Goal: Task Accomplishment & Management: Use online tool/utility

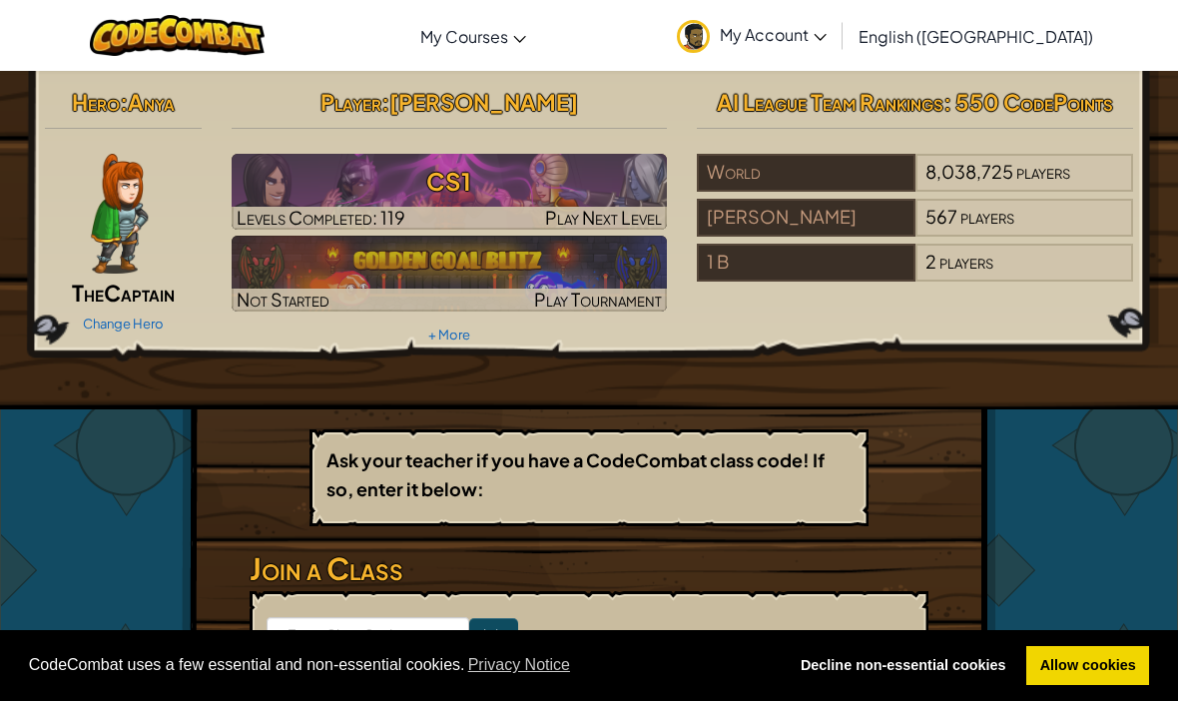
click at [836, 15] on link "My Account" at bounding box center [752, 35] width 170 height 63
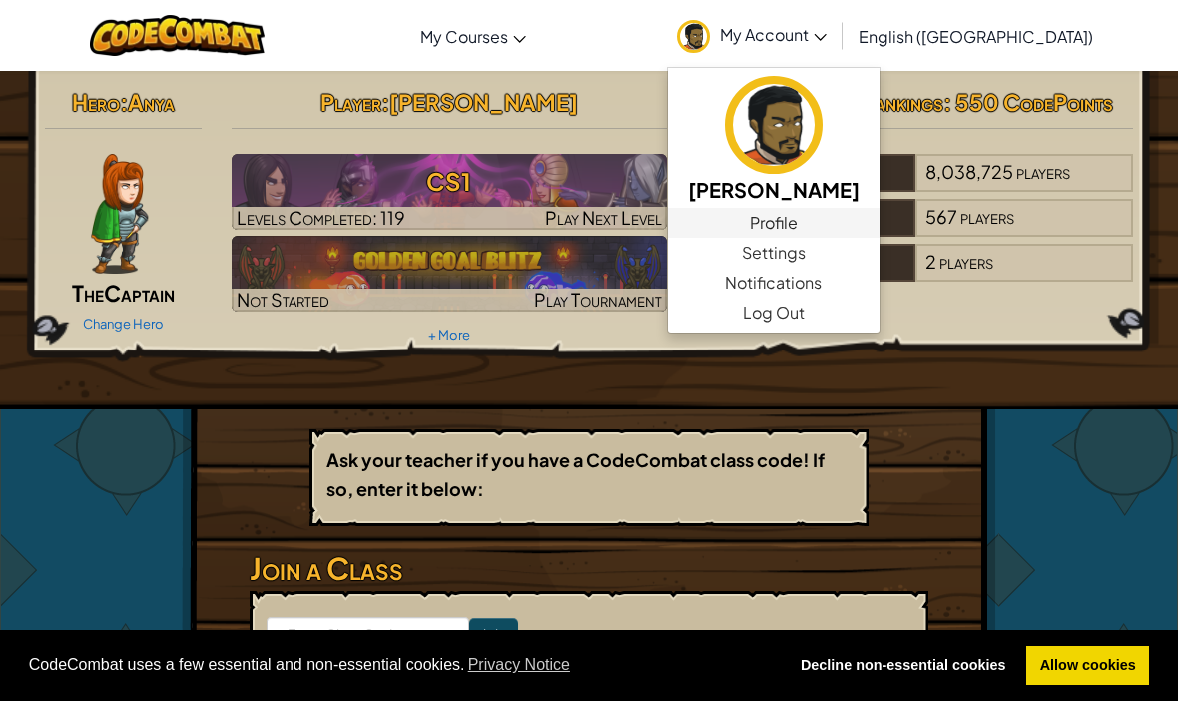
click at [879, 216] on link "Profile" at bounding box center [774, 223] width 212 height 30
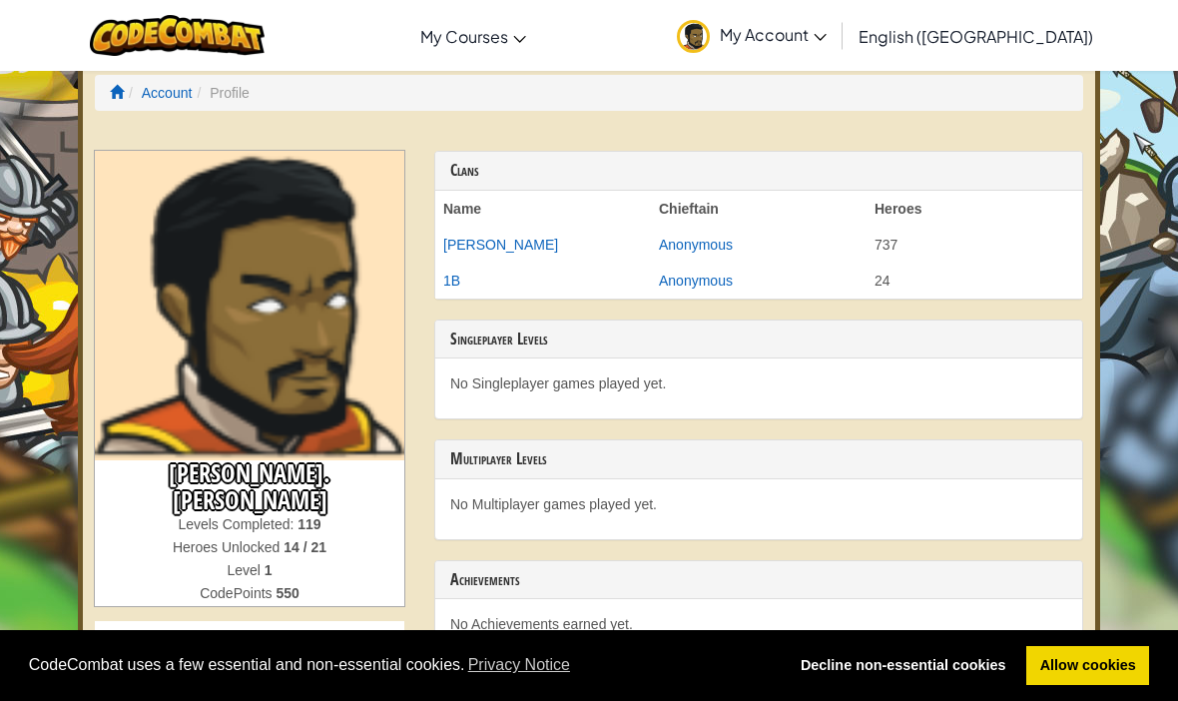
scroll to position [16, 0]
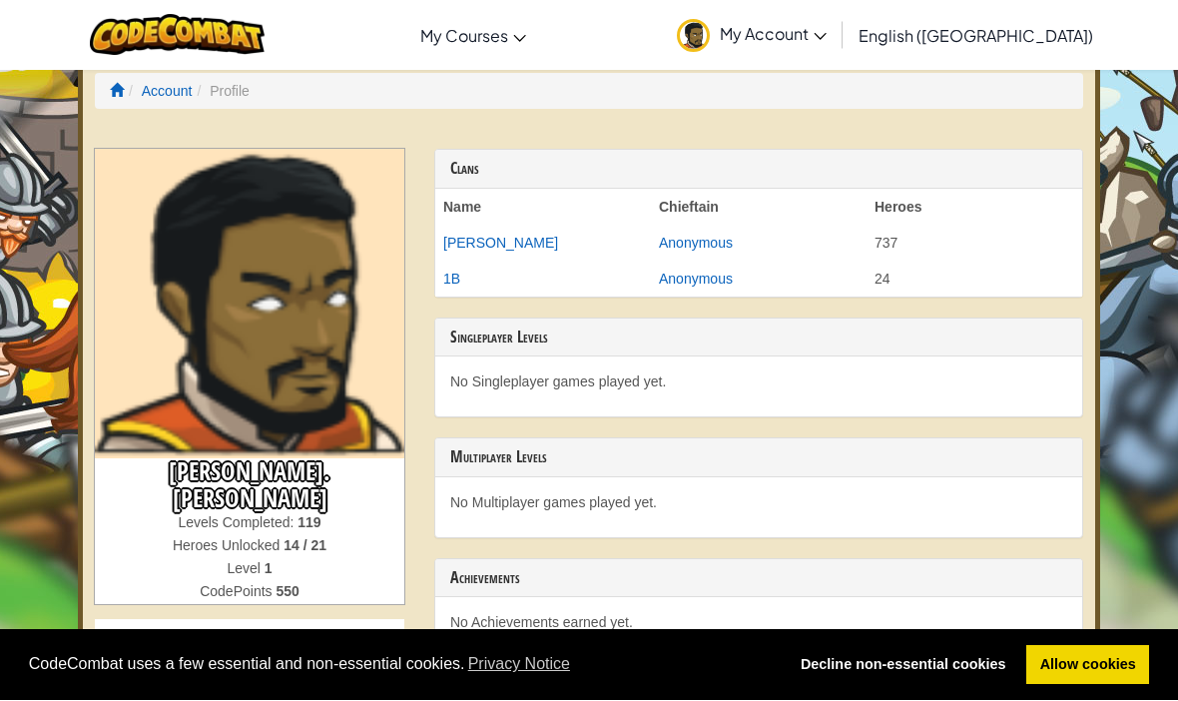
click at [826, 39] on span "My Account" at bounding box center [773, 34] width 107 height 21
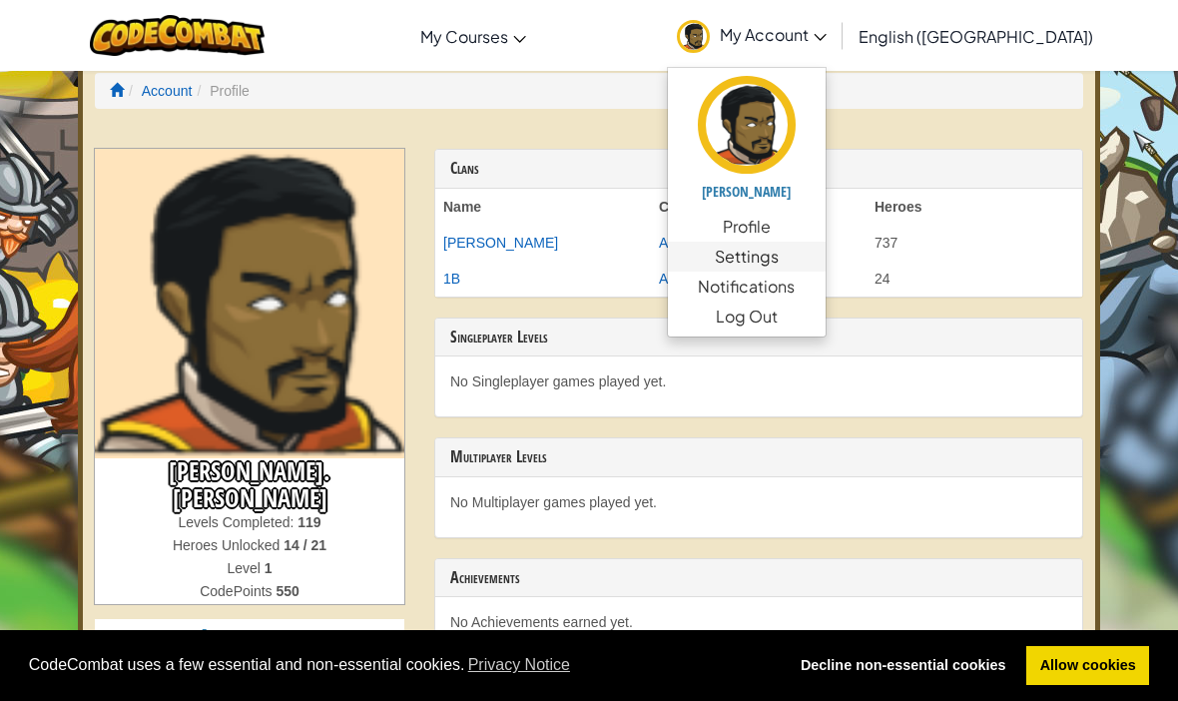
click at [825, 257] on link "Settings" at bounding box center [747, 257] width 158 height 30
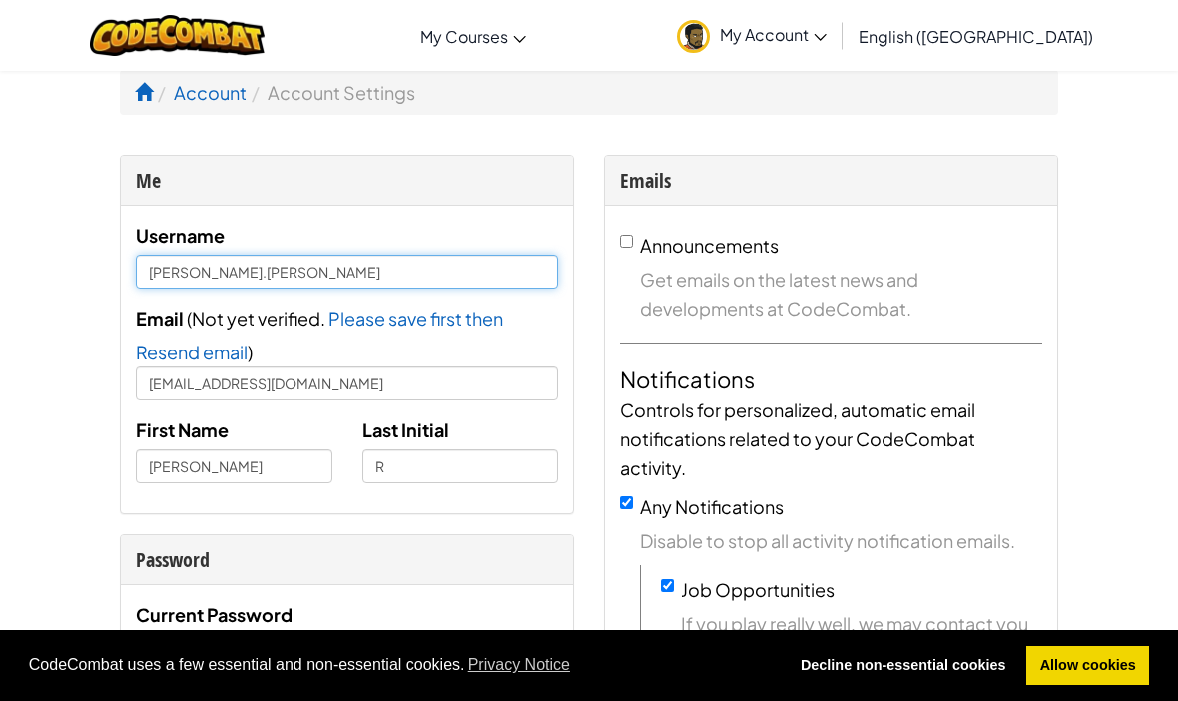
click at [260, 284] on input "Thomas.Reed" at bounding box center [347, 272] width 422 height 34
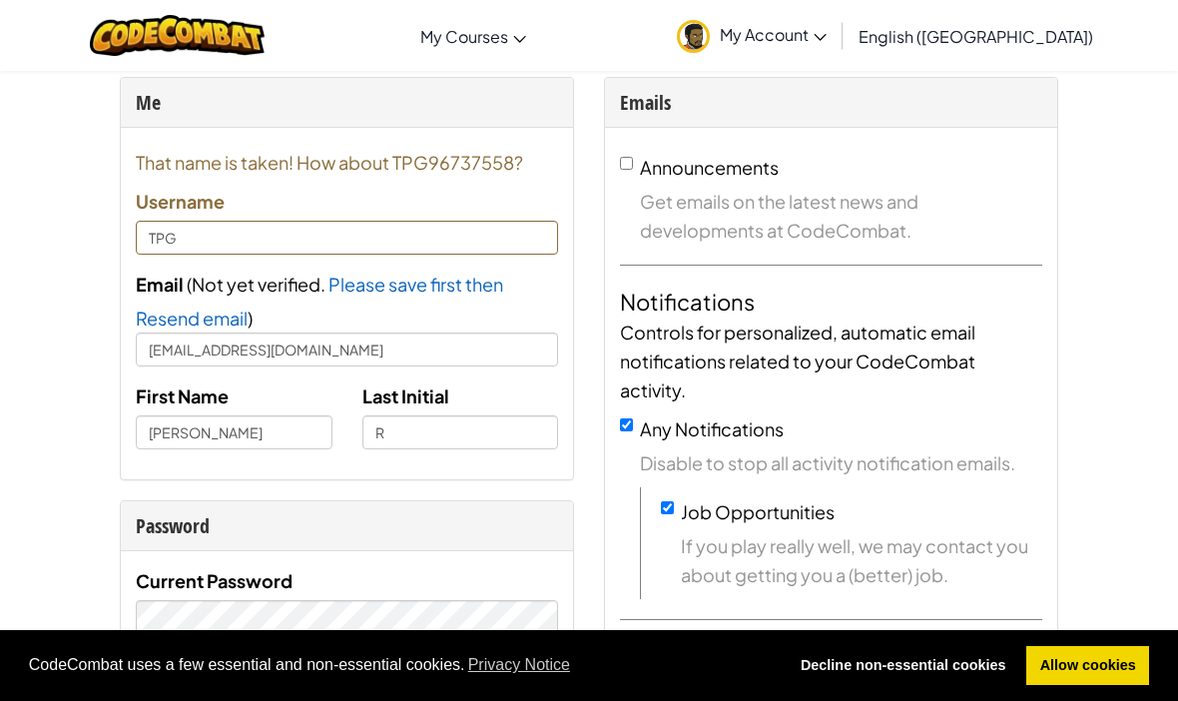
scroll to position [71, 0]
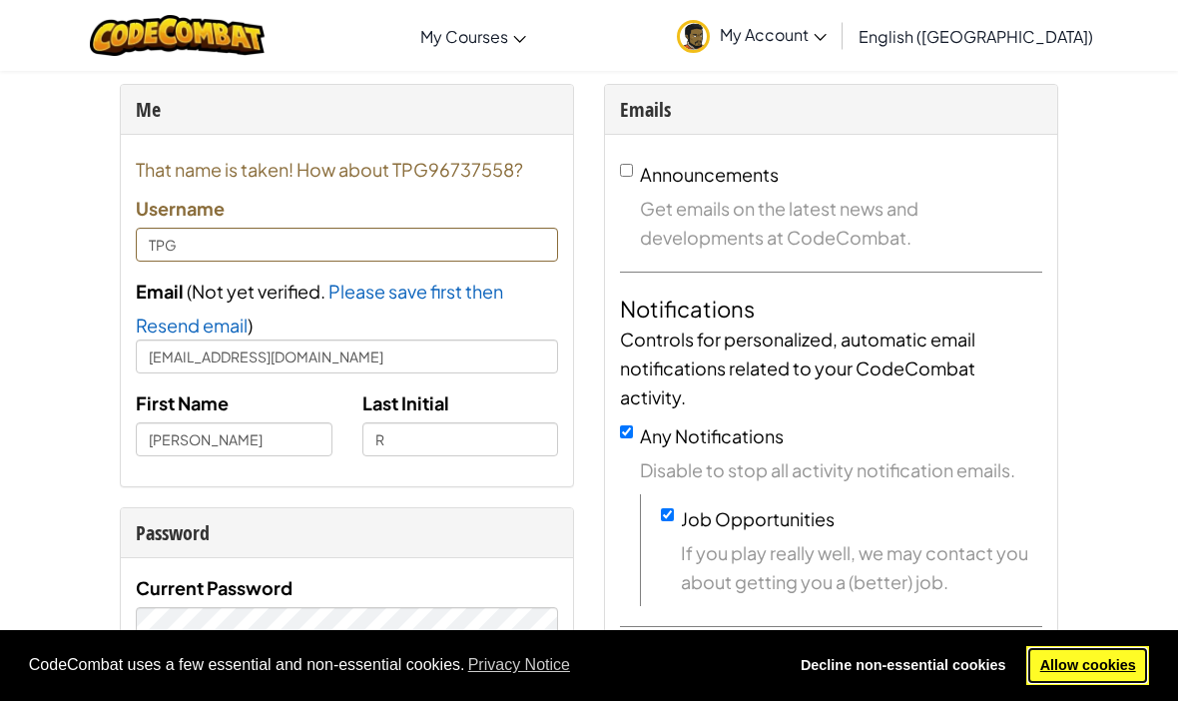
click at [1108, 686] on link "Allow cookies" at bounding box center [1087, 666] width 123 height 40
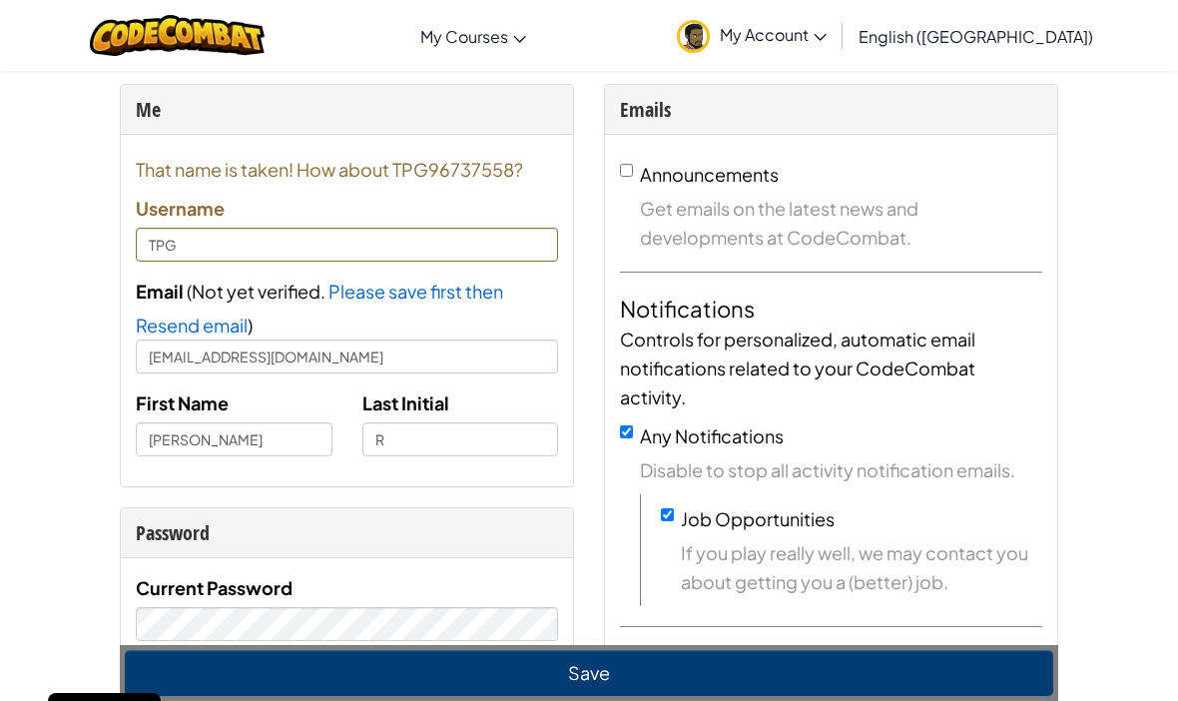
click at [189, 219] on label "Username" at bounding box center [180, 208] width 89 height 29
click at [176, 245] on input "TPG" at bounding box center [347, 245] width 422 height 34
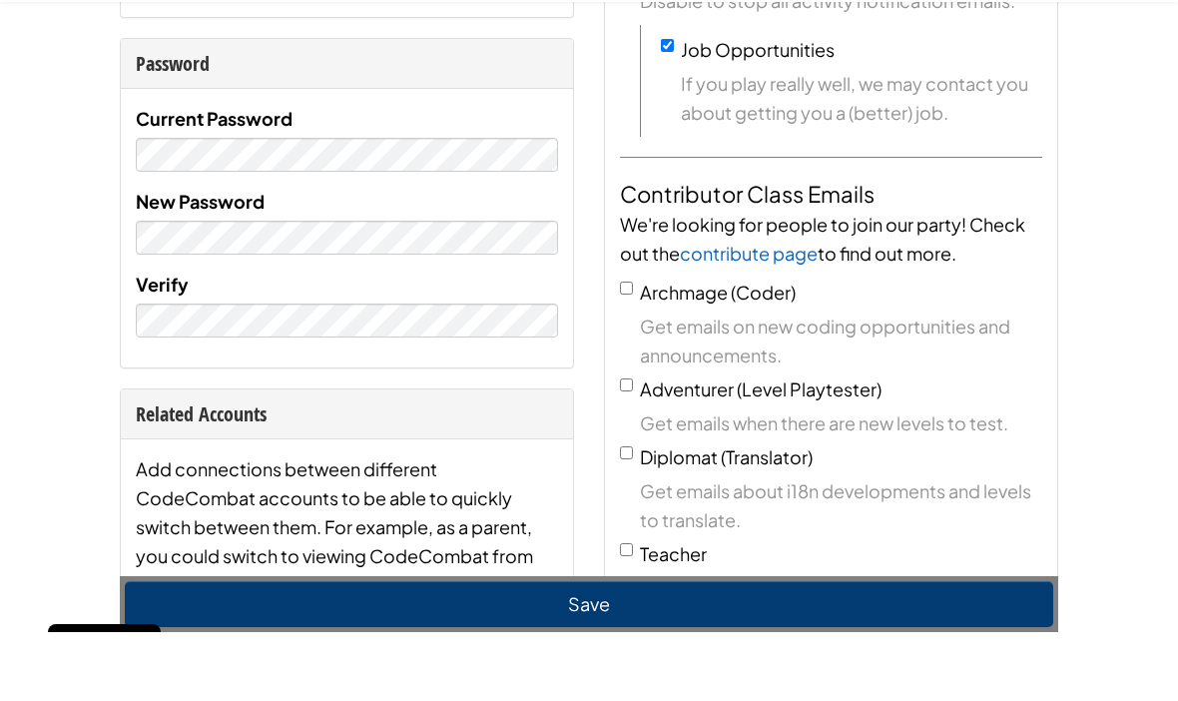
scroll to position [494, 0]
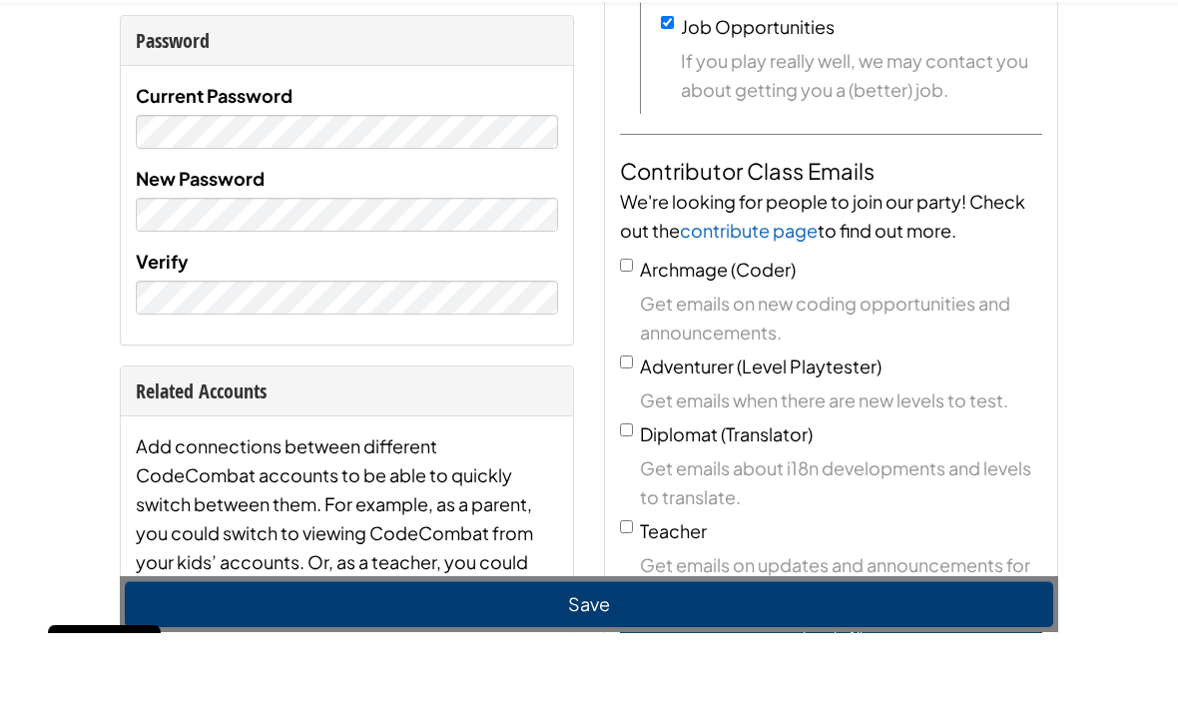
click at [657, 679] on button "Save" at bounding box center [589, 673] width 928 height 46
type input "TPG96737558"
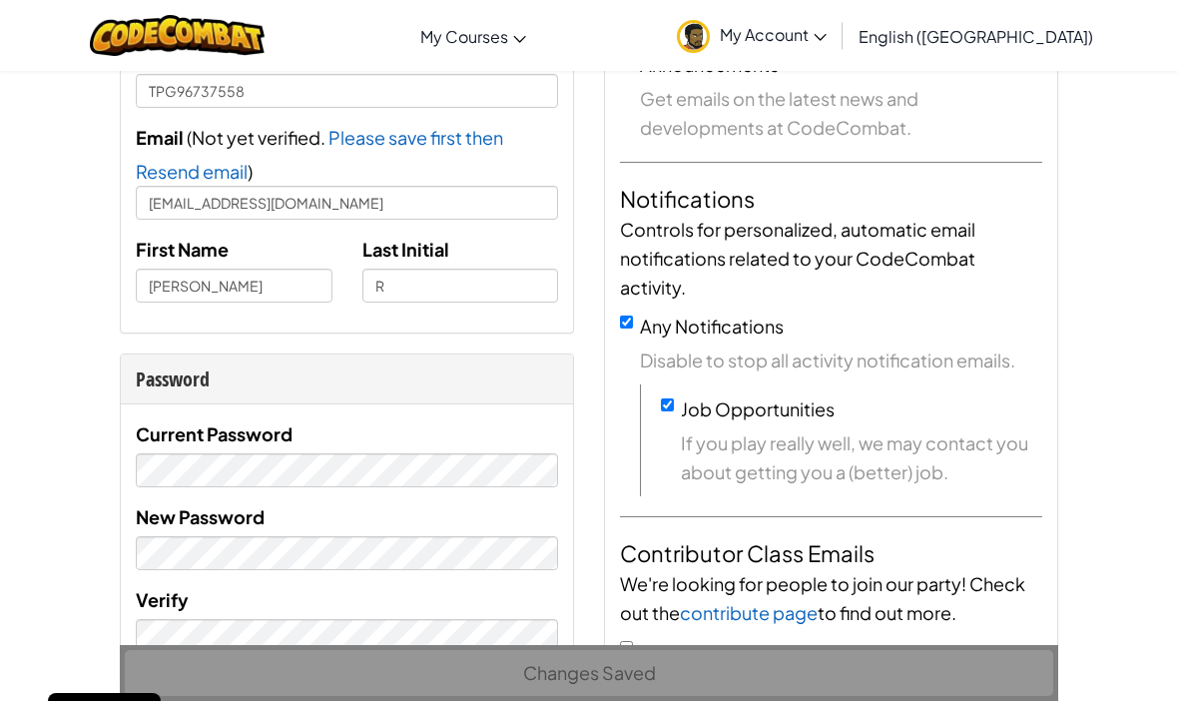
scroll to position [0, 0]
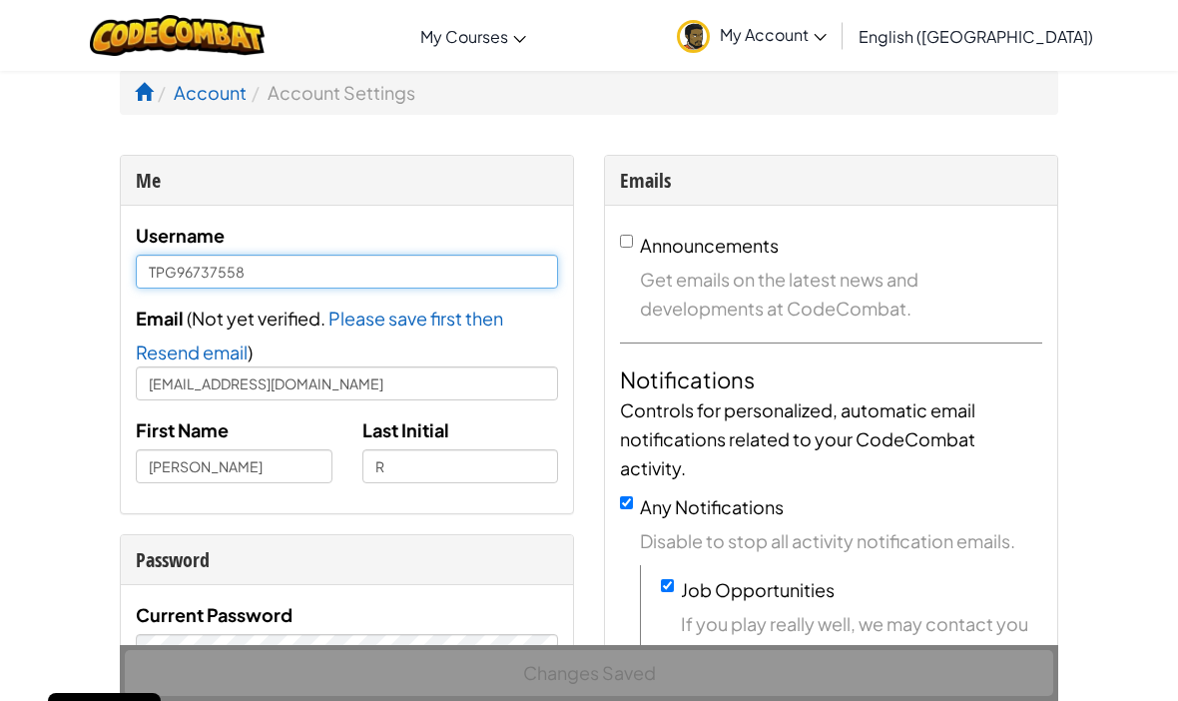
click at [475, 281] on input "TPG96737558" at bounding box center [347, 272] width 422 height 34
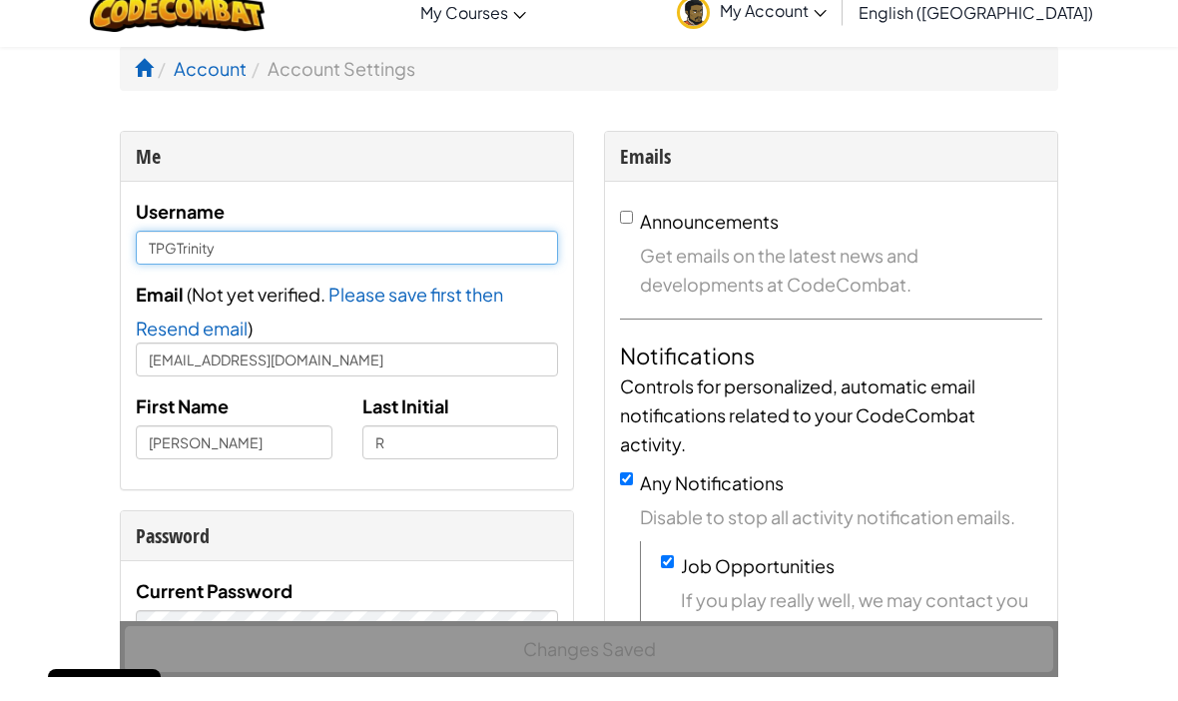
type input "TPGTrinity"
click at [531, 303] on div "Email ( Not yet verified. Please save first then Resend email Email sent! Check…" at bounding box center [347, 351] width 422 height 97
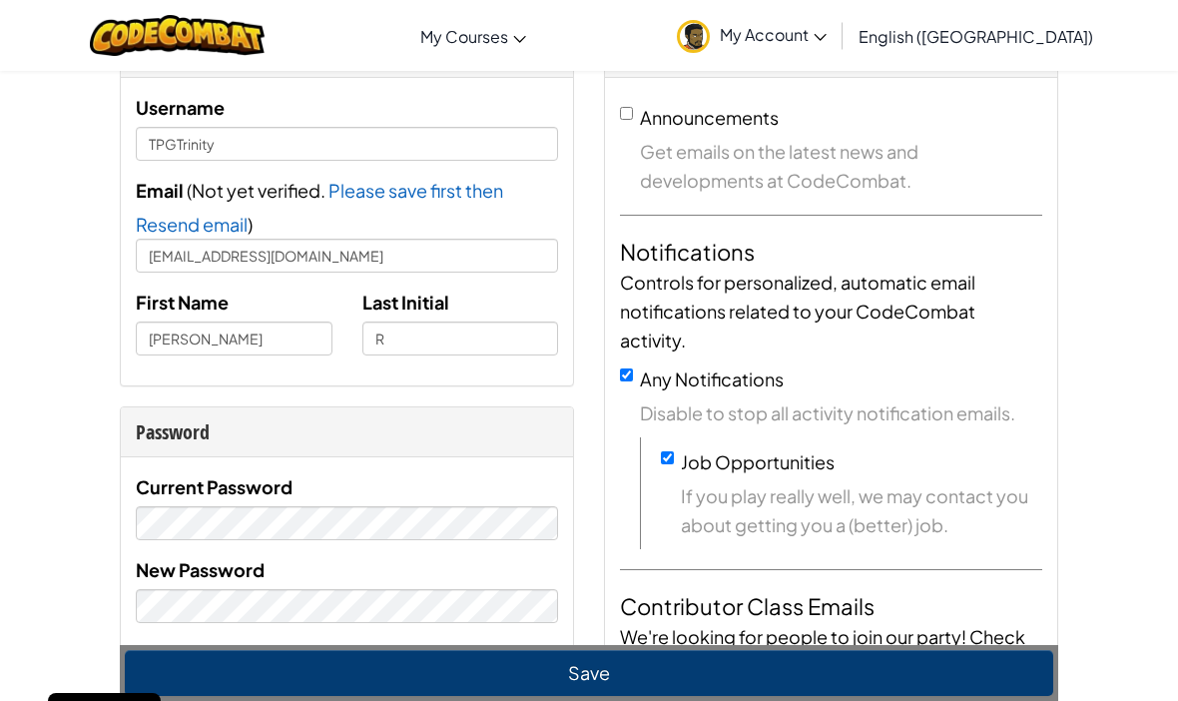
scroll to position [129, 0]
click at [768, 696] on button "Save" at bounding box center [589, 673] width 928 height 46
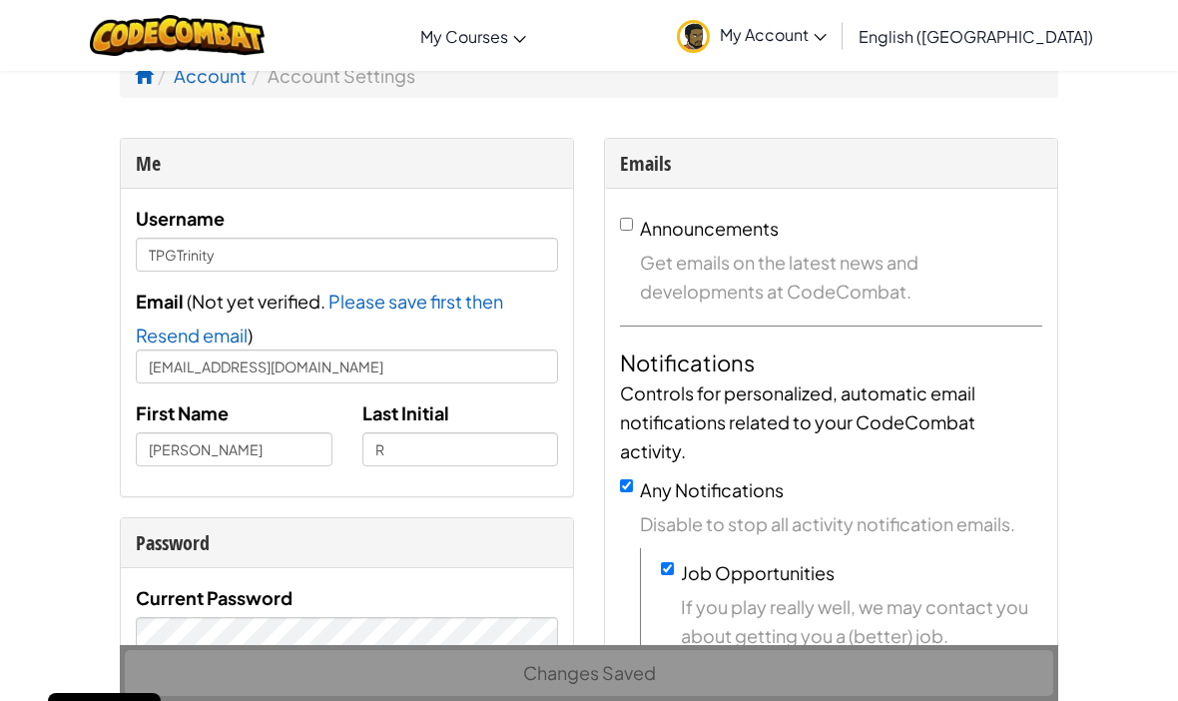
scroll to position [0, 0]
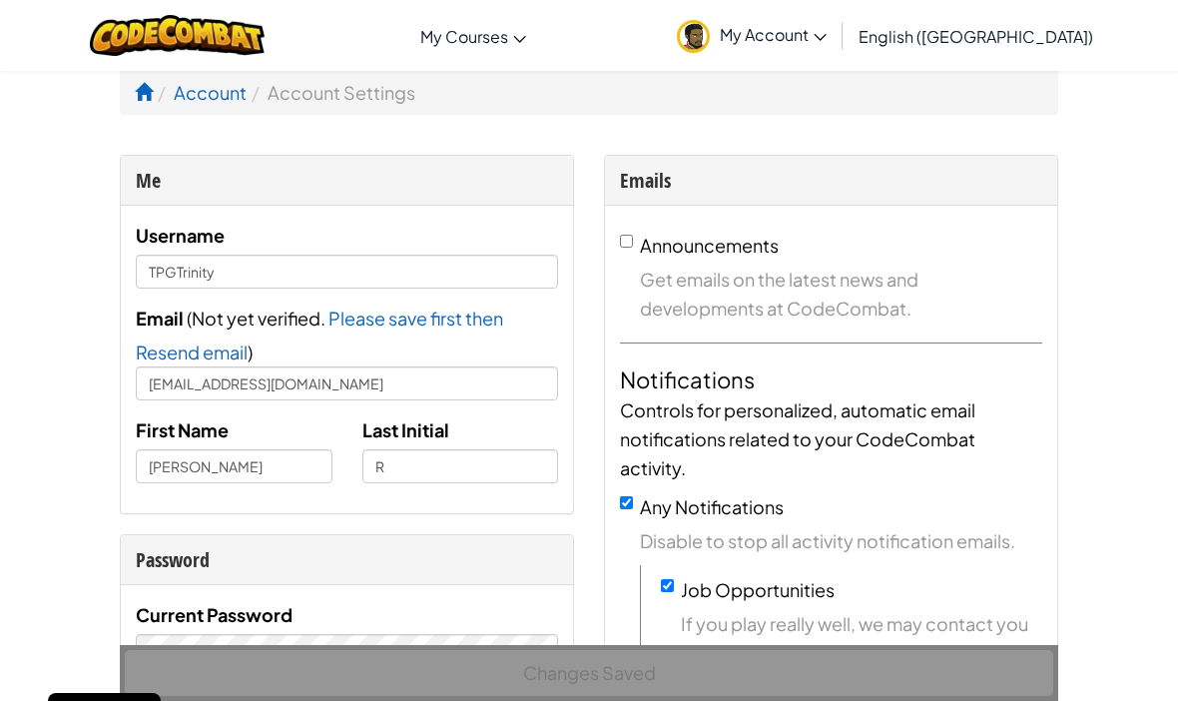
click at [261, 40] on img at bounding box center [177, 35] width 175 height 41
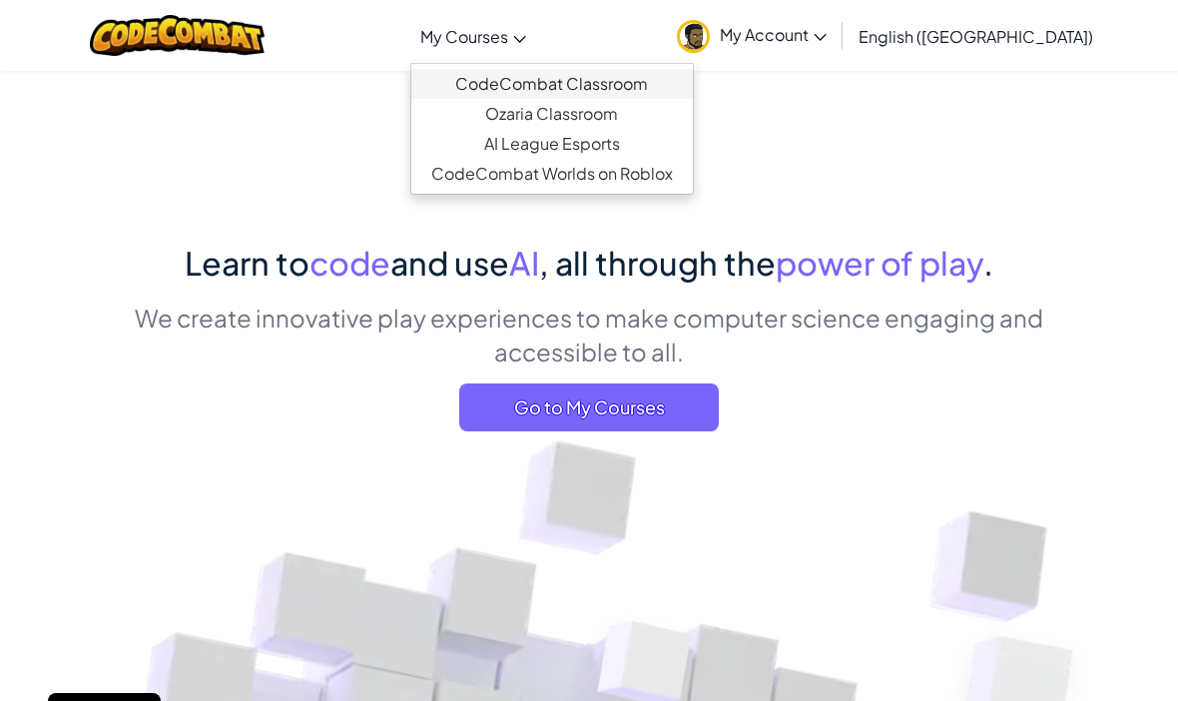
click at [693, 77] on link "CodeCombat Classroom" at bounding box center [551, 84] width 281 height 30
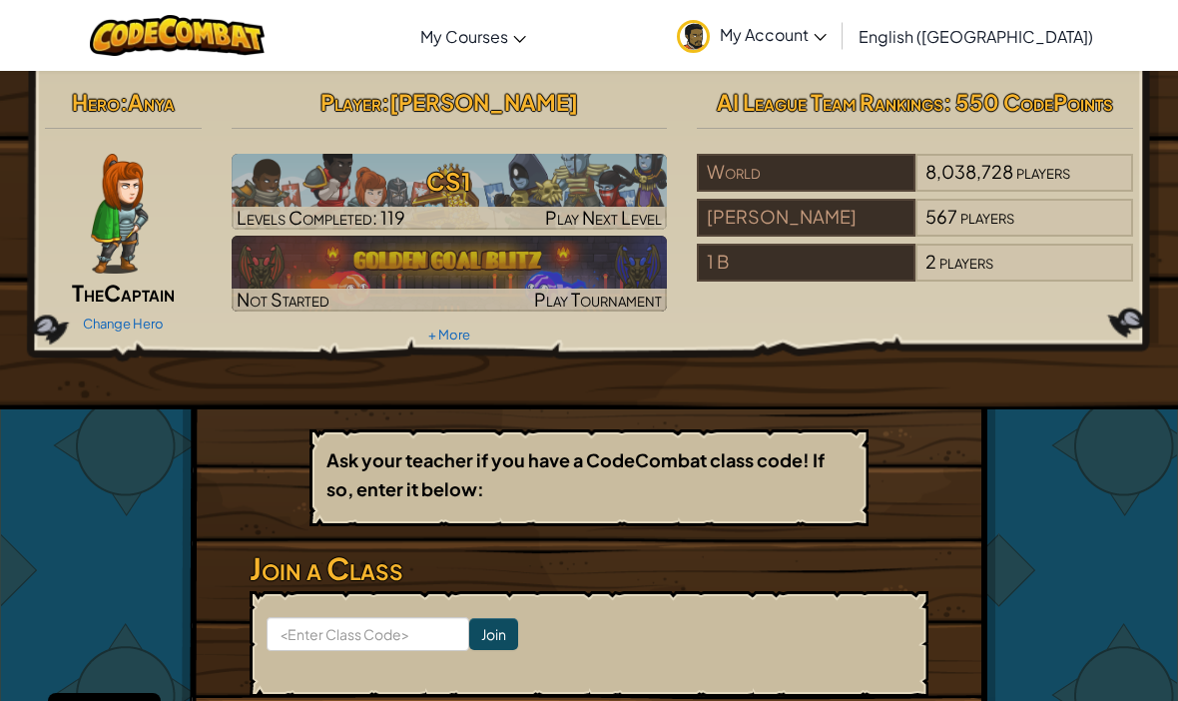
click at [128, 270] on img at bounding box center [119, 214] width 57 height 120
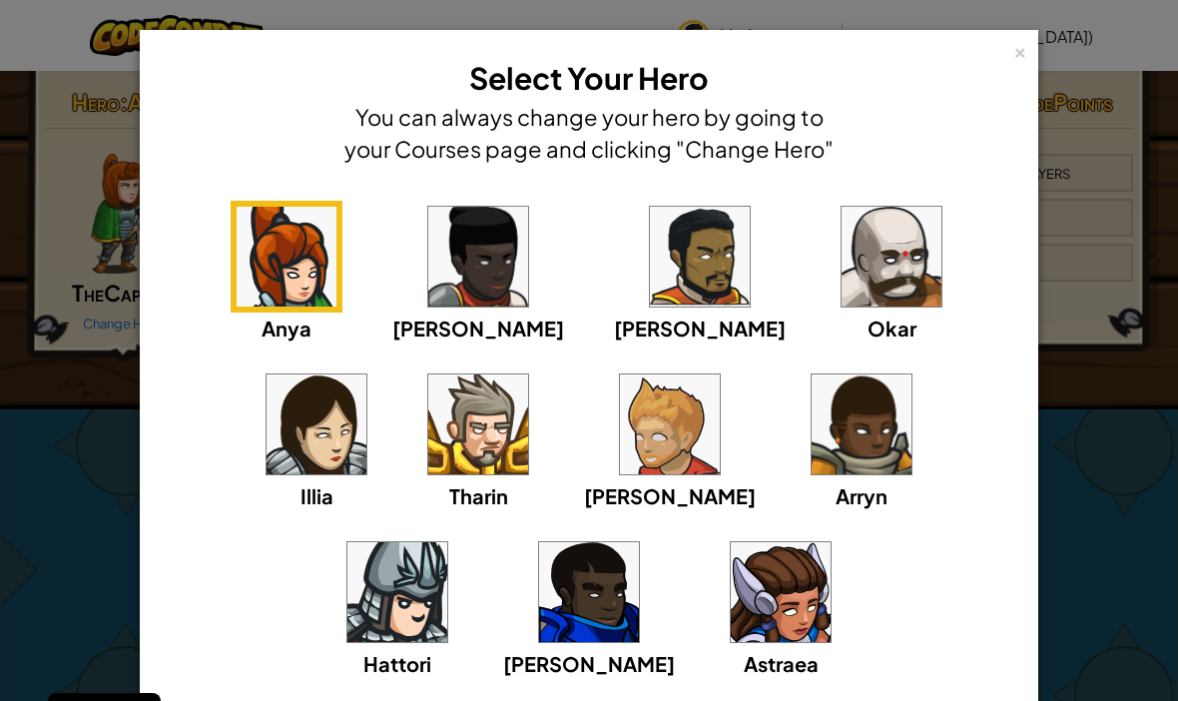
click at [428, 461] on img at bounding box center [478, 424] width 100 height 100
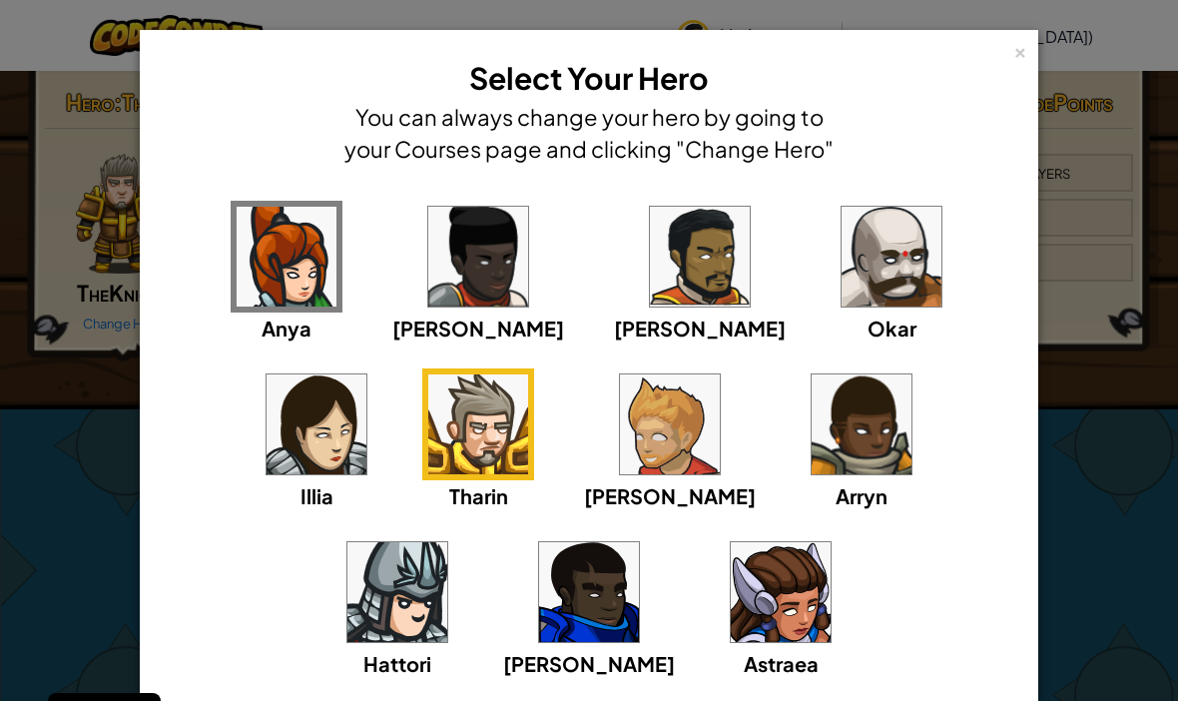
click at [639, 542] on img at bounding box center [589, 592] width 100 height 100
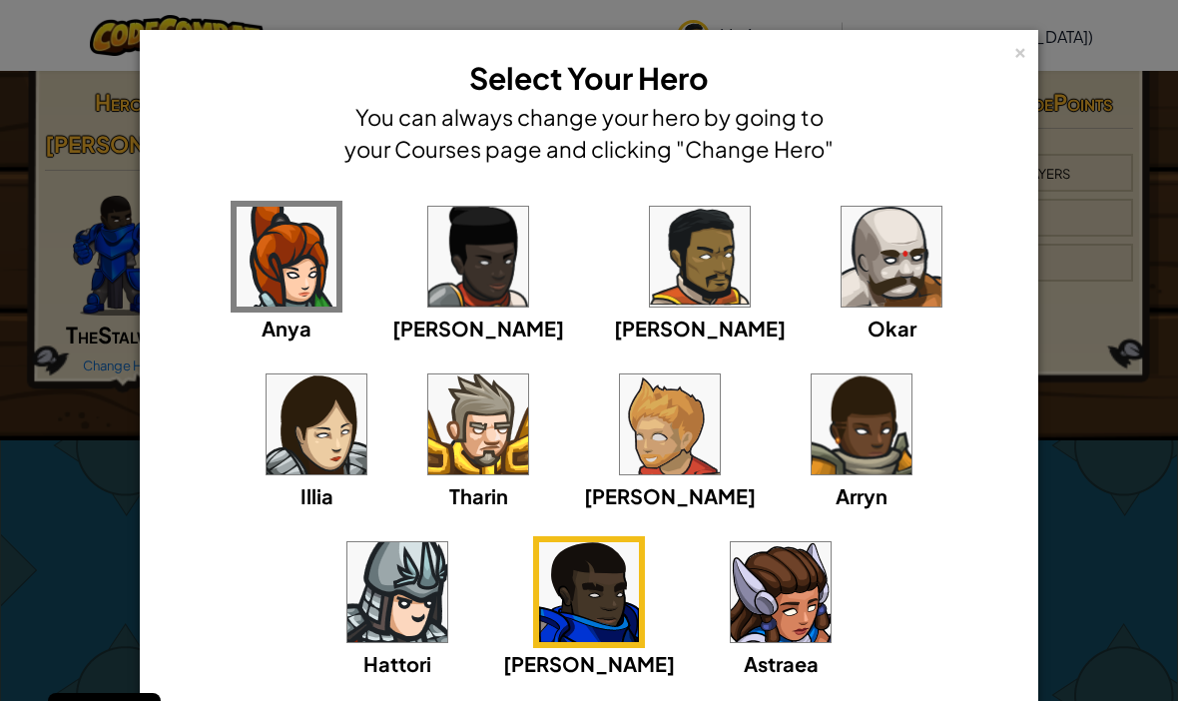
click at [447, 542] on img at bounding box center [397, 592] width 100 height 100
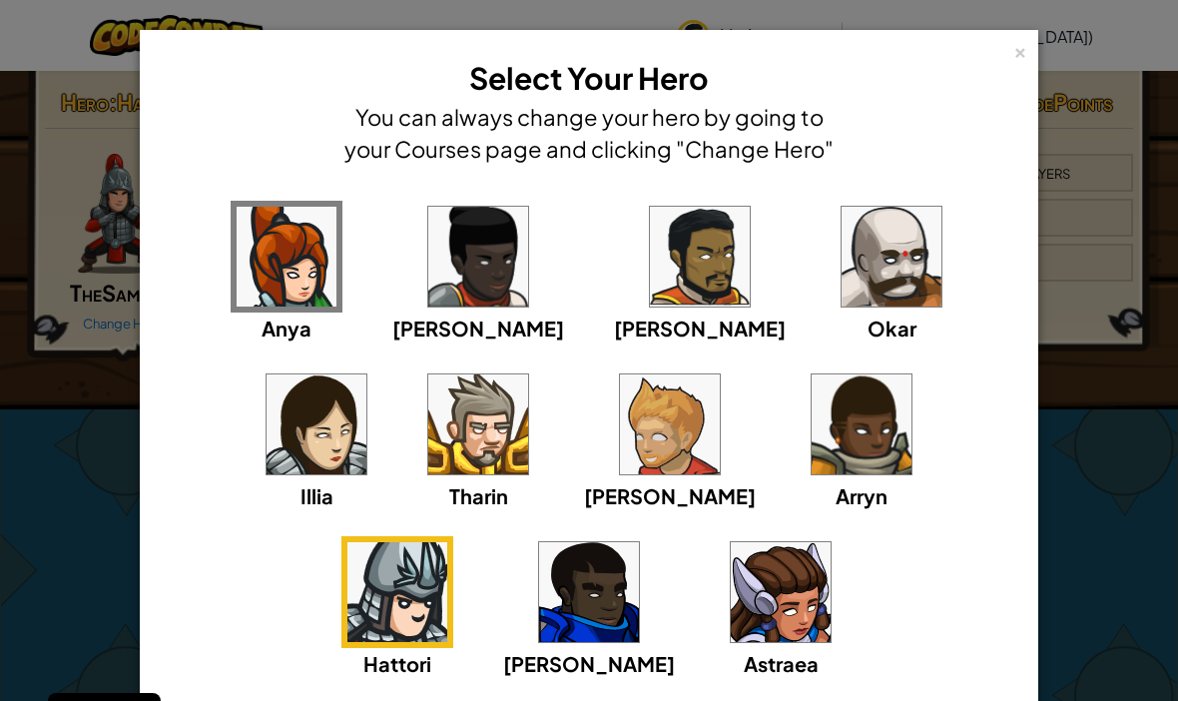
click at [841, 267] on img at bounding box center [891, 257] width 100 height 100
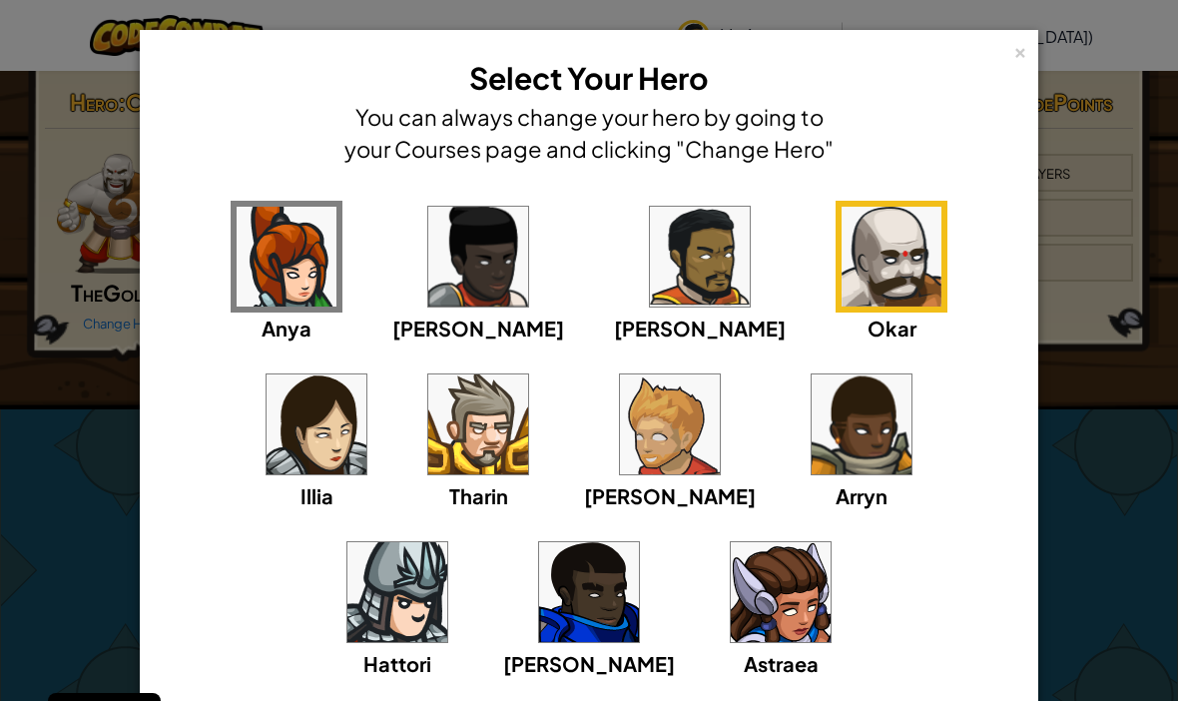
click at [650, 253] on img at bounding box center [700, 257] width 100 height 100
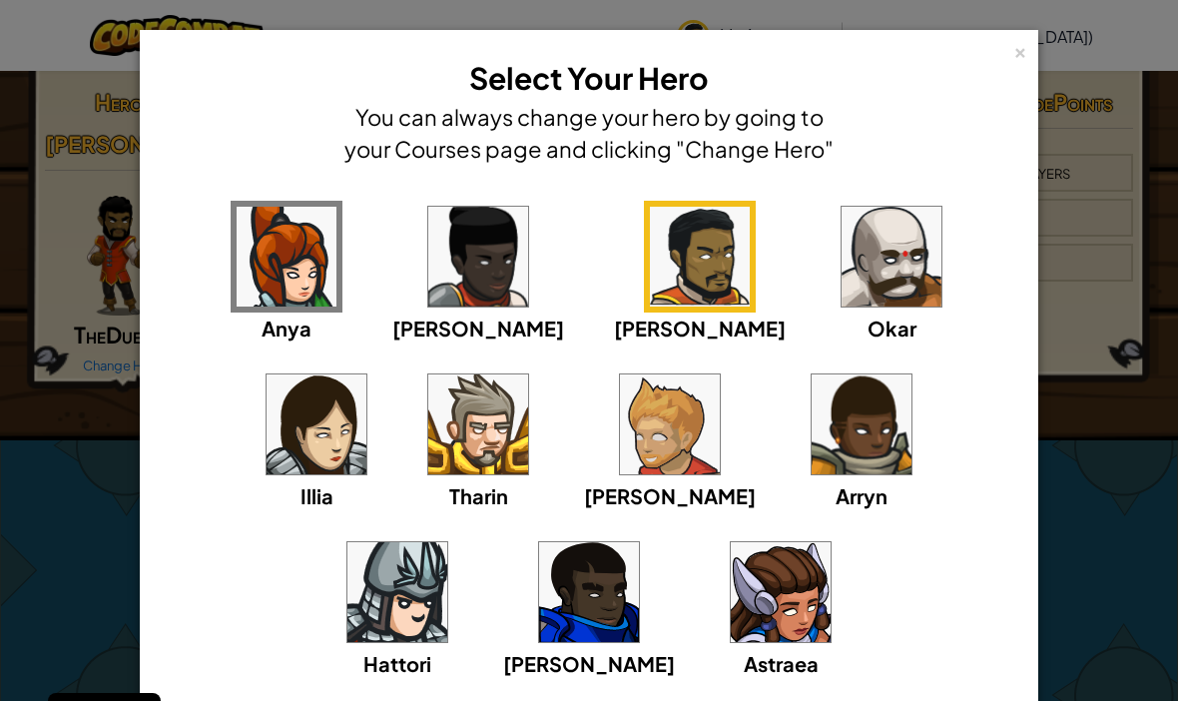
click at [1065, 405] on div "× Select Your Hero You can always change your hero by going to your Courses pag…" at bounding box center [589, 350] width 1178 height 701
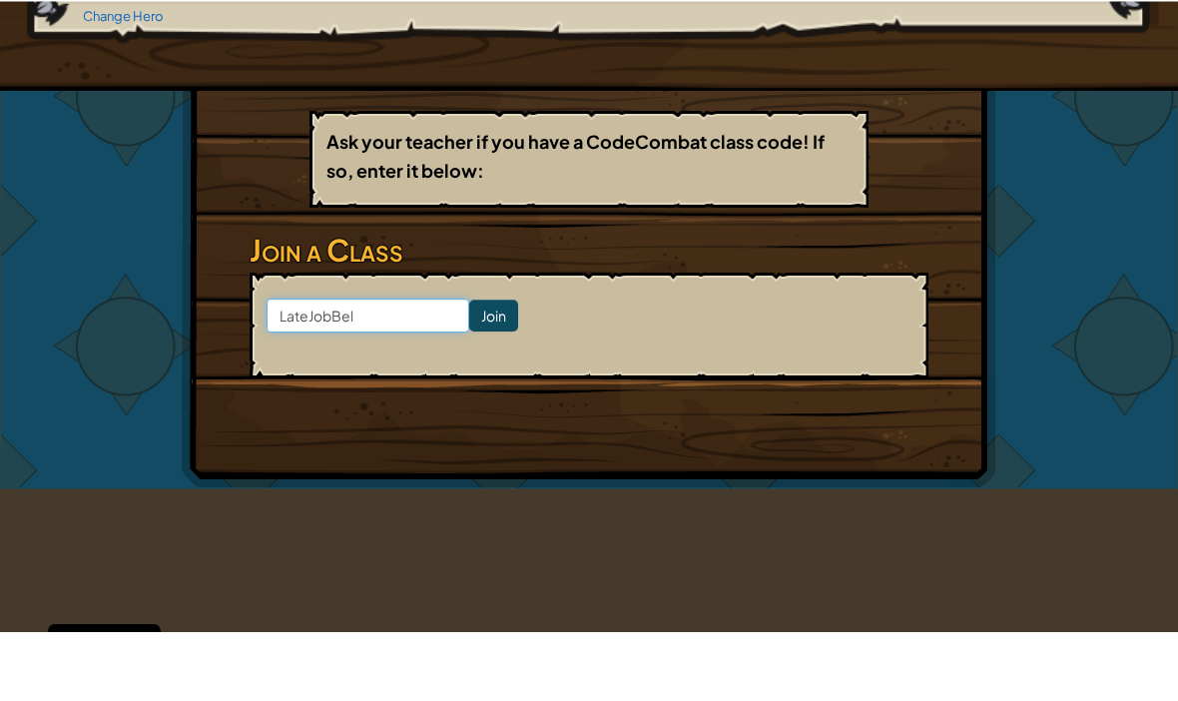
type input "LateJobBell"
click at [478, 369] on input "Join" at bounding box center [493, 385] width 49 height 32
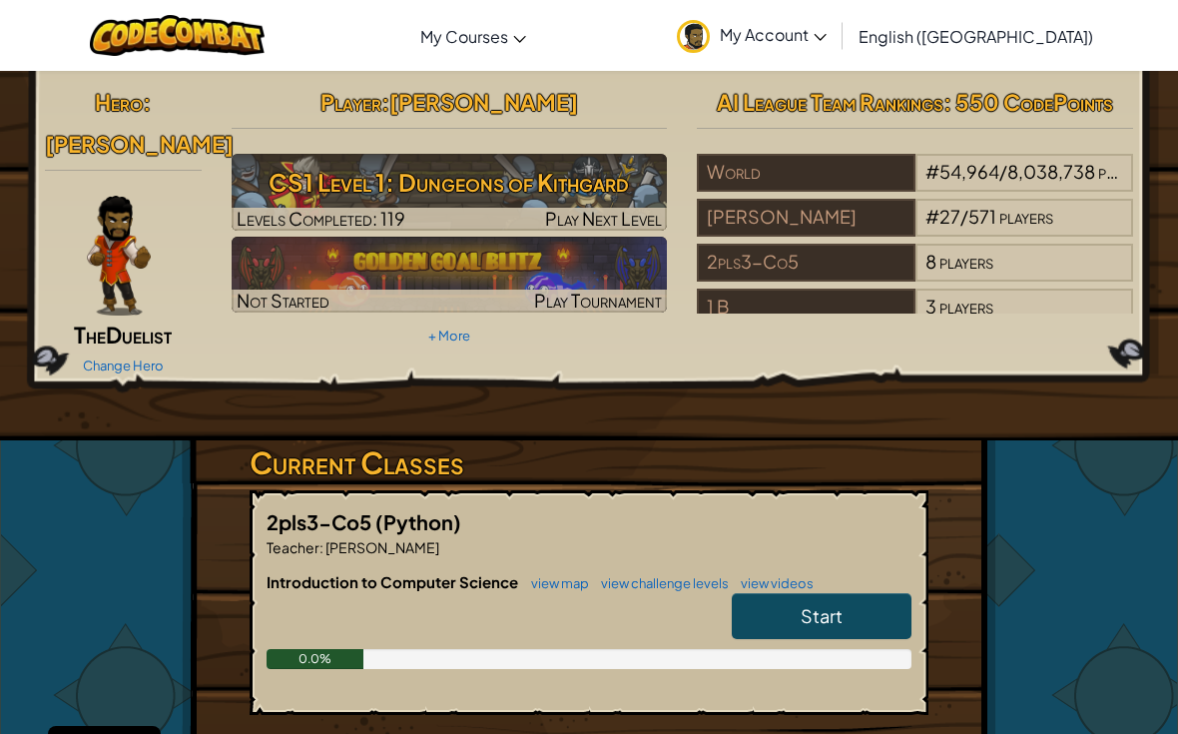
click at [840, 619] on span "Start" at bounding box center [822, 615] width 42 height 23
select select "en-[GEOGRAPHIC_DATA]"
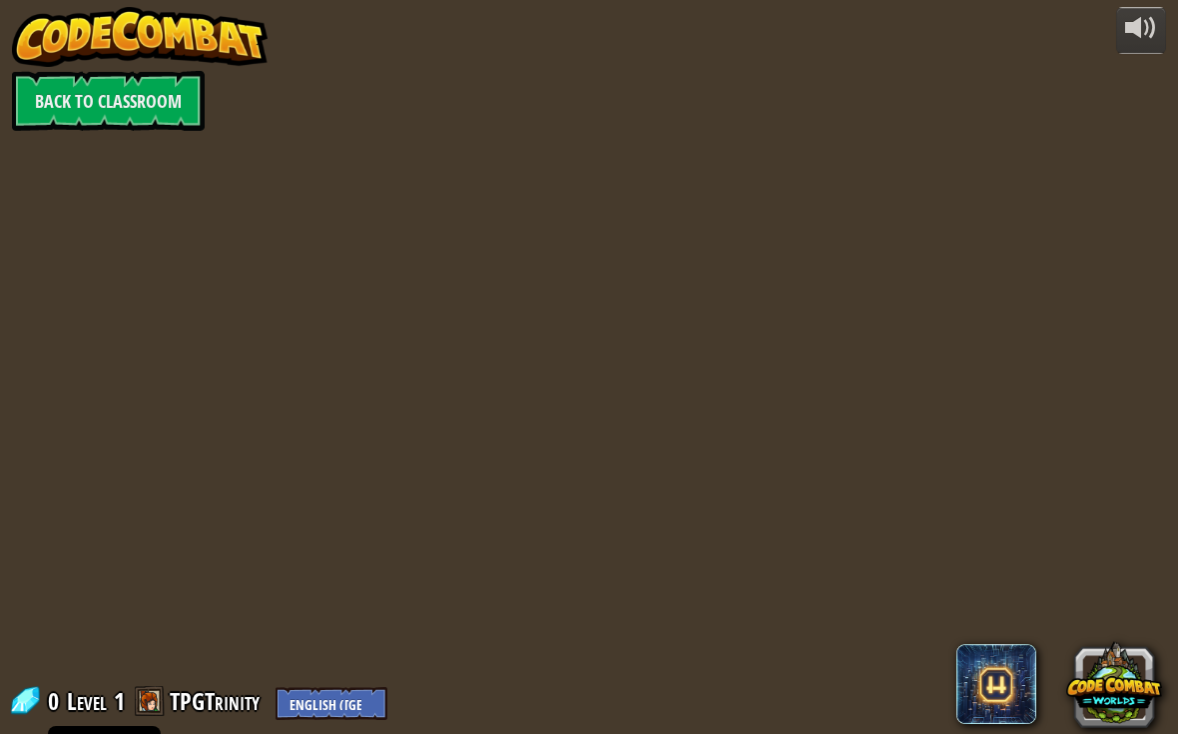
select select "en-[GEOGRAPHIC_DATA]"
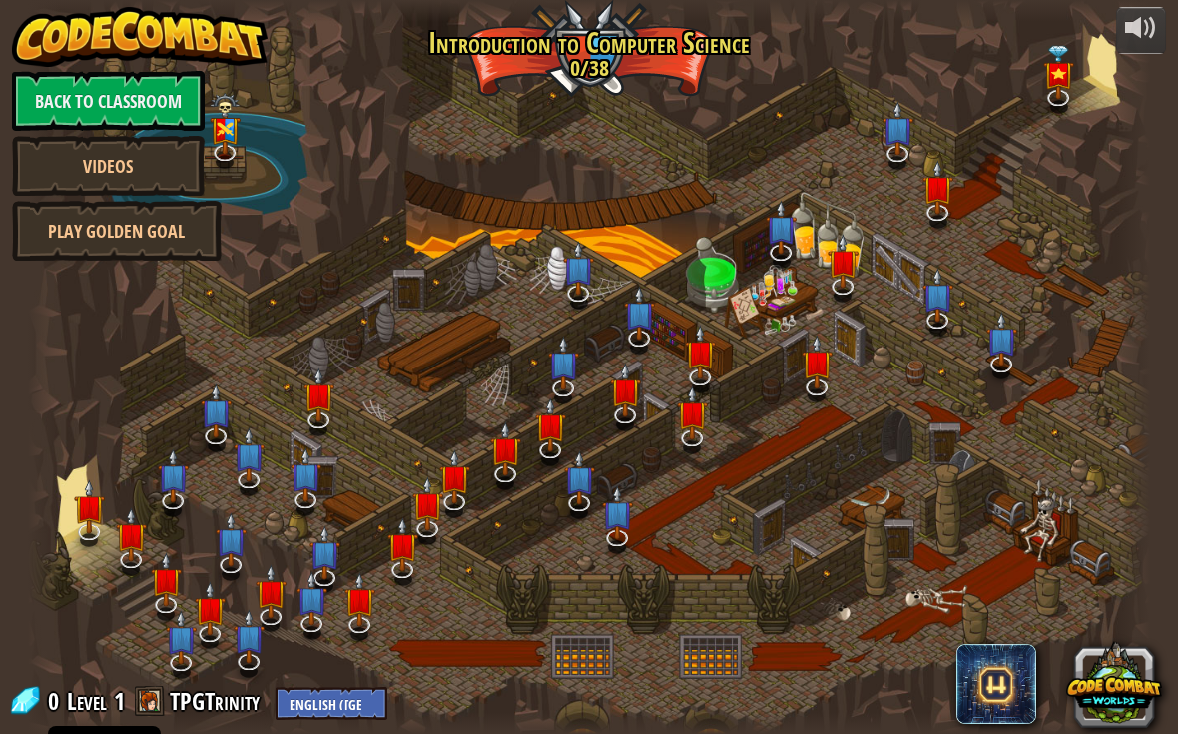
select select "en-[GEOGRAPHIC_DATA]"
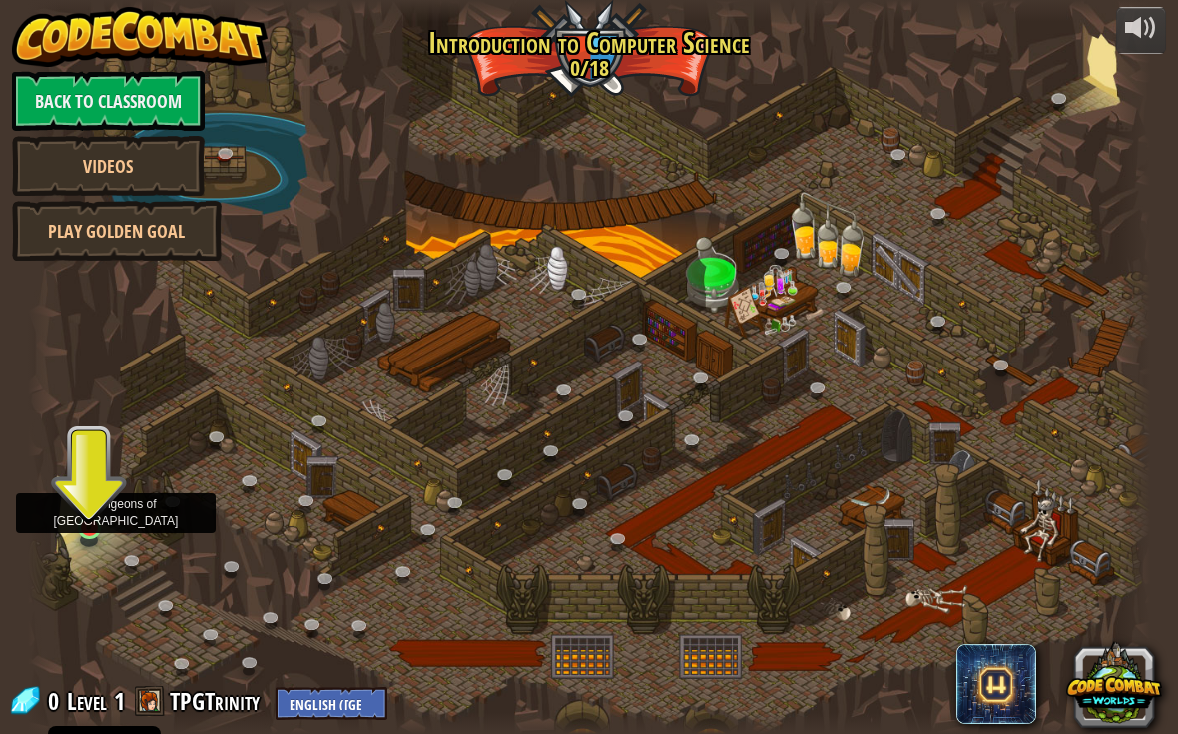
click at [102, 527] on img at bounding box center [89, 497] width 28 height 64
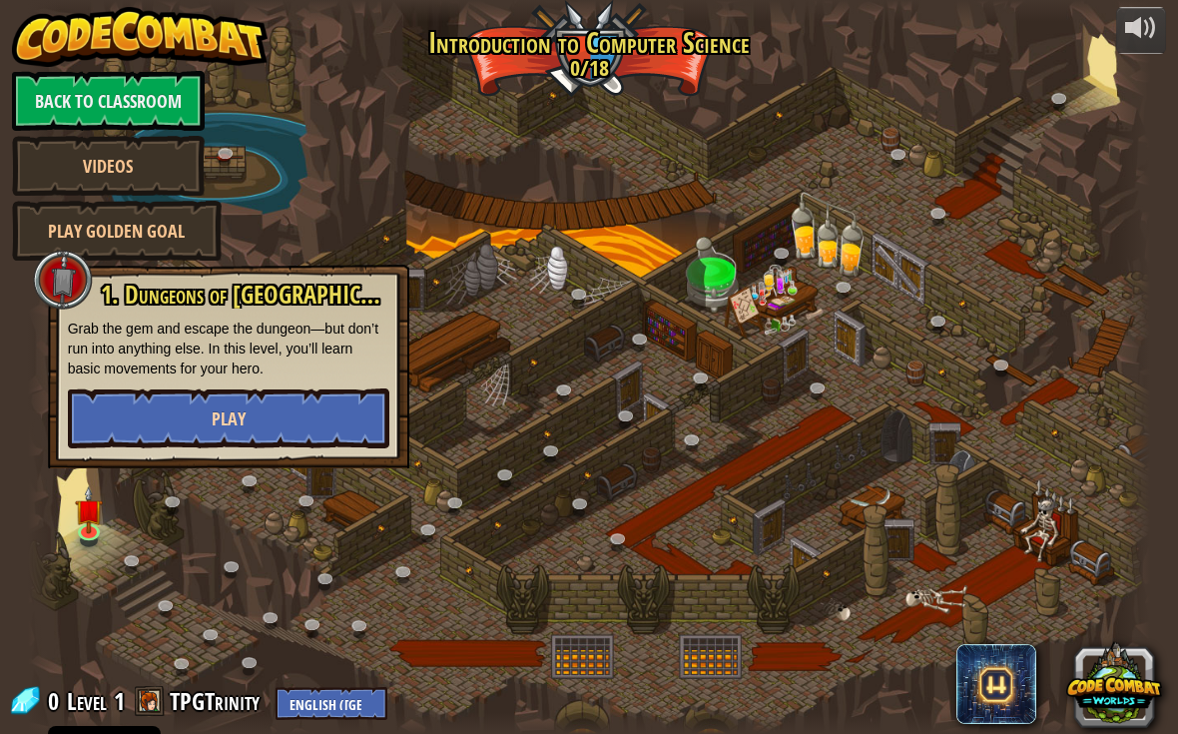
click at [178, 432] on button "Play" at bounding box center [228, 418] width 321 height 60
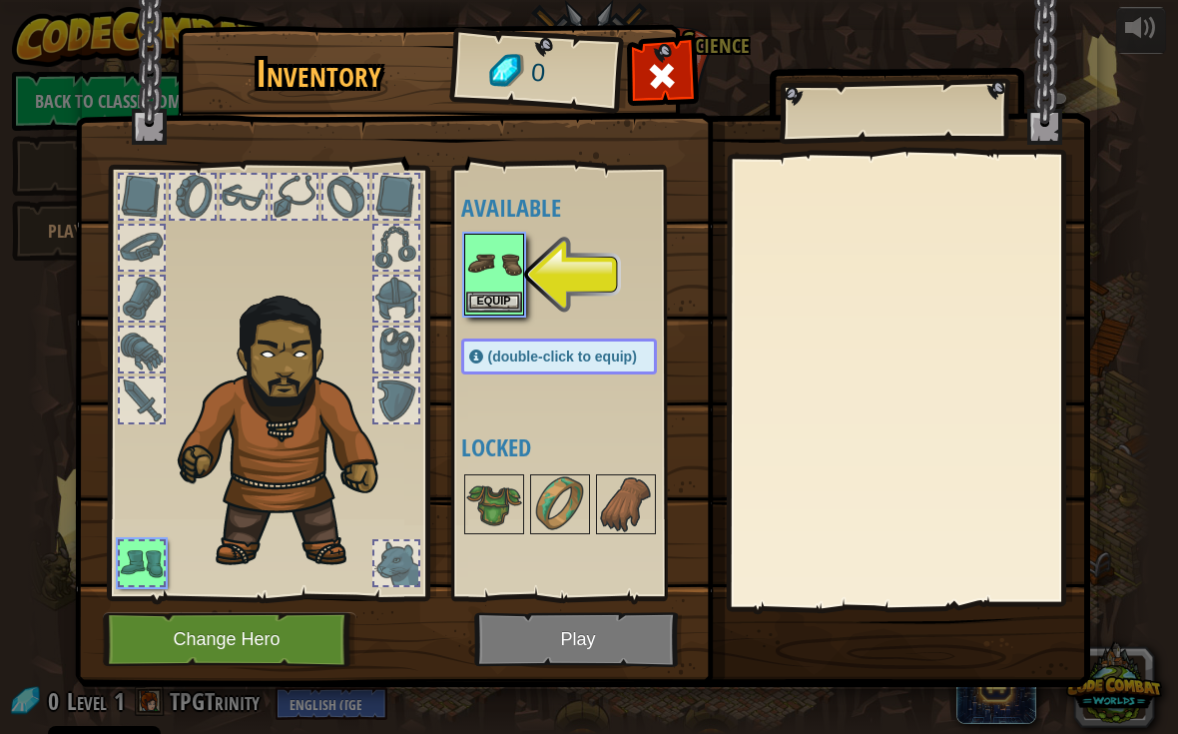
click at [521, 291] on button "Equip" at bounding box center [494, 301] width 56 height 21
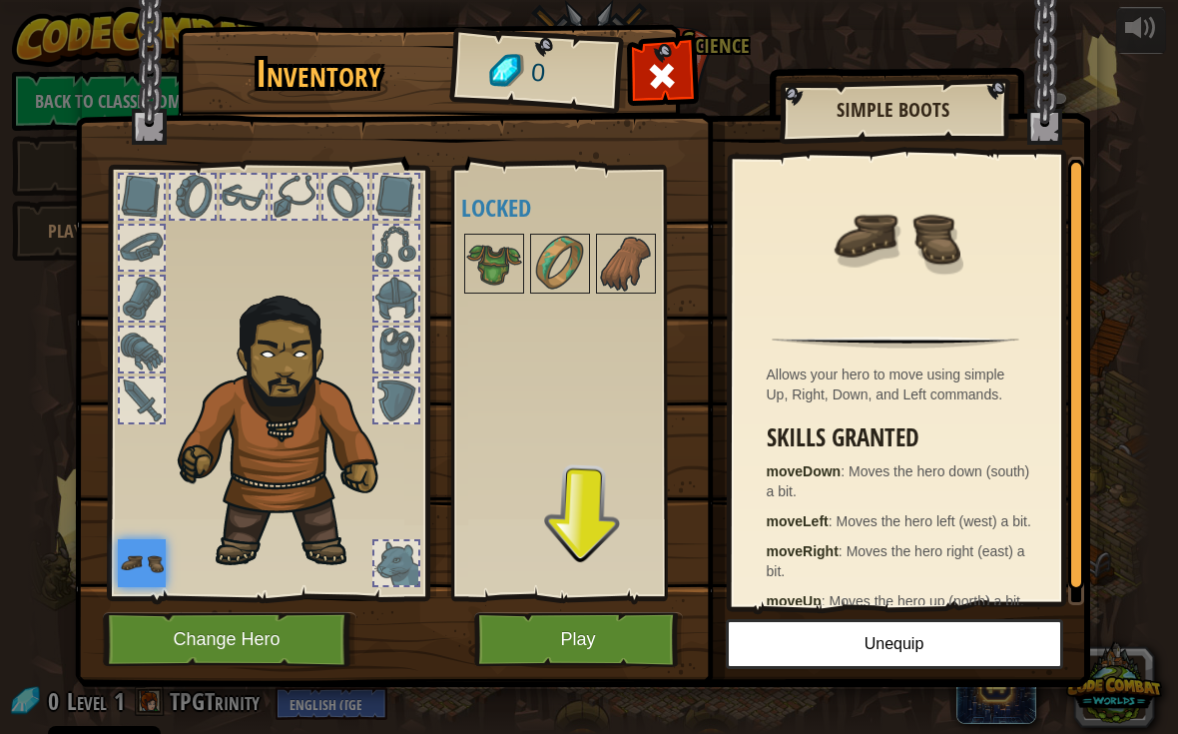
click at [607, 623] on button "Play" at bounding box center [578, 639] width 209 height 55
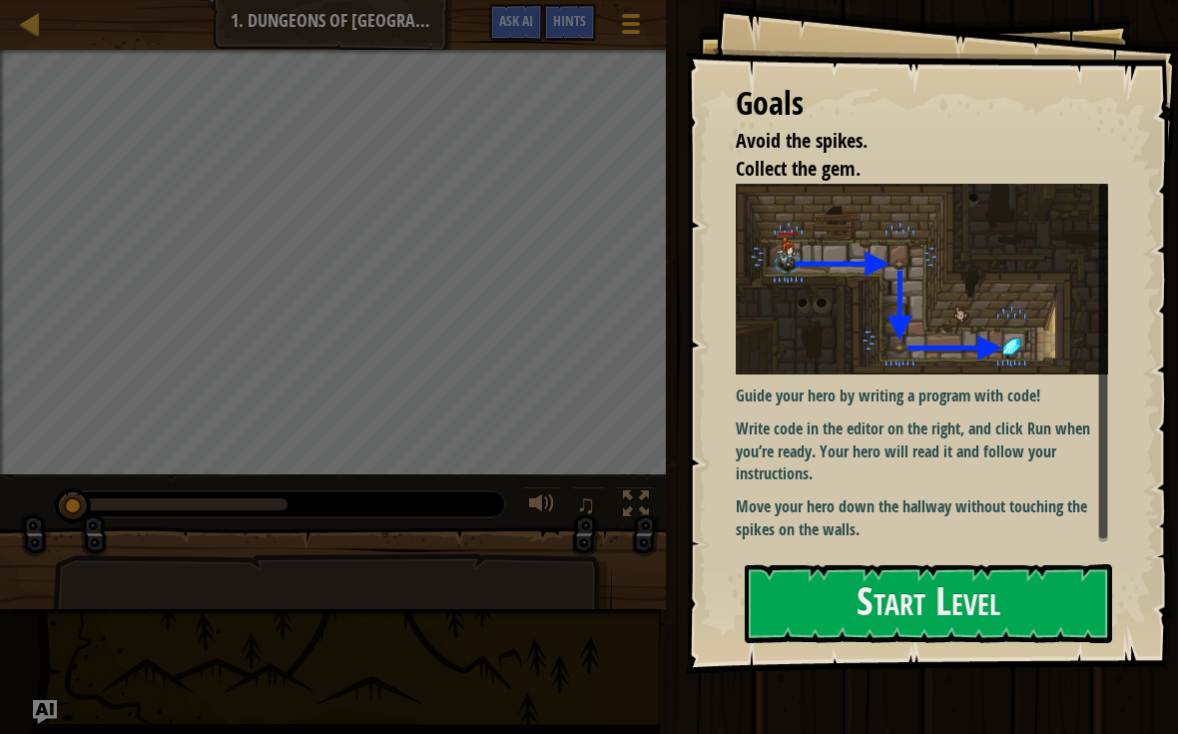
click at [953, 292] on img at bounding box center [922, 279] width 372 height 191
click at [1004, 582] on button "Start Level" at bounding box center [928, 603] width 367 height 79
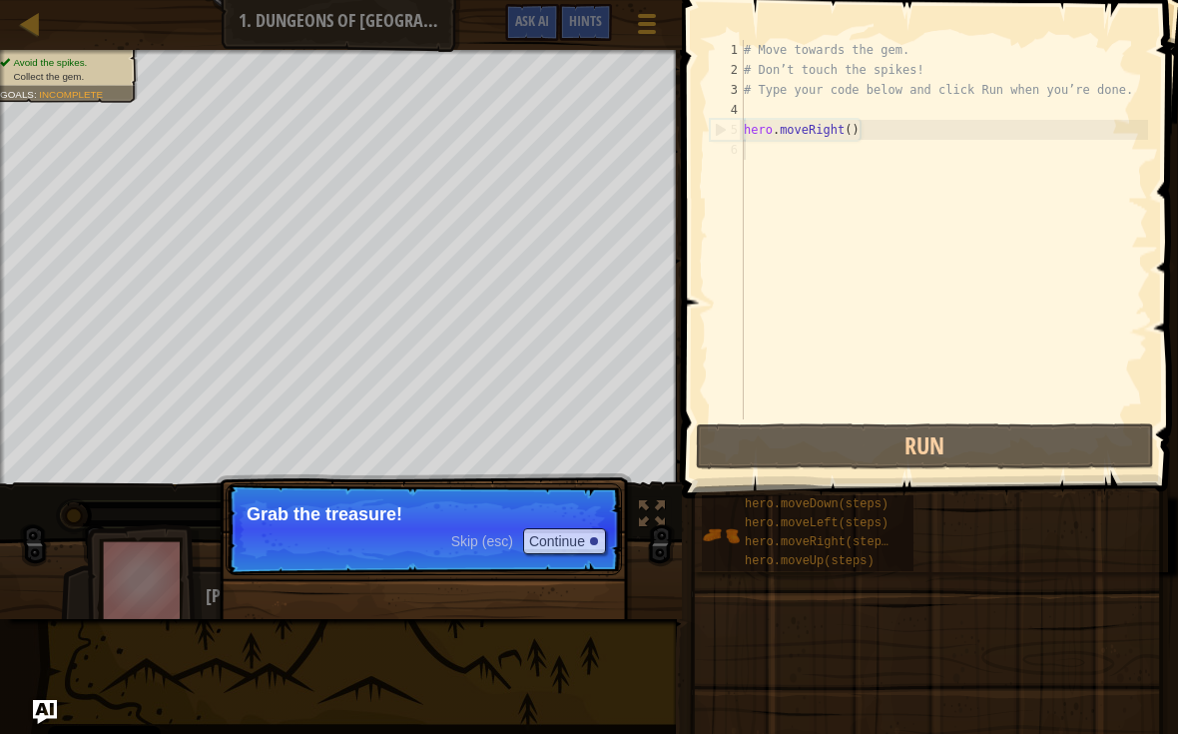
click at [498, 533] on span "Skip (esc)" at bounding box center [482, 541] width 62 height 16
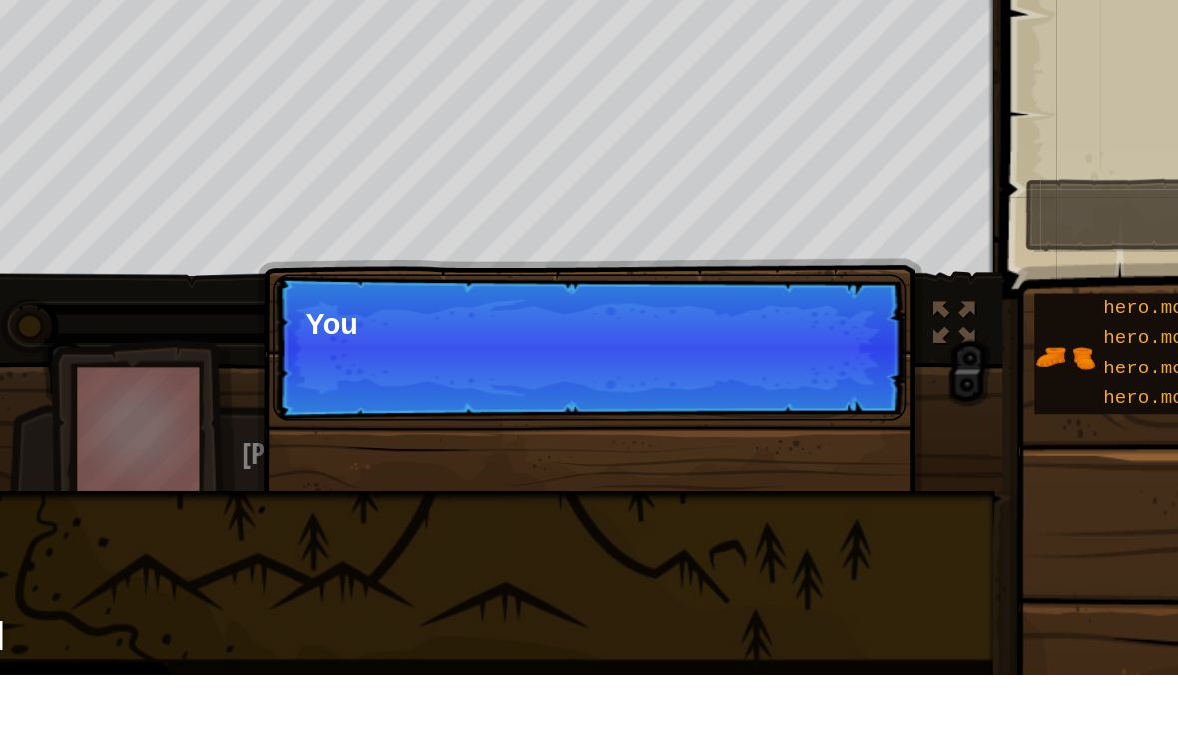
click at [452, 483] on p "Skip (esc) Continue You" at bounding box center [424, 529] width 396 height 92
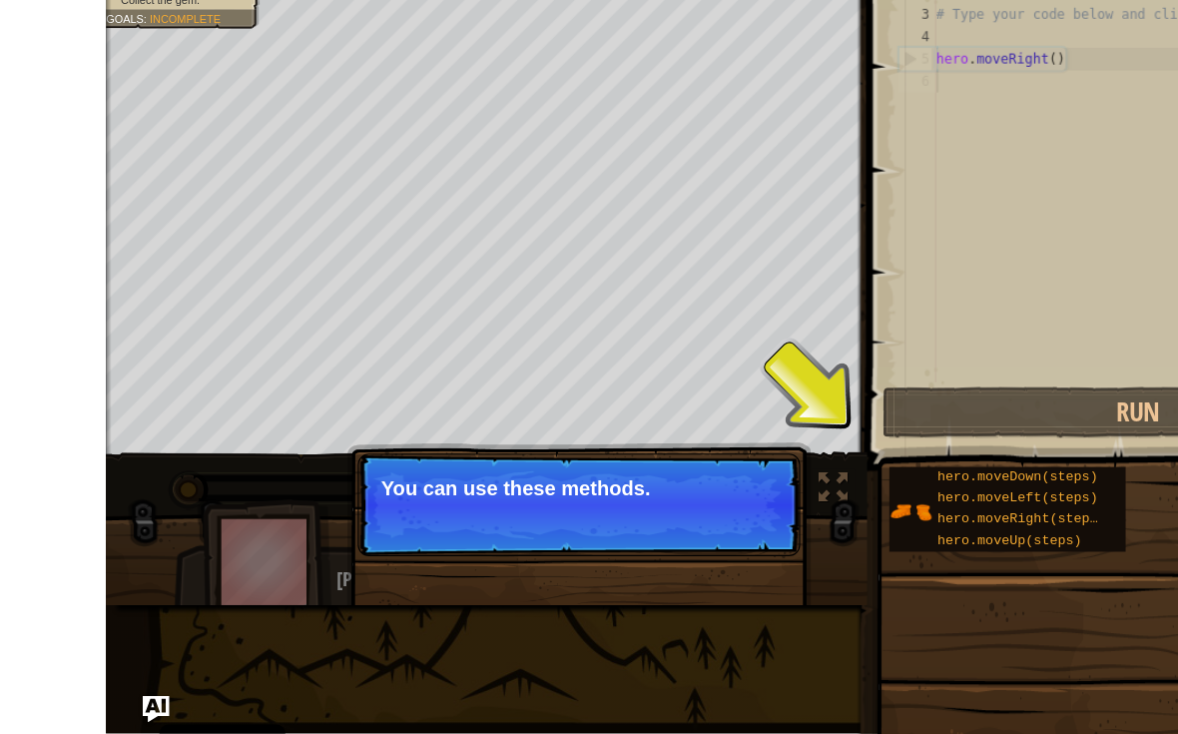
scroll to position [0, 0]
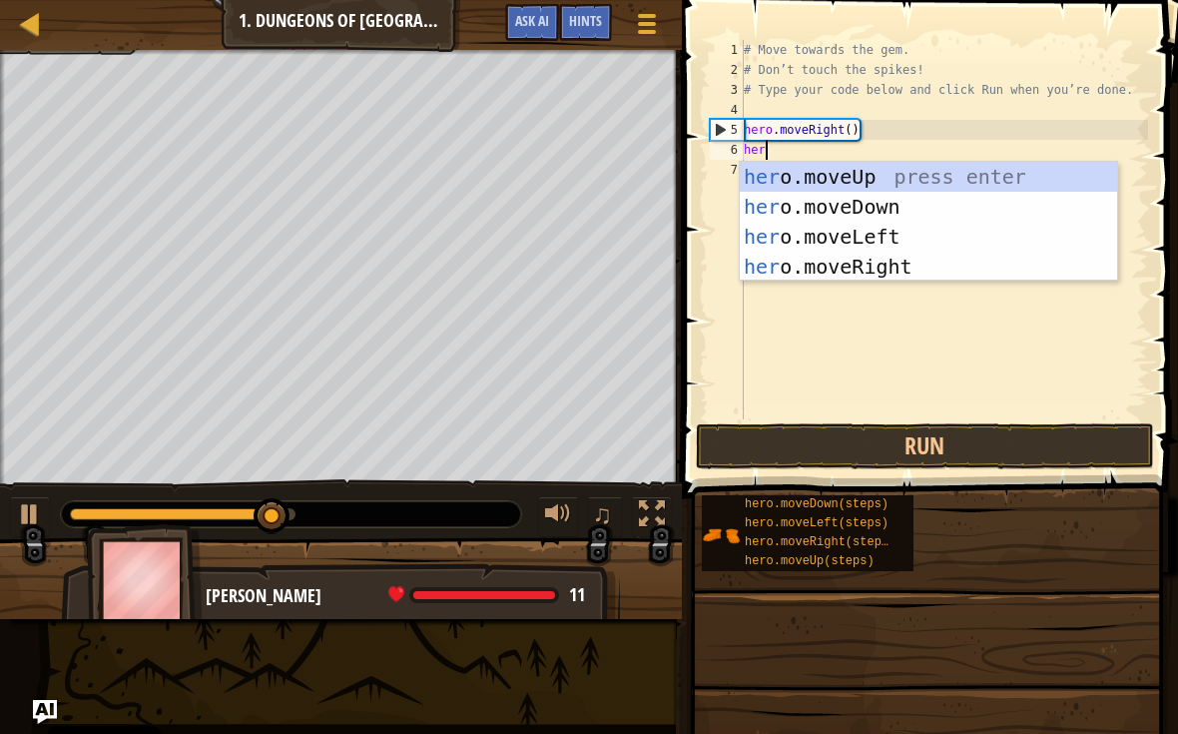
type textarea "here"
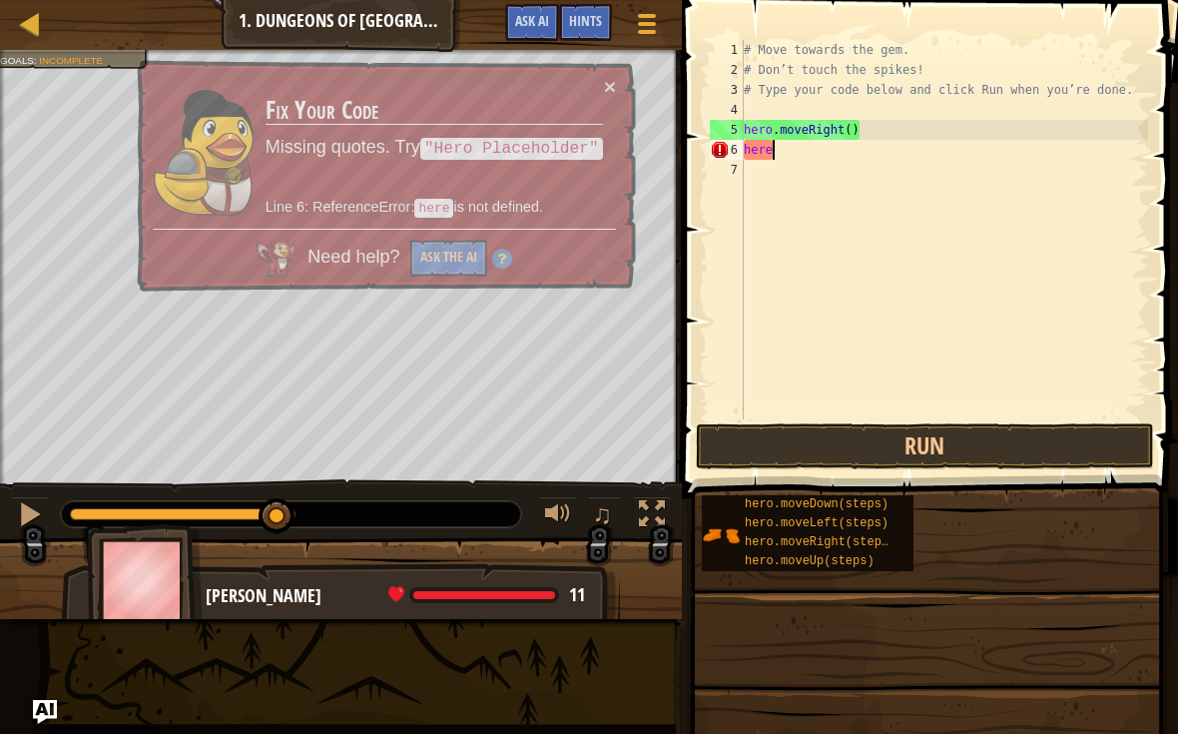
scroll to position [10, 0]
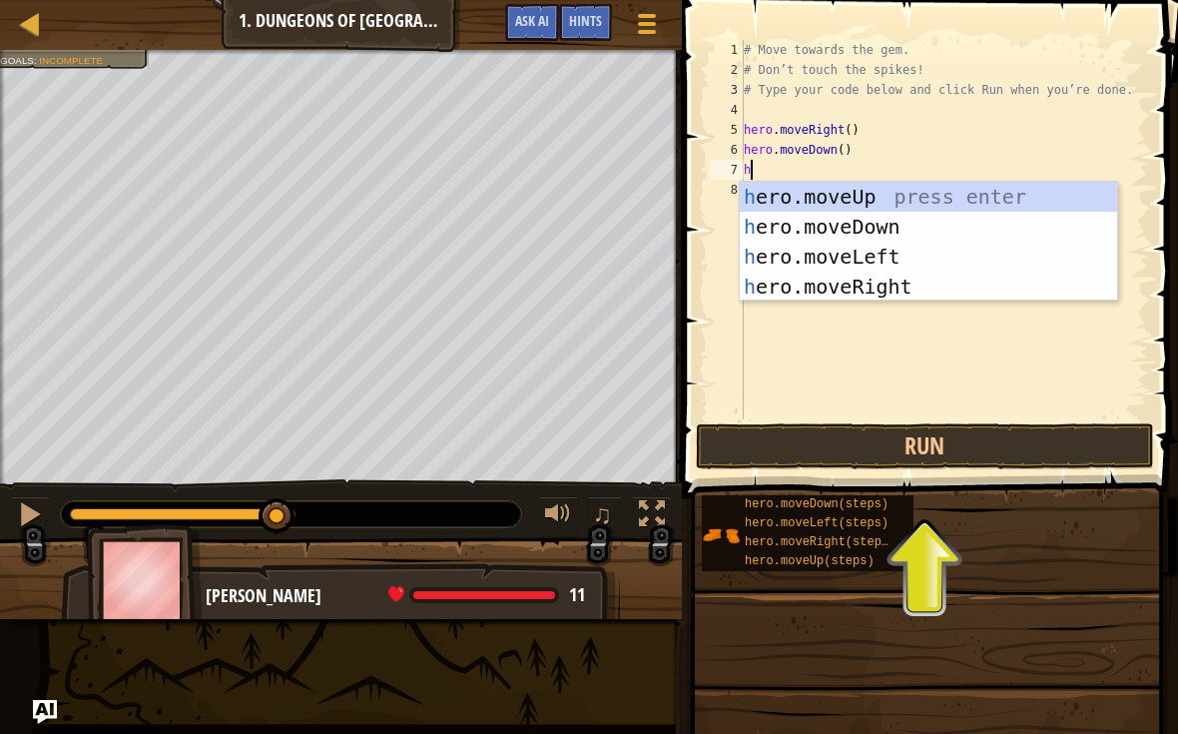
type textarea "her"
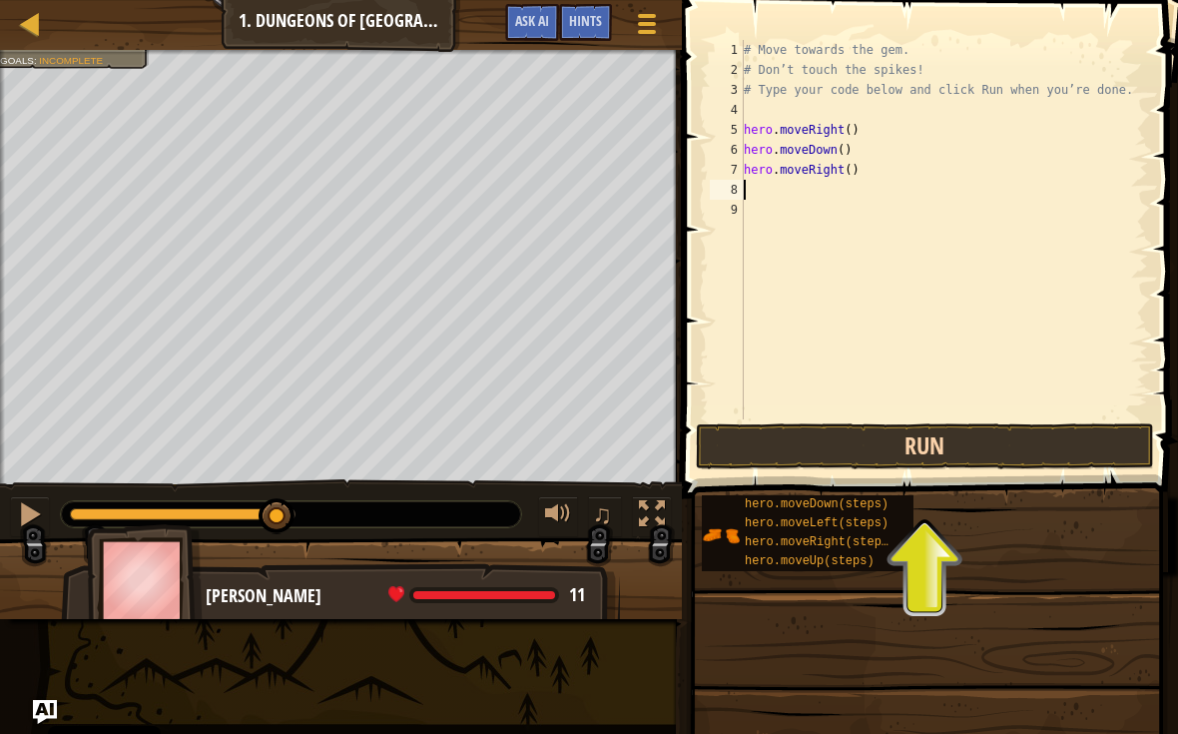
click at [1050, 437] on button "Run" at bounding box center [925, 446] width 458 height 46
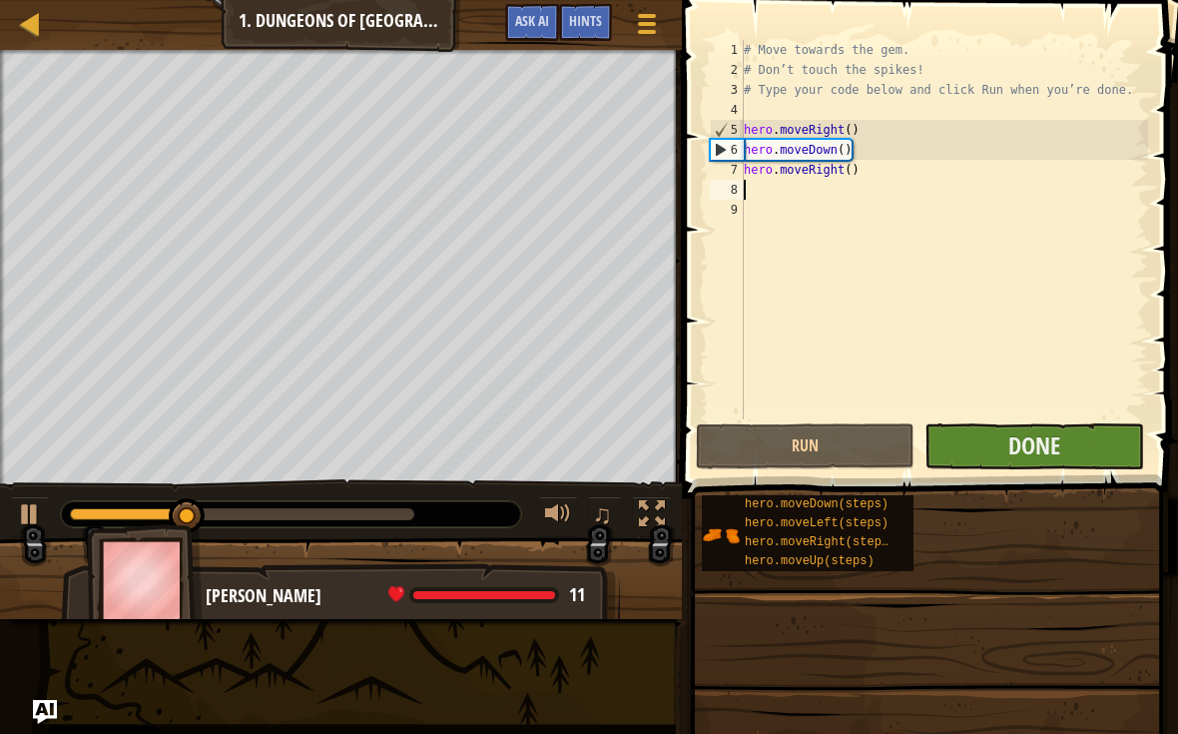
click at [1076, 443] on button "Done" at bounding box center [1033, 446] width 219 height 46
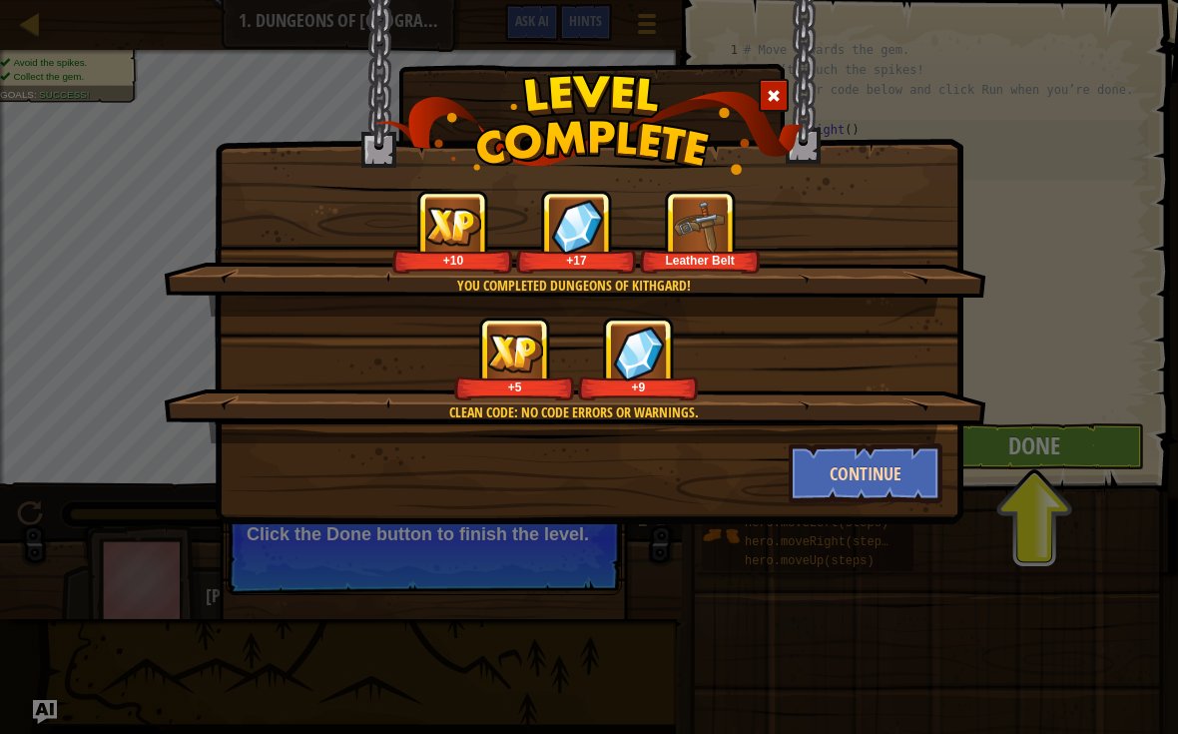
click at [908, 460] on button "Continue" at bounding box center [866, 473] width 155 height 60
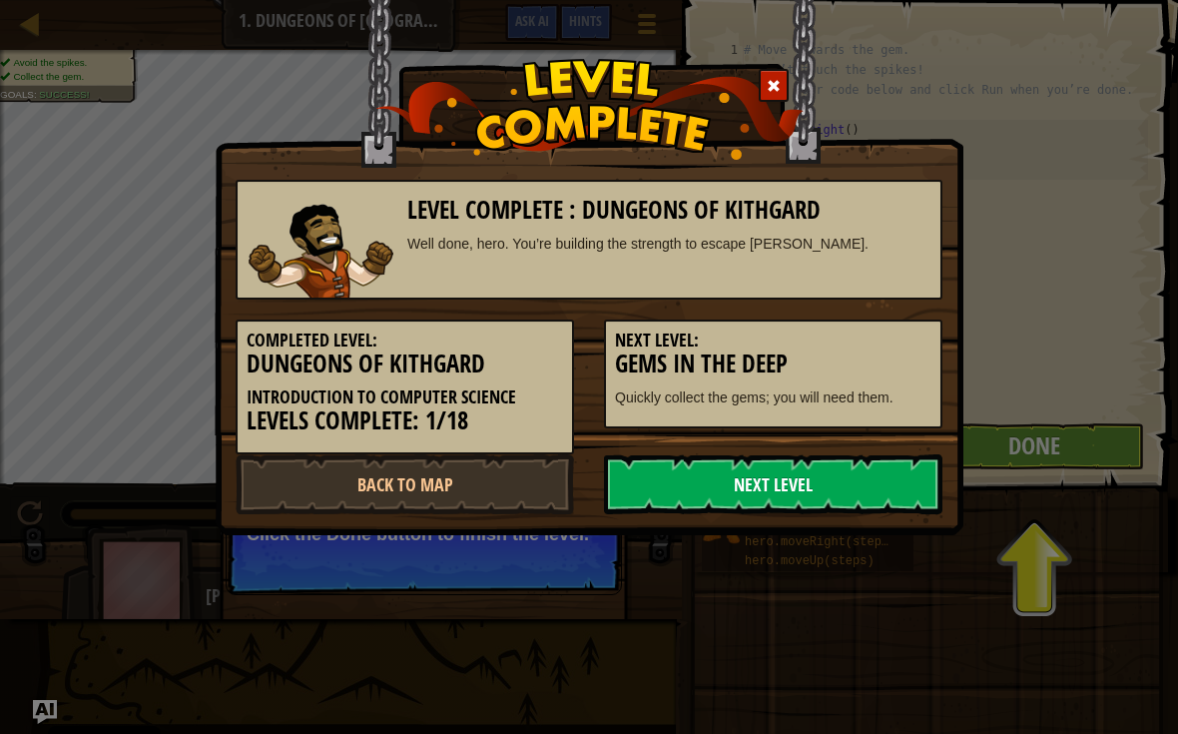
click at [904, 488] on link "Next Level" at bounding box center [773, 484] width 338 height 60
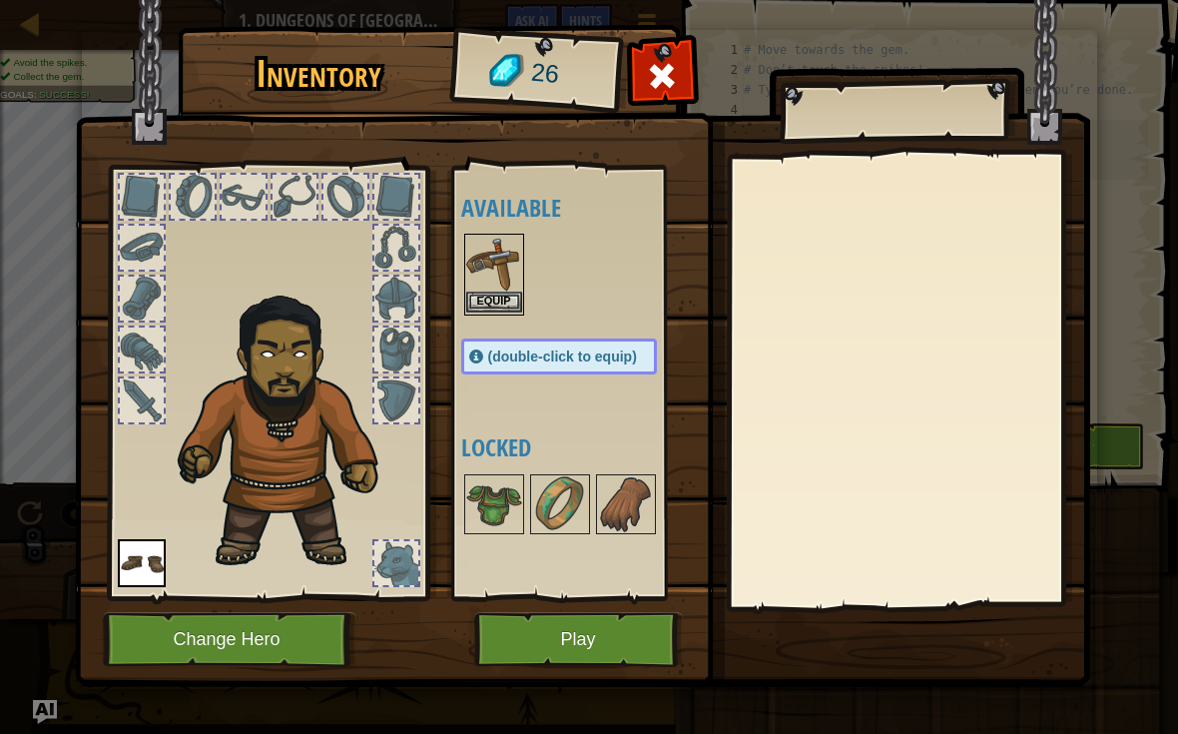
click at [468, 304] on button "Equip" at bounding box center [494, 301] width 56 height 21
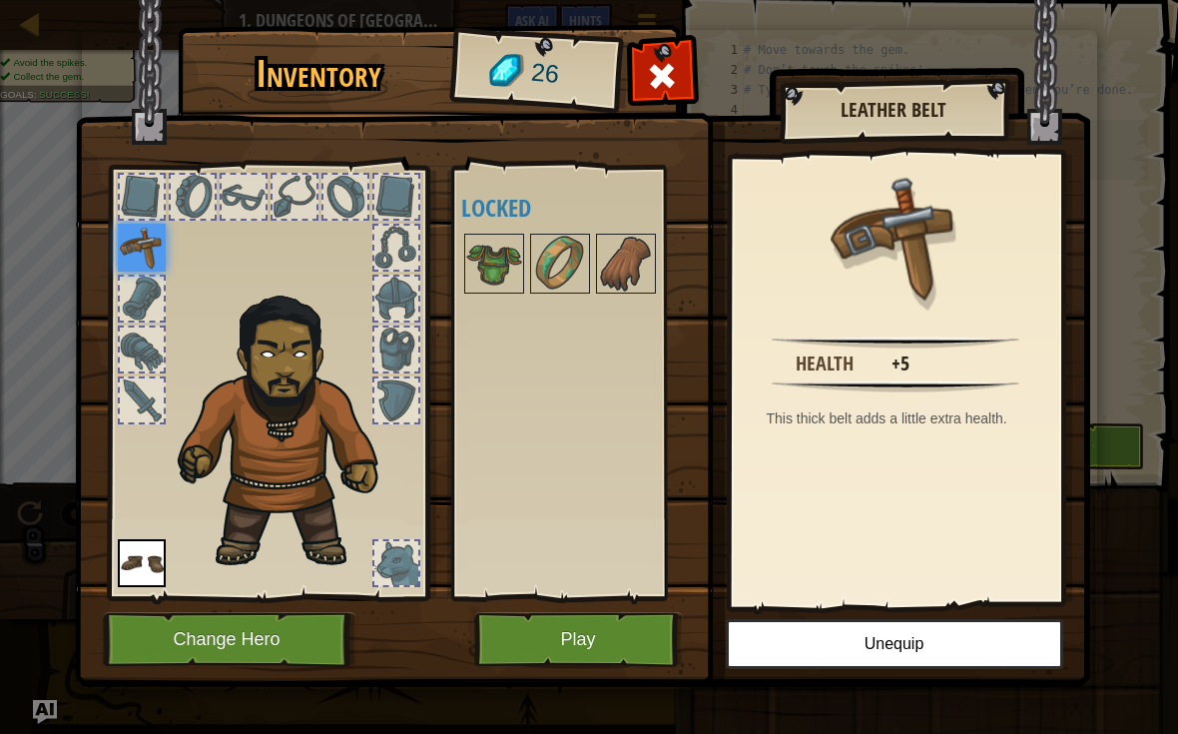
click at [641, 627] on button "Play" at bounding box center [578, 639] width 209 height 55
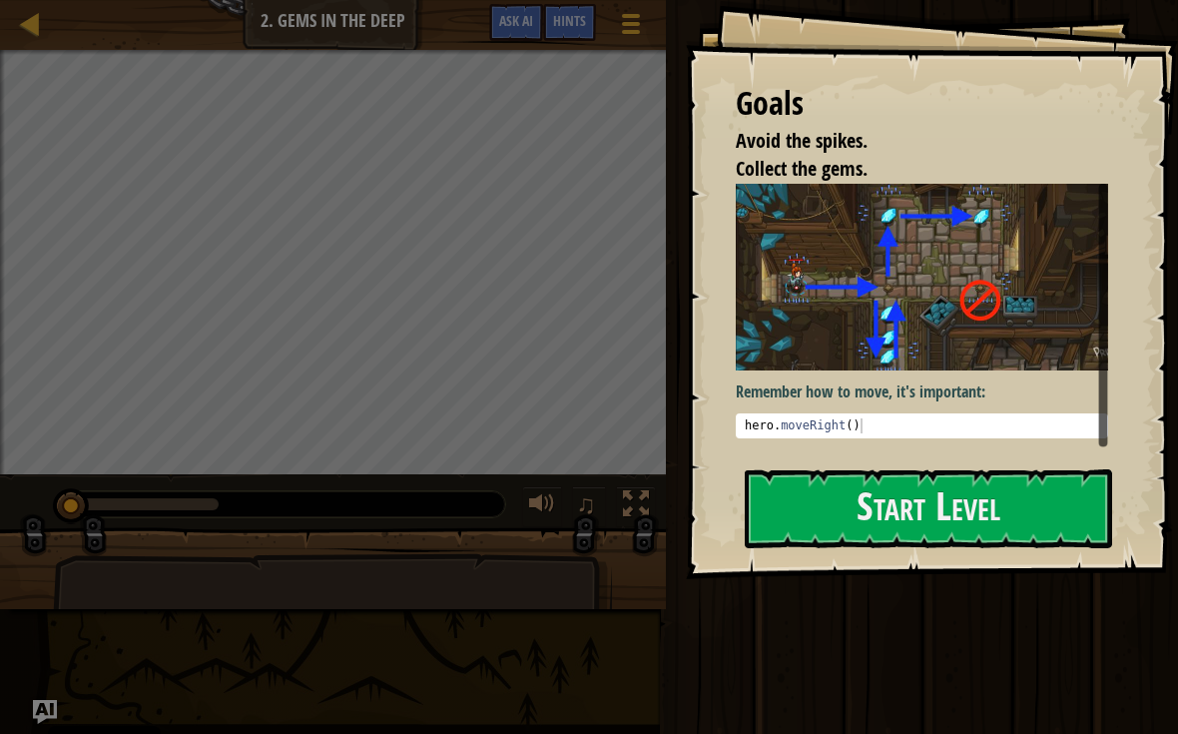
click at [933, 307] on img at bounding box center [922, 278] width 372 height 188
click at [1003, 469] on button "Start Level" at bounding box center [928, 508] width 367 height 79
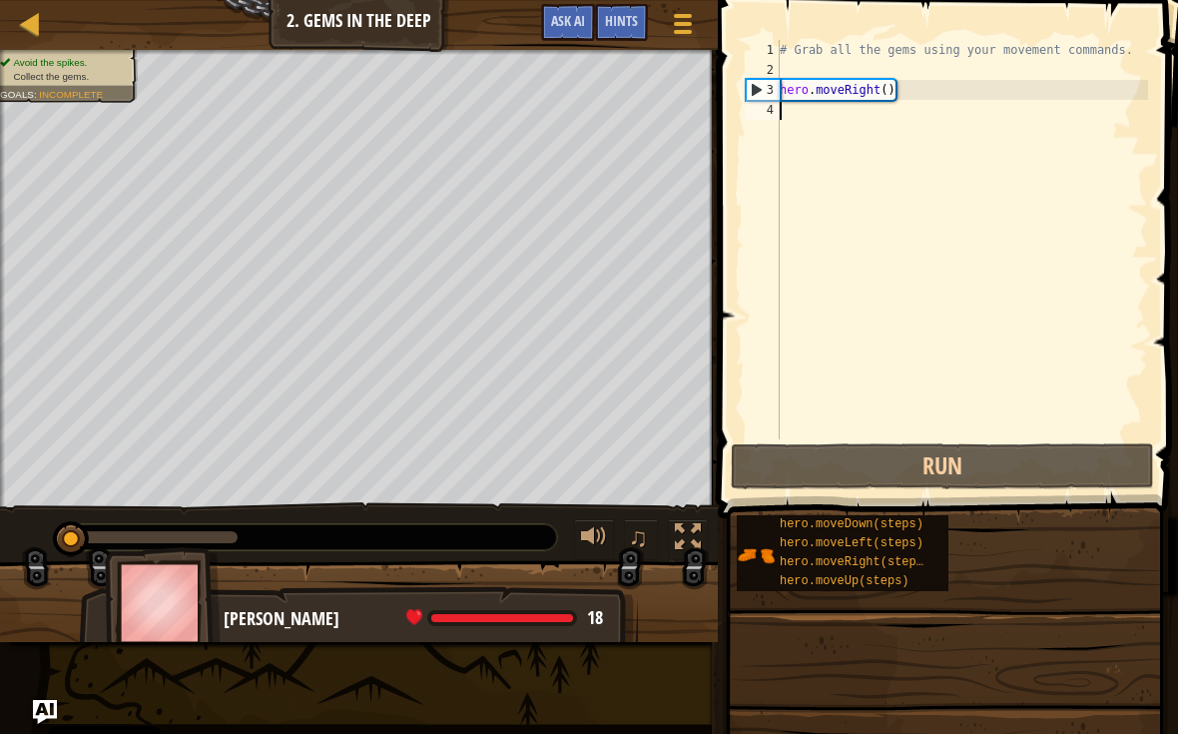
scroll to position [10, 0]
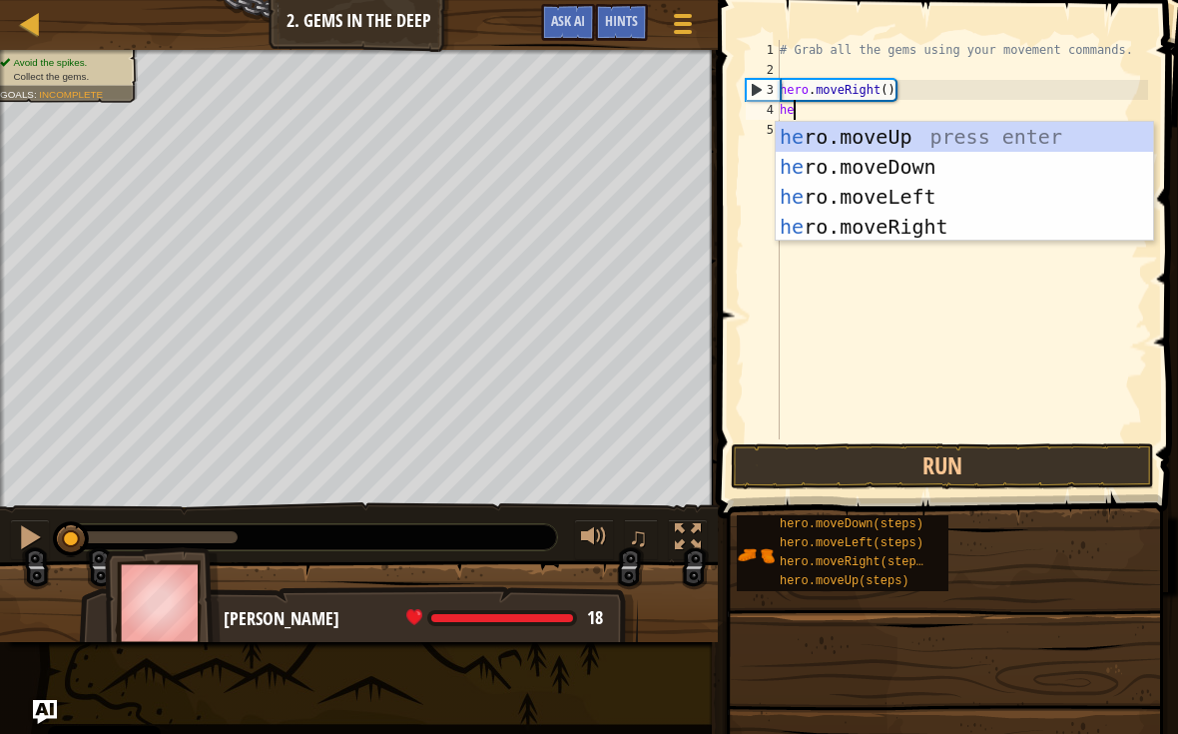
type textarea "her"
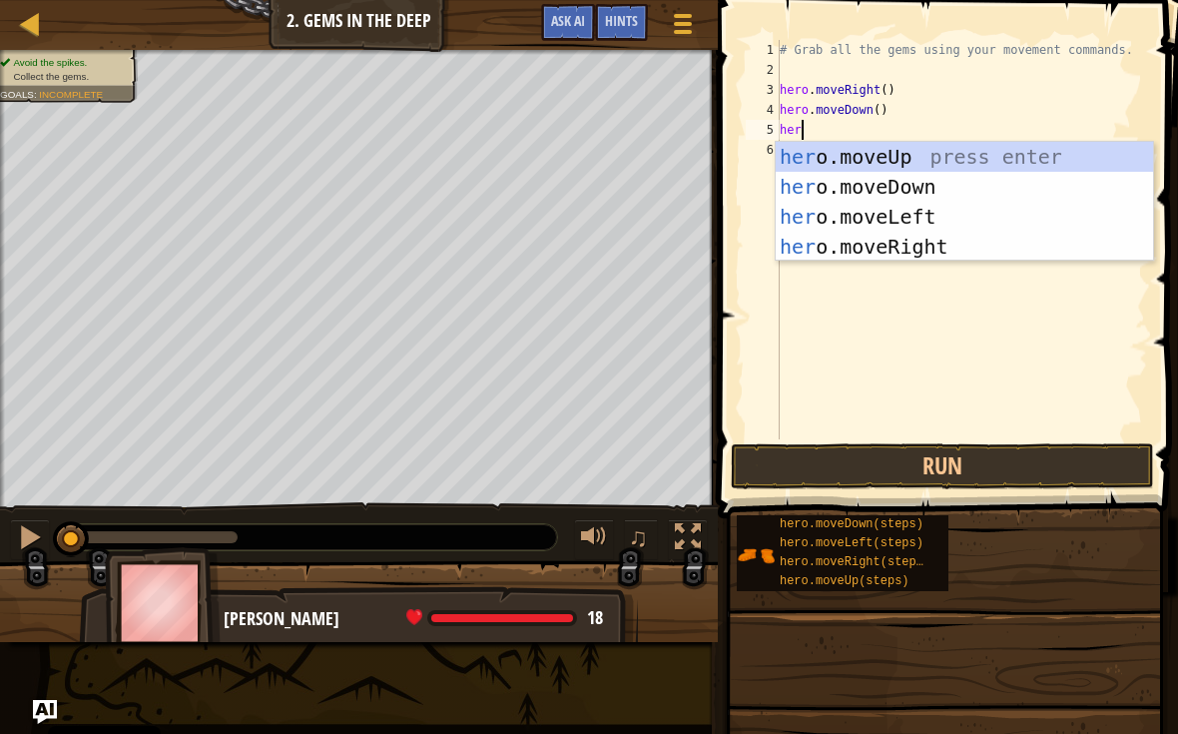
type textarea "he"
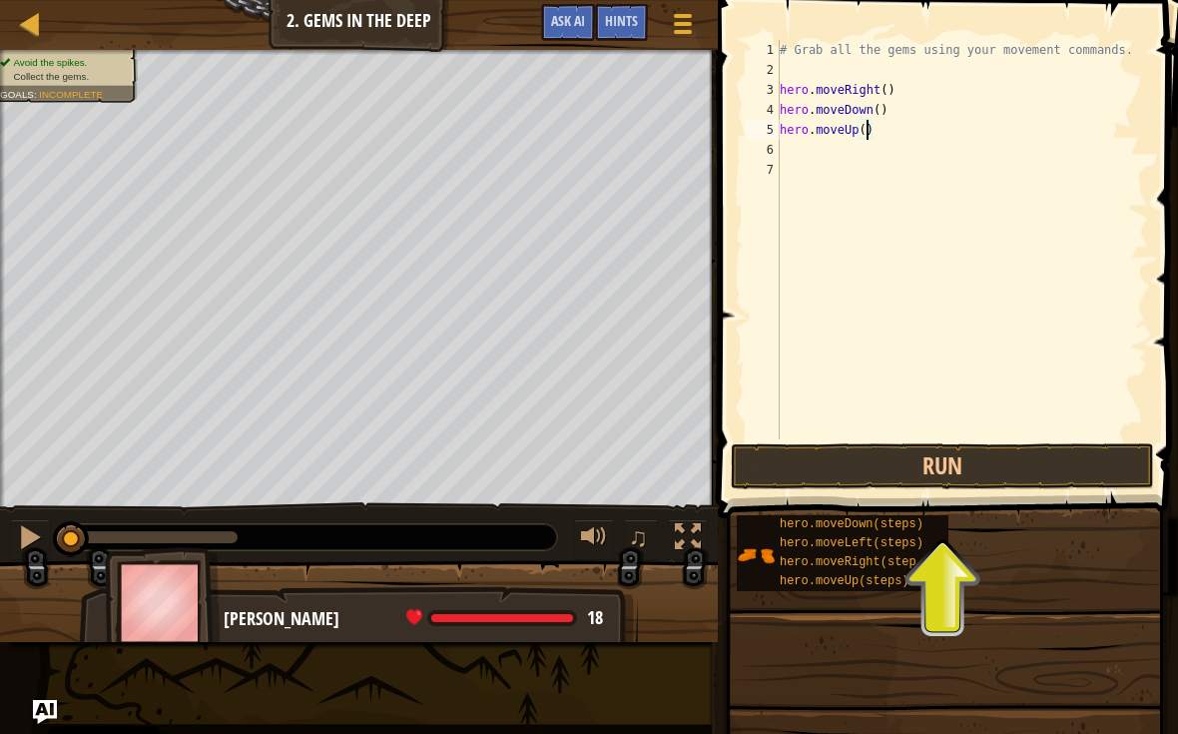
type textarea "hero.moveUp(2)"
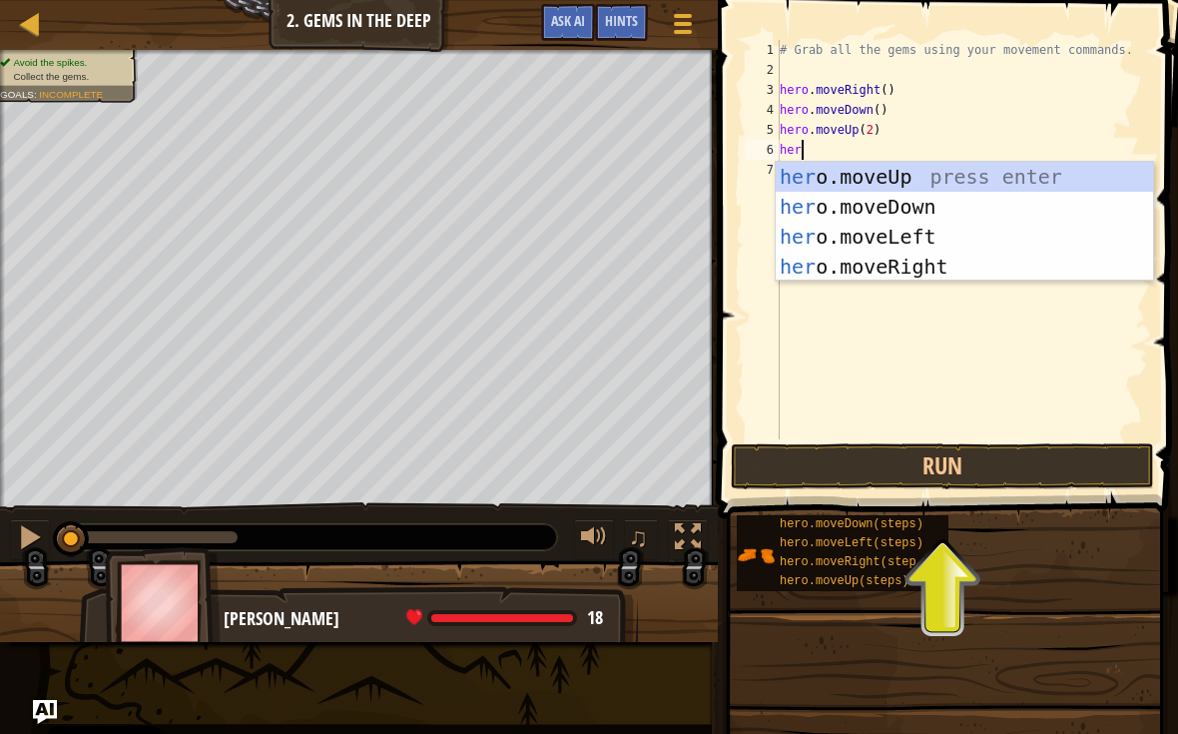
type textarea "hero"
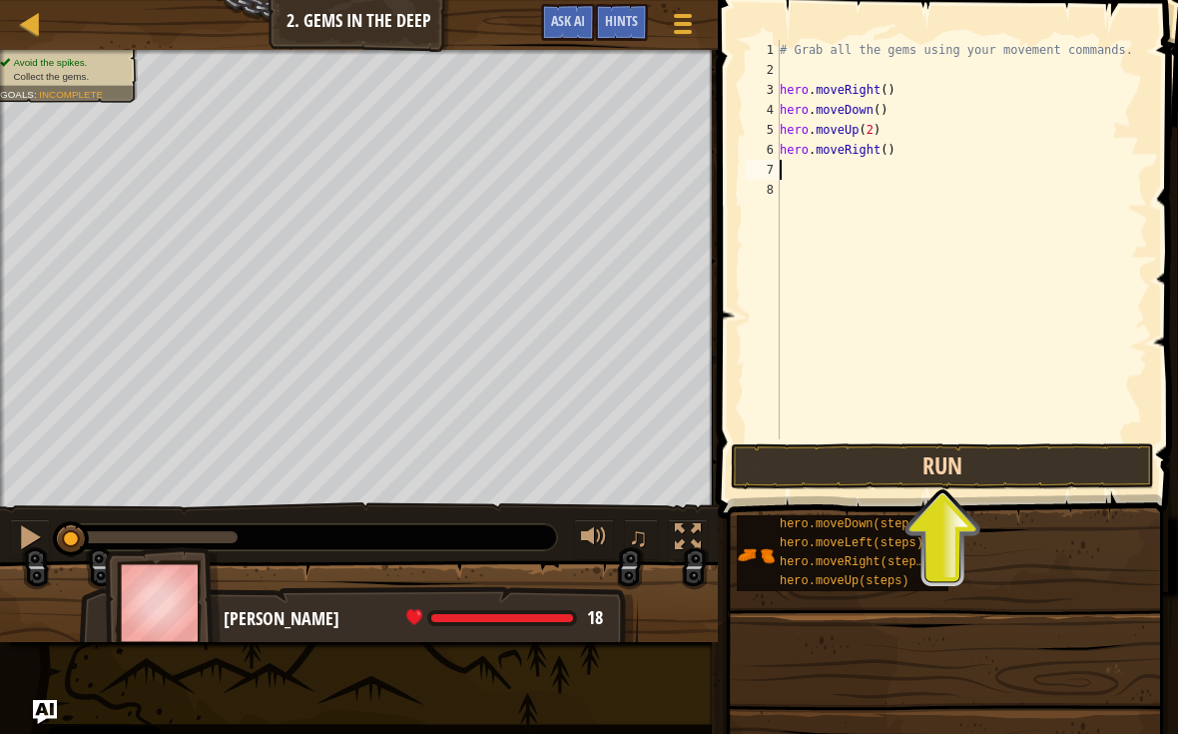
click at [1038, 457] on button "Run" at bounding box center [942, 466] width 423 height 46
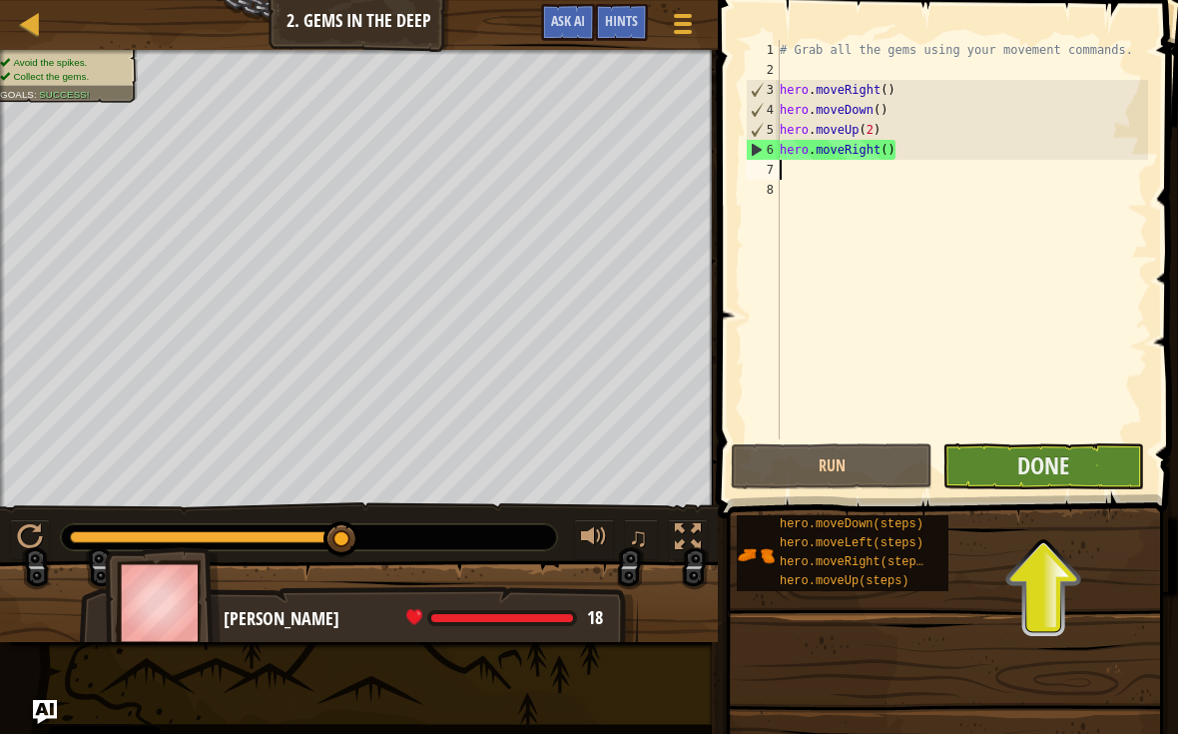
click at [1082, 449] on button "Done" at bounding box center [1043, 466] width 202 height 46
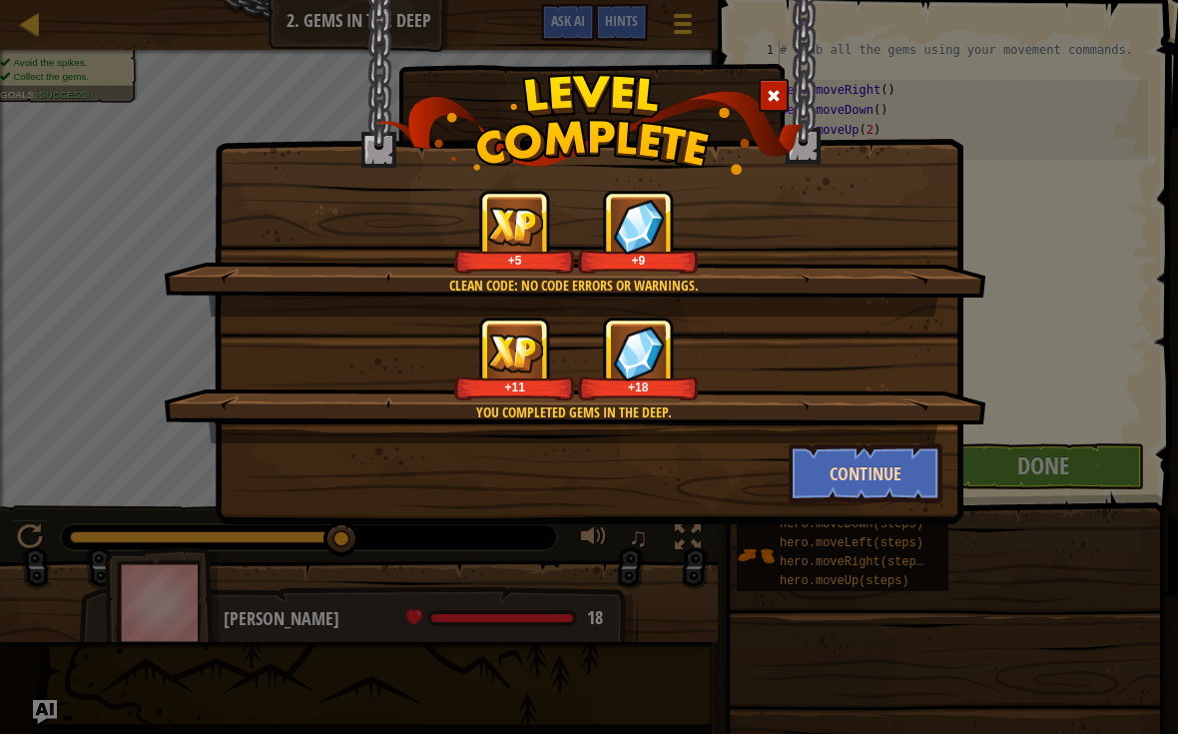
click at [908, 491] on button "Continue" at bounding box center [866, 473] width 155 height 60
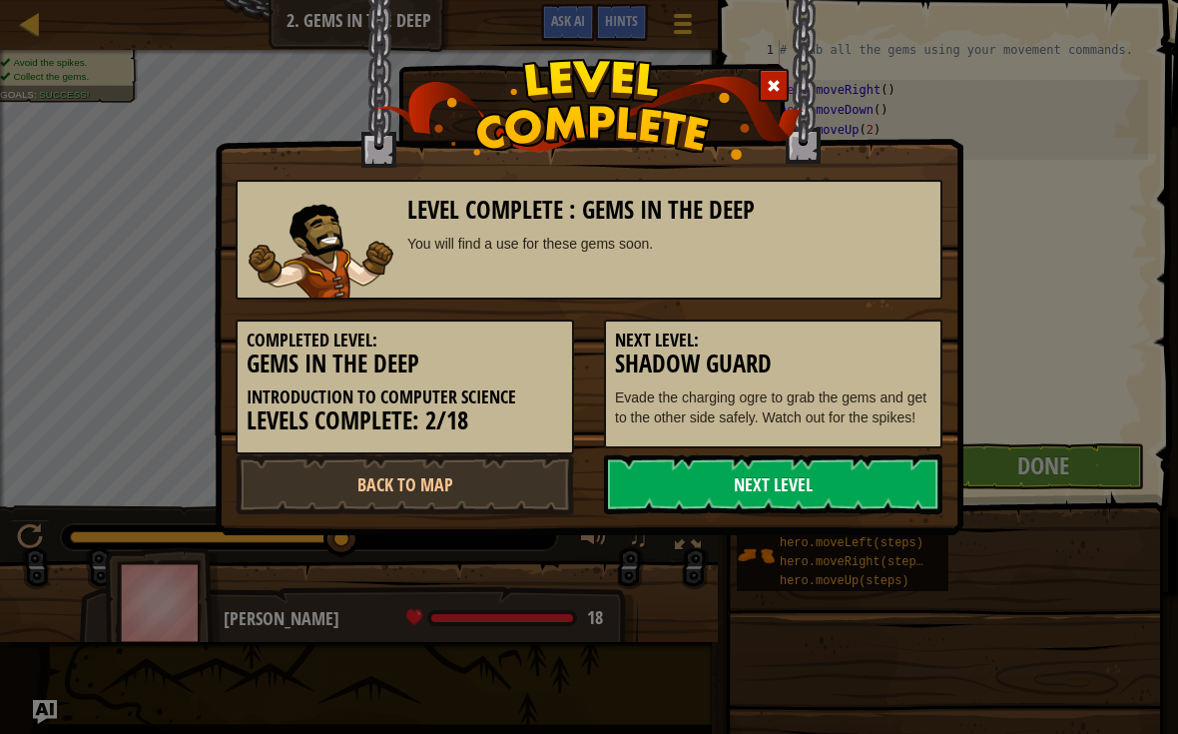
click at [892, 486] on link "Next Level" at bounding box center [773, 484] width 338 height 60
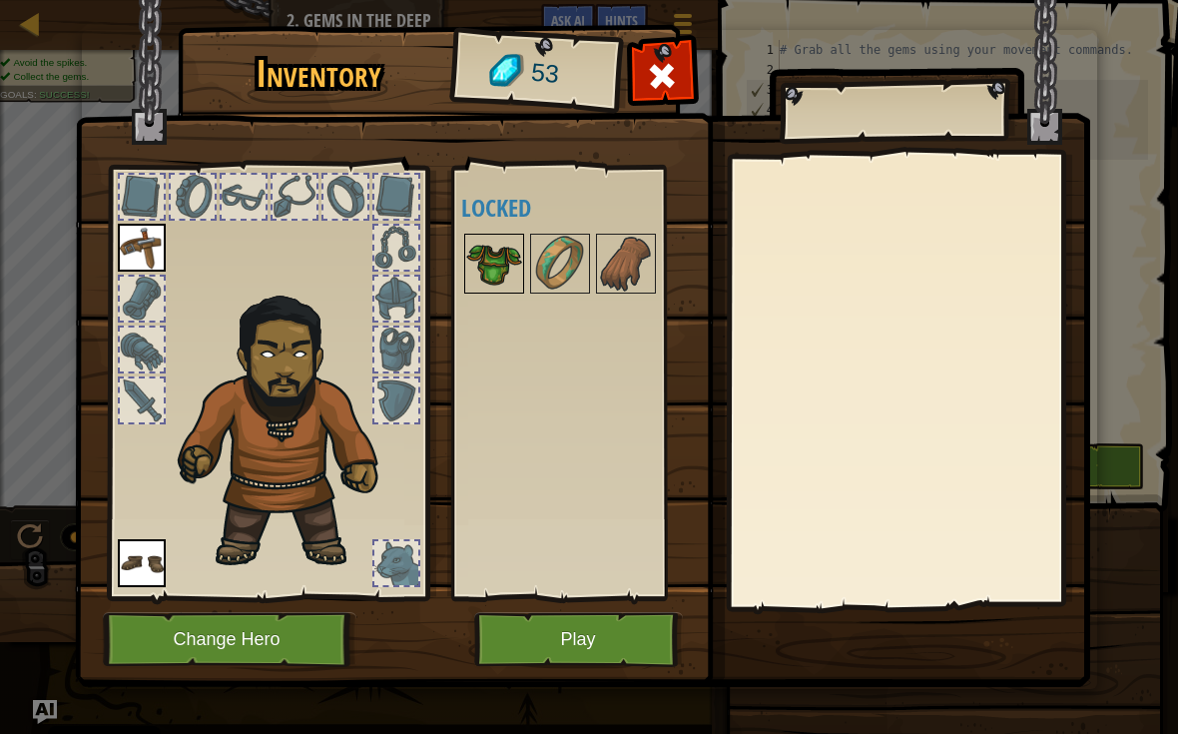
click at [520, 253] on img at bounding box center [494, 264] width 56 height 56
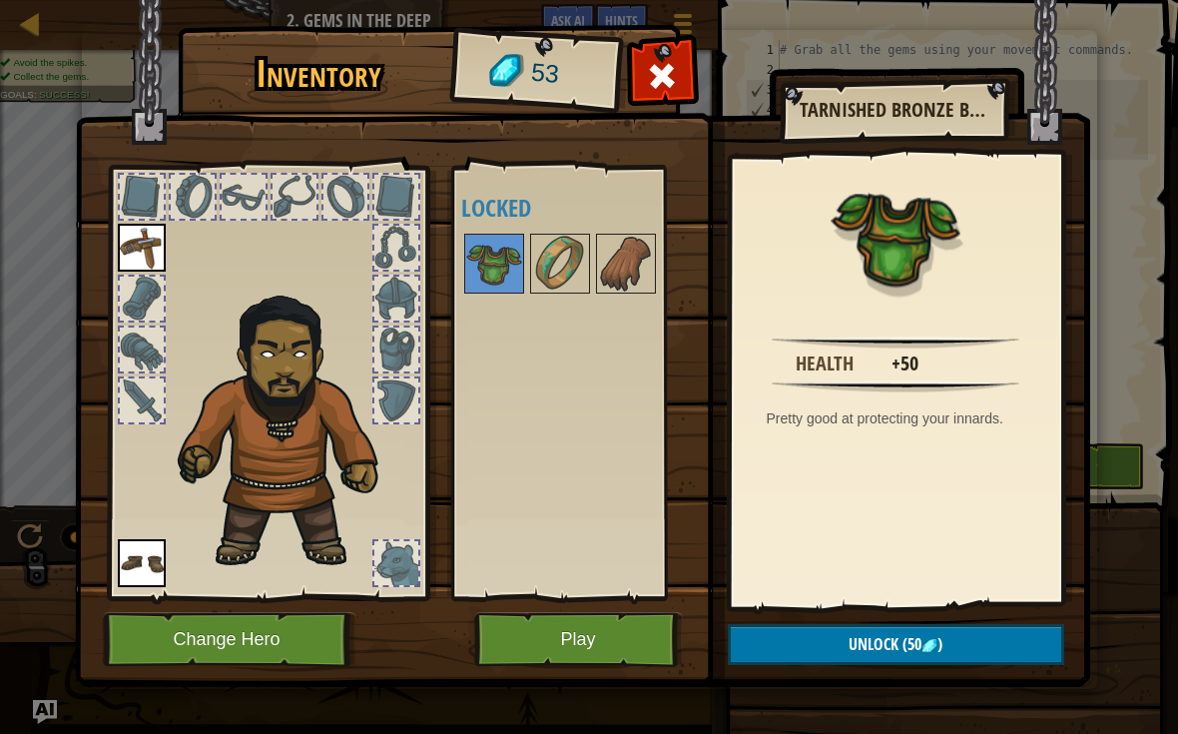
click at [669, 639] on button "Play" at bounding box center [578, 639] width 209 height 55
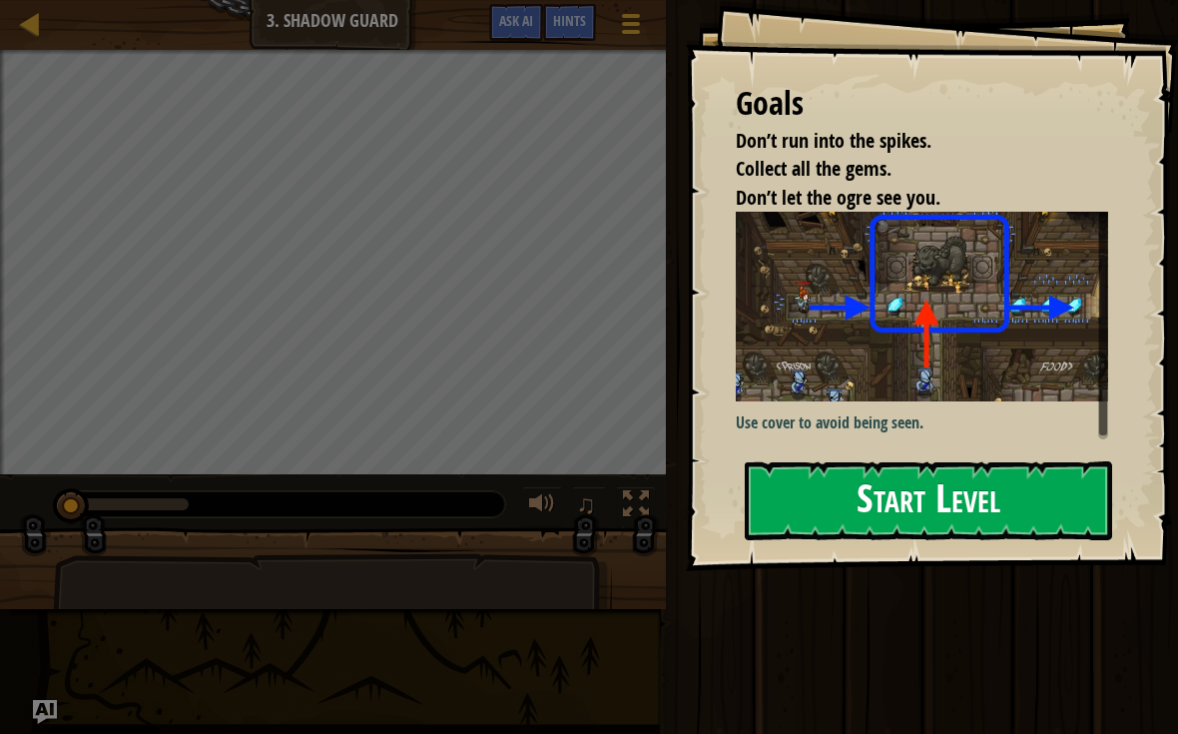
click at [972, 464] on button "Start Level" at bounding box center [928, 500] width 367 height 79
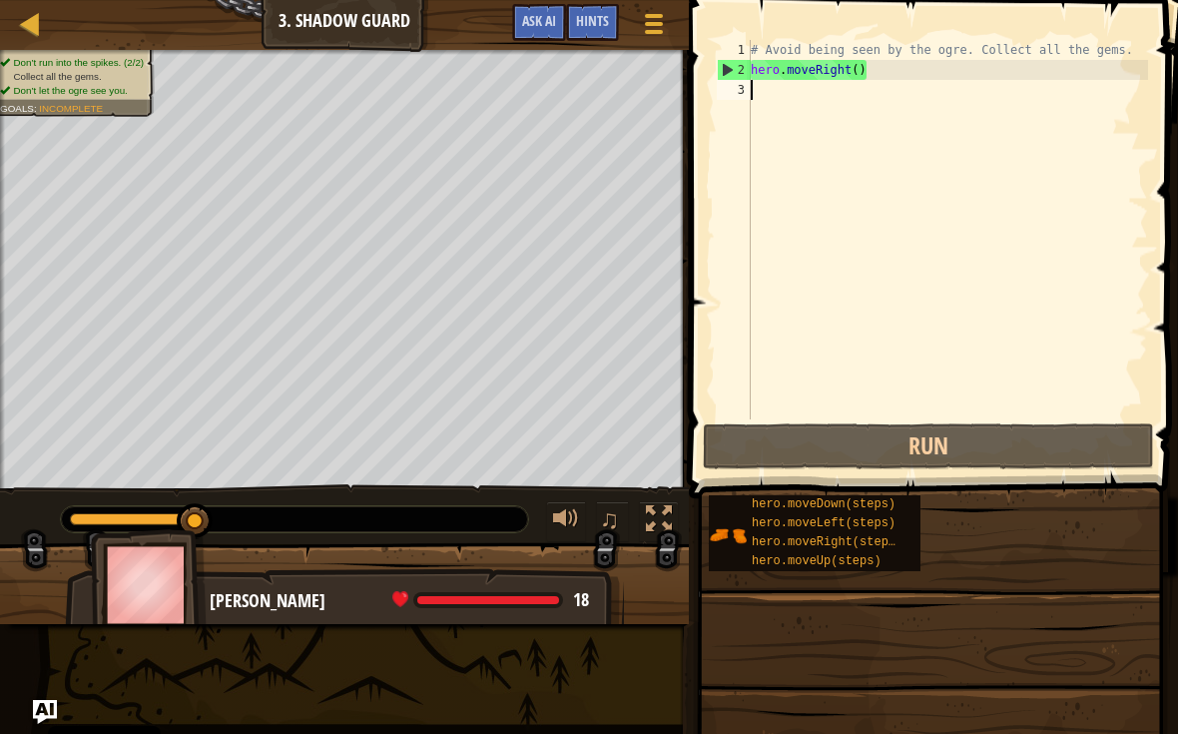
scroll to position [10, 0]
type textarea "hee"
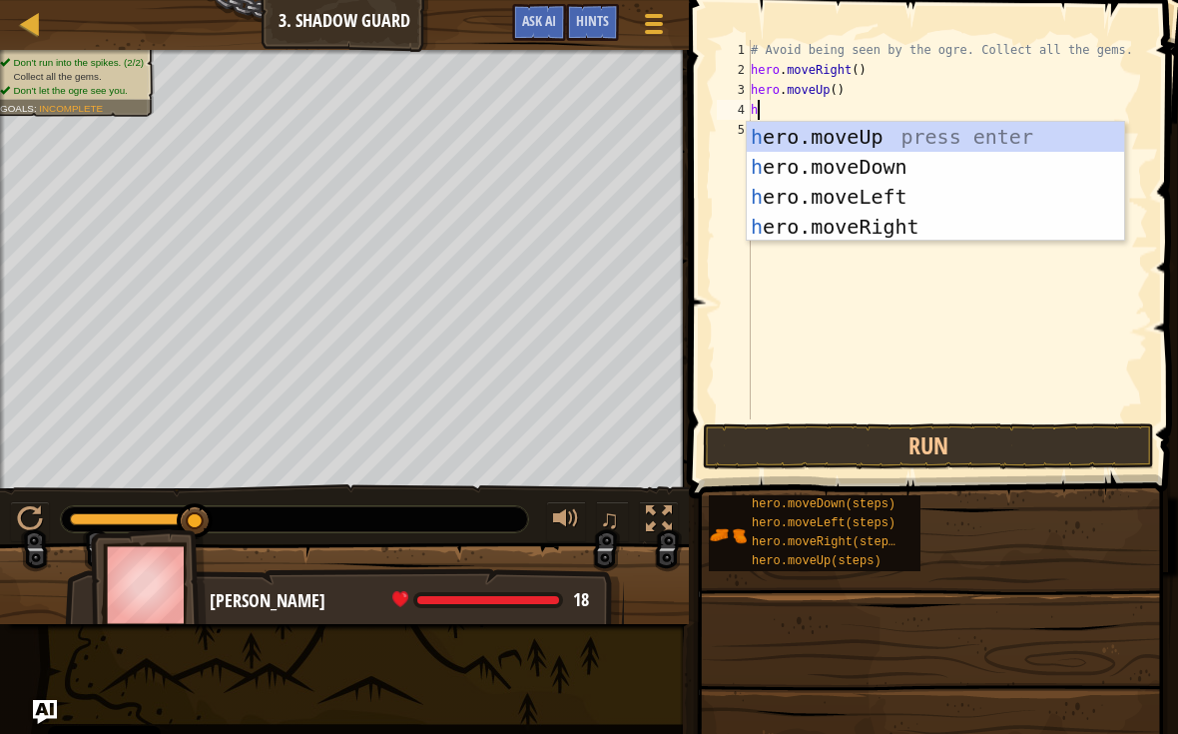
type textarea "her"
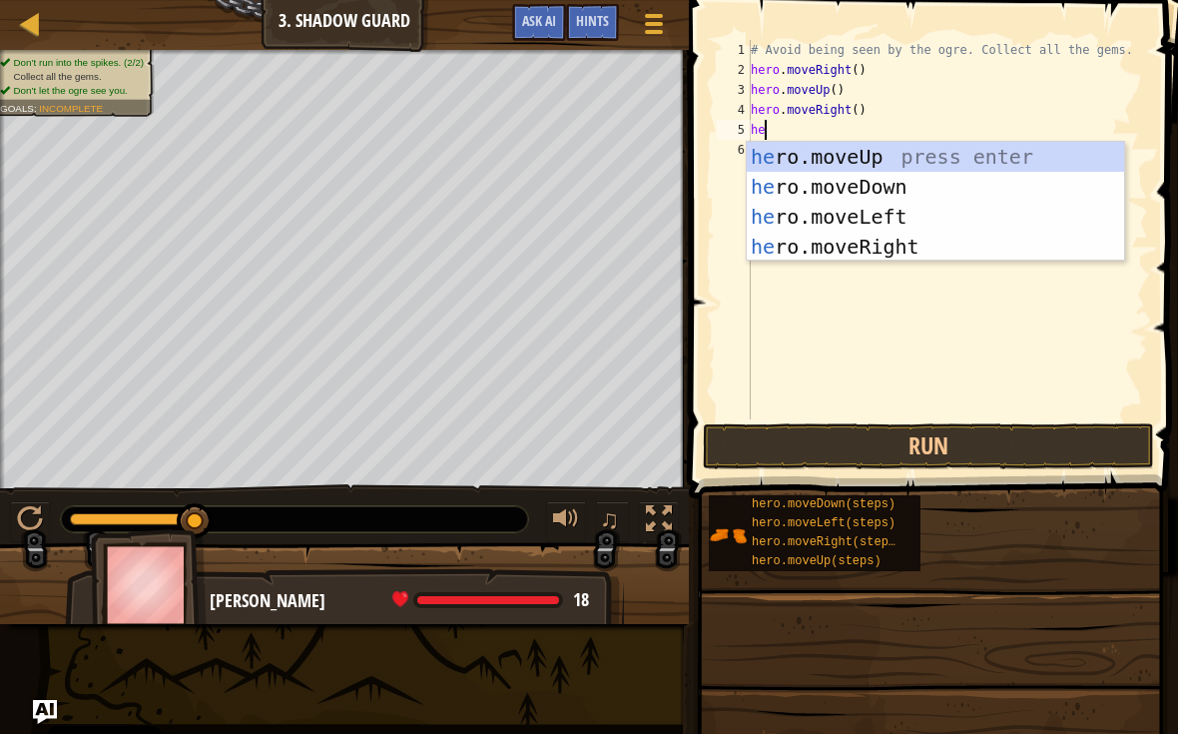
type textarea "her"
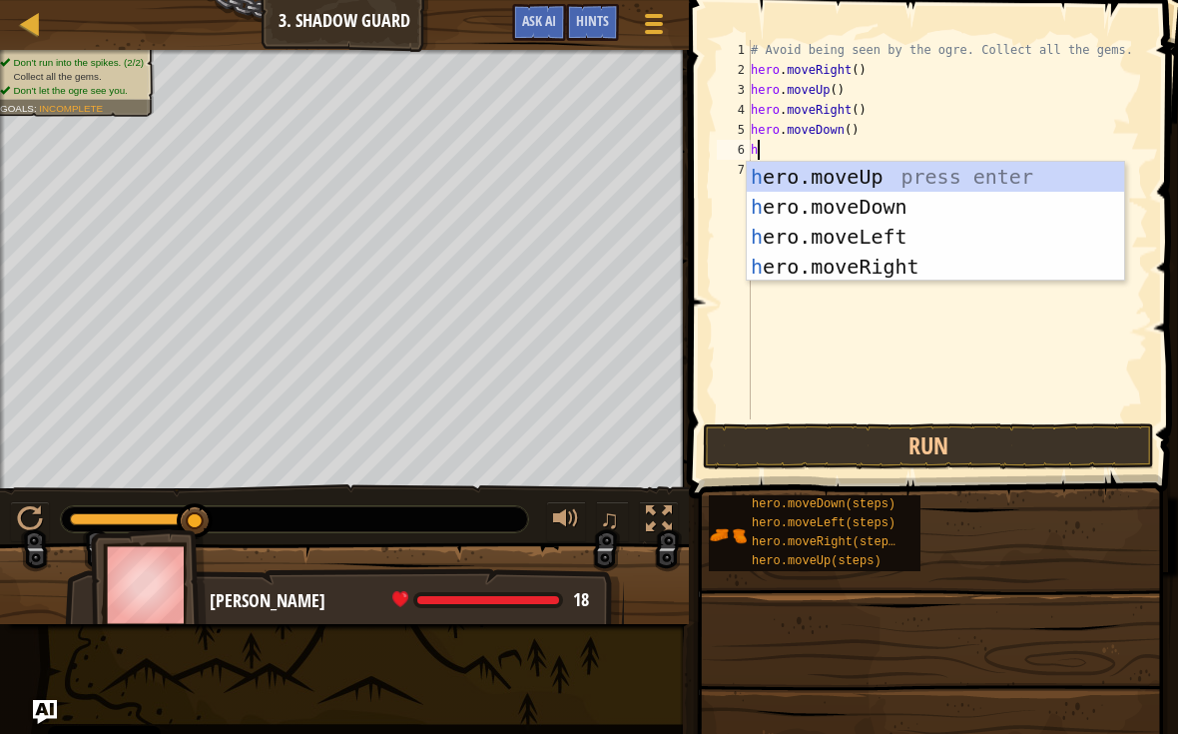
type textarea "he"
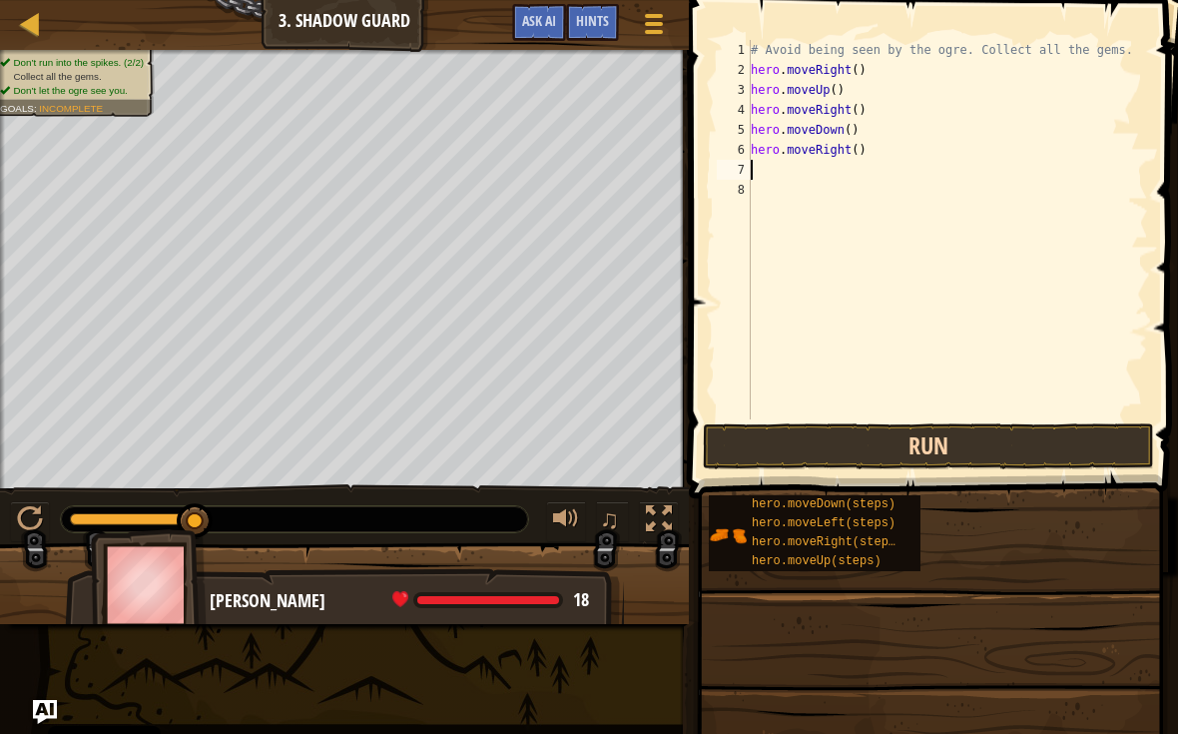
click at [1060, 438] on button "Run" at bounding box center [928, 446] width 451 height 46
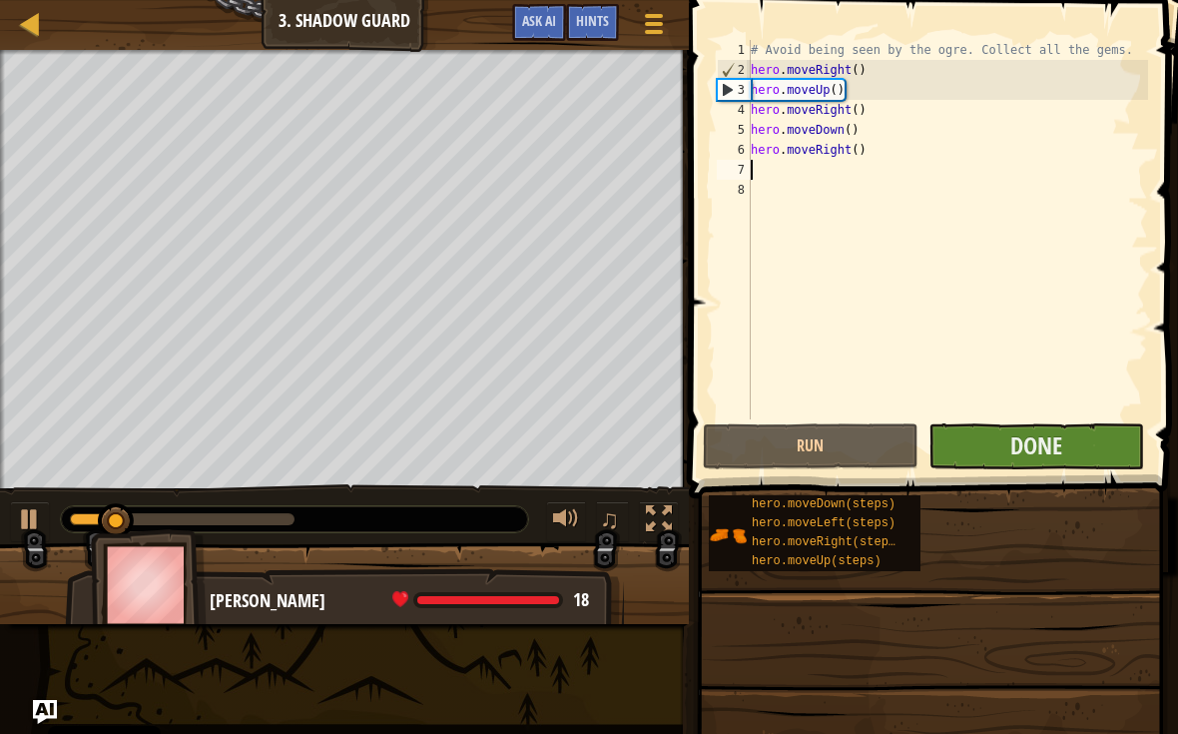
click at [1103, 450] on button "Done" at bounding box center [1036, 446] width 216 height 46
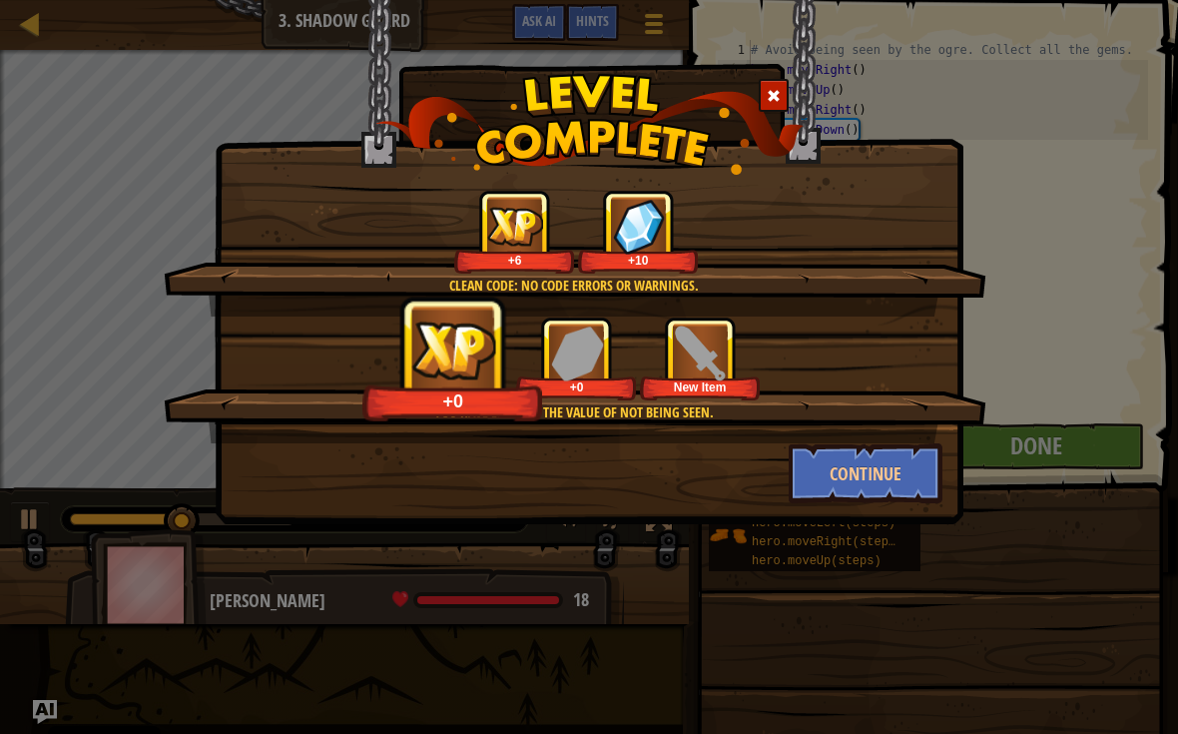
click at [715, 367] on img at bounding box center [700, 352] width 55 height 55
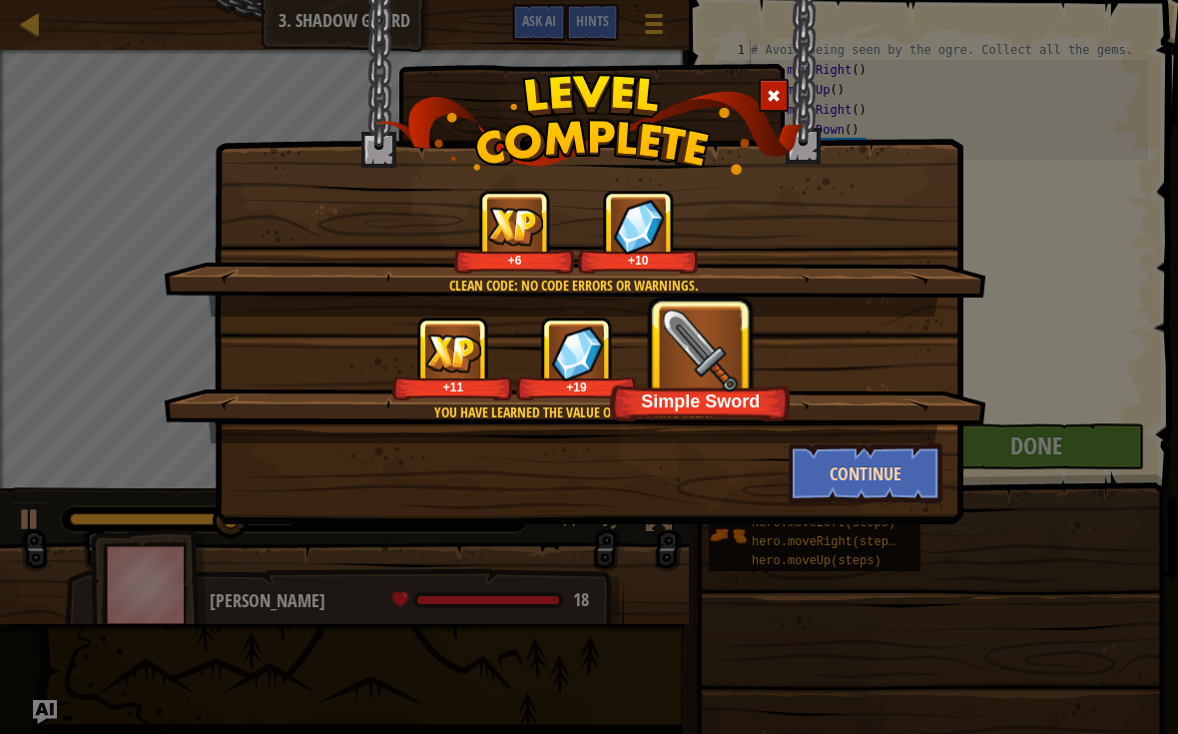
click at [905, 459] on button "Continue" at bounding box center [866, 473] width 155 height 60
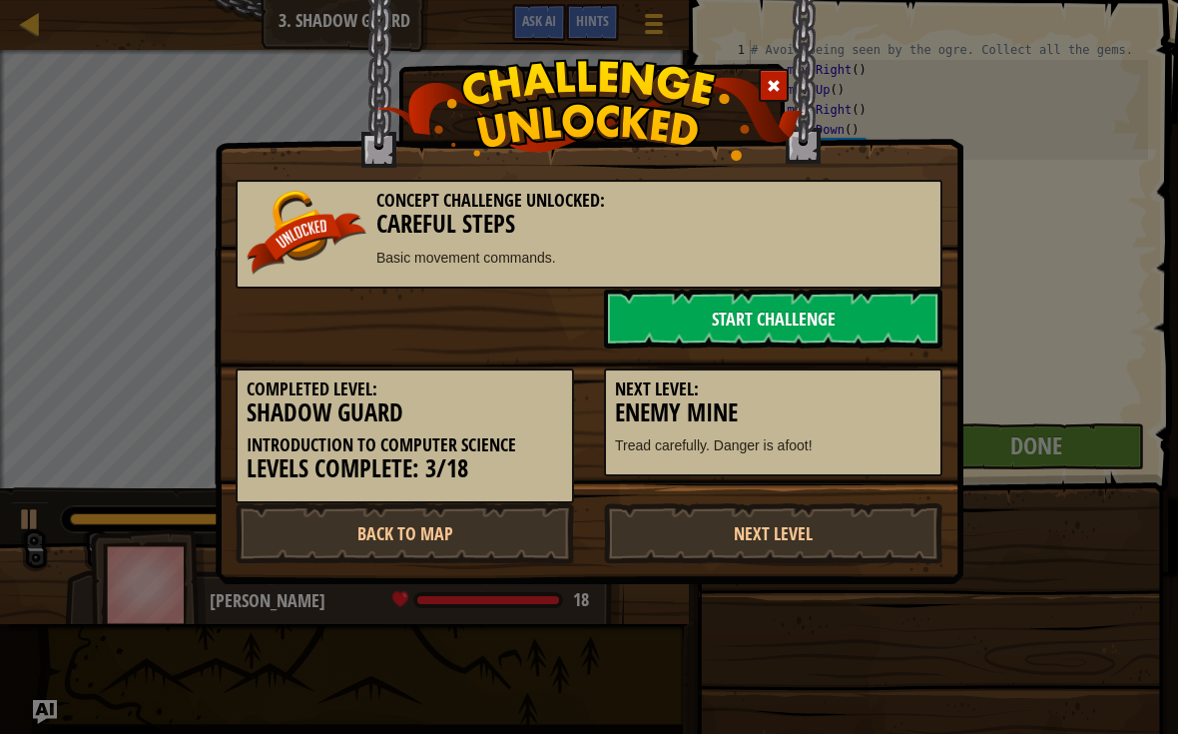
click at [870, 334] on link "Start Challenge" at bounding box center [773, 318] width 338 height 60
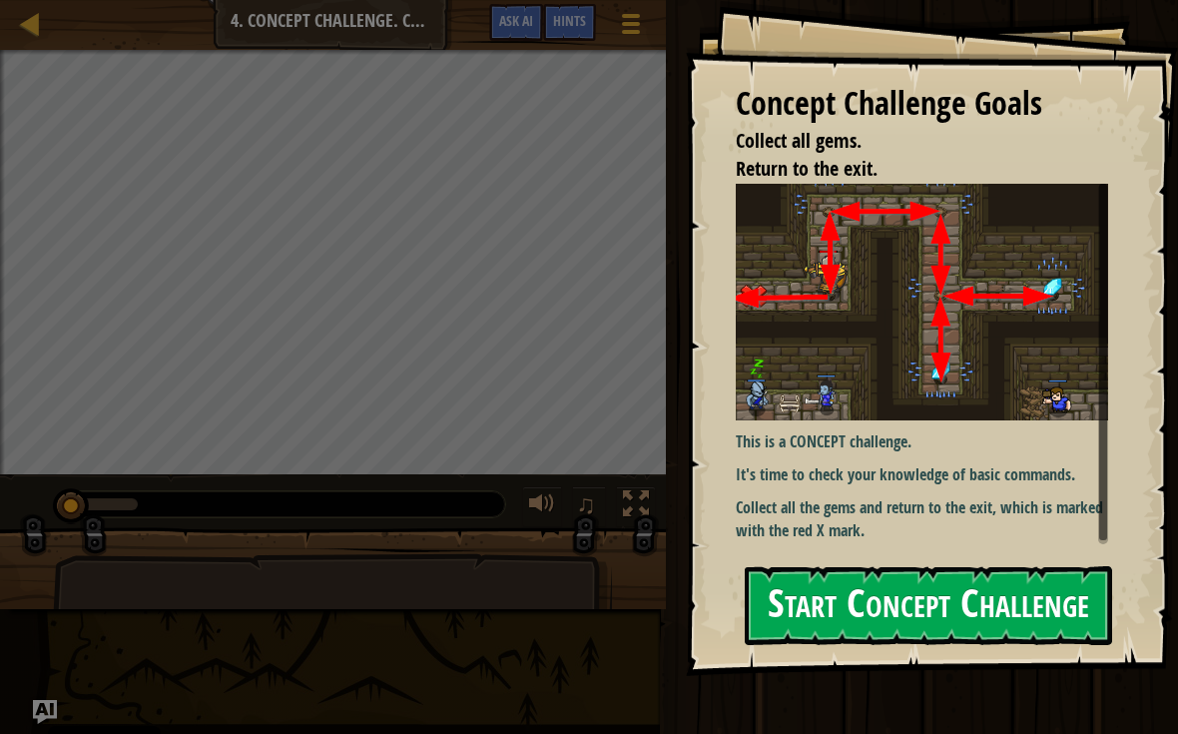
click at [1060, 566] on button "Start Concept Challenge" at bounding box center [928, 605] width 367 height 79
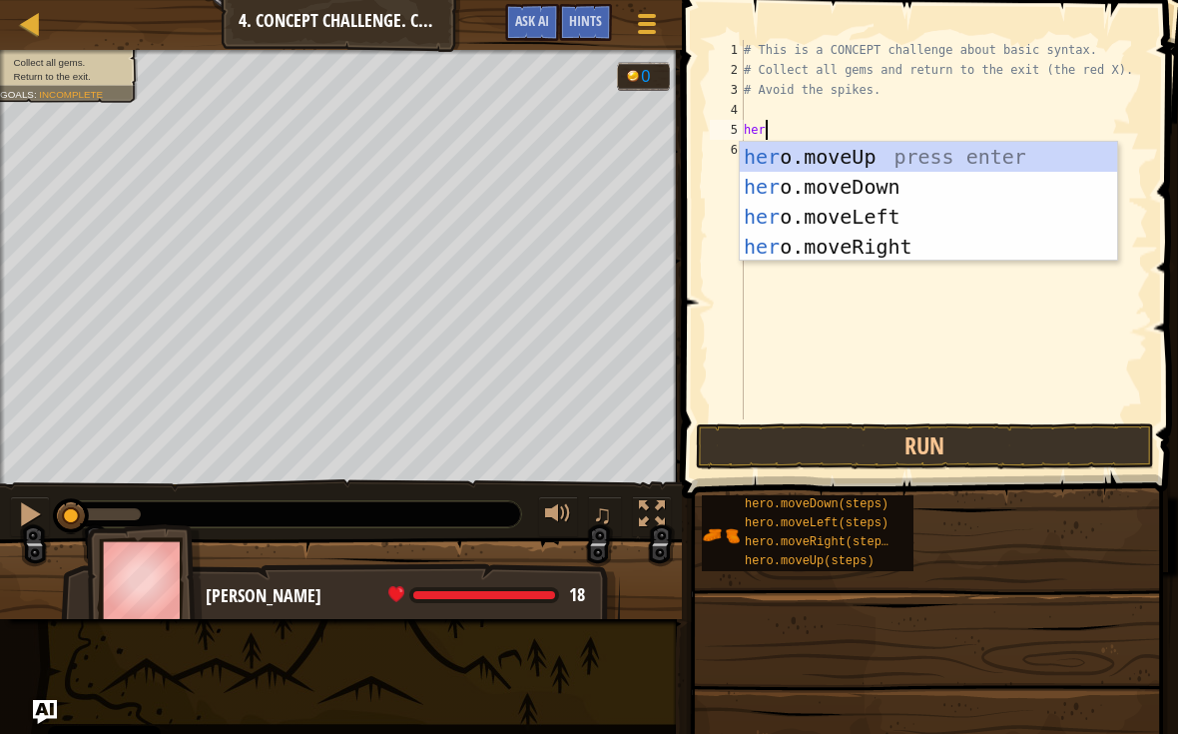
scroll to position [10, 1]
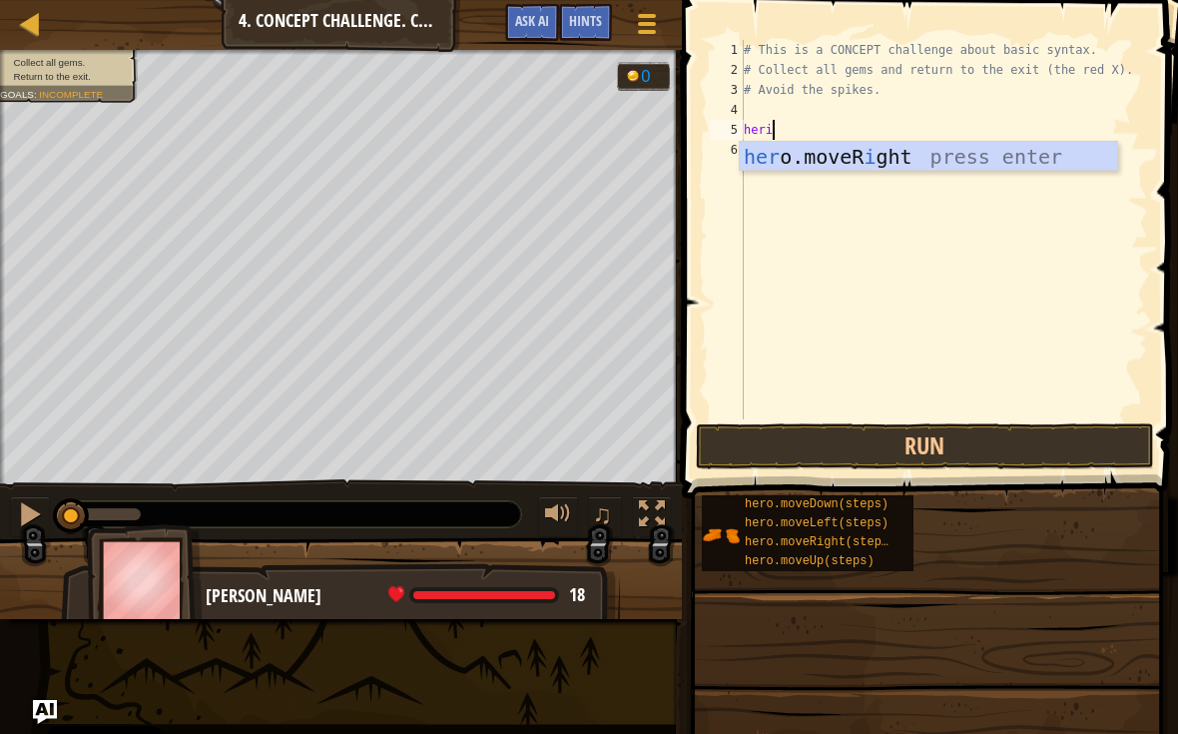
type textarea "her"
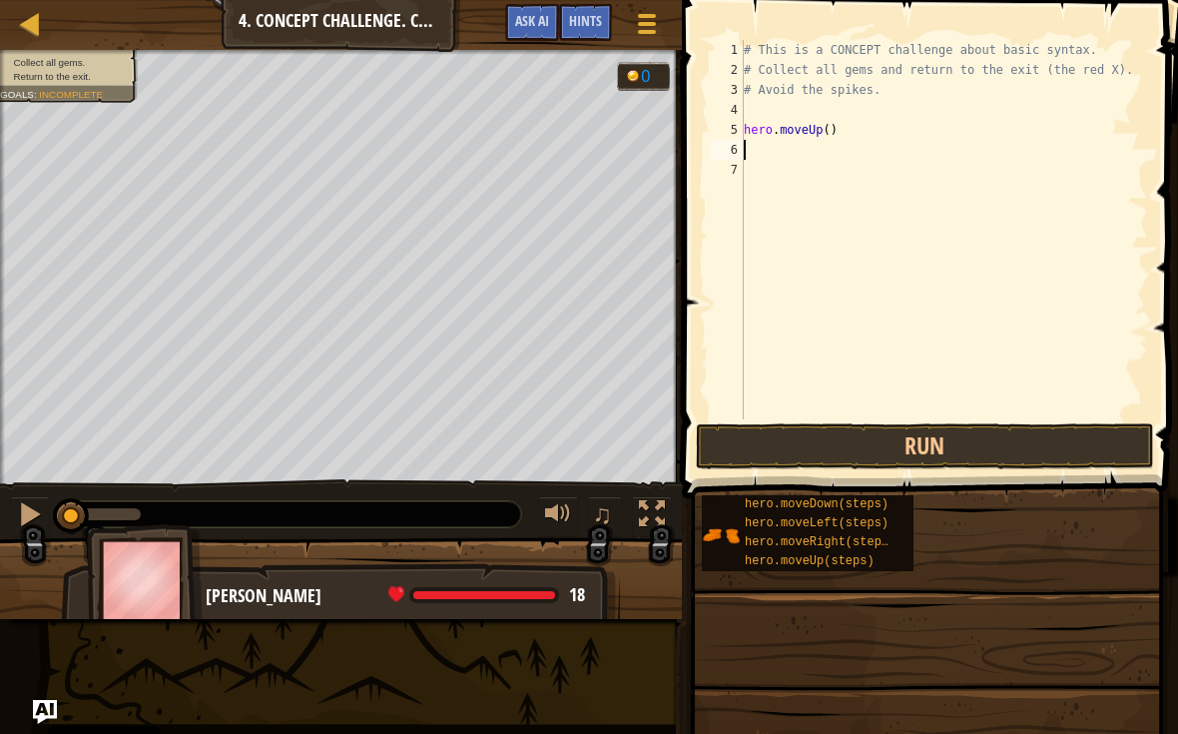
scroll to position [10, 0]
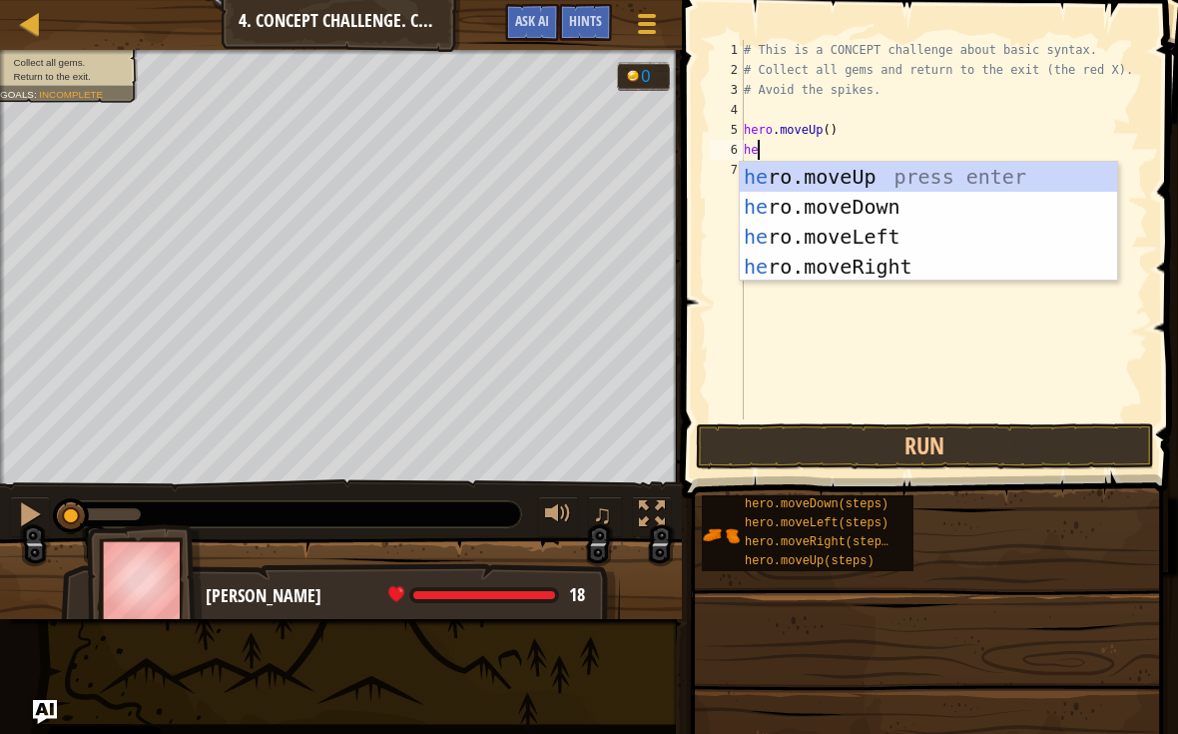
type textarea "her"
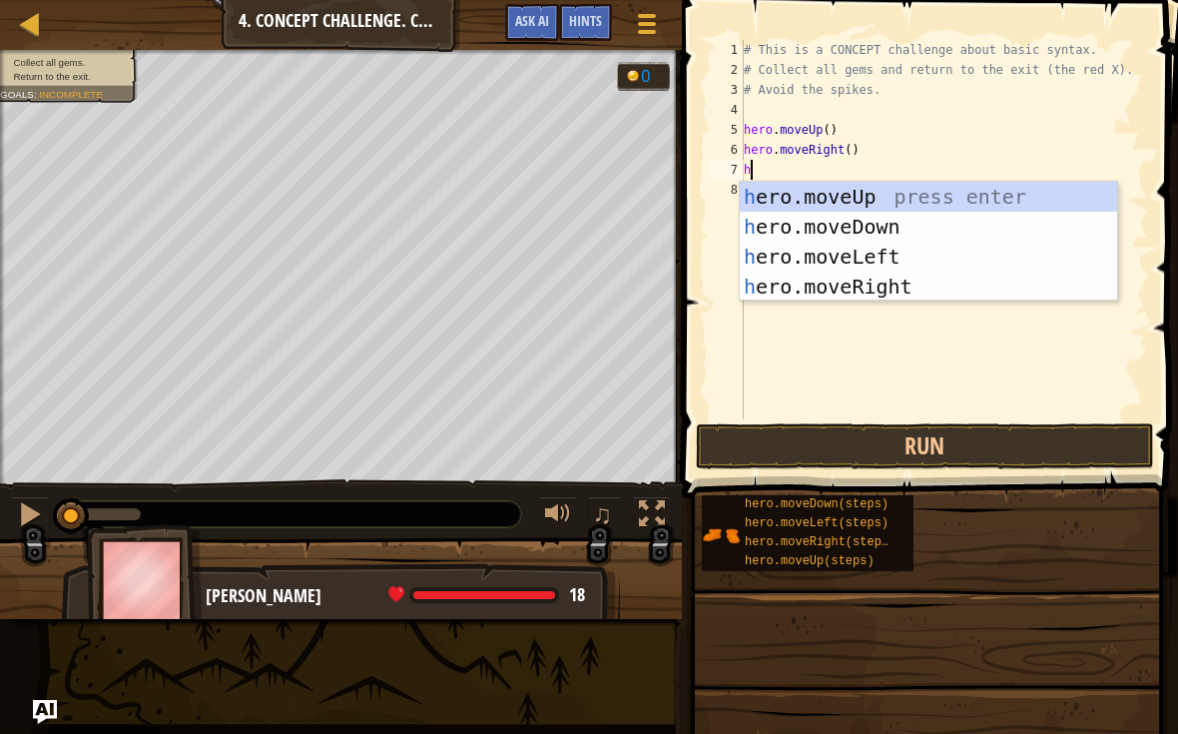
type textarea "her"
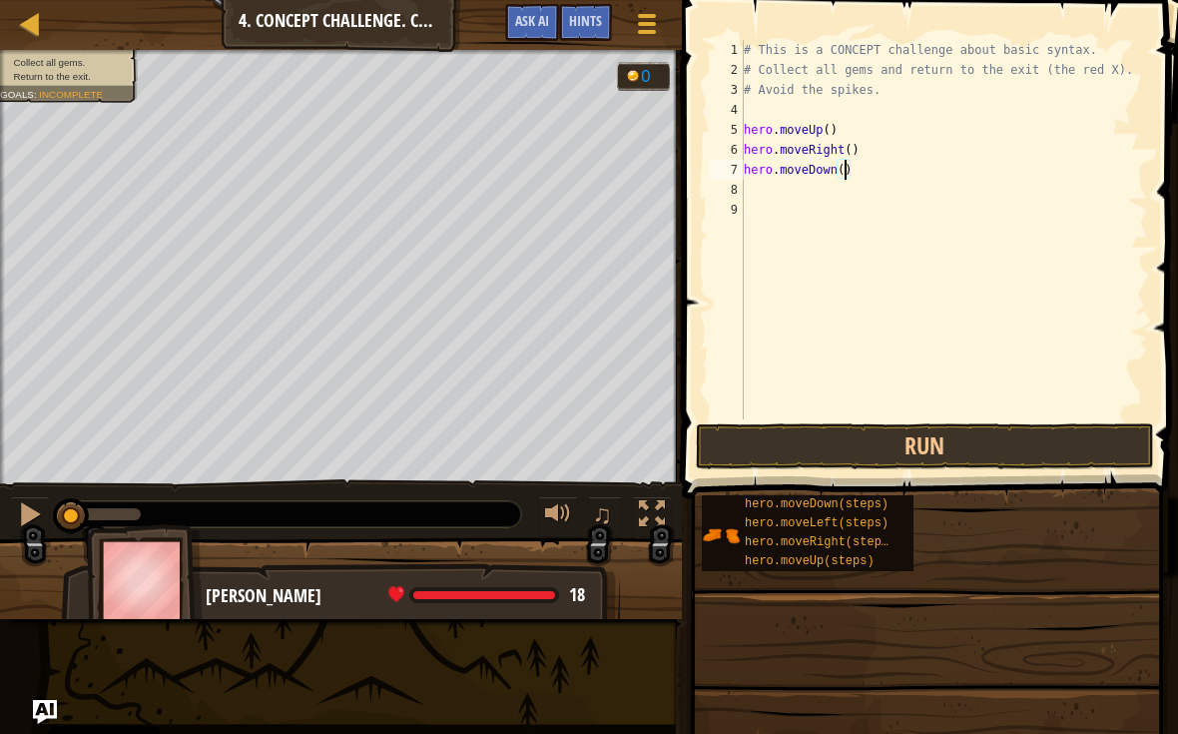
type textarea "hero.moveDown(3)"
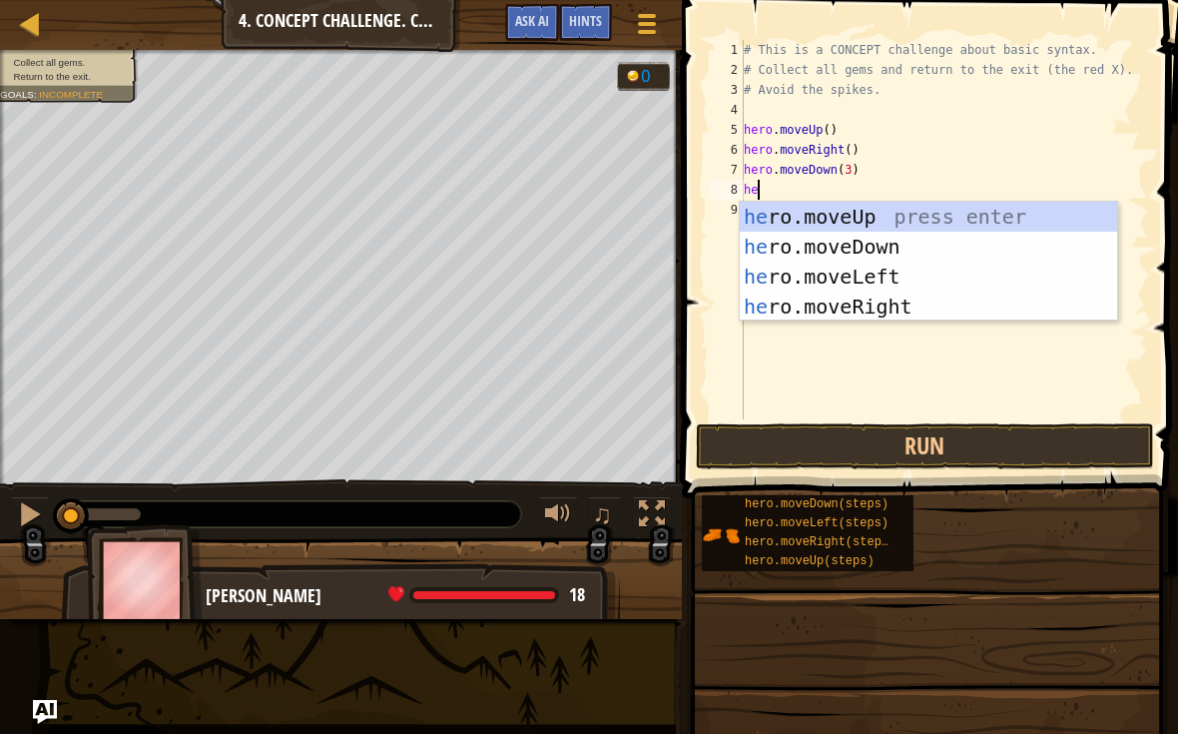
type textarea "her"
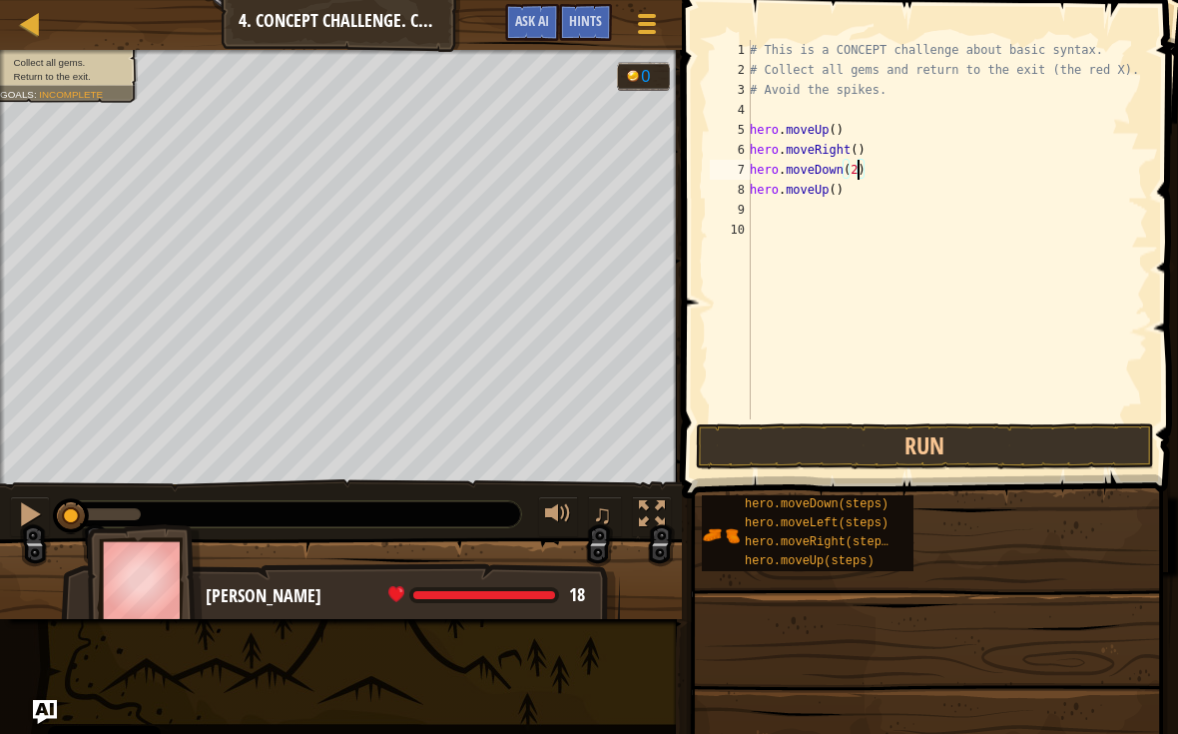
type textarea "hero.moveUp()"
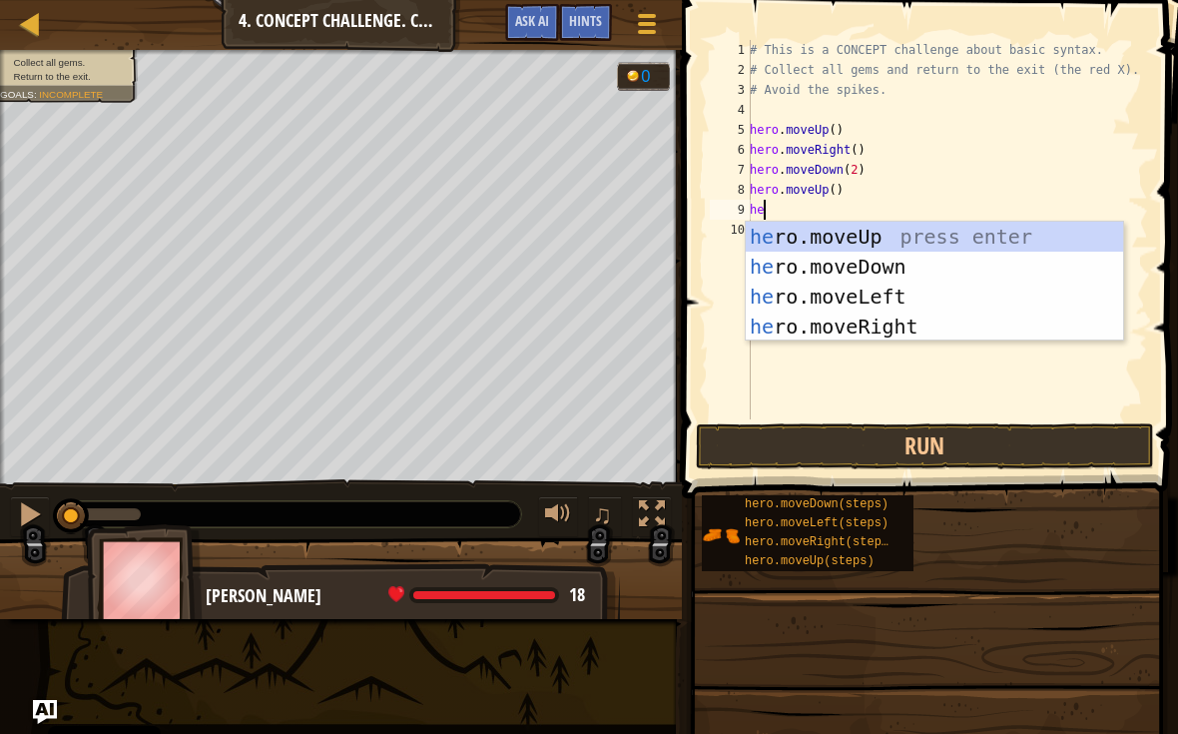
type textarea "her"
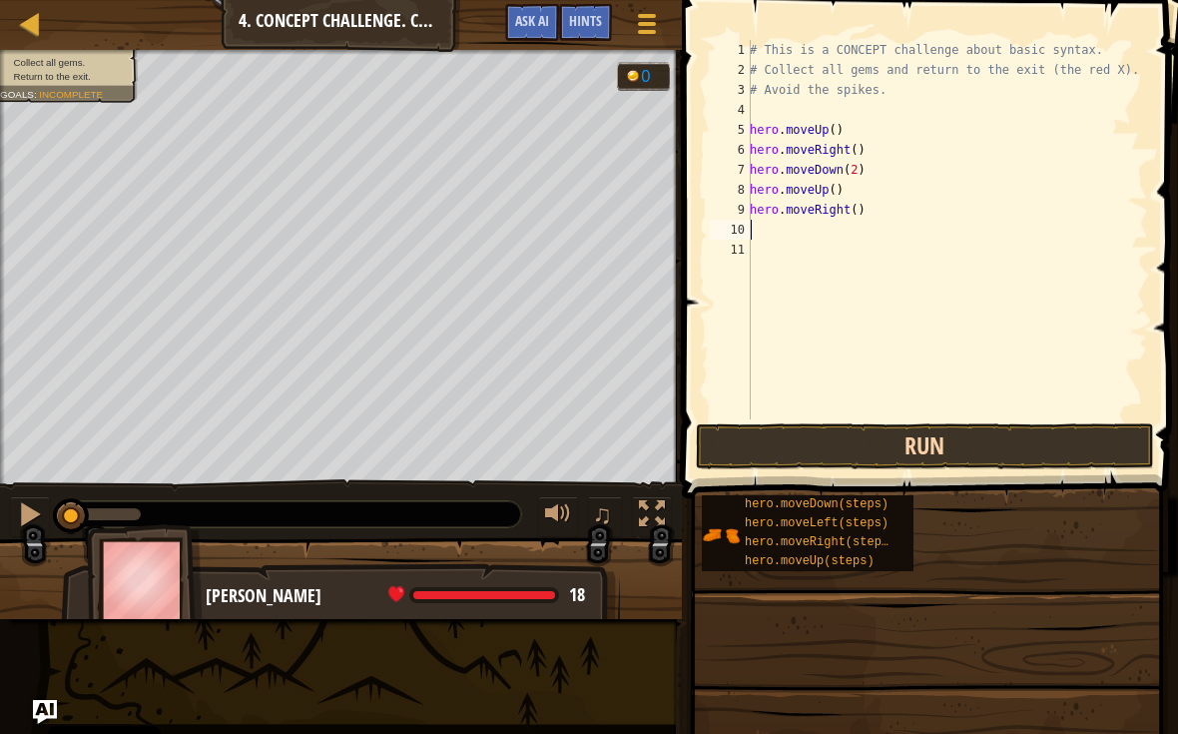
click at [1046, 425] on button "Run" at bounding box center [925, 446] width 458 height 46
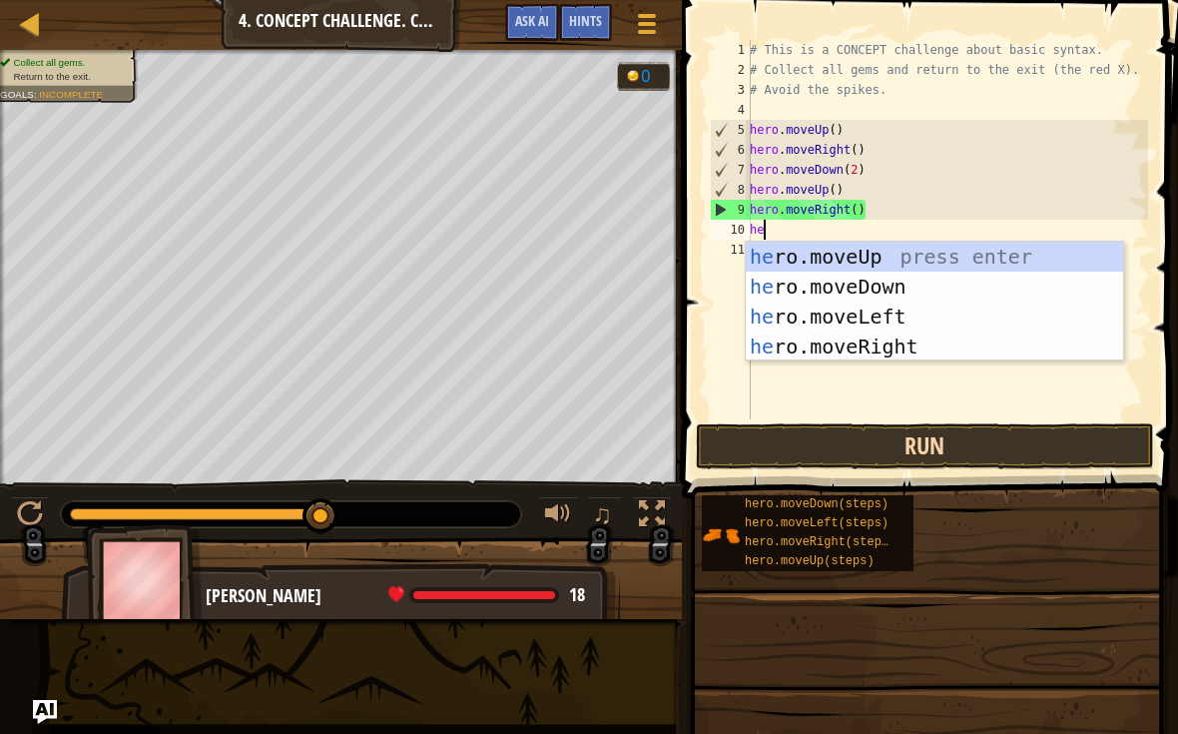
type textarea "hero"
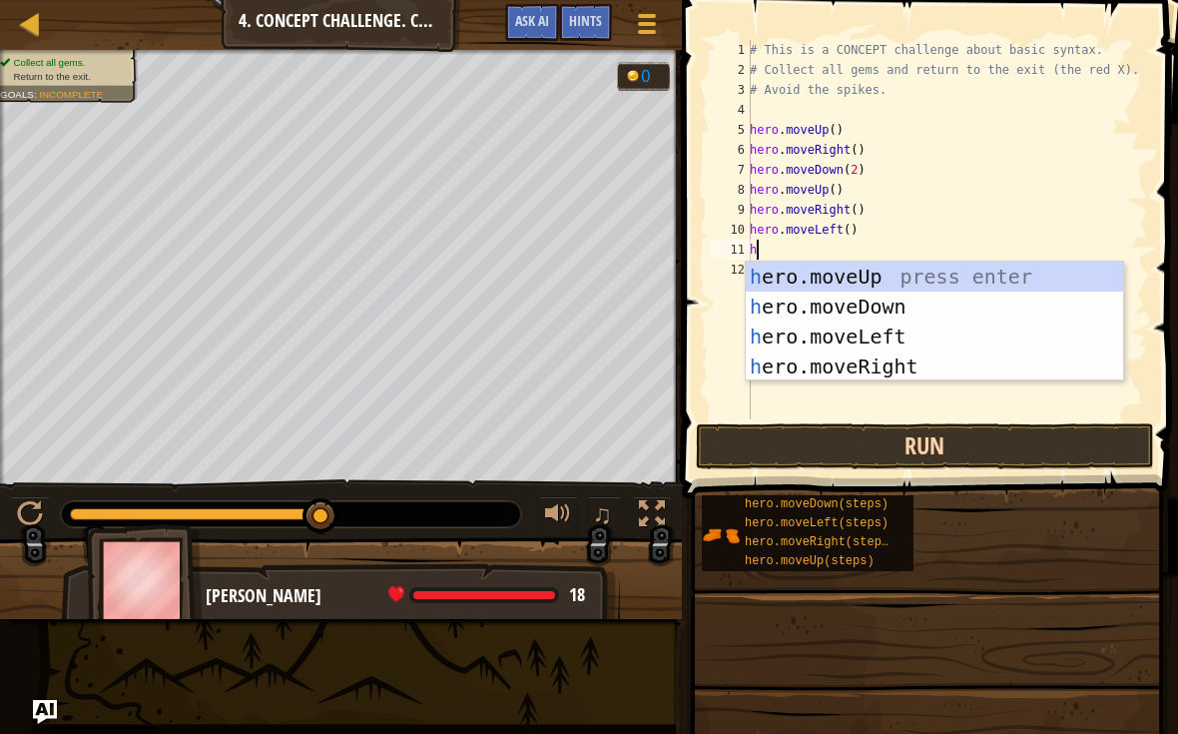
type textarea "her"
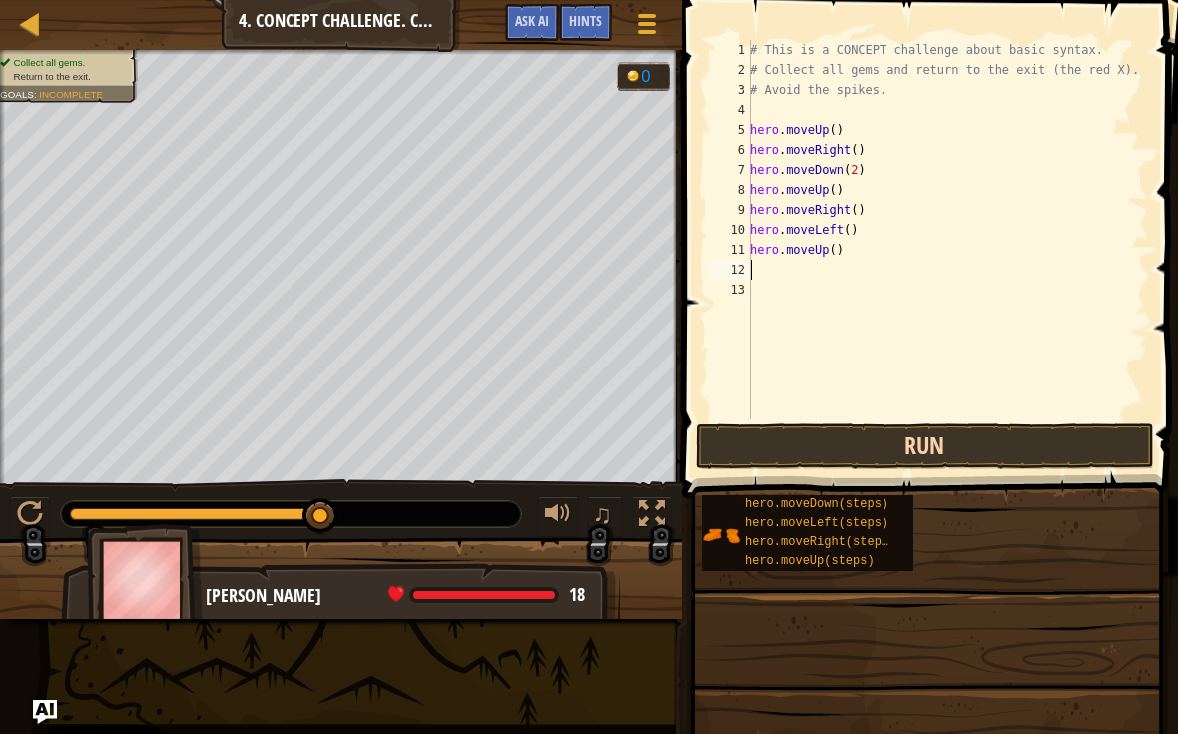
type textarea "he"
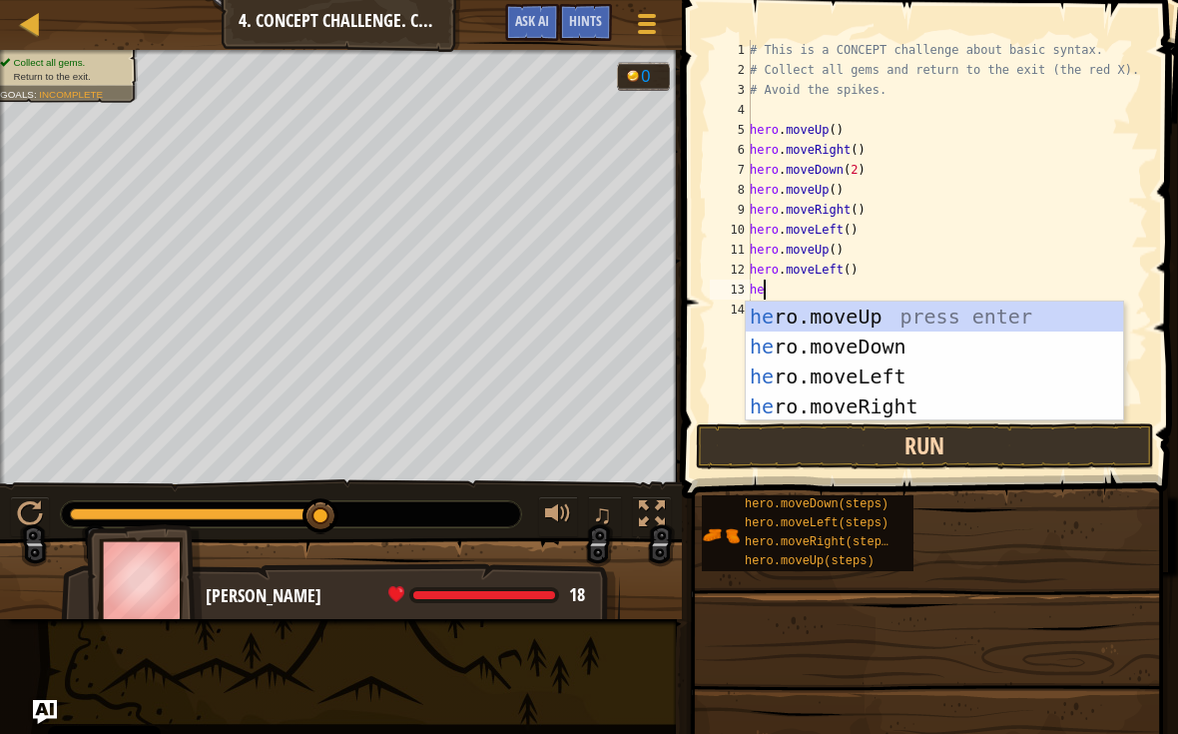
type textarea "her"
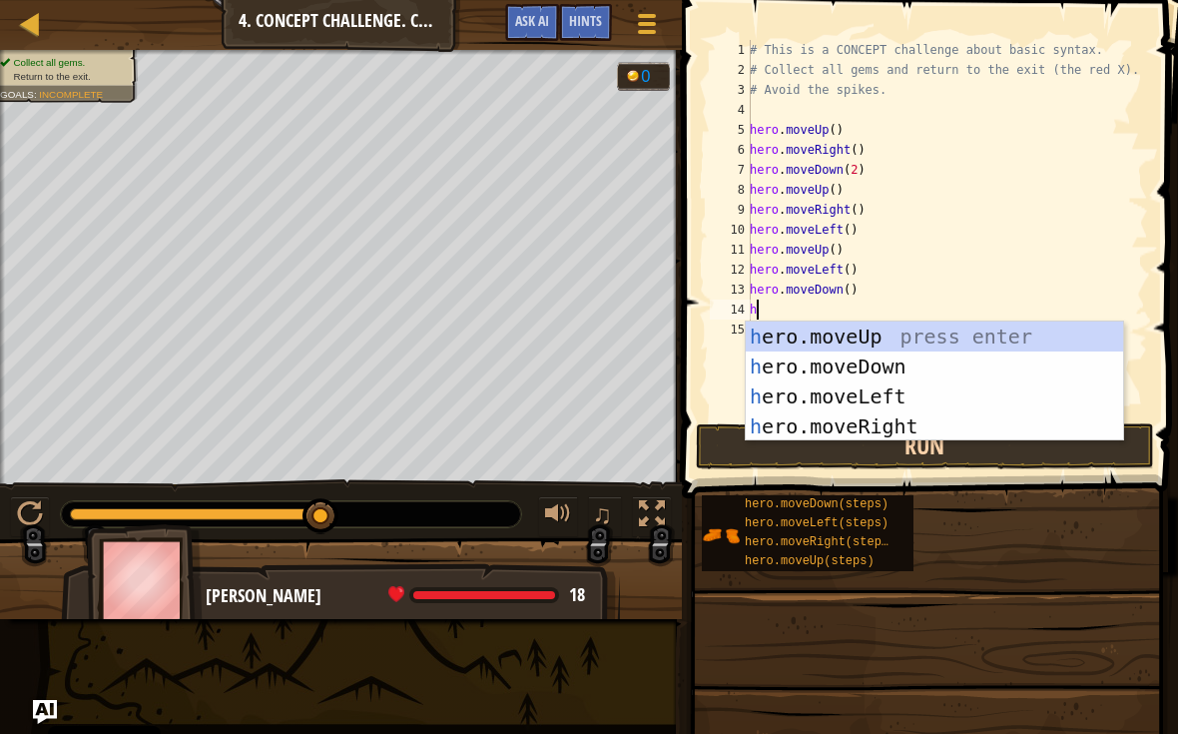
type textarea "her"
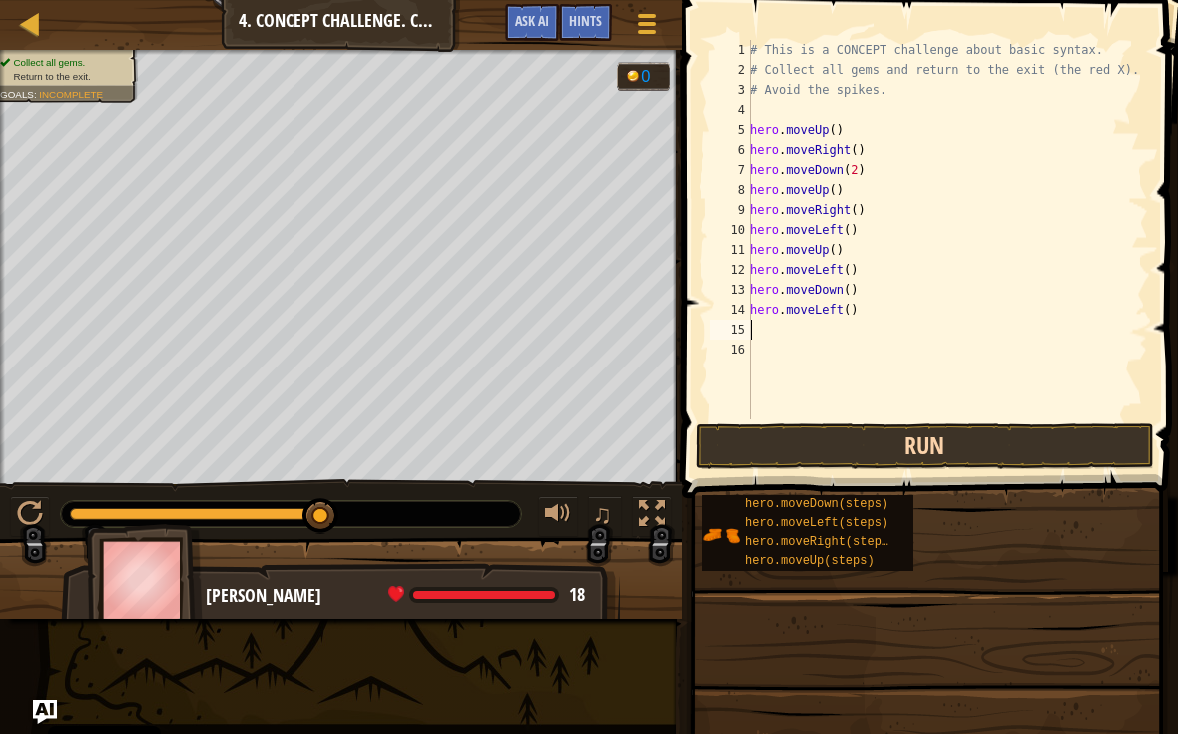
click at [1084, 433] on button "Run" at bounding box center [925, 446] width 458 height 46
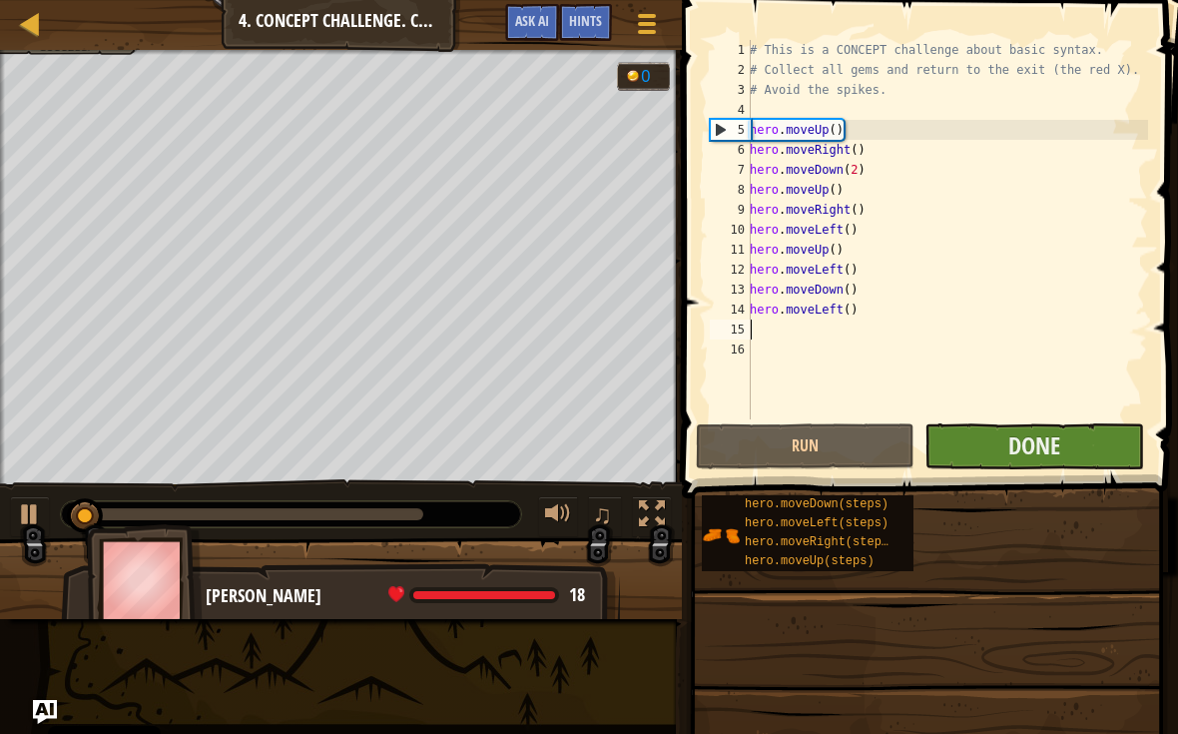
click at [1101, 447] on button "Done" at bounding box center [1033, 446] width 219 height 46
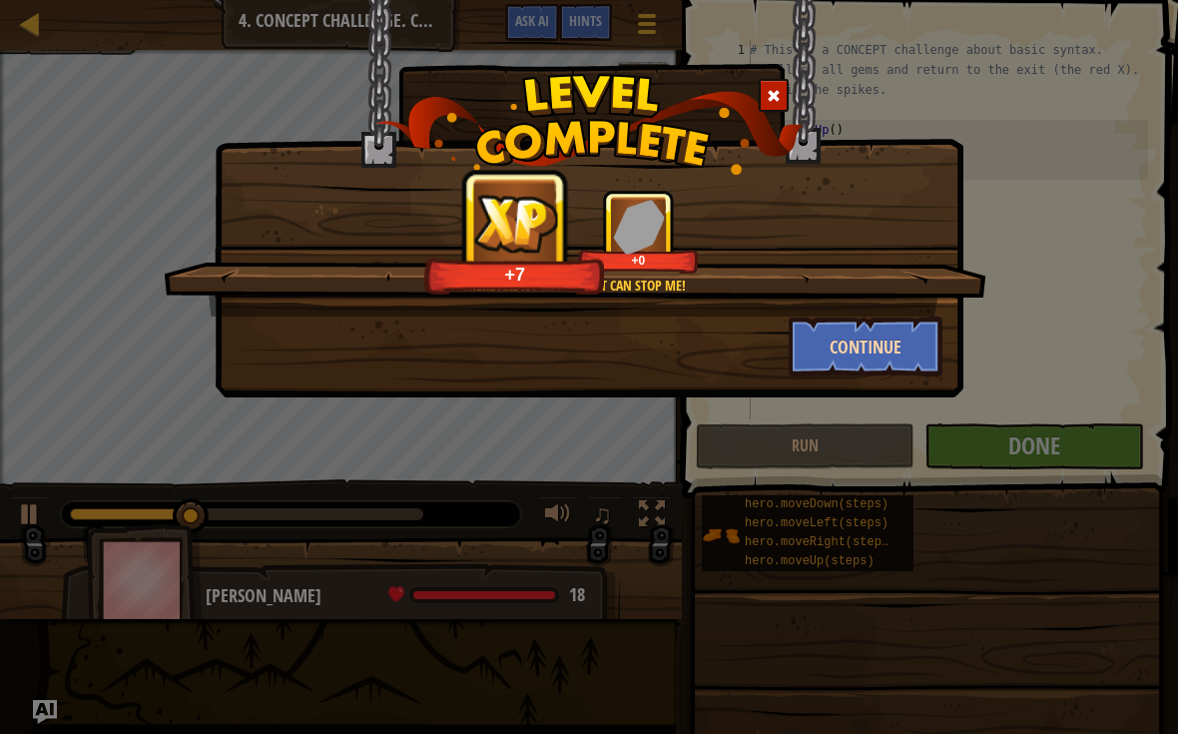
click at [893, 355] on button "Continue" at bounding box center [866, 346] width 155 height 60
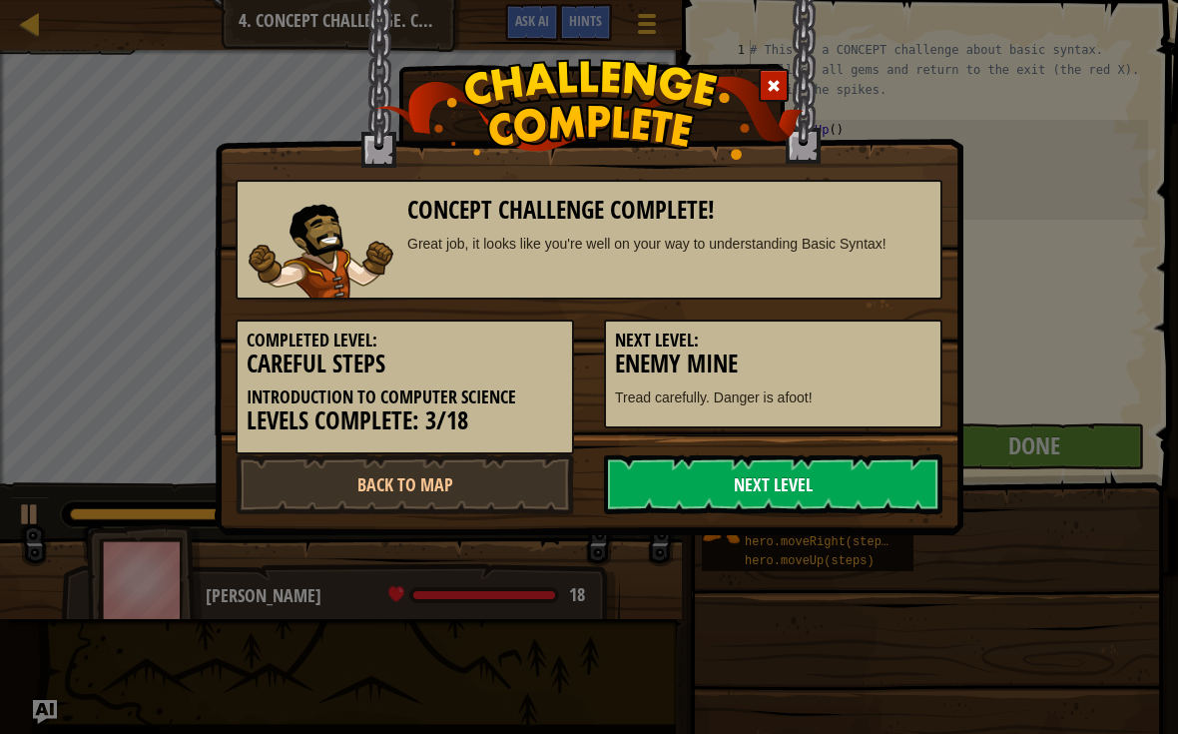
click at [885, 497] on link "Next Level" at bounding box center [773, 484] width 338 height 60
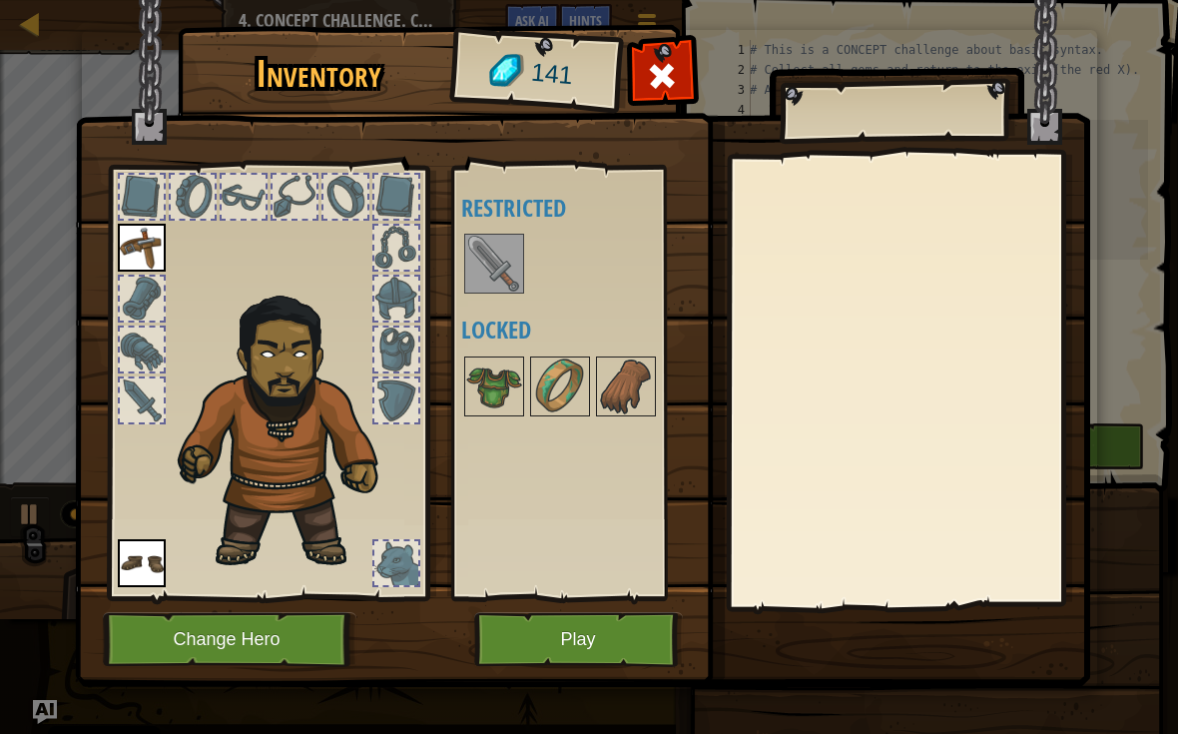
click at [487, 266] on img at bounding box center [494, 264] width 56 height 56
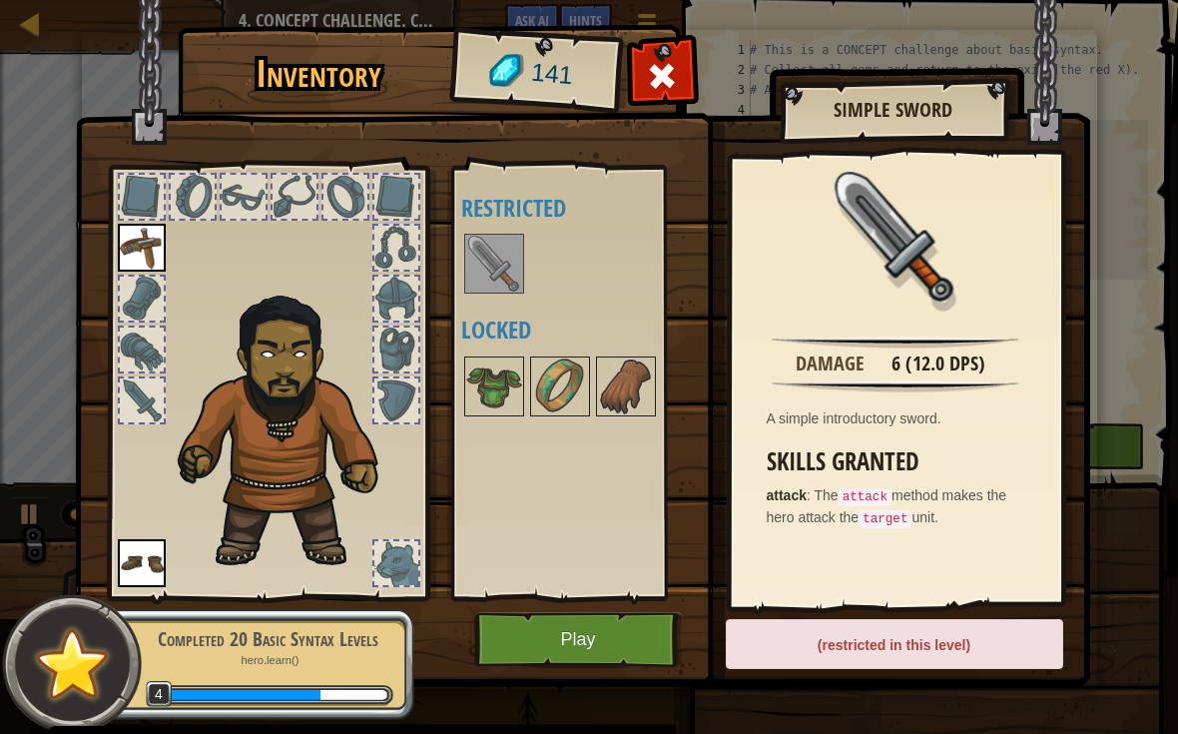
click at [645, 644] on button "Play" at bounding box center [578, 639] width 209 height 55
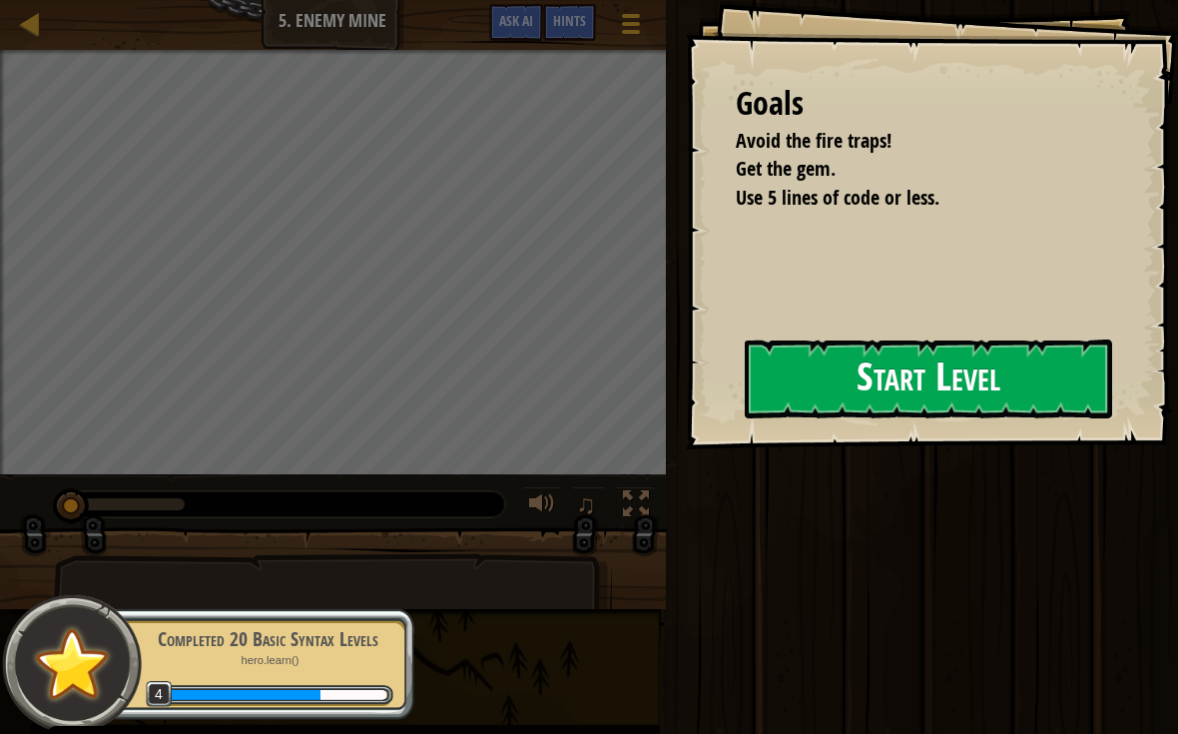
click at [955, 375] on button "Start Level" at bounding box center [928, 378] width 367 height 79
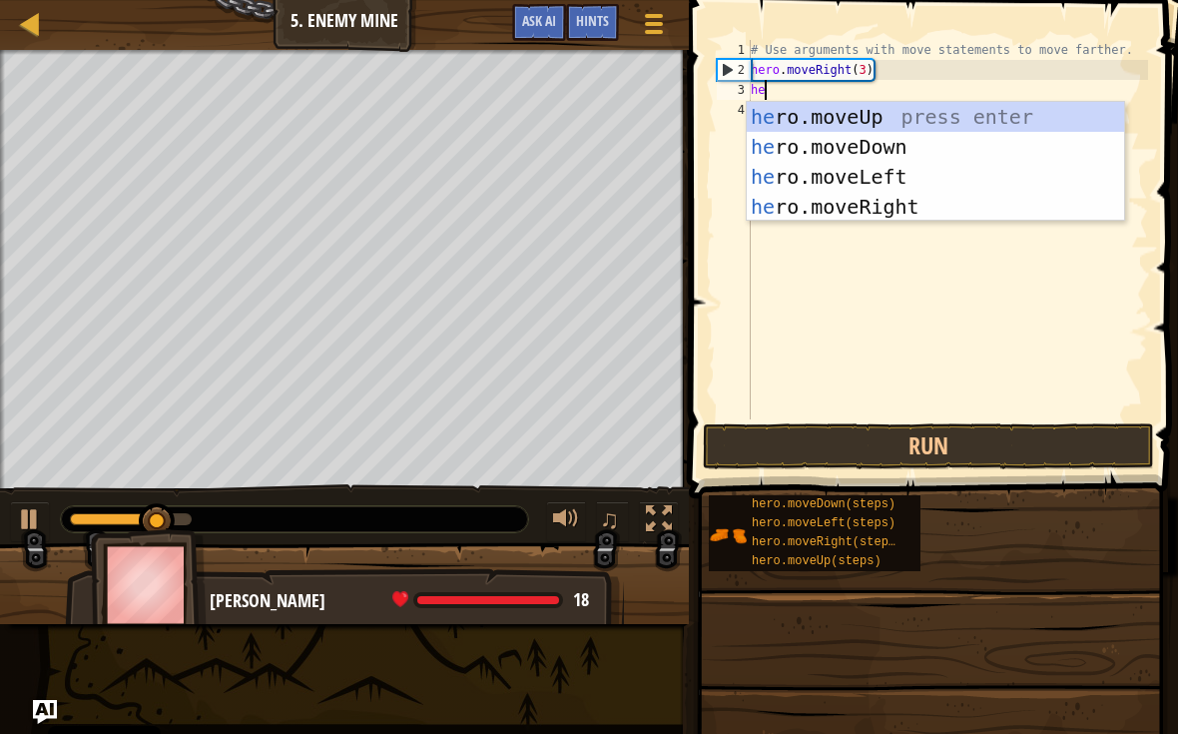
scroll to position [10, 0]
type textarea "her"
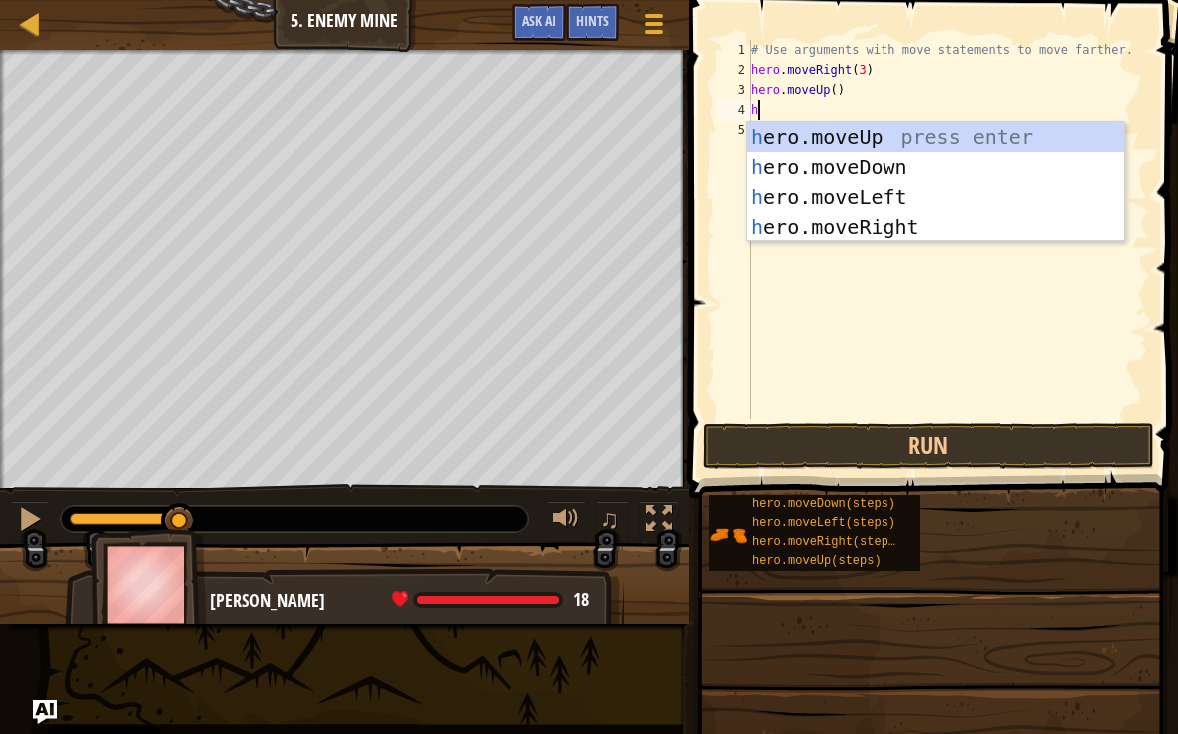
type textarea "he"
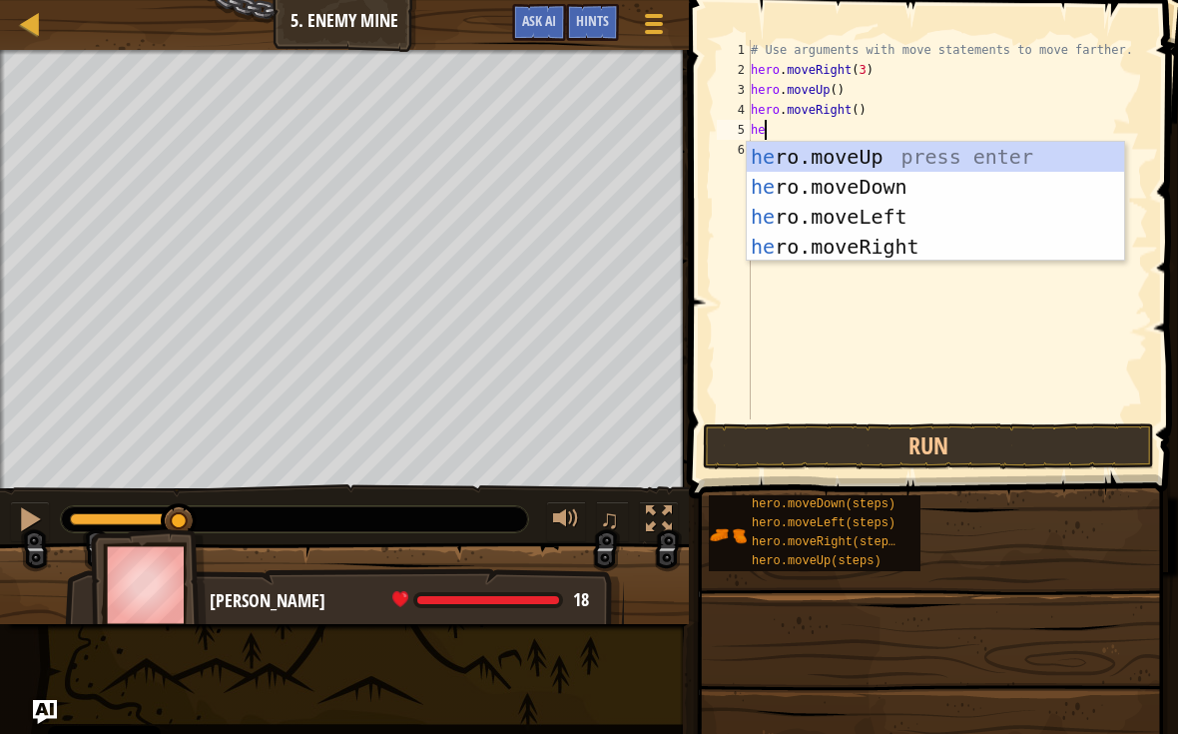
type textarea "her"
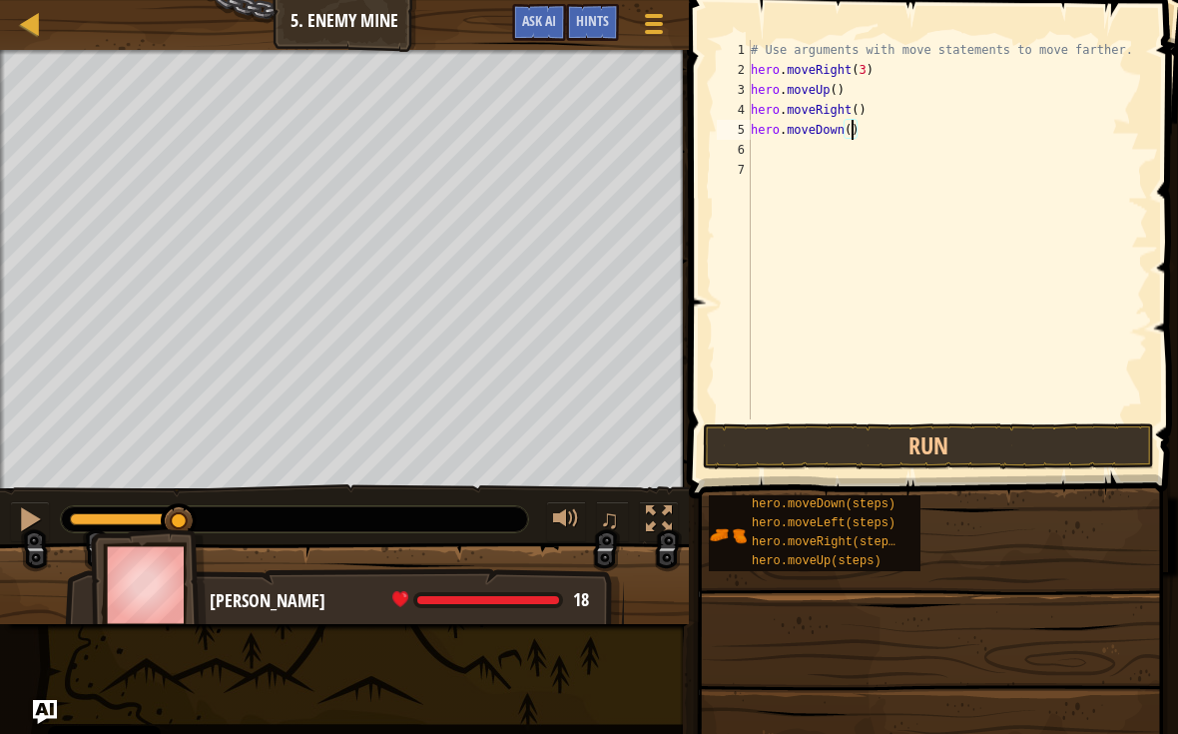
type textarea "hero.moveDown(3)"
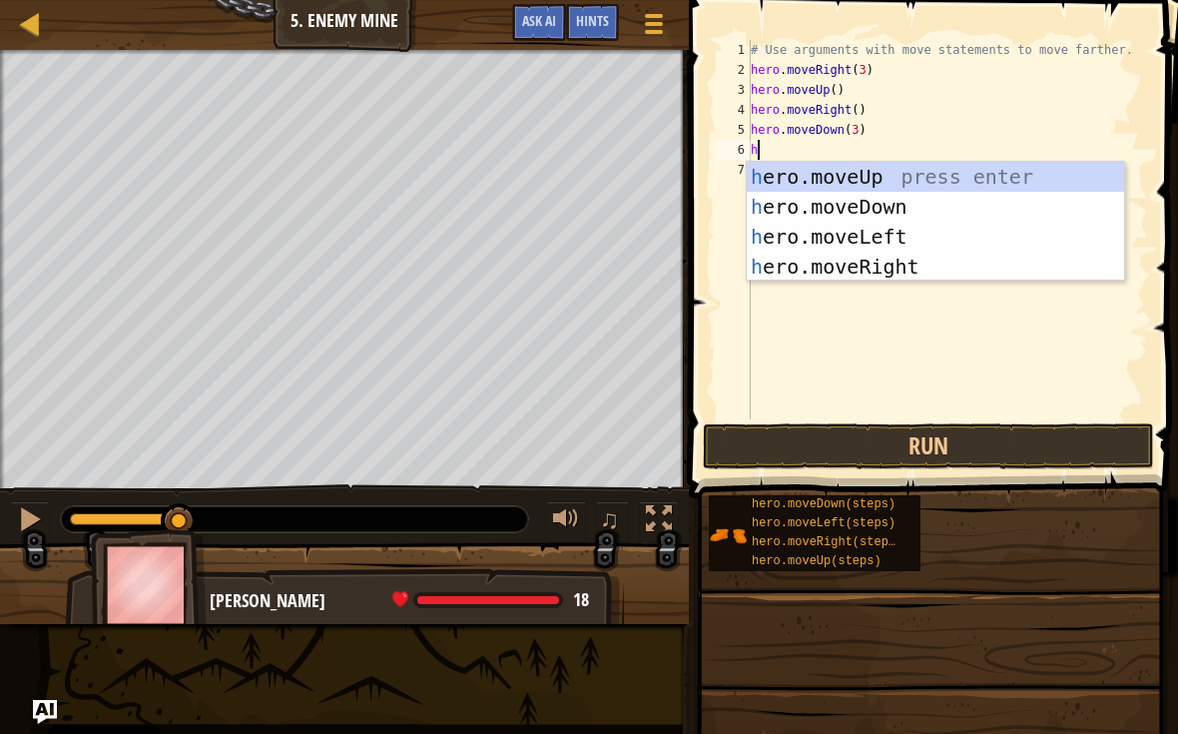
type textarea "he"
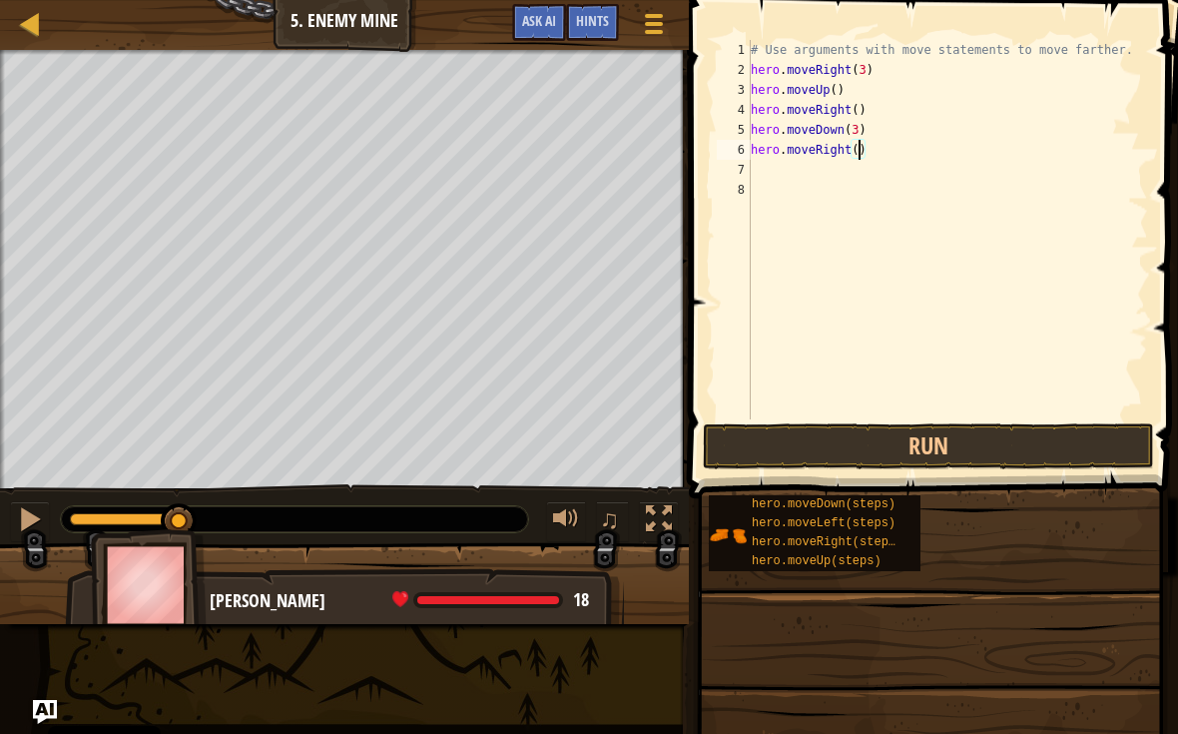
scroll to position [10, 9]
type textarea "hero.moveRight(2)"
click at [1077, 427] on button "Run" at bounding box center [928, 446] width 451 height 46
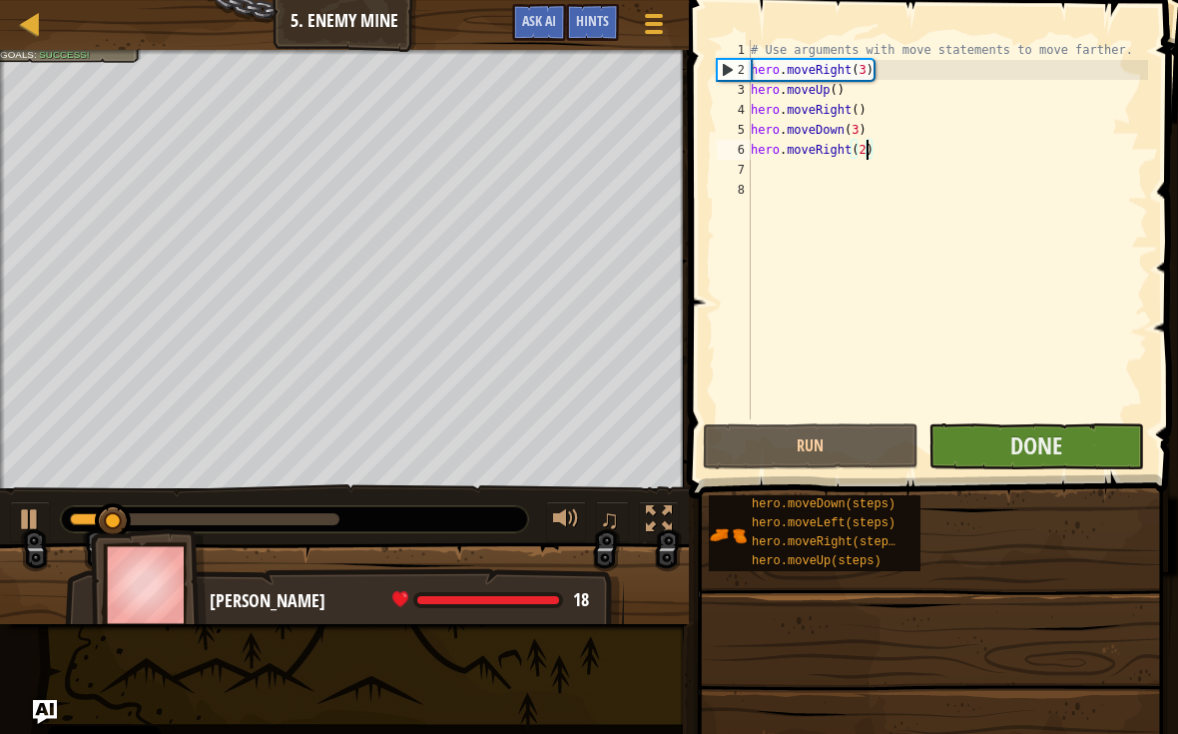
click at [1105, 452] on button "Done" at bounding box center [1036, 446] width 216 height 46
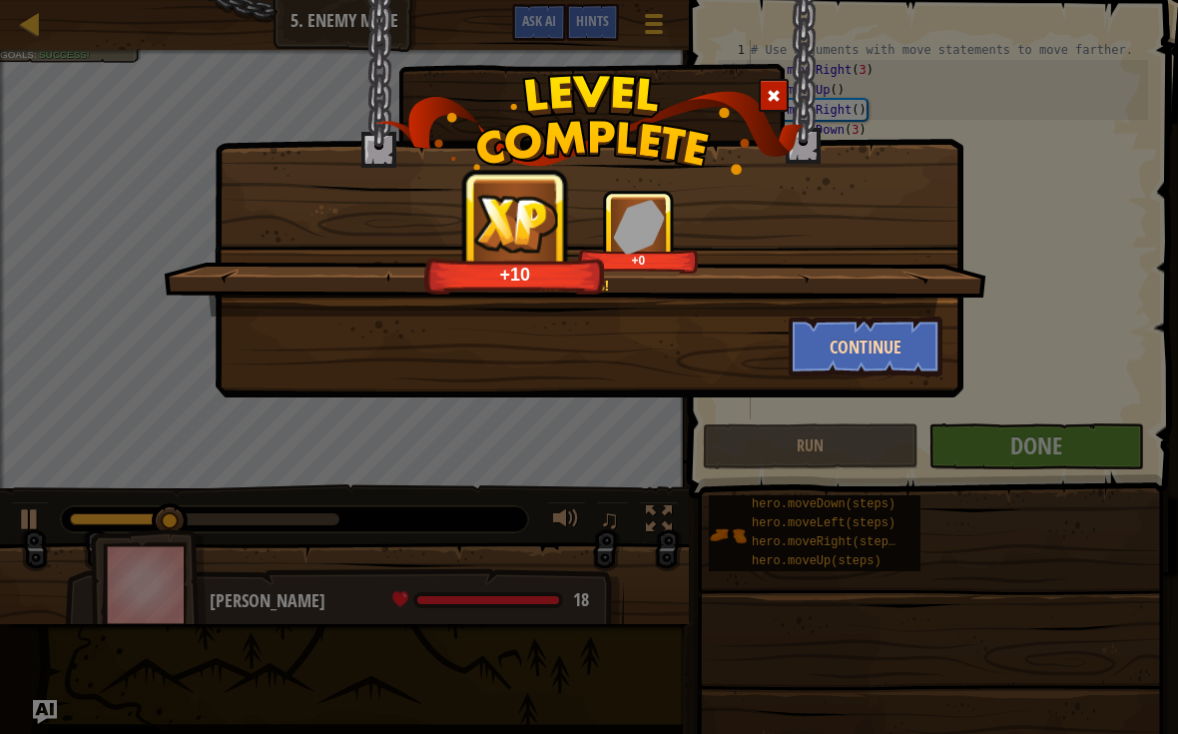
click at [910, 354] on button "Continue" at bounding box center [866, 346] width 155 height 60
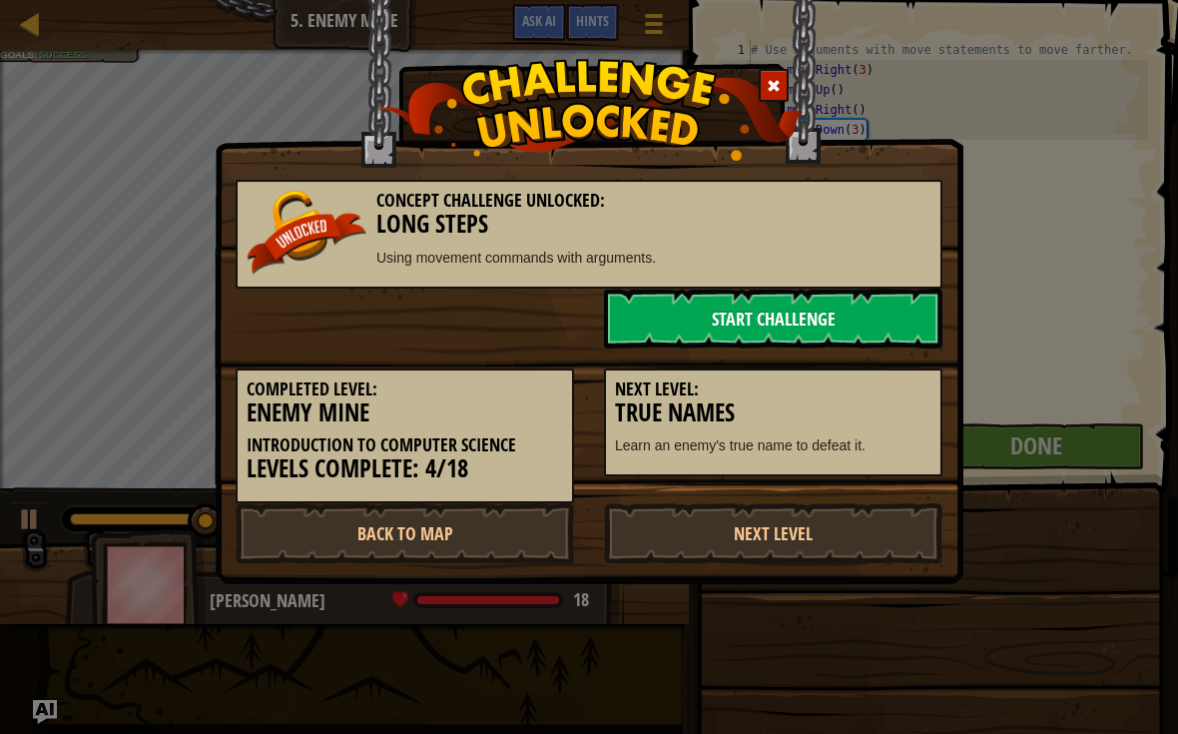
click at [892, 321] on link "Start Challenge" at bounding box center [773, 318] width 338 height 60
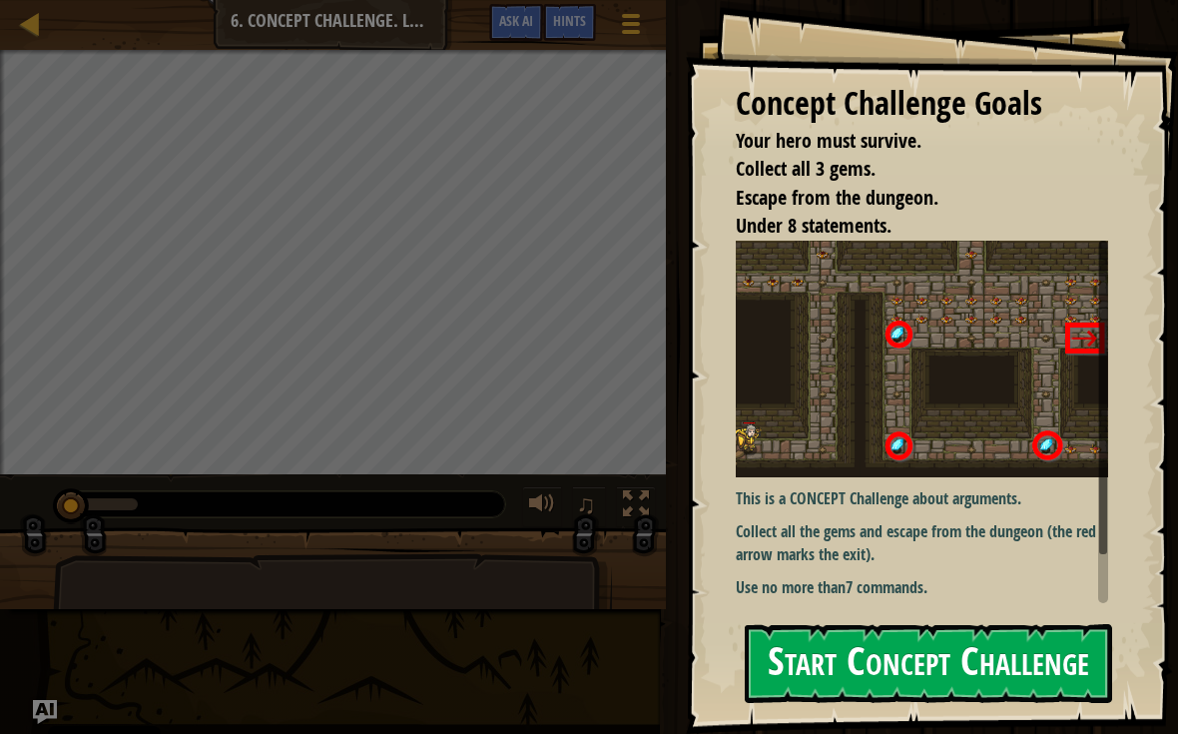
click at [1053, 656] on button "Start Concept Challenge" at bounding box center [928, 663] width 367 height 79
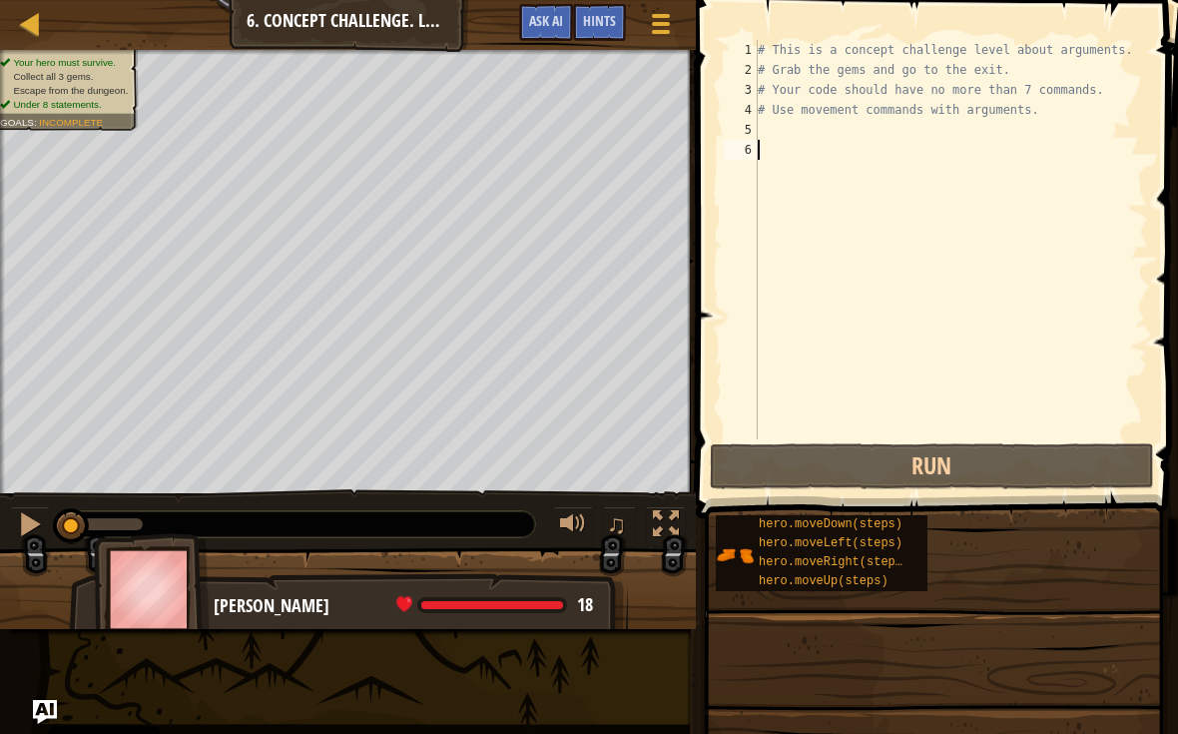
scroll to position [10, 0]
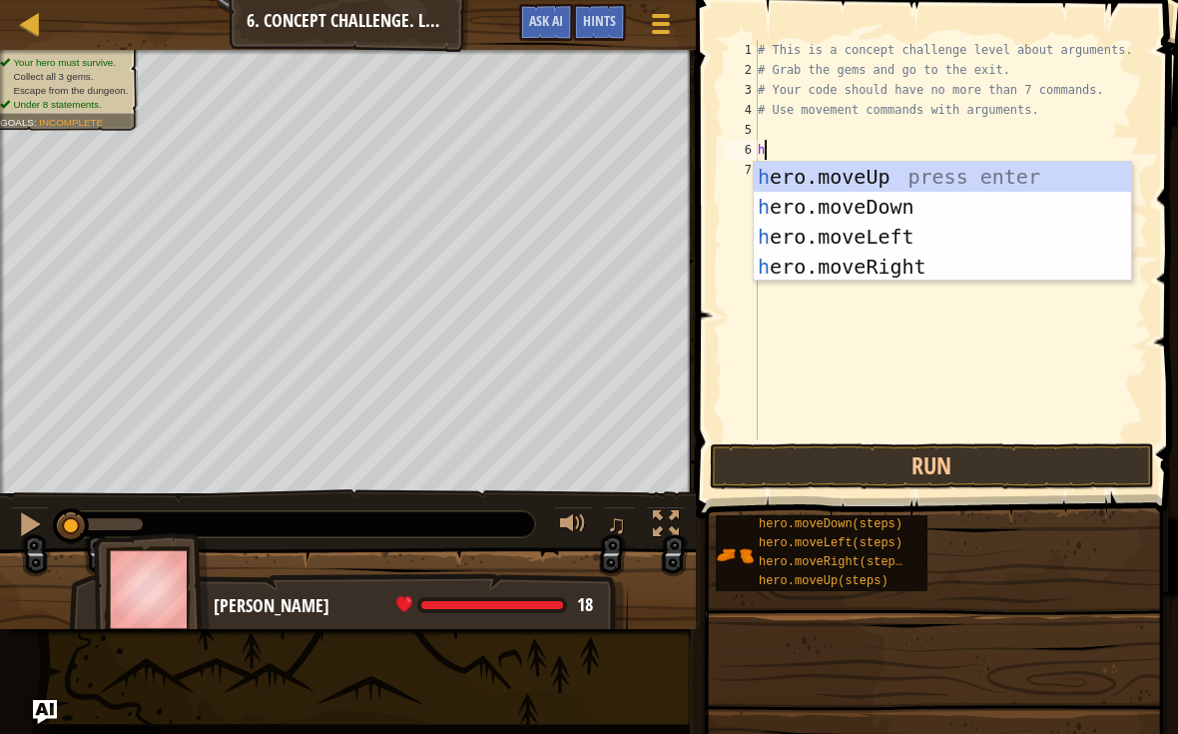
type textarea "he"
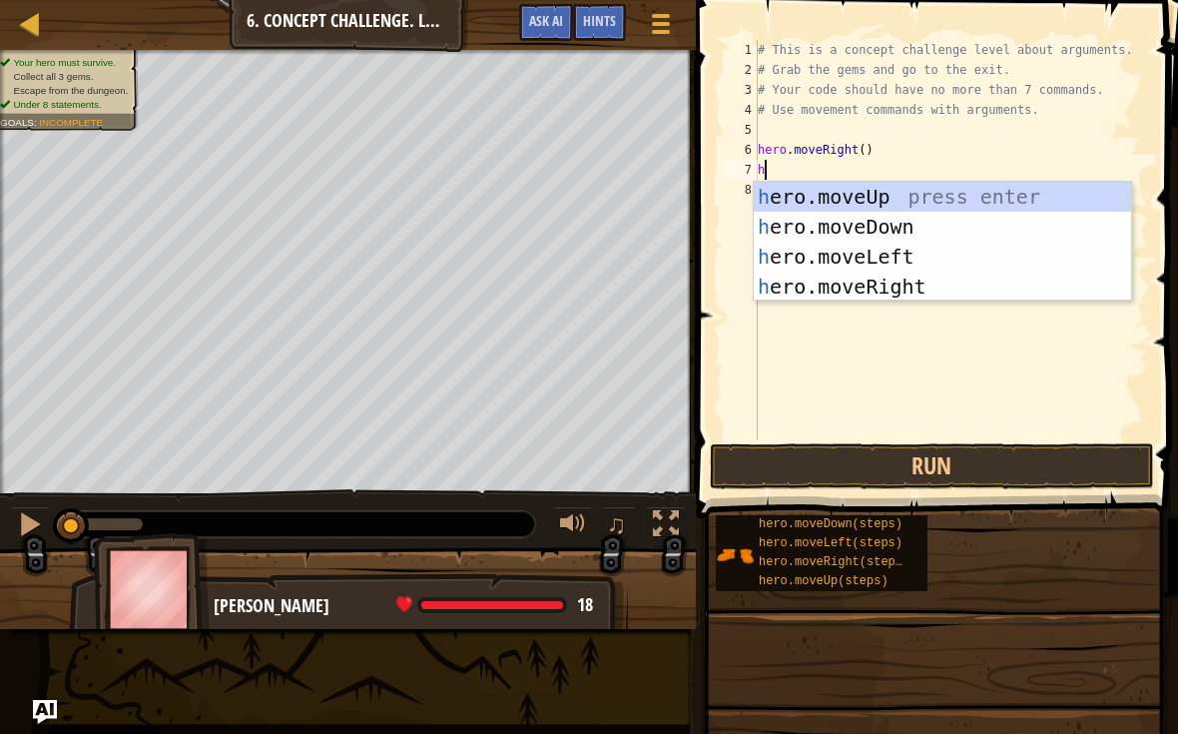
type textarea "he"
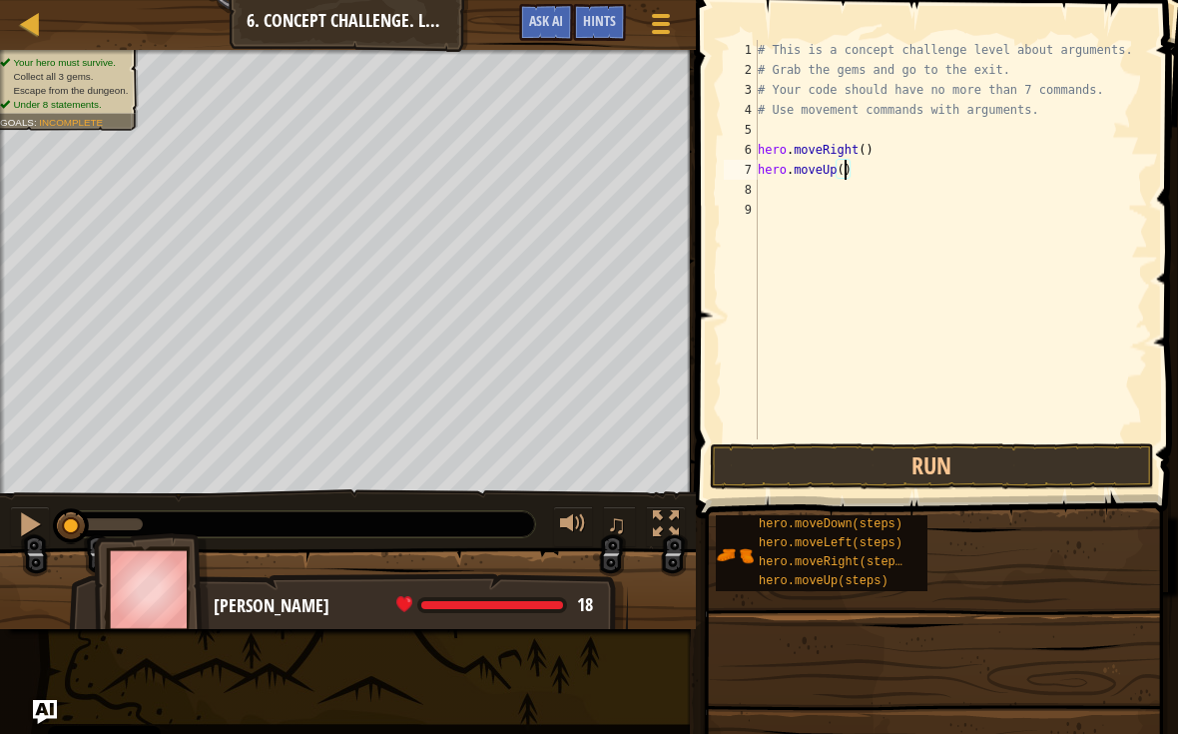
type textarea "hero.moveUp(3)"
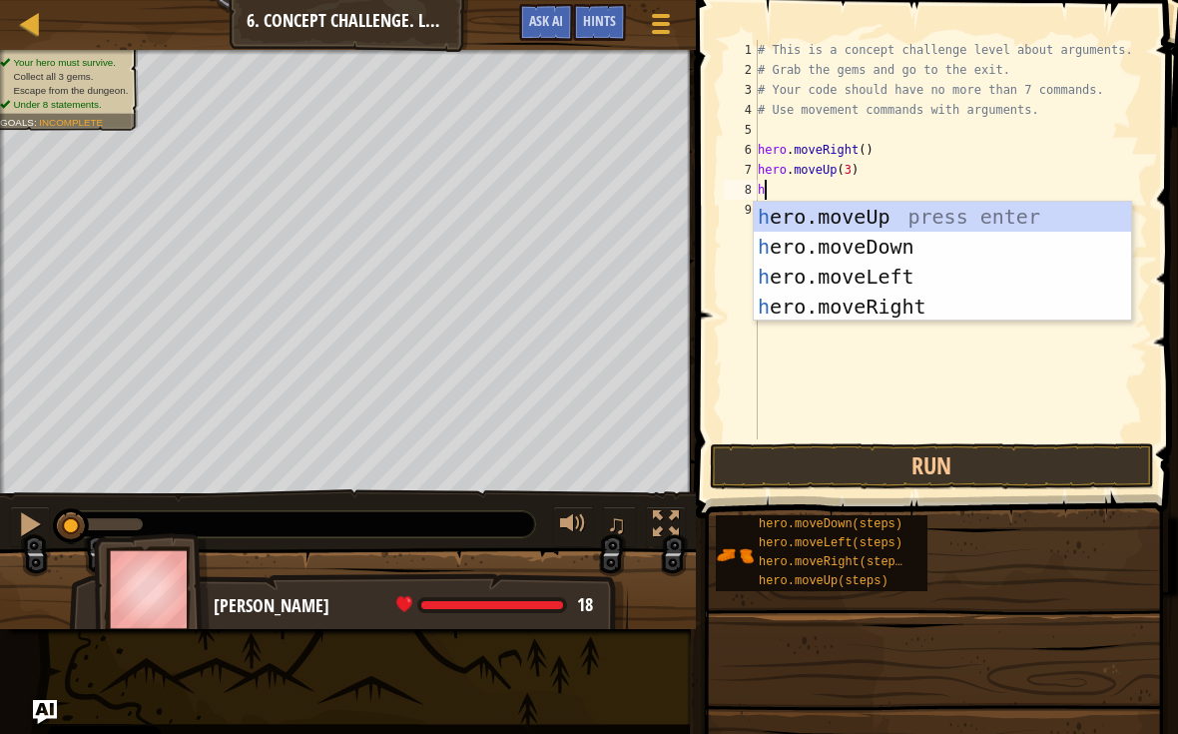
type textarea "her"
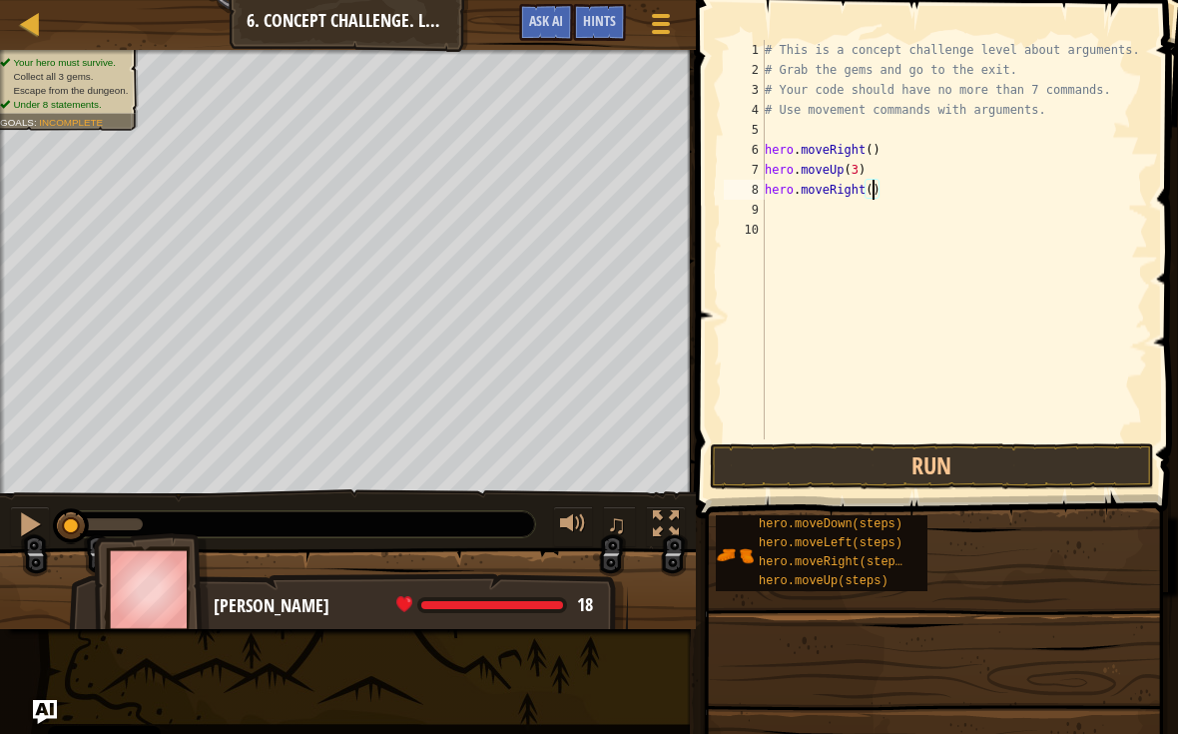
type textarea "hero.moveRight(2)"
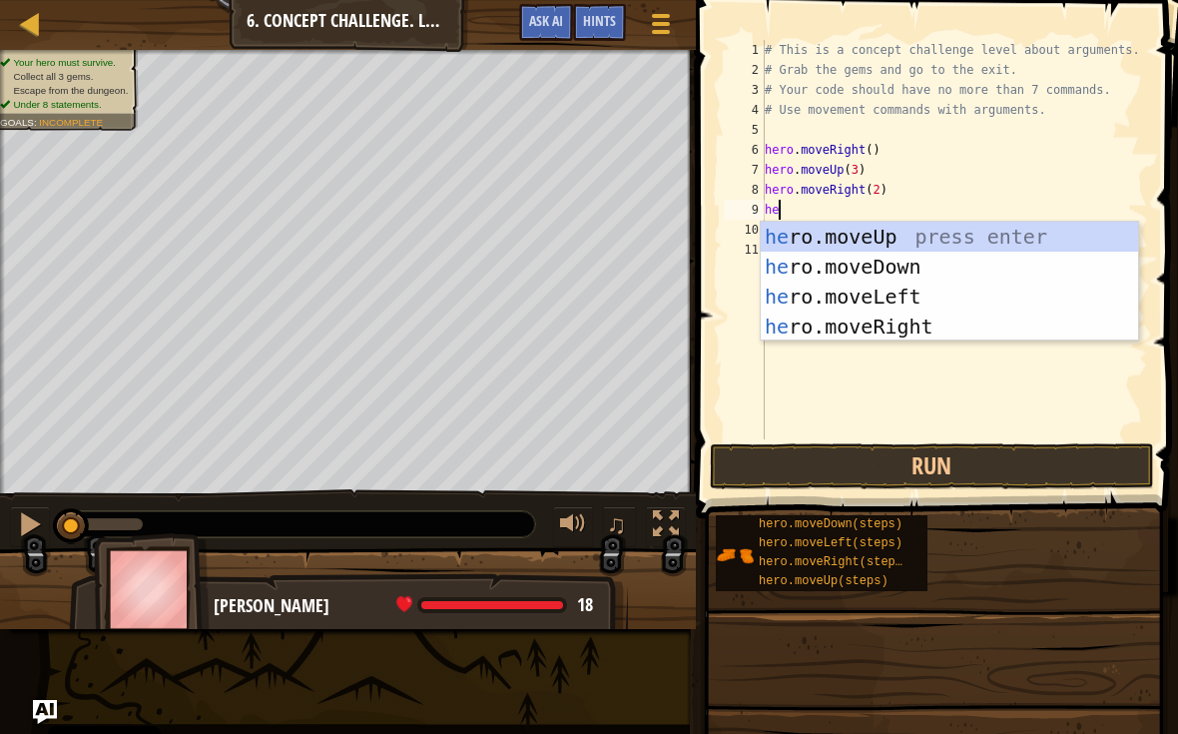
scroll to position [10, 1]
type textarea "hero"
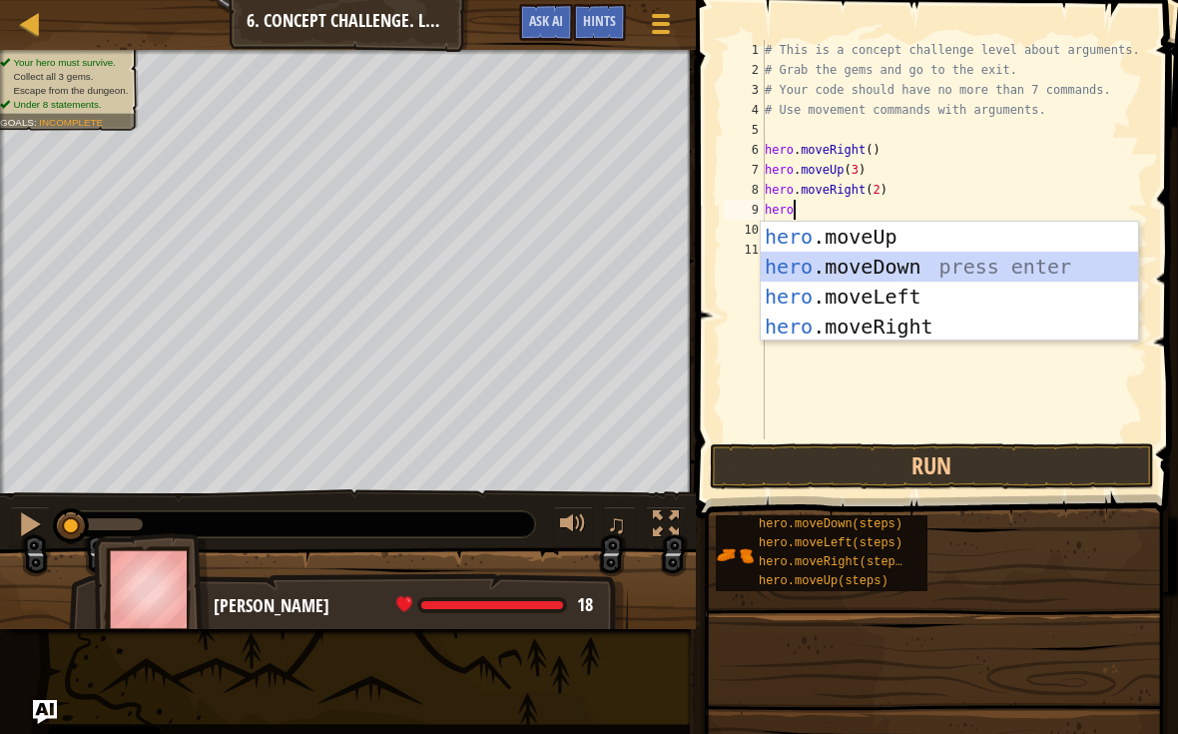
scroll to position [10, 0]
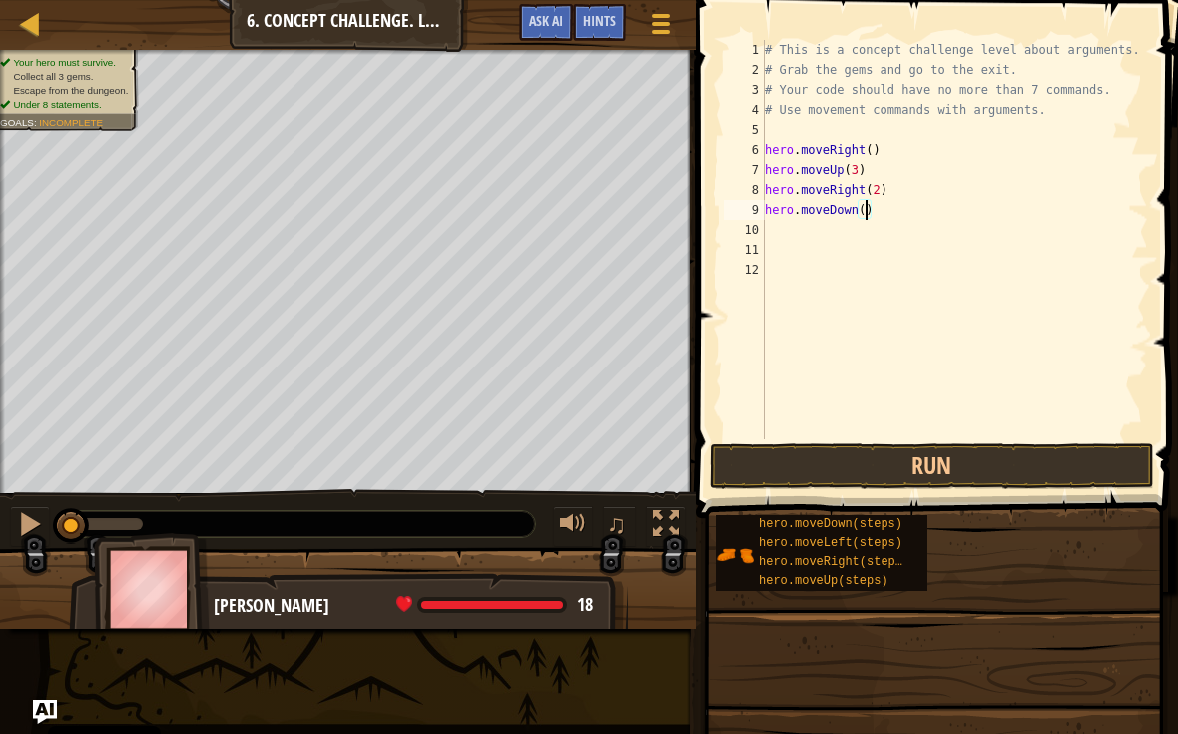
type textarea "hero.moveDown(3)"
type textarea "he"
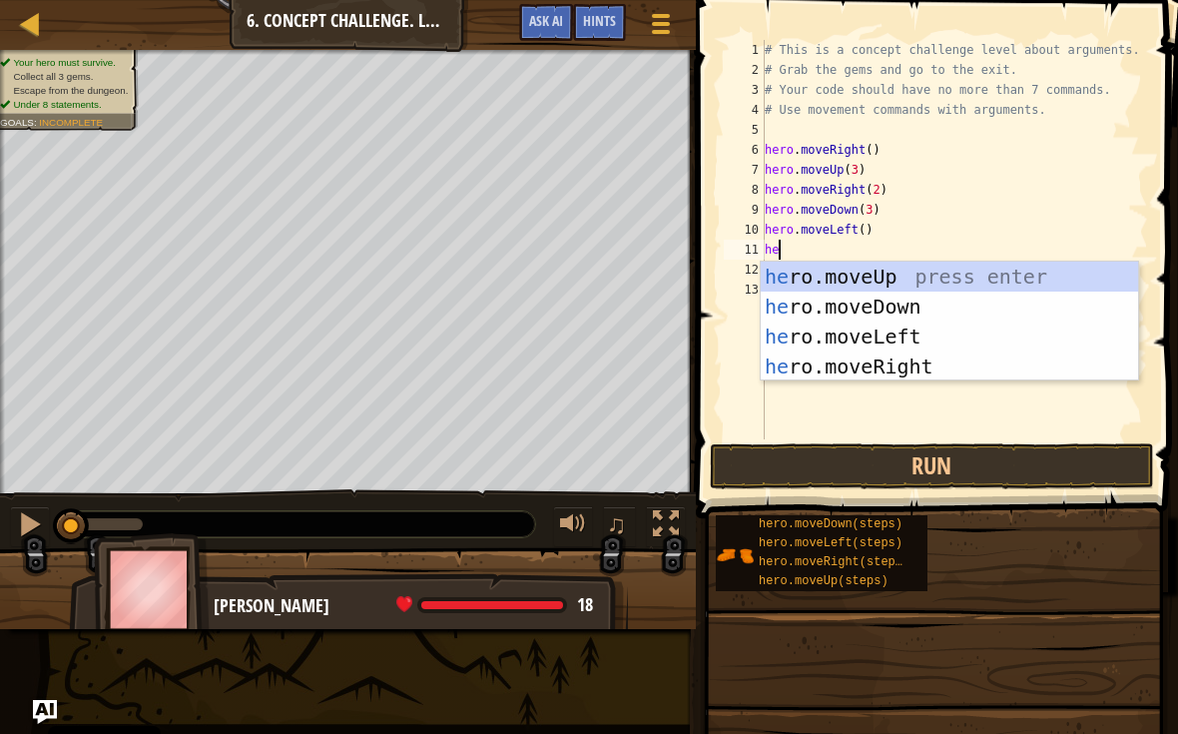
type textarea "her"
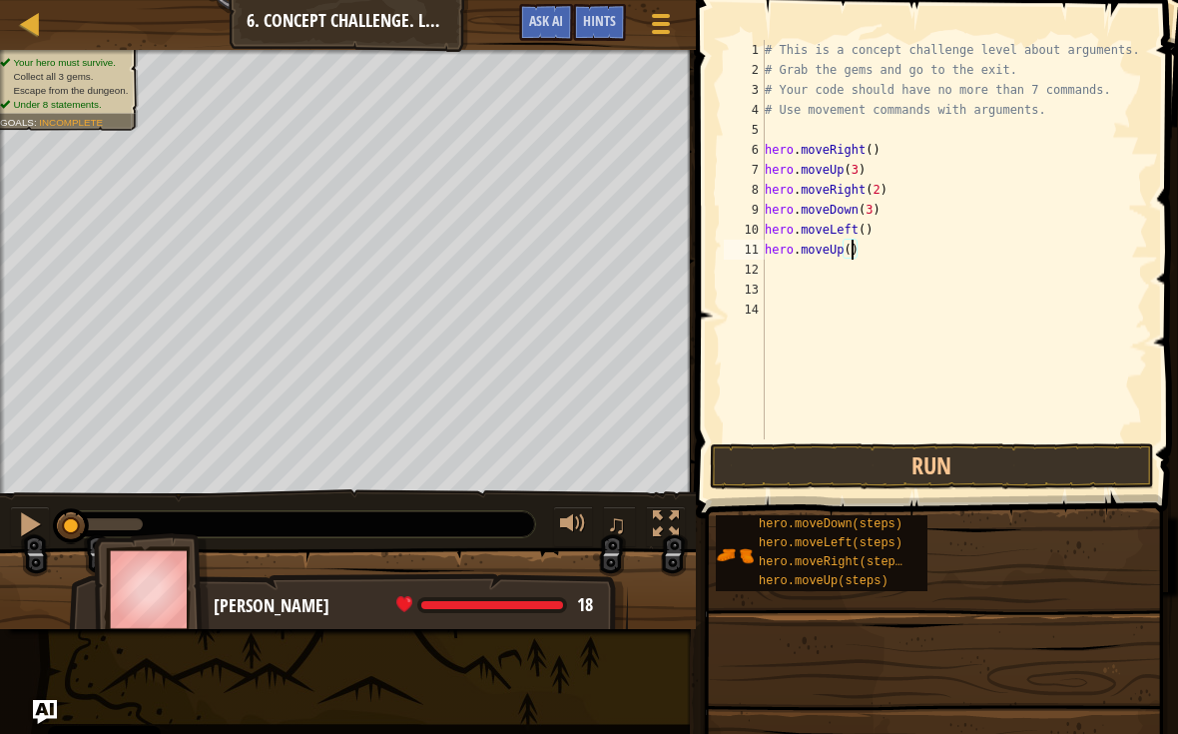
type textarea "hero.moveUp(2)"
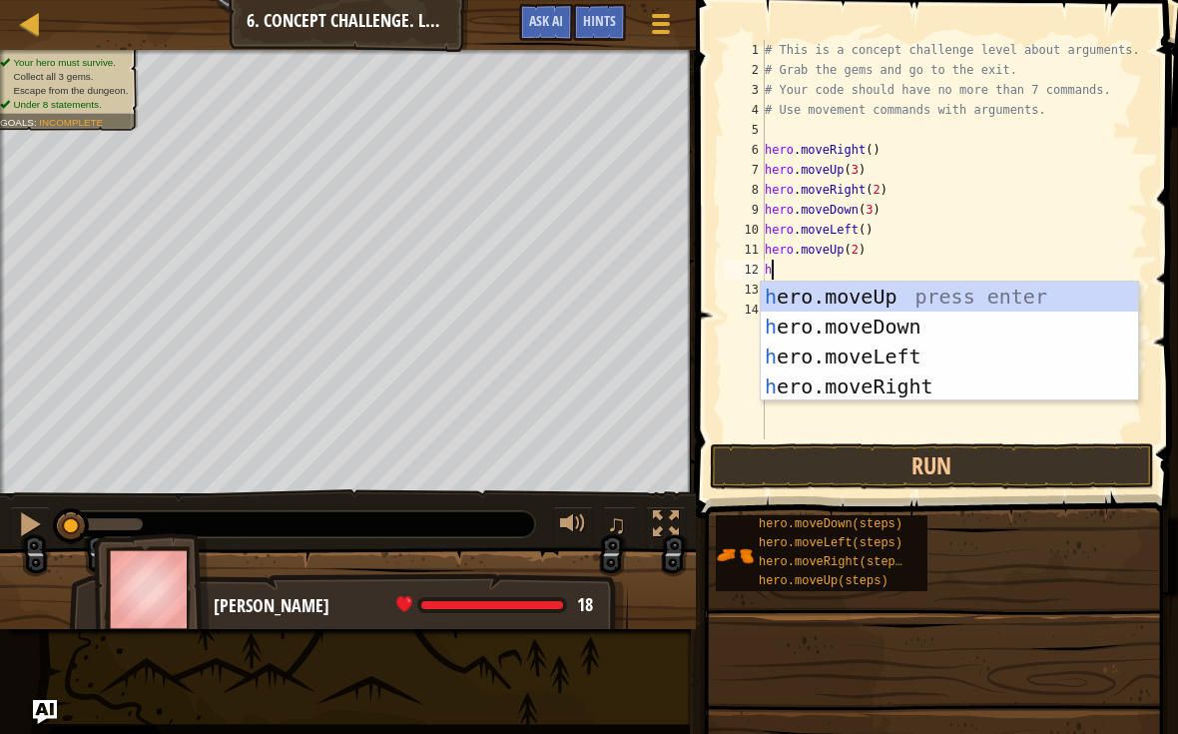
type textarea "he"
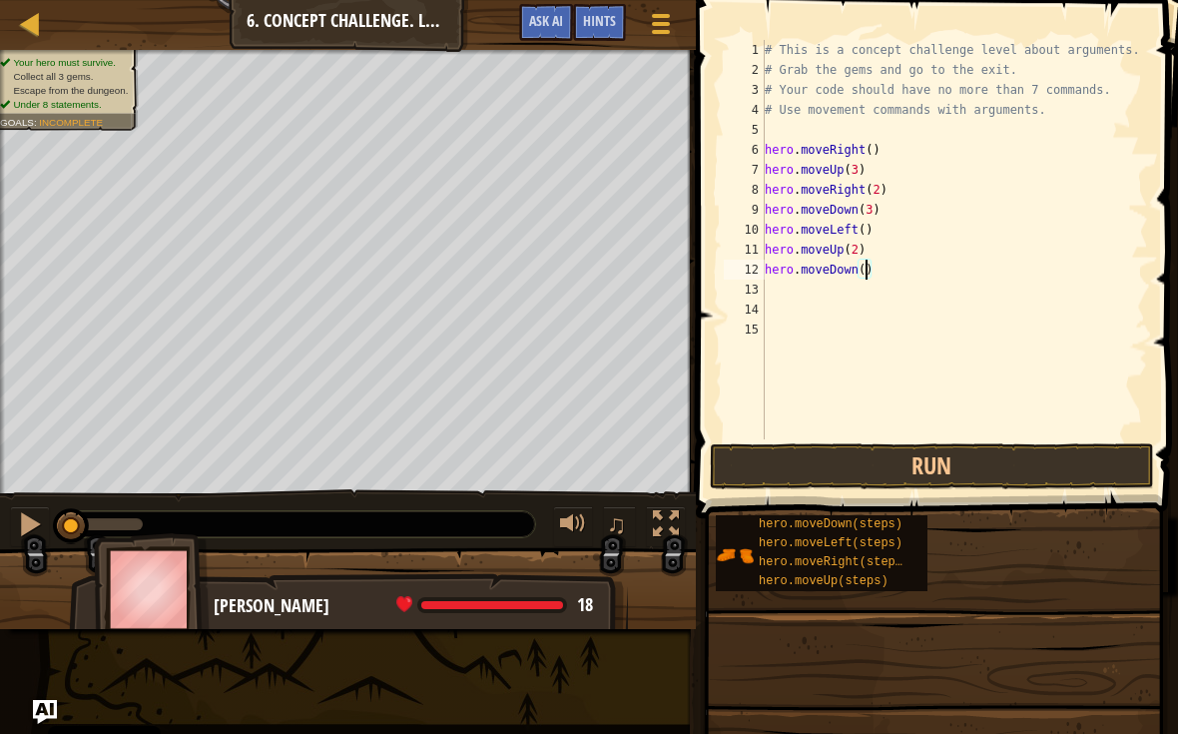
type textarea "hero.moveDown(2)"
type textarea "he"
type textarea "hero.moveRight(2)"
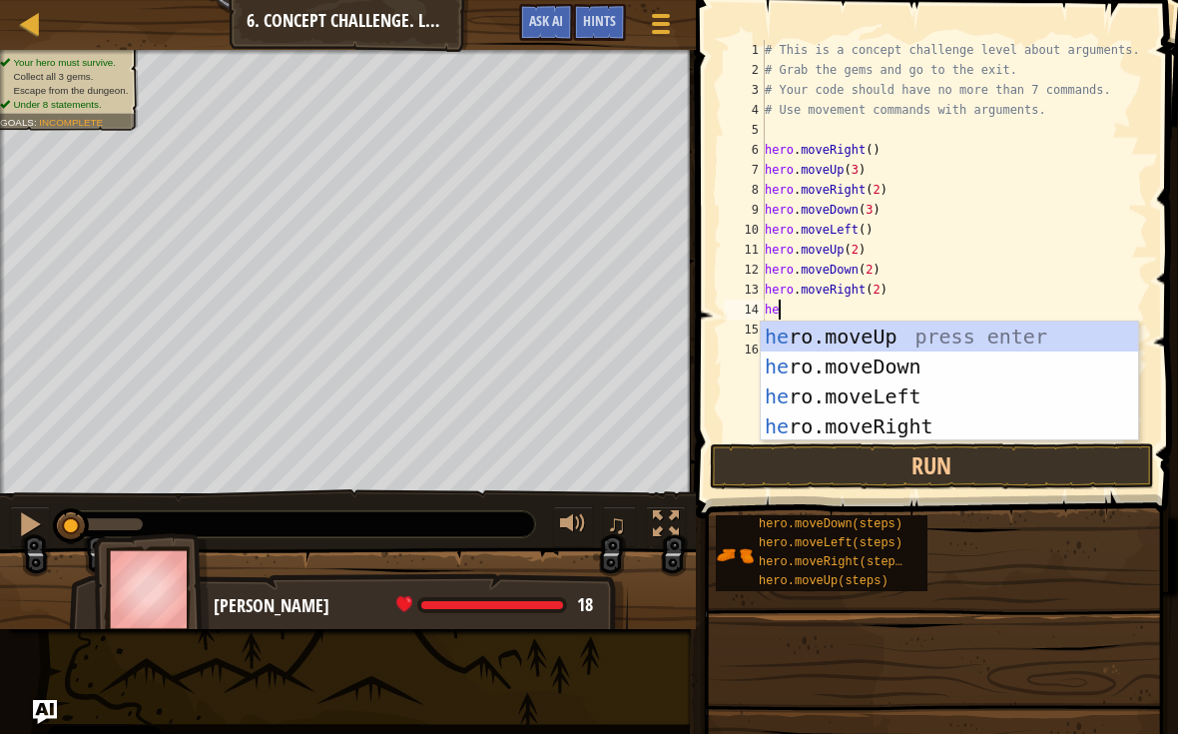
type textarea "her"
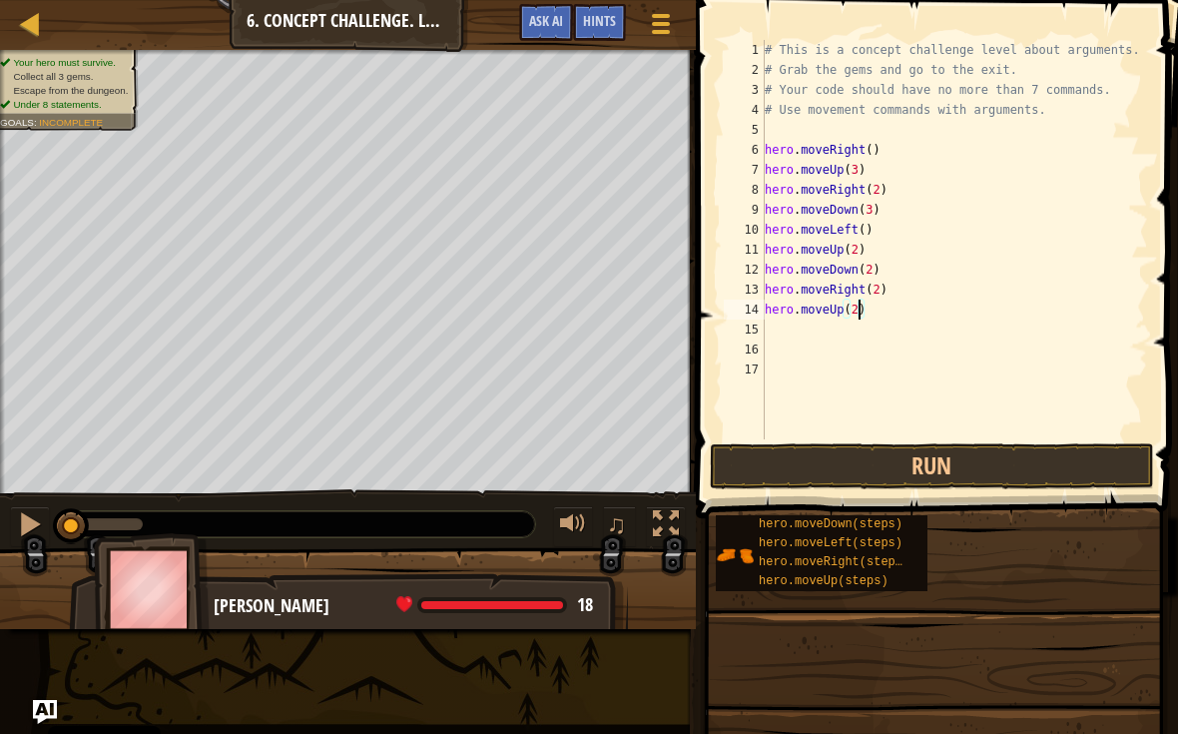
scroll to position [10, 7]
click at [1063, 466] on button "Run" at bounding box center [932, 466] width 444 height 46
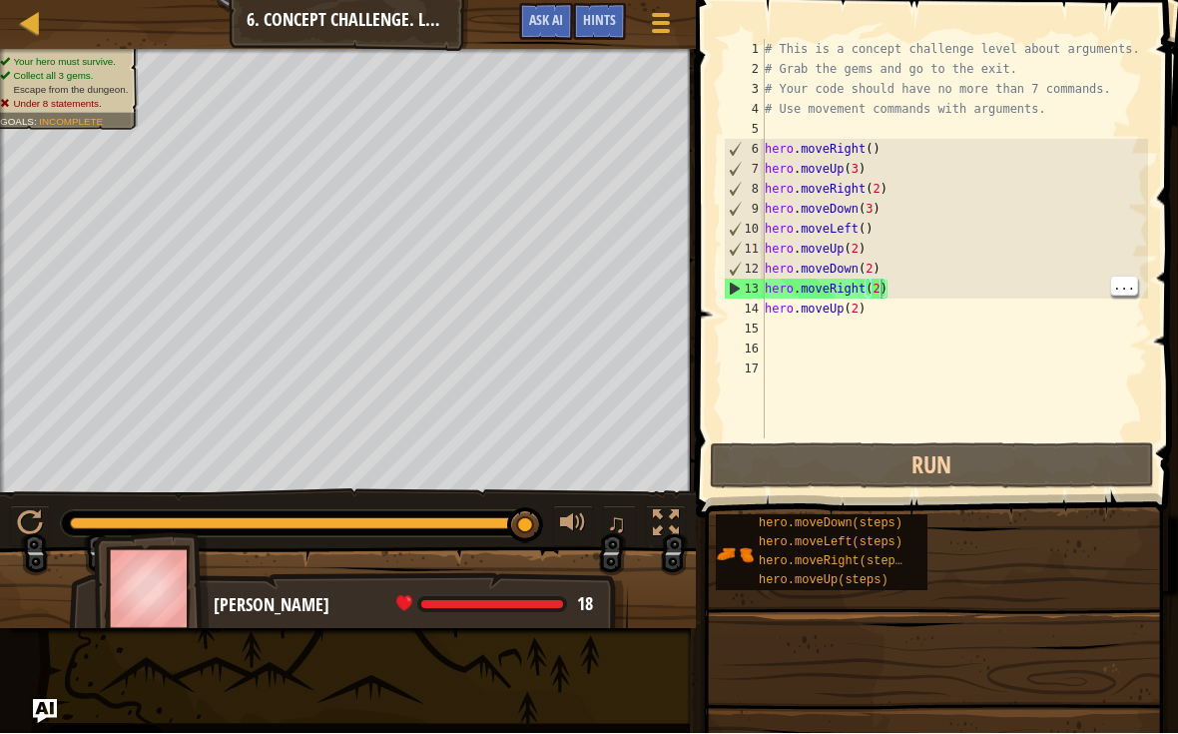
click at [868, 289] on div "# This is a concept challenge level about arguments. # Grab the gems and go to …" at bounding box center [954, 259] width 387 height 439
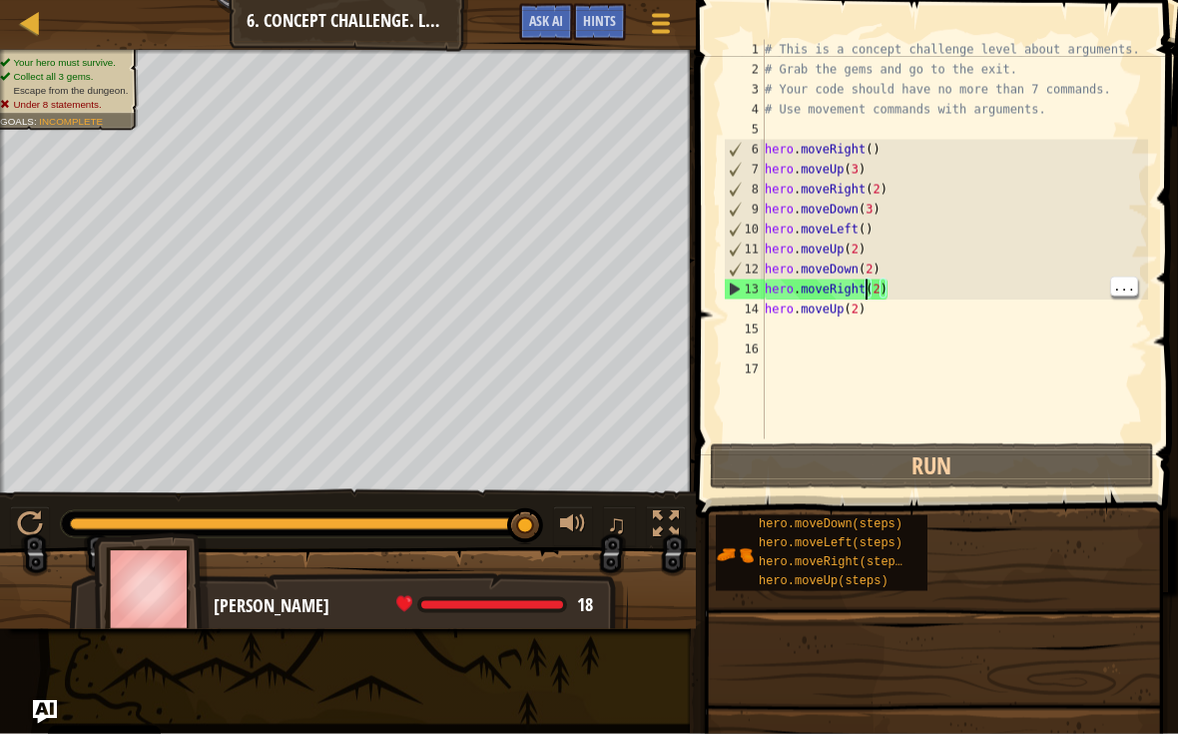
click at [867, 289] on div "# This is a concept challenge level about arguments. # Grab the gems and go to …" at bounding box center [954, 259] width 387 height 439
type textarea "hero.moveRight()"
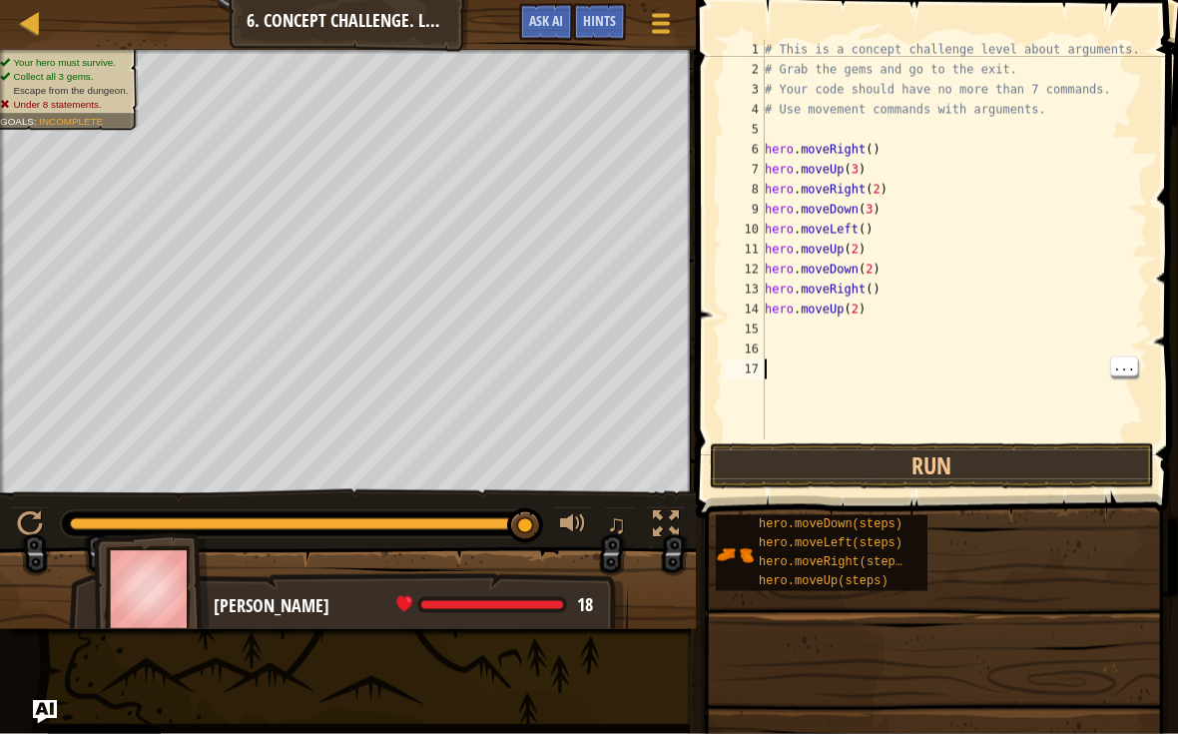
scroll to position [10, 0]
click at [1090, 454] on button "Run" at bounding box center [932, 466] width 444 height 46
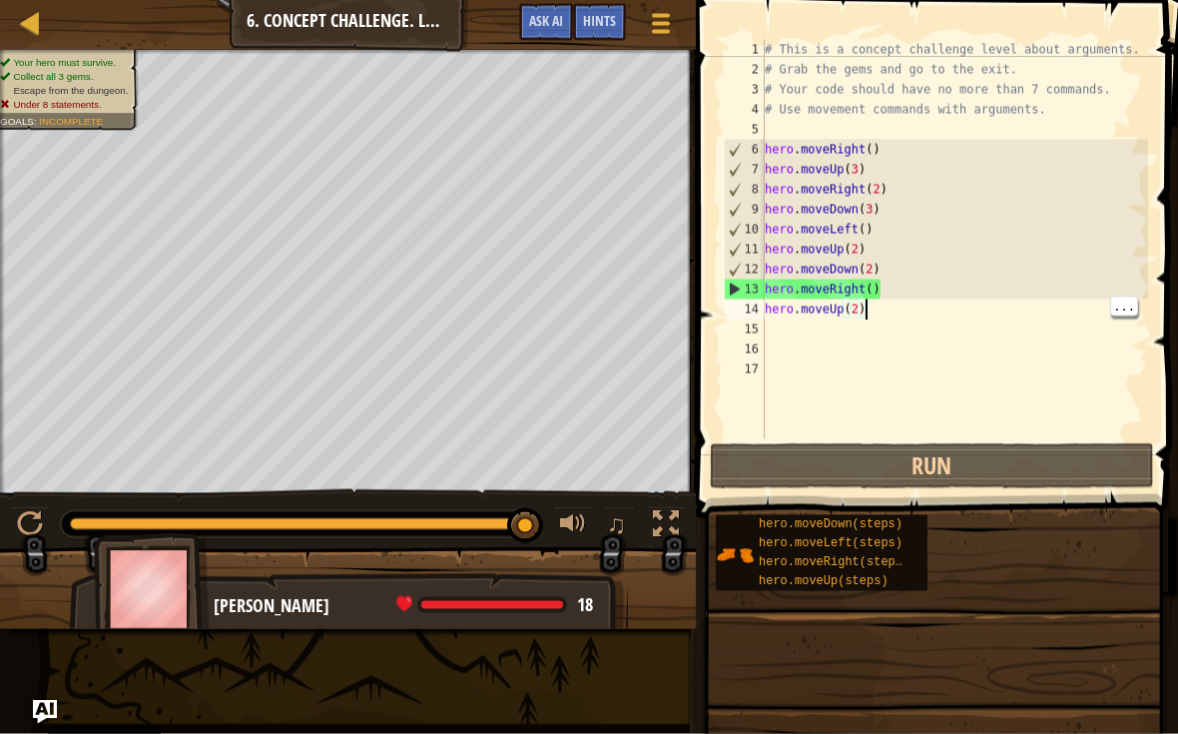
click at [870, 306] on div "# This is a concept challenge level about arguments. # Grab the gems and go to …" at bounding box center [954, 259] width 387 height 439
click at [861, 299] on div "# This is a concept challenge level about arguments. # Grab the gems and go to …" at bounding box center [954, 259] width 387 height 439
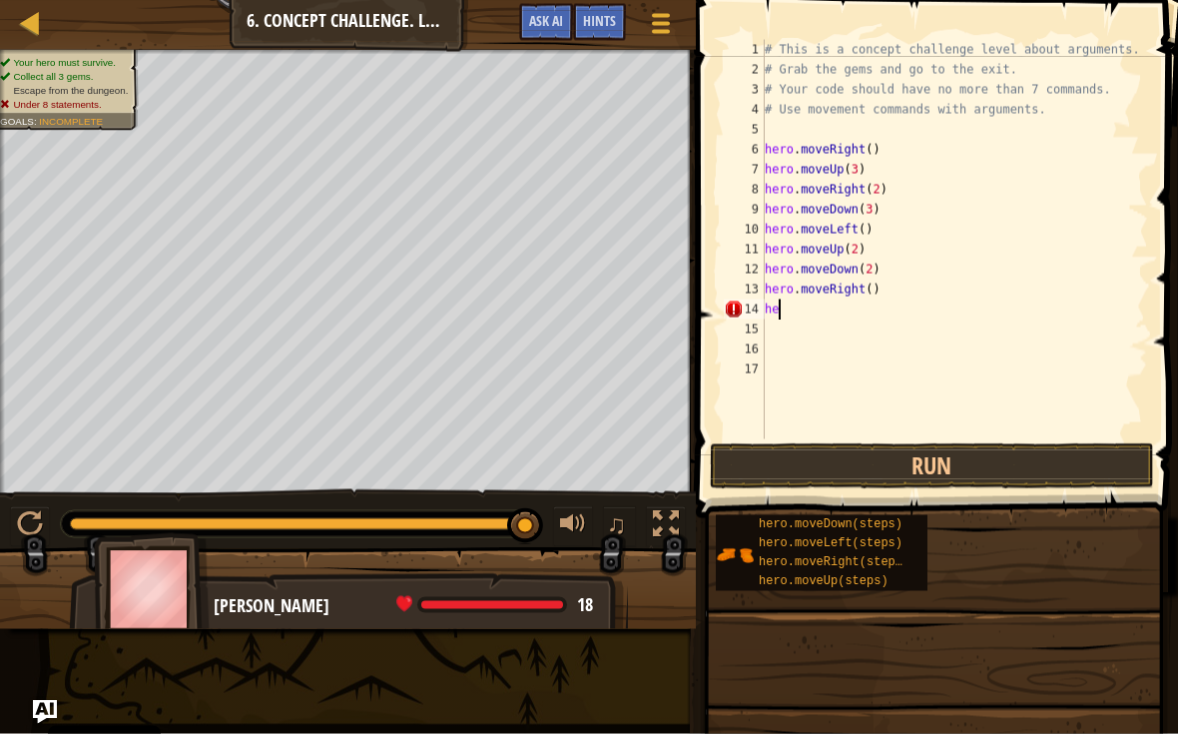
type textarea "h"
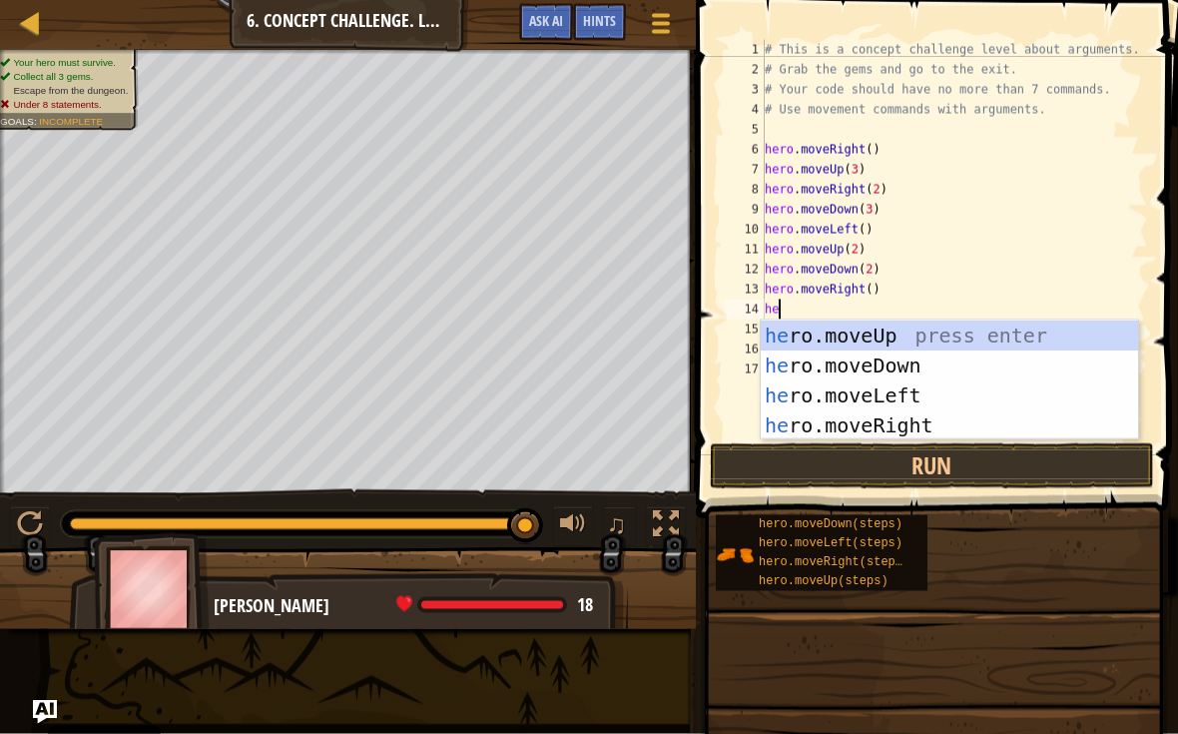
type textarea "her"
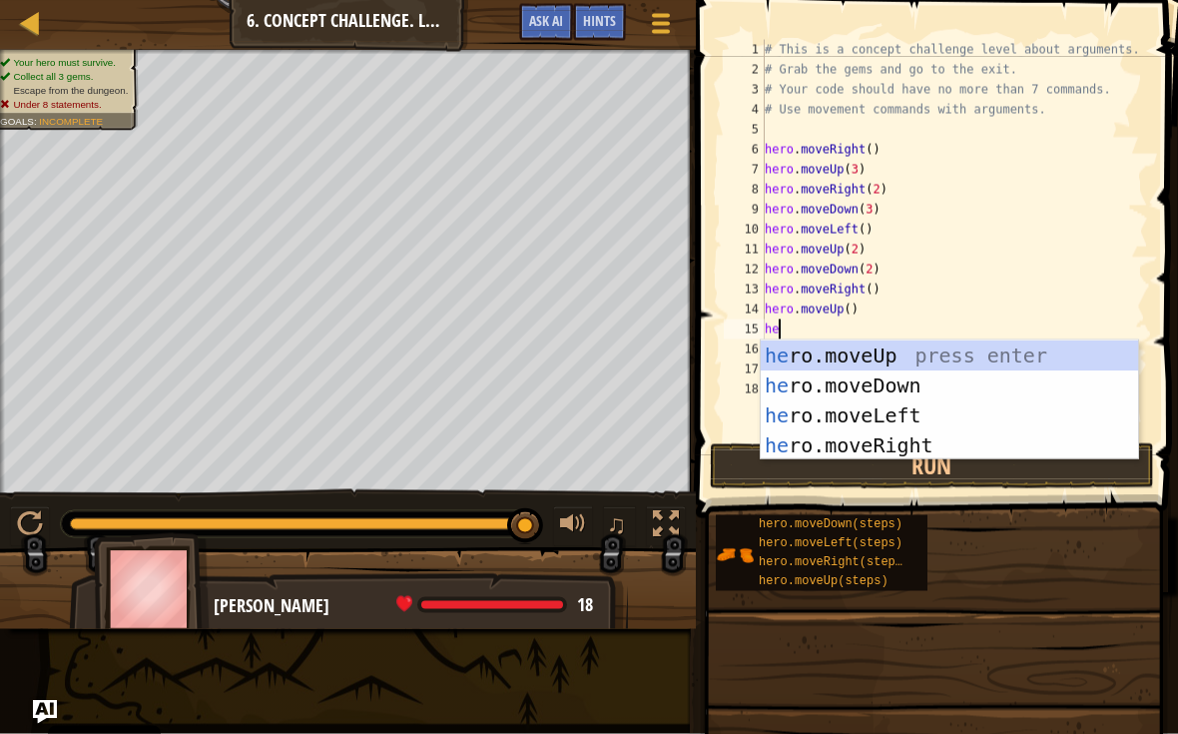
type textarea "her"
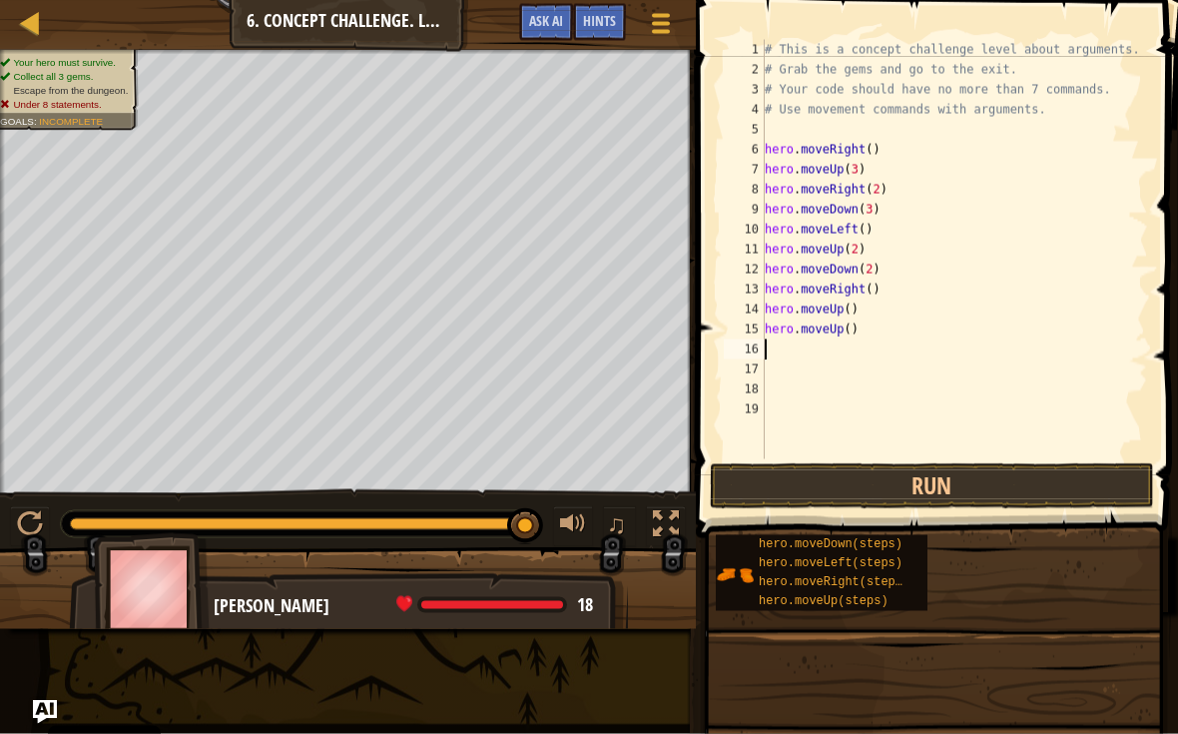
type textarea "h"
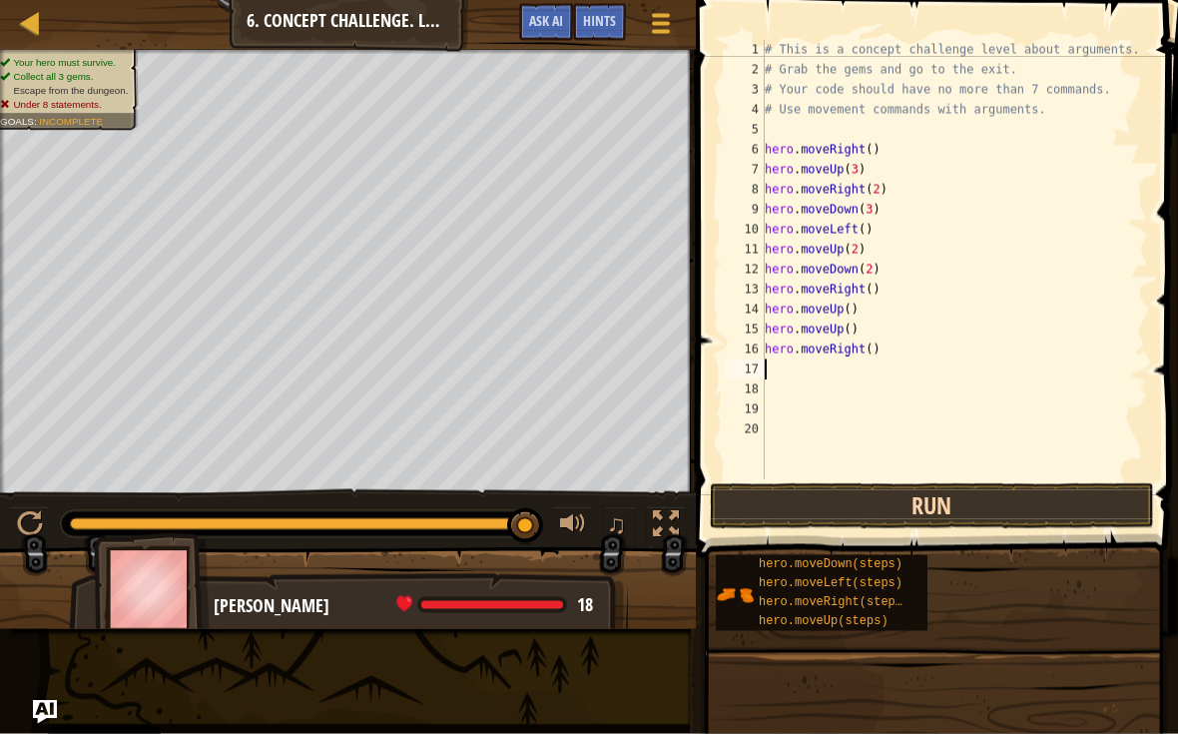
click at [1053, 499] on button "Run" at bounding box center [932, 506] width 444 height 46
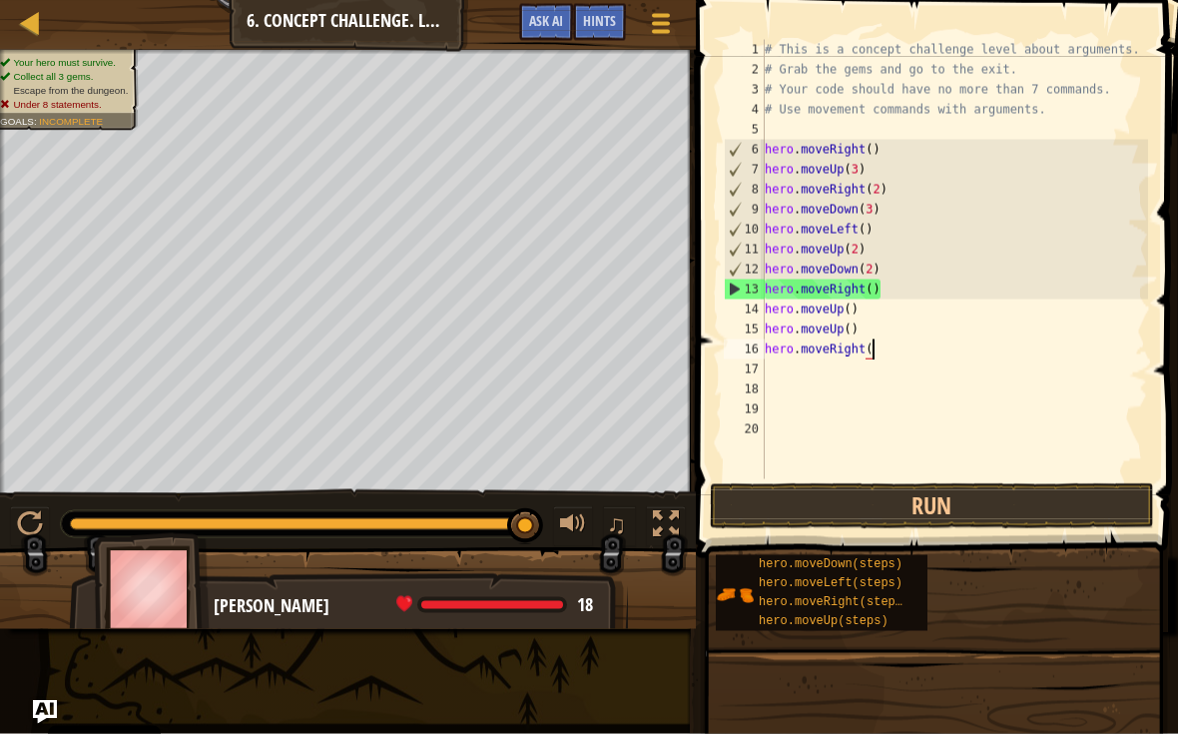
type textarea "hero.moveRight"
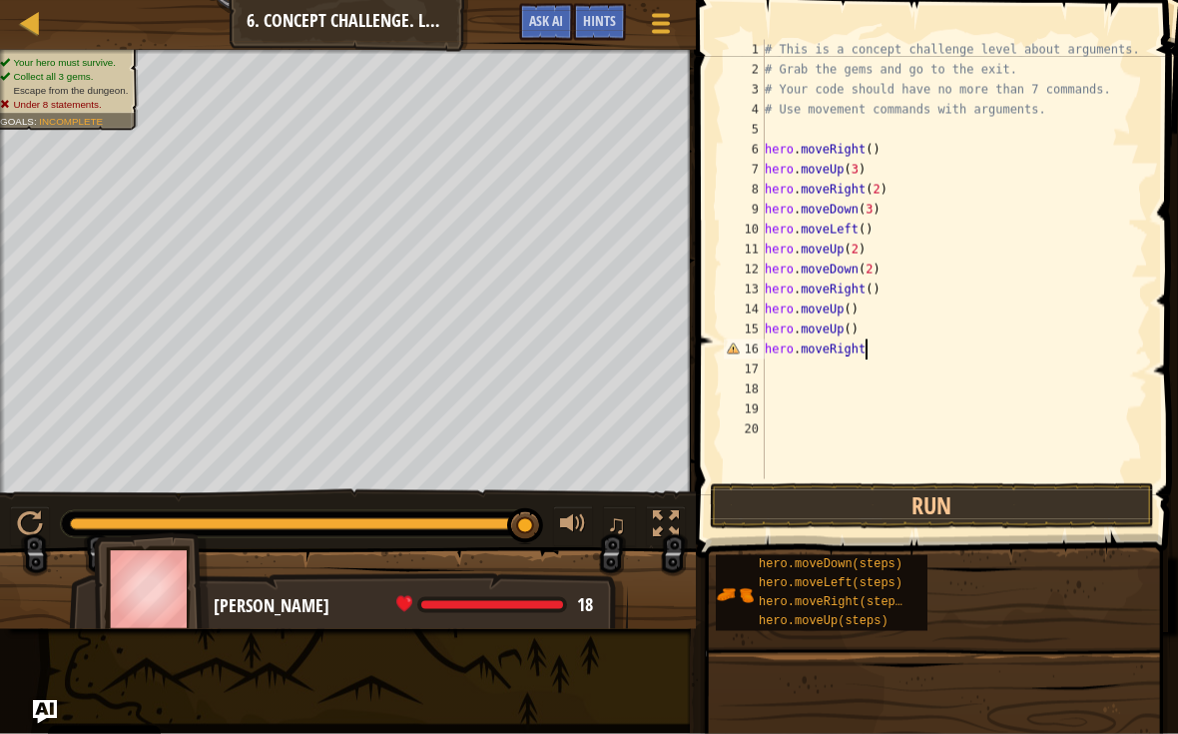
type textarea "hero.moveUp()"
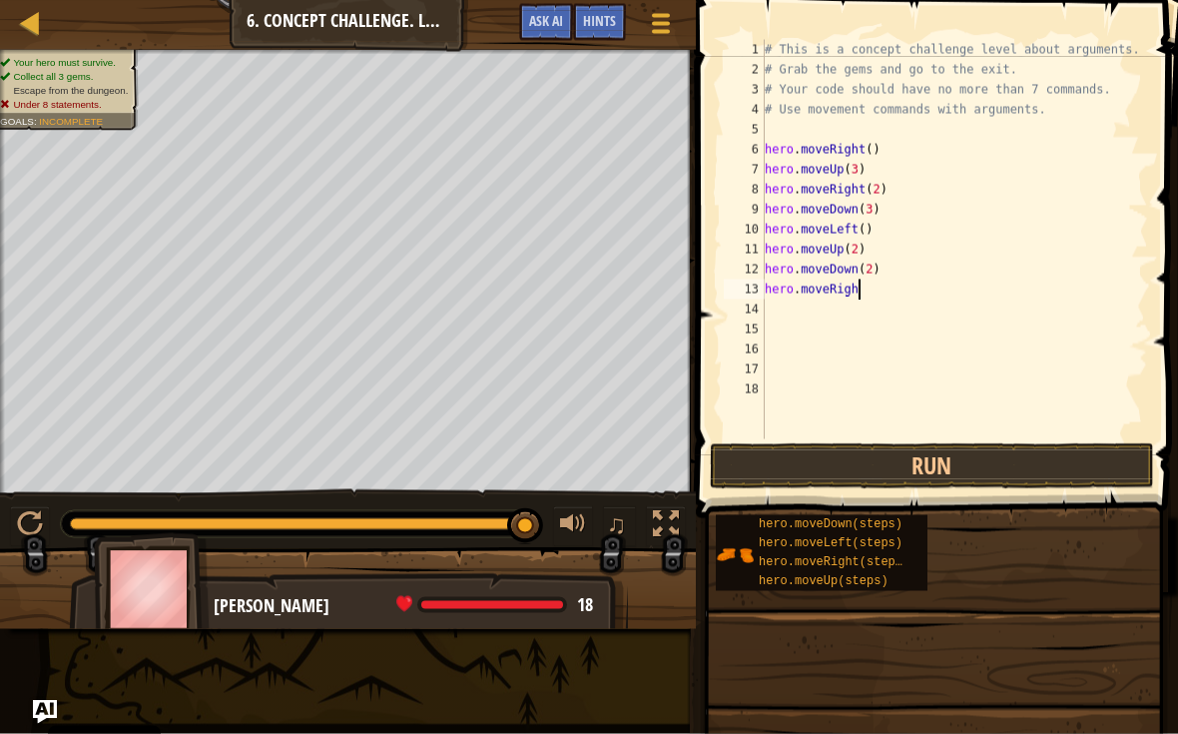
scroll to position [10, 6]
type textarea "hero.moveRi"
type textarea "hero.moveDown(2)"
type textarea "hero.moveUp(2)"
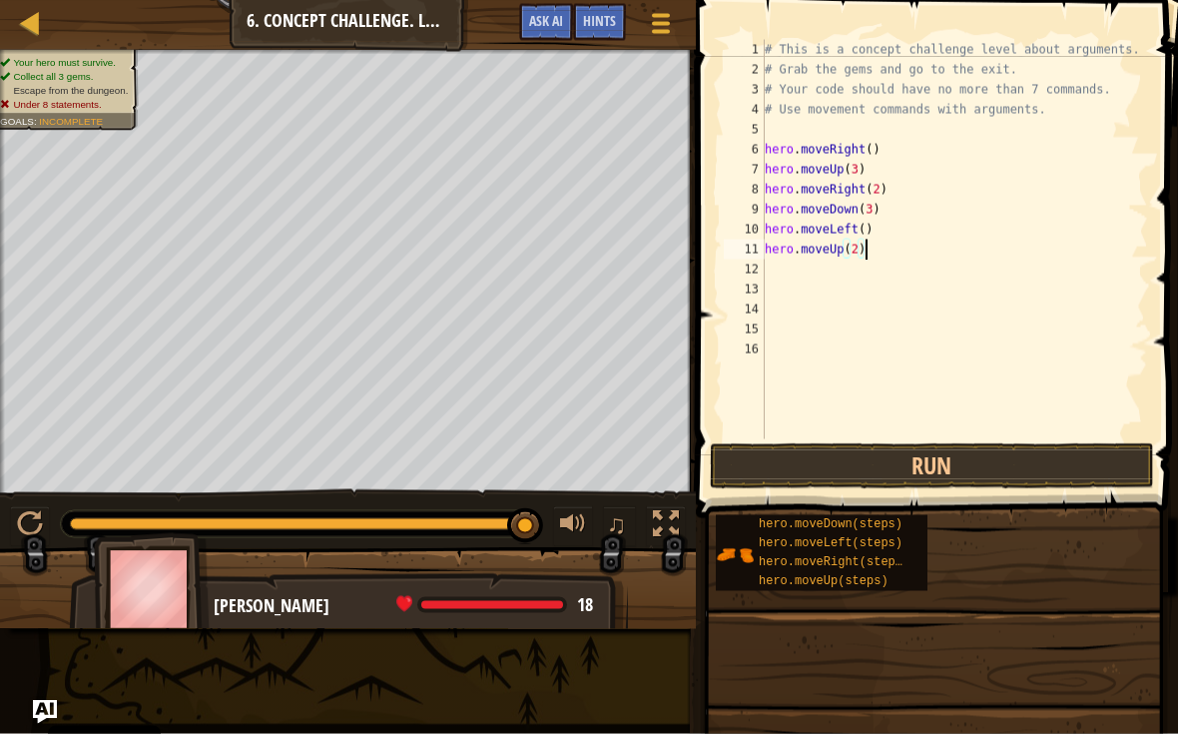
type textarea "hero.moveLeft()"
type textarea "hero.moveDown(3)"
type textarea "hero.moveRight(2)"
type textarea "hero.moveUp(3)"
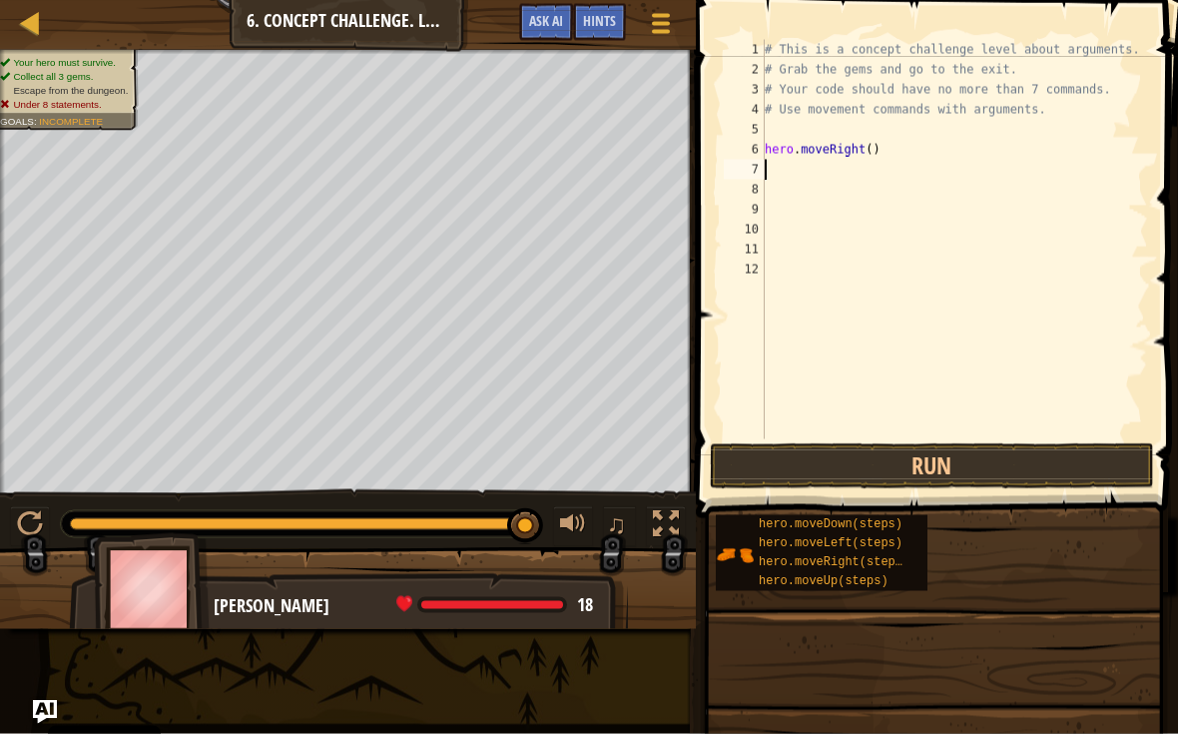
type textarea "hero.moveRight()"
click at [1070, 445] on button "Run" at bounding box center [932, 466] width 444 height 46
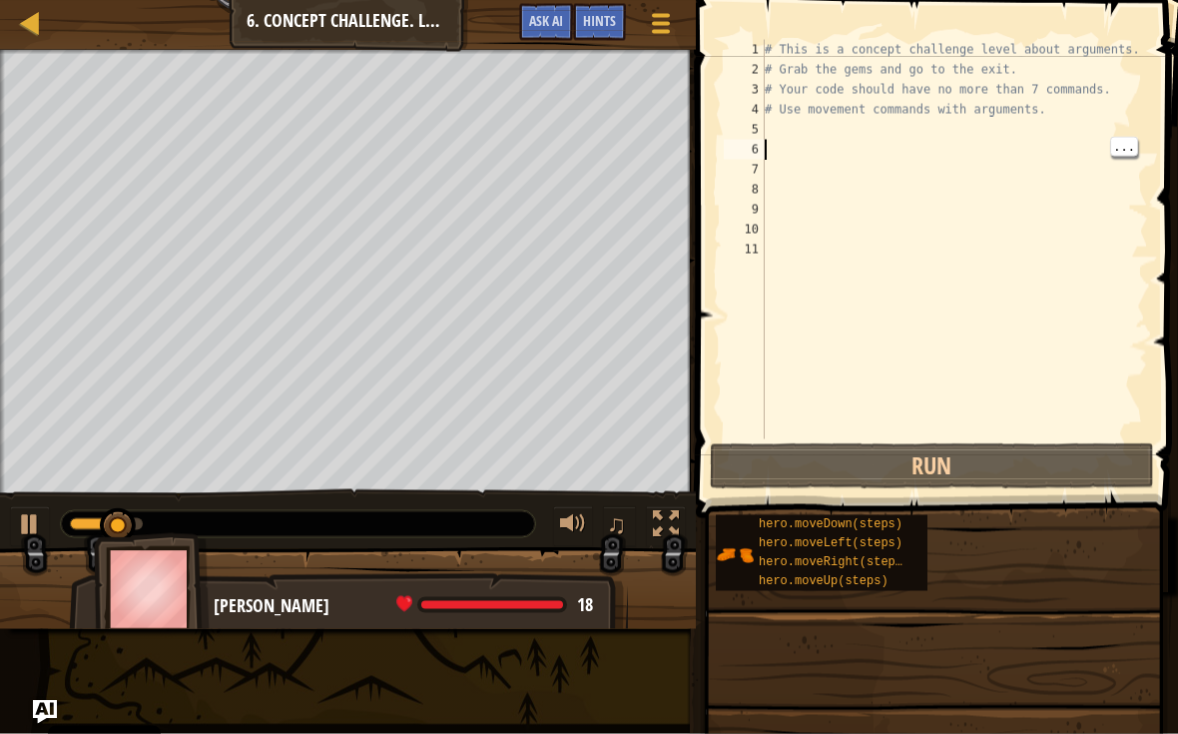
click at [842, 154] on div "# This is a concept challenge level about arguments. # Grab the gems and go to …" at bounding box center [954, 259] width 387 height 439
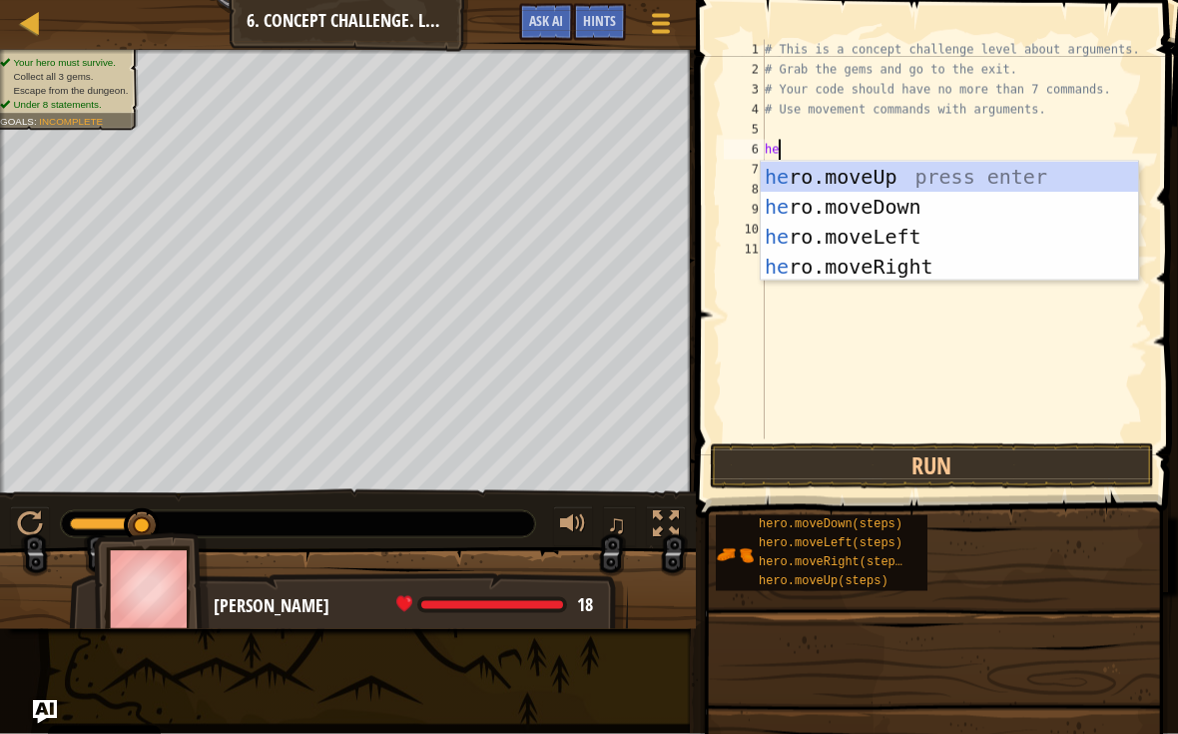
scroll to position [10, 1]
type textarea "hero"
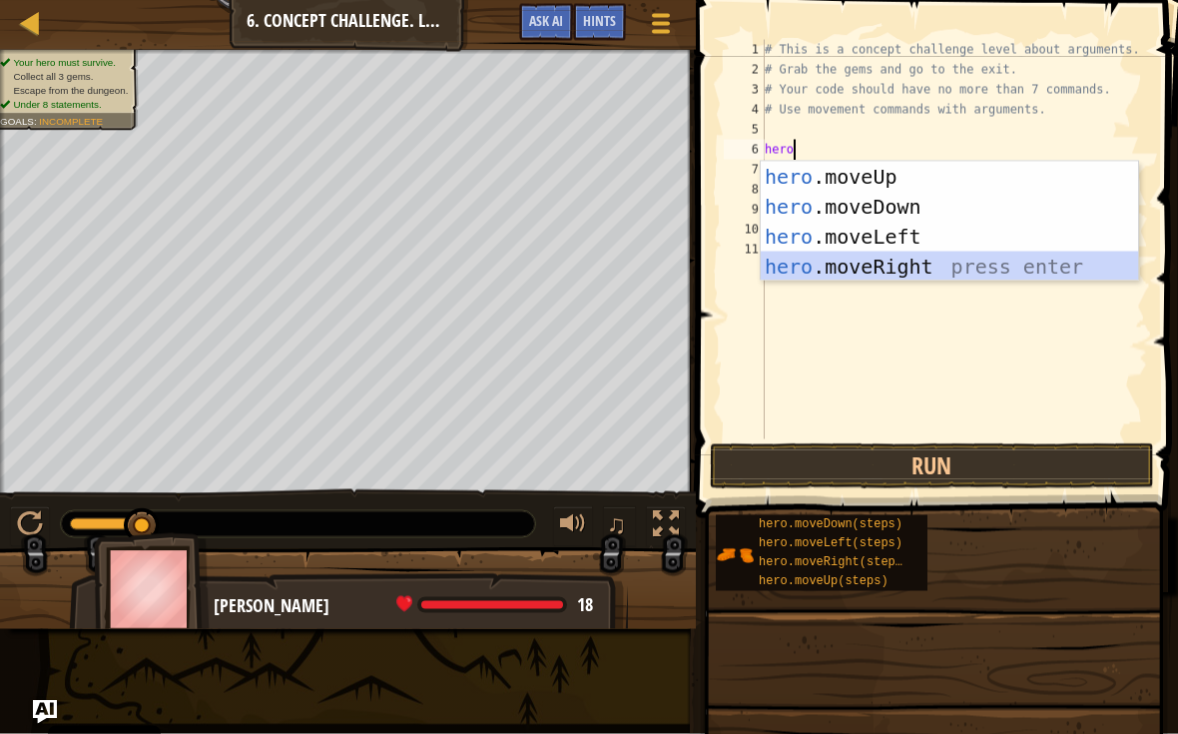
scroll to position [10, 0]
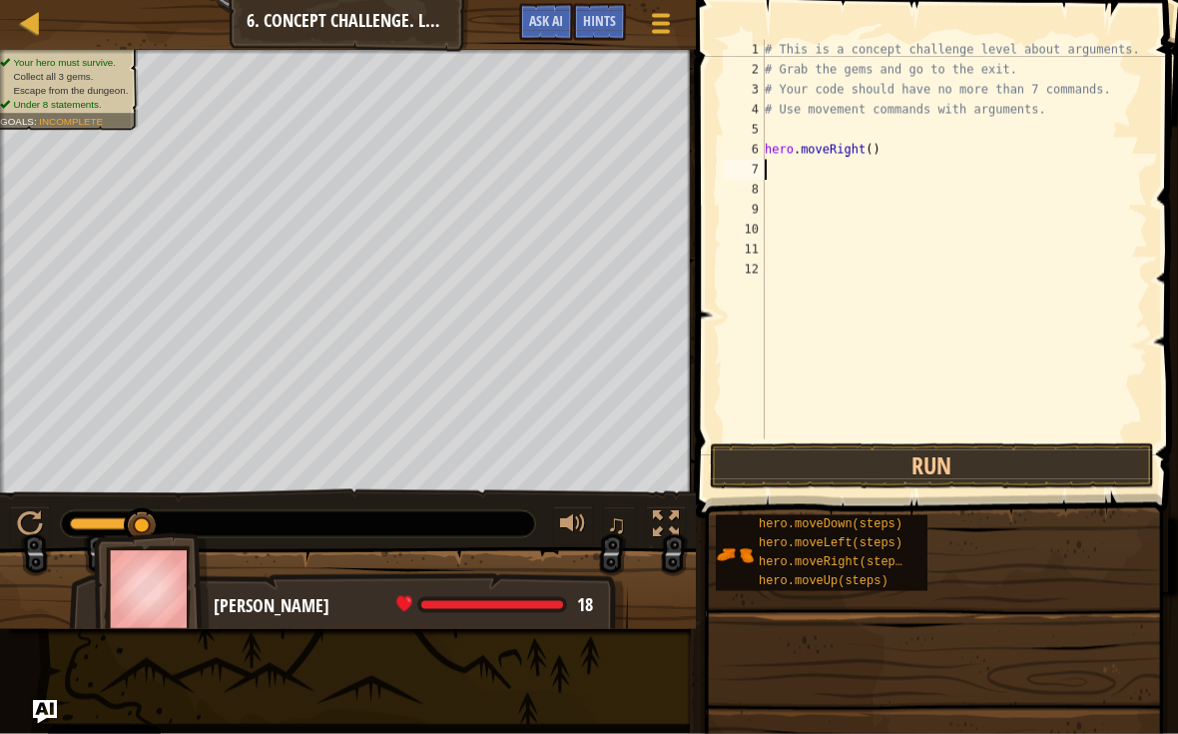
type textarea "he"
type textarea "hero.moveUp(3)"
type textarea "he"
type textarea "hero.moveRight(2)"
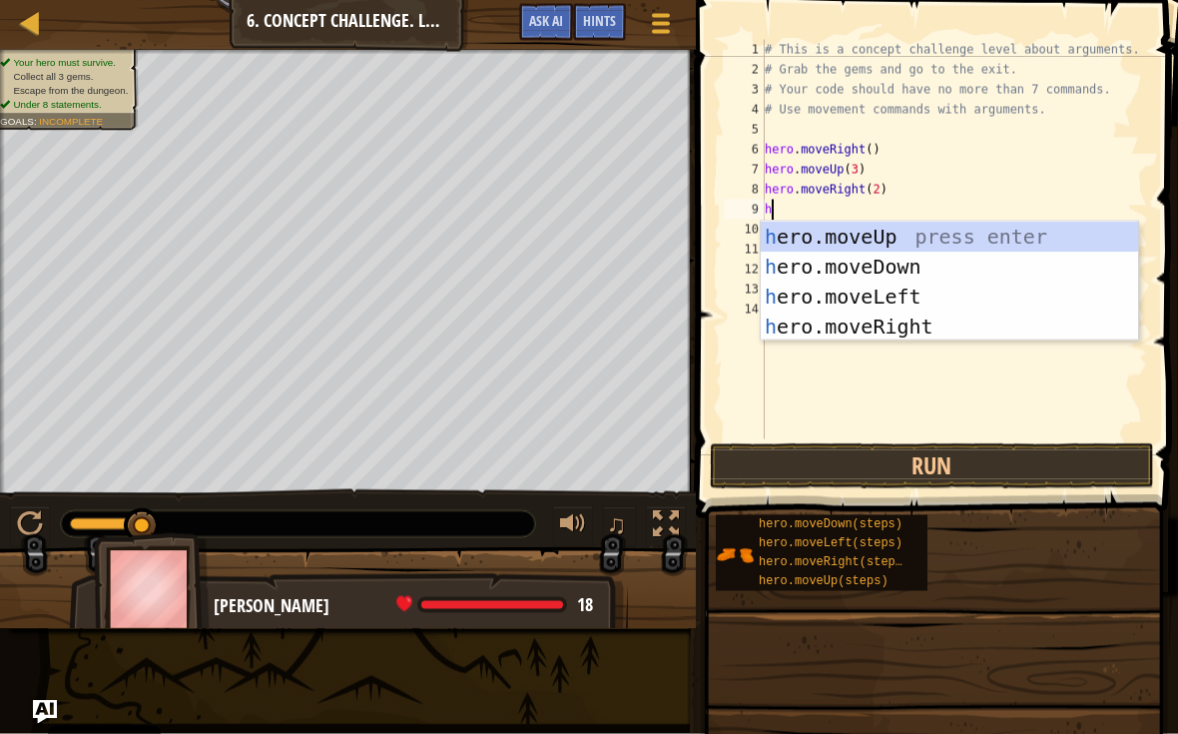
type textarea "he"
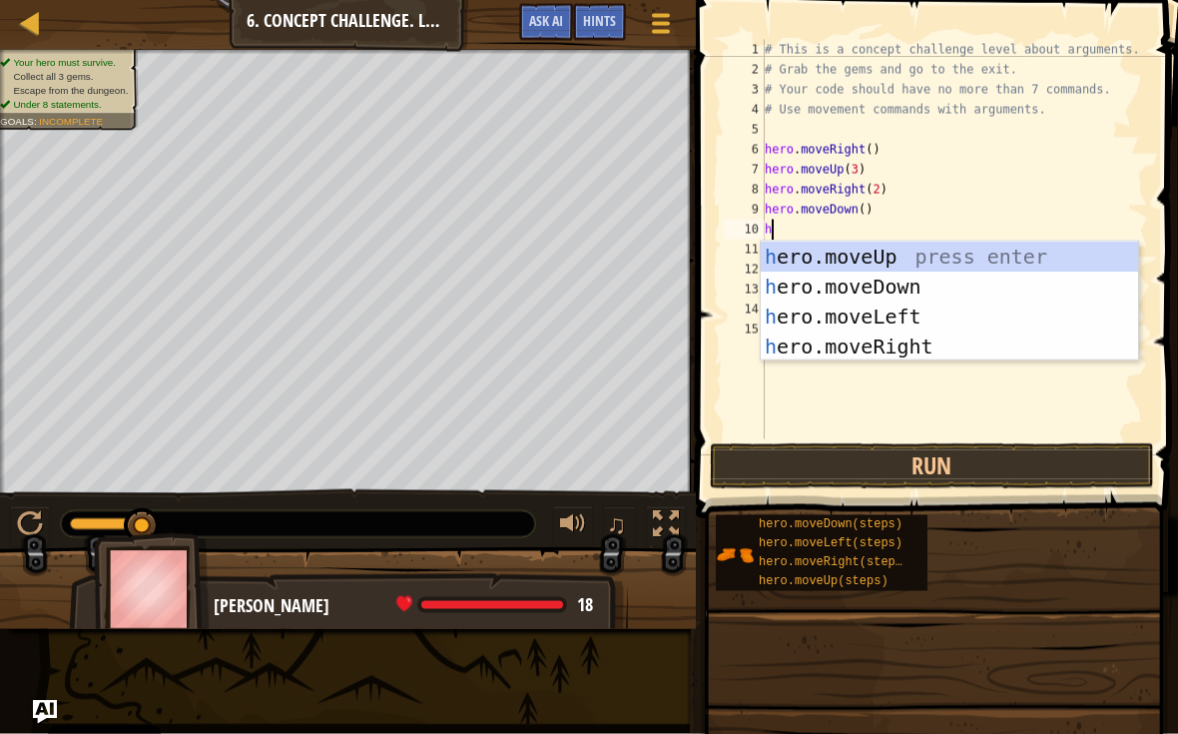
type textarea "he"
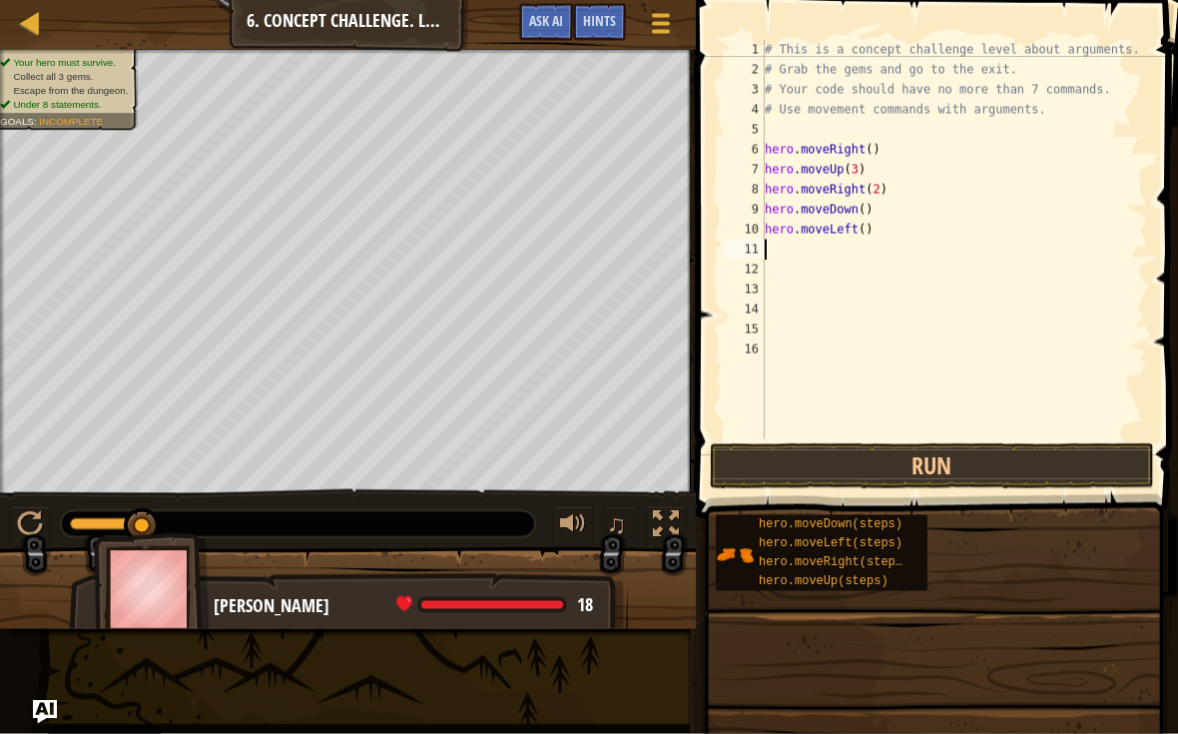
type textarea "h"
type textarea "hero.moveDown(2)"
type textarea "he"
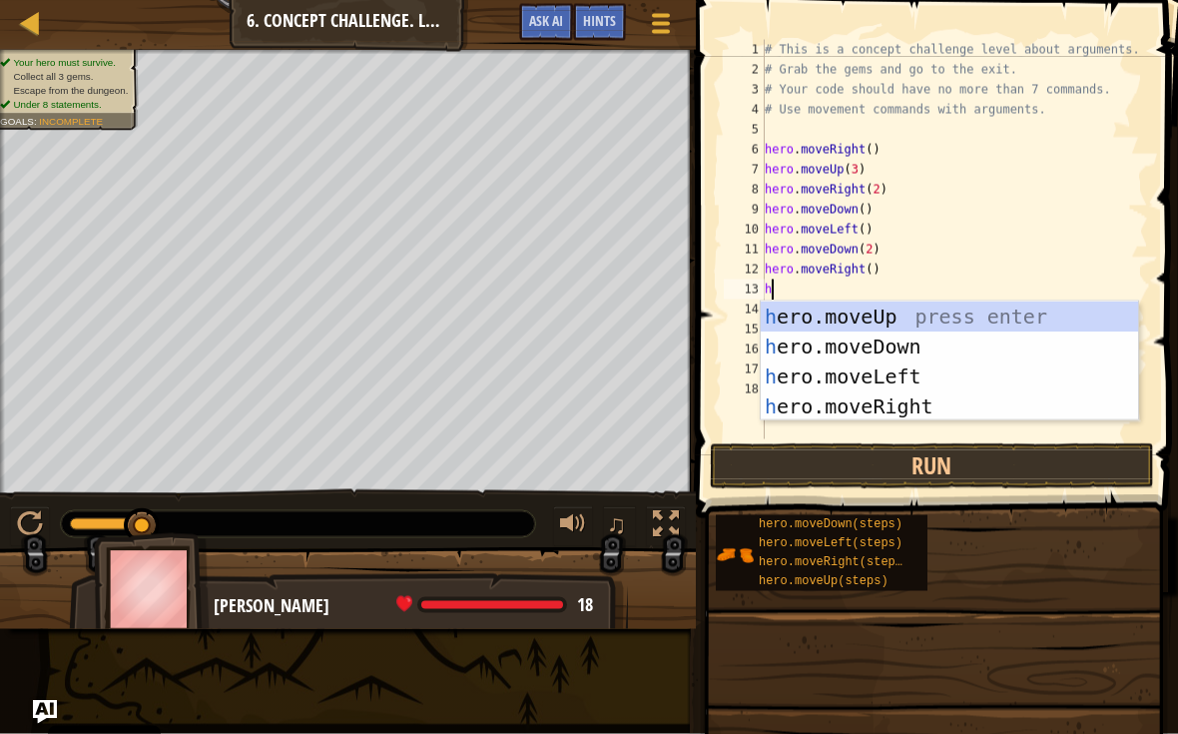
type textarea "he"
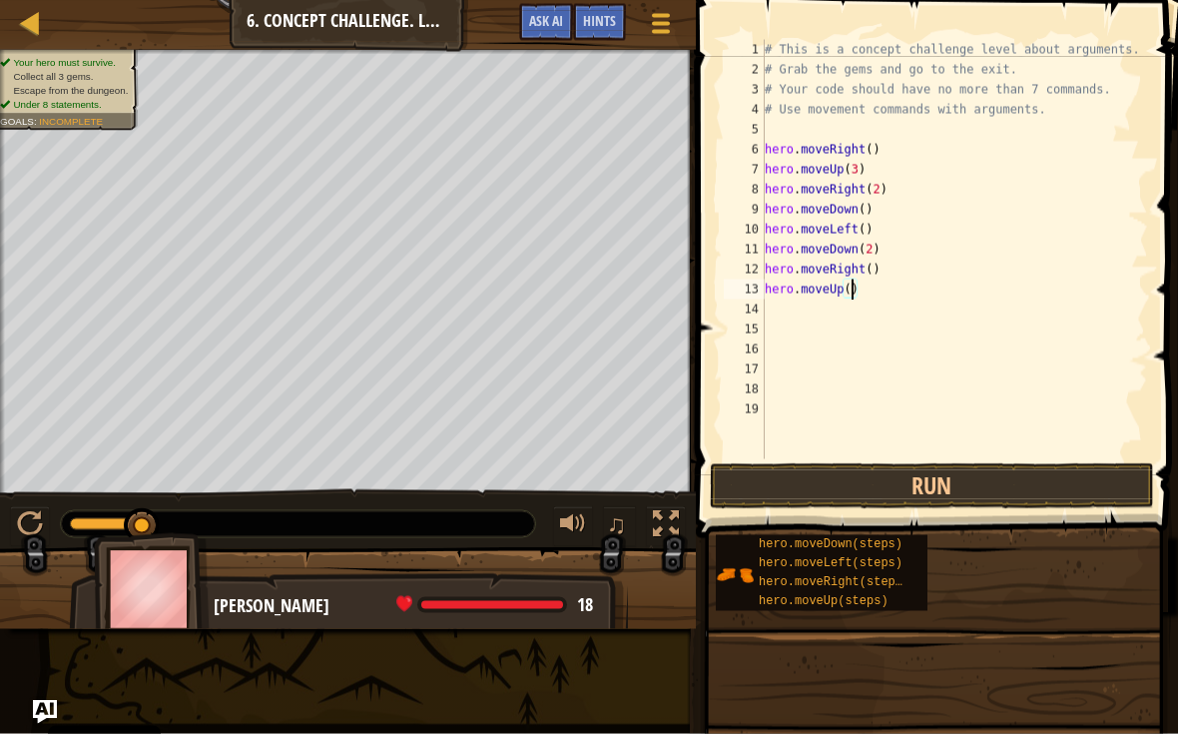
type textarea "hero.moveUp(2)"
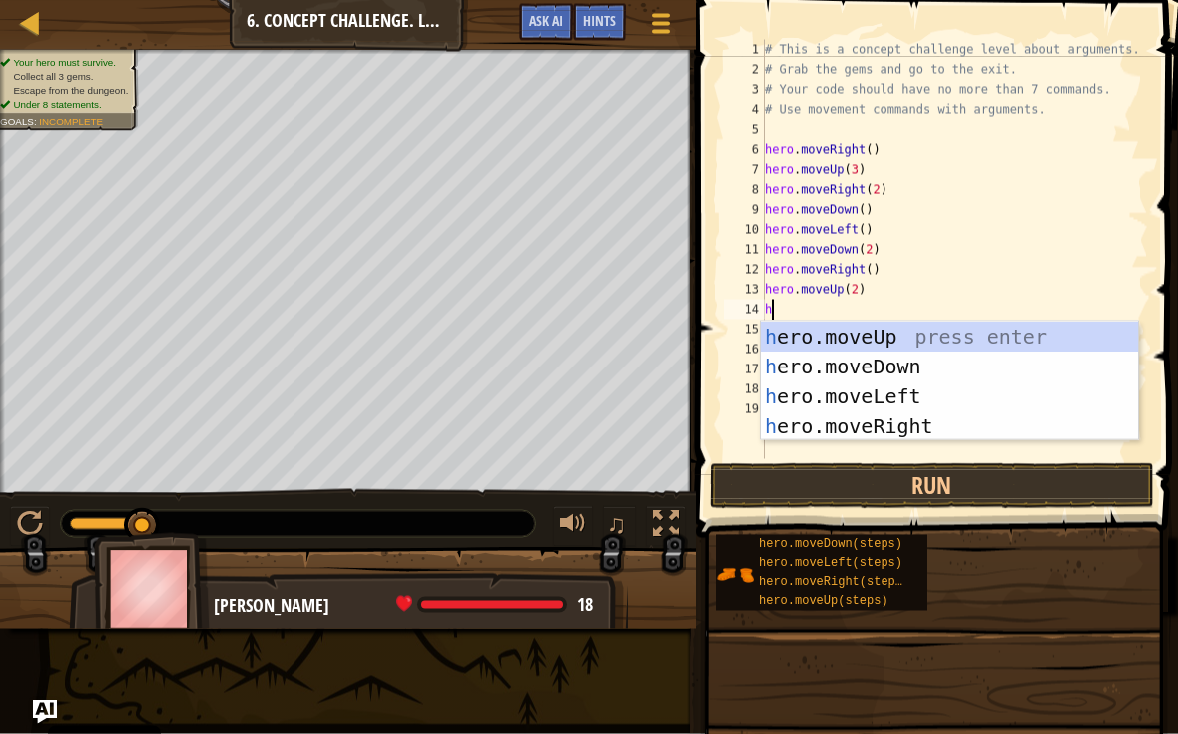
type textarea "he"
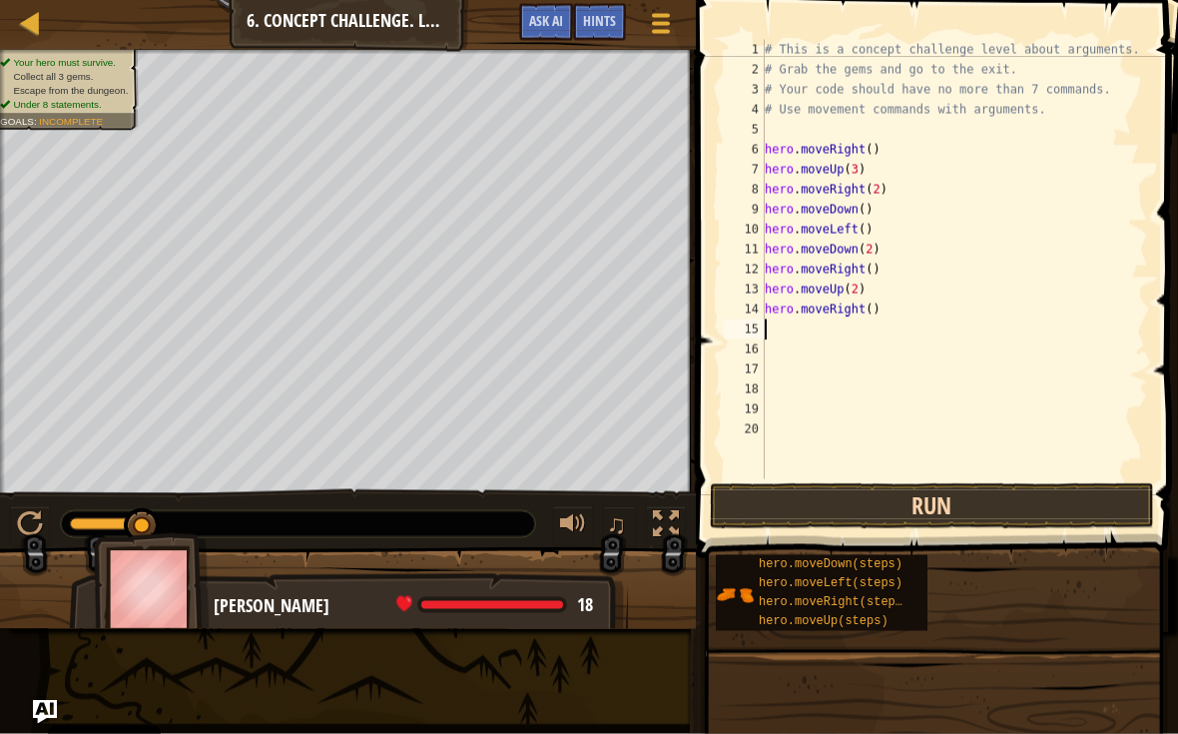
click at [1079, 515] on button "Run" at bounding box center [932, 506] width 444 height 46
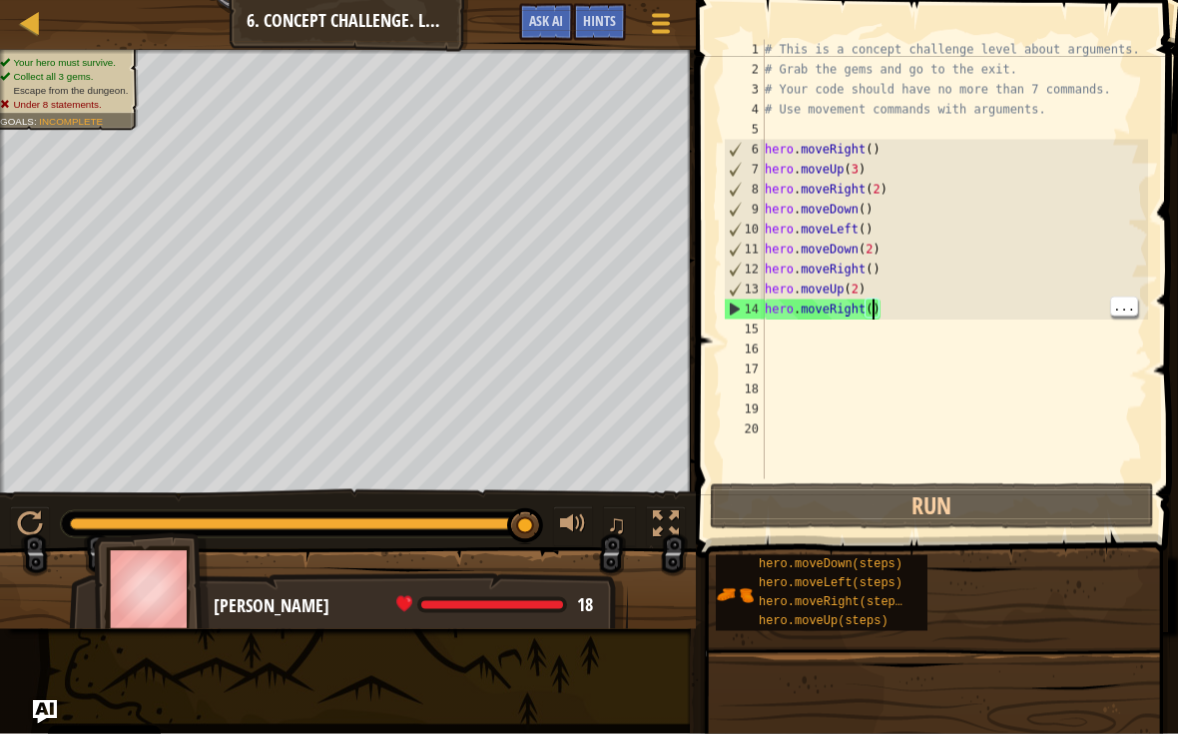
scroll to position [10, 9]
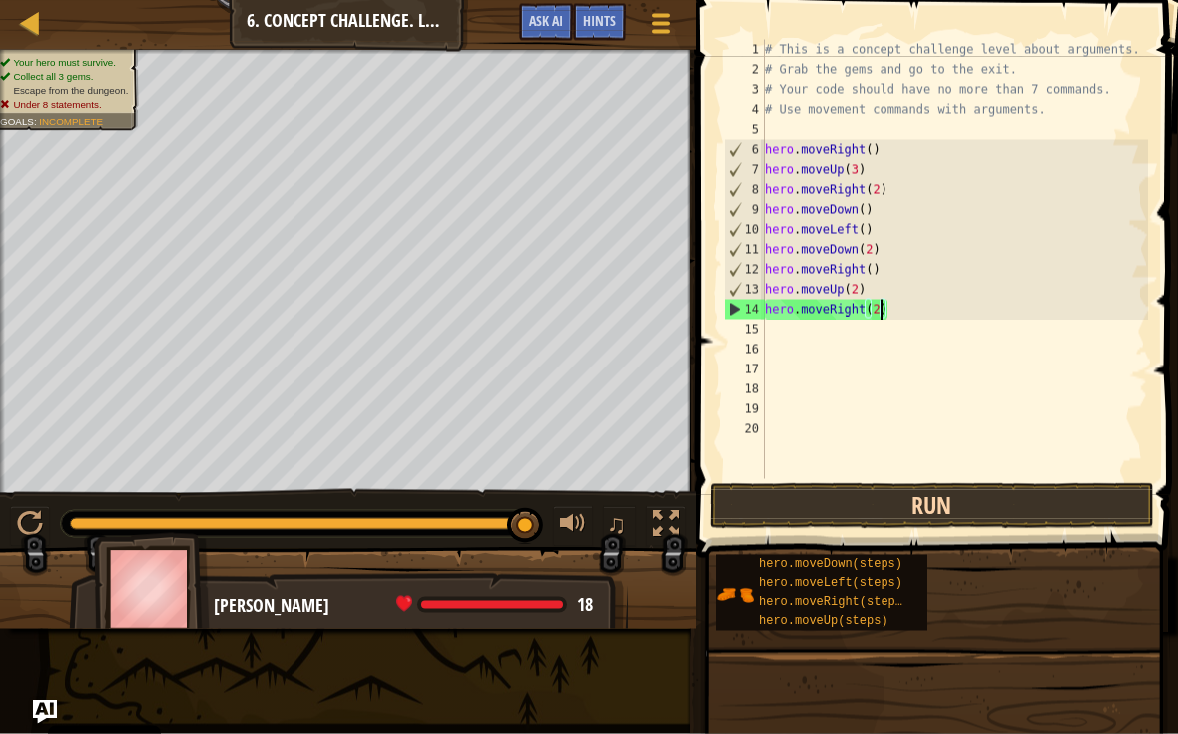
click at [1051, 514] on button "Run" at bounding box center [932, 506] width 444 height 46
type textarea "hero.moveRight(2)"
type textarea "hero.moveUp(2)"
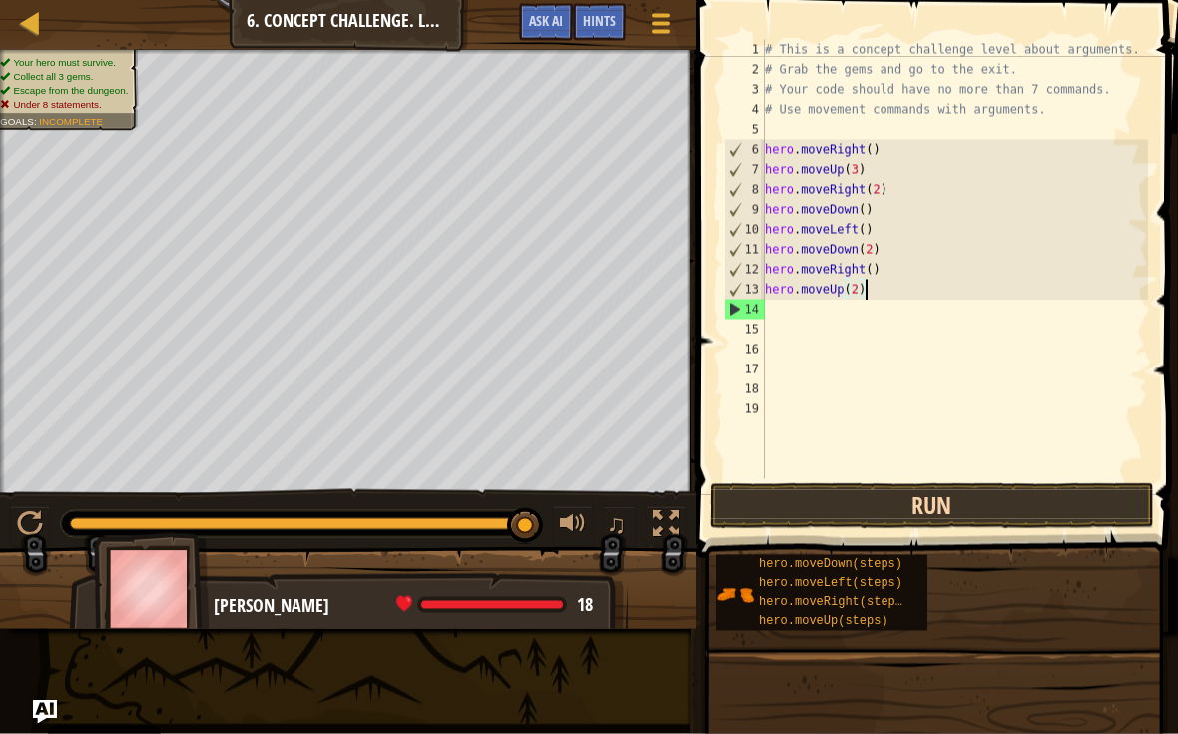
type textarea "hero.moveRight()"
type textarea "hero.moveDown(2)"
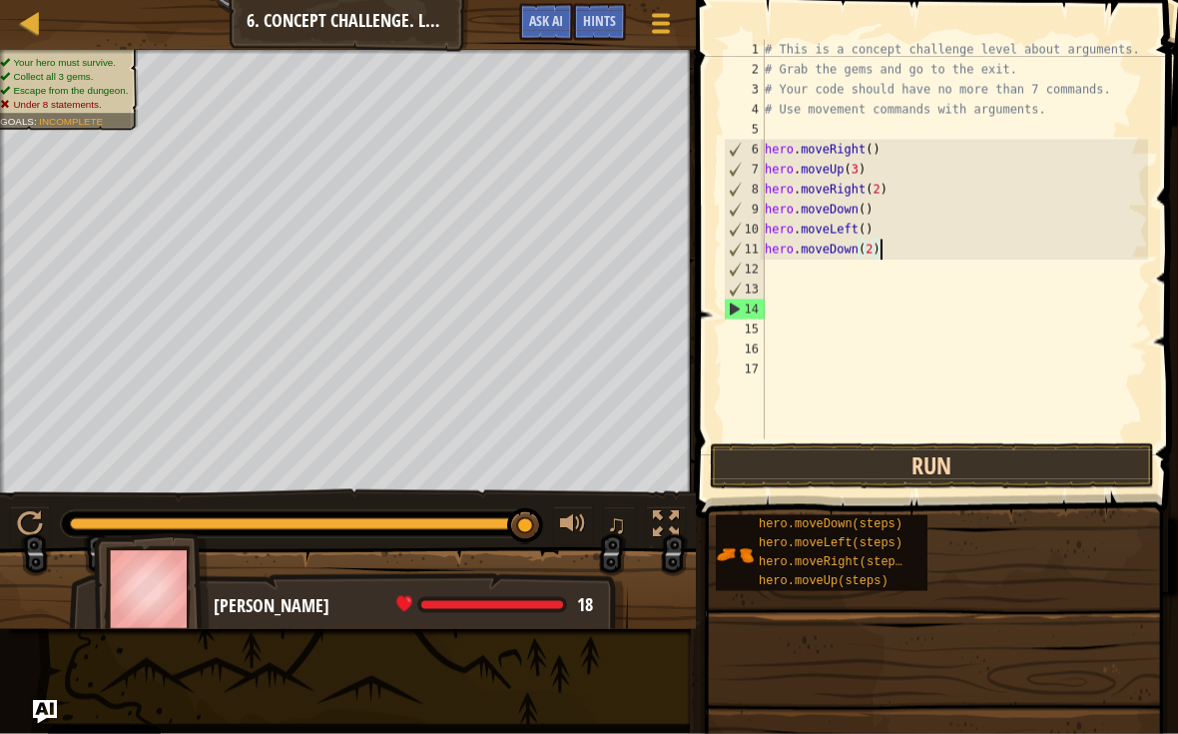
type textarea "hero.moveLeft()"
type textarea "hero.moveDown()"
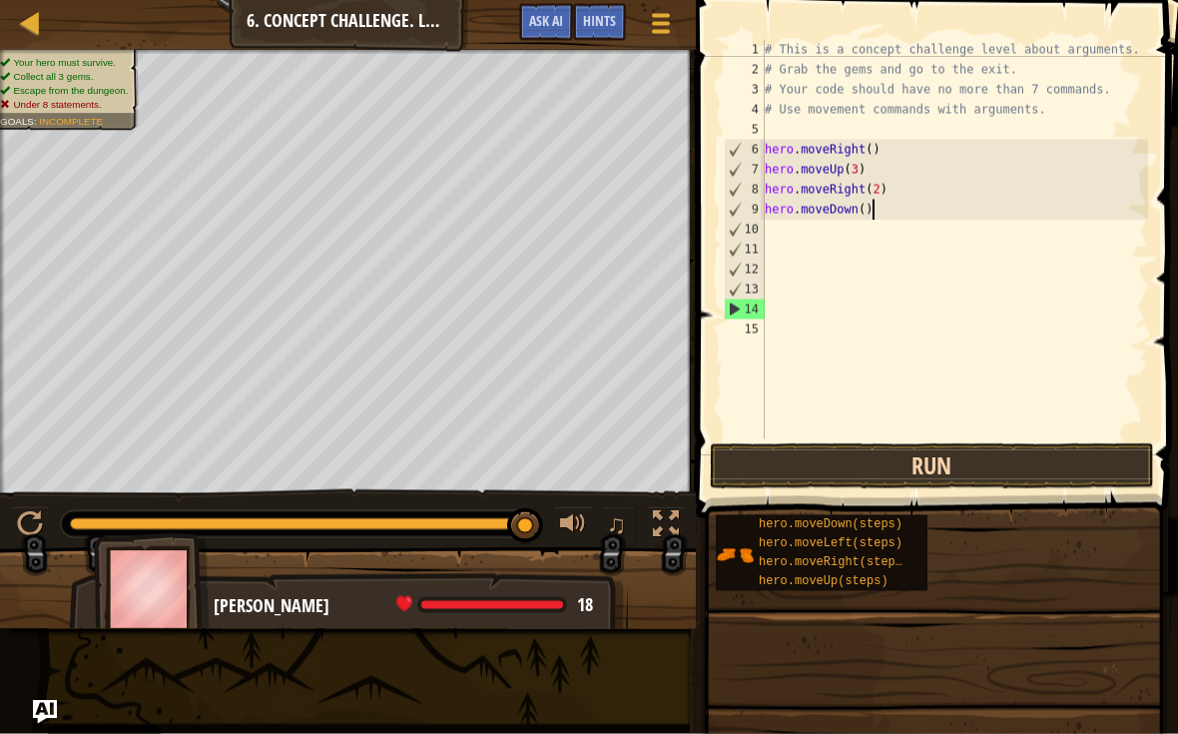
type textarea "hero.moveRight(2)"
type textarea "hero.moveUp(3)"
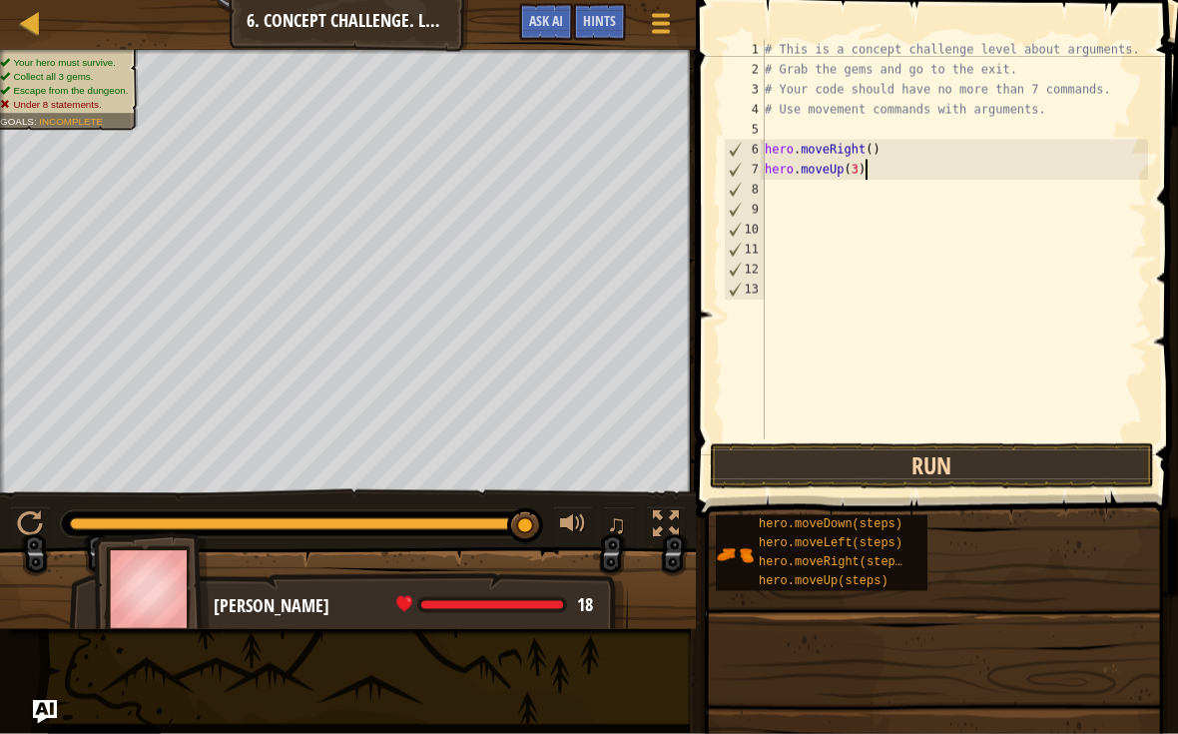
type textarea "hero.moveRight()"
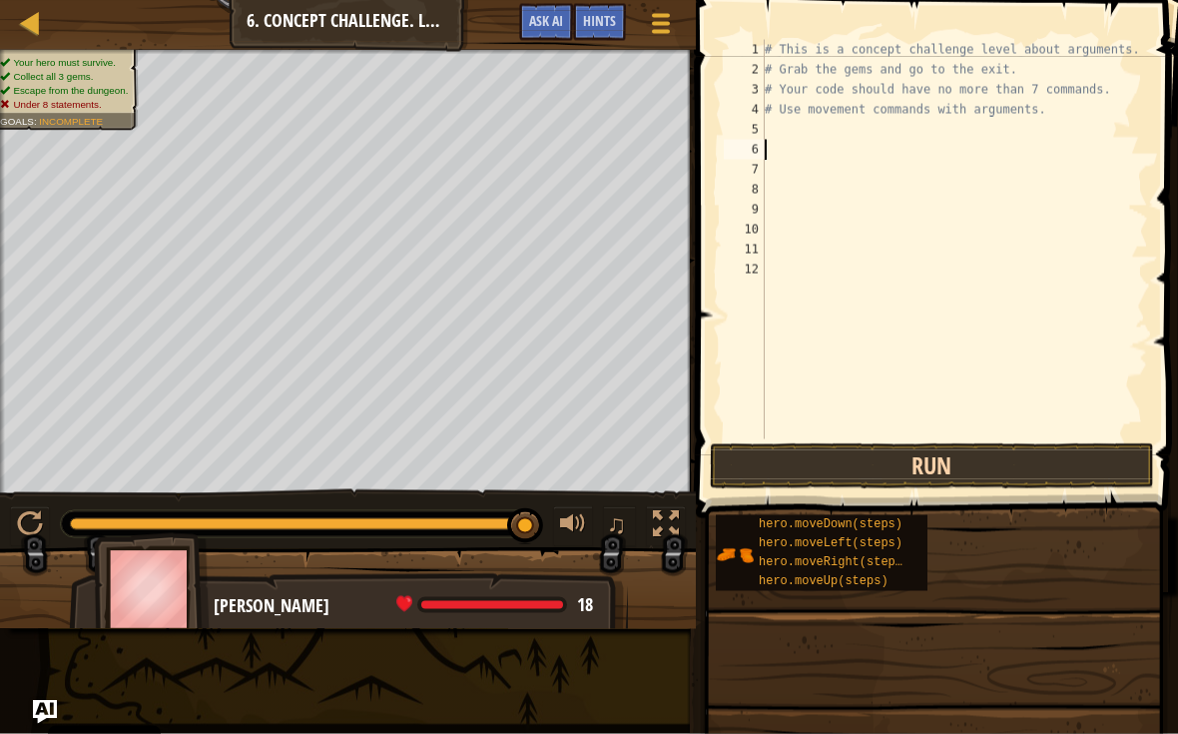
click at [1089, 473] on button "Run" at bounding box center [932, 466] width 444 height 46
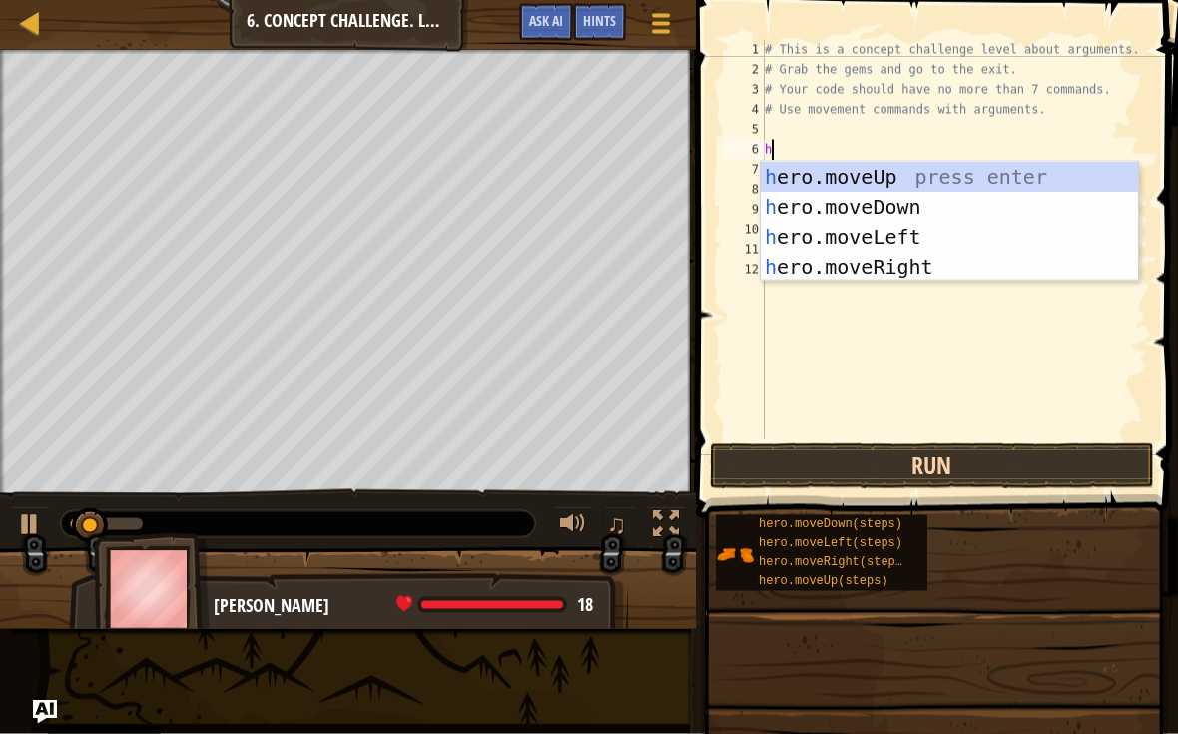
type textarea "he"
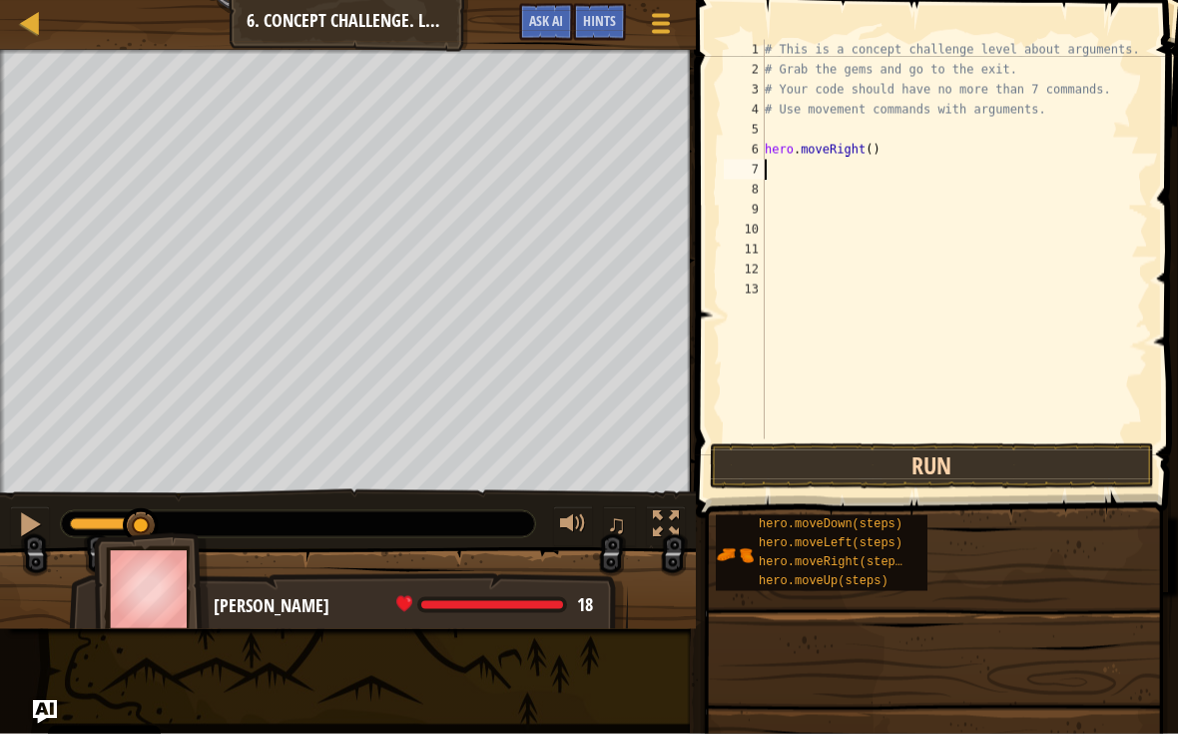
type textarea "h"
type textarea "hero.moveUp(3)"
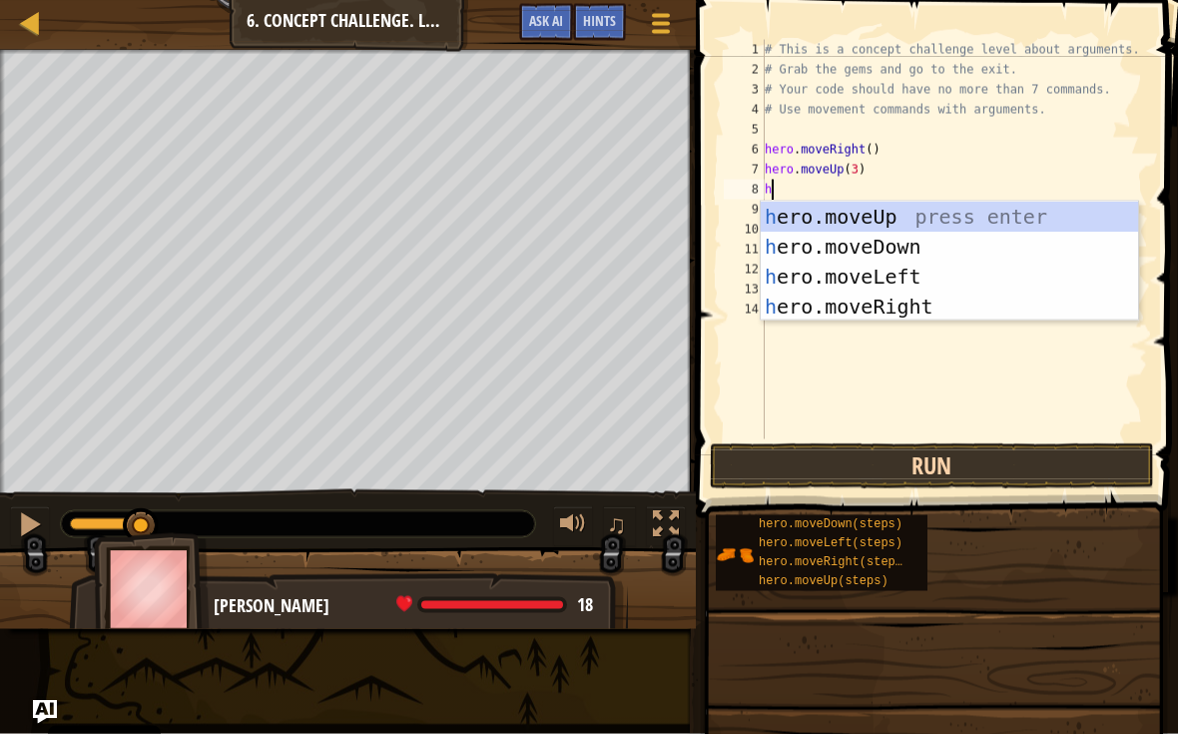
type textarea "he"
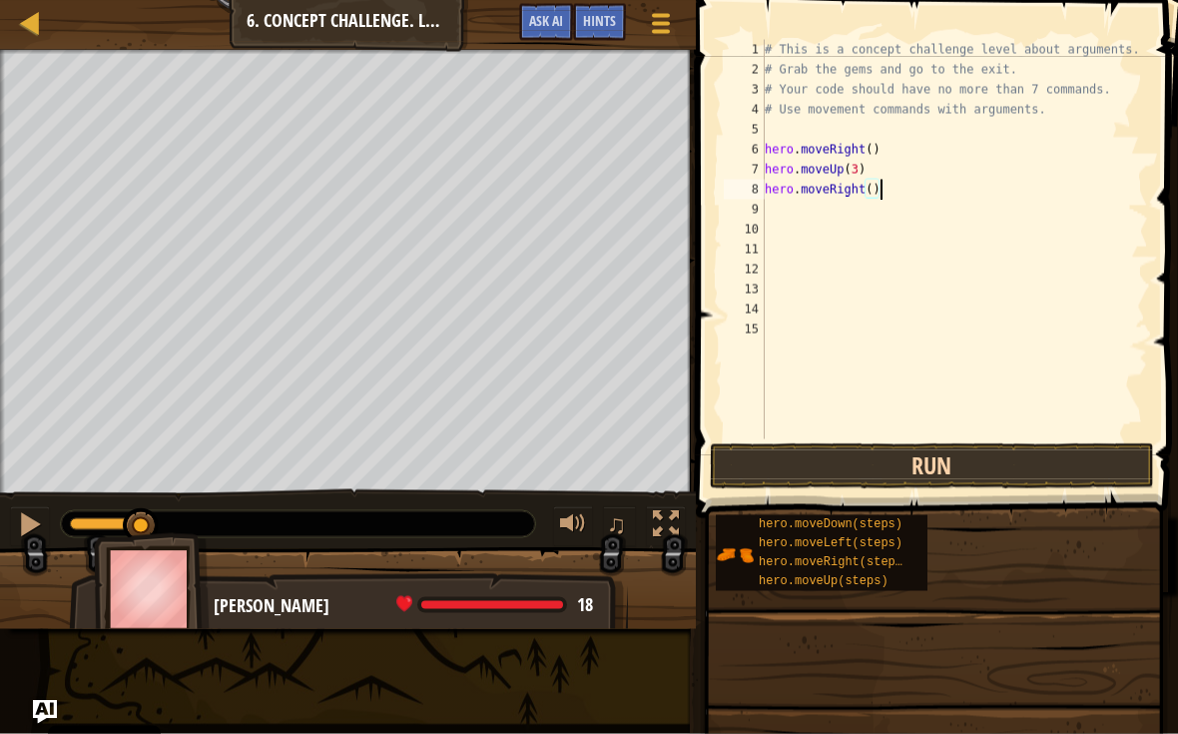
type textarea "hero.moveRight(2)"
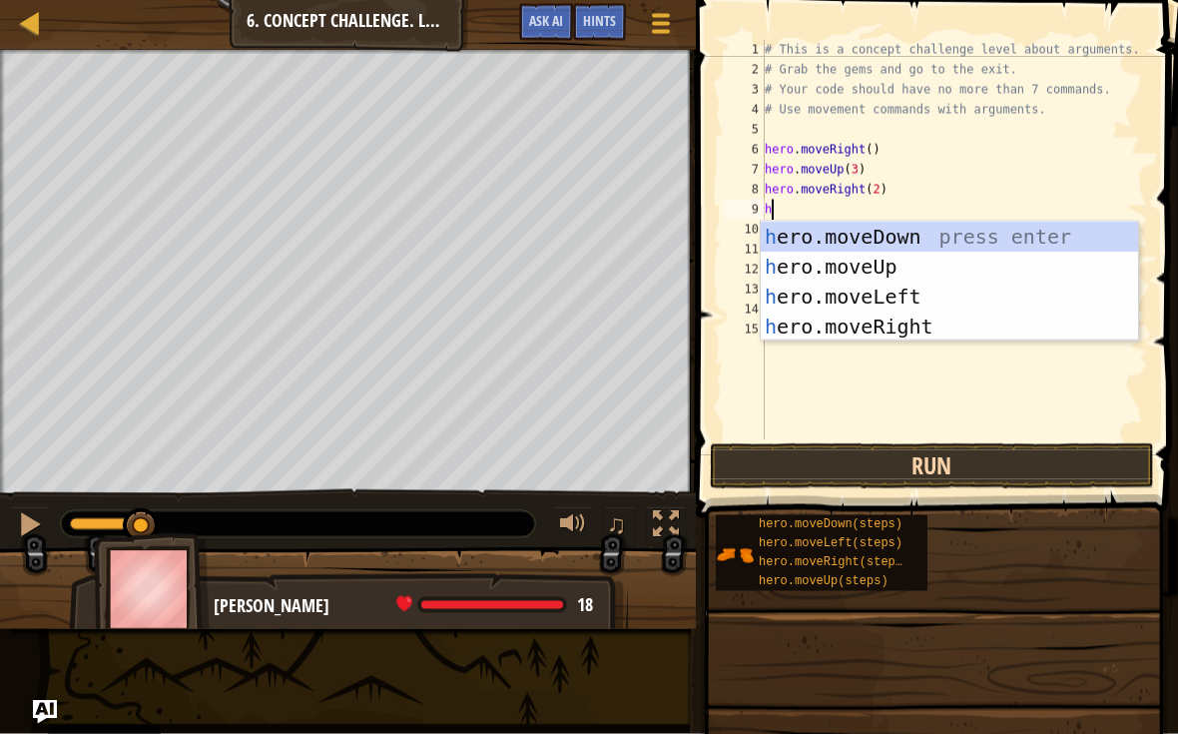
type textarea "he"
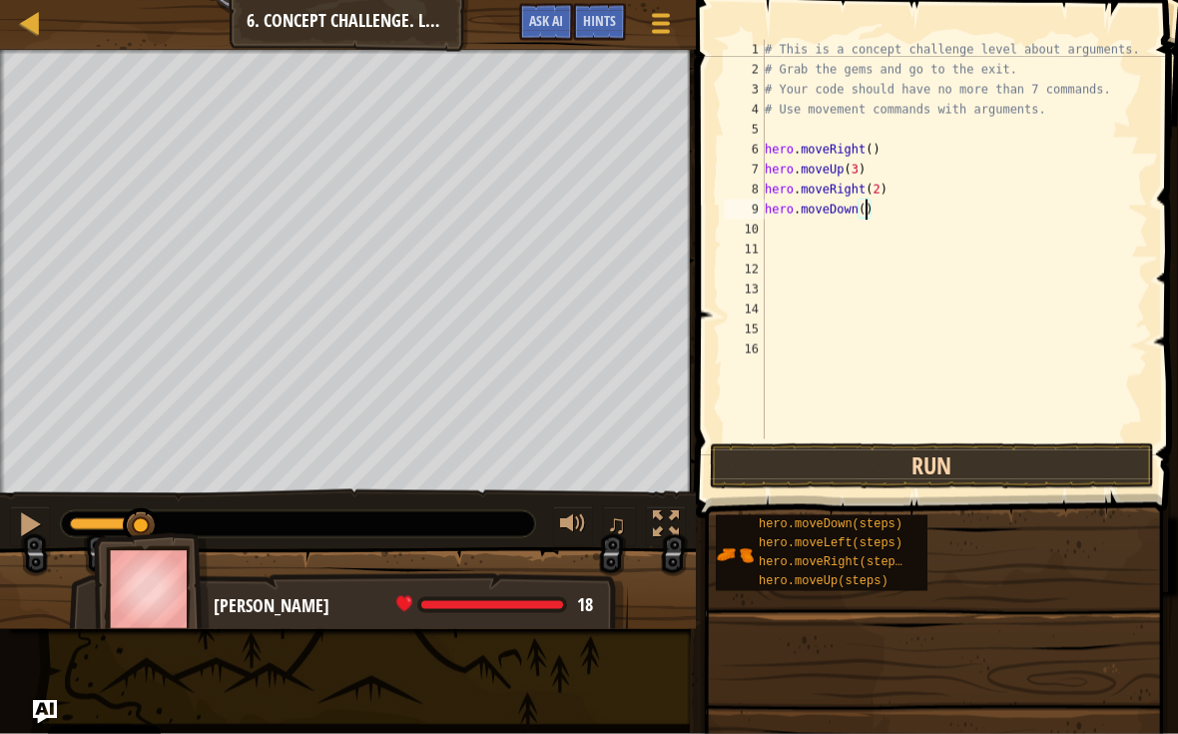
type textarea "hero.moveDown(3)"
type textarea "he"
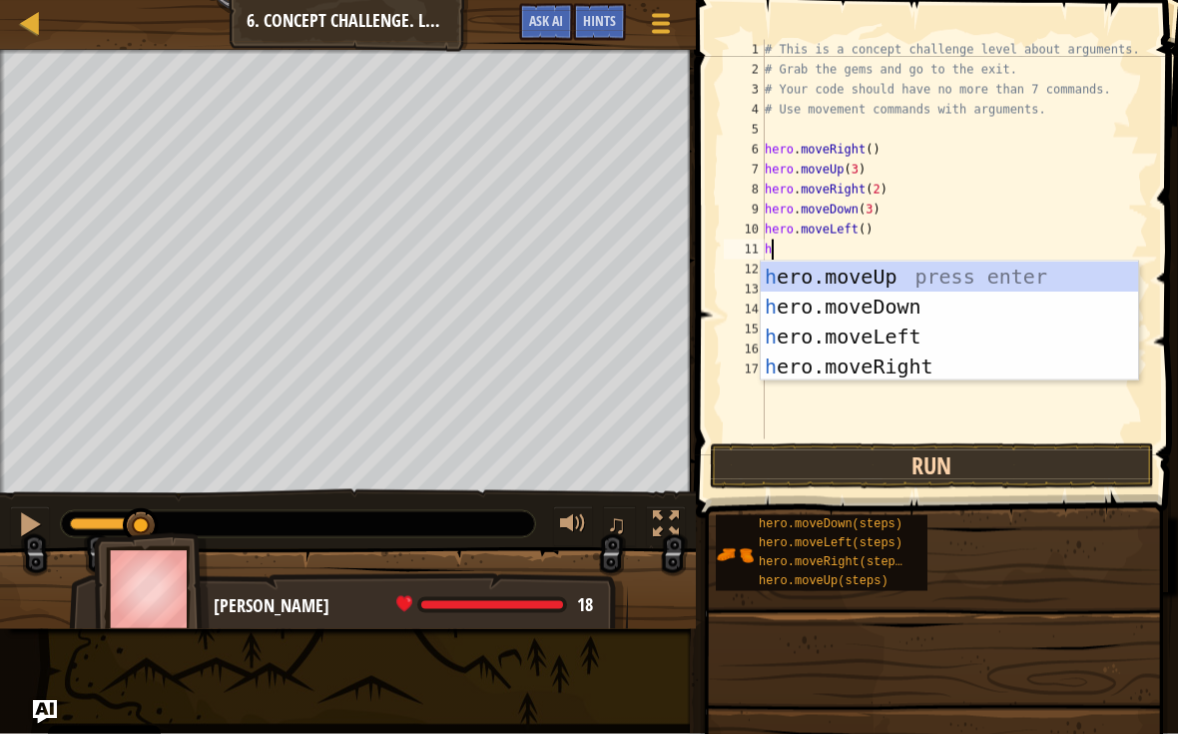
type textarea "he"
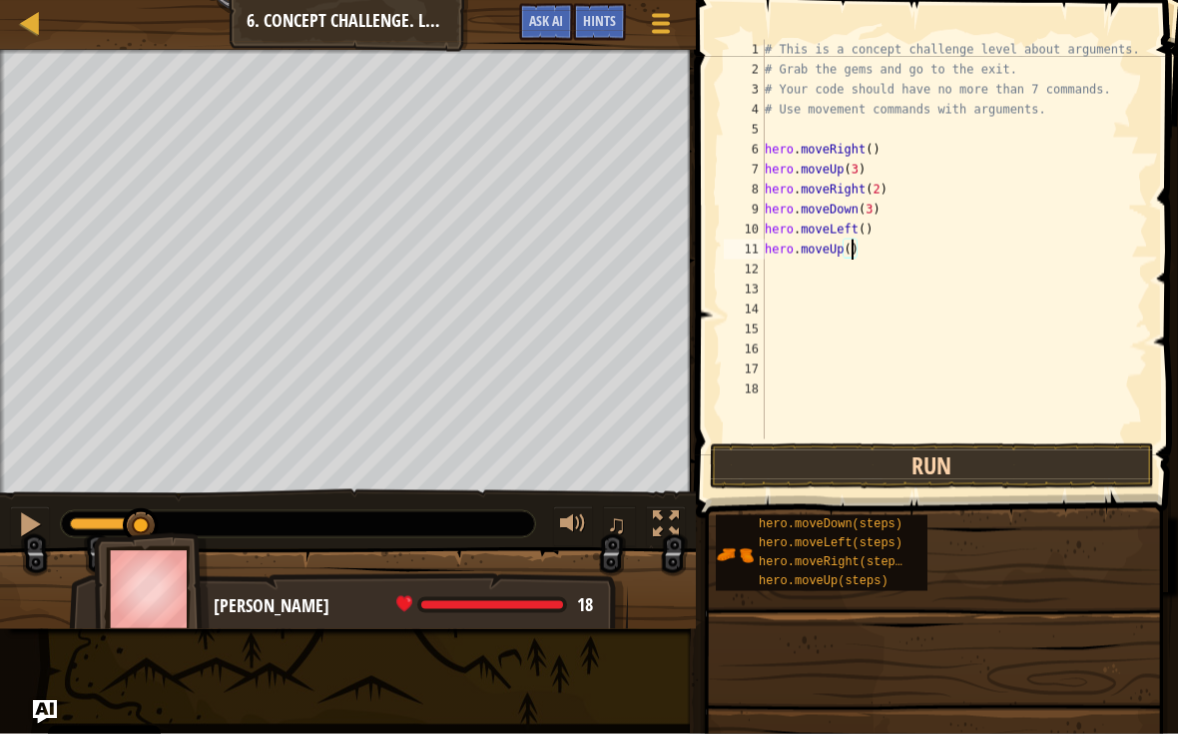
type textarea "hero.moveUp(2)"
type textarea "he"
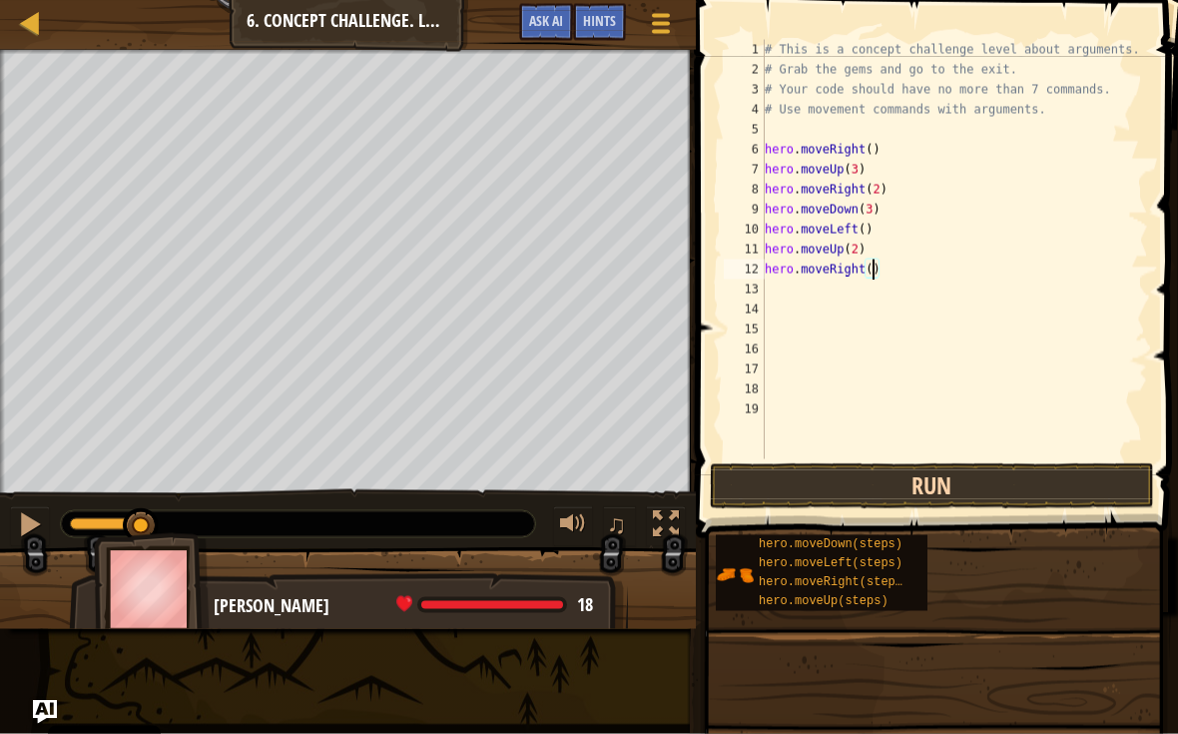
type textarea "hero.moveRight(3)"
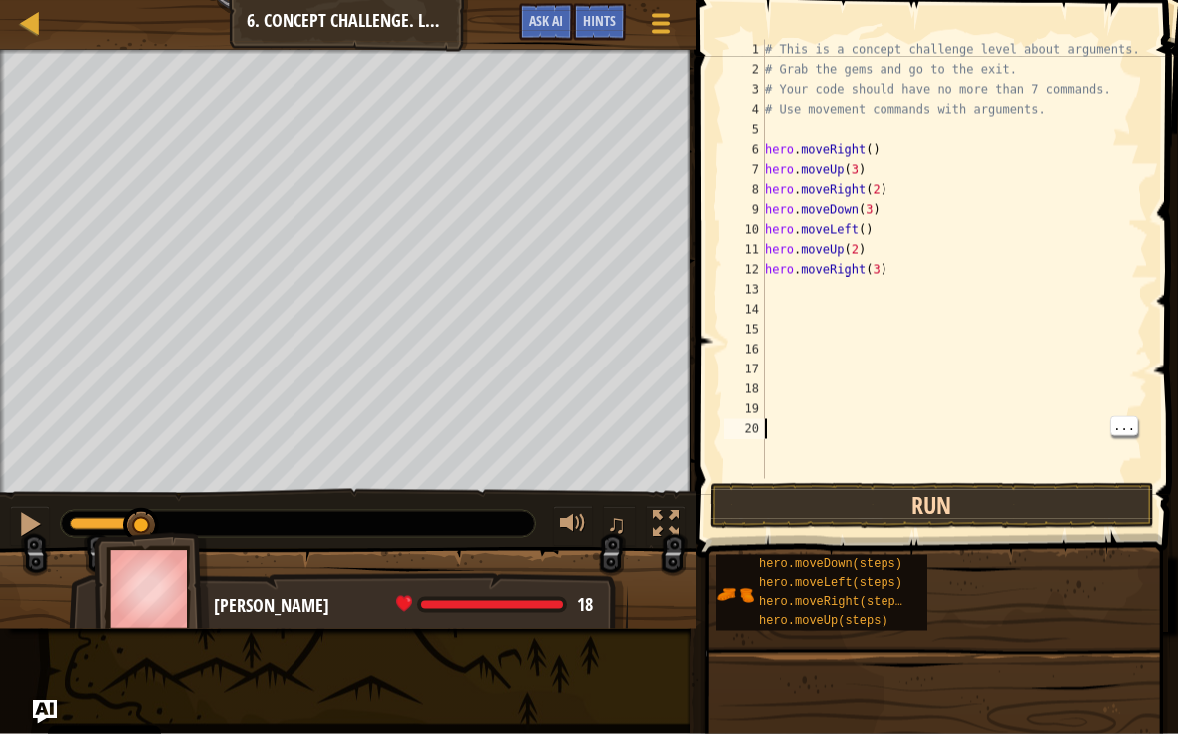
click at [1077, 504] on button "Run" at bounding box center [932, 506] width 444 height 46
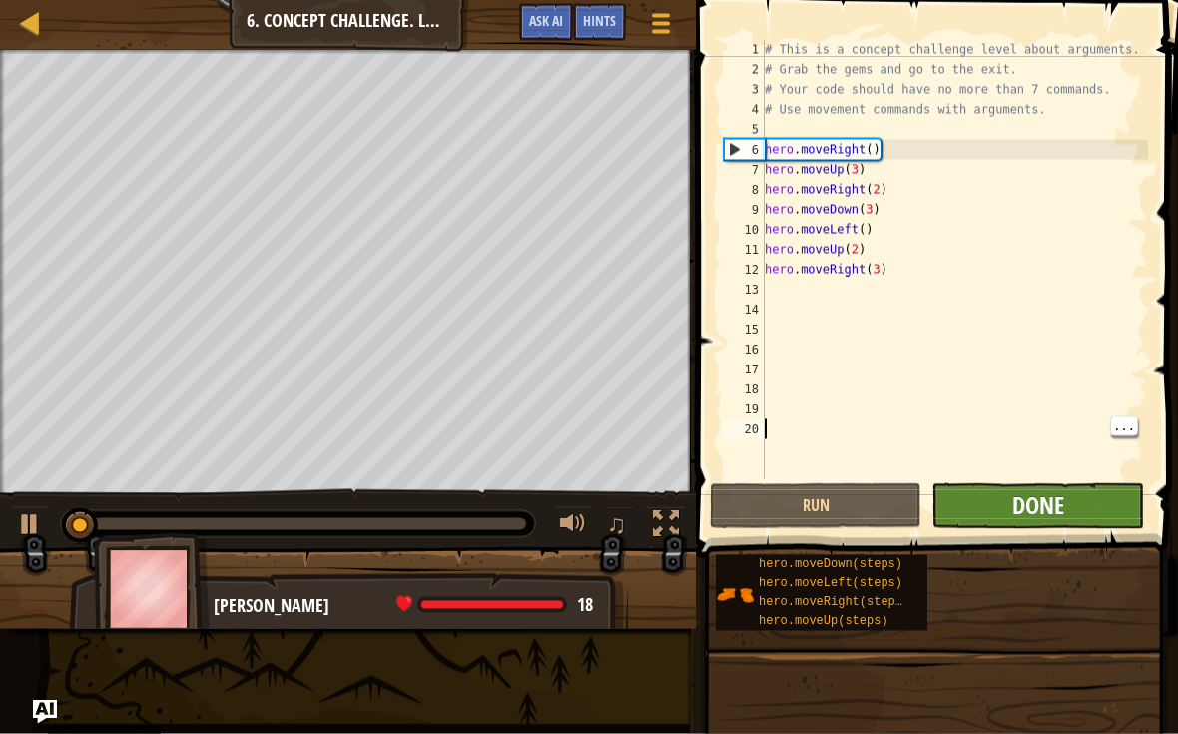
click at [1061, 512] on span "Done" at bounding box center [1038, 505] width 52 height 32
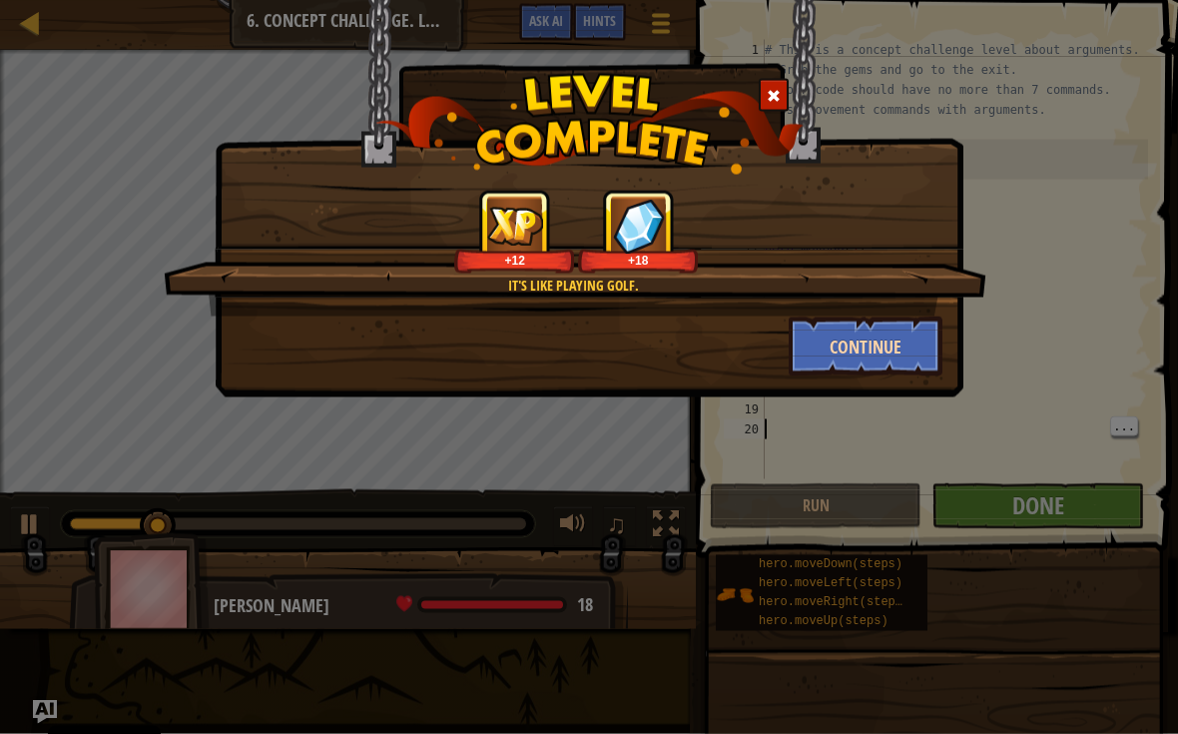
click at [922, 329] on button "Continue" at bounding box center [866, 346] width 155 height 60
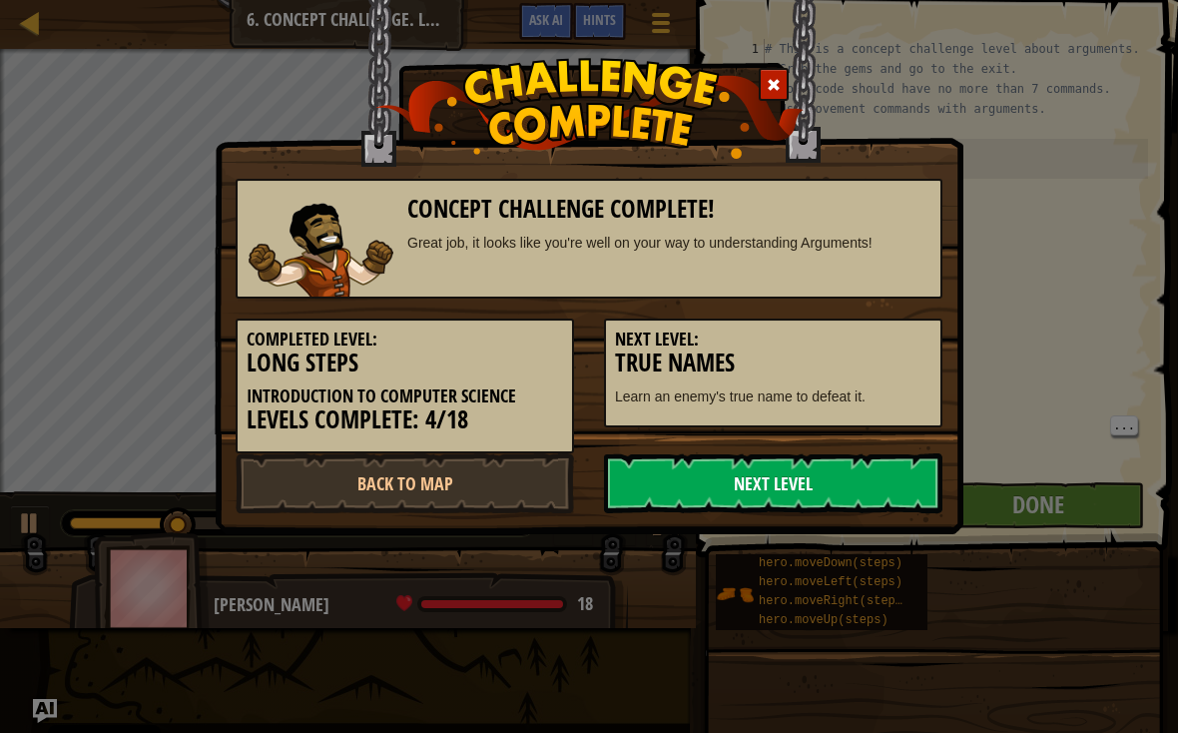
click at [899, 498] on link "Next Level" at bounding box center [773, 484] width 338 height 60
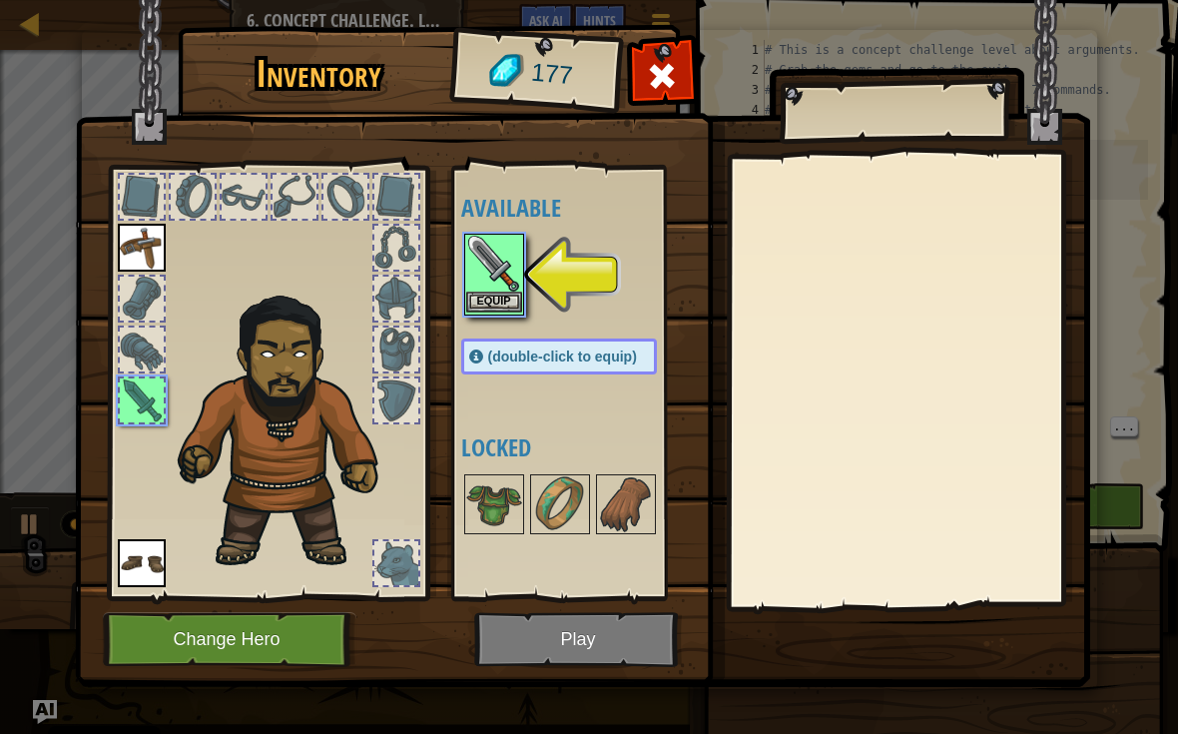
click at [508, 286] on img at bounding box center [494, 264] width 56 height 56
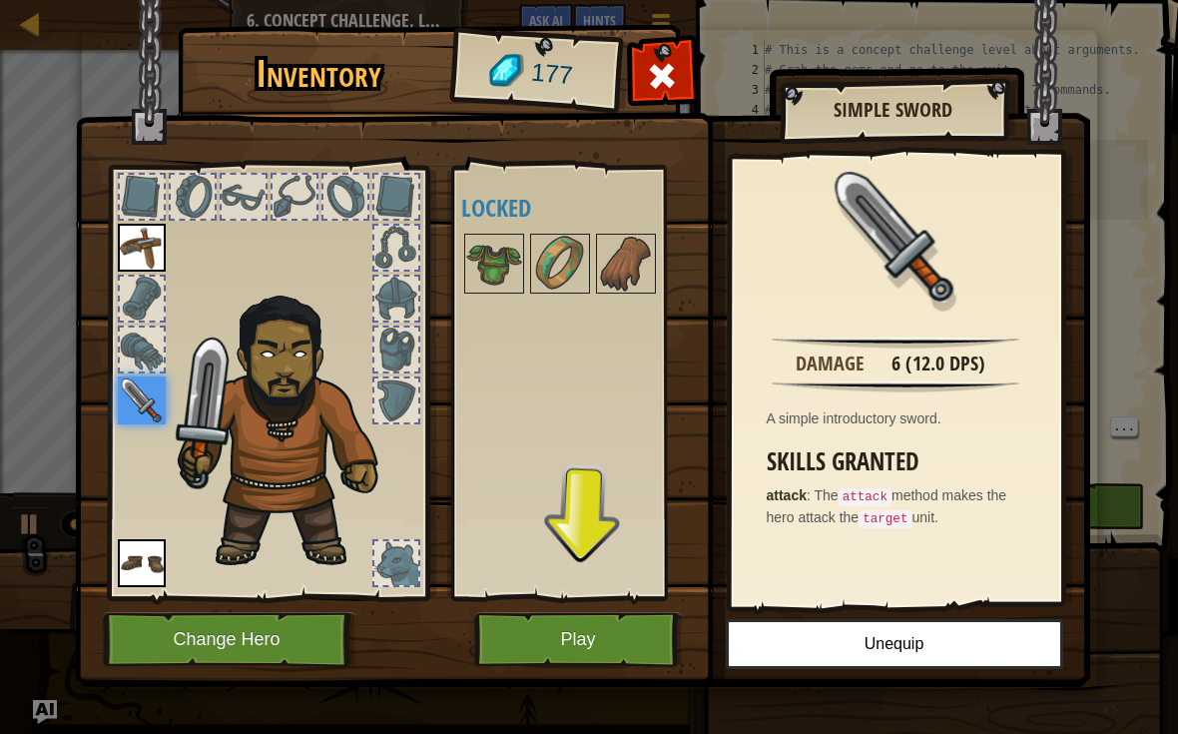
click at [631, 631] on button "Play" at bounding box center [578, 639] width 209 height 55
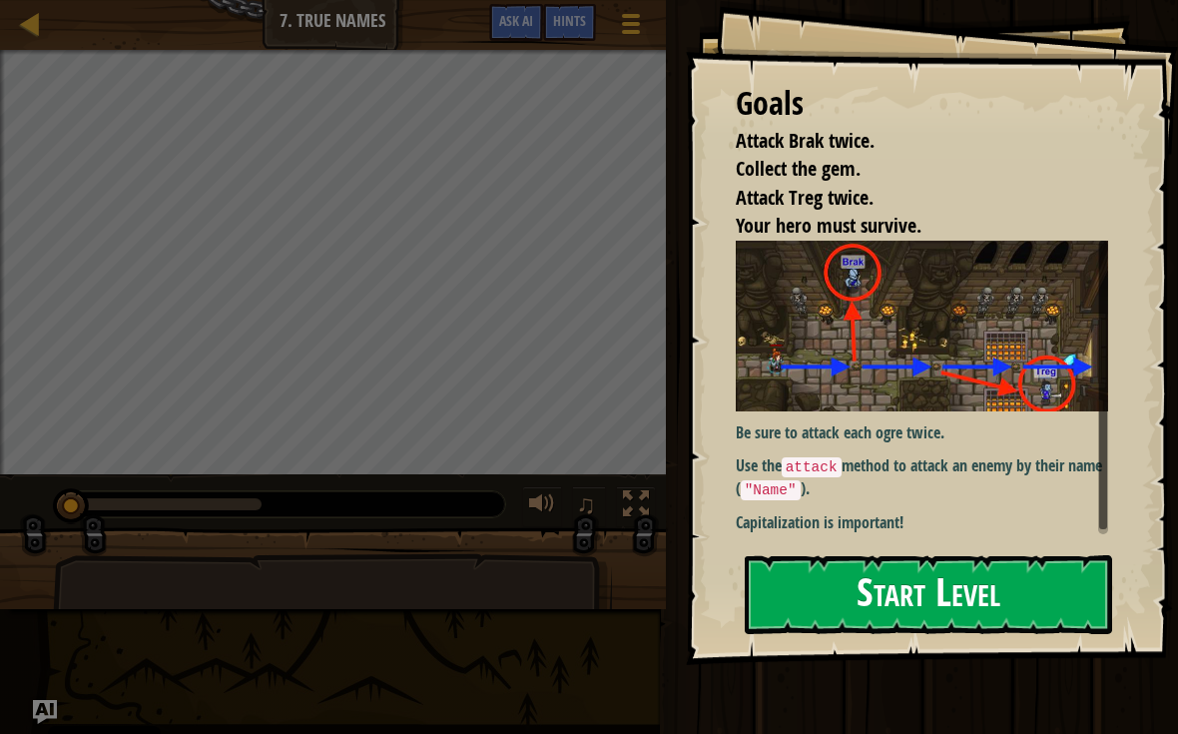
click at [1034, 593] on button "Start Level" at bounding box center [928, 594] width 367 height 79
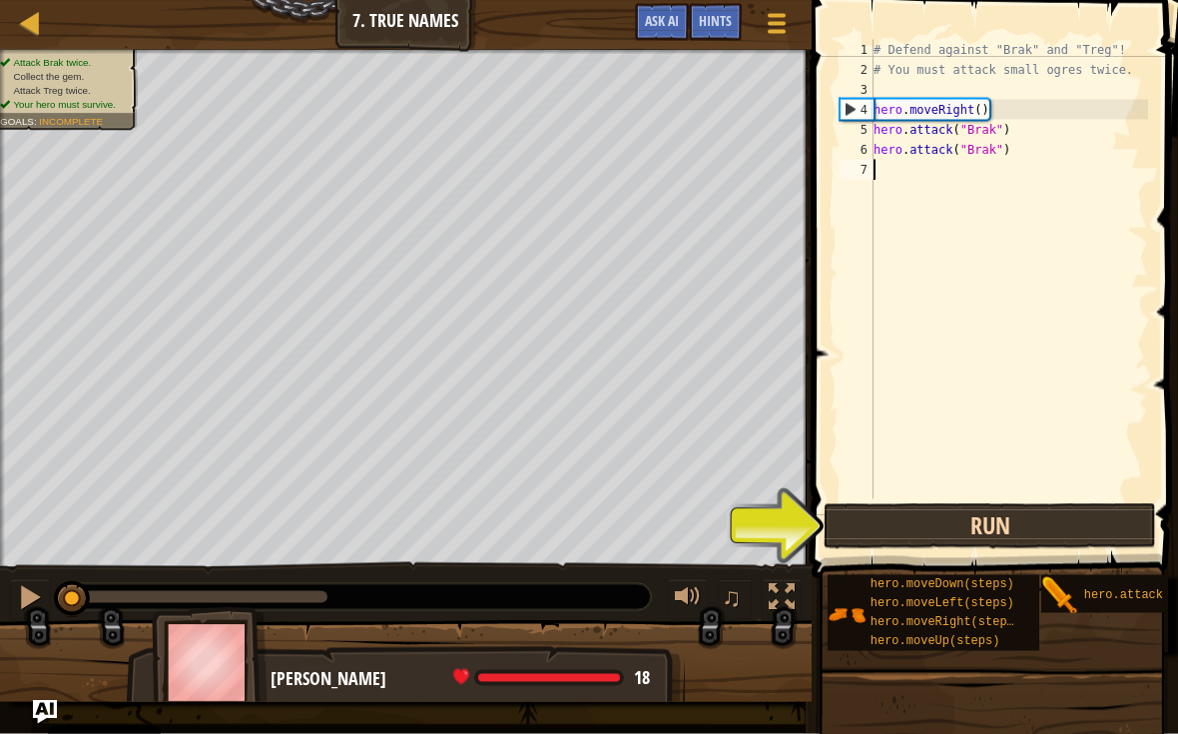
click at [1072, 507] on button "Run" at bounding box center [989, 526] width 332 height 46
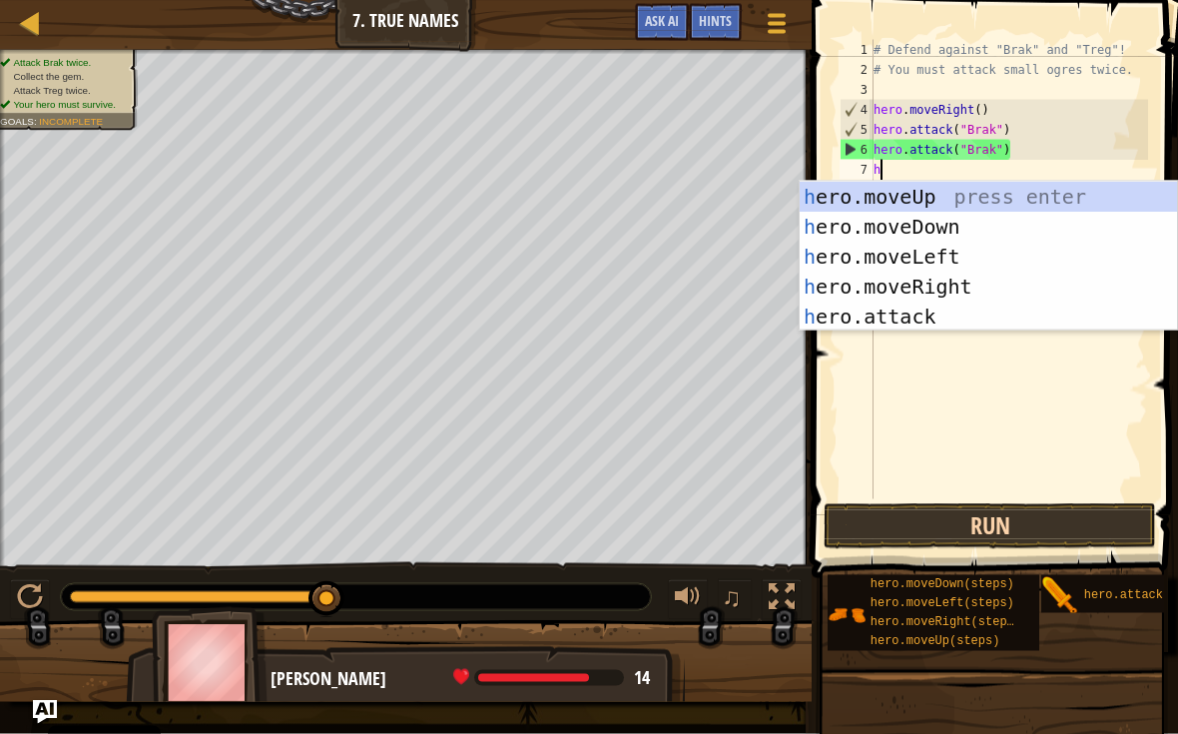
type textarea "he"
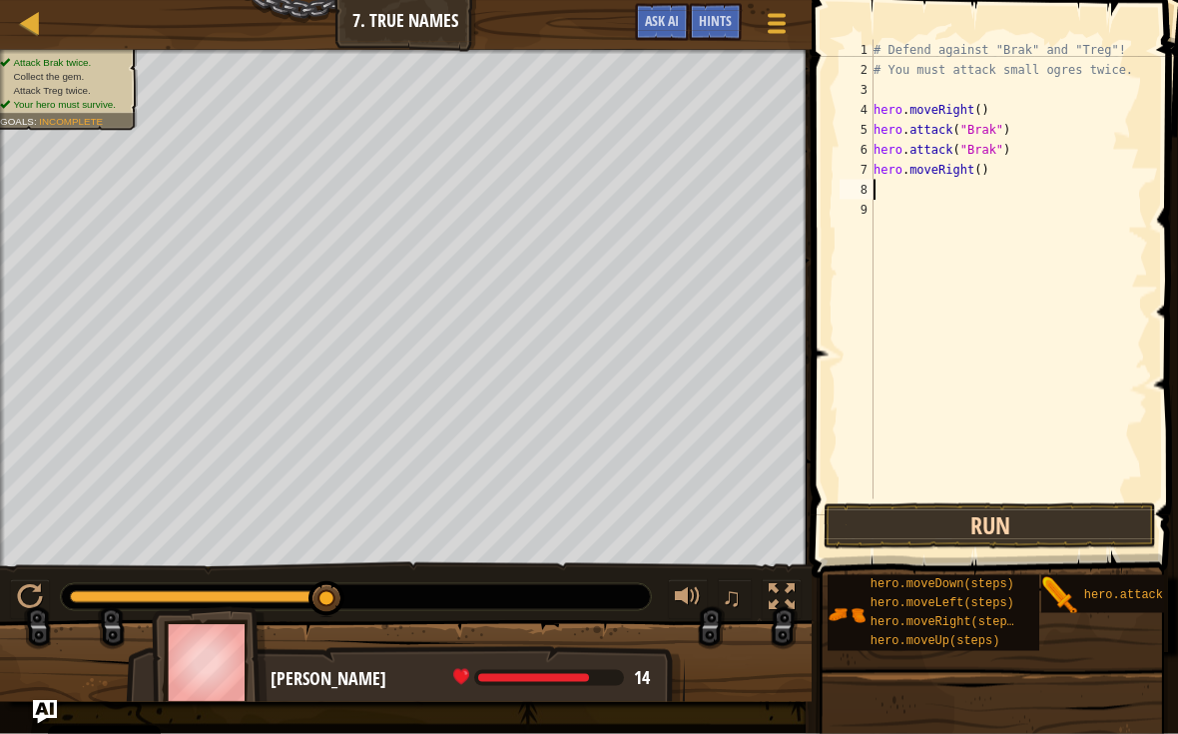
click at [1092, 525] on button "Run" at bounding box center [989, 526] width 332 height 46
type textarea "hero.attack("Treg")"
click at [1104, 518] on button "Run" at bounding box center [989, 526] width 332 height 46
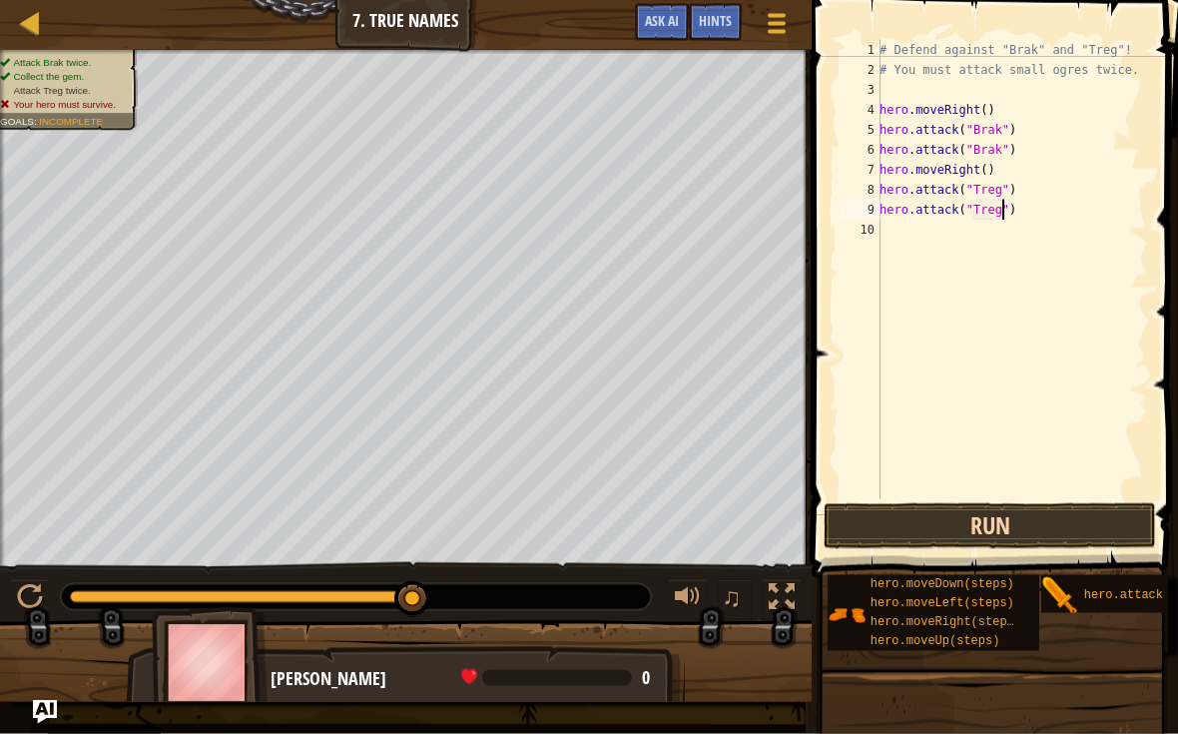
type textarea "hero.attack("Treg")"
click at [1104, 521] on button "Run" at bounding box center [989, 526] width 332 height 46
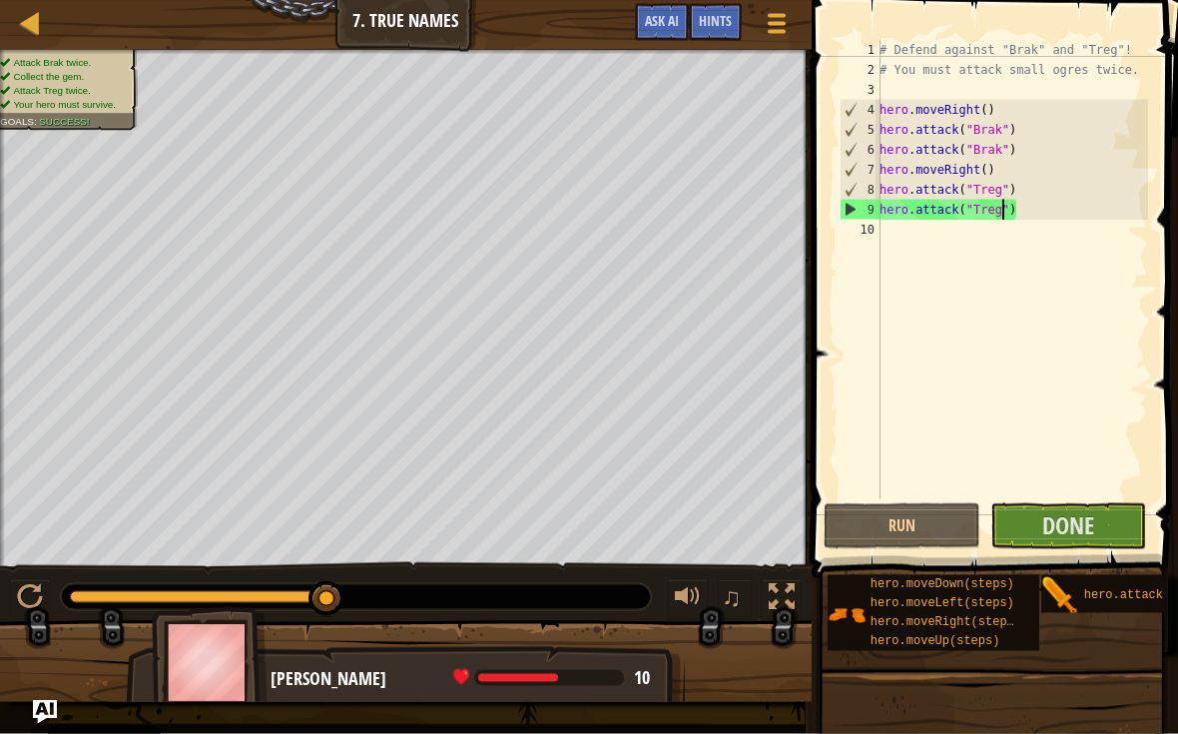
scroll to position [10, 0]
click at [1102, 514] on button "Done" at bounding box center [1068, 526] width 157 height 46
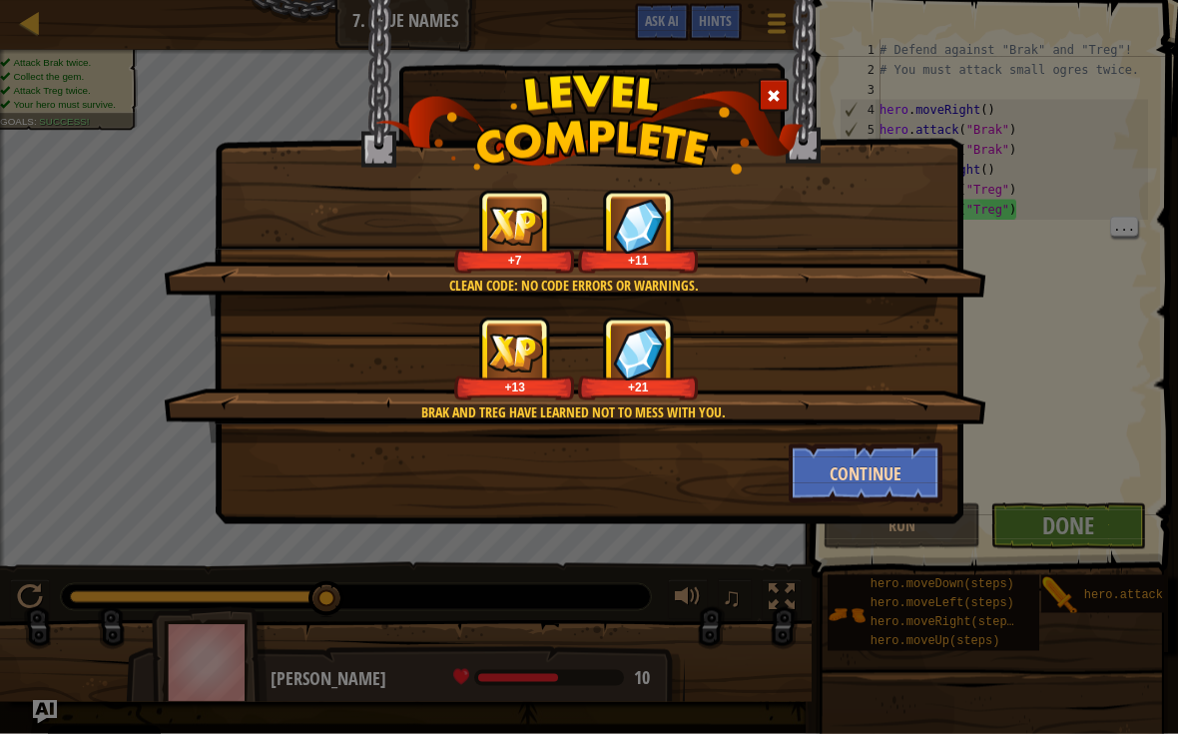
click at [915, 470] on button "Continue" at bounding box center [866, 473] width 155 height 60
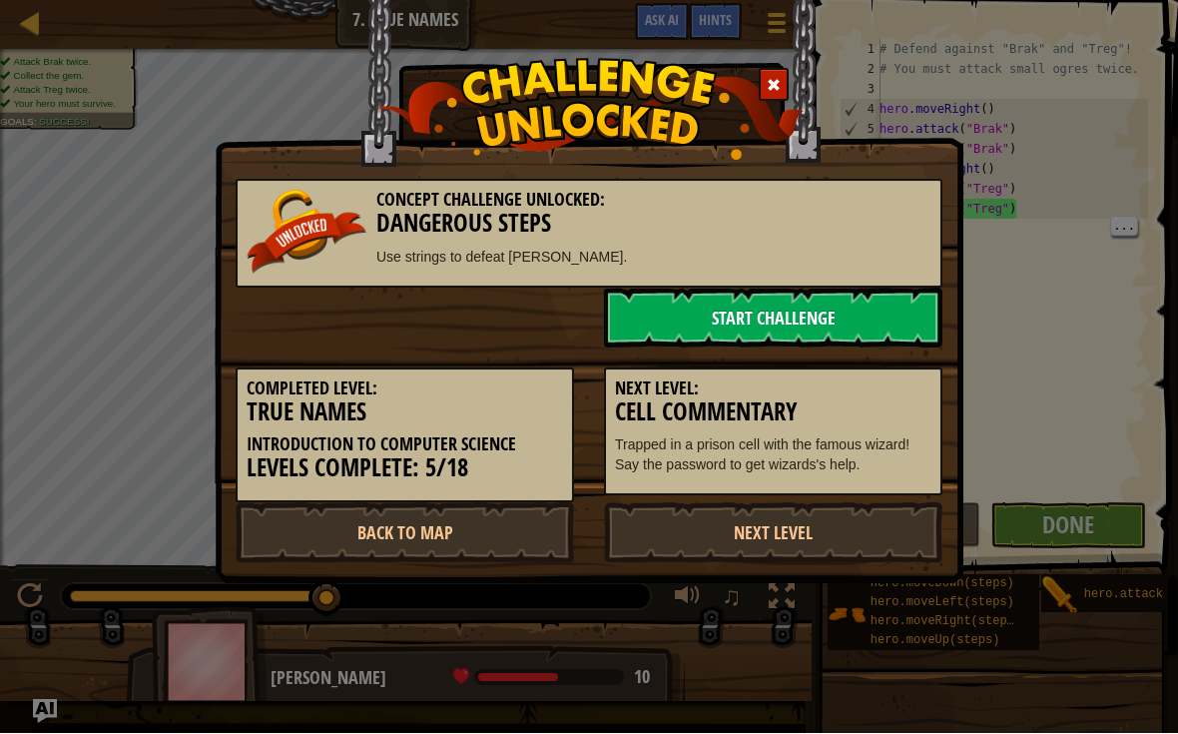
click at [832, 305] on link "Start Challenge" at bounding box center [773, 318] width 338 height 60
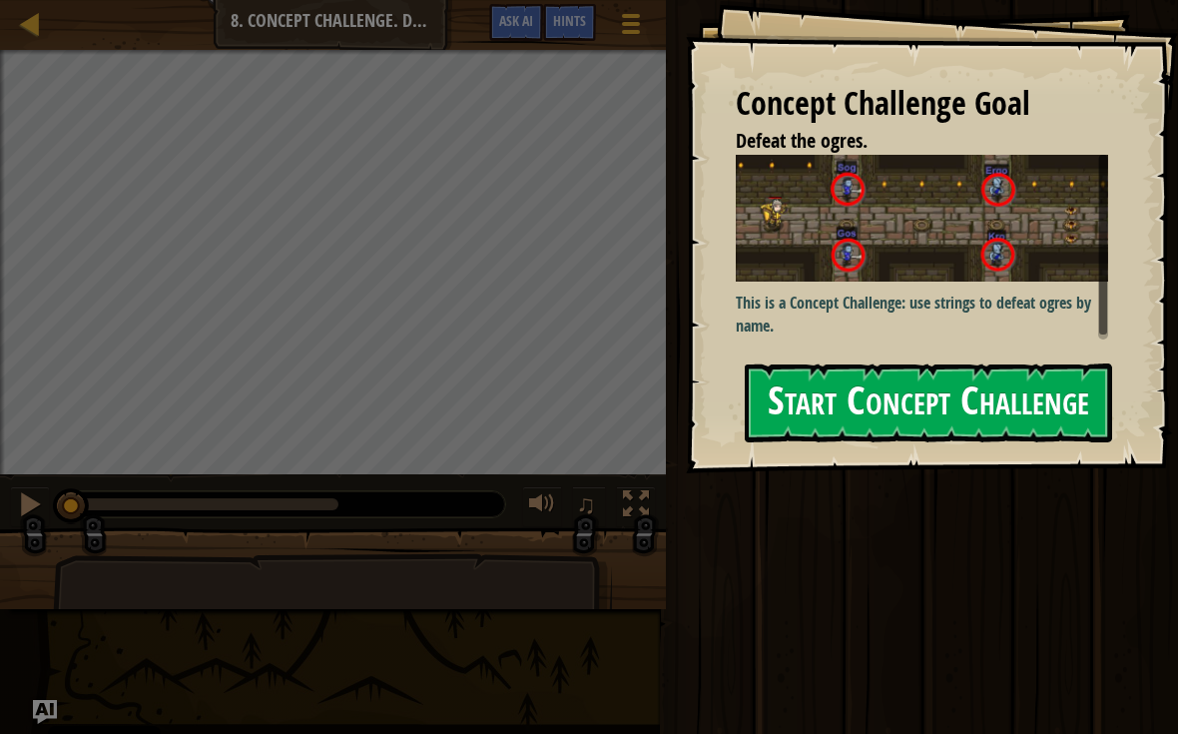
click at [972, 363] on button "Start Concept Challenge" at bounding box center [928, 402] width 367 height 79
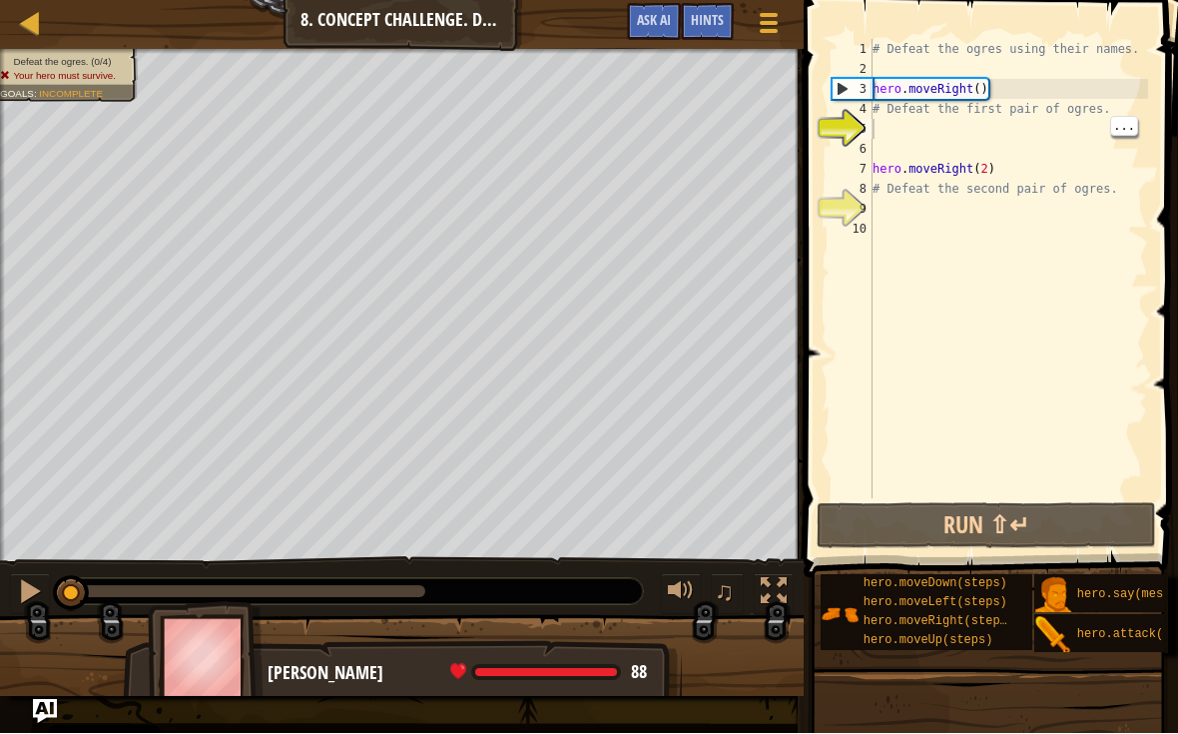
click at [910, 122] on div "# Defeat the ogres using their names. hero . moveRight ( ) # Defeat the first p…" at bounding box center [1007, 289] width 279 height 499
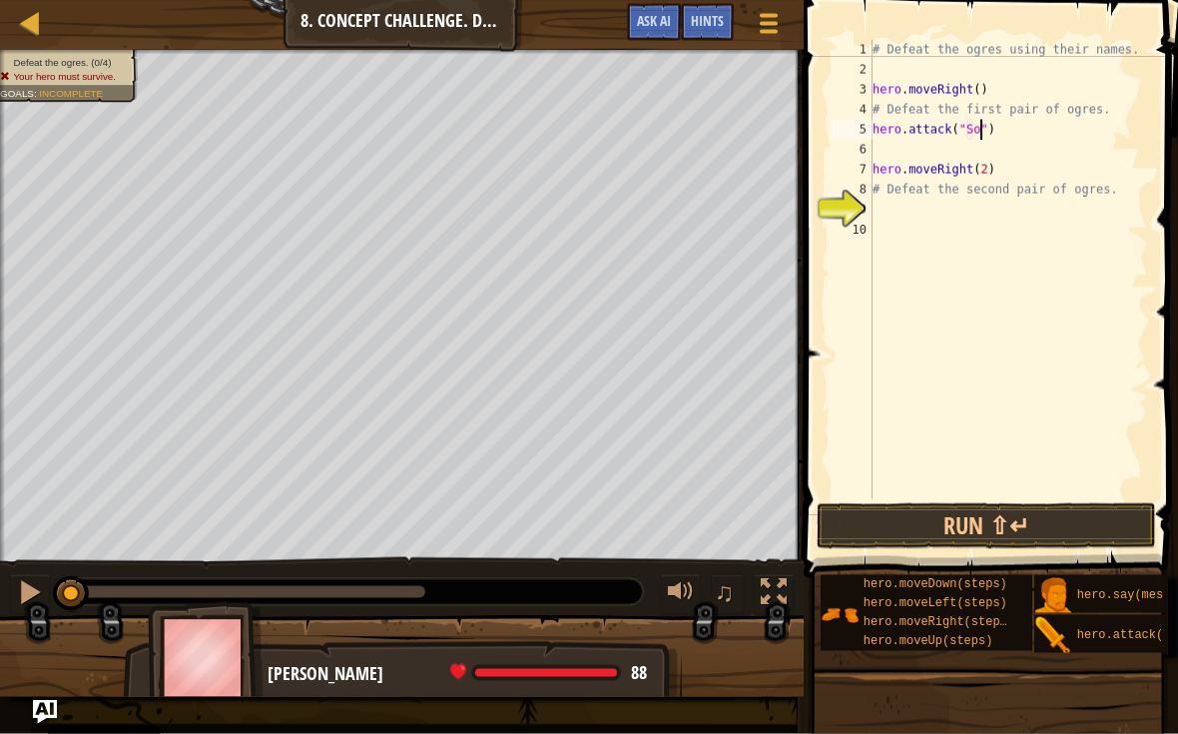
scroll to position [10, 10]
click at [1074, 518] on button "Run ⇧↵" at bounding box center [986, 526] width 339 height 46
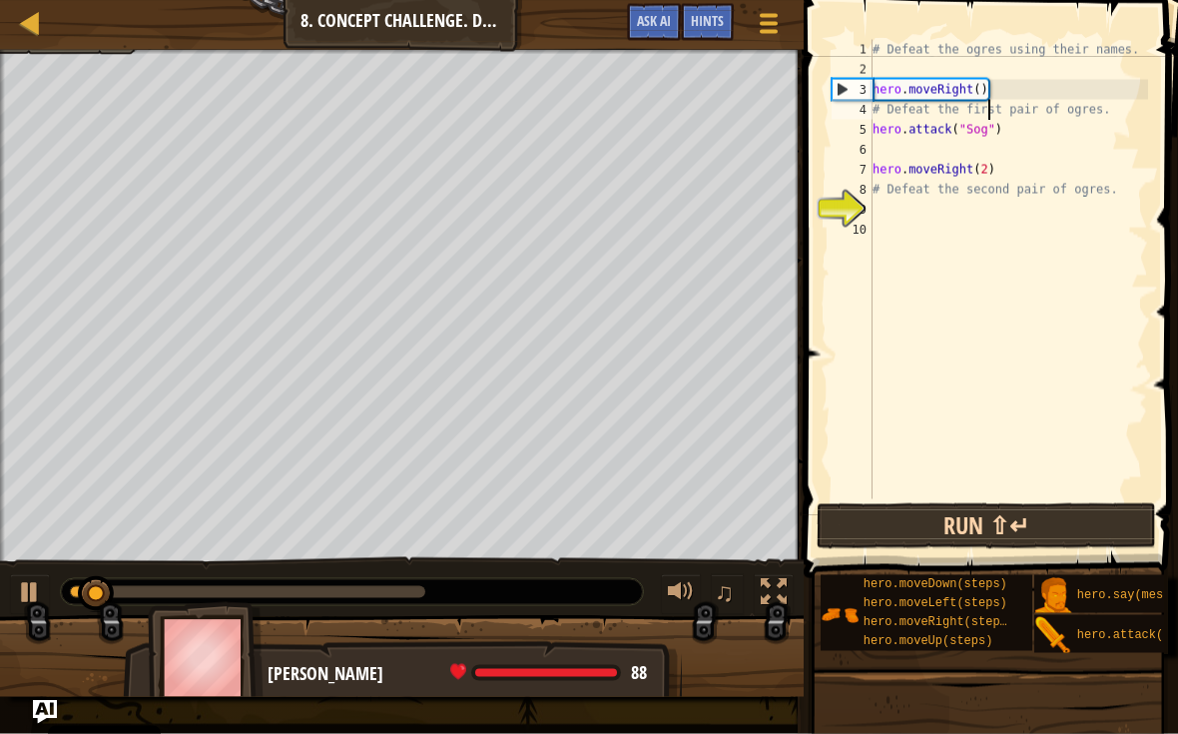
type textarea "hero.moveRight()"
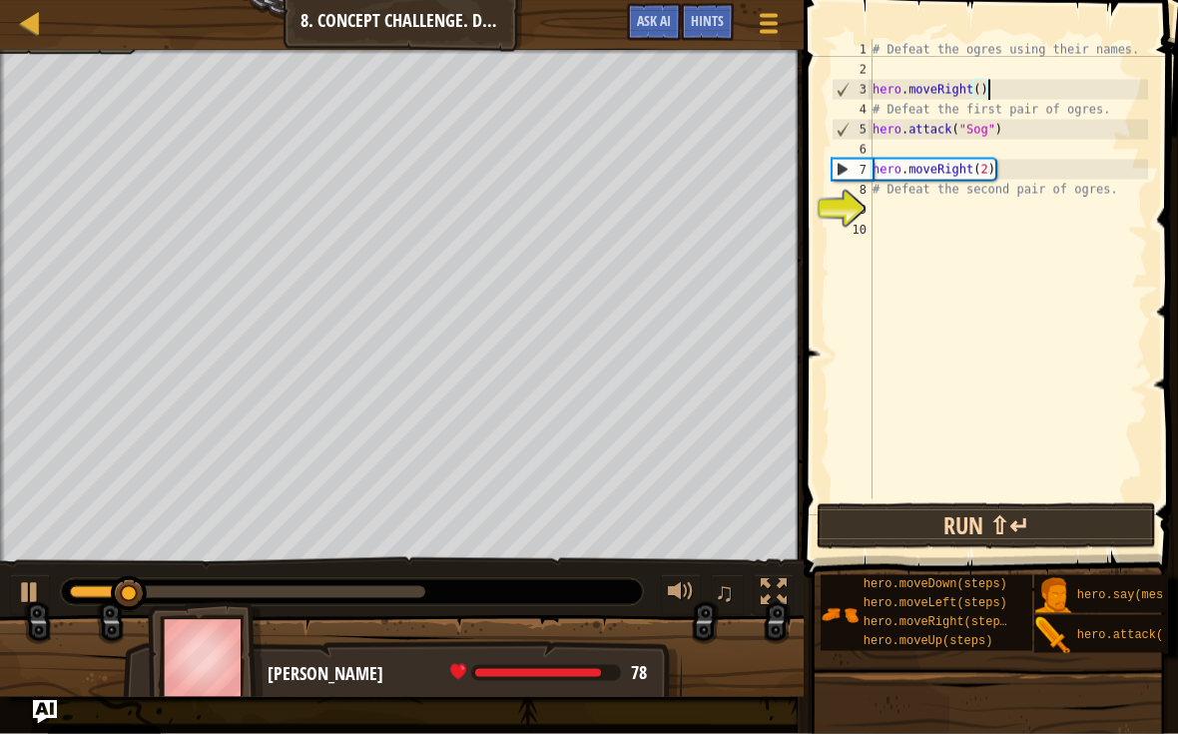
scroll to position [10, 0]
type textarea "hero.attack("Sog")"
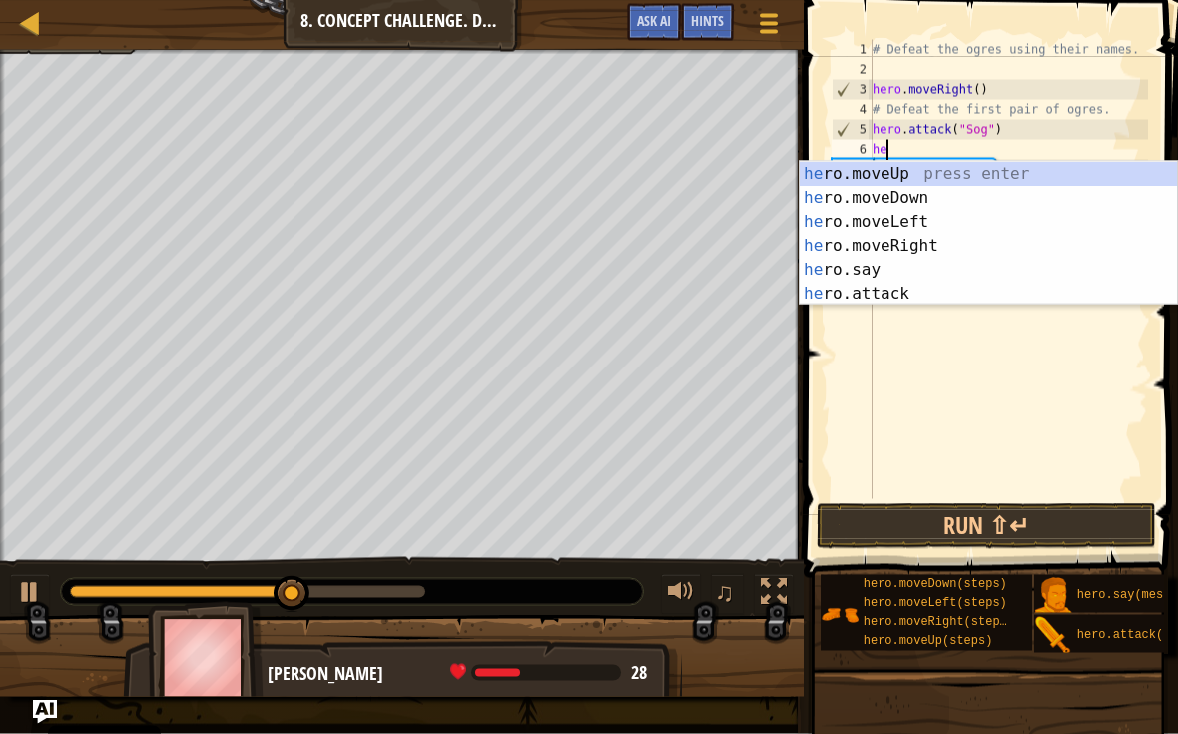
scroll to position [10, 1]
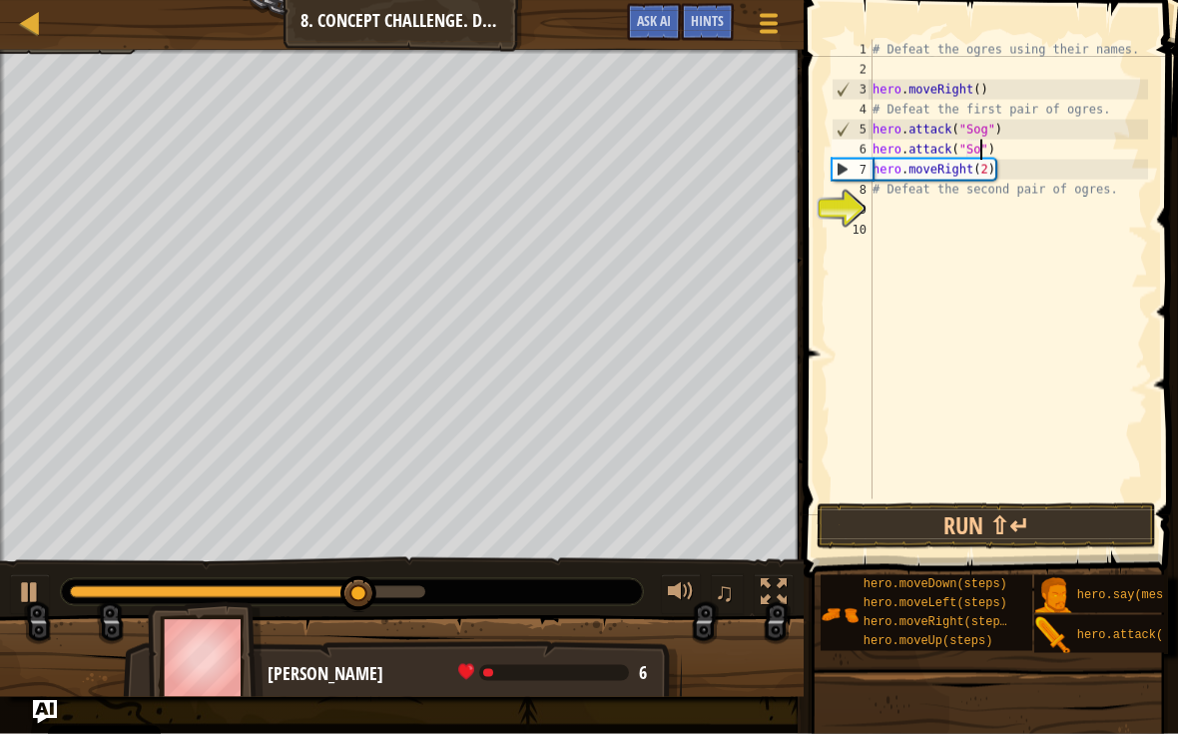
type textarea "hero.attack("Sog")"
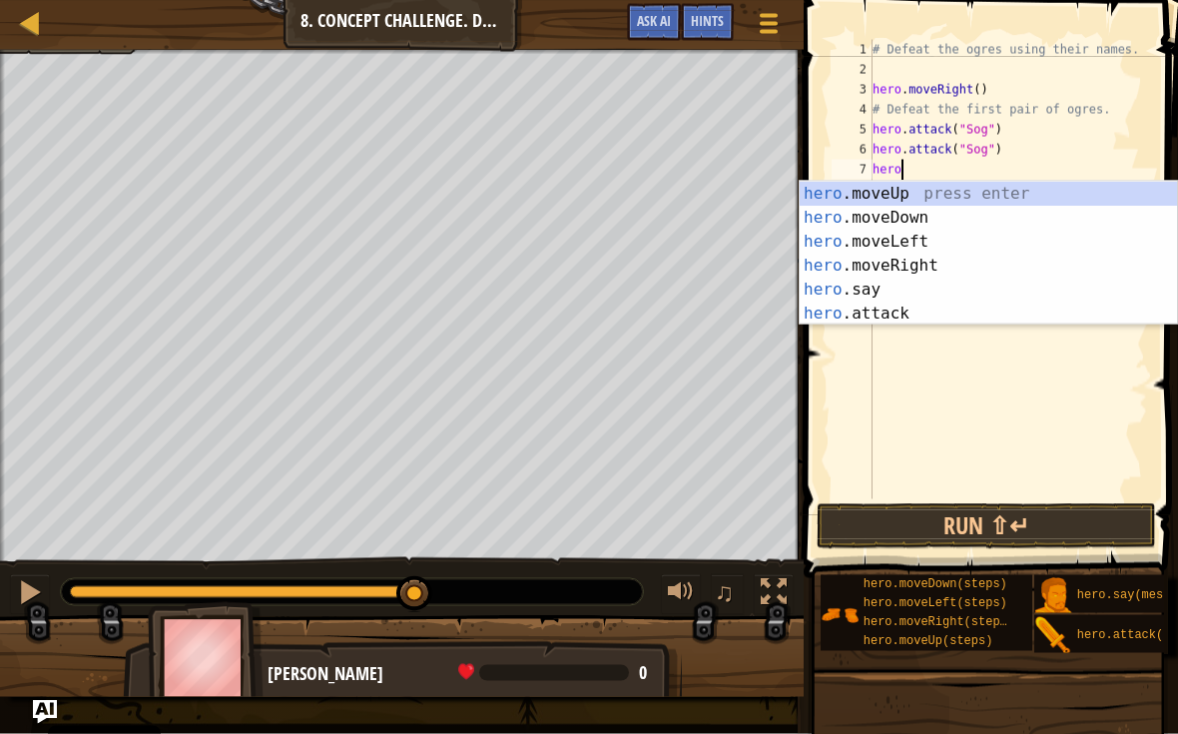
scroll to position [10, 2]
click at [1056, 515] on button "Run ⇧↵" at bounding box center [986, 526] width 339 height 46
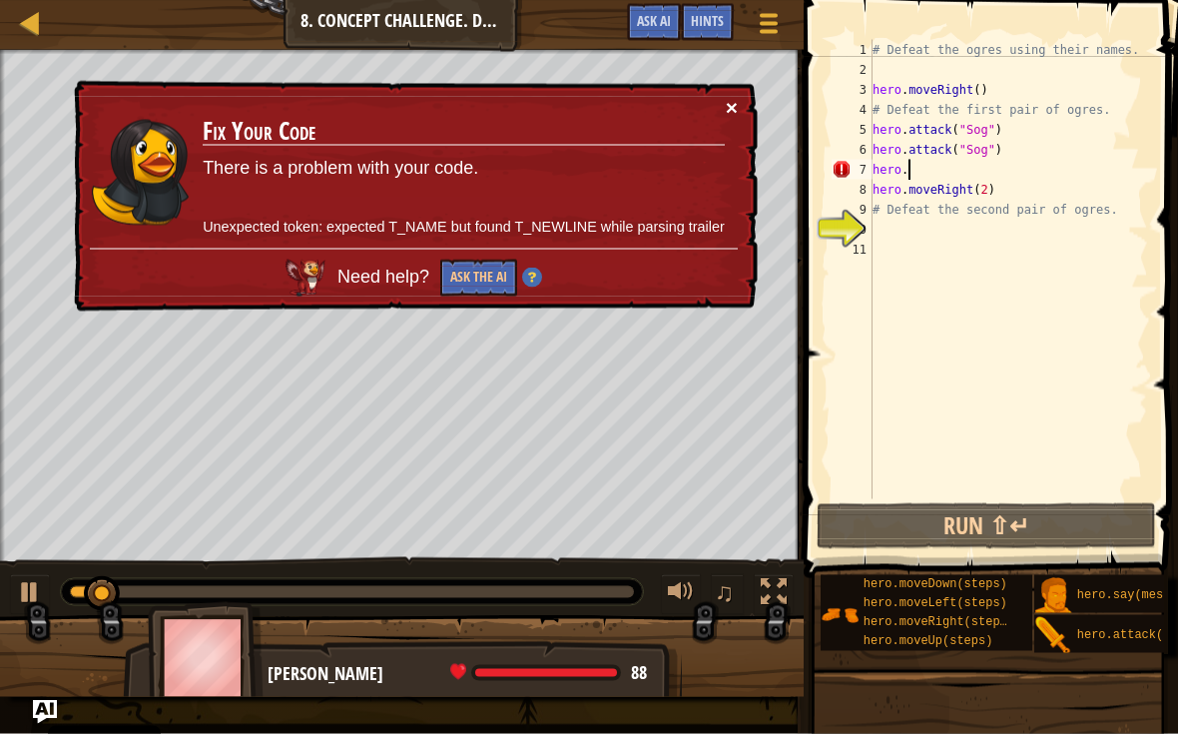
click at [733, 97] on button "×" at bounding box center [732, 107] width 12 height 21
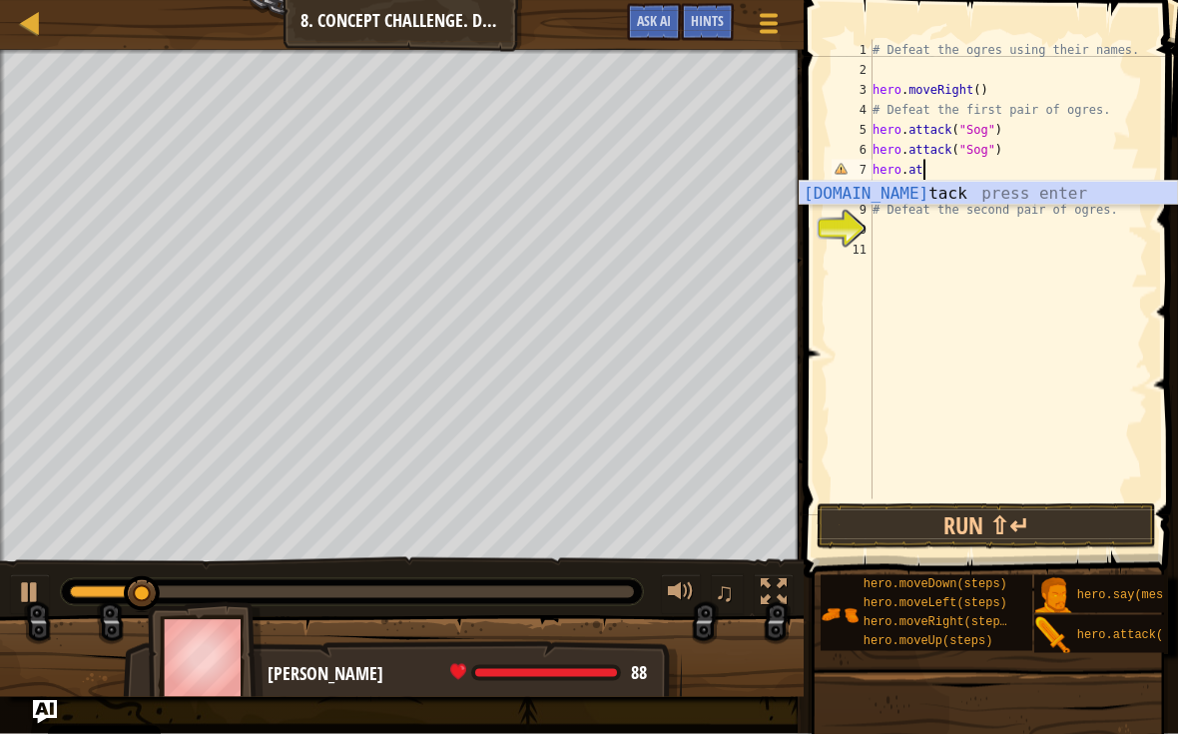
scroll to position [10, 4]
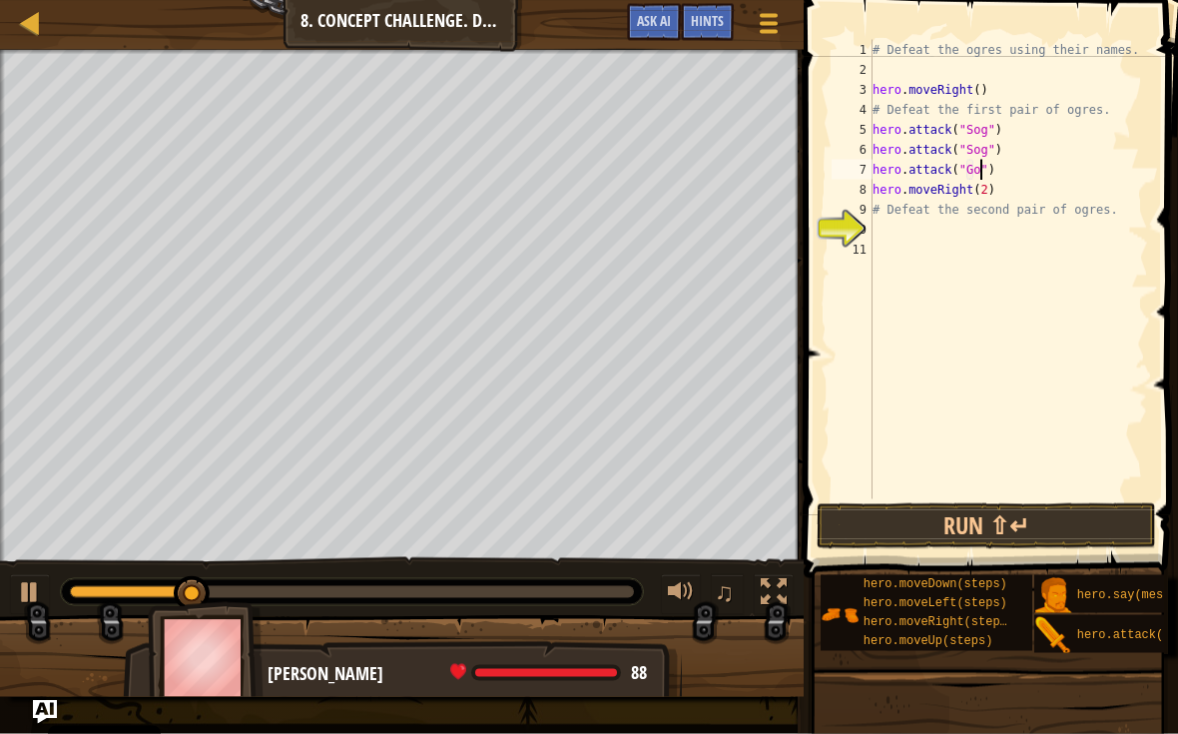
type textarea "hero.attack("Gos")"
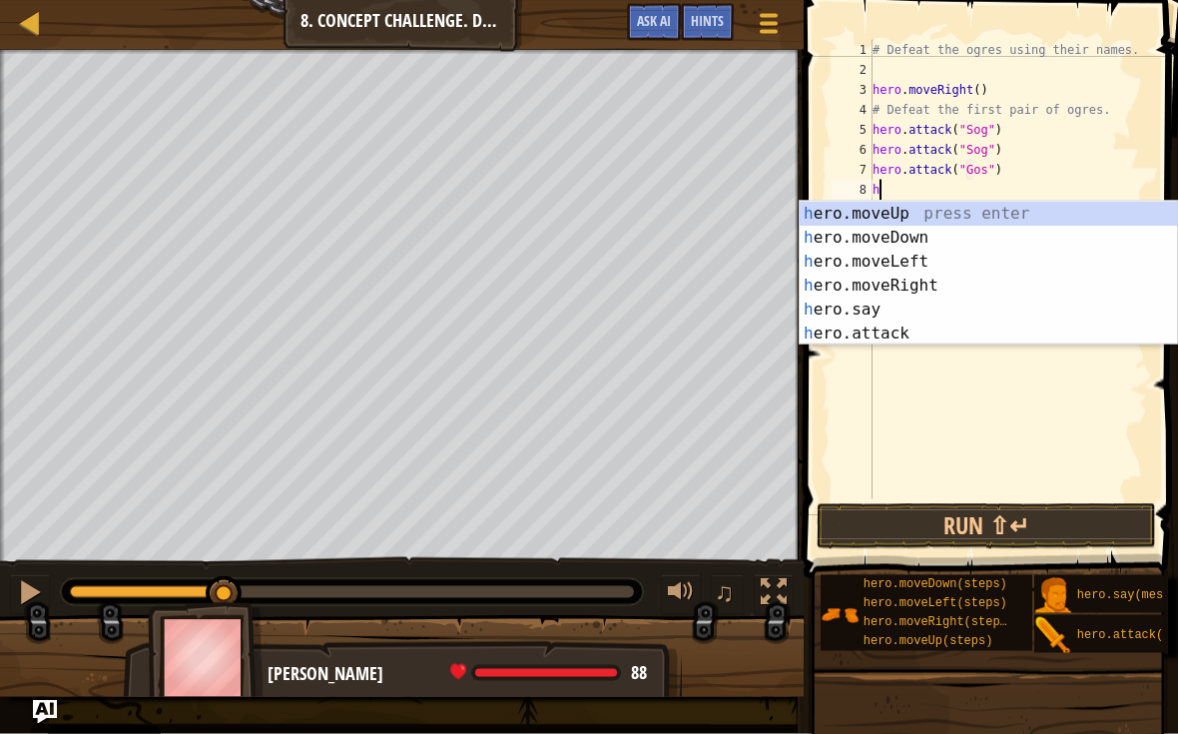
scroll to position [10, 1]
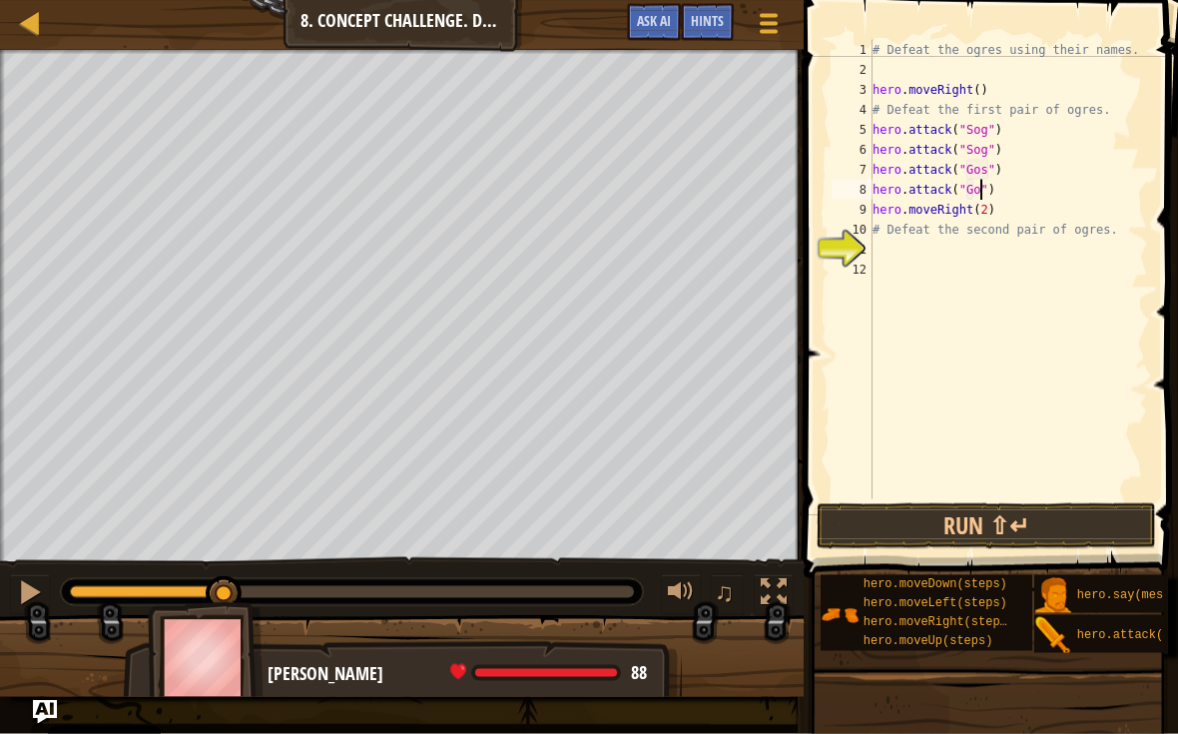
type textarea "hero.attack("Gos")"
click at [1095, 524] on button "Run ⇧↵" at bounding box center [986, 526] width 339 height 46
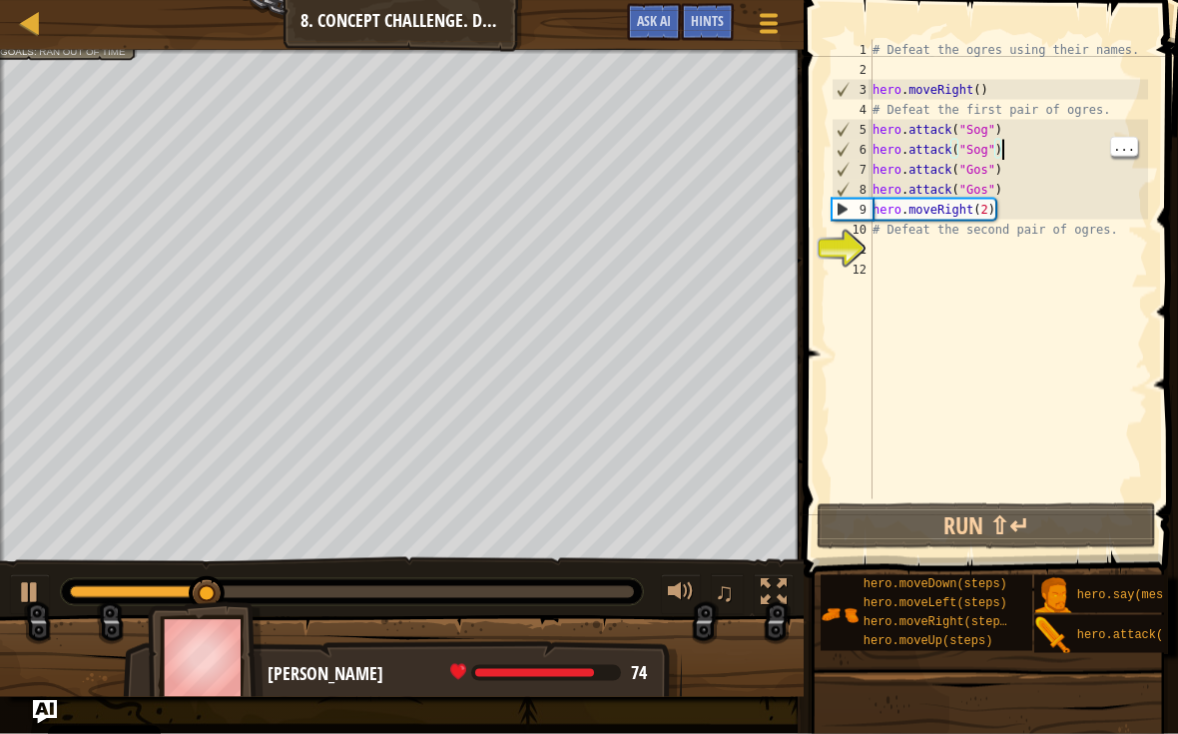
click at [1007, 156] on div "# Defeat the ogres using their names. hero . moveRight ( ) # Defeat the first p…" at bounding box center [1007, 289] width 279 height 499
type textarea "# Defeat the ogres using their names."
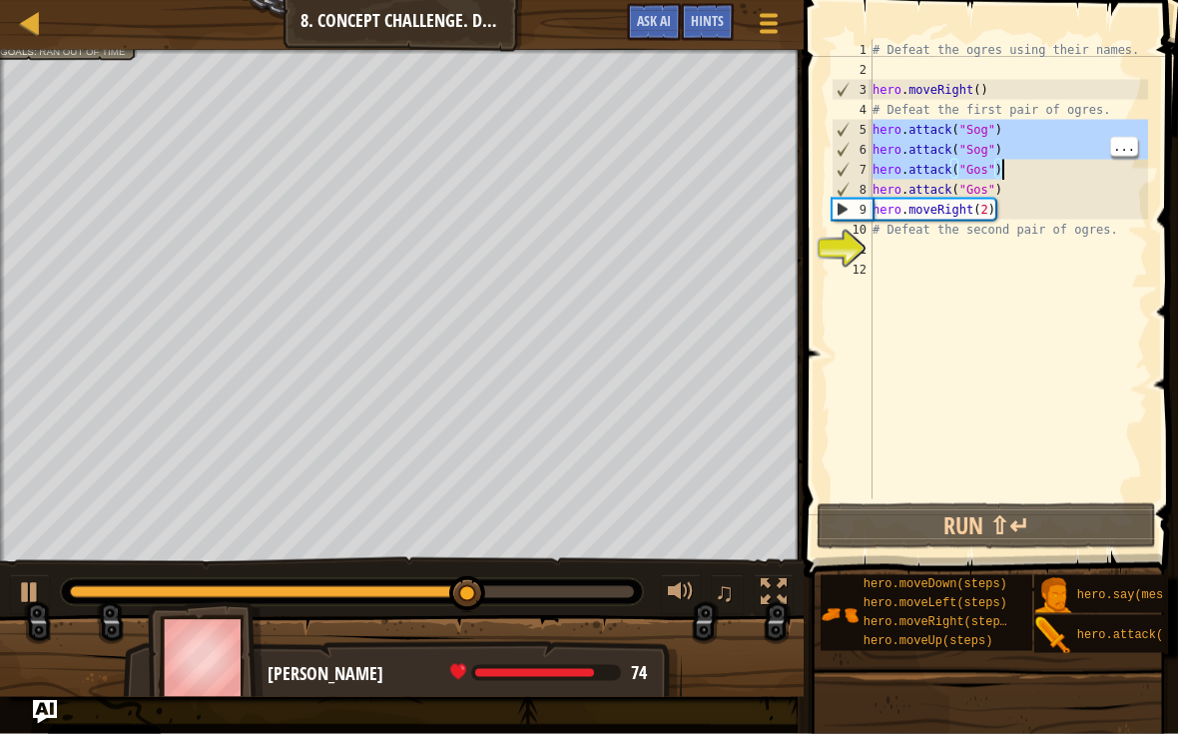
type textarea "hero.attack("Gos") hero.attack("Gos")"
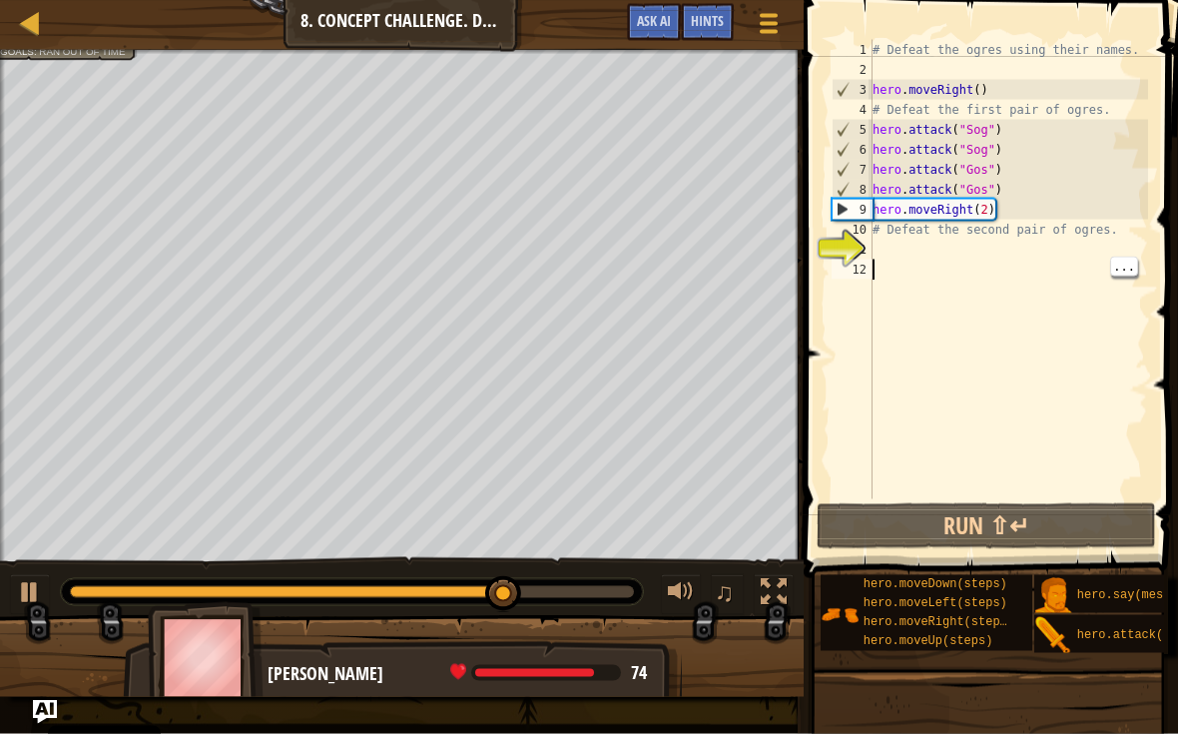
click at [984, 304] on div "# Defeat the ogres using their names. hero . moveRight ( ) # Defeat the first p…" at bounding box center [1007, 289] width 279 height 499
paste textarea "hero.attack("Gos")"
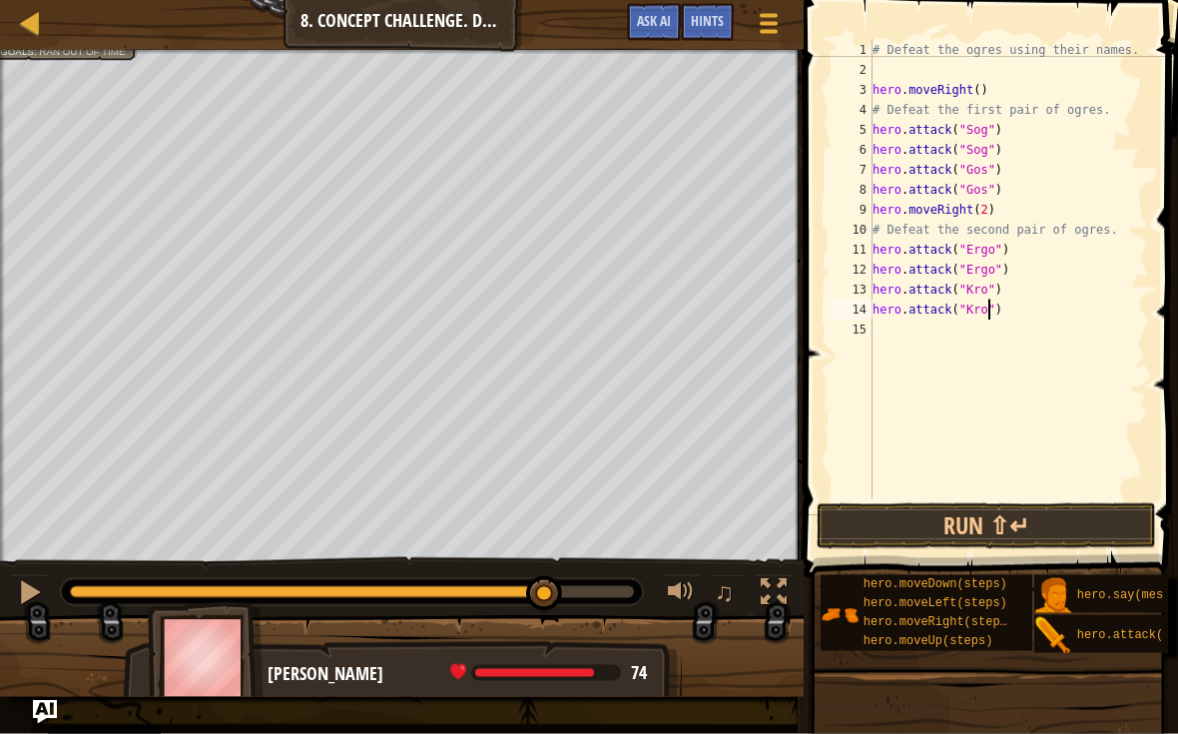
scroll to position [10, 10]
type textarea "hero.attack("Kro")"
click at [1097, 520] on button "Run ⇧↵" at bounding box center [986, 526] width 339 height 46
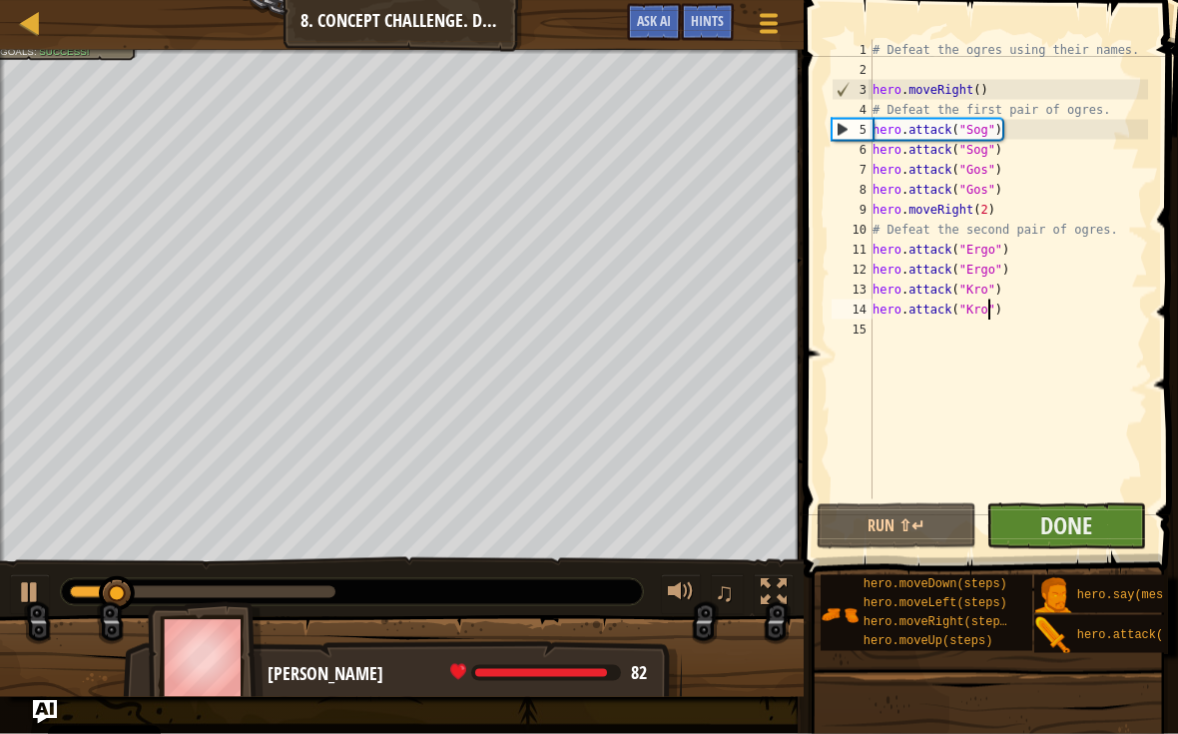
click at [1116, 515] on button "Done" at bounding box center [1066, 526] width 160 height 46
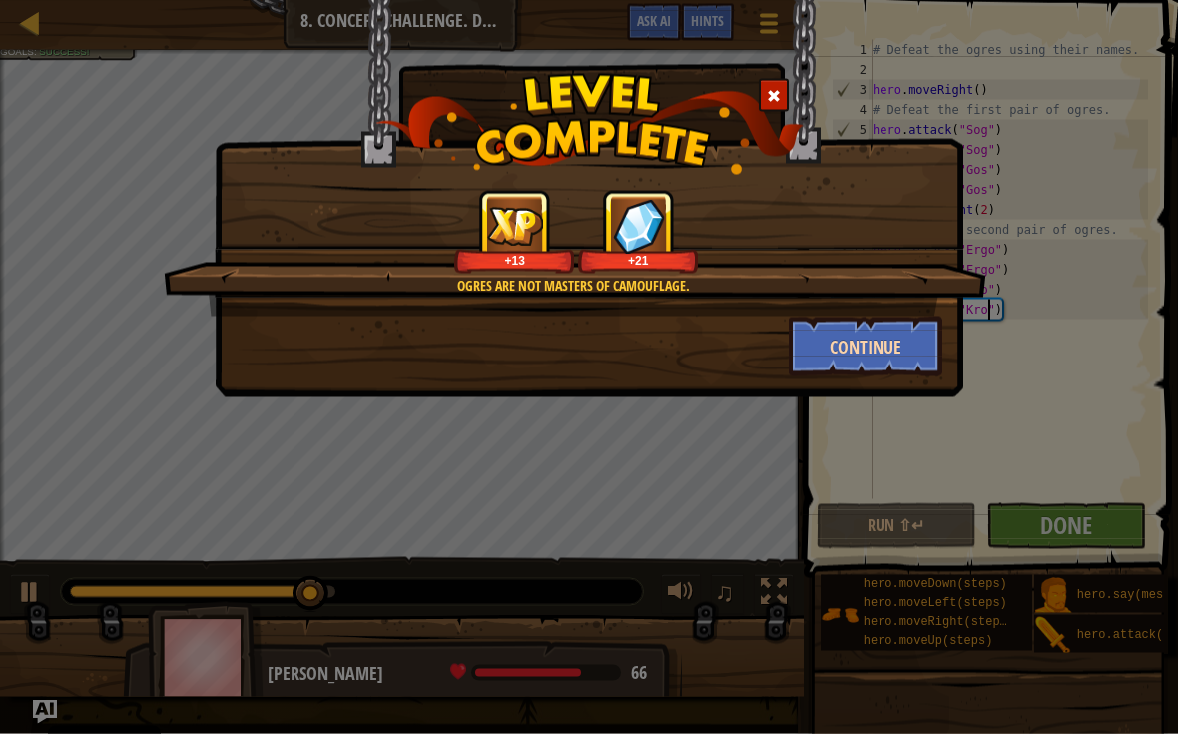
click at [883, 346] on button "Continue" at bounding box center [866, 346] width 155 height 60
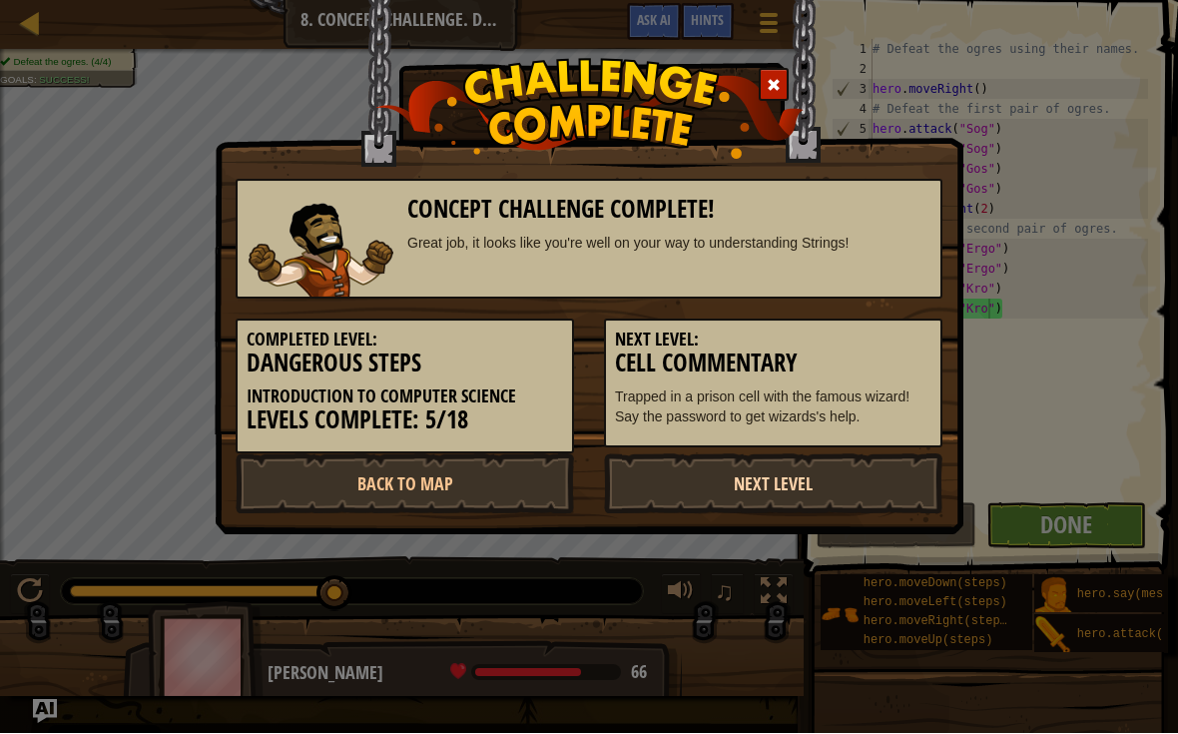
click at [712, 487] on link "Next Level" at bounding box center [773, 484] width 338 height 60
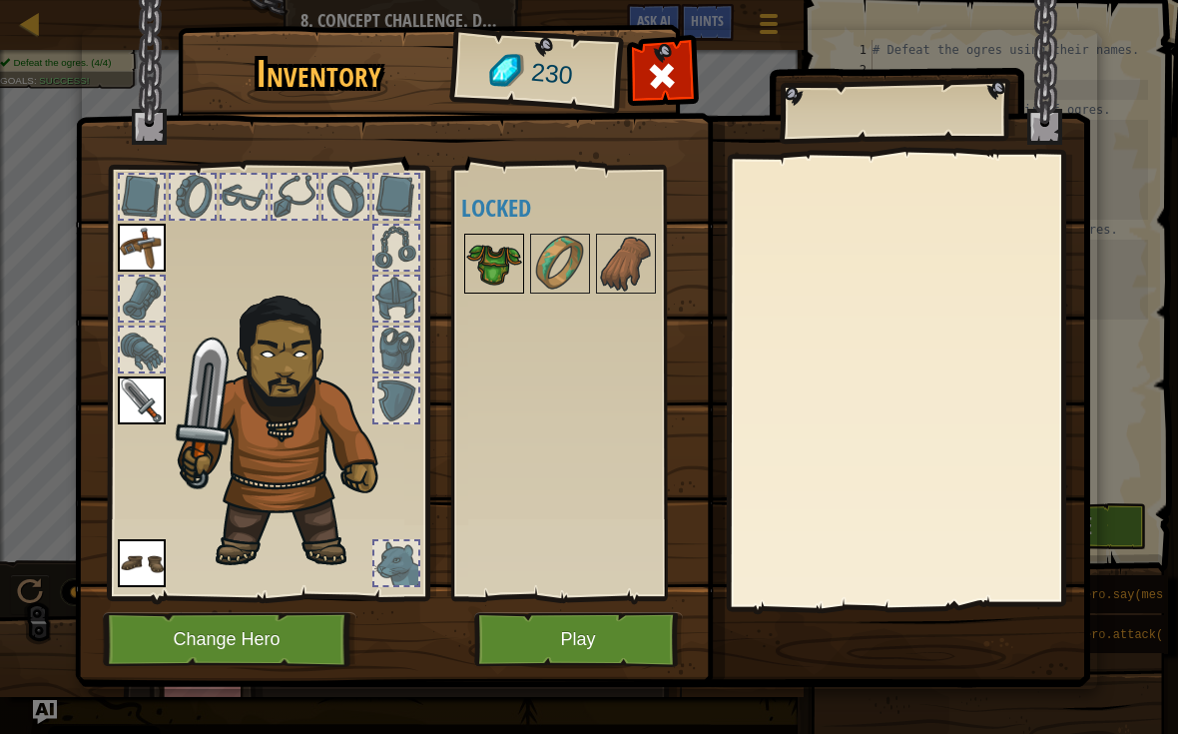
click at [491, 253] on img at bounding box center [494, 264] width 56 height 56
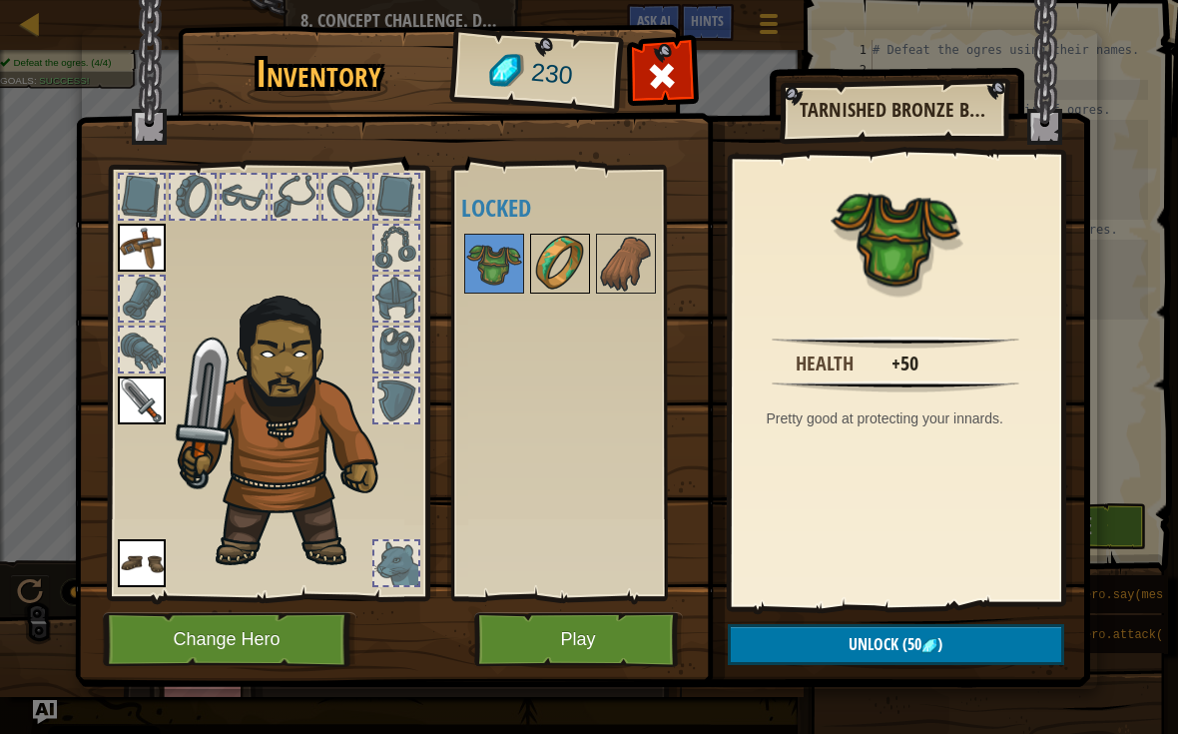
click at [571, 283] on img at bounding box center [560, 264] width 56 height 56
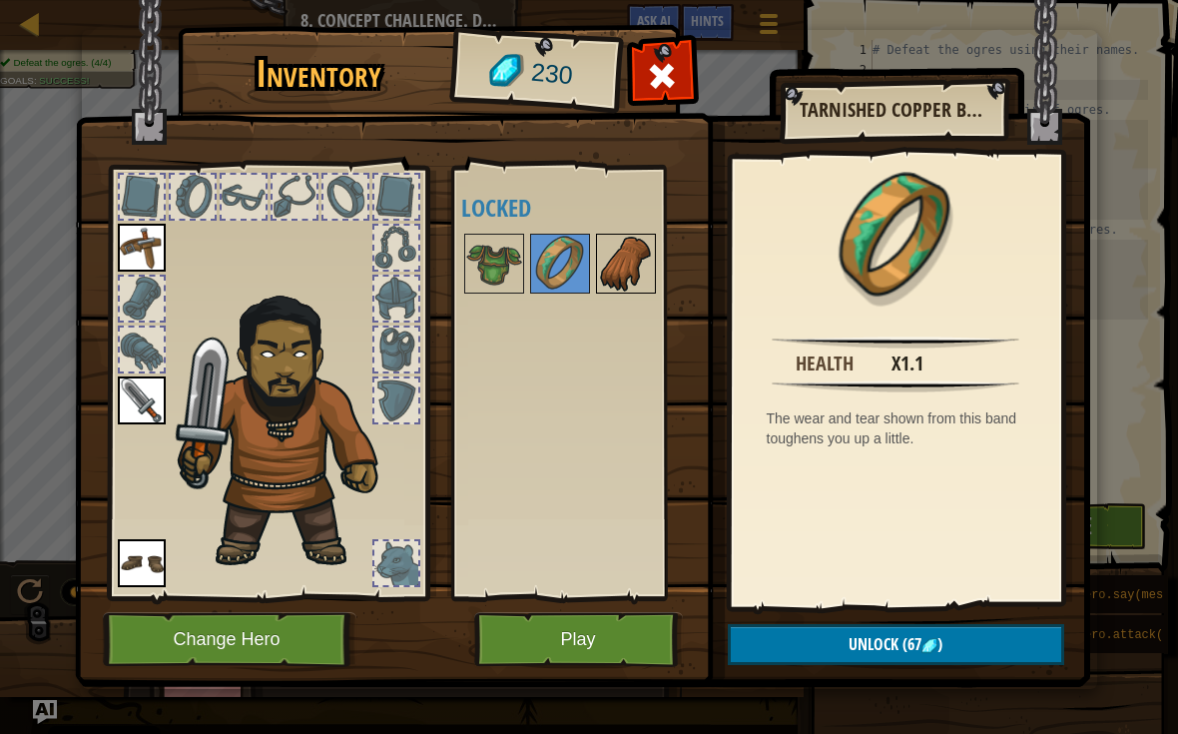
click at [643, 254] on img at bounding box center [626, 264] width 56 height 56
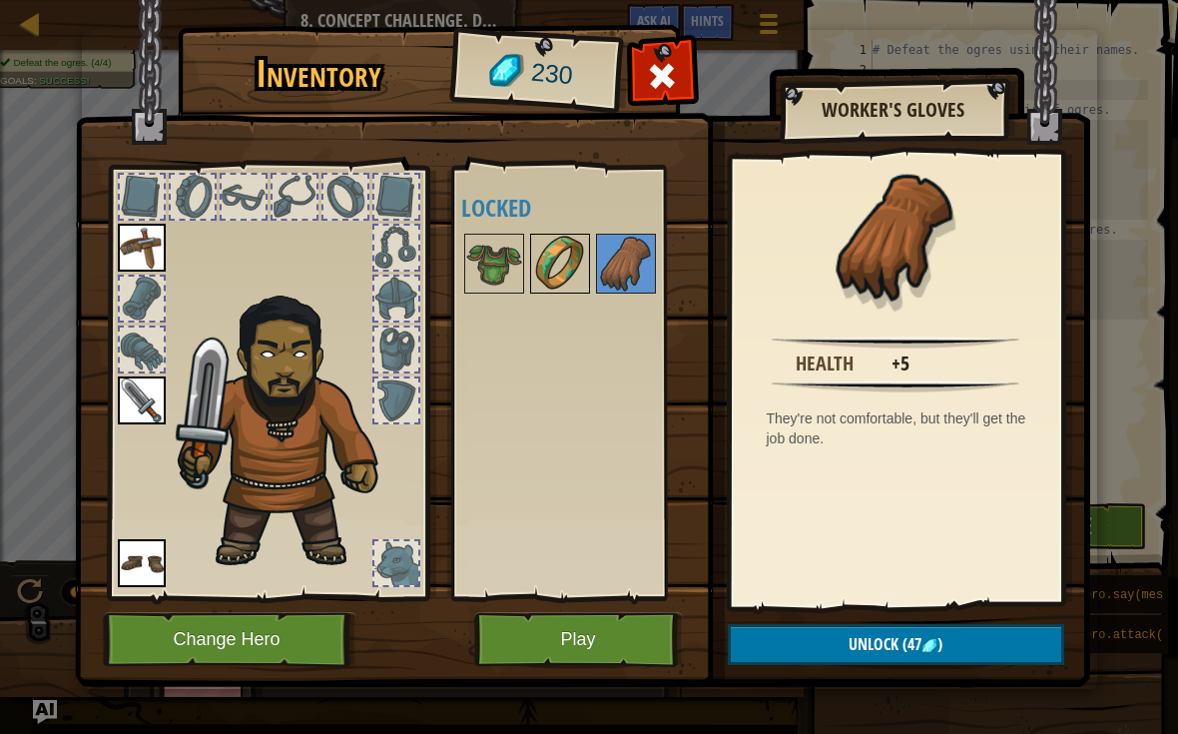
click at [547, 269] on img at bounding box center [560, 264] width 56 height 56
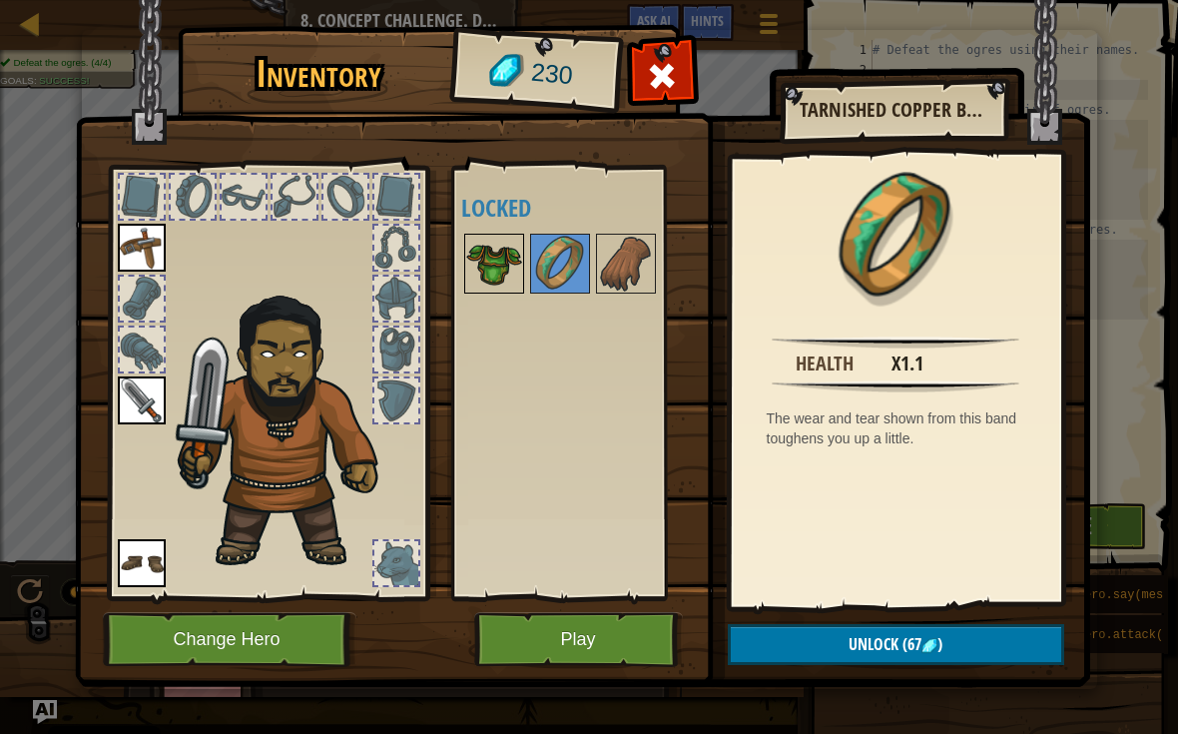
click at [474, 254] on img at bounding box center [494, 264] width 56 height 56
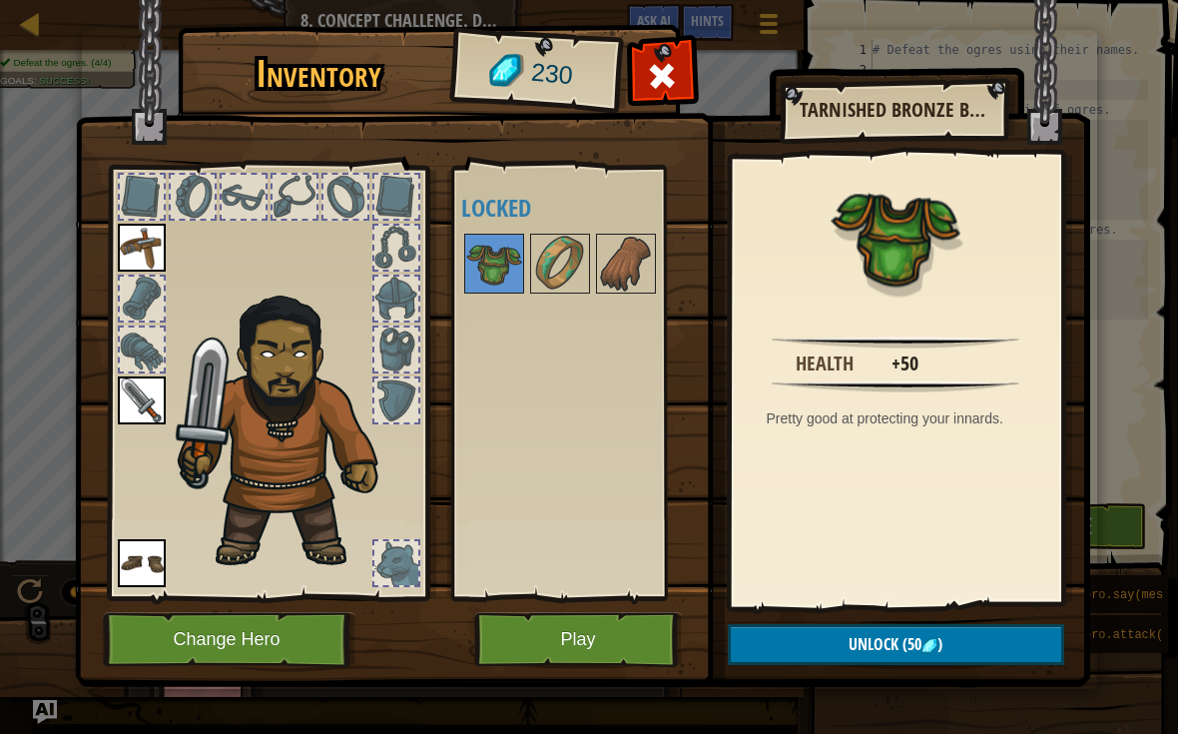
click at [973, 638] on button "Unlock (50 )" at bounding box center [896, 644] width 336 height 41
click at [641, 640] on button "Play" at bounding box center [578, 639] width 209 height 55
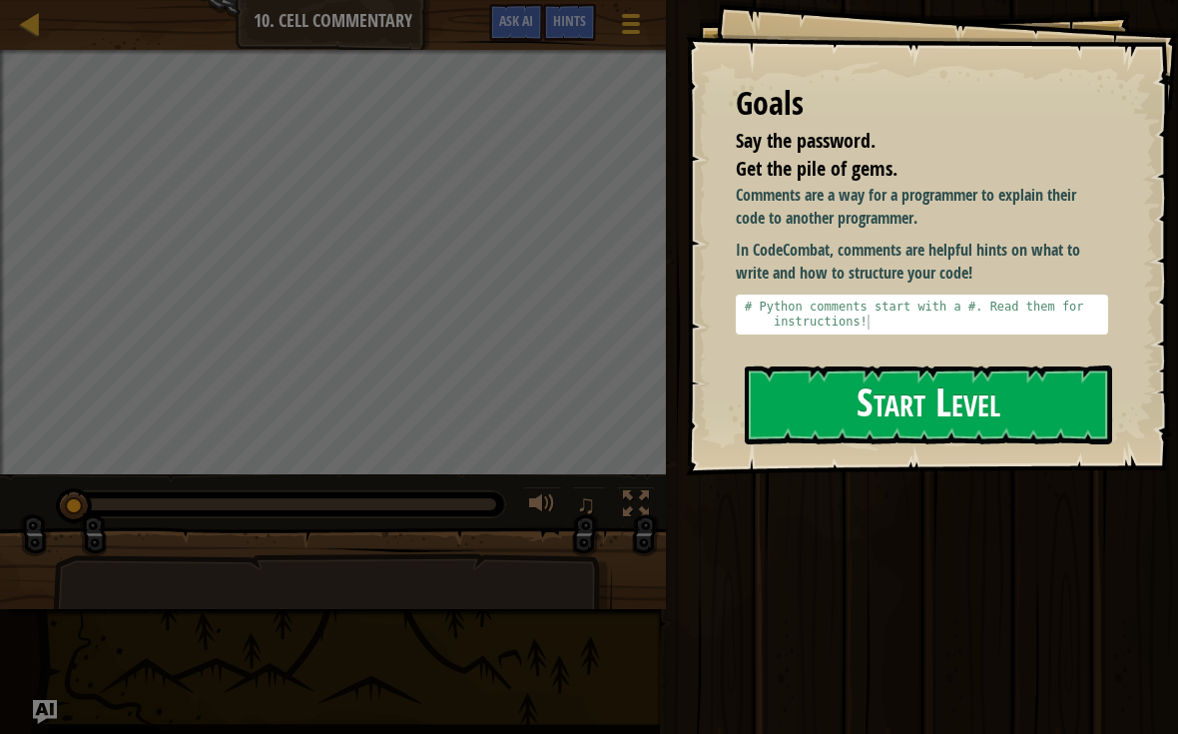
click at [1027, 393] on button "Start Level" at bounding box center [928, 404] width 367 height 79
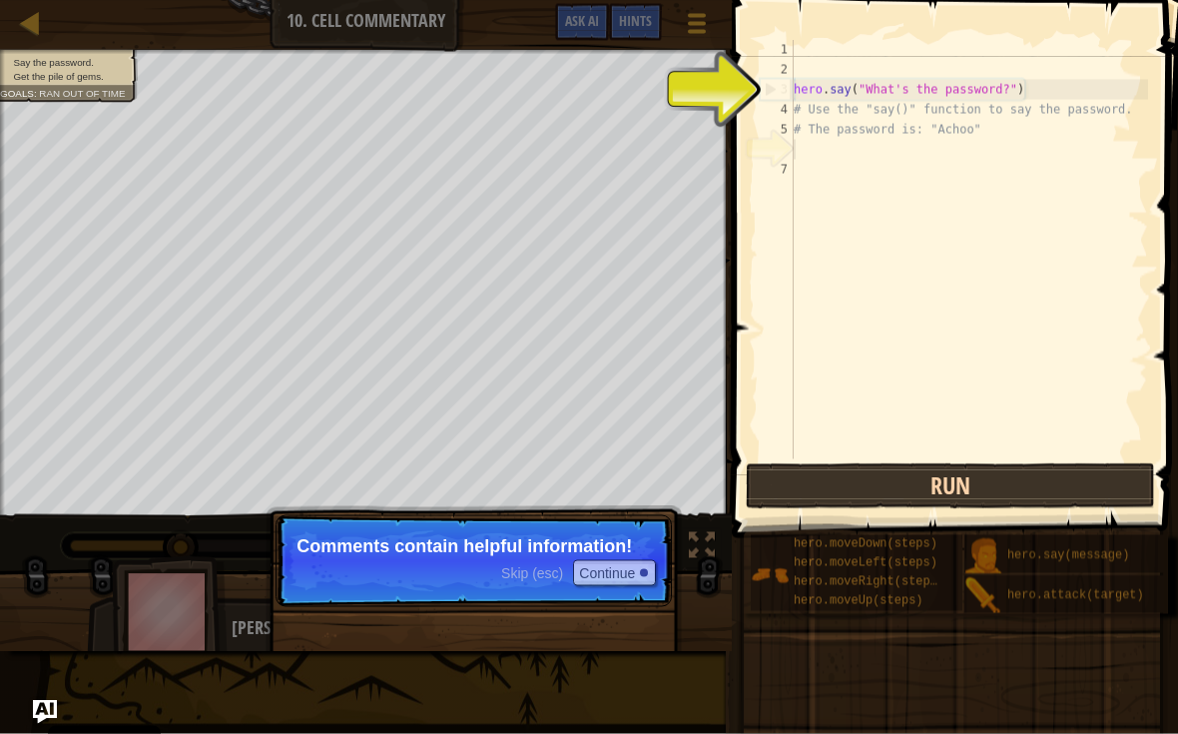
click at [1078, 472] on button "Run" at bounding box center [950, 486] width 409 height 46
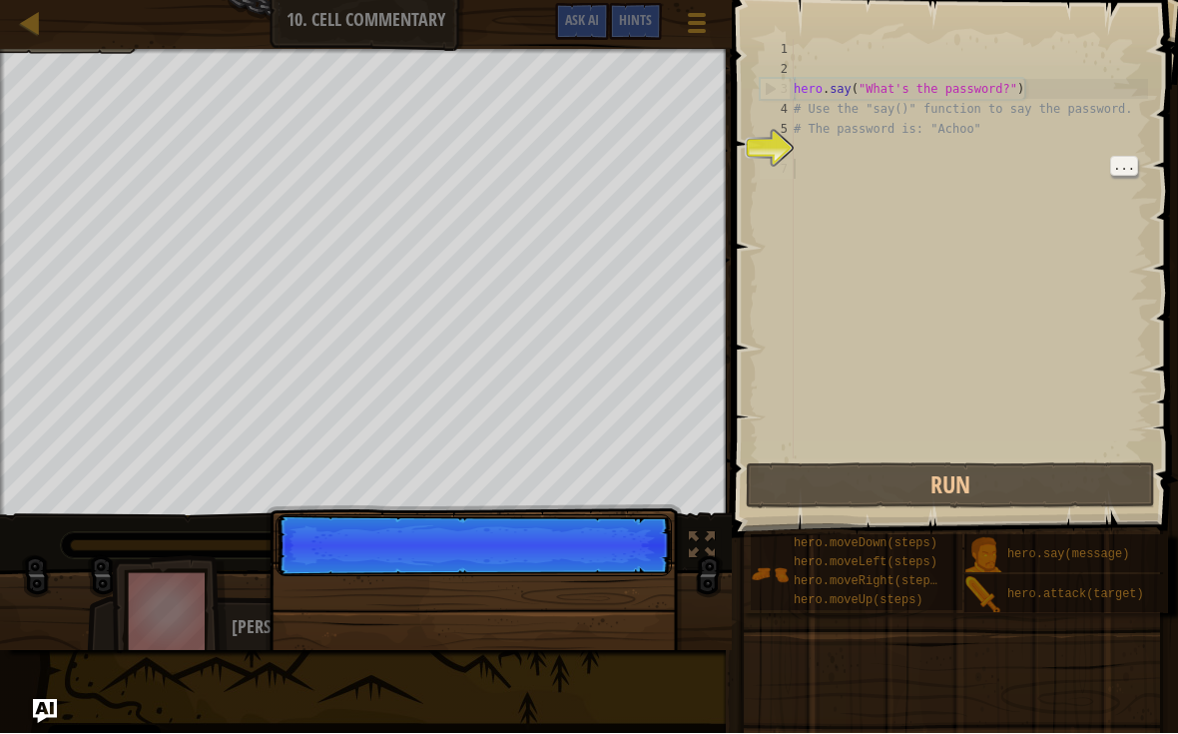
scroll to position [10, 0]
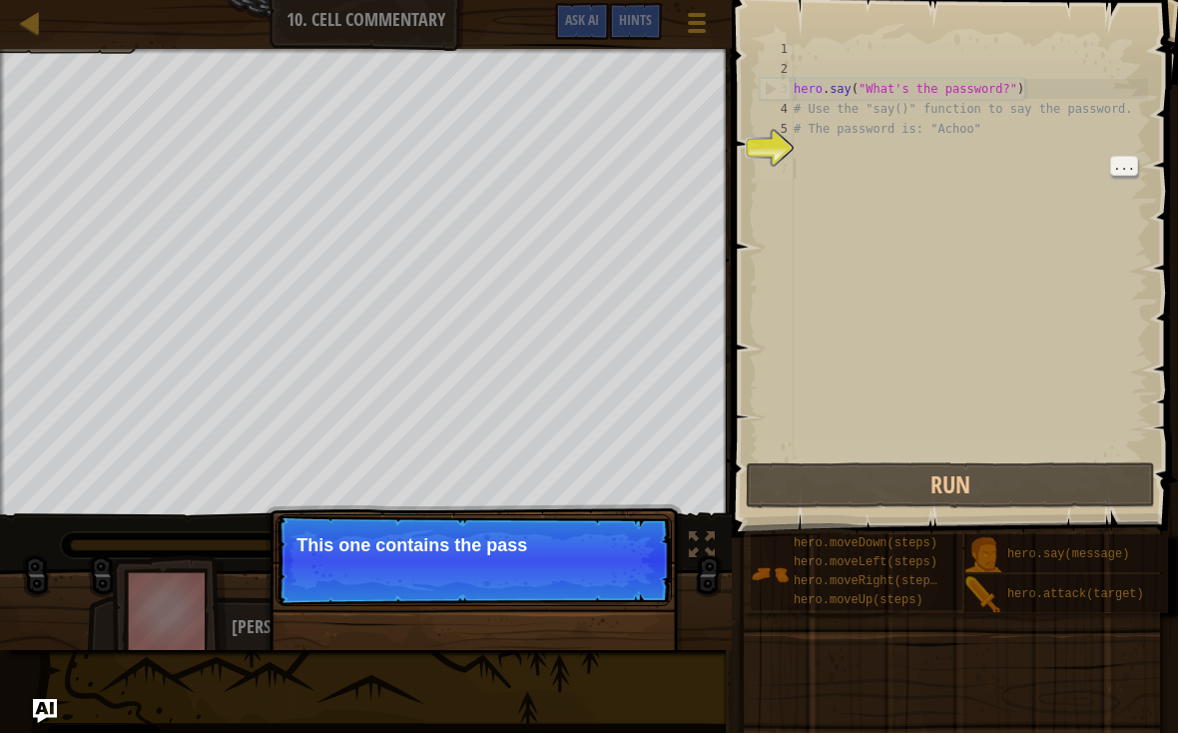
click at [856, 188] on div "hero . say ( "What's the password?" ) # Use the "say()" function to say the pas…" at bounding box center [969, 269] width 358 height 459
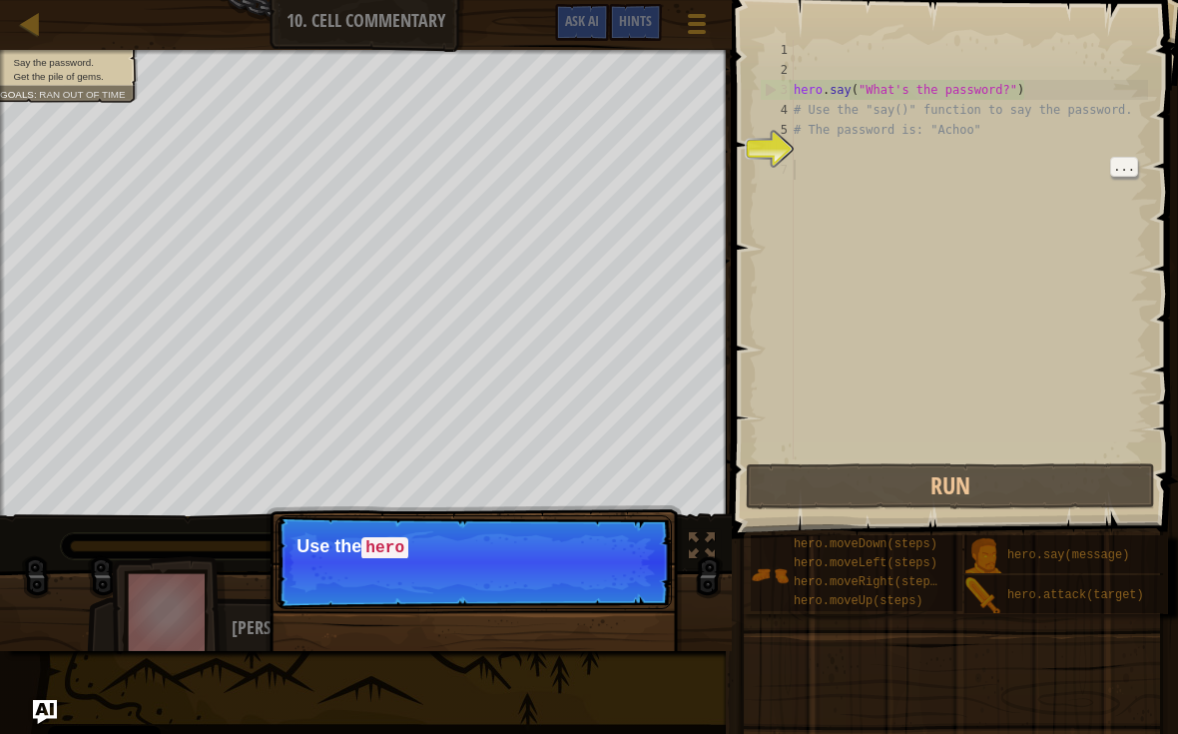
click at [845, 188] on div "hero . say ( "What's the password?" ) # Use the "say()" function to say the pas…" at bounding box center [969, 269] width 358 height 459
click at [929, 215] on div "hero . say ( "What's the password?" ) # Use the "say()" function to say the pas…" at bounding box center [969, 269] width 358 height 459
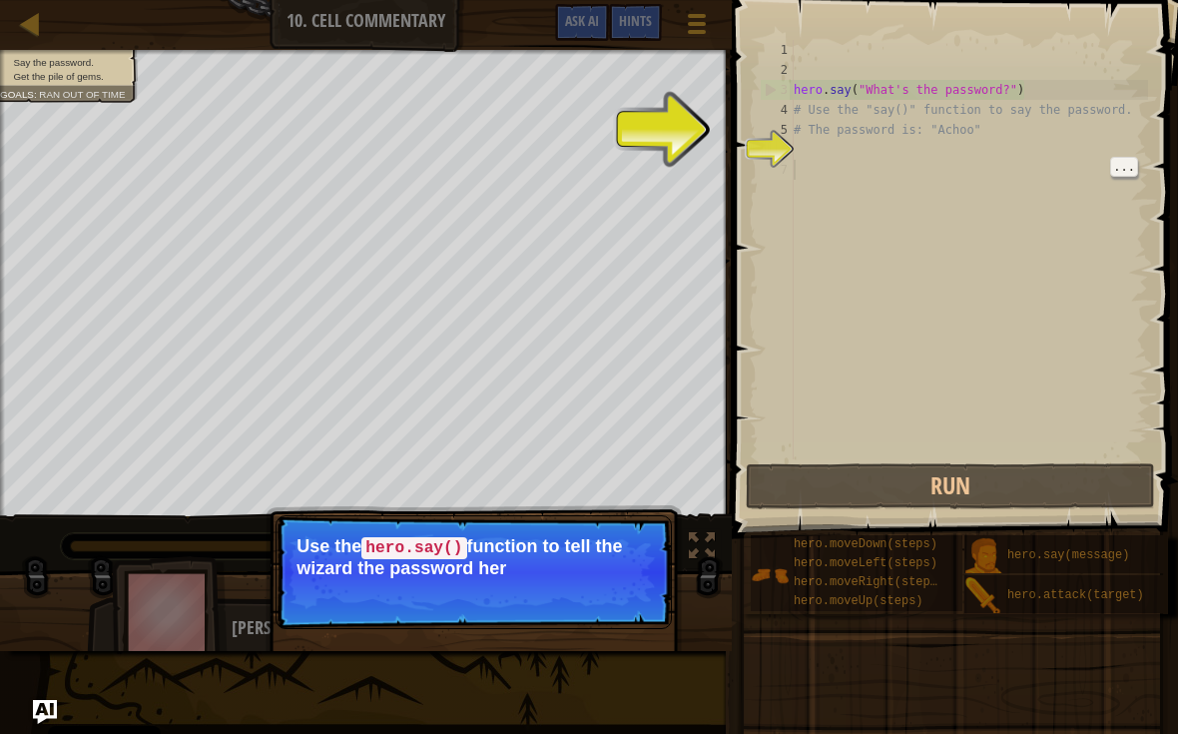
click at [660, 616] on p "Skip (esc) Continue Use the hero.say() function to tell the wizard the password…" at bounding box center [473, 572] width 396 height 114
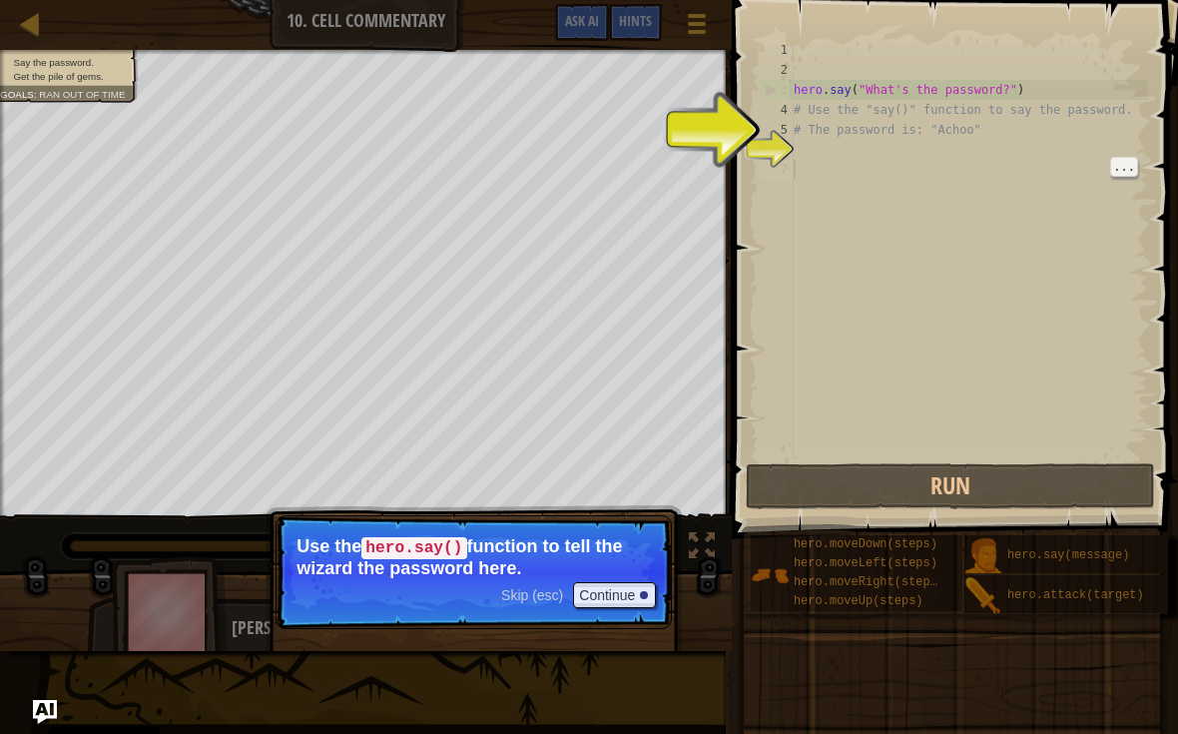
click at [667, 601] on p "Skip (esc) Continue Use the hero.say() function to tell the wizard the password…" at bounding box center [473, 572] width 396 height 114
click at [632, 586] on button "Continue" at bounding box center [614, 595] width 83 height 26
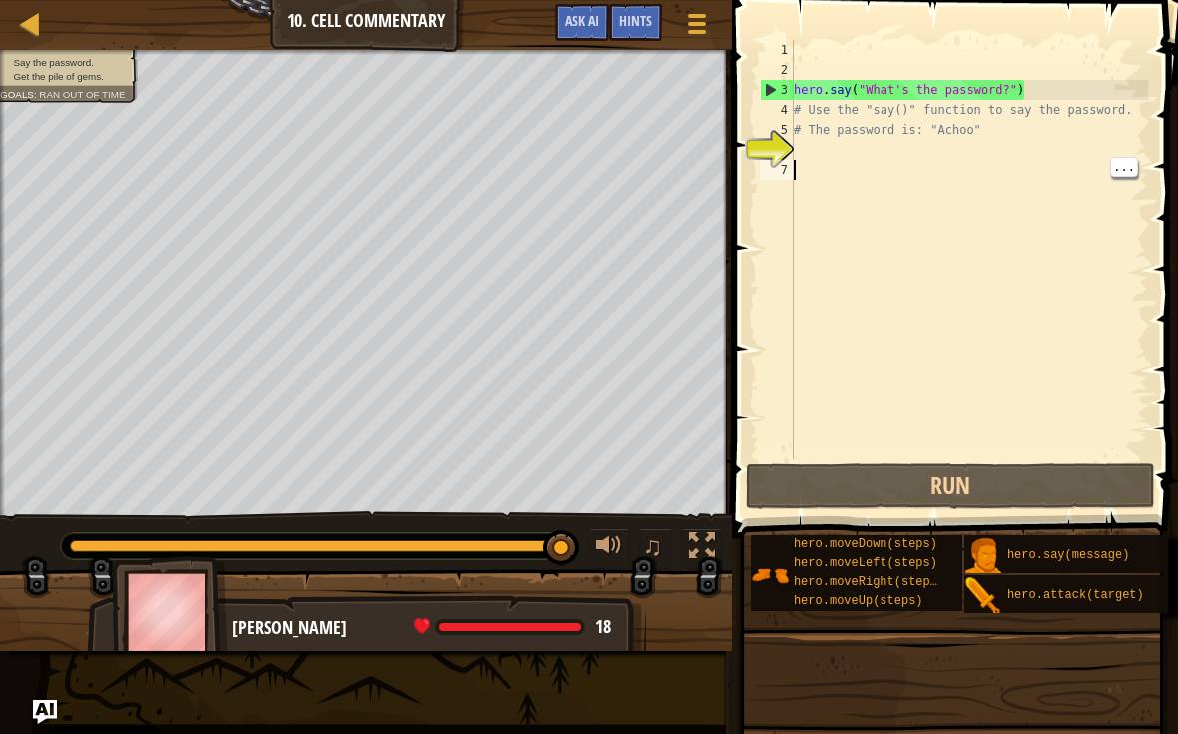
click at [848, 199] on div "hero . say ( "What's the password?" ) # Use the "say()" function to say the pas…" at bounding box center [969, 269] width 358 height 459
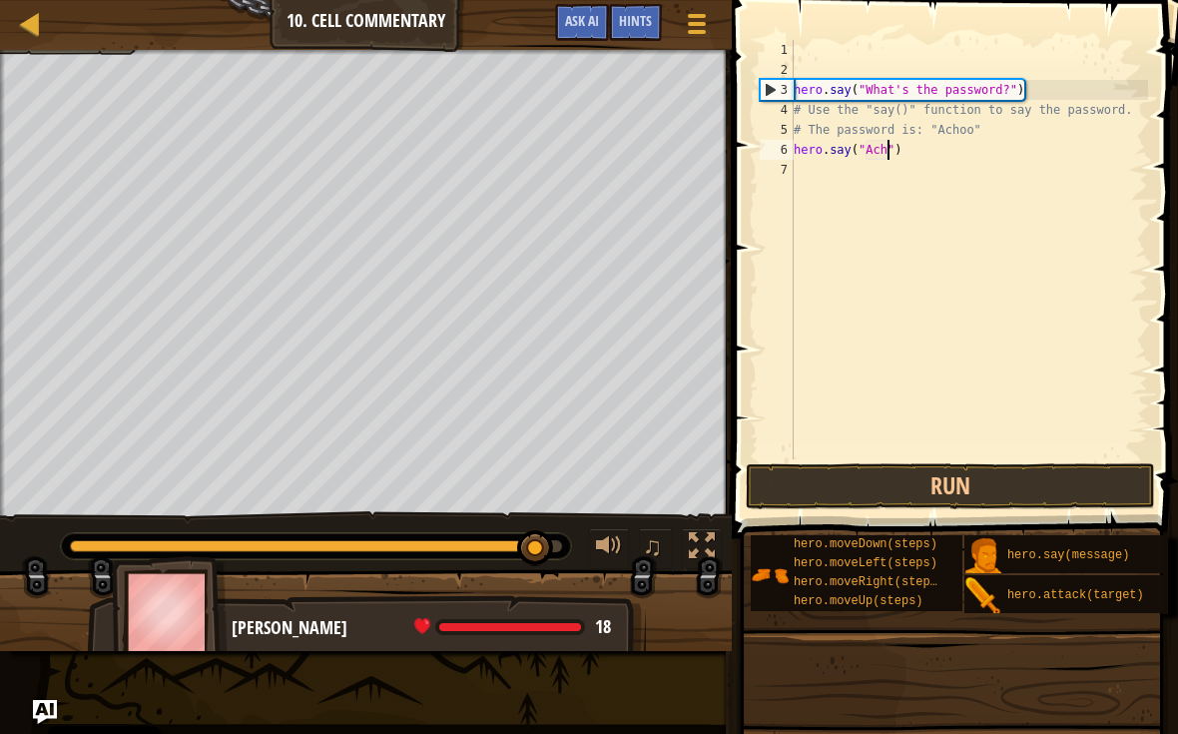
scroll to position [10, 9]
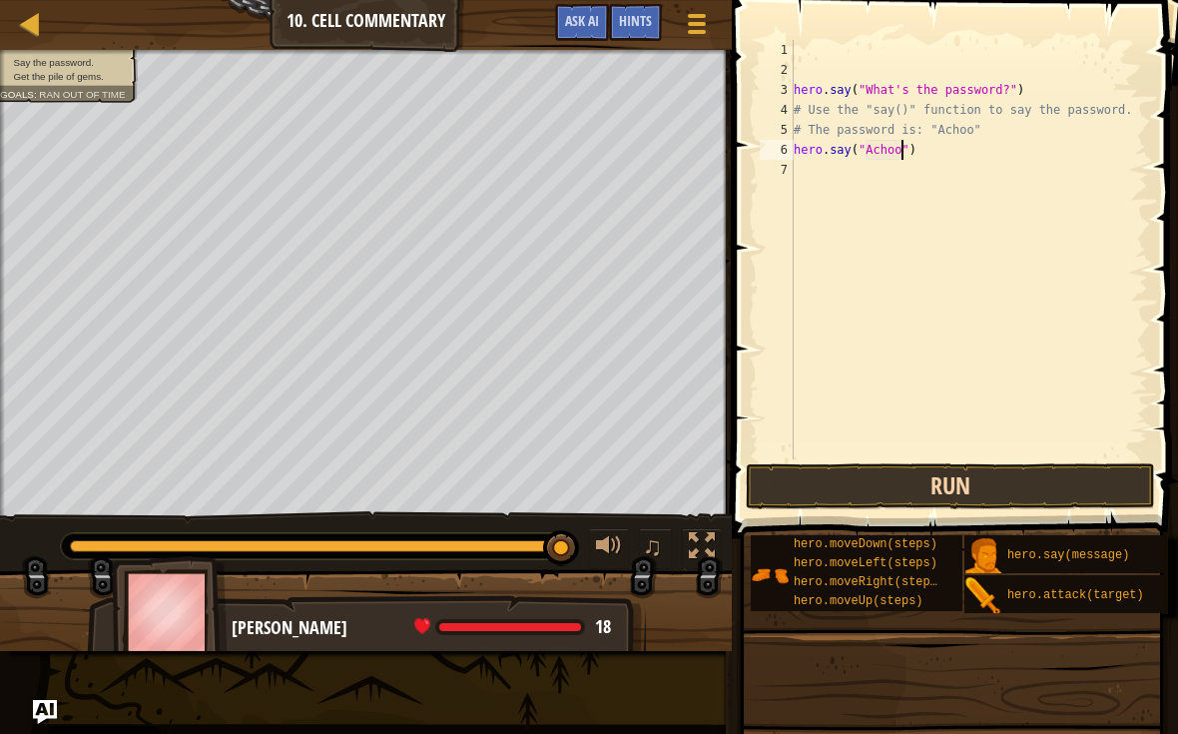
type textarea "hero.say("Achoo")"
click at [1088, 498] on button "Run" at bounding box center [950, 486] width 409 height 46
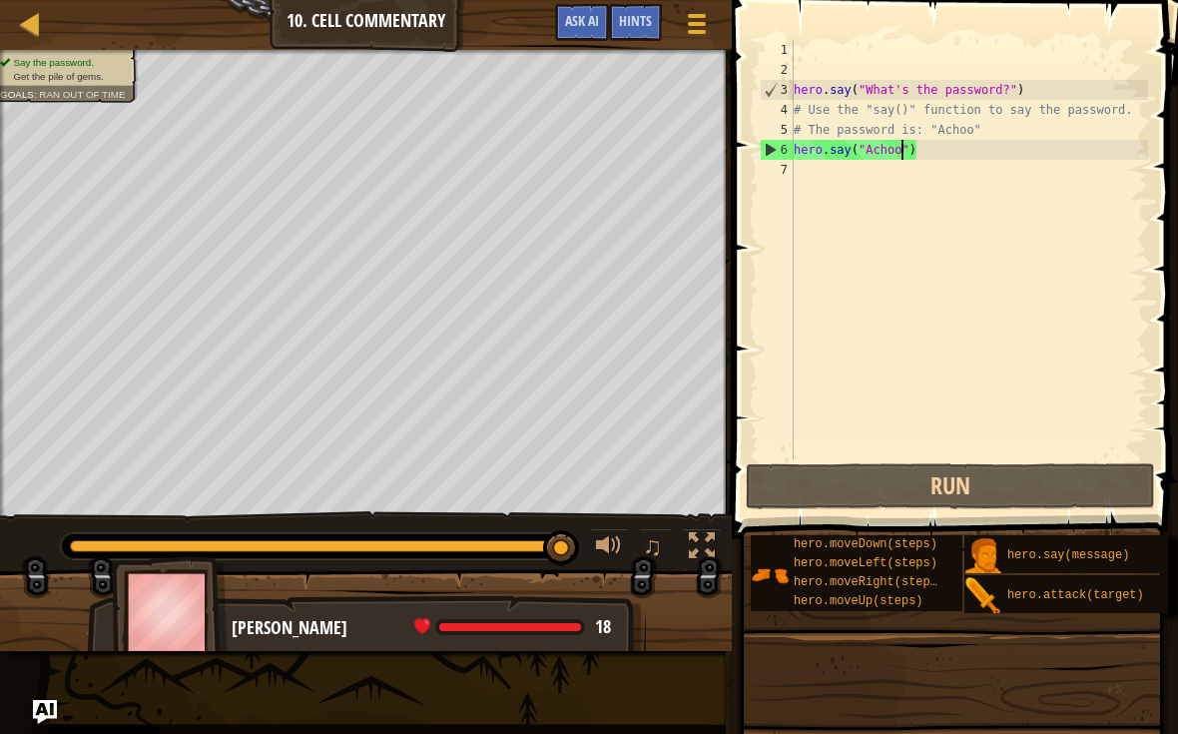
scroll to position [10, 0]
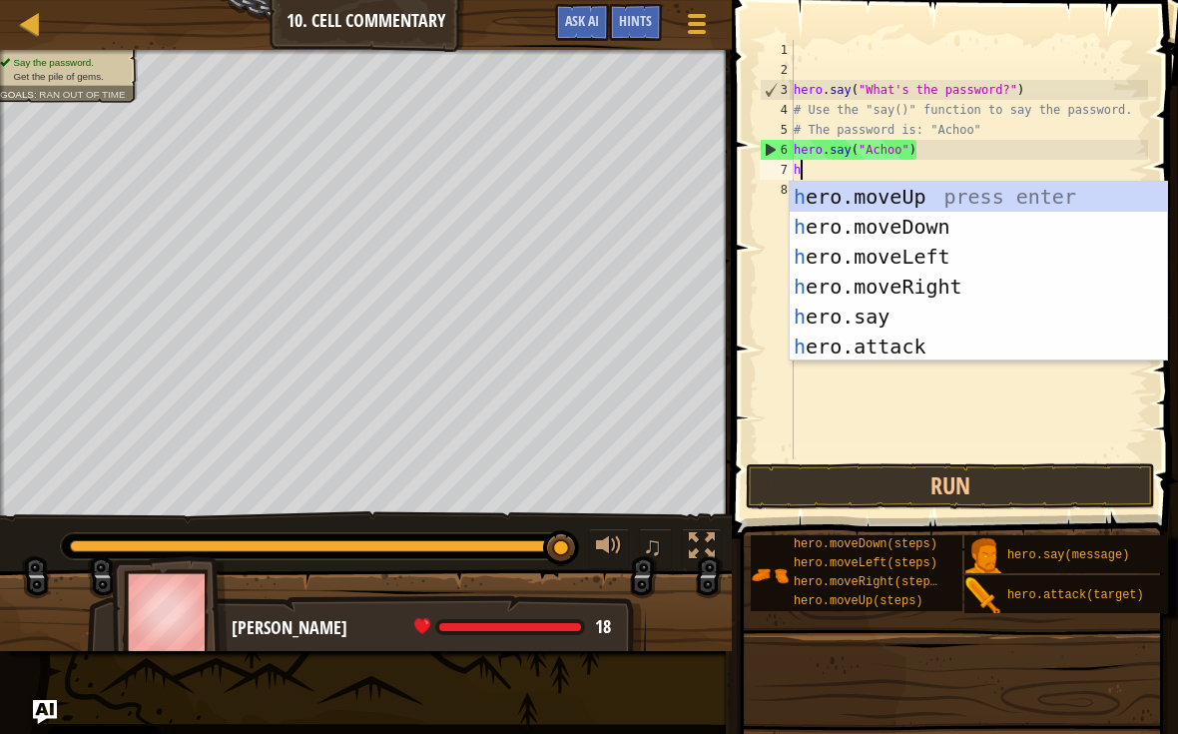
type textarea "he"
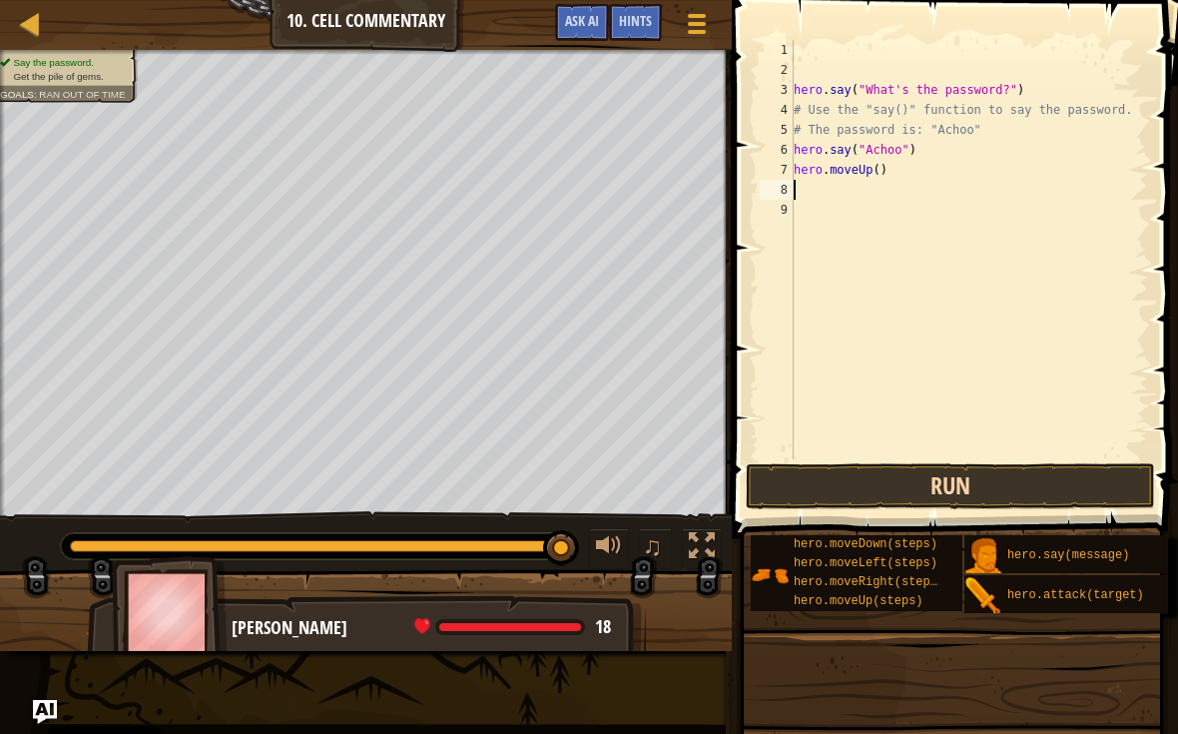
click at [1067, 467] on button "Run" at bounding box center [950, 486] width 409 height 46
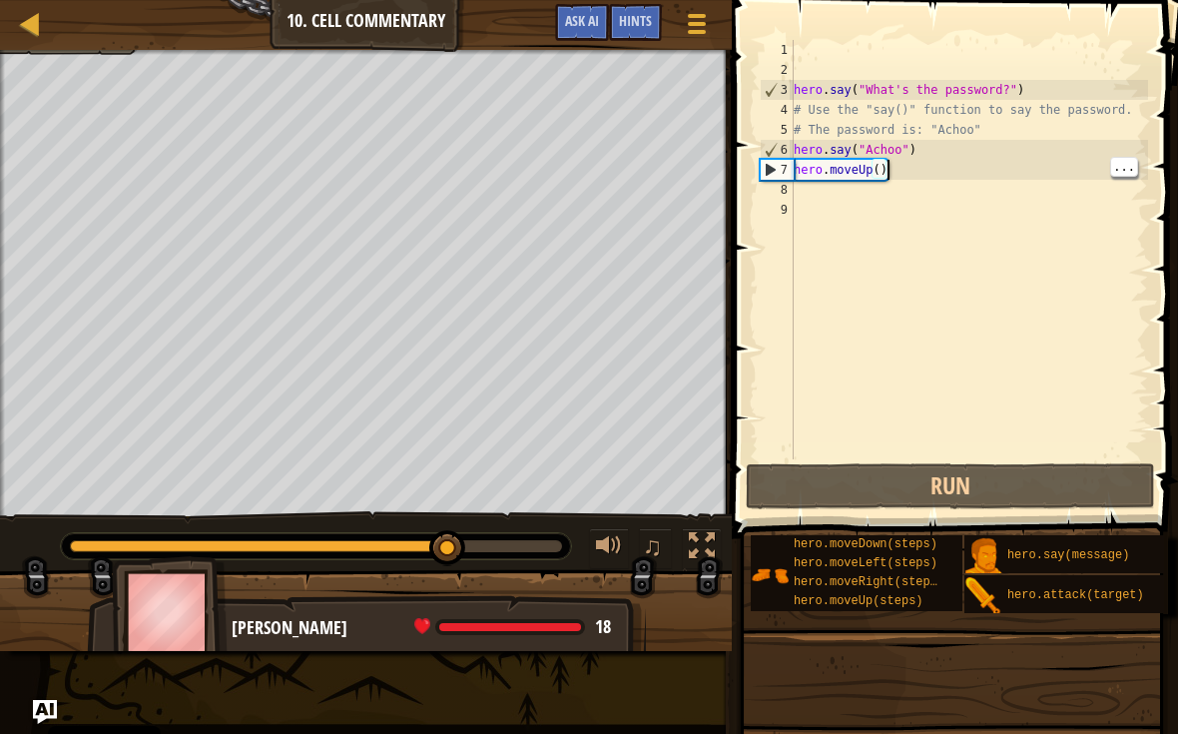
click at [876, 159] on div "hero . say ( "What's the password?" ) # Use the "say()" function to say the pas…" at bounding box center [969, 269] width 358 height 459
type textarea "hero.moveUp()"
click at [892, 168] on div "hero . say ( "What's the password?" ) # Use the "say()" function to say the pas…" at bounding box center [969, 269] width 358 height 459
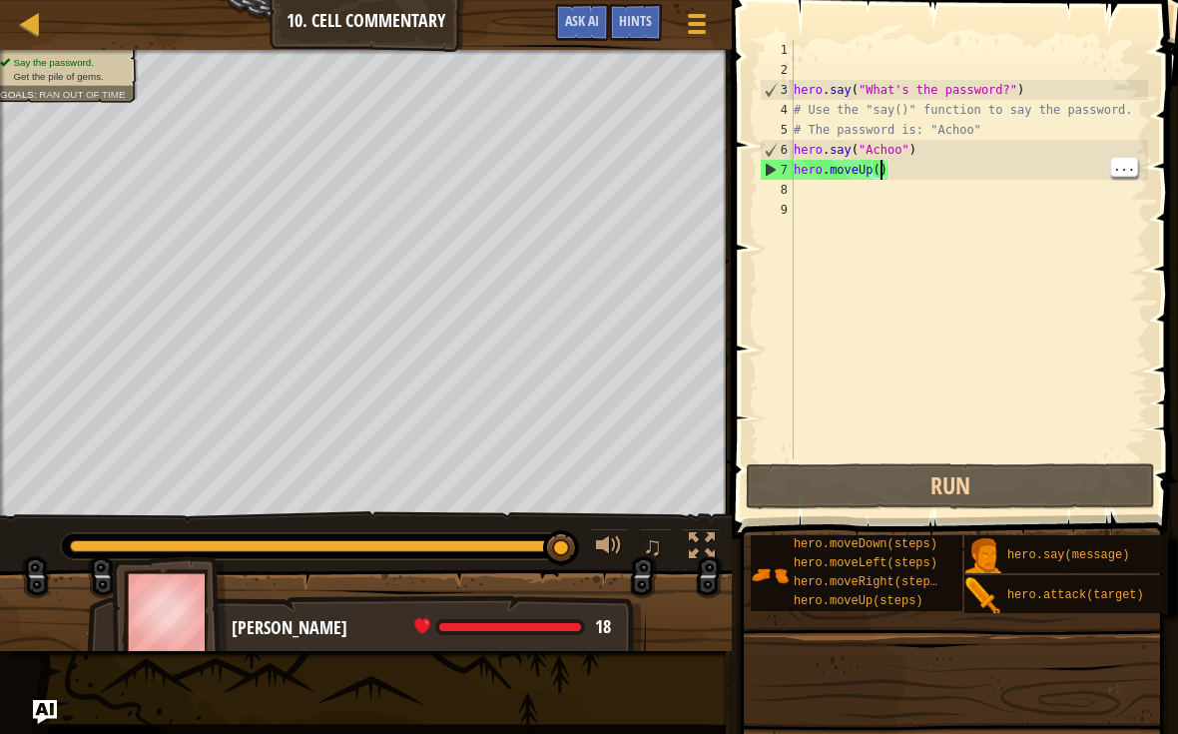
scroll to position [10, 7]
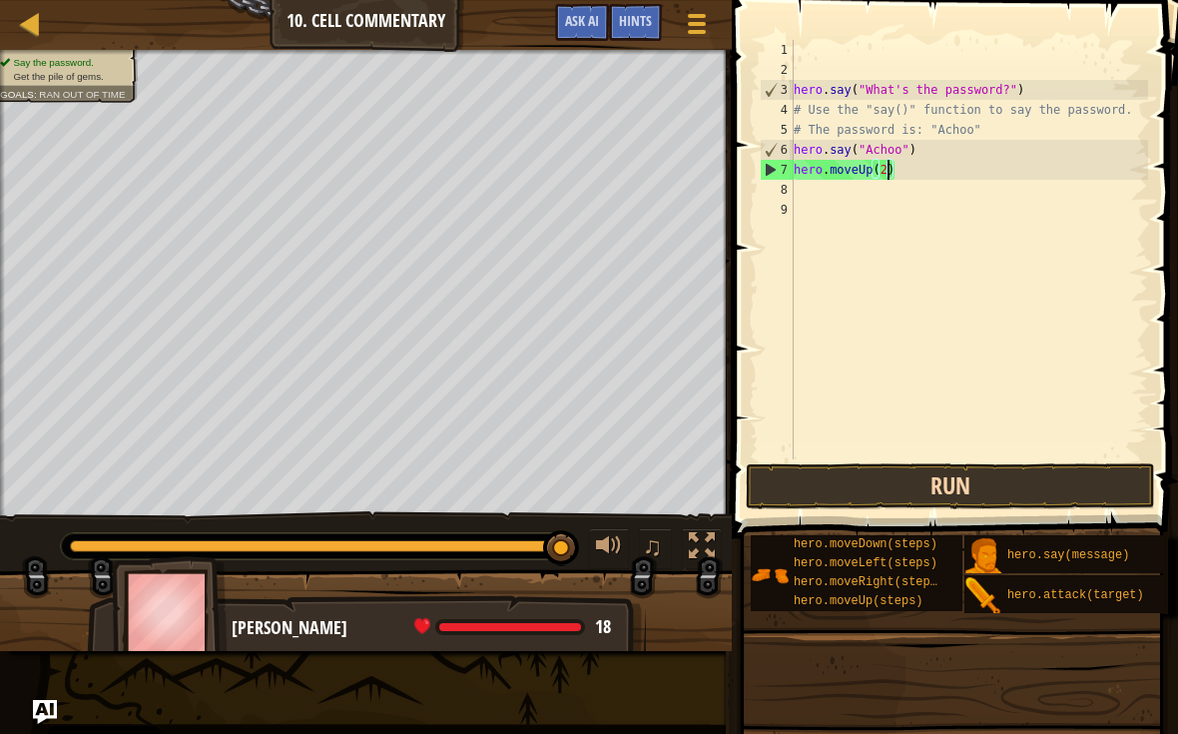
type textarea "hero.moveUp(2)"
click at [1072, 480] on button "Run" at bounding box center [950, 486] width 409 height 46
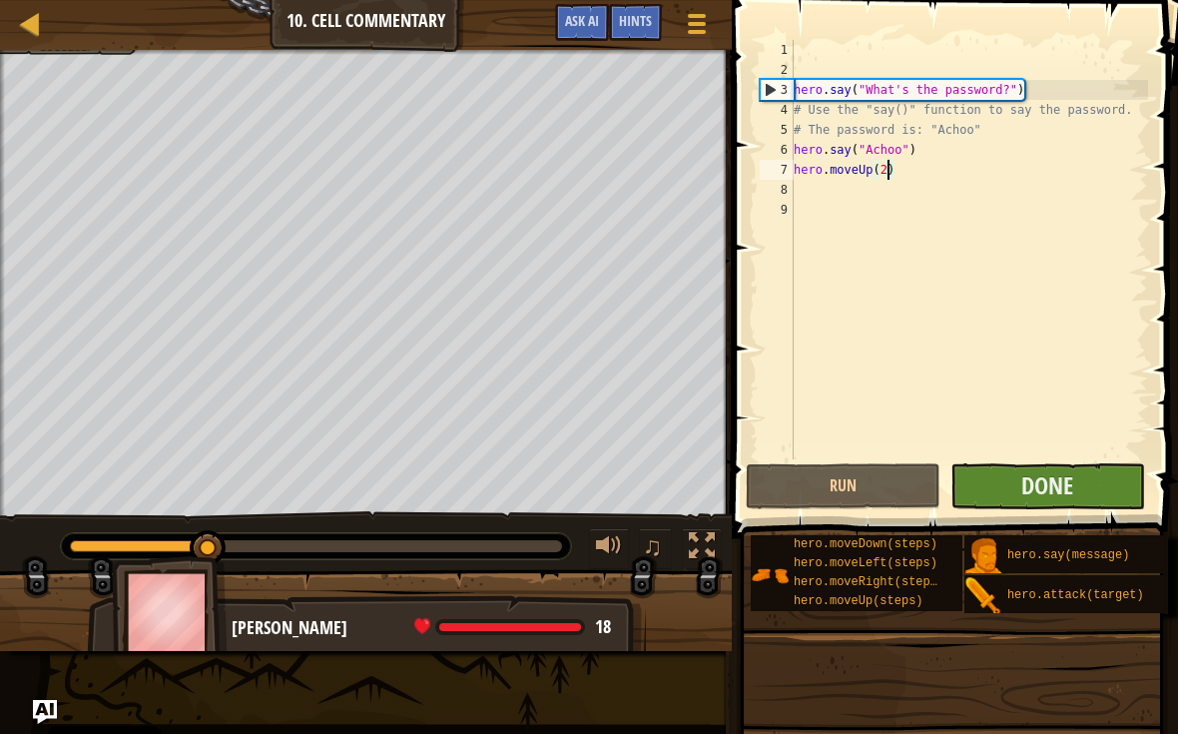
click at [1088, 484] on button "Done" at bounding box center [1047, 486] width 195 height 46
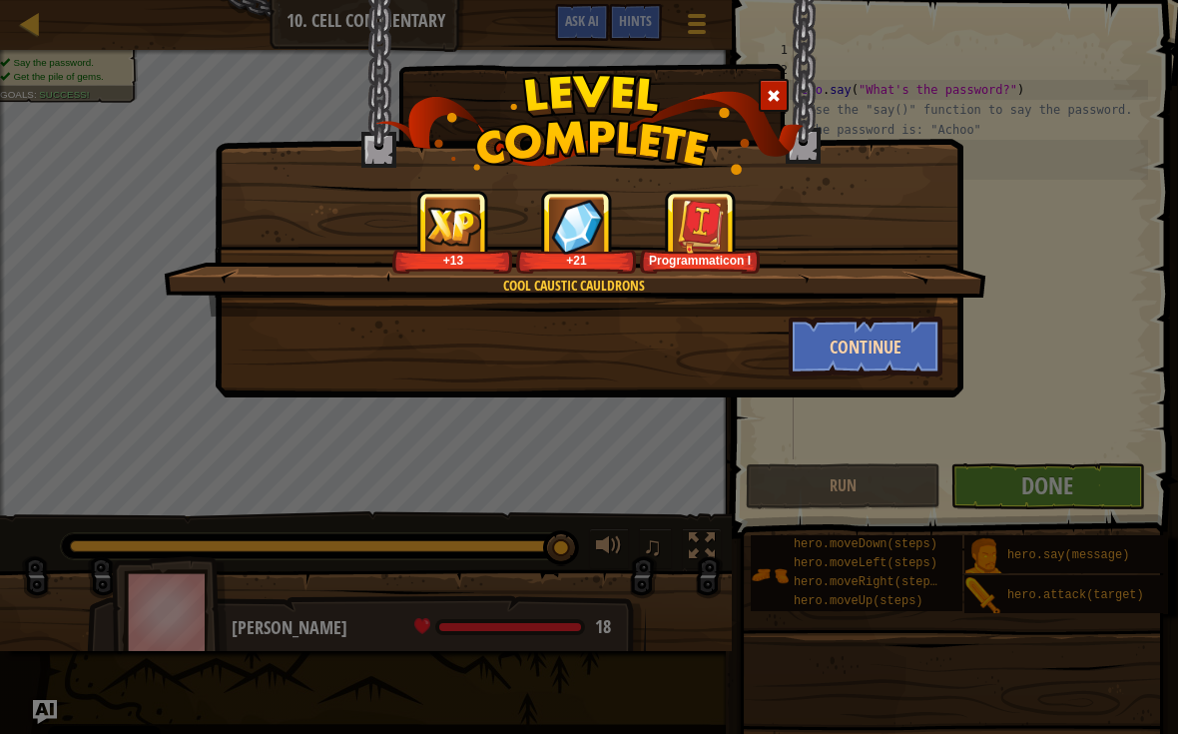
click at [883, 347] on button "Continue" at bounding box center [866, 346] width 155 height 60
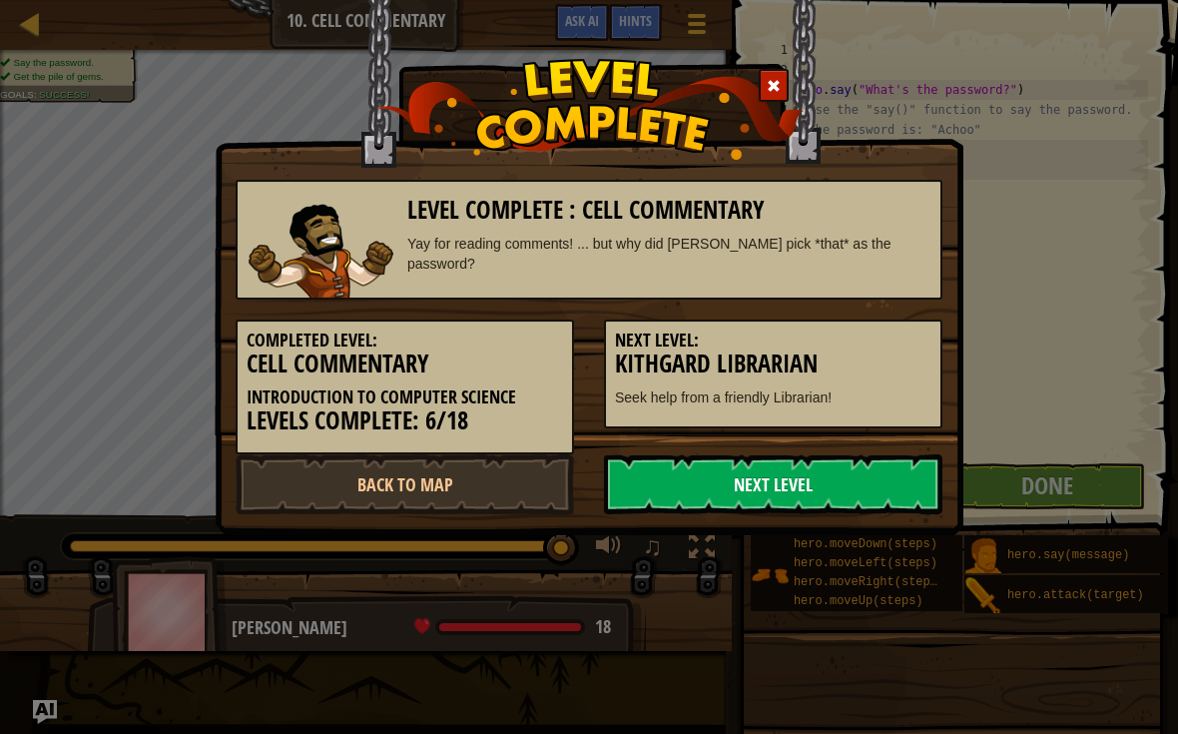
click at [860, 480] on link "Next Level" at bounding box center [773, 484] width 338 height 60
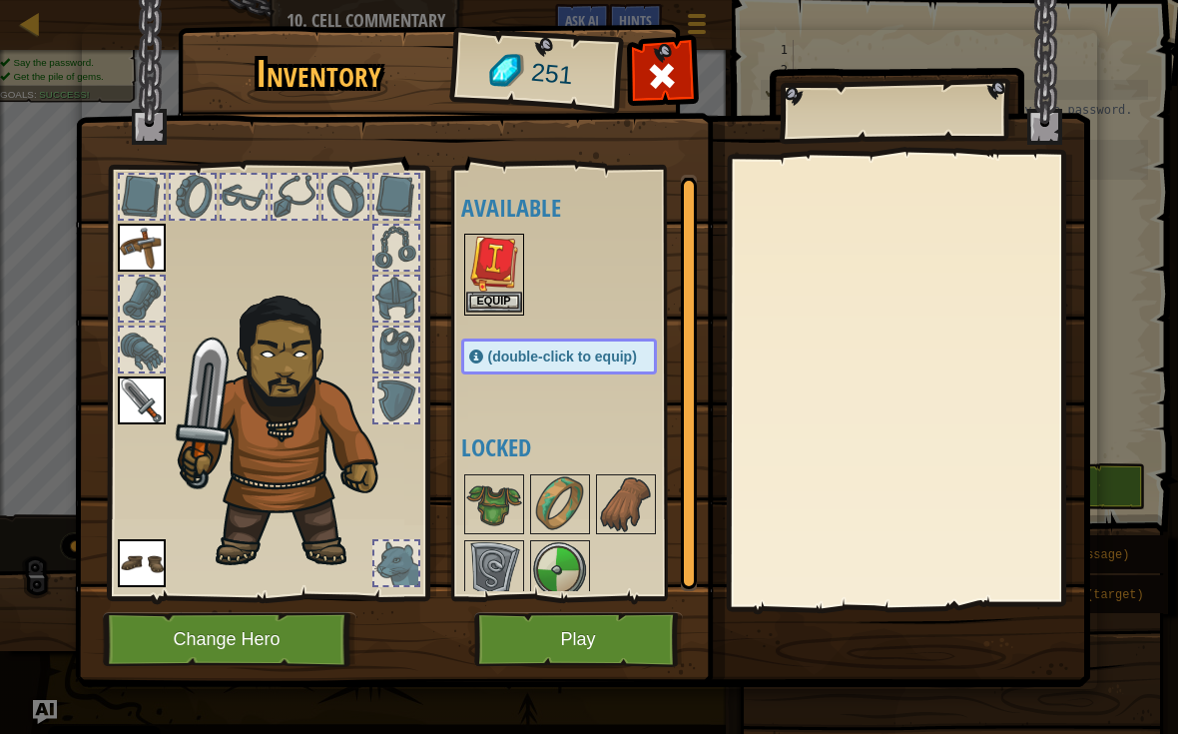
click at [486, 299] on button "Equip" at bounding box center [494, 301] width 56 height 21
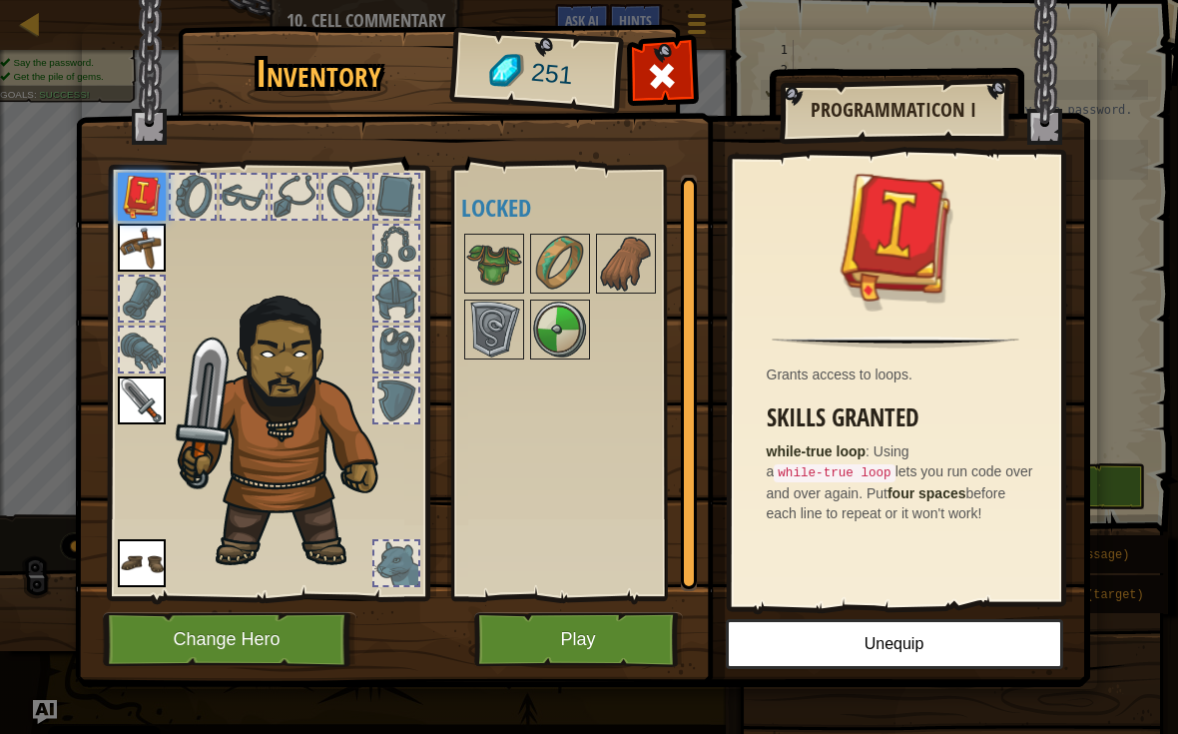
click at [135, 204] on img at bounding box center [142, 197] width 48 height 48
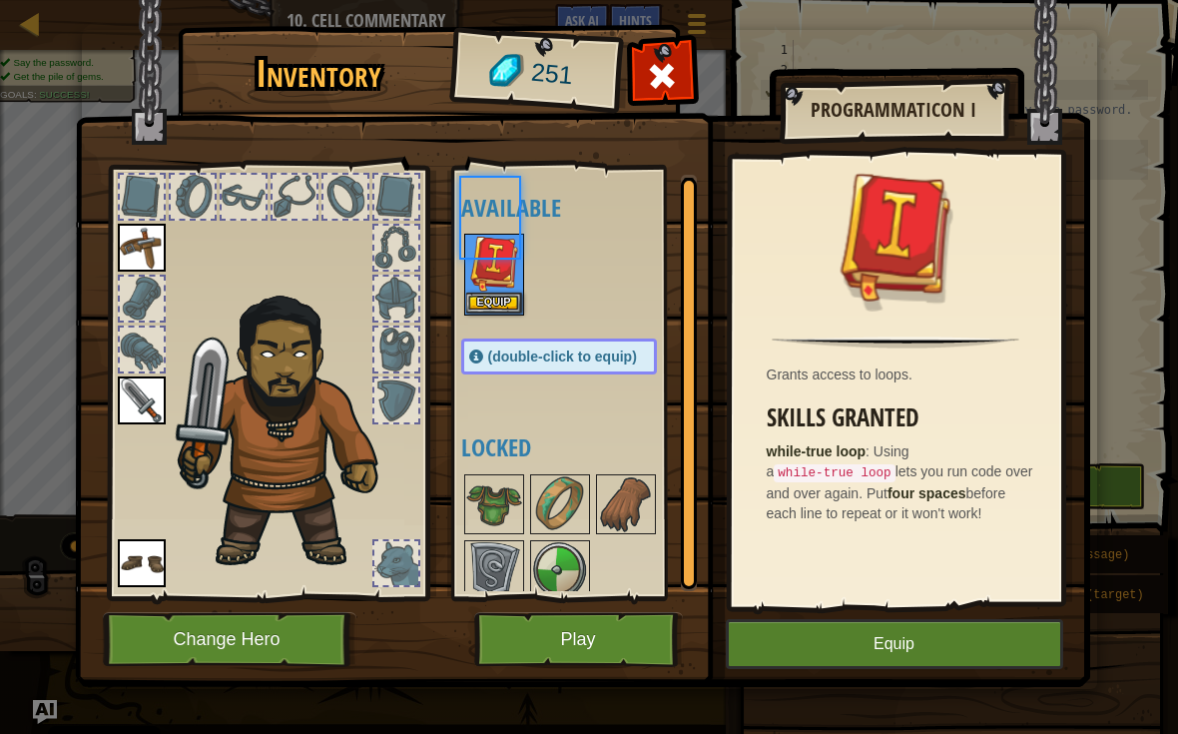
click at [154, 193] on div at bounding box center [142, 197] width 44 height 44
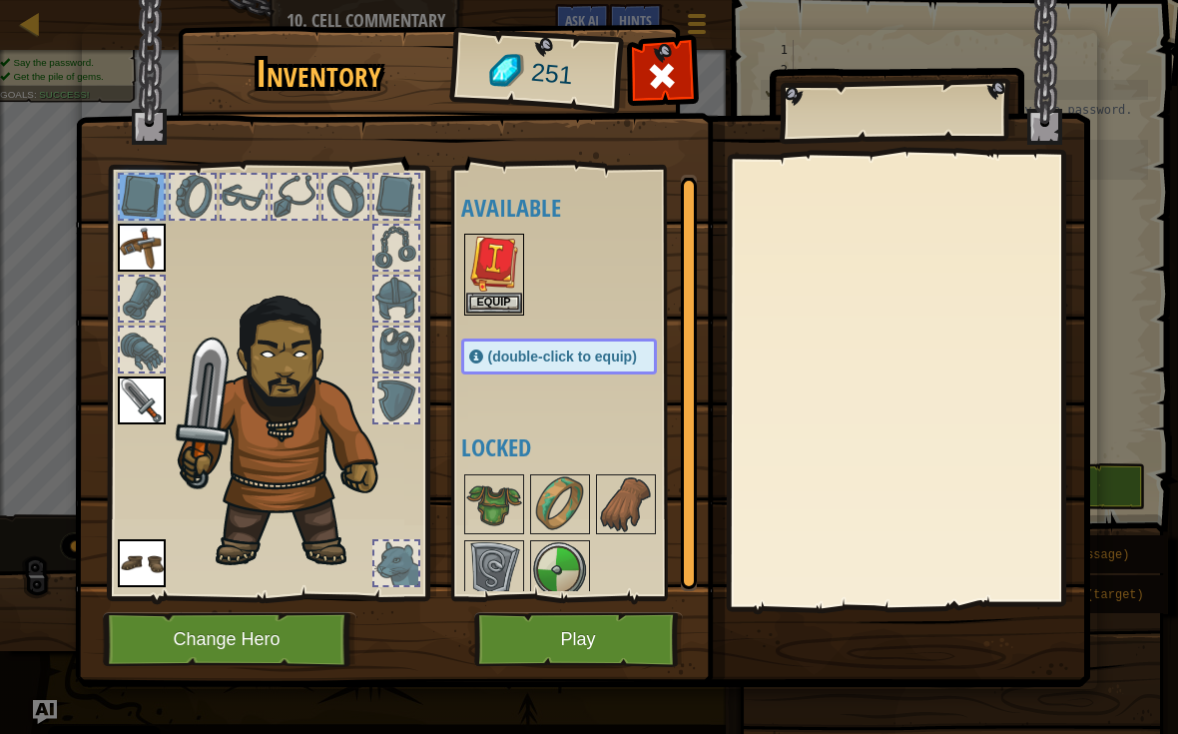
click at [494, 335] on div "Available Equip Equip Equip Equip (double-click to equip) Locked" at bounding box center [579, 383] width 236 height 416
click at [492, 291] on button "Equip" at bounding box center [494, 301] width 56 height 21
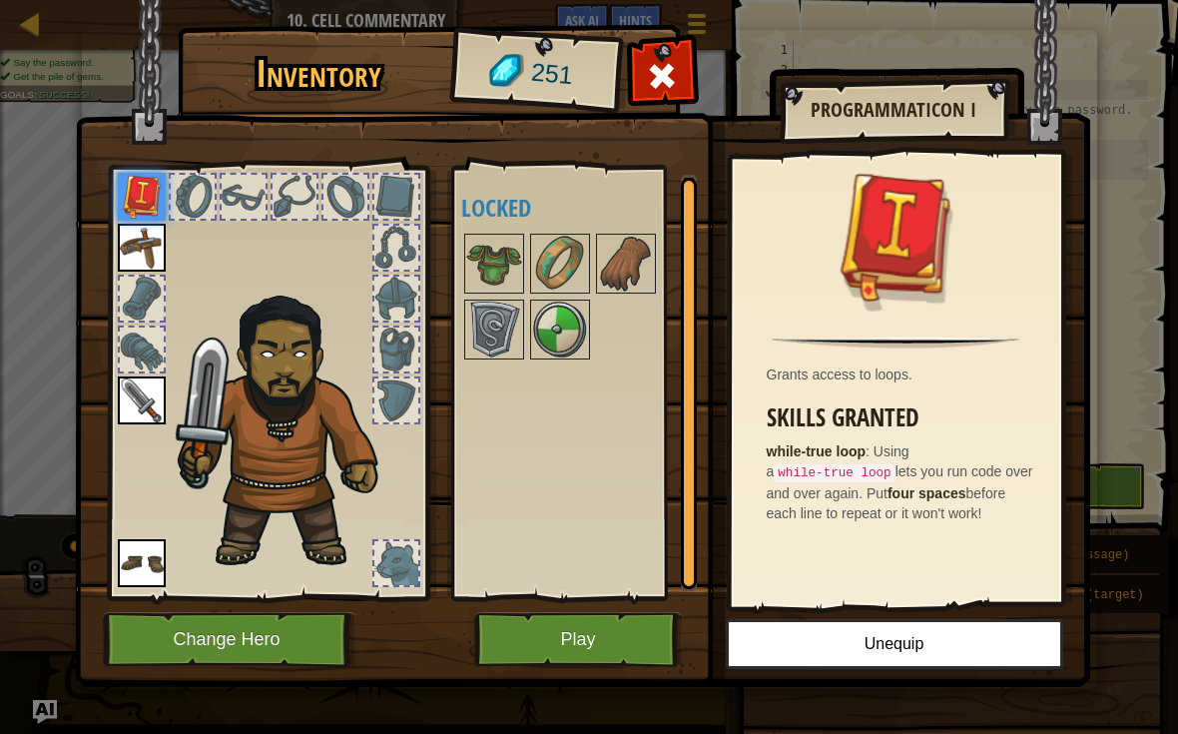
click at [637, 647] on button "Play" at bounding box center [578, 639] width 209 height 55
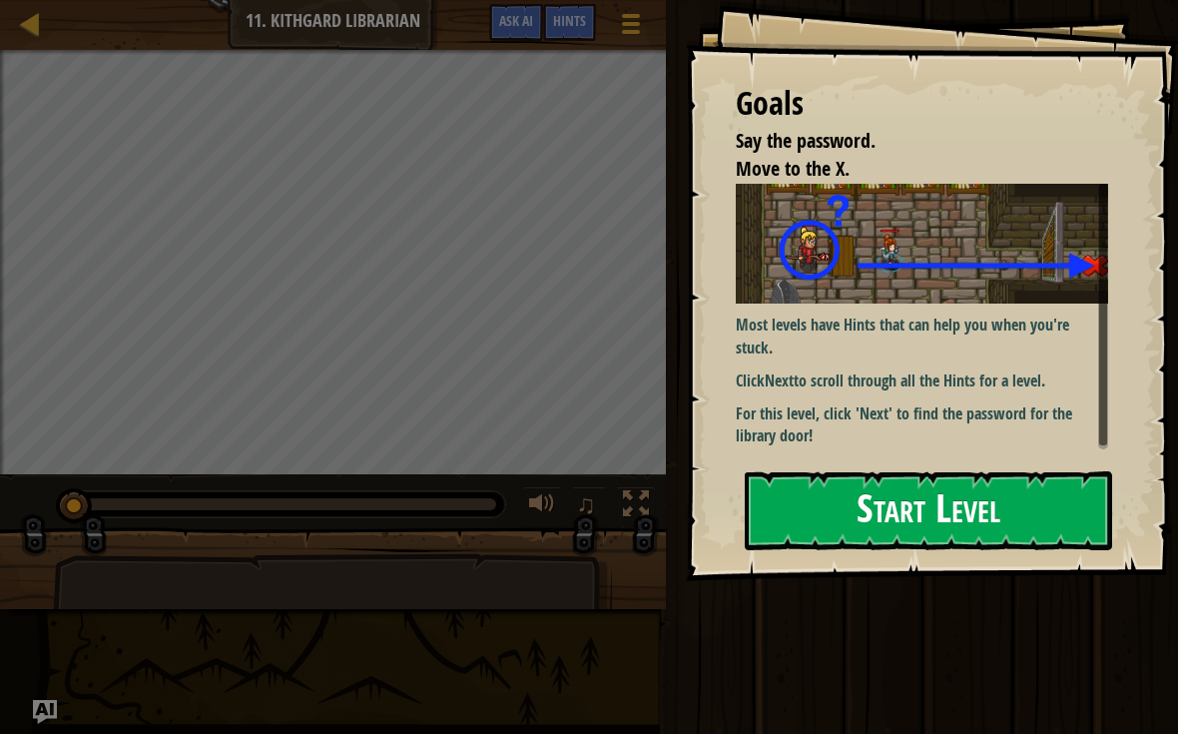
click at [1008, 504] on button "Start Level" at bounding box center [928, 510] width 367 height 79
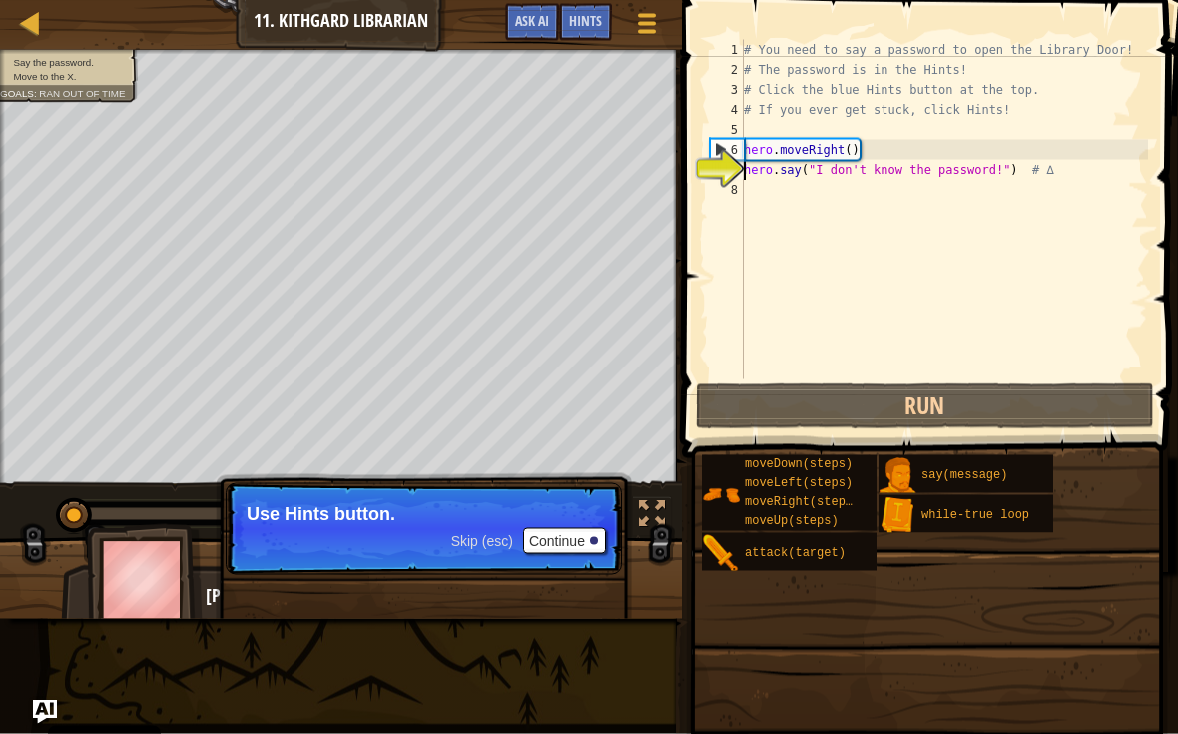
click at [581, 538] on button "Continue" at bounding box center [564, 541] width 83 height 26
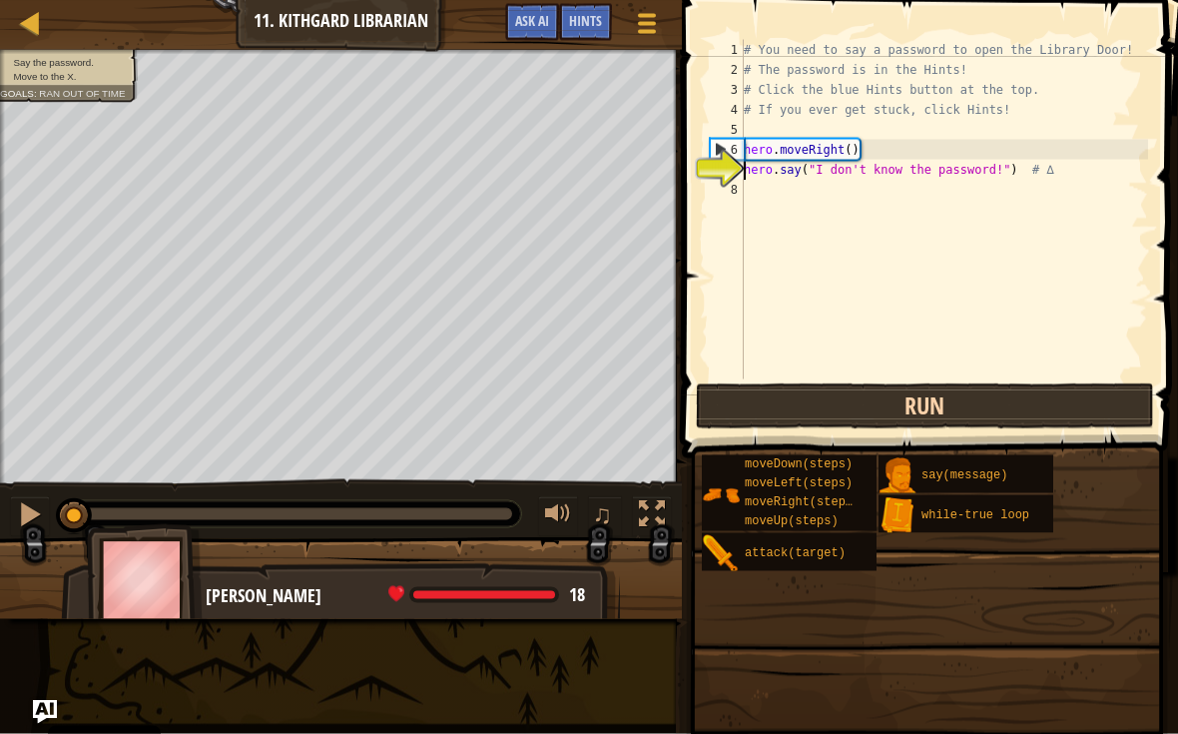
click at [1050, 398] on button "Run" at bounding box center [925, 406] width 458 height 46
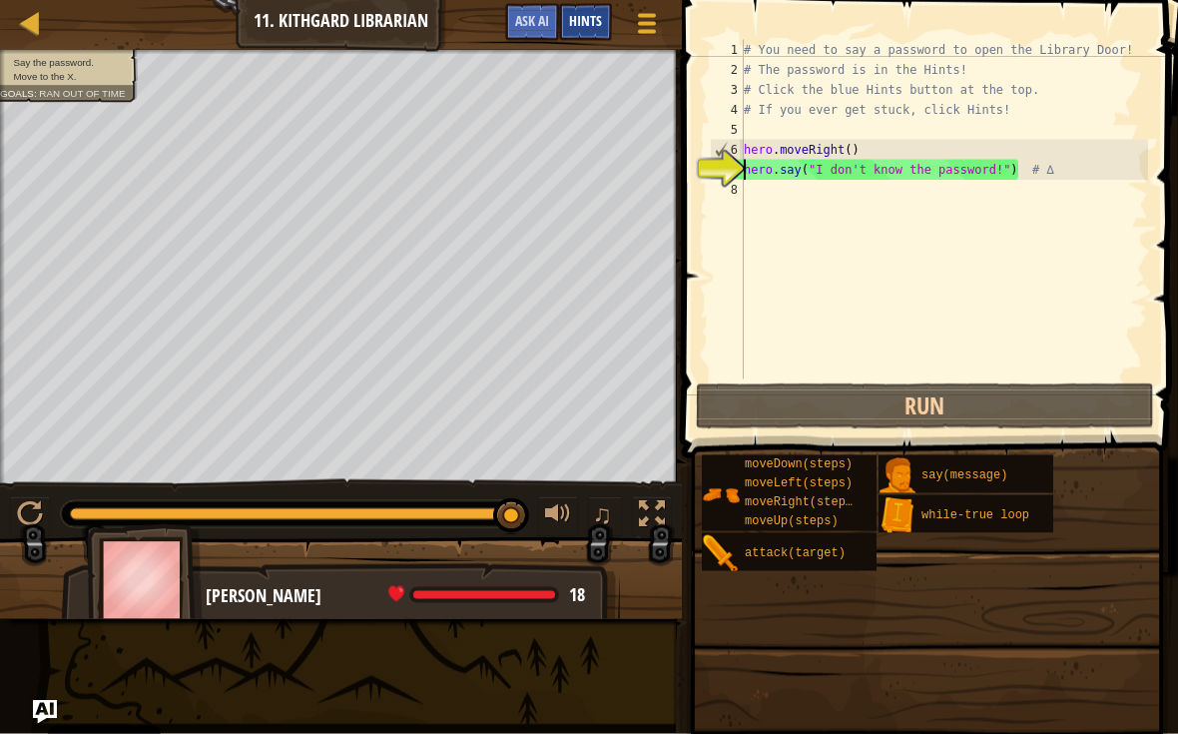
click at [582, 15] on span "Hints" at bounding box center [585, 20] width 33 height 19
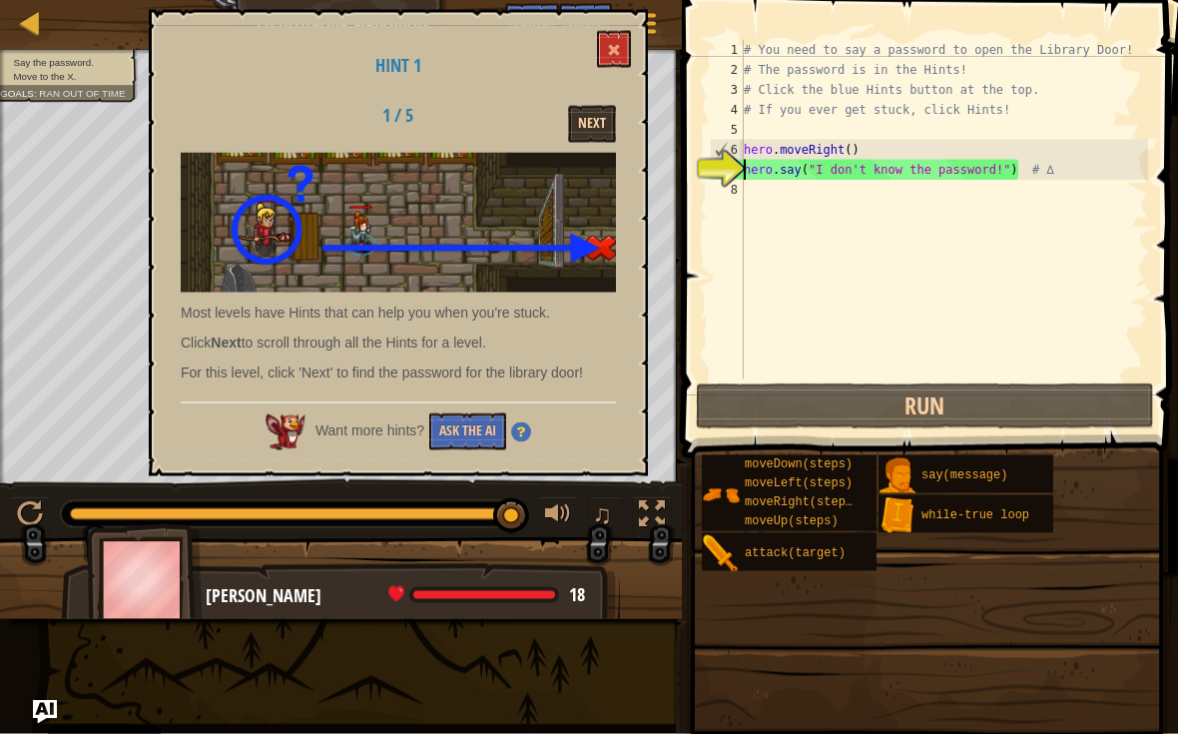
click at [592, 106] on button "Next" at bounding box center [592, 124] width 48 height 37
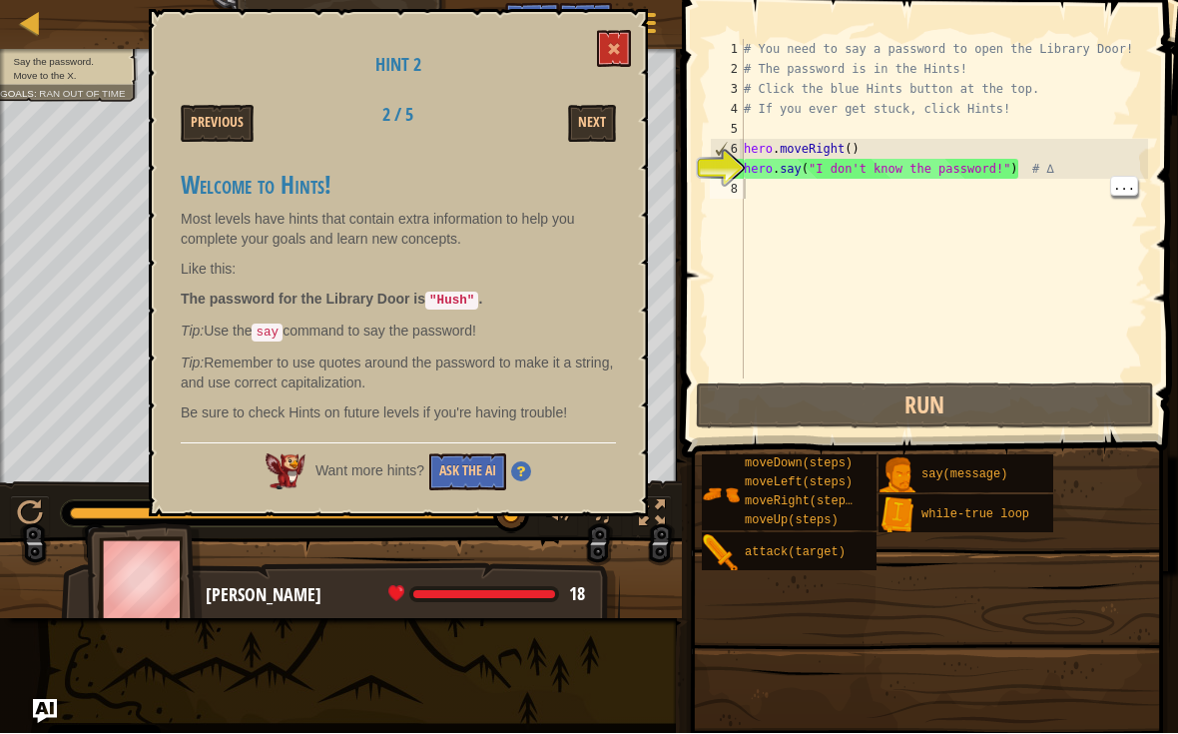
click at [756, 184] on div "# You need to say a password to open the Library Door! # The password is in the…" at bounding box center [944, 229] width 408 height 379
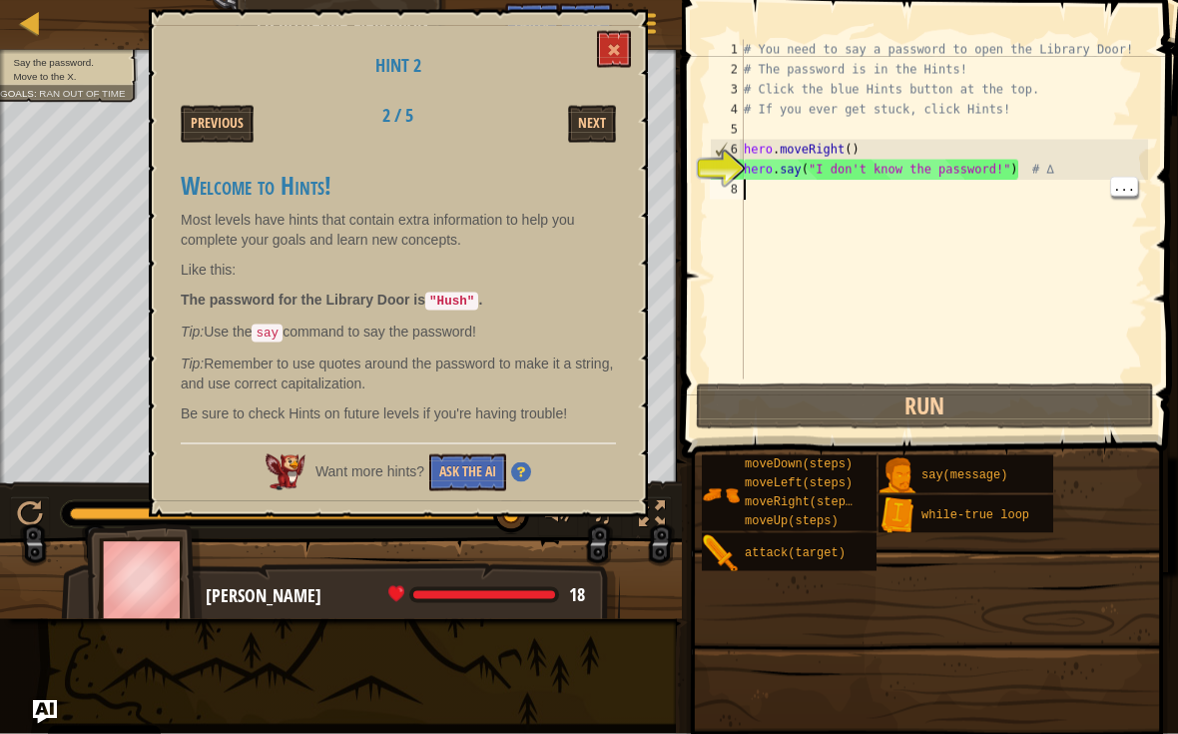
click at [756, 181] on div "# You need to say a password to open the Library Door! # The password is in the…" at bounding box center [944, 229] width 408 height 379
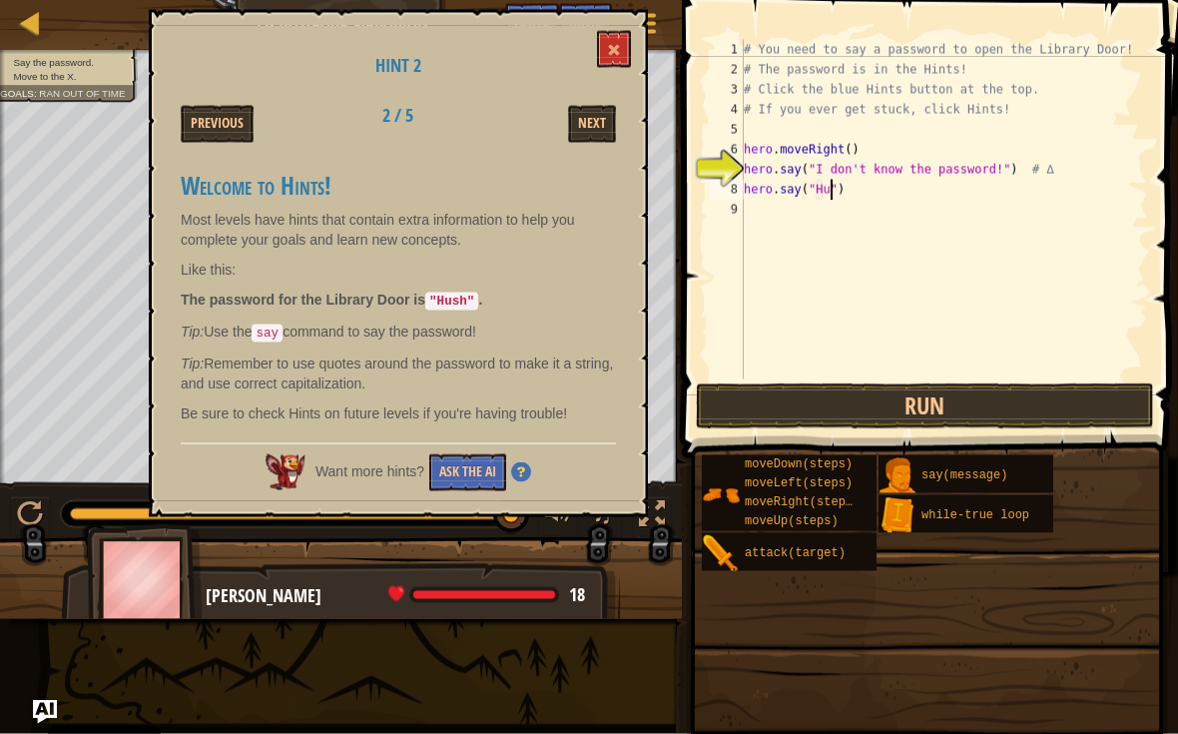
scroll to position [10, 8]
type textarea "hero.say("Hush")"
click at [1061, 419] on button "Run" at bounding box center [925, 406] width 458 height 46
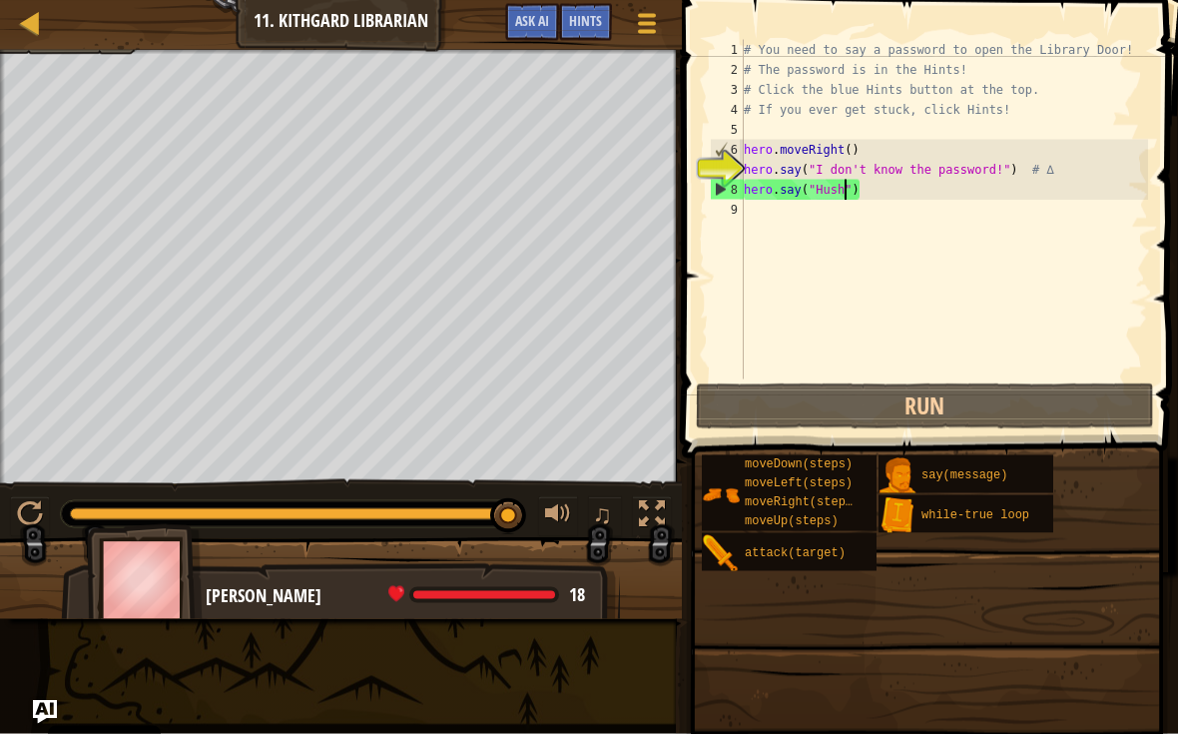
scroll to position [10, 0]
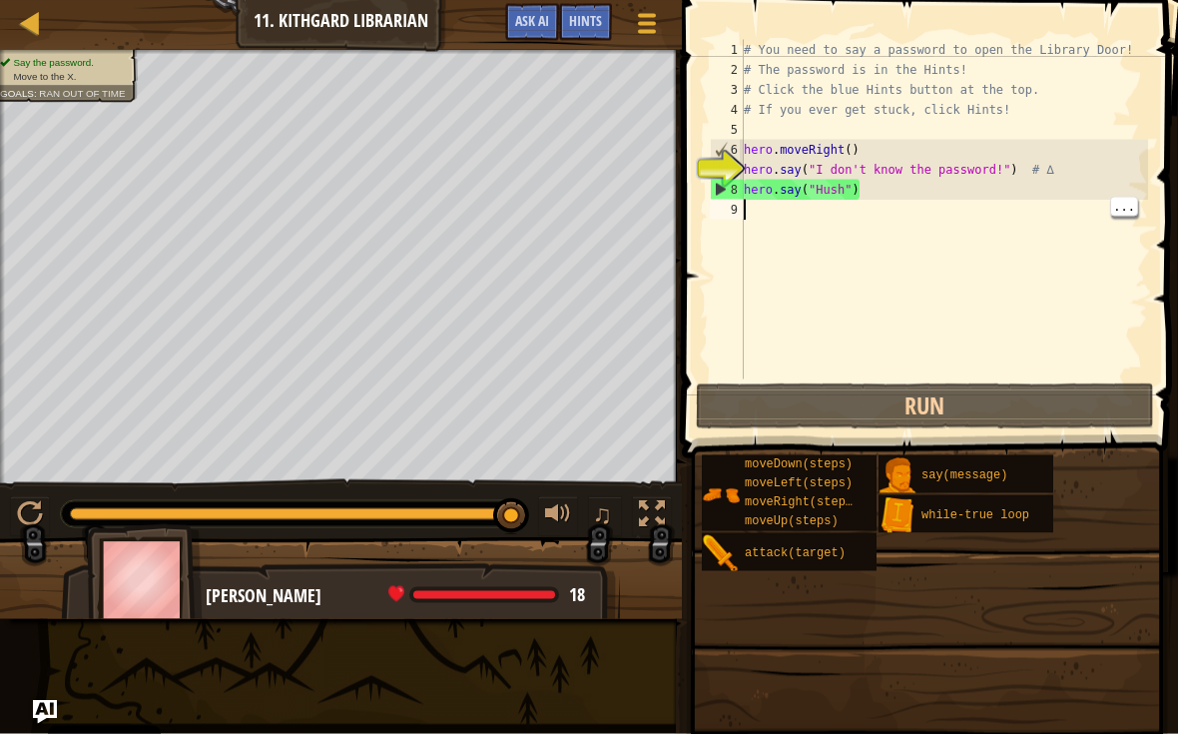
type textarea "he"
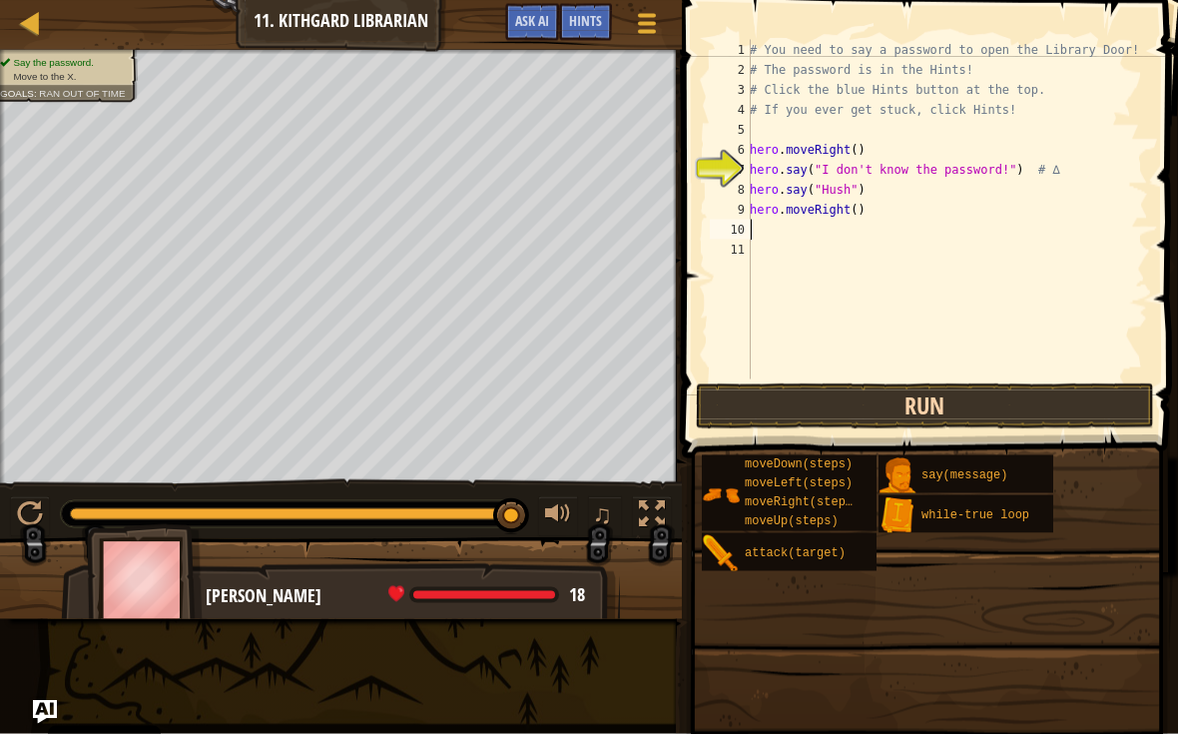
click at [1066, 410] on button "Run" at bounding box center [925, 406] width 458 height 46
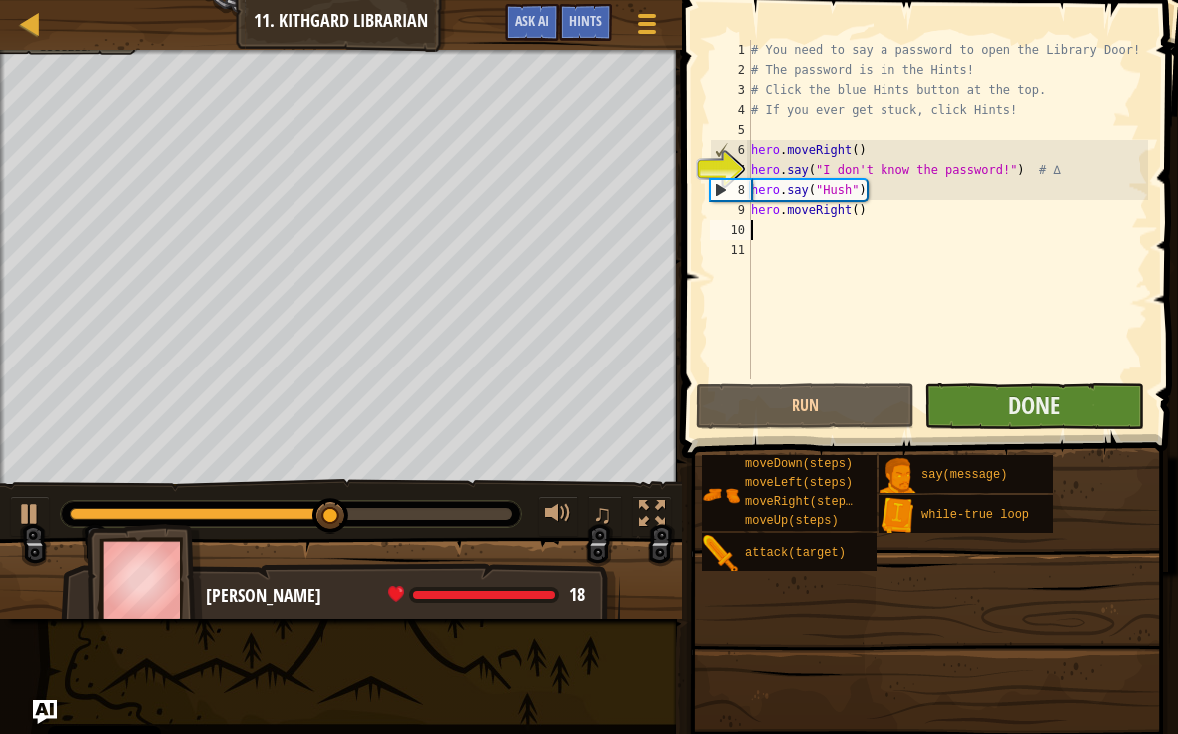
click at [1088, 386] on button "Done" at bounding box center [1033, 406] width 219 height 46
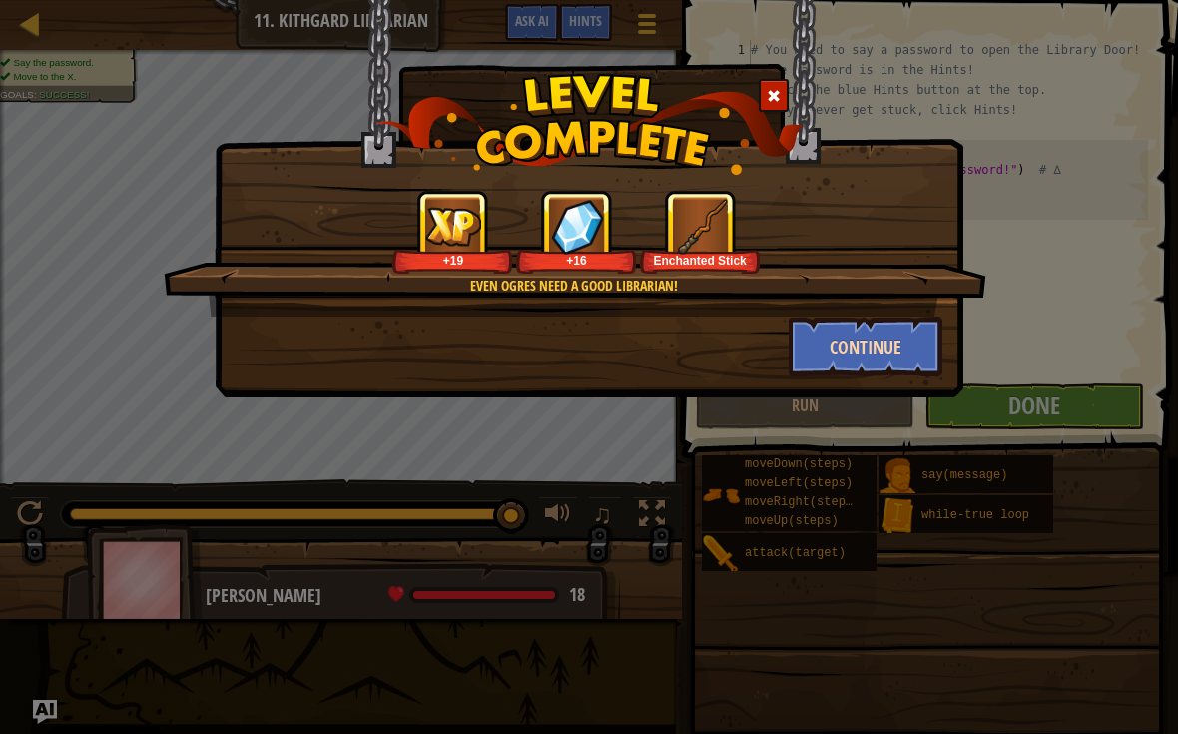
click at [859, 328] on button "Continue" at bounding box center [866, 346] width 155 height 60
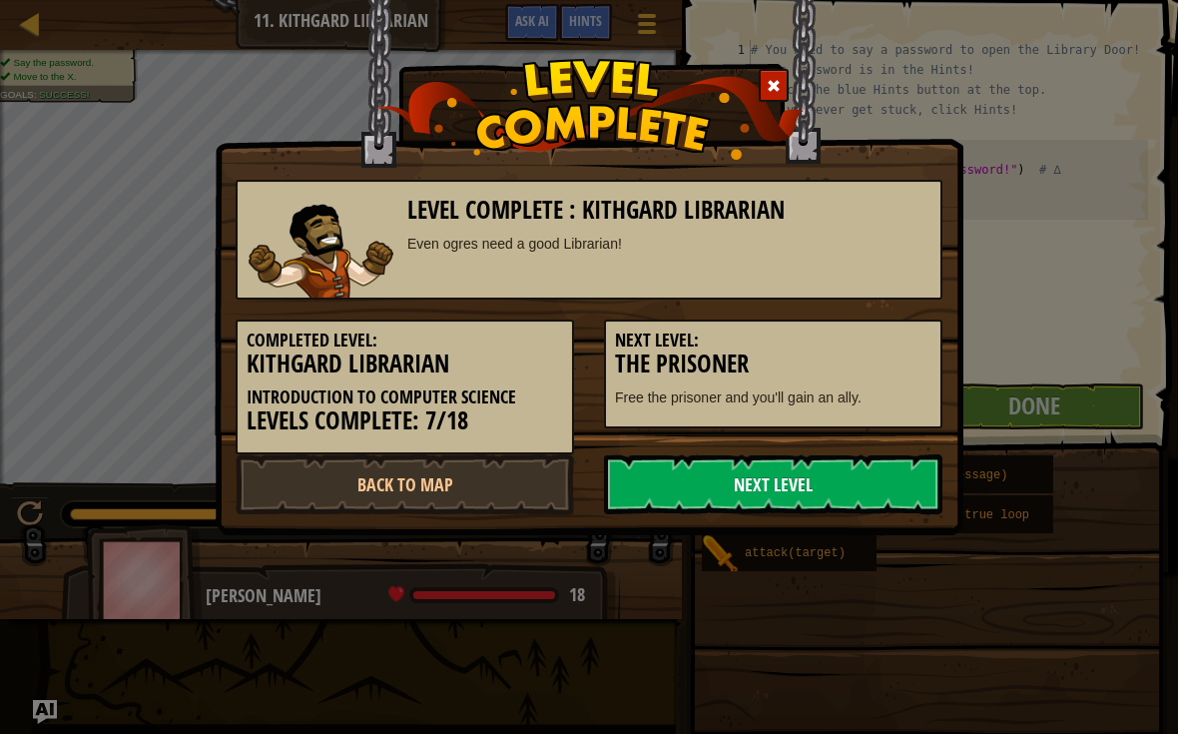
click at [863, 469] on link "Next Level" at bounding box center [773, 484] width 338 height 60
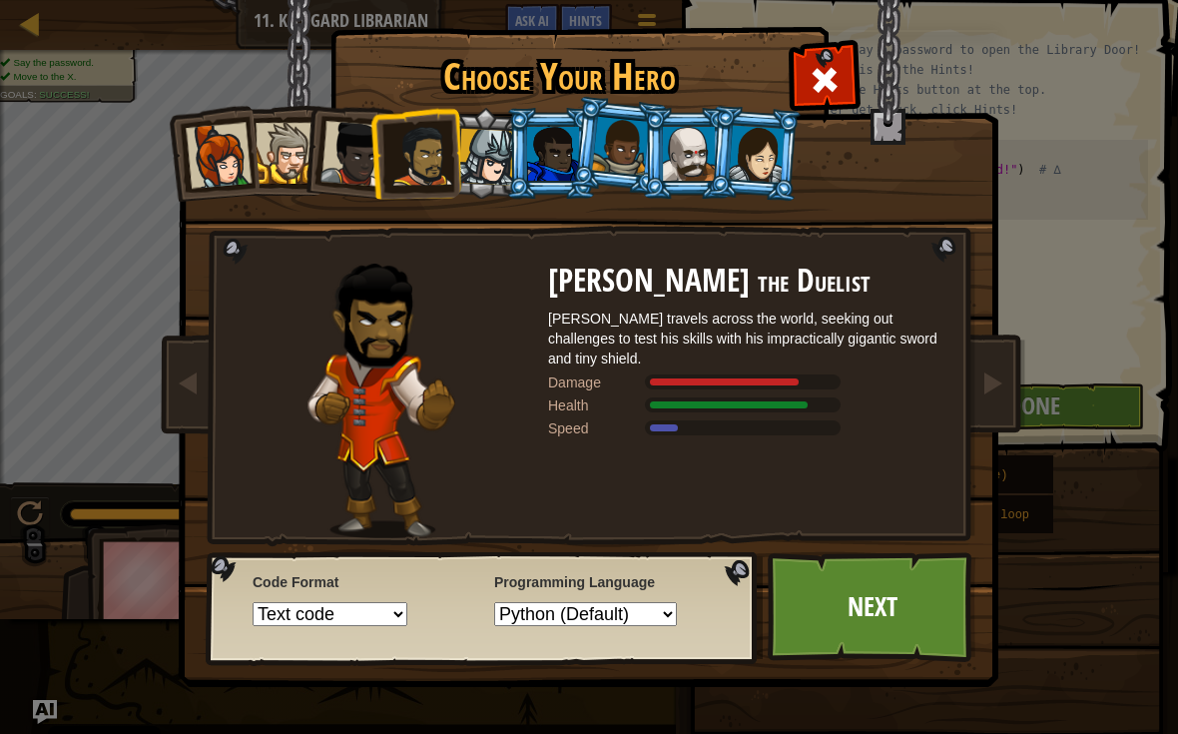
click at [296, 626] on select "Text code Blocks and code Blocks Blocks (Icons)" at bounding box center [330, 614] width 155 height 24
click at [881, 610] on link "Next" at bounding box center [872, 607] width 209 height 110
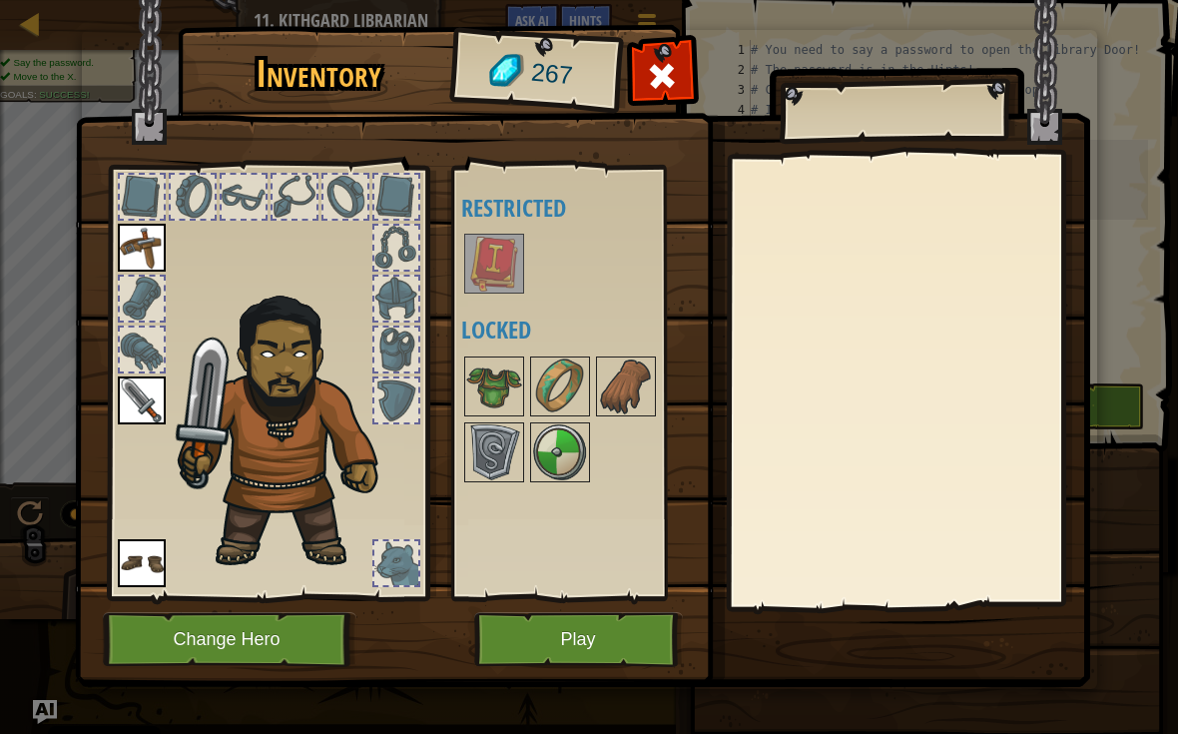
click at [243, 636] on button "Change Hero" at bounding box center [230, 639] width 254 height 55
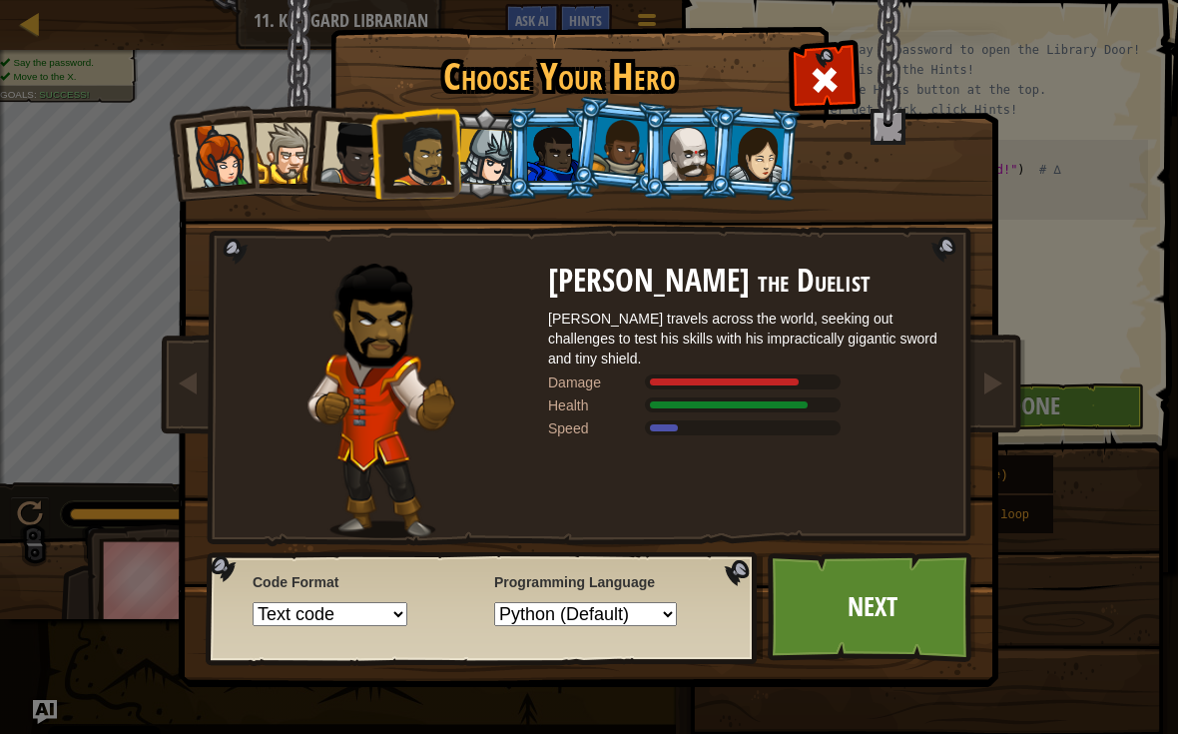
click at [353, 164] on div at bounding box center [353, 154] width 66 height 66
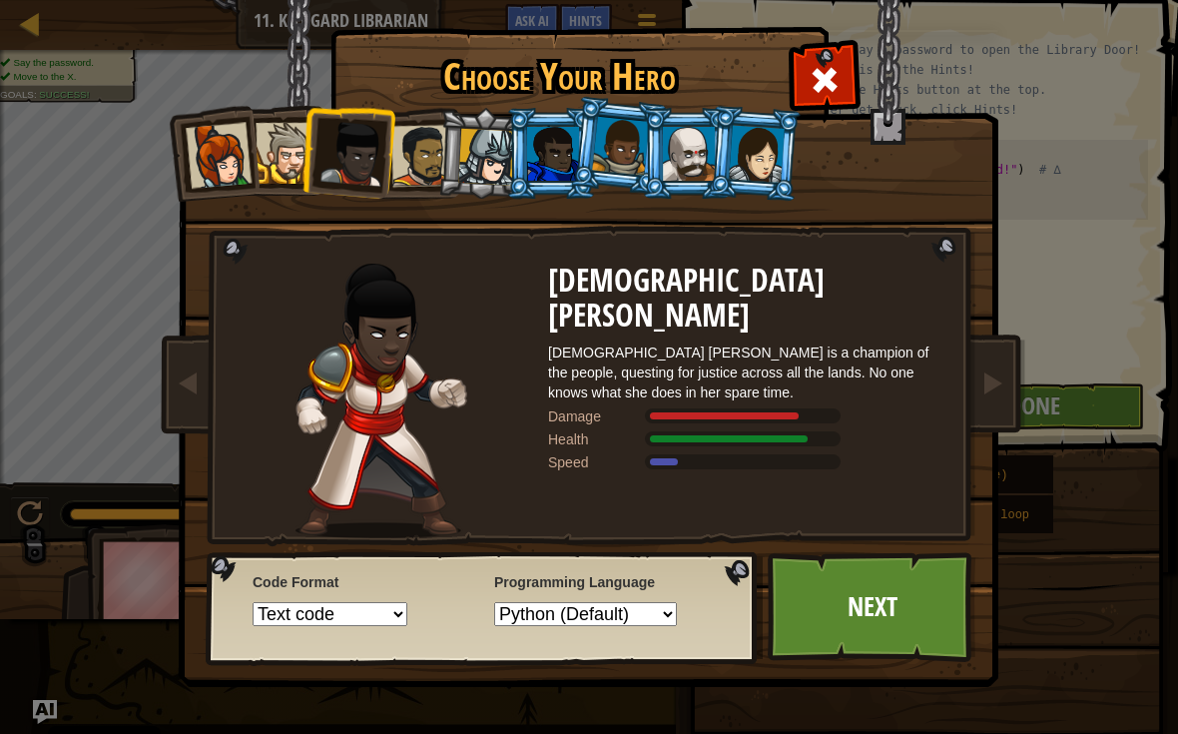
click at [279, 151] on div at bounding box center [286, 153] width 61 height 61
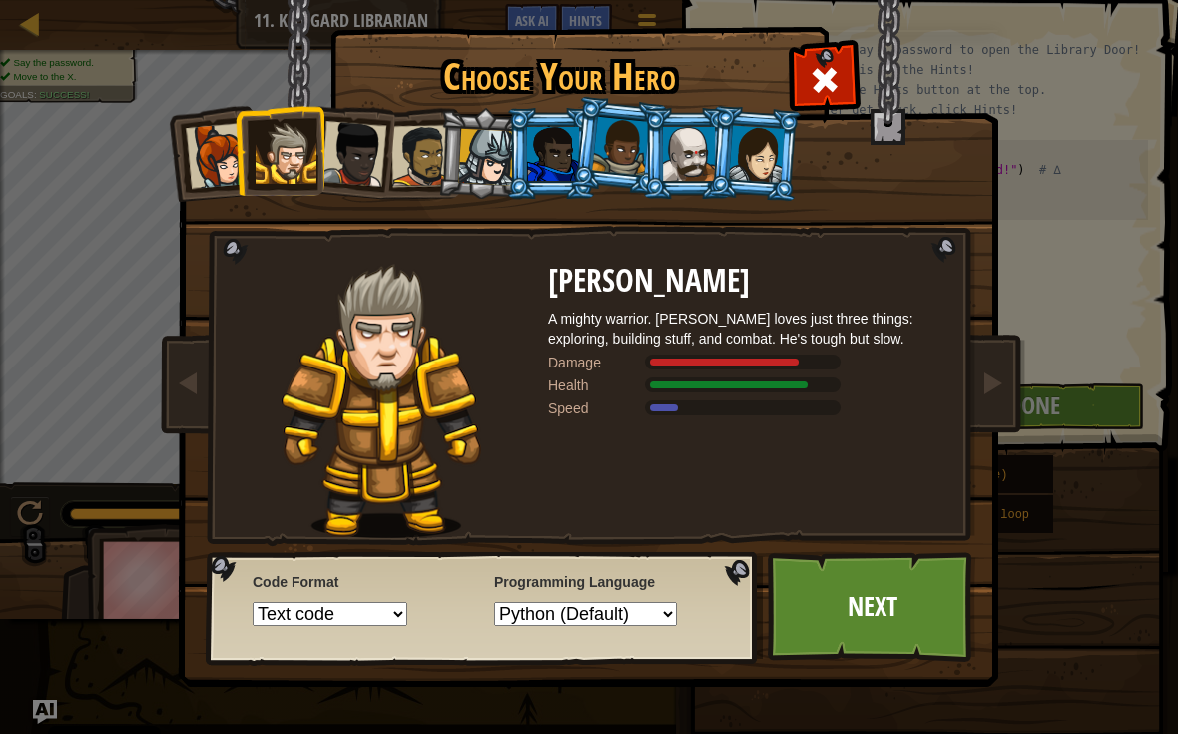
click at [208, 146] on div at bounding box center [219, 156] width 66 height 66
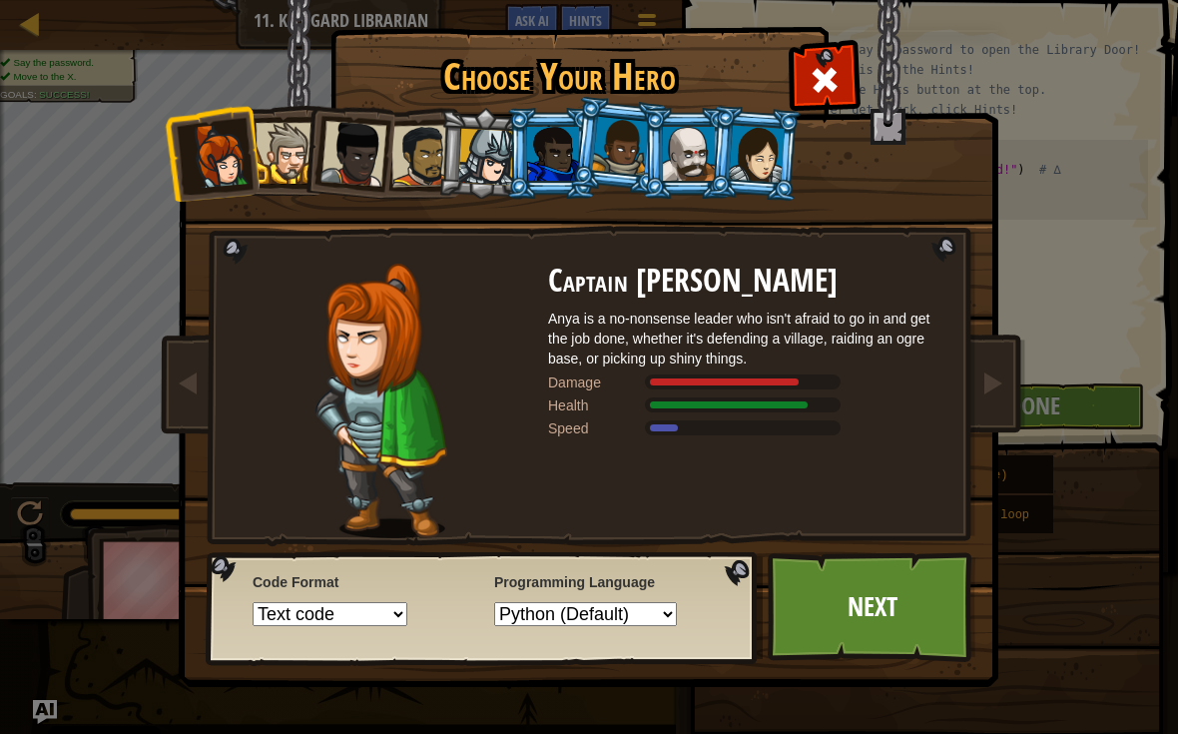
click at [533, 141] on div at bounding box center [553, 154] width 52 height 54
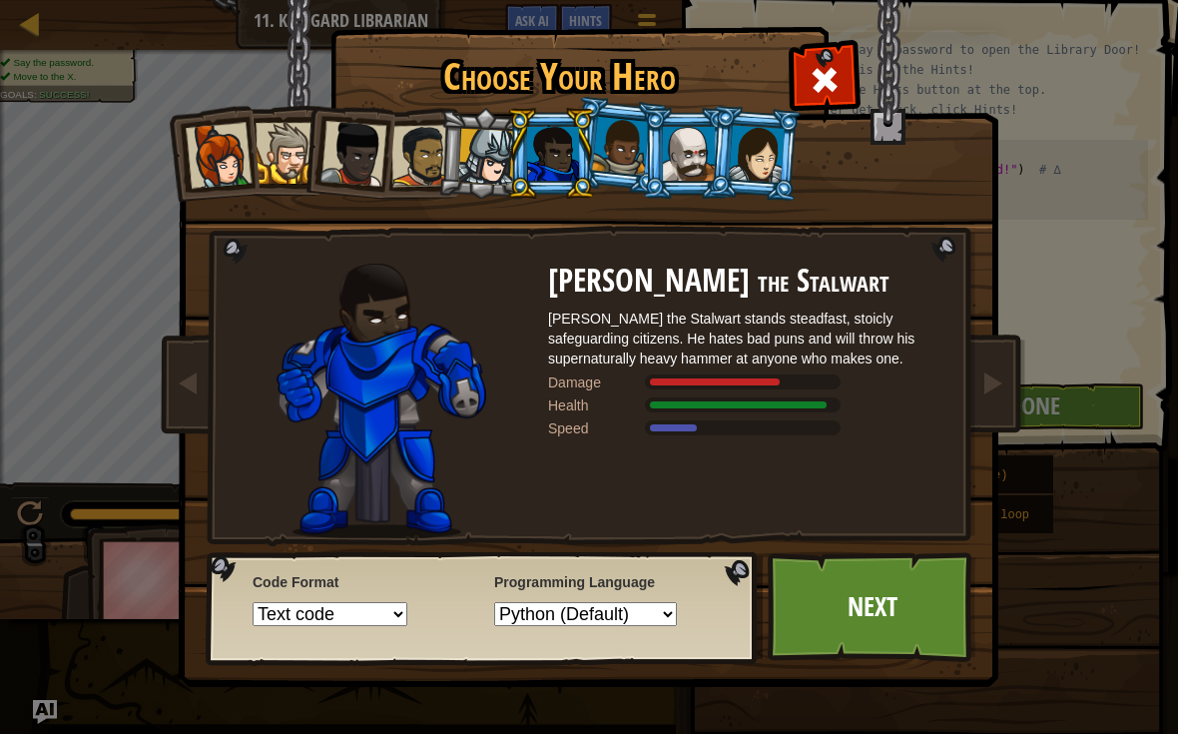
click at [607, 139] on div at bounding box center [620, 146] width 57 height 59
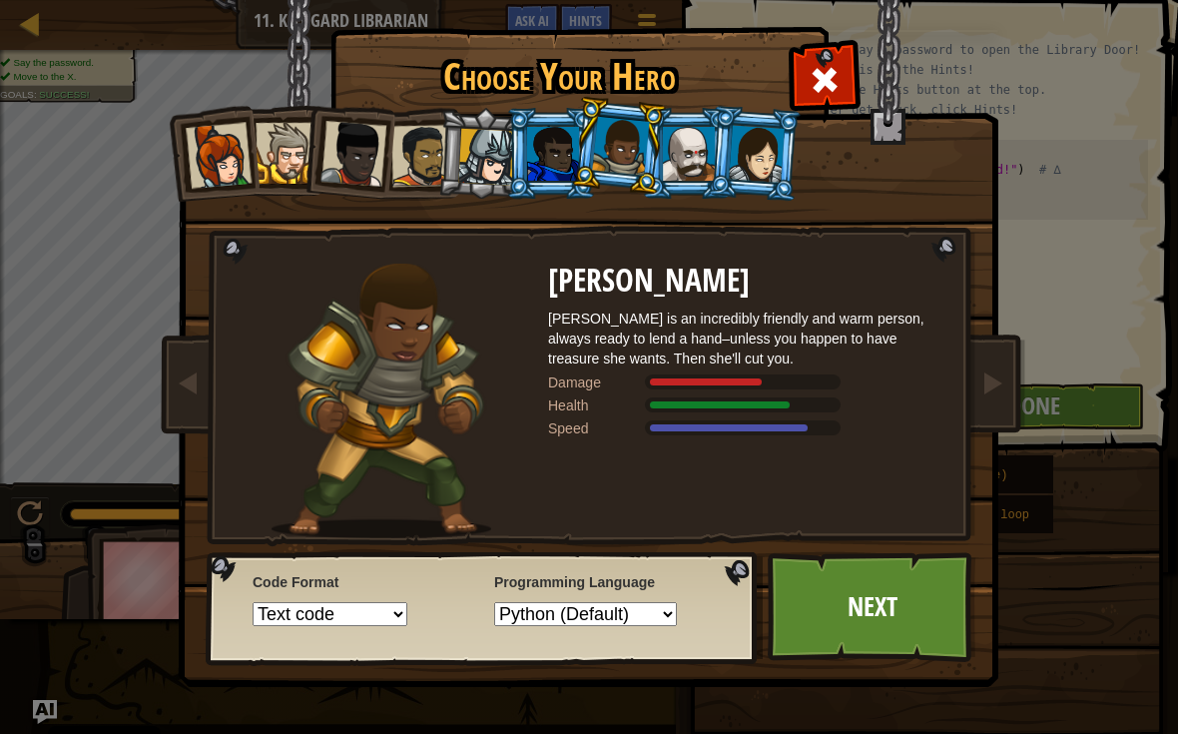
click at [676, 154] on div at bounding box center [689, 154] width 52 height 54
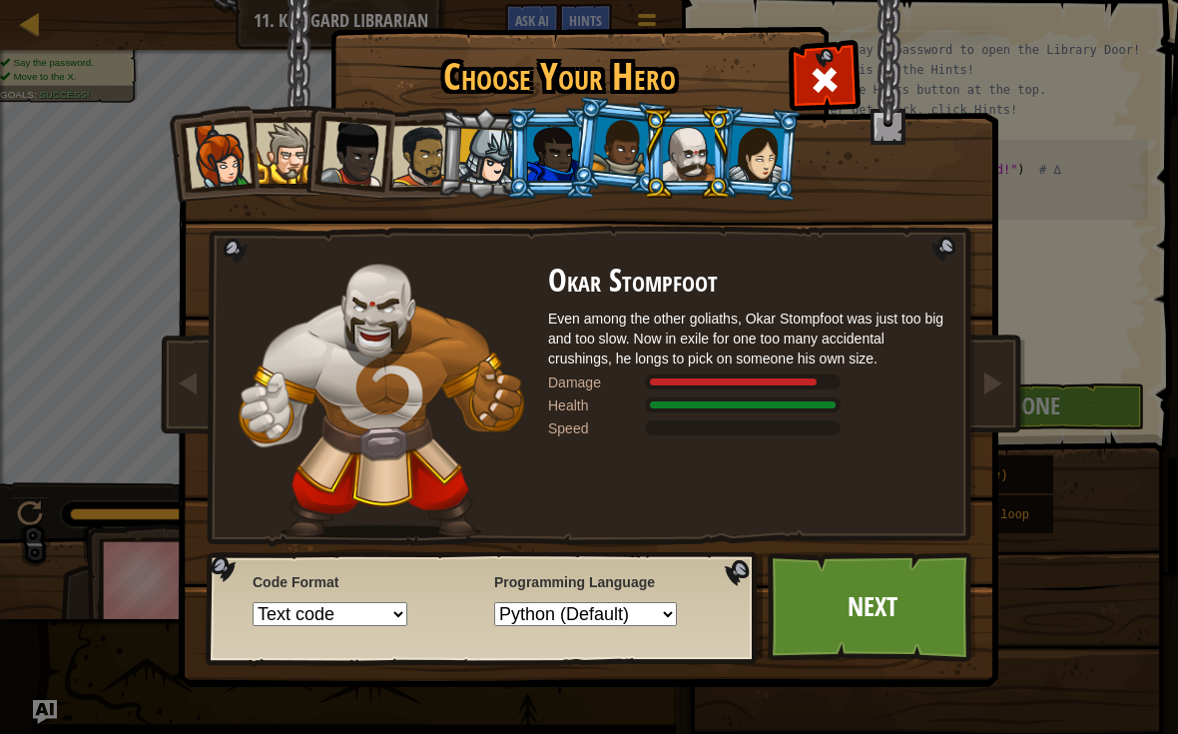
click at [432, 156] on div at bounding box center [422, 156] width 62 height 62
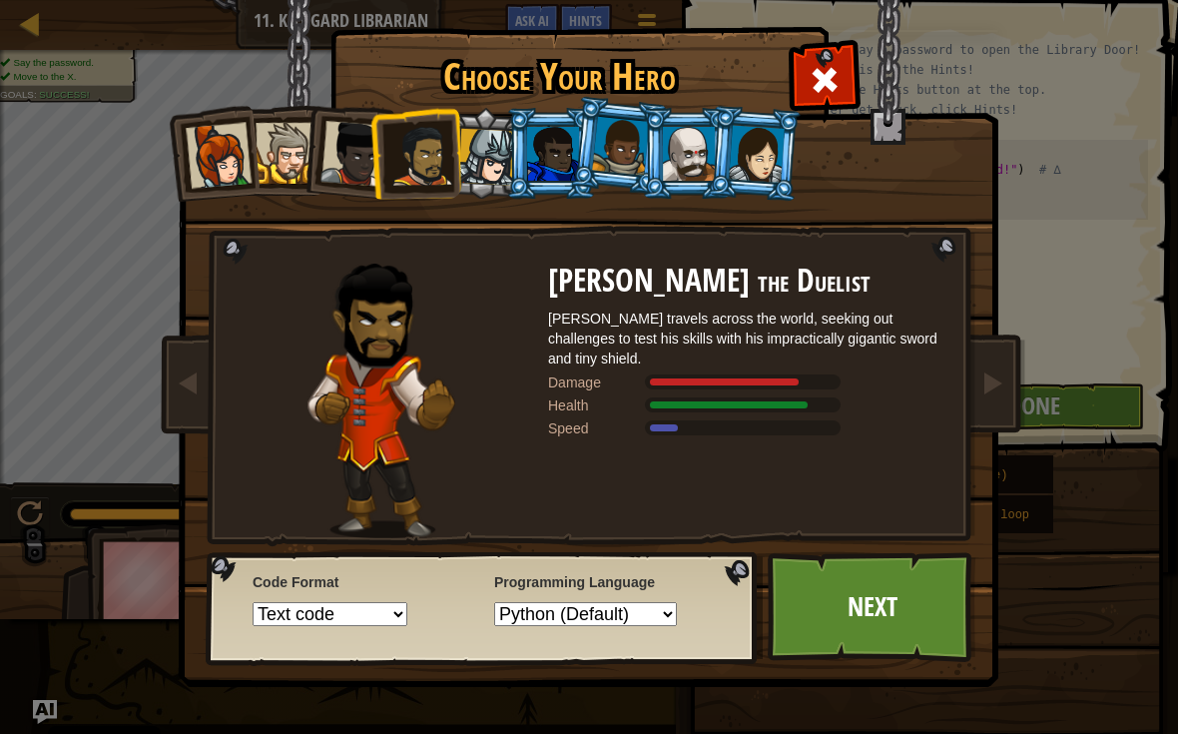
click at [364, 142] on div at bounding box center [353, 154] width 66 height 66
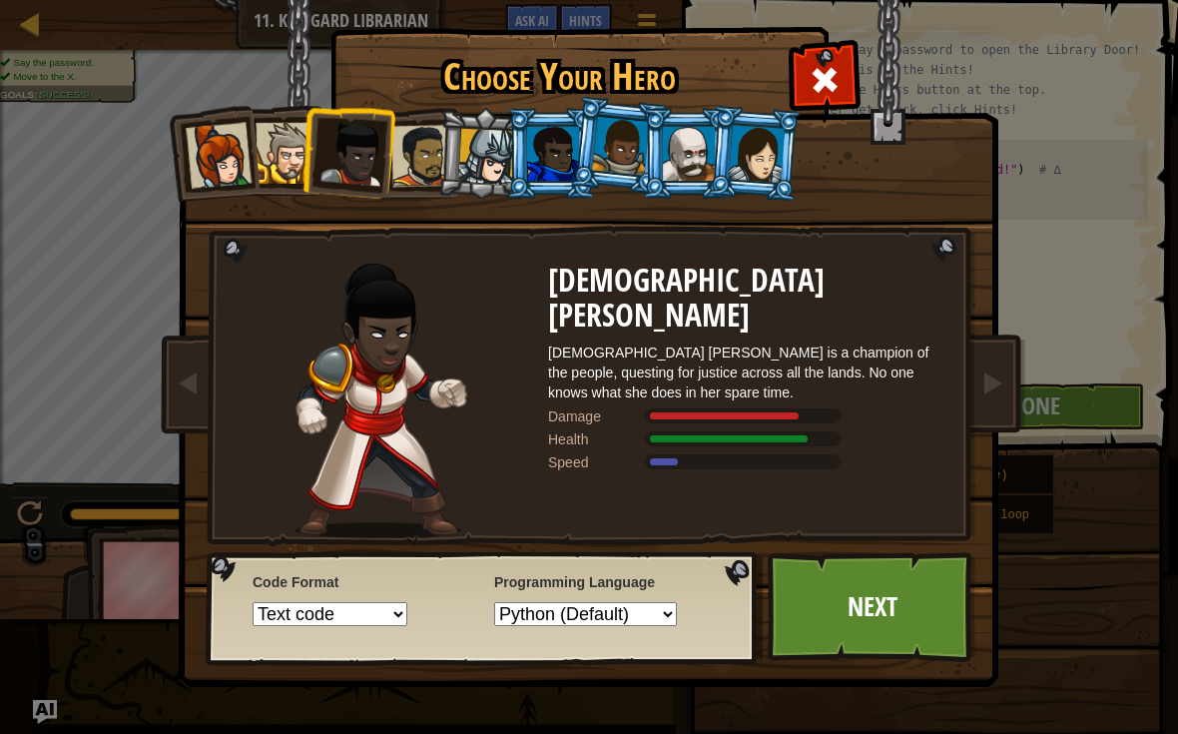
click at [263, 150] on div at bounding box center [286, 153] width 61 height 61
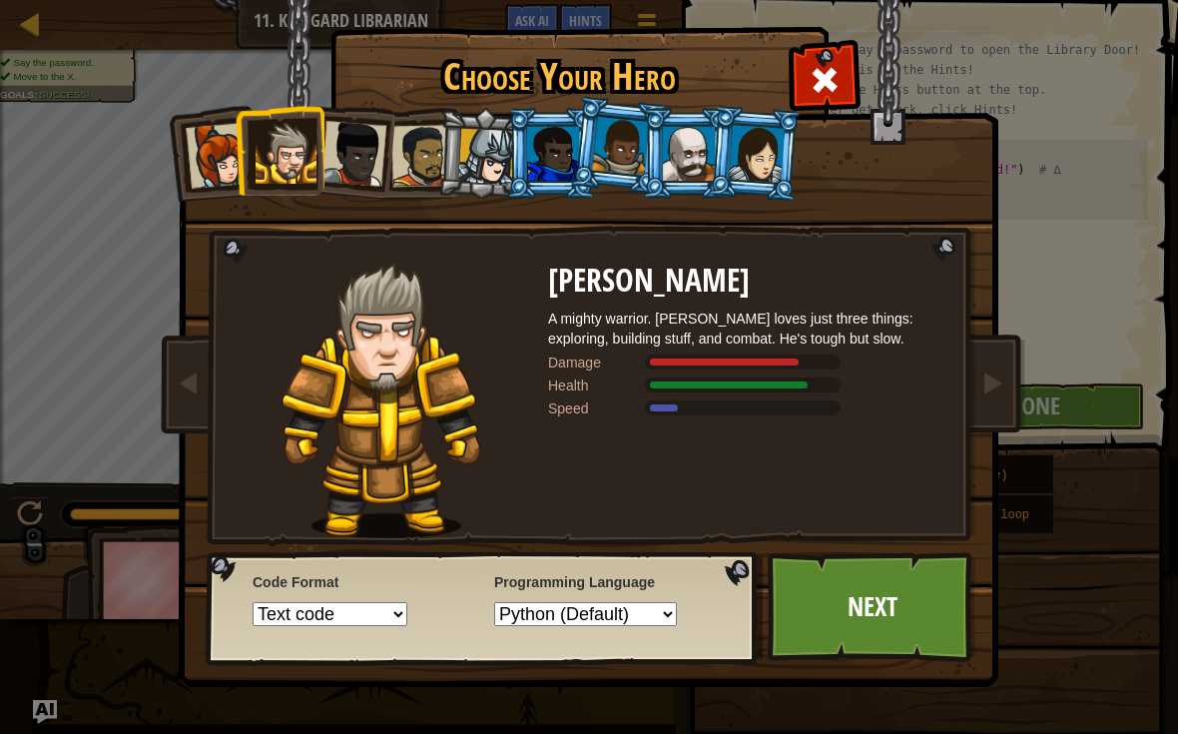
click at [200, 210] on img at bounding box center [593, 329] width 864 height 715
click at [230, 143] on div at bounding box center [219, 156] width 66 height 66
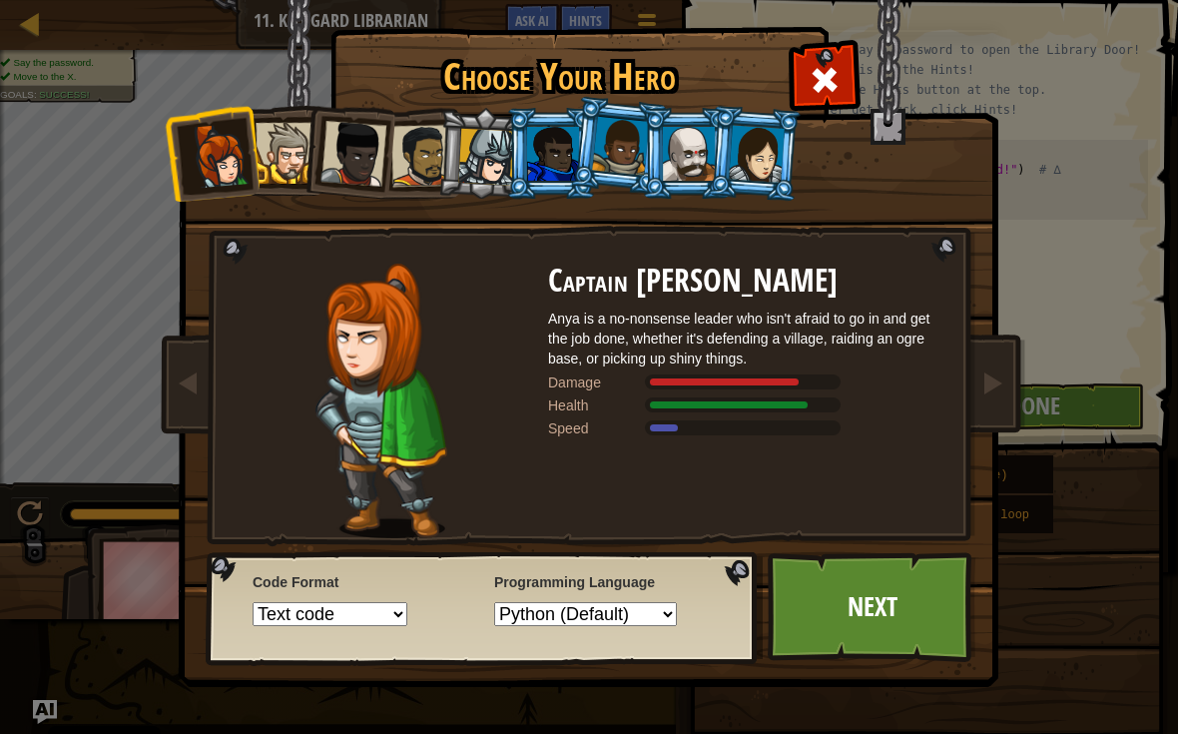
click at [635, 123] on div at bounding box center [620, 146] width 57 height 59
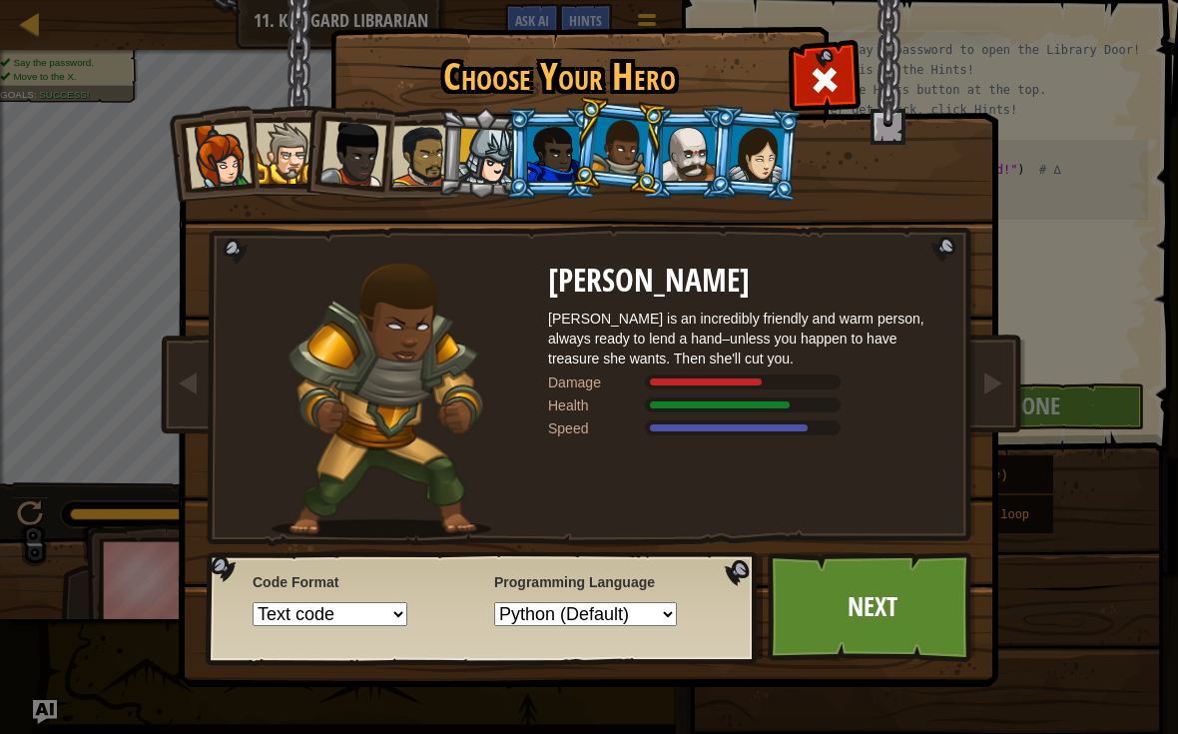
click at [678, 140] on div at bounding box center [689, 154] width 52 height 54
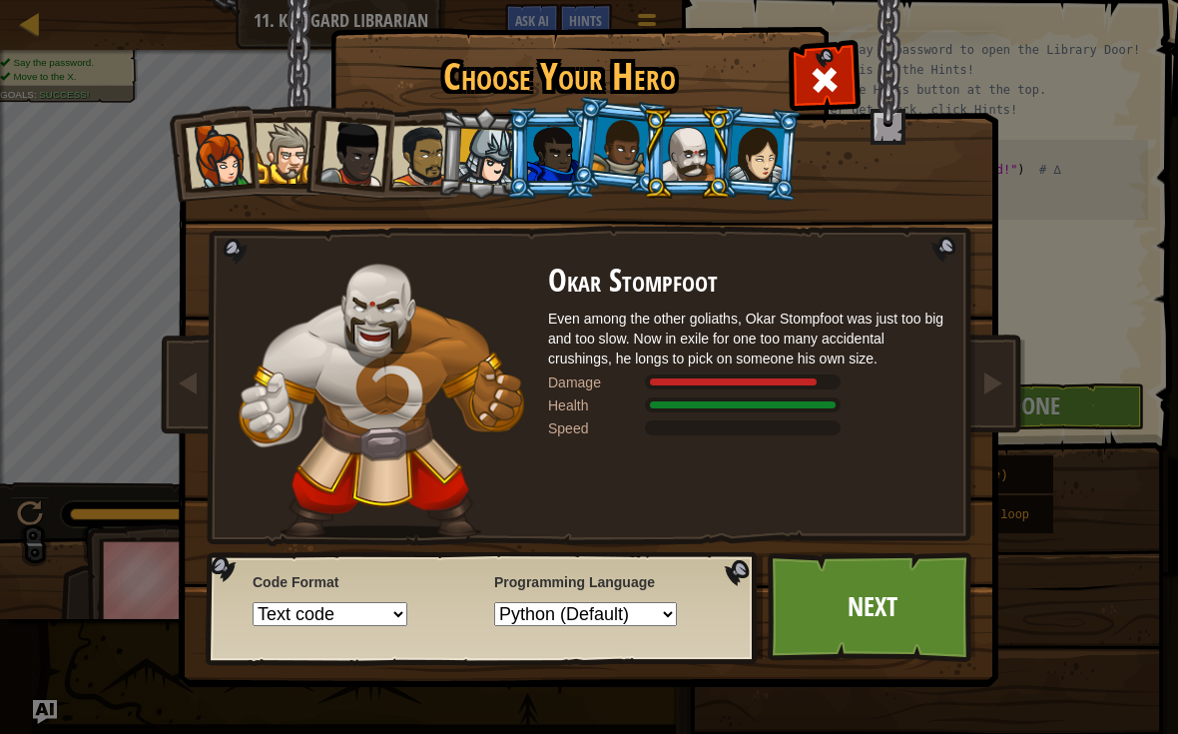
click at [502, 175] on div at bounding box center [486, 157] width 57 height 57
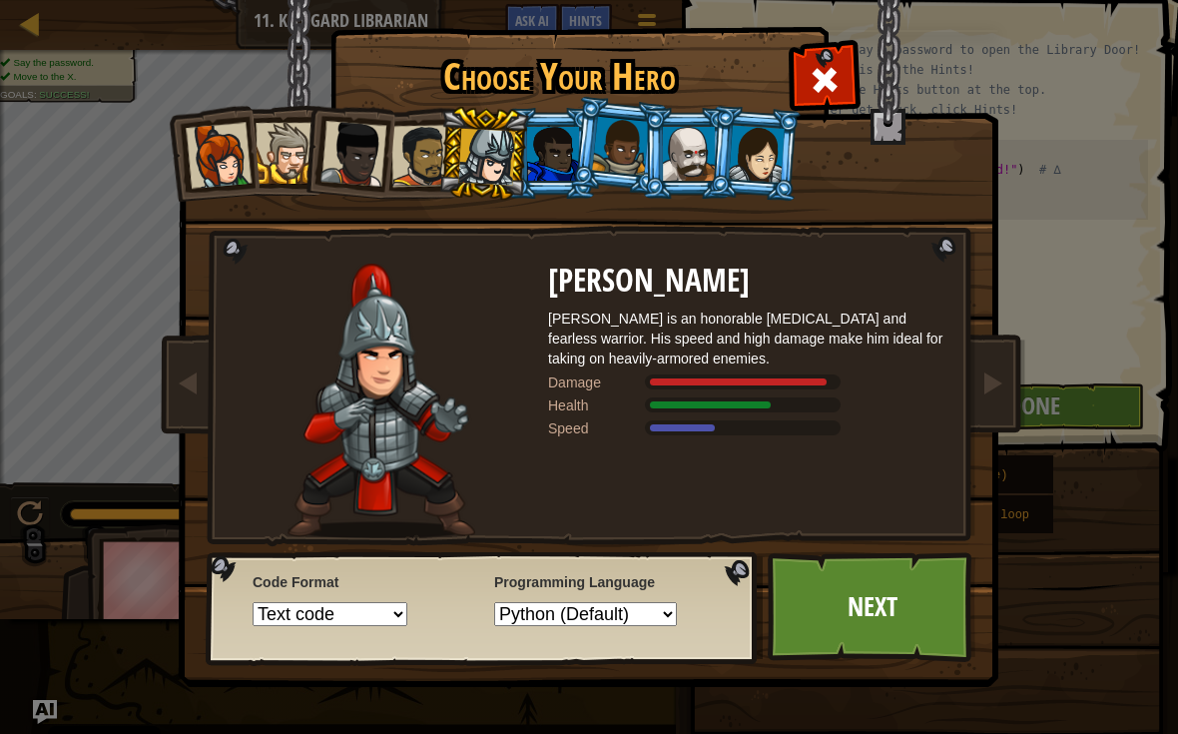
click at [436, 166] on div at bounding box center [422, 156] width 62 height 62
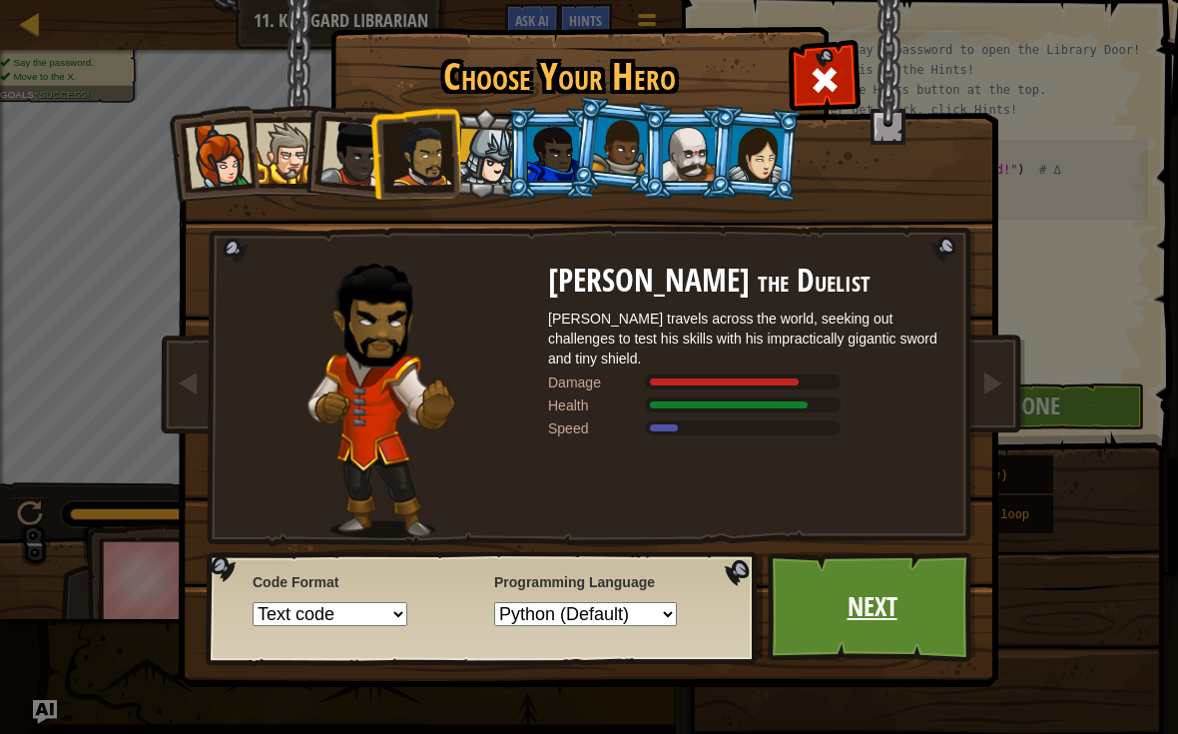
click at [910, 587] on link "Next" at bounding box center [872, 607] width 209 height 110
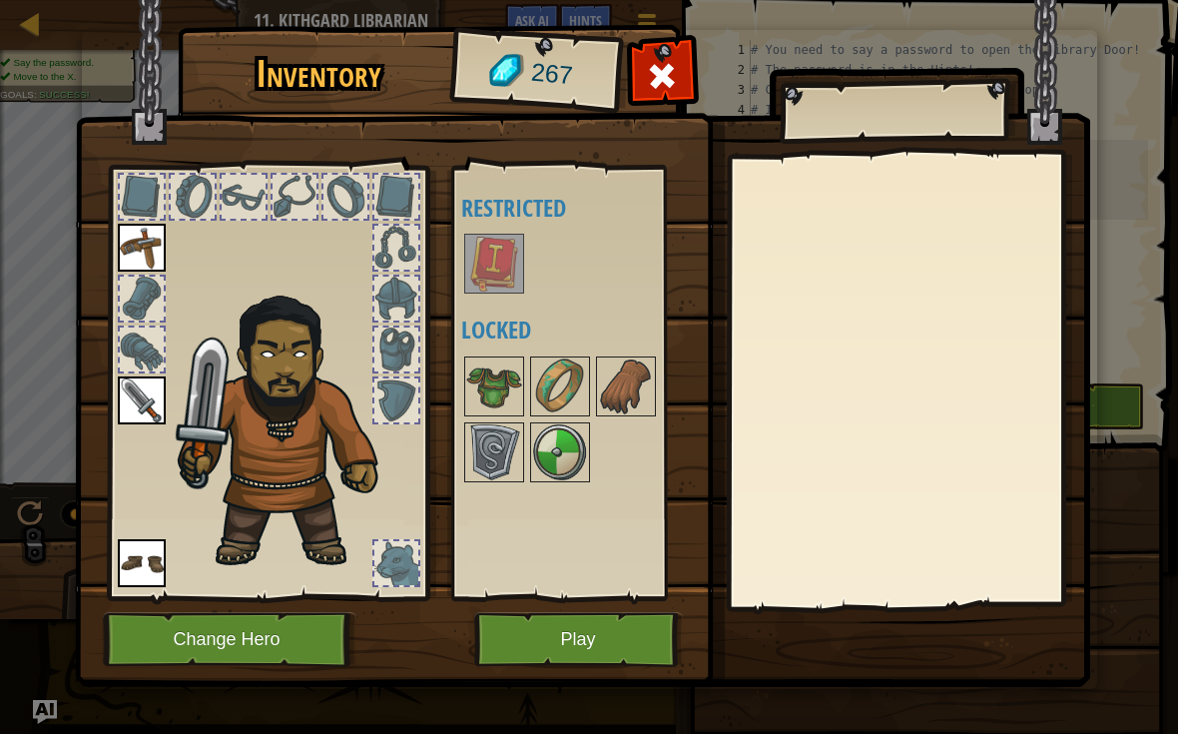
click at [634, 620] on button "Play" at bounding box center [578, 639] width 209 height 55
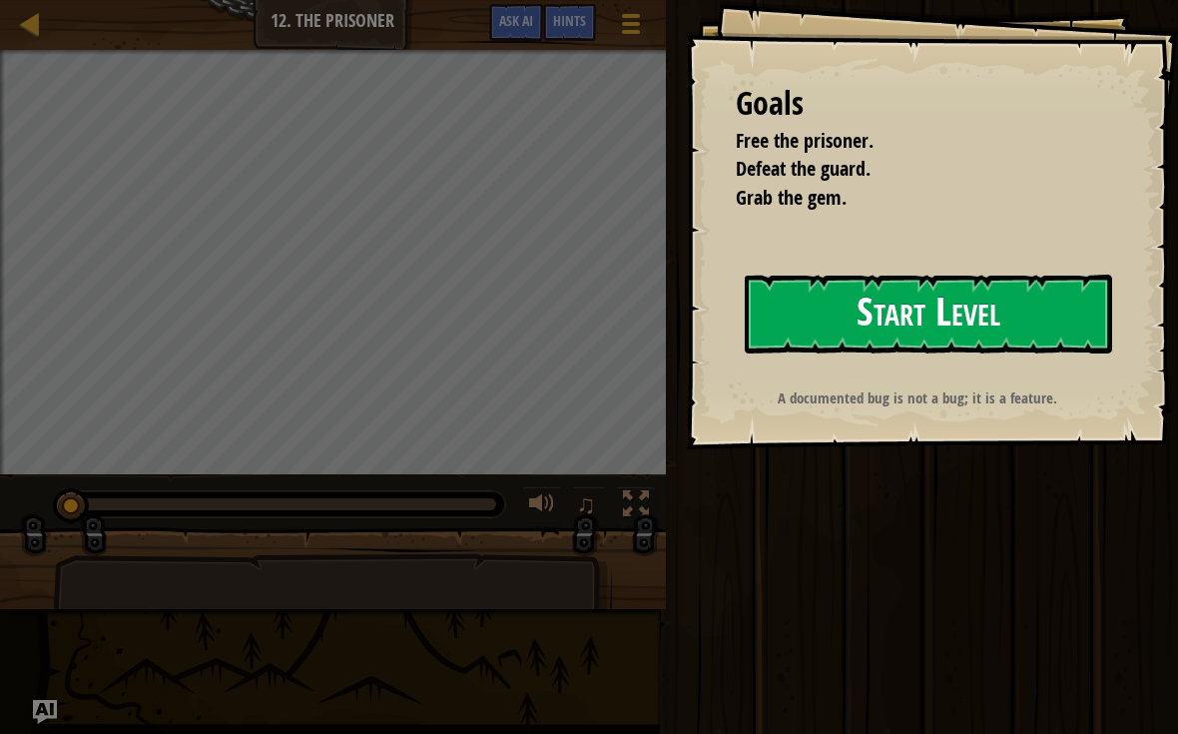
click at [1060, 318] on button "Start Level" at bounding box center [928, 313] width 367 height 79
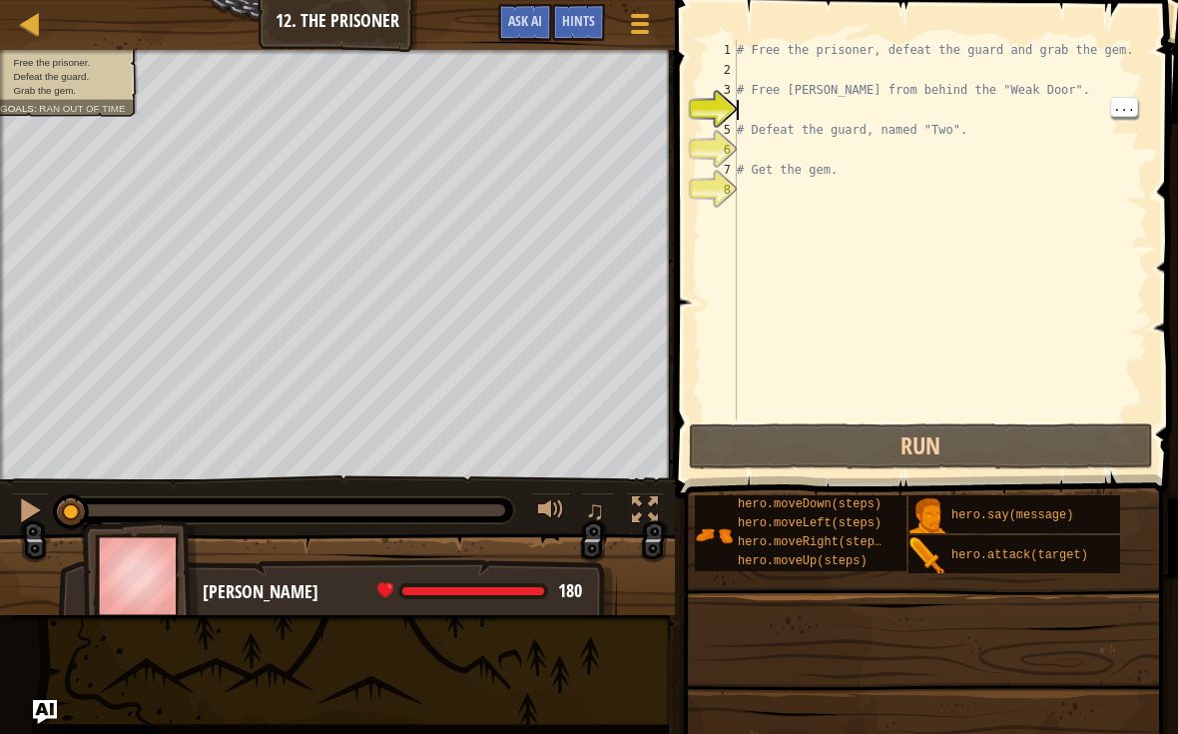
type textarea "h"
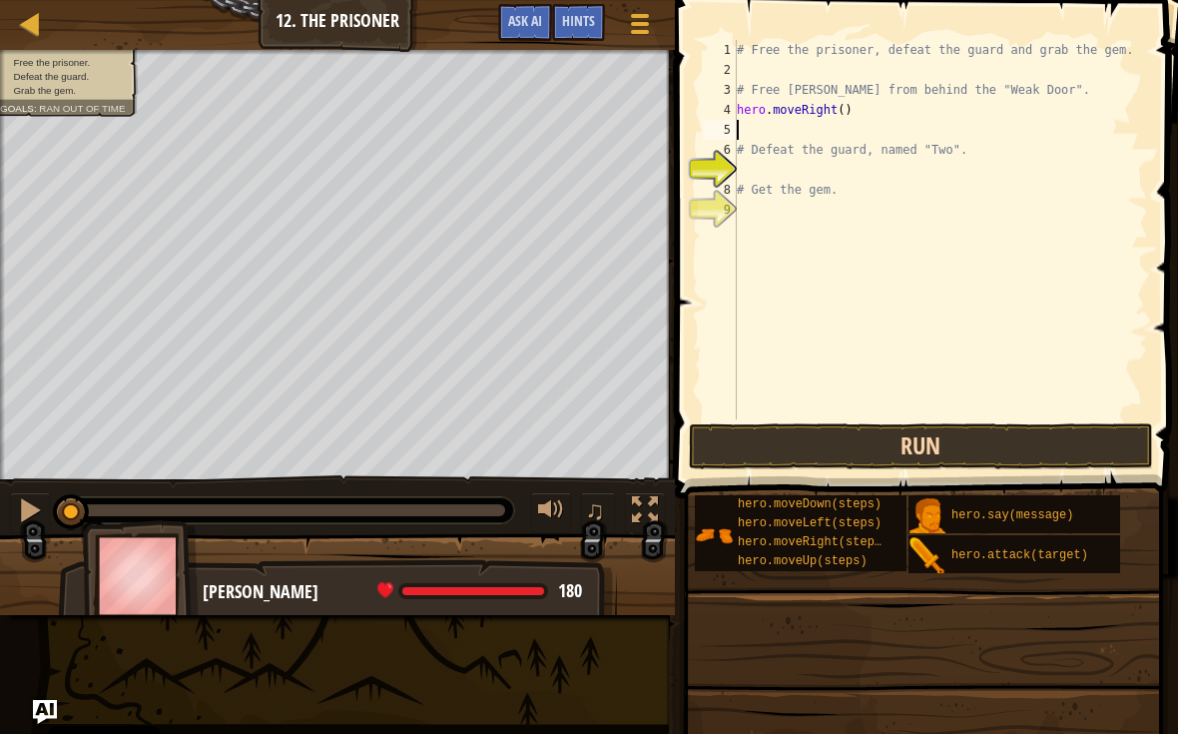
click at [1075, 431] on button "Run" at bounding box center [921, 446] width 465 height 46
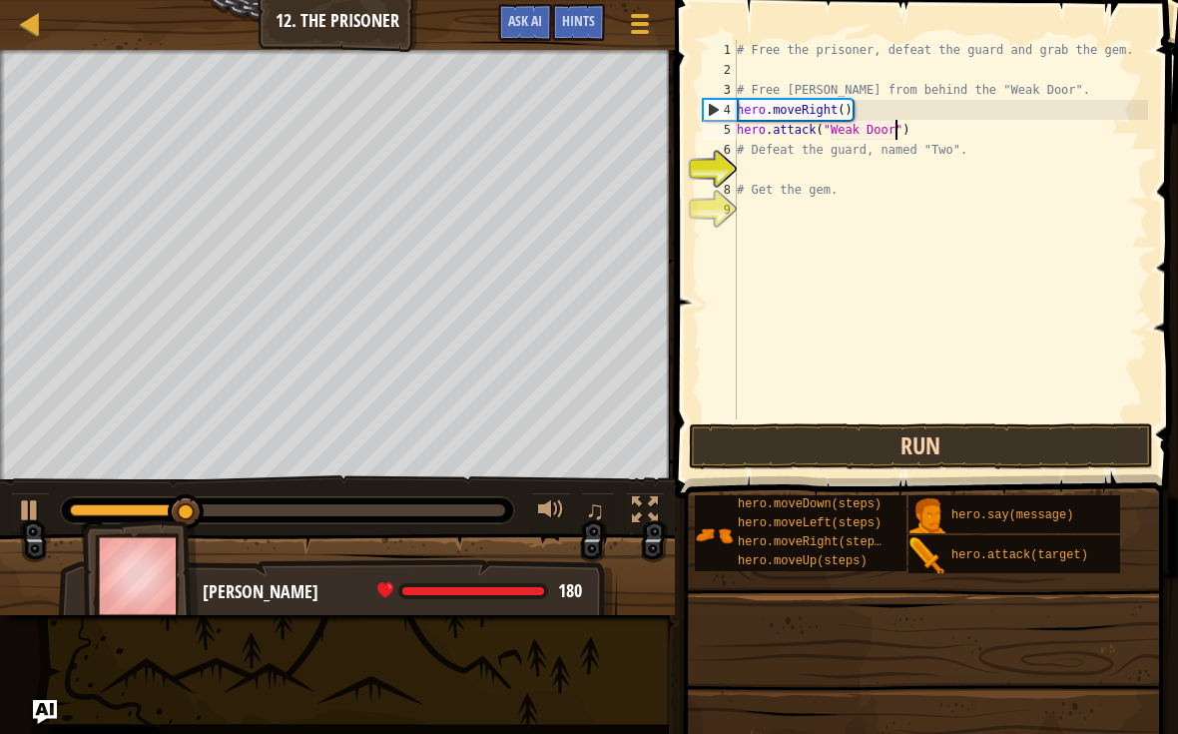
scroll to position [10, 13]
type textarea "hero.attack("Weak Door")"
click at [1098, 418] on div "# Free the prisoner, defeat the guard and grab the gem. # Free [PERSON_NAME] fr…" at bounding box center [940, 249] width 415 height 419
click at [1095, 443] on button "Run" at bounding box center [921, 446] width 465 height 46
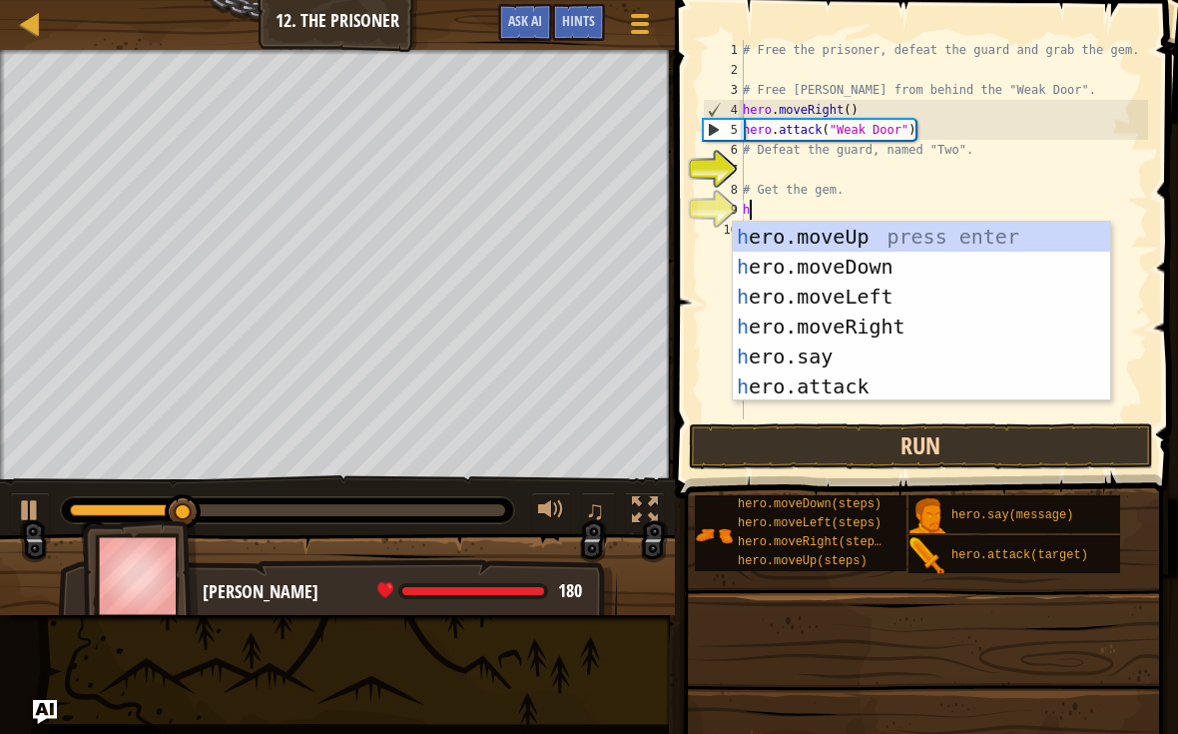
type textarea "he"
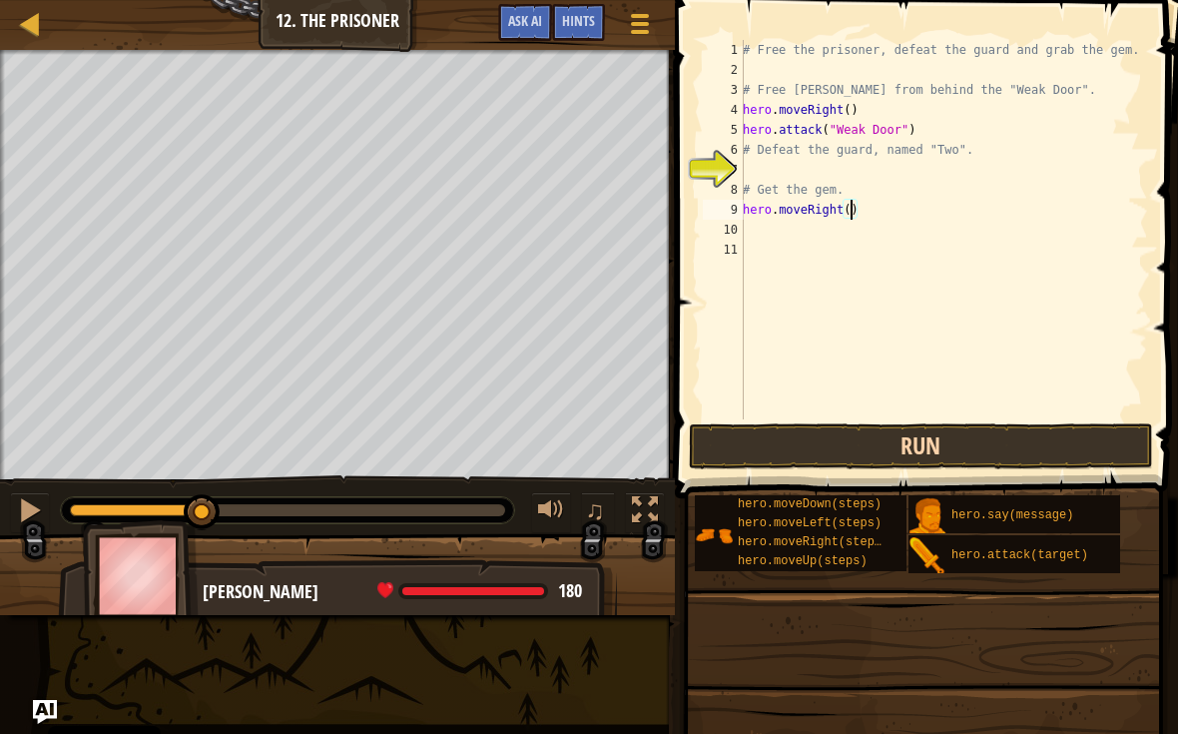
type textarea "hero.moveRight(3)"
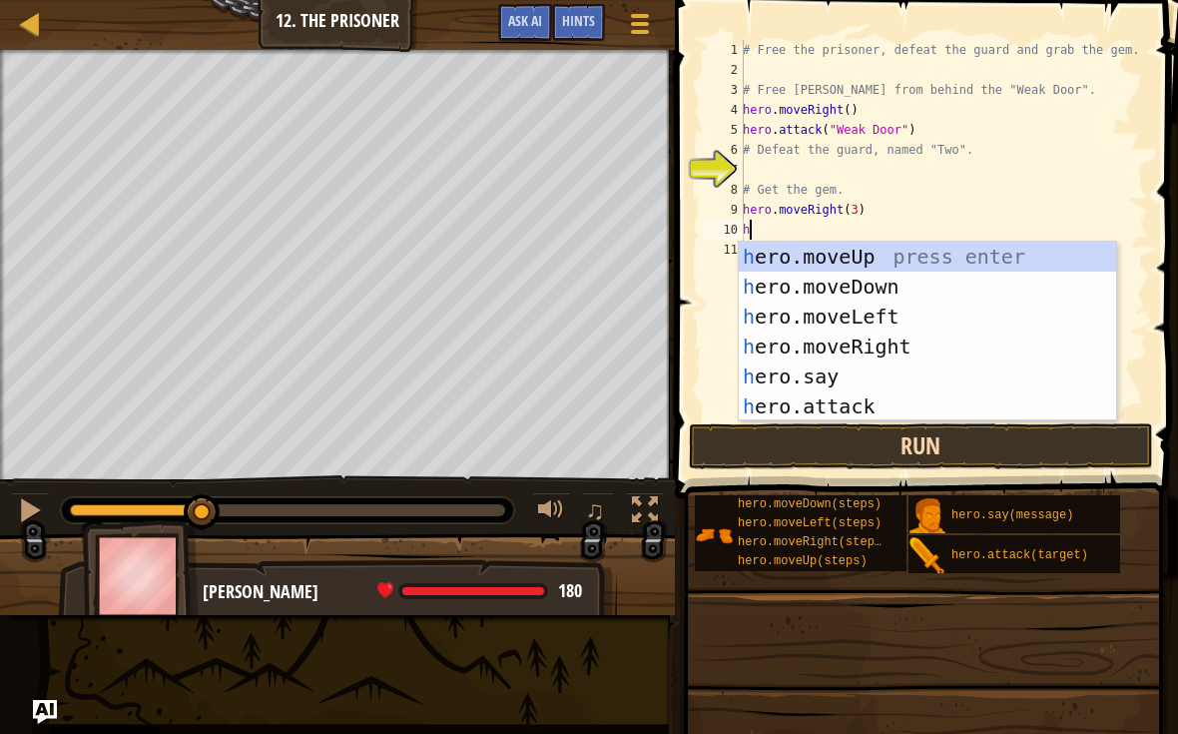
type textarea "he"
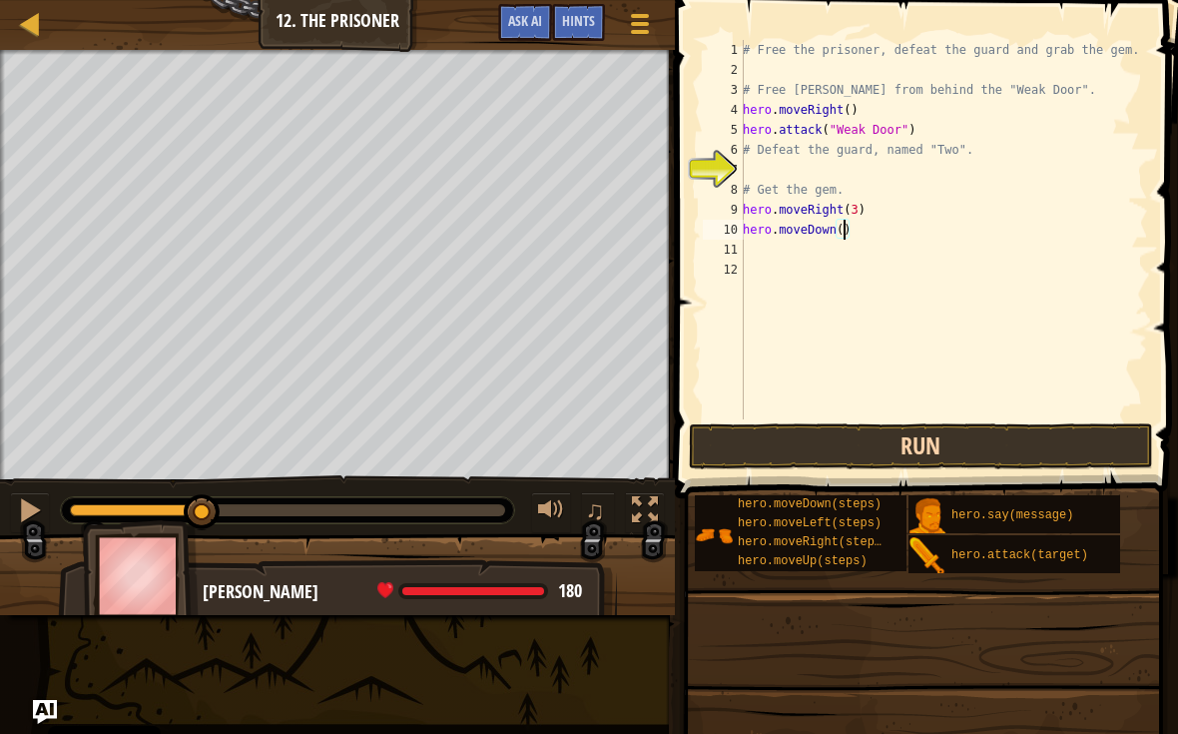
scroll to position [10, 9]
type textarea "hero.moveDown(3)"
click at [959, 430] on button "Run" at bounding box center [921, 446] width 465 height 46
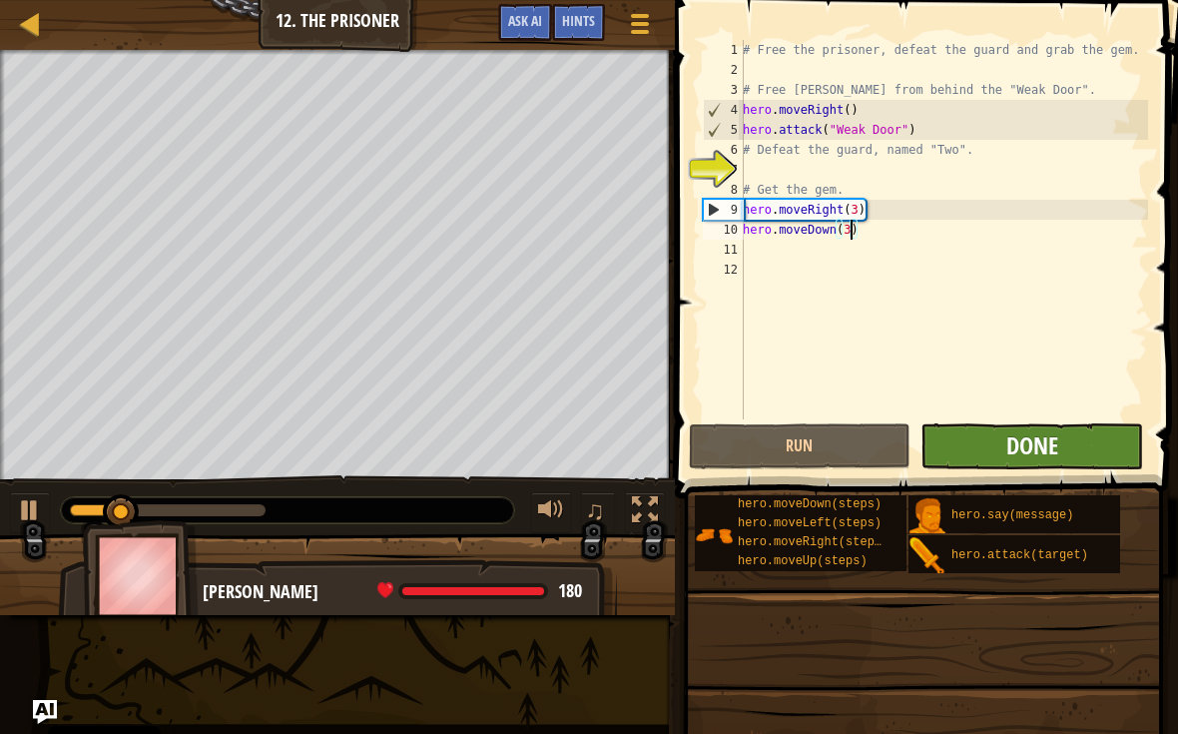
click at [1057, 443] on span "Done" at bounding box center [1032, 445] width 52 height 32
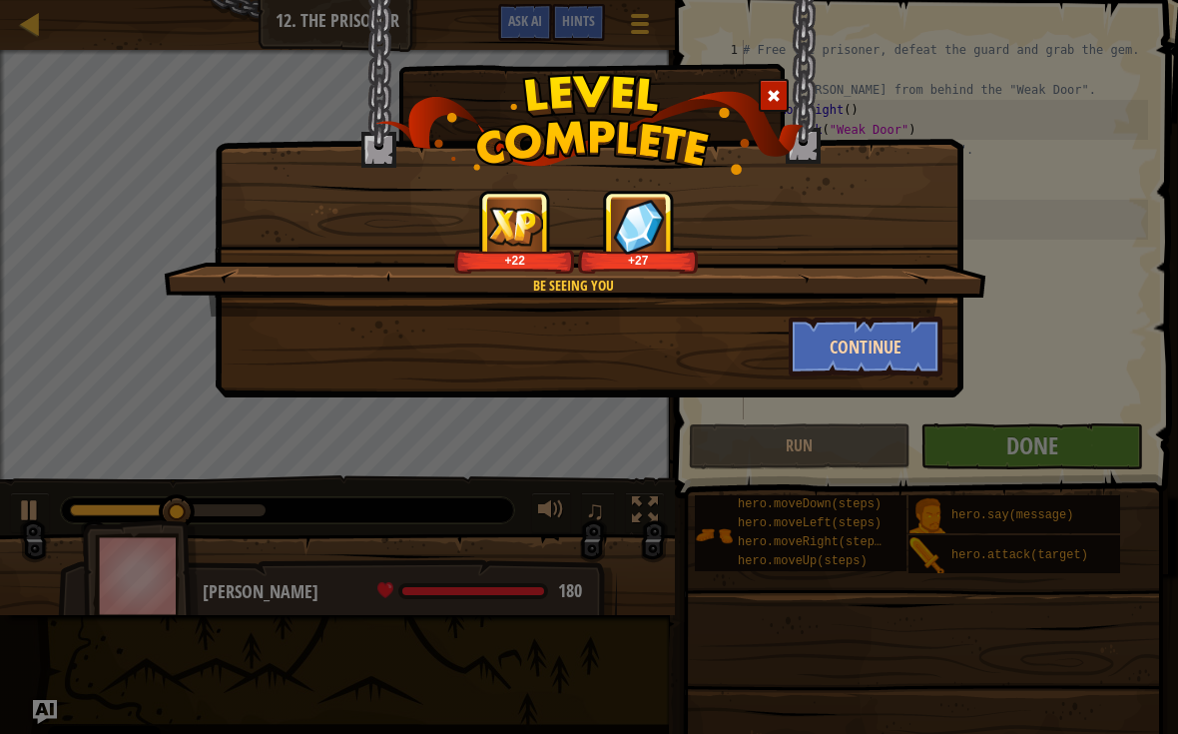
click at [895, 341] on button "Continue" at bounding box center [866, 346] width 155 height 60
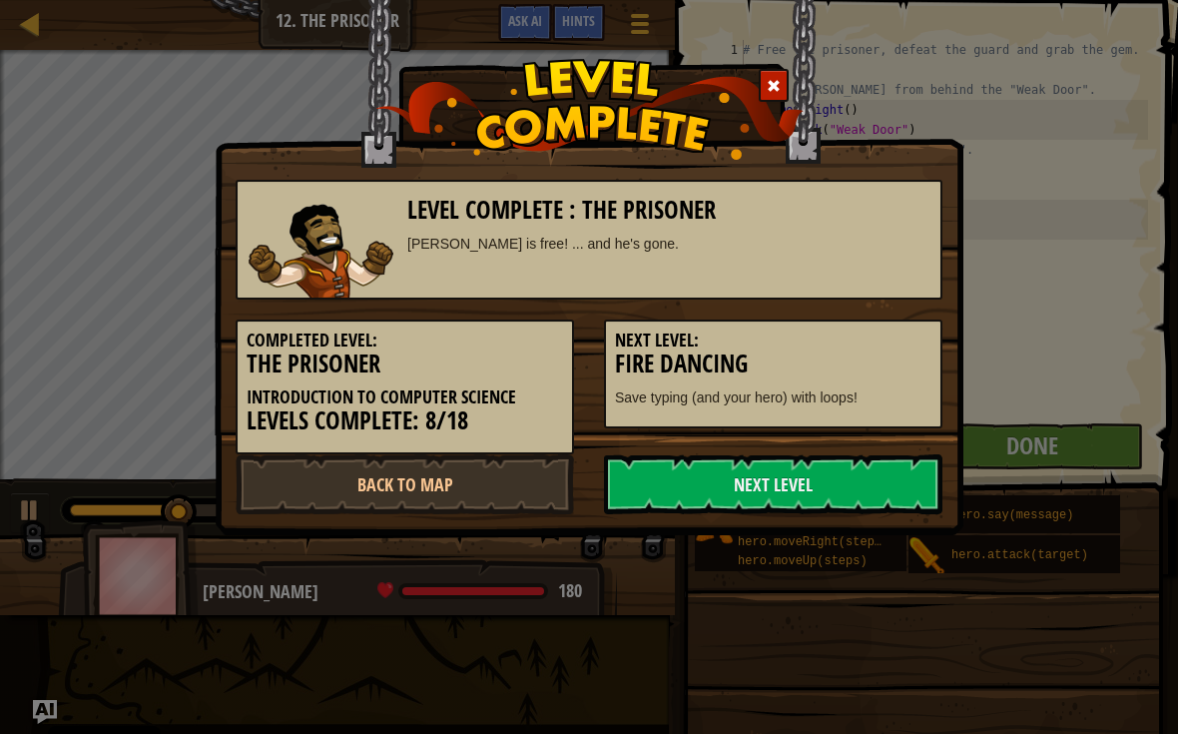
click at [889, 336] on h5 "Next Level:" at bounding box center [773, 340] width 316 height 20
click at [873, 459] on link "Next Level" at bounding box center [773, 484] width 338 height 60
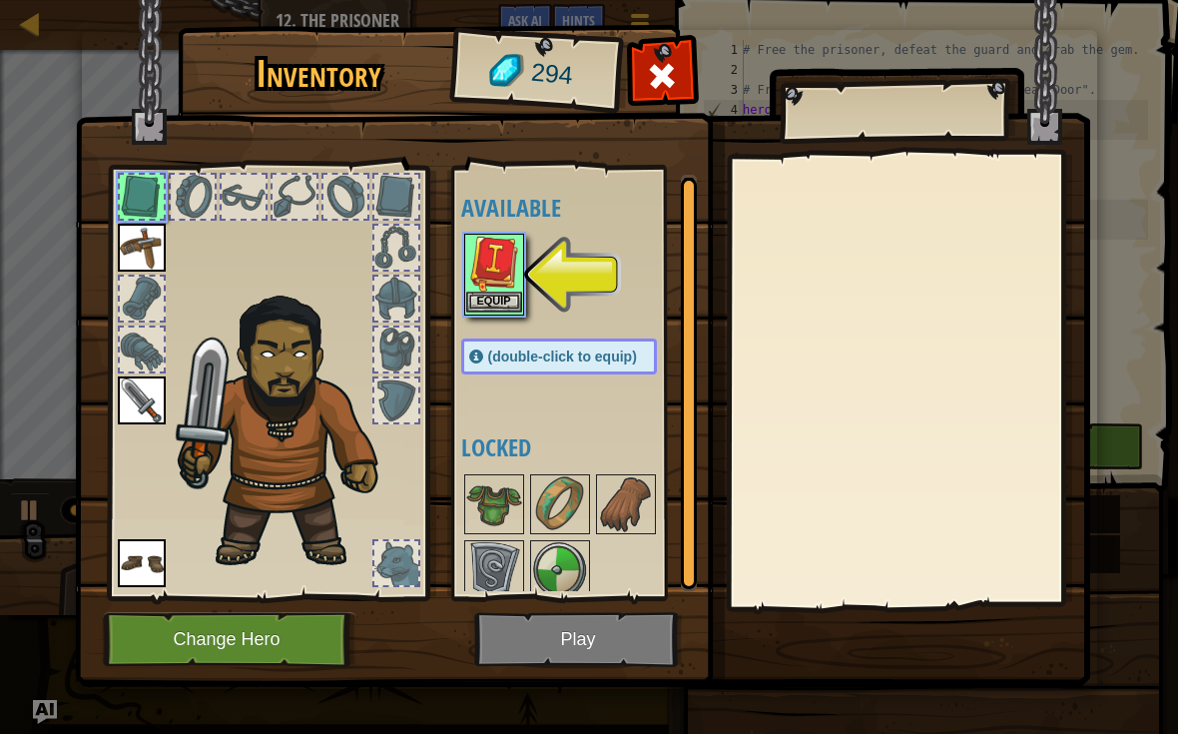
click at [512, 294] on button "Equip" at bounding box center [494, 301] width 56 height 21
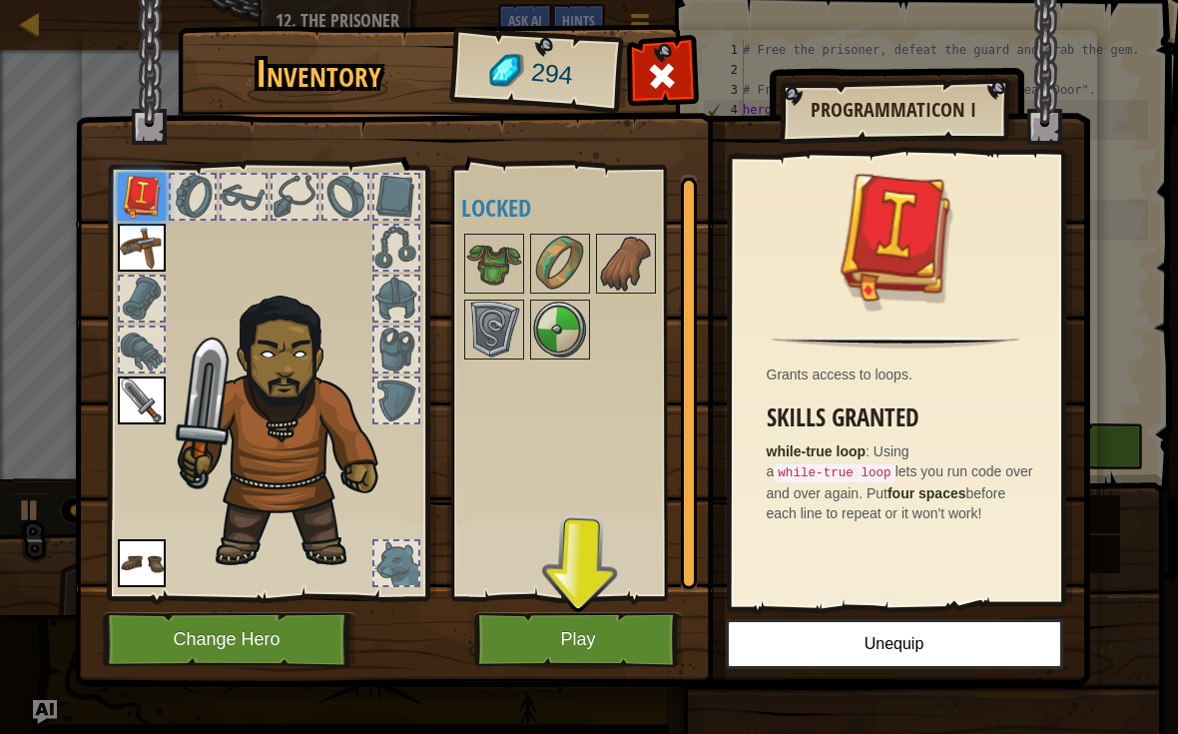
click at [613, 641] on button "Play" at bounding box center [578, 639] width 209 height 55
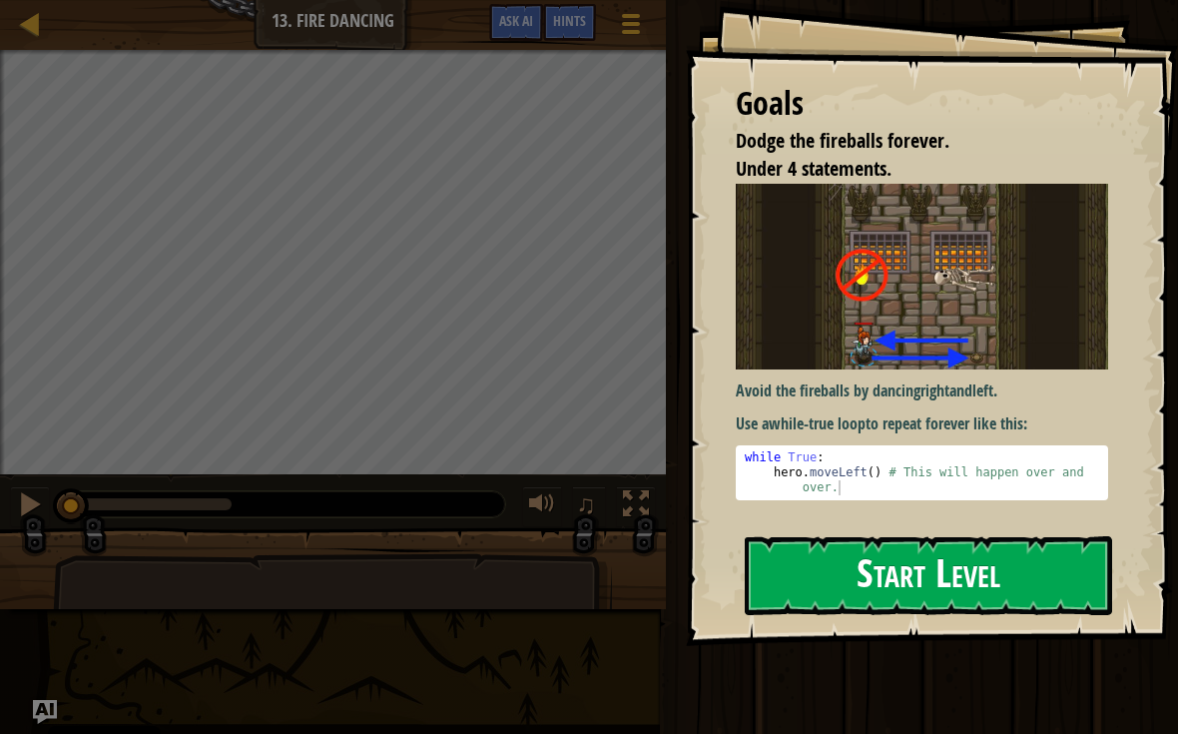
click at [1002, 596] on button "Start Level" at bounding box center [928, 575] width 367 height 79
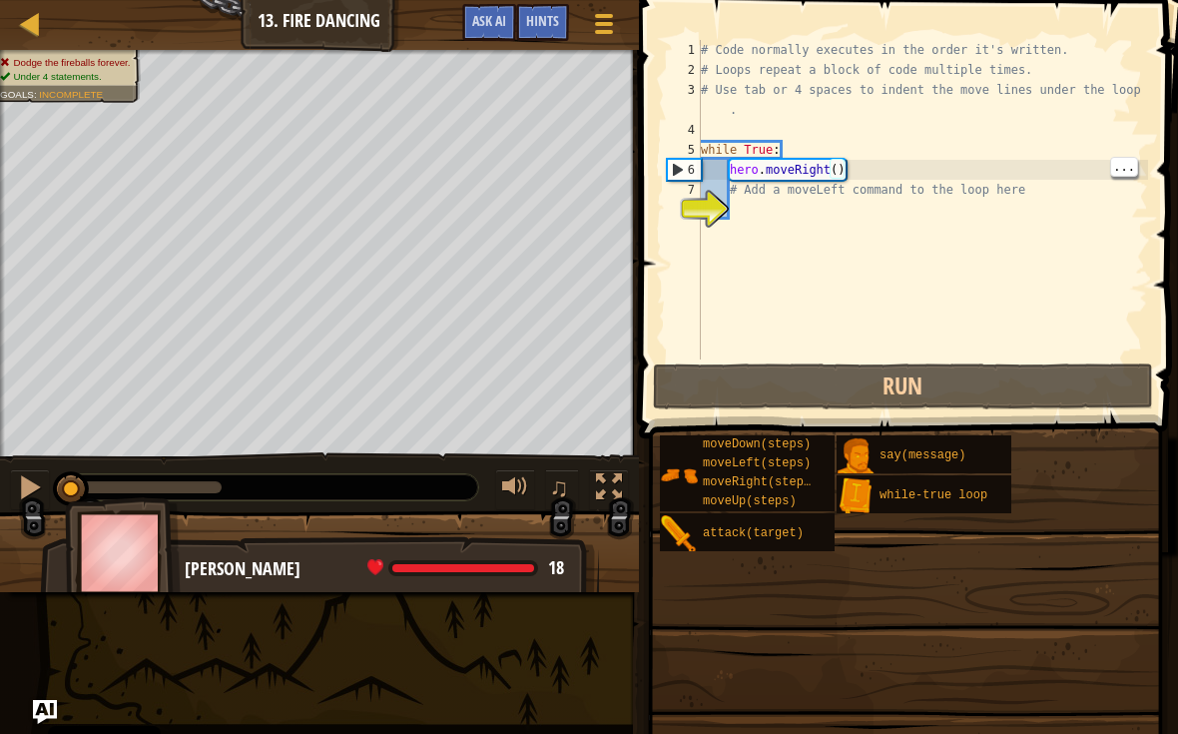
click at [849, 169] on div "# Code normally executes in the order it's written. # Loops repeat a block of c…" at bounding box center [922, 219] width 451 height 359
click at [835, 177] on div "# Code normally executes in the order it's written. # Loops repeat a block of c…" at bounding box center [922, 219] width 451 height 359
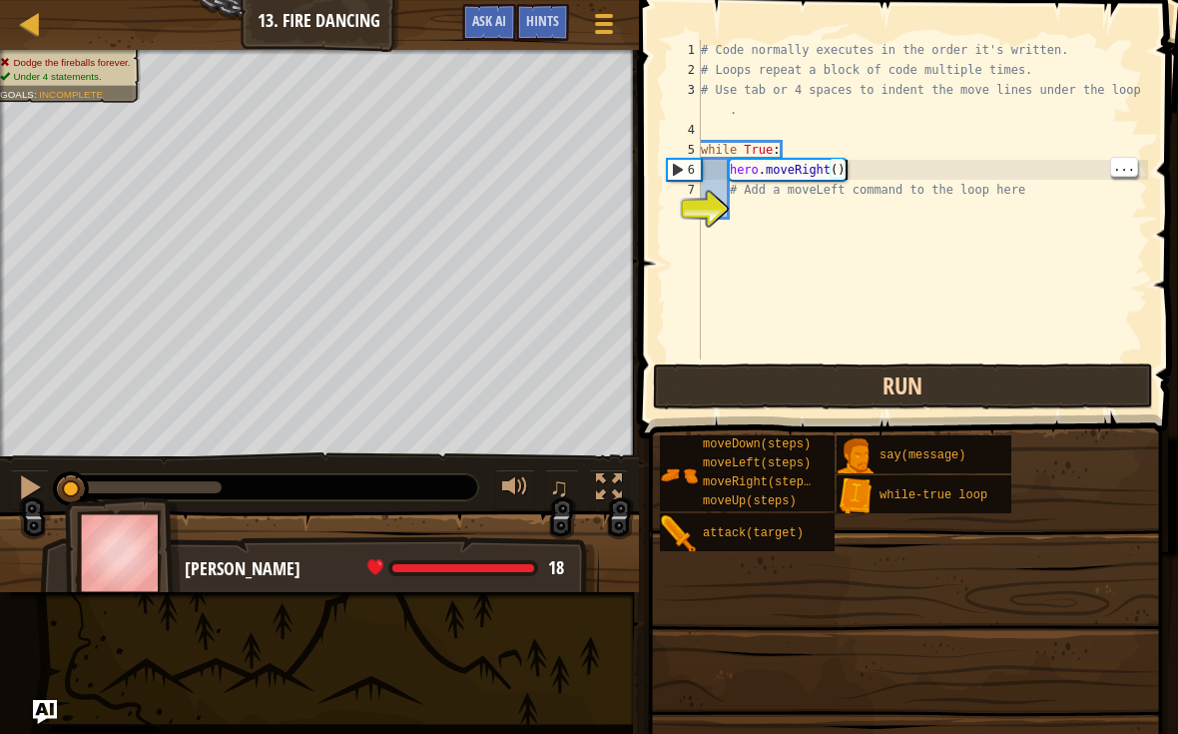
click at [1027, 375] on button "Run" at bounding box center [903, 386] width 500 height 46
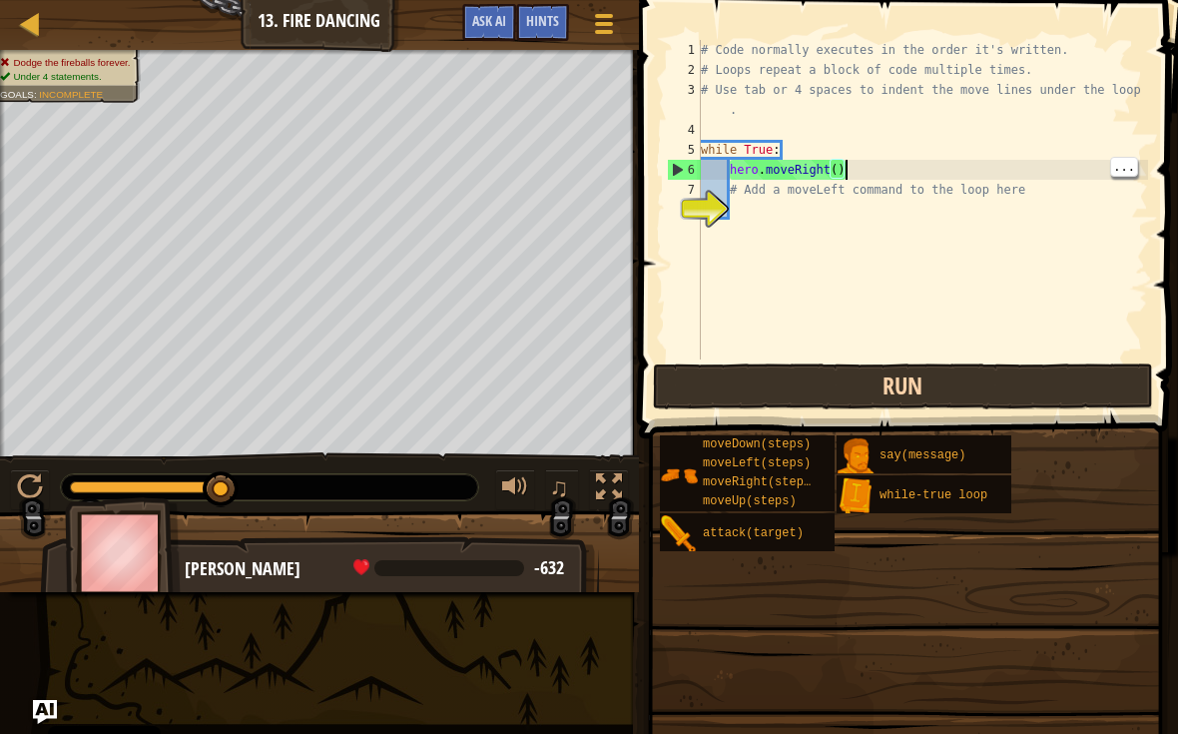
type textarea "# Add a moveLeft command to the loop here"
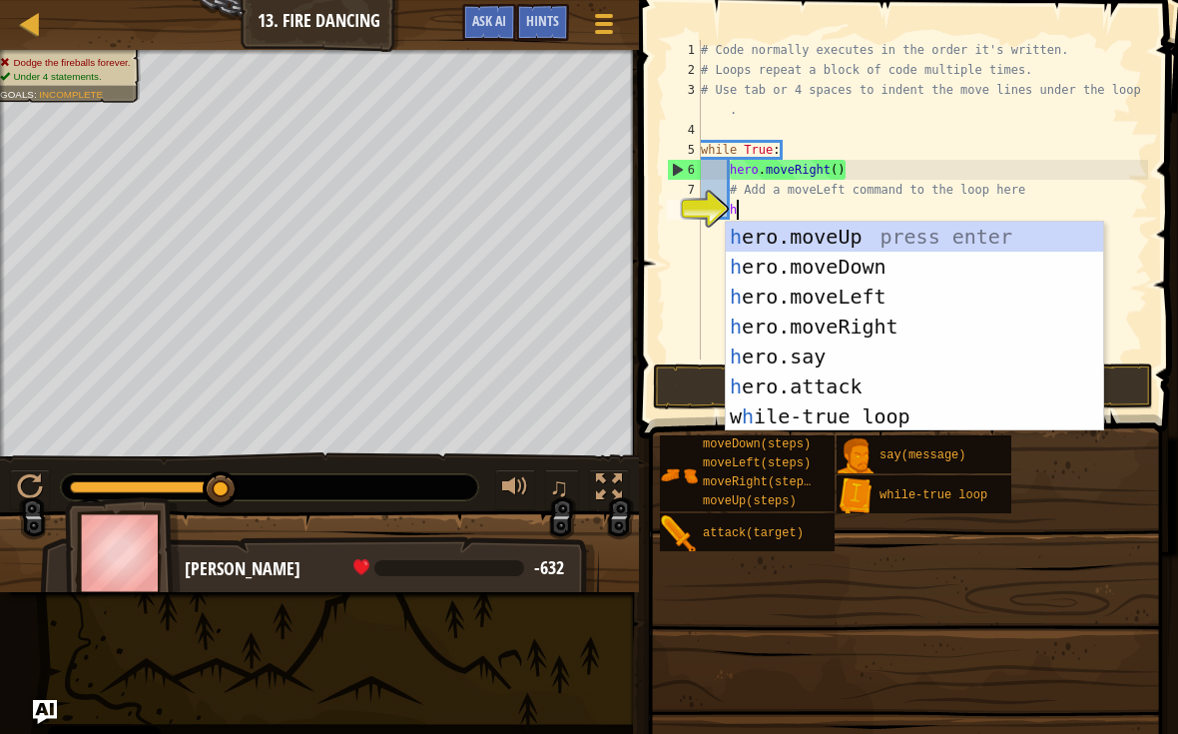
scroll to position [10, 2]
type textarea "he"
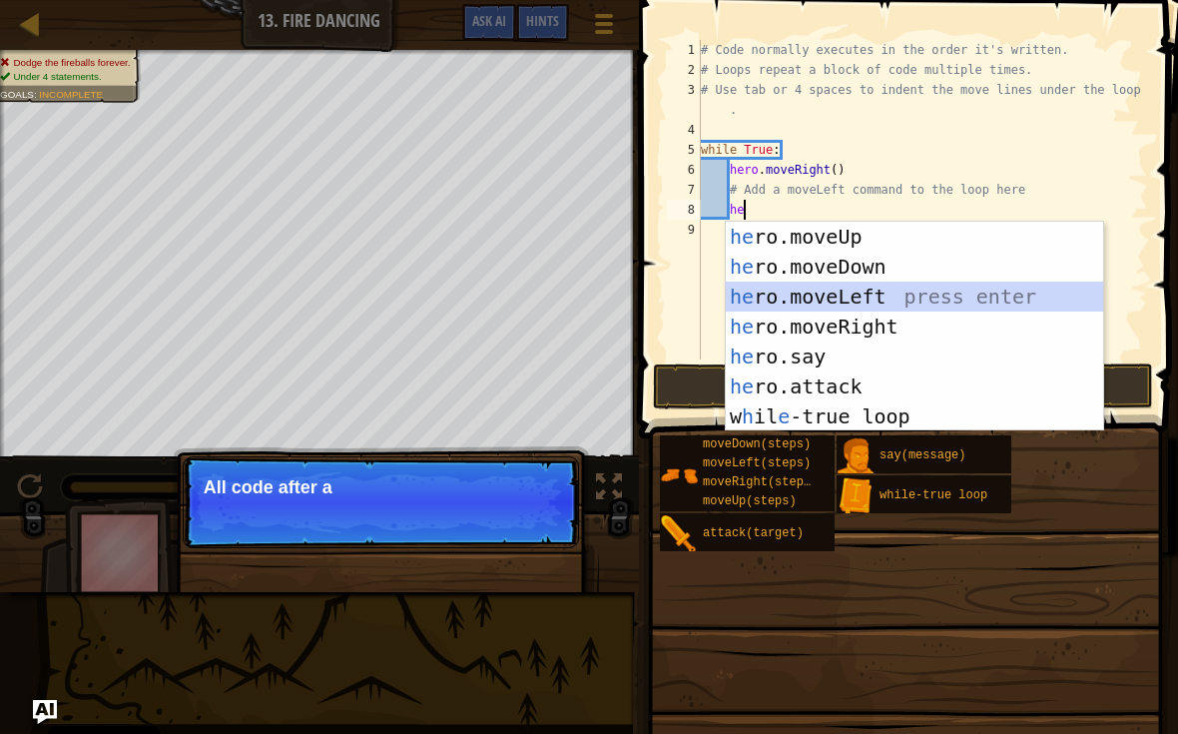
scroll to position [10, 1]
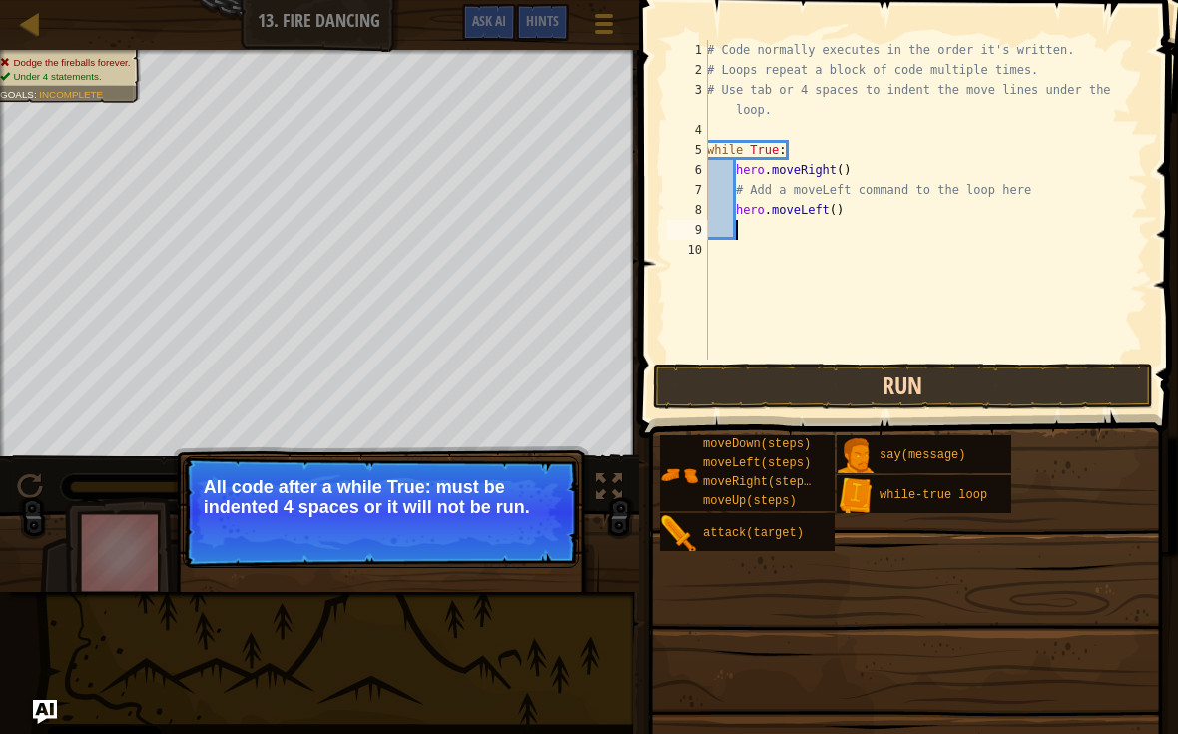
click at [1050, 387] on button "Run" at bounding box center [903, 386] width 500 height 46
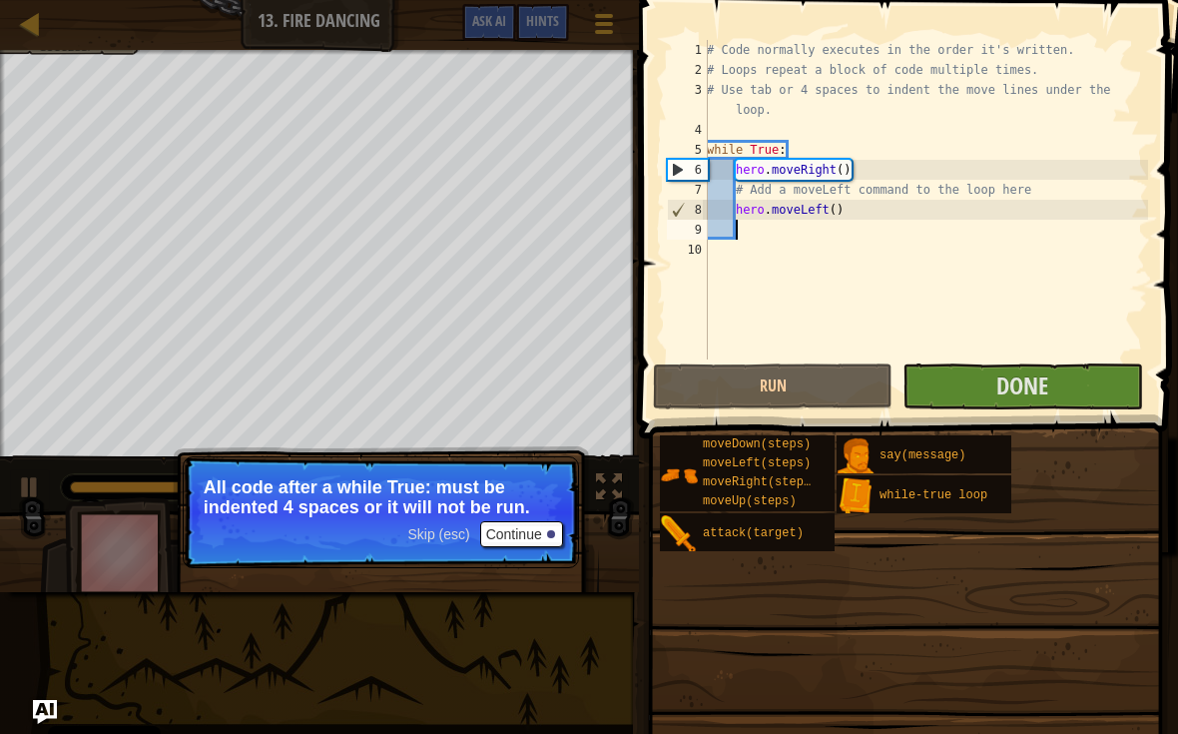
click at [543, 542] on button "Continue" at bounding box center [521, 534] width 83 height 26
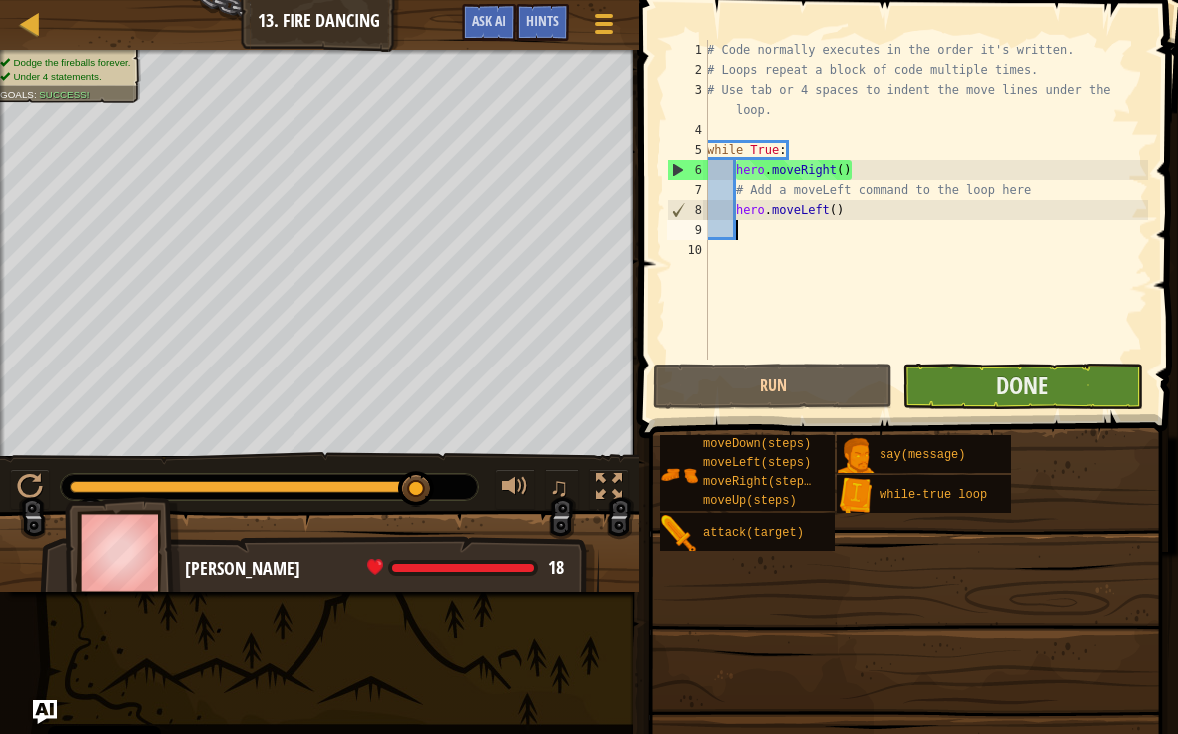
click at [1063, 383] on button "Done" at bounding box center [1022, 386] width 240 height 46
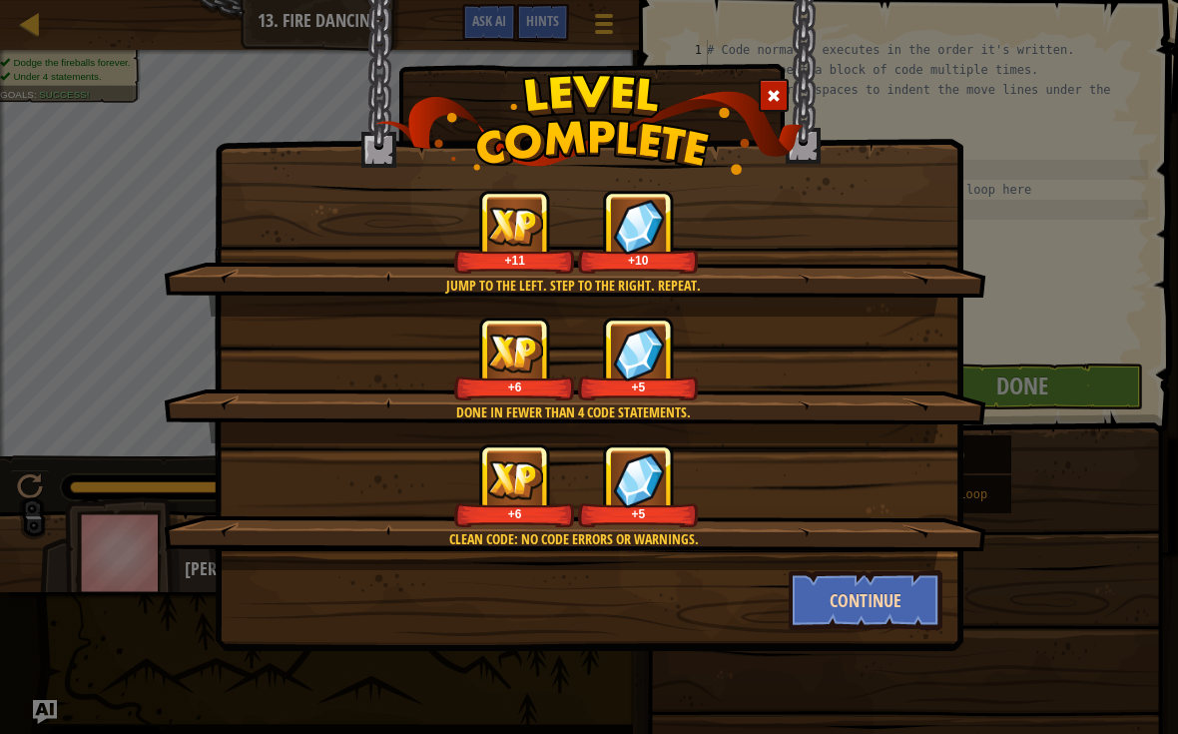
click at [884, 608] on button "Continue" at bounding box center [866, 600] width 155 height 60
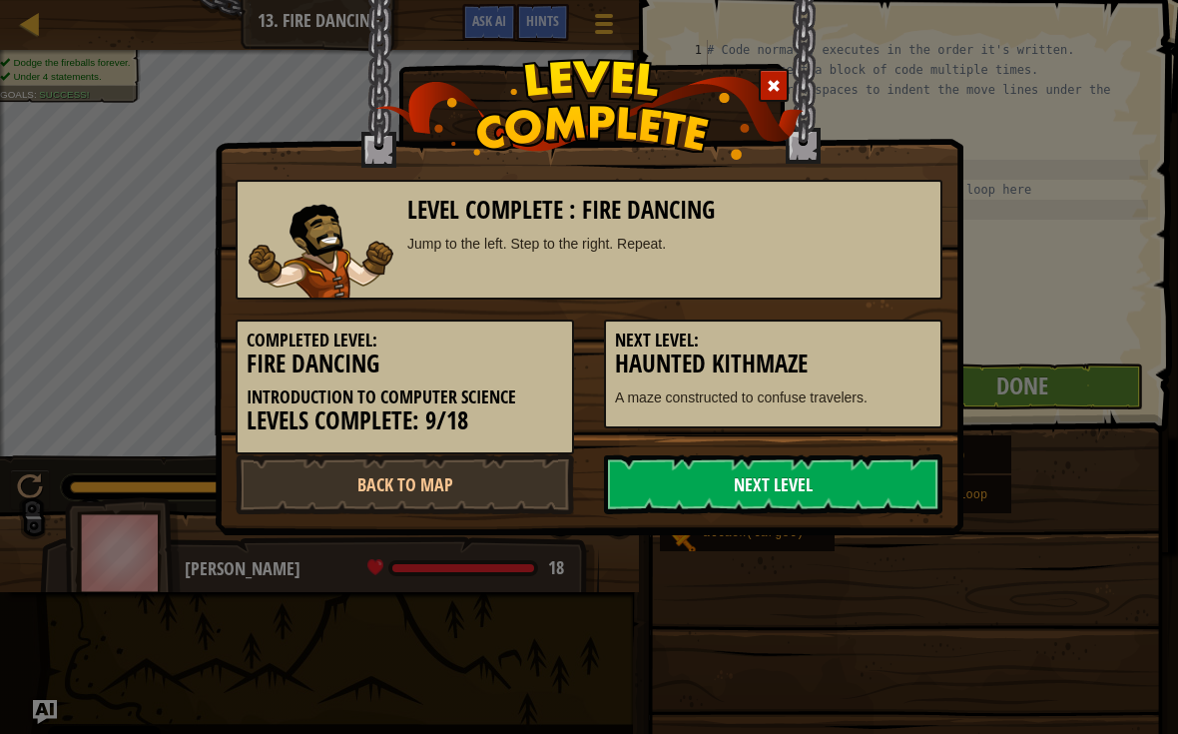
click at [889, 476] on link "Next Level" at bounding box center [773, 484] width 338 height 60
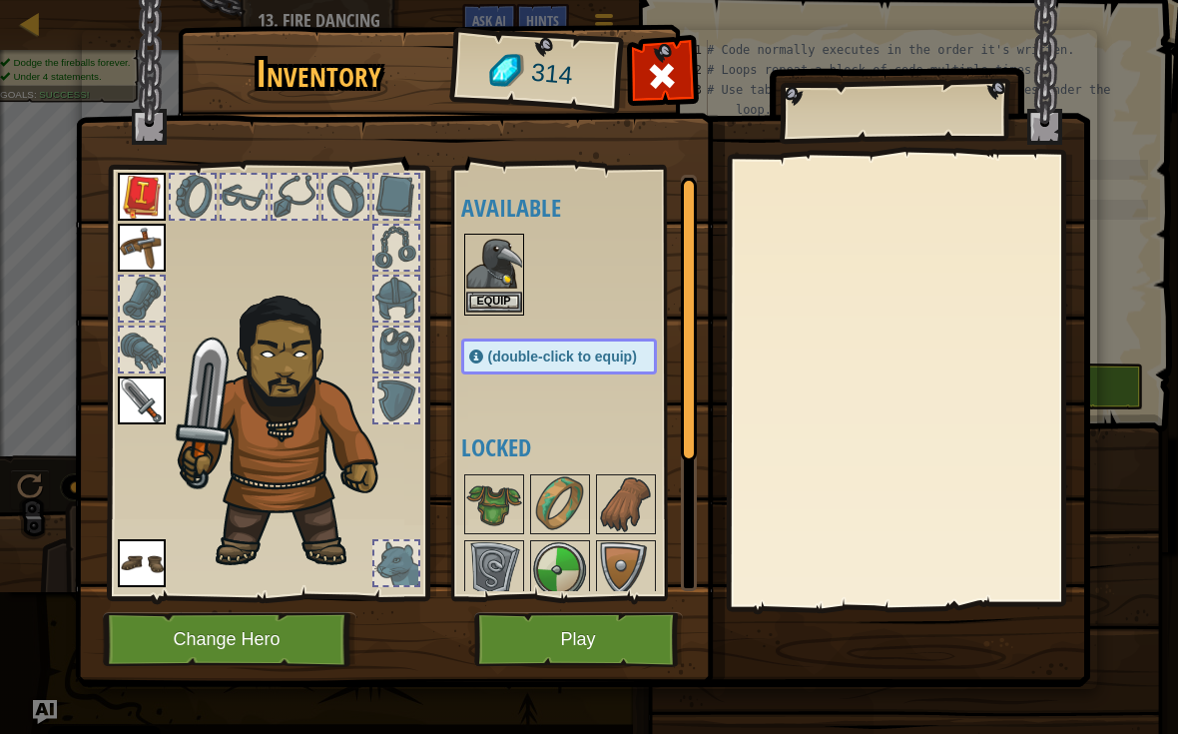
click at [512, 292] on button "Equip" at bounding box center [494, 301] width 56 height 21
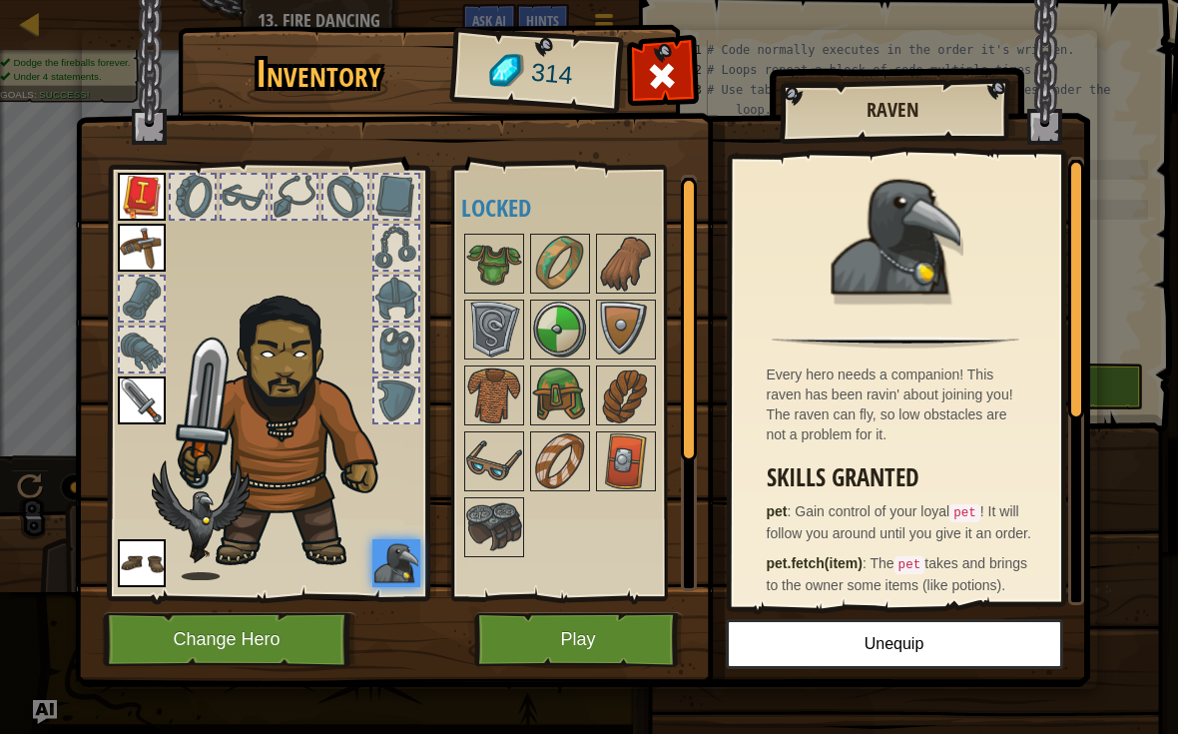
click at [625, 654] on button "Play" at bounding box center [578, 639] width 209 height 55
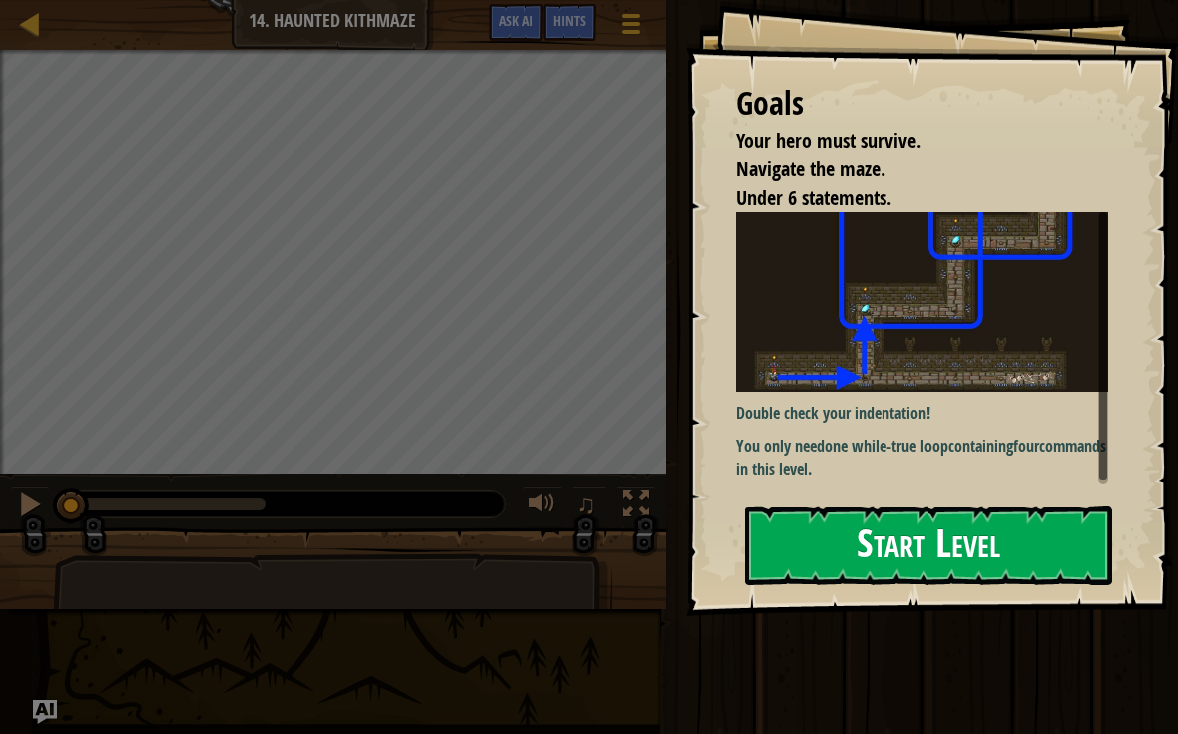
click at [1036, 566] on button "Start Level" at bounding box center [928, 545] width 367 height 79
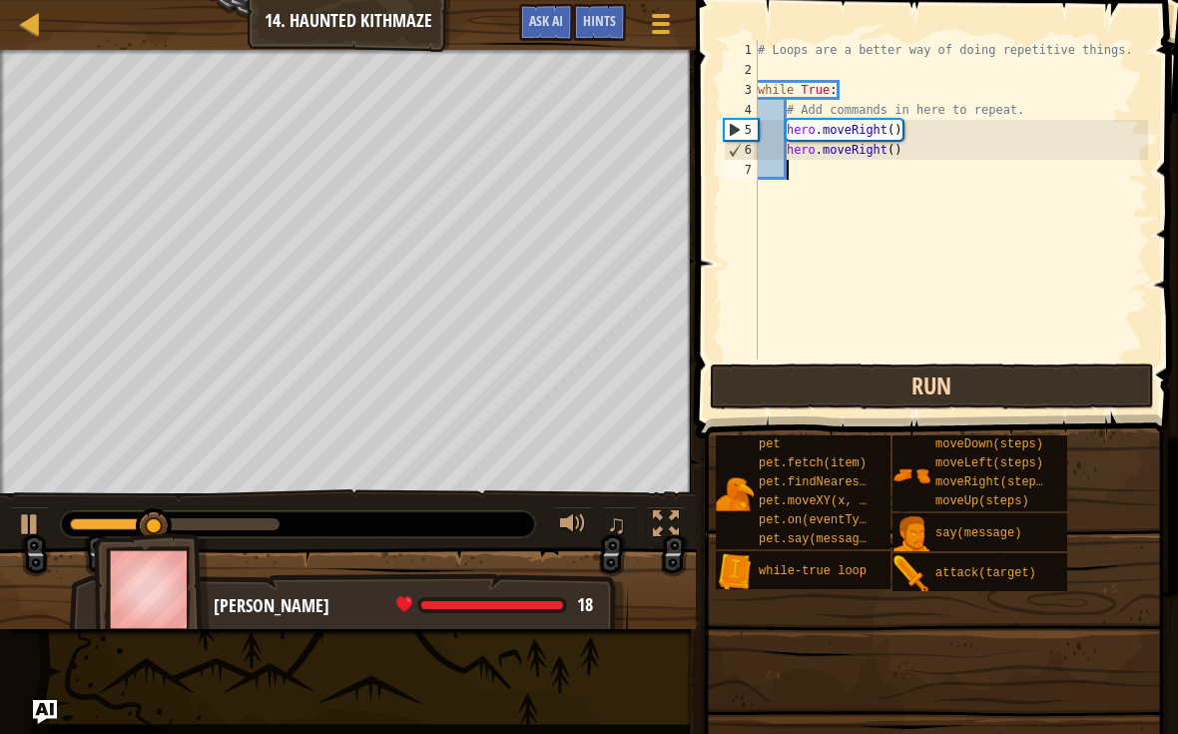
click at [1075, 381] on button "Run" at bounding box center [932, 386] width 444 height 46
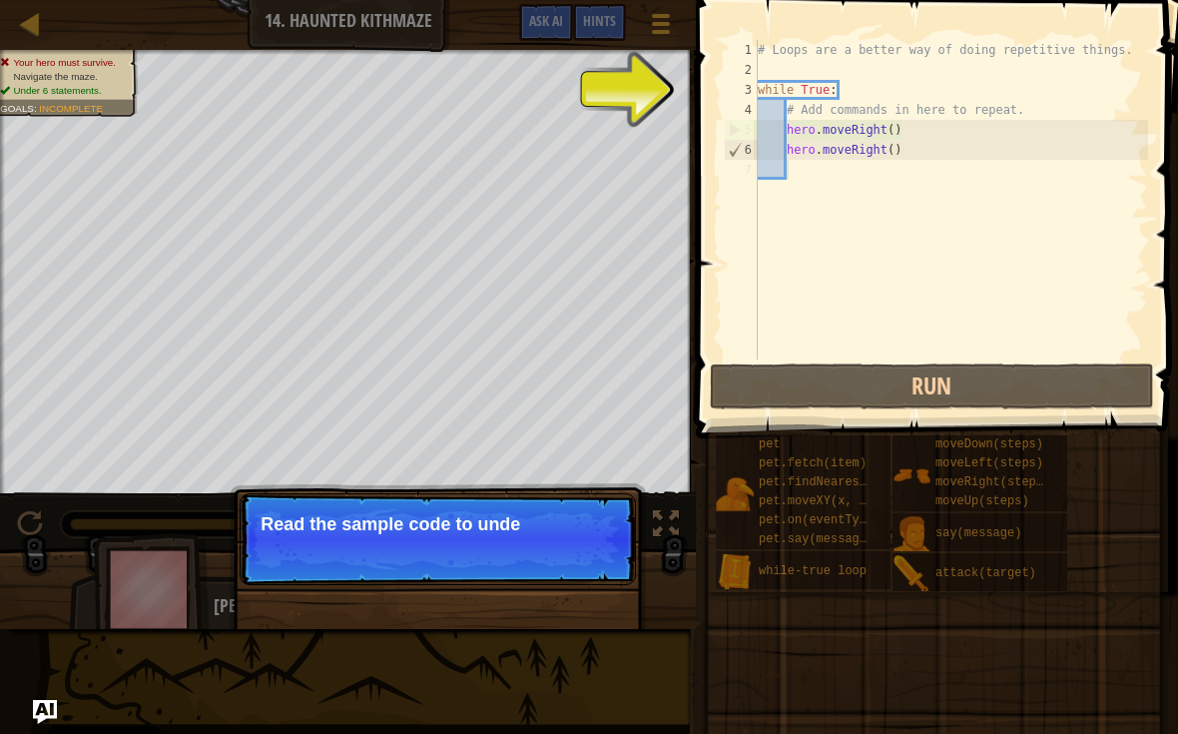
click at [626, 539] on p "Skip (esc) Continue Read the sample code to unde" at bounding box center [438, 539] width 396 height 92
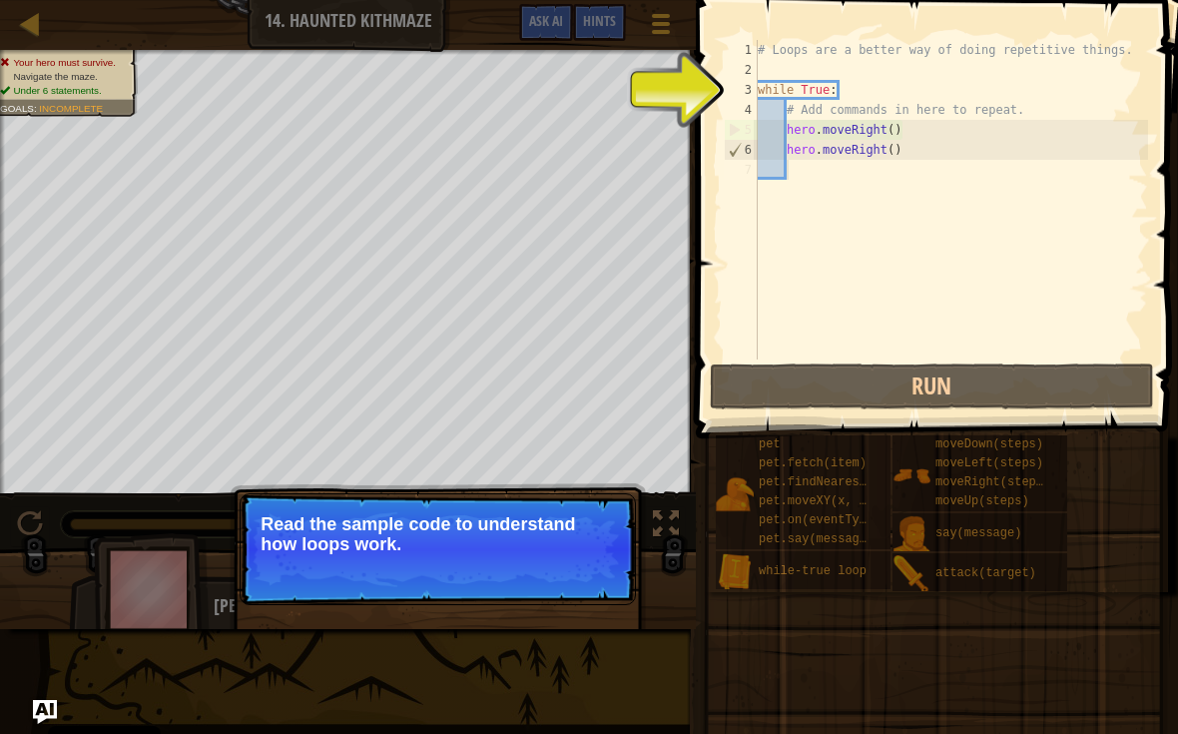
click at [598, 558] on button "Continue" at bounding box center [578, 571] width 83 height 26
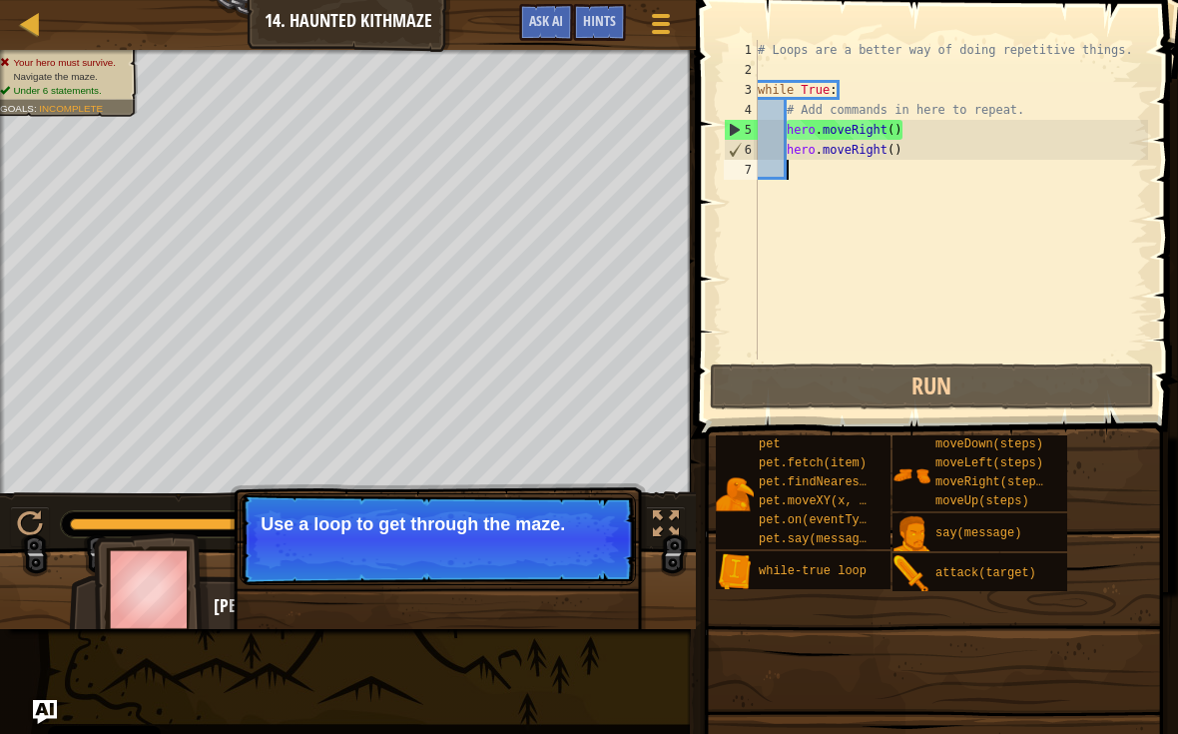
click at [576, 582] on p "Skip (esc) Continue Use a loop to get through the maze." at bounding box center [438, 539] width 396 height 92
click at [586, 563] on button "Continue" at bounding box center [578, 551] width 83 height 26
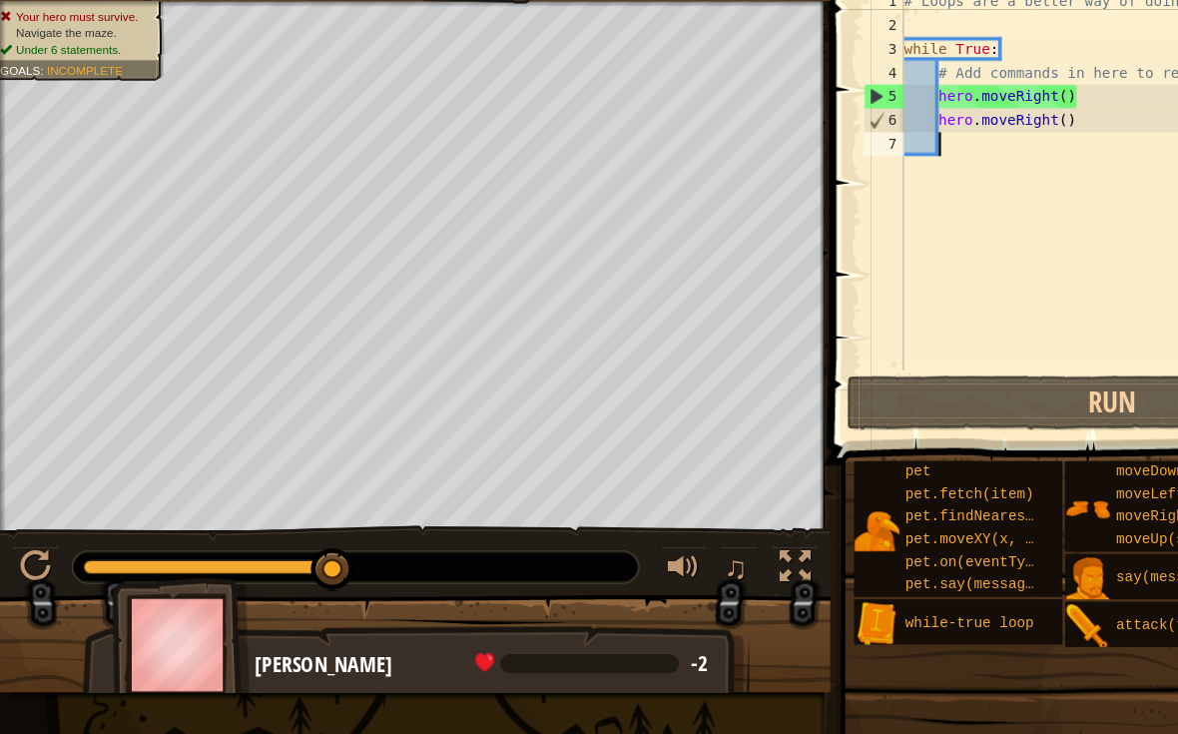
type textarea "he"
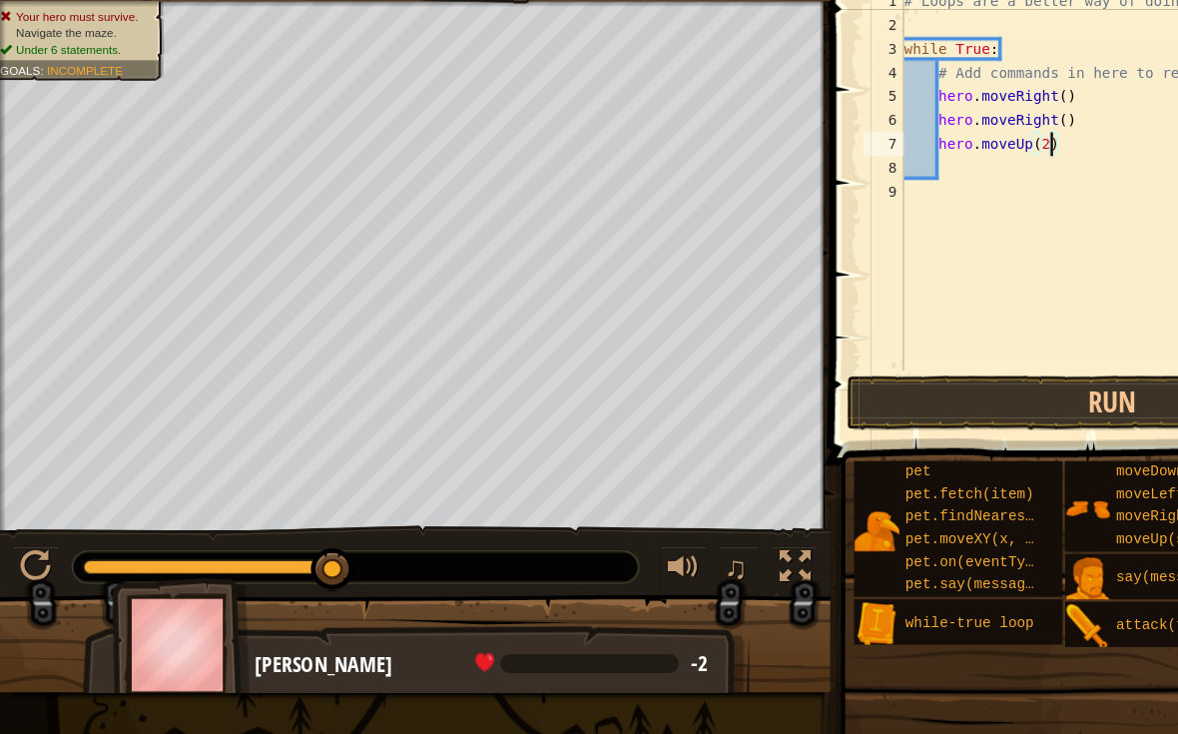
scroll to position [10, 10]
type textarea "hero.moveUp(2)"
click at [939, 363] on button "Run" at bounding box center [932, 386] width 444 height 46
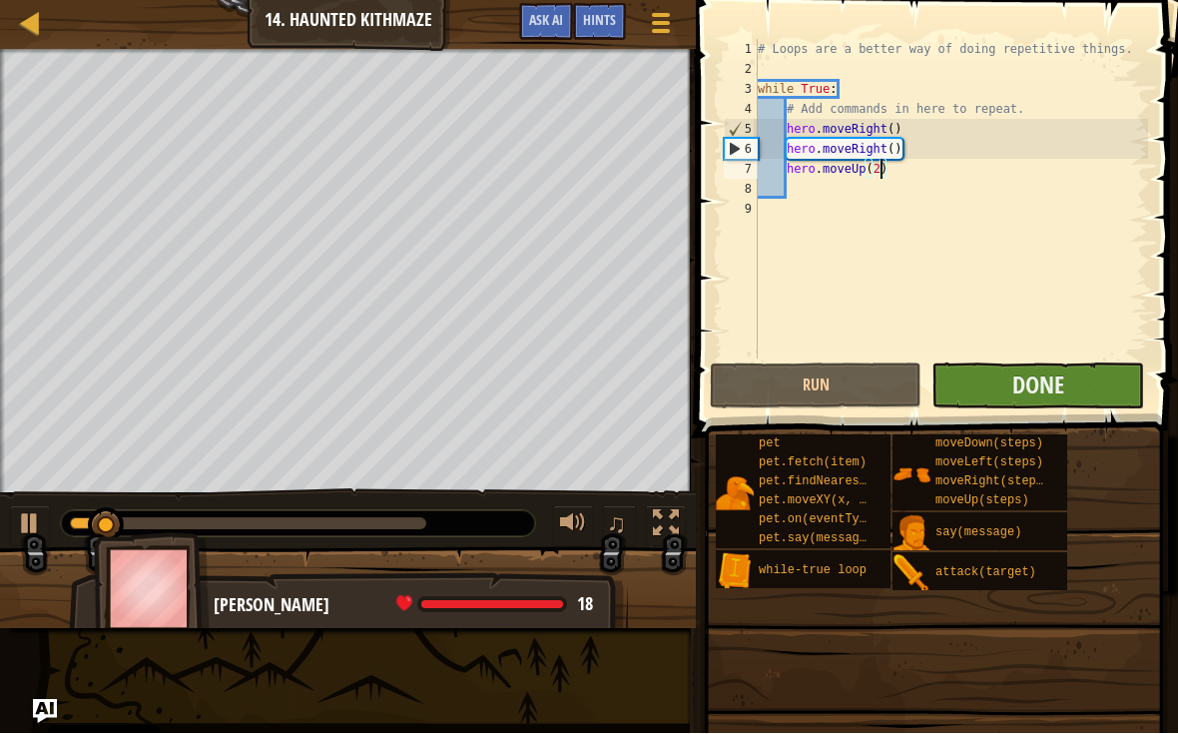
click at [1075, 386] on button "Done" at bounding box center [1037, 386] width 212 height 46
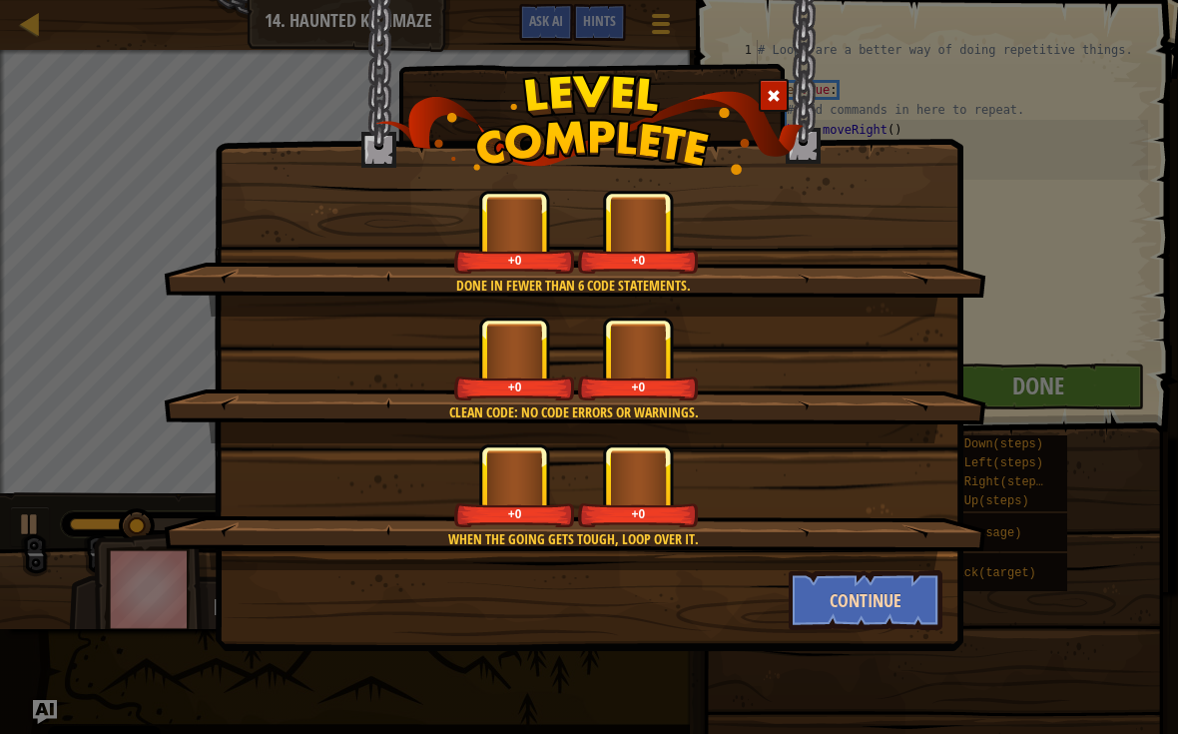
click at [910, 610] on button "Continue" at bounding box center [866, 600] width 155 height 60
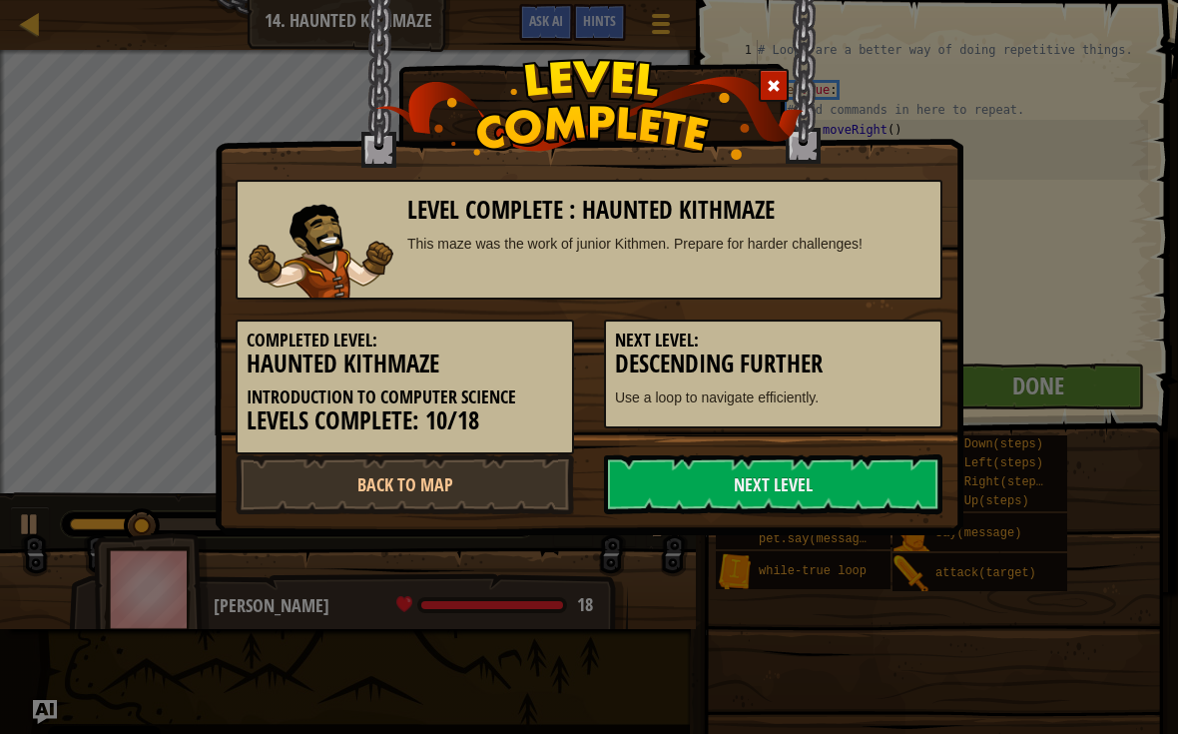
click at [883, 604] on div "Level Complete : Haunted Kithmaze This maze was the work of junior Kithmen. Pre…" at bounding box center [589, 367] width 1178 height 734
click at [873, 598] on div "Level Complete : Haunted Kithmaze This maze was the work of junior Kithmen. Pre…" at bounding box center [589, 367] width 1178 height 734
click at [866, 467] on link "Next Level" at bounding box center [773, 484] width 338 height 60
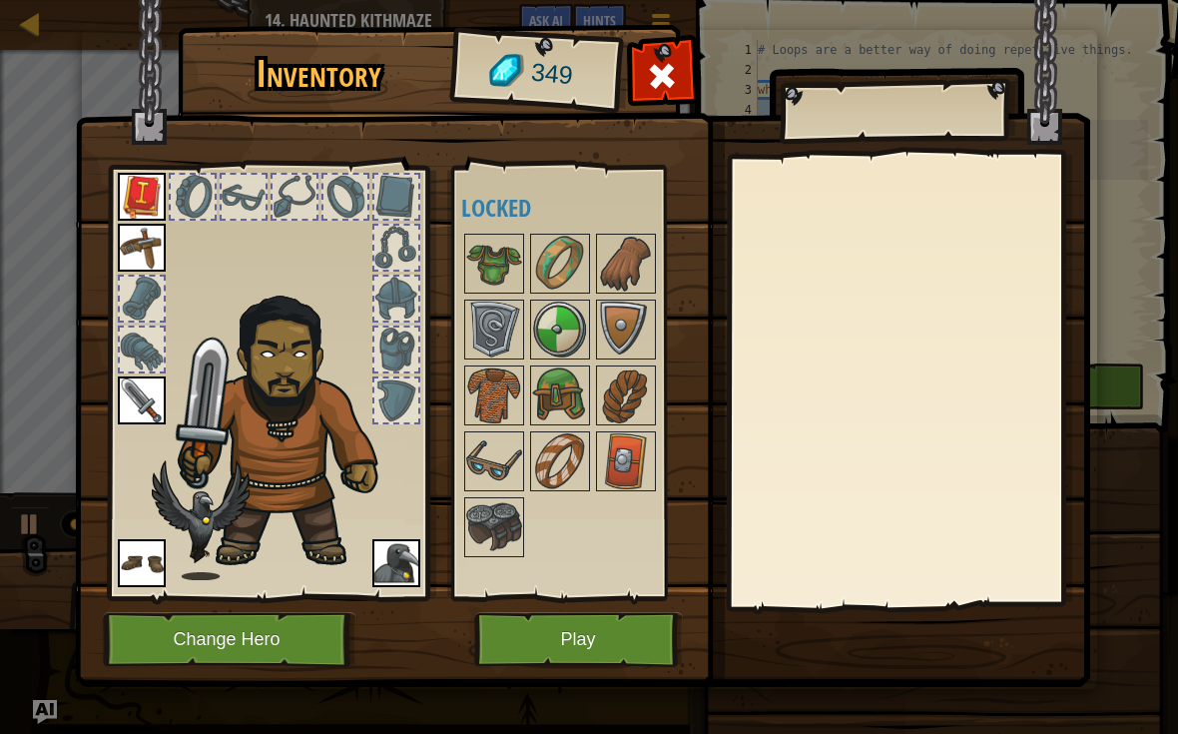
click at [642, 650] on button "Play" at bounding box center [578, 639] width 209 height 55
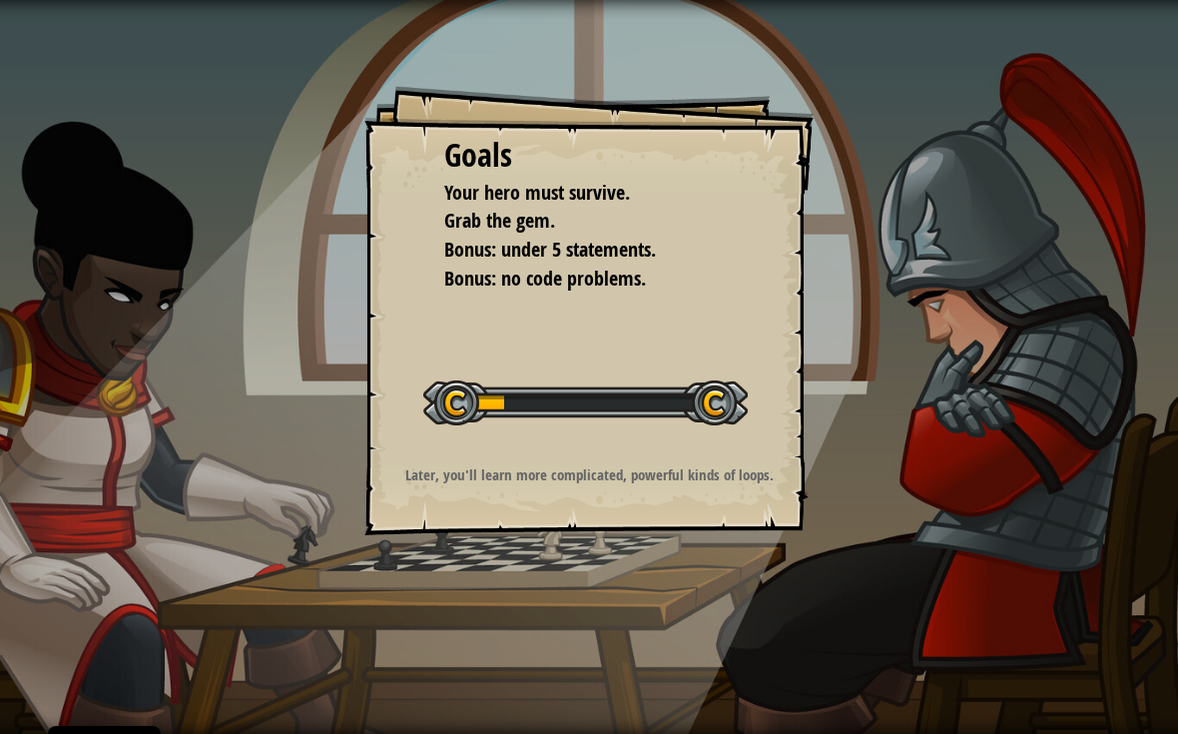
click at [673, 450] on div "Goals Your hero must survive. Grab the gem. Bonus: under 5 statements. Bonus: n…" at bounding box center [588, 310] width 449 height 449
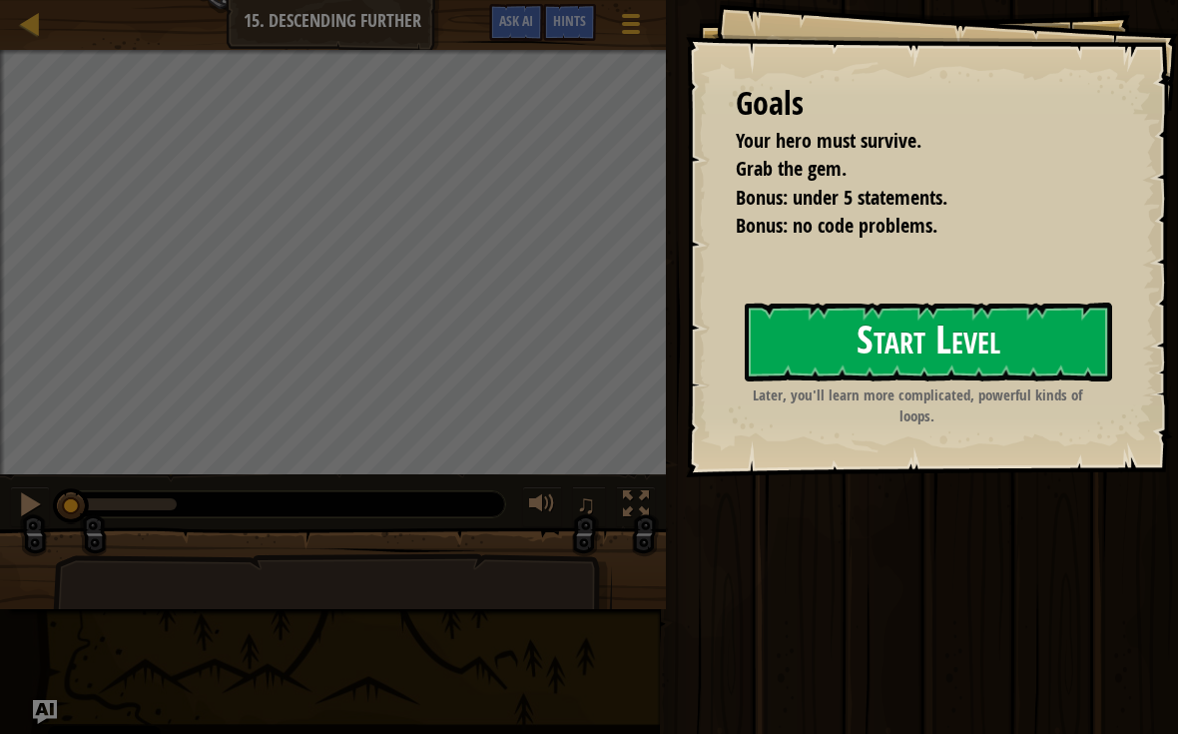
click at [921, 330] on button "Start Level" at bounding box center [928, 341] width 367 height 79
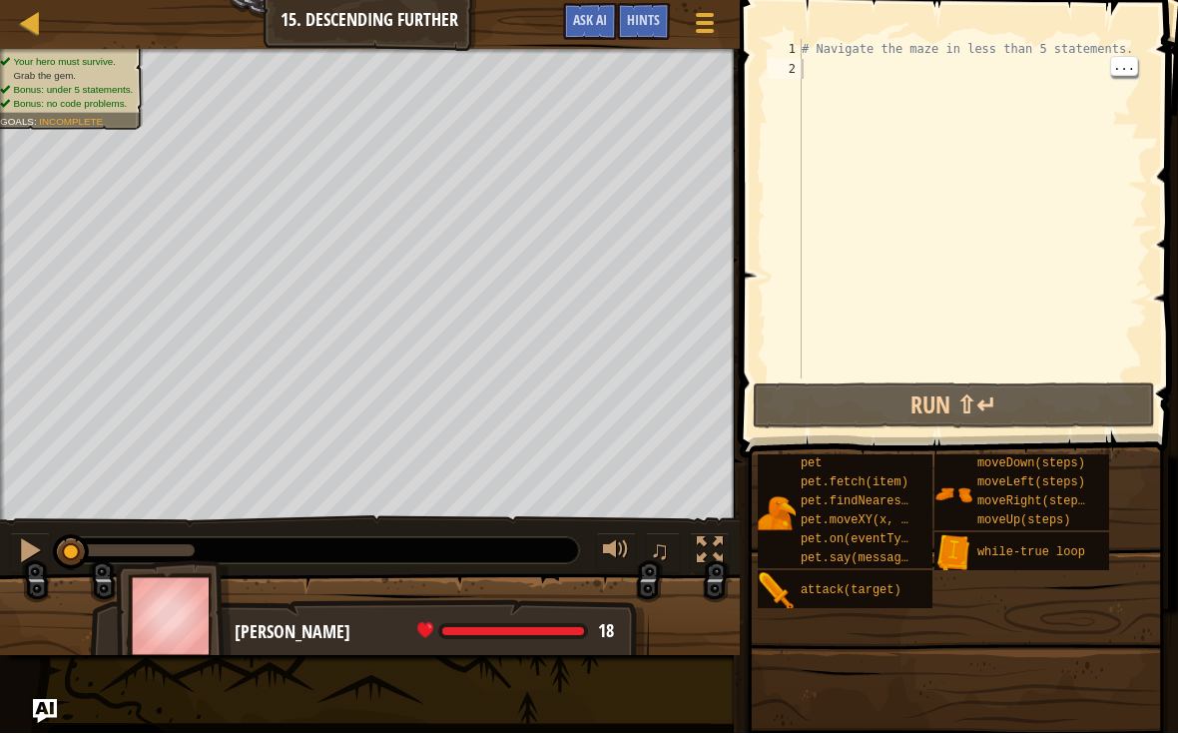
click at [796, 78] on div "2" at bounding box center [785, 70] width 34 height 20
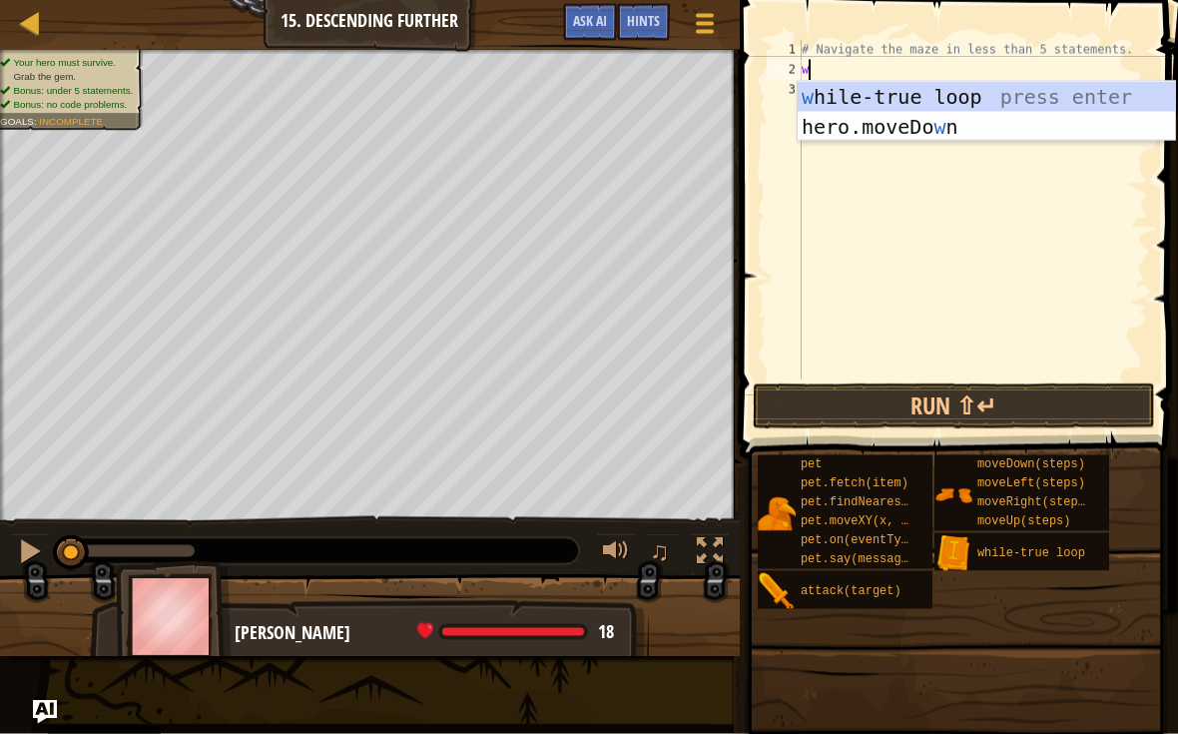
scroll to position [10, 0]
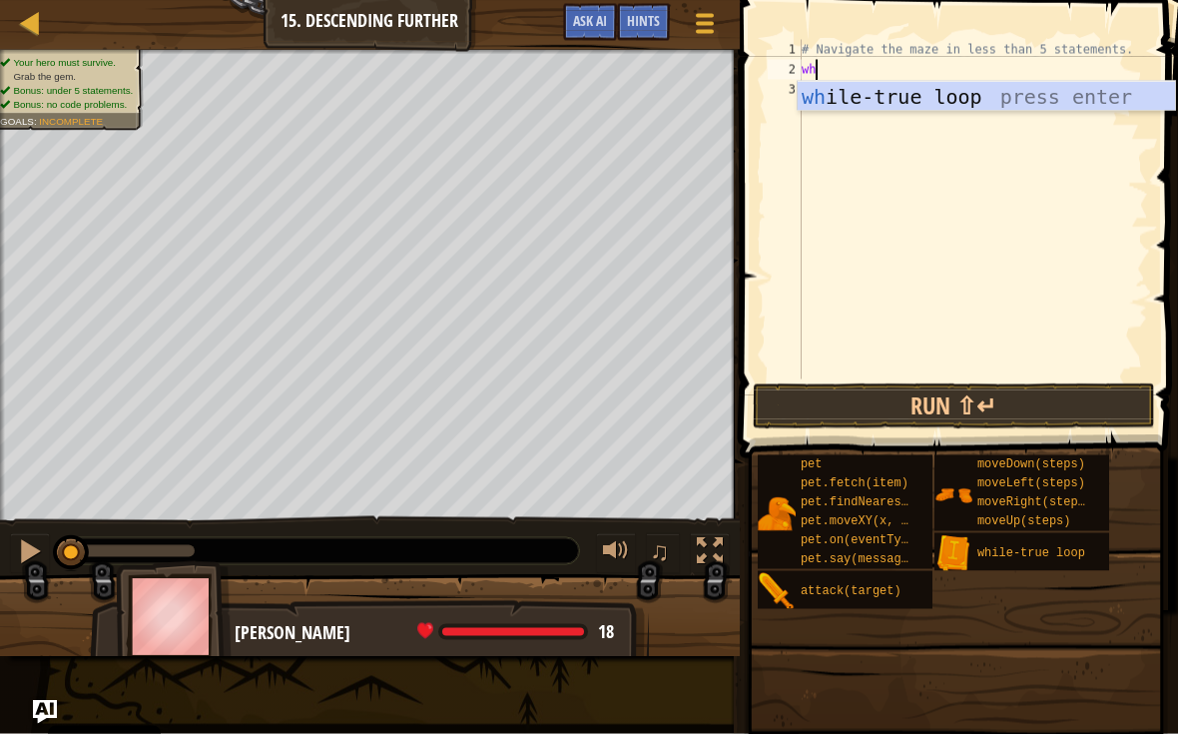
type textarea "whil"
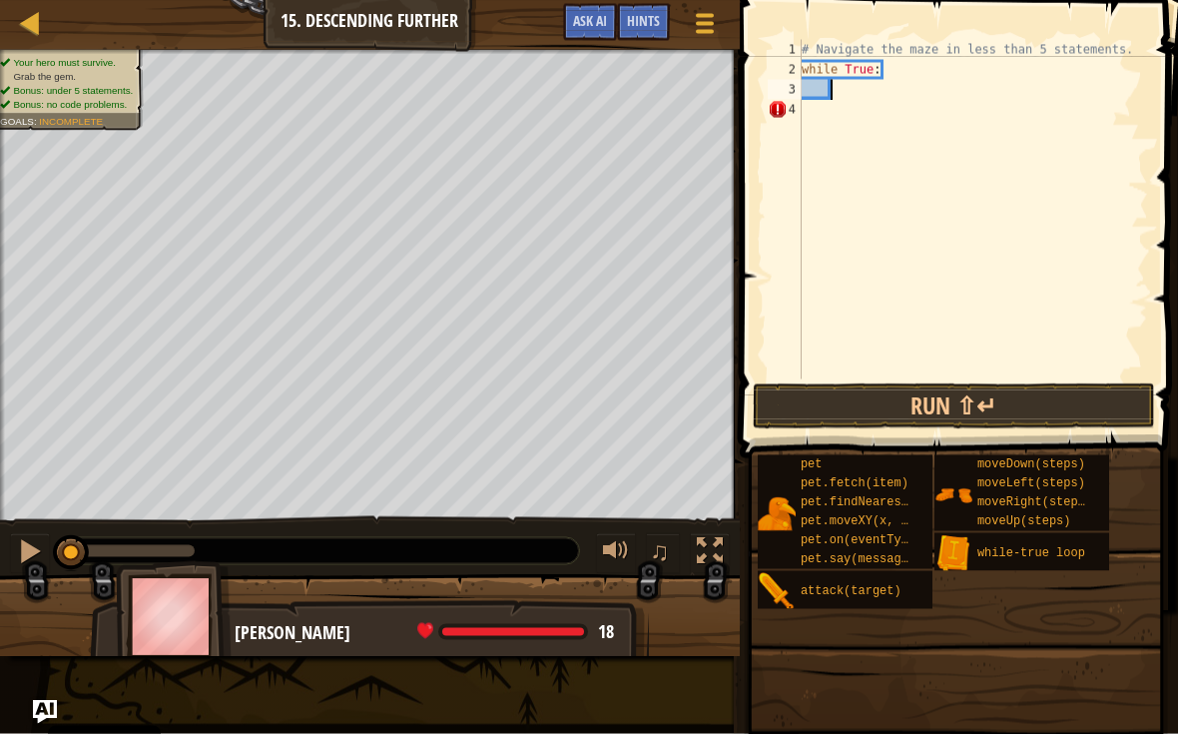
scroll to position [10, 2]
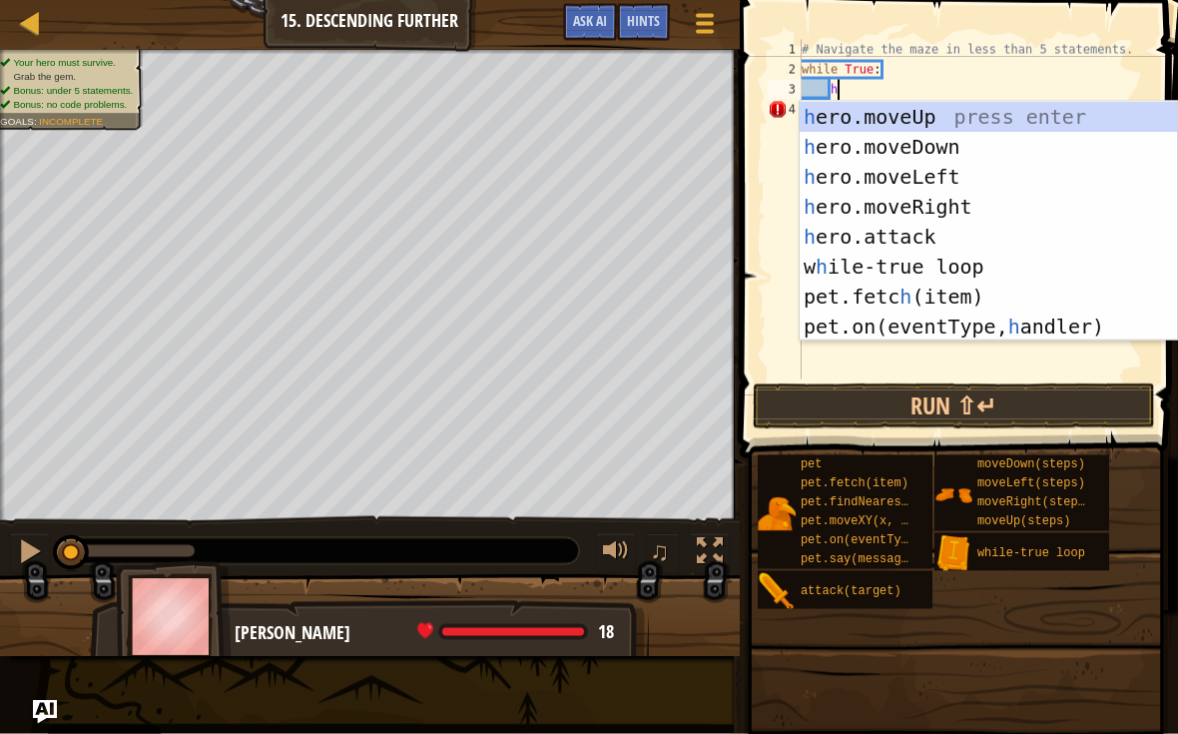
type textarea "he"
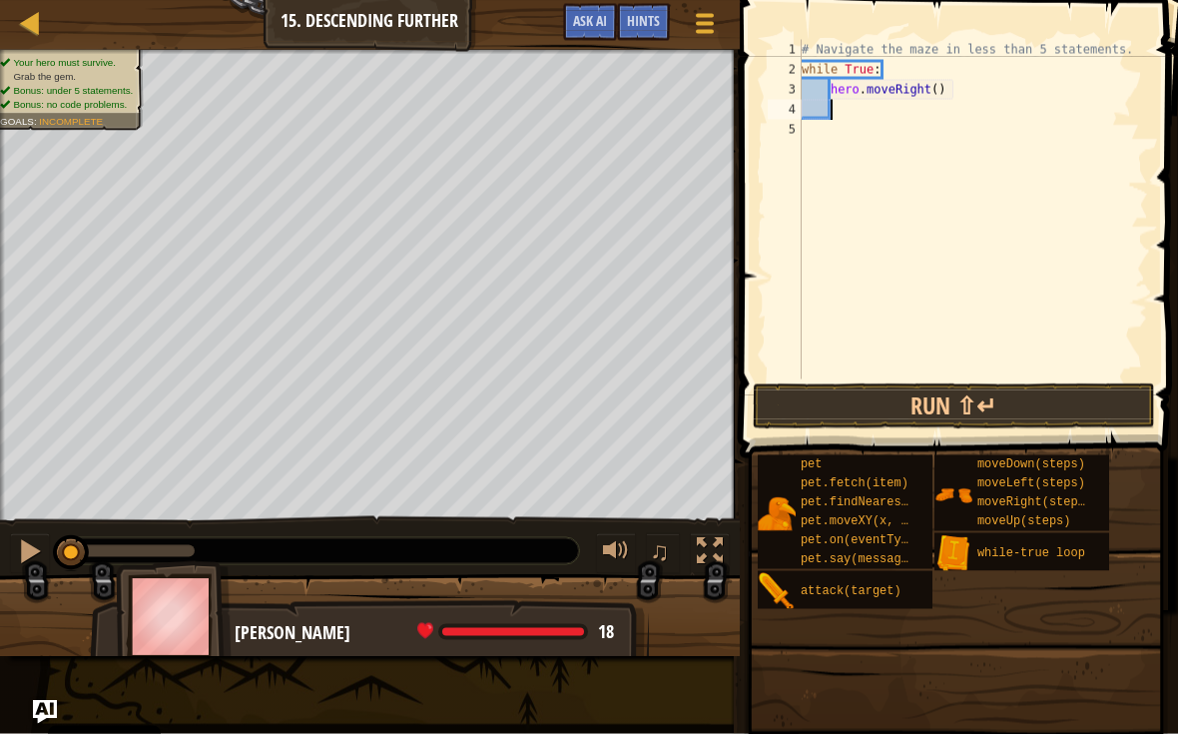
scroll to position [10, 1]
type textarea "hero.moveRight(2)"
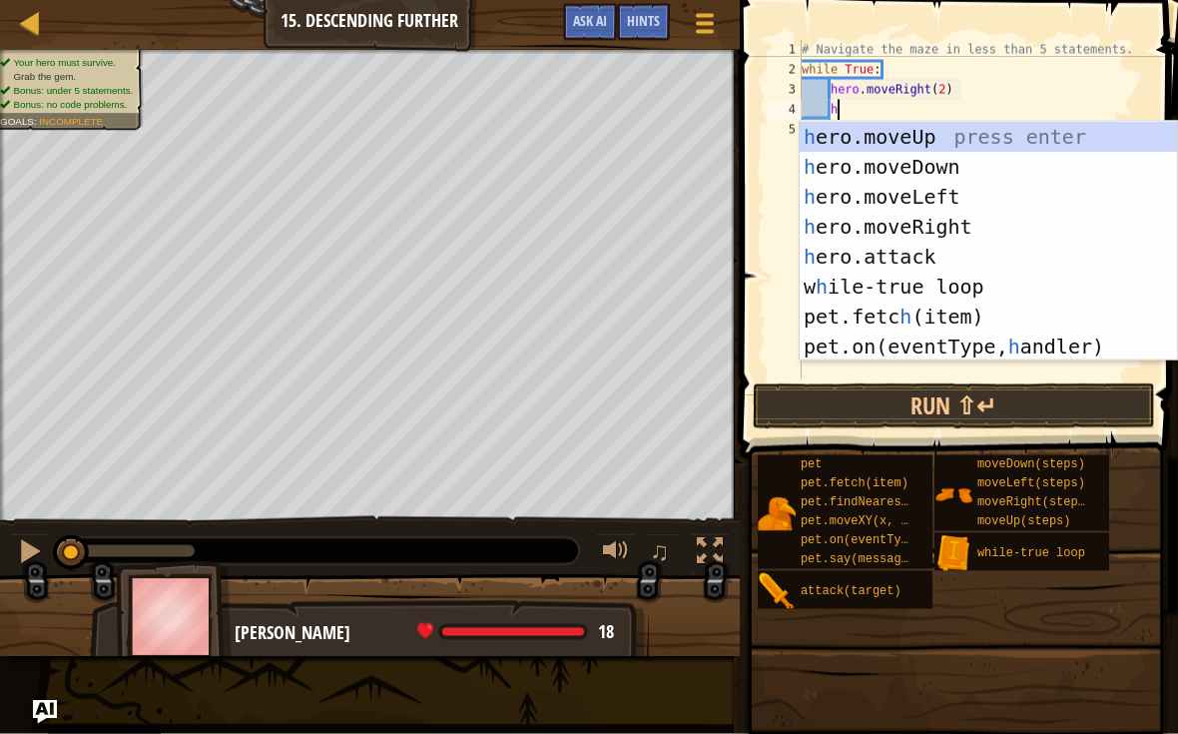
type textarea "he"
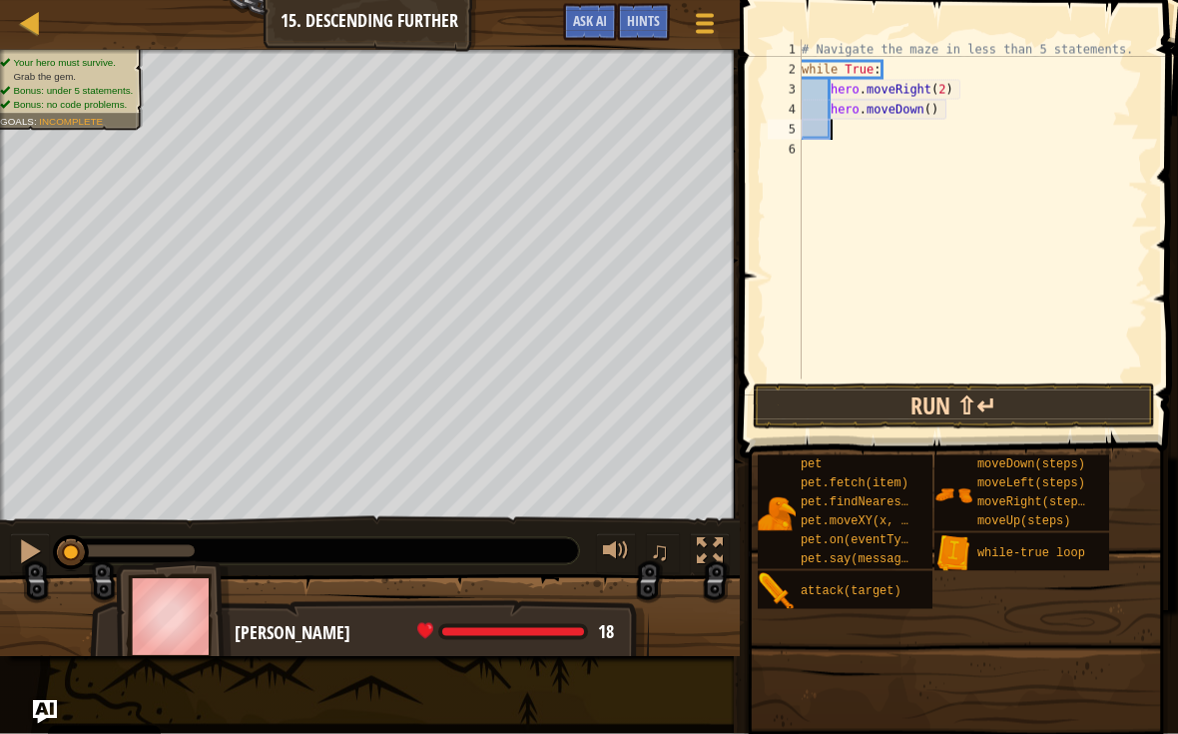
click at [1073, 390] on button "Run ⇧↵" at bounding box center [954, 406] width 402 height 46
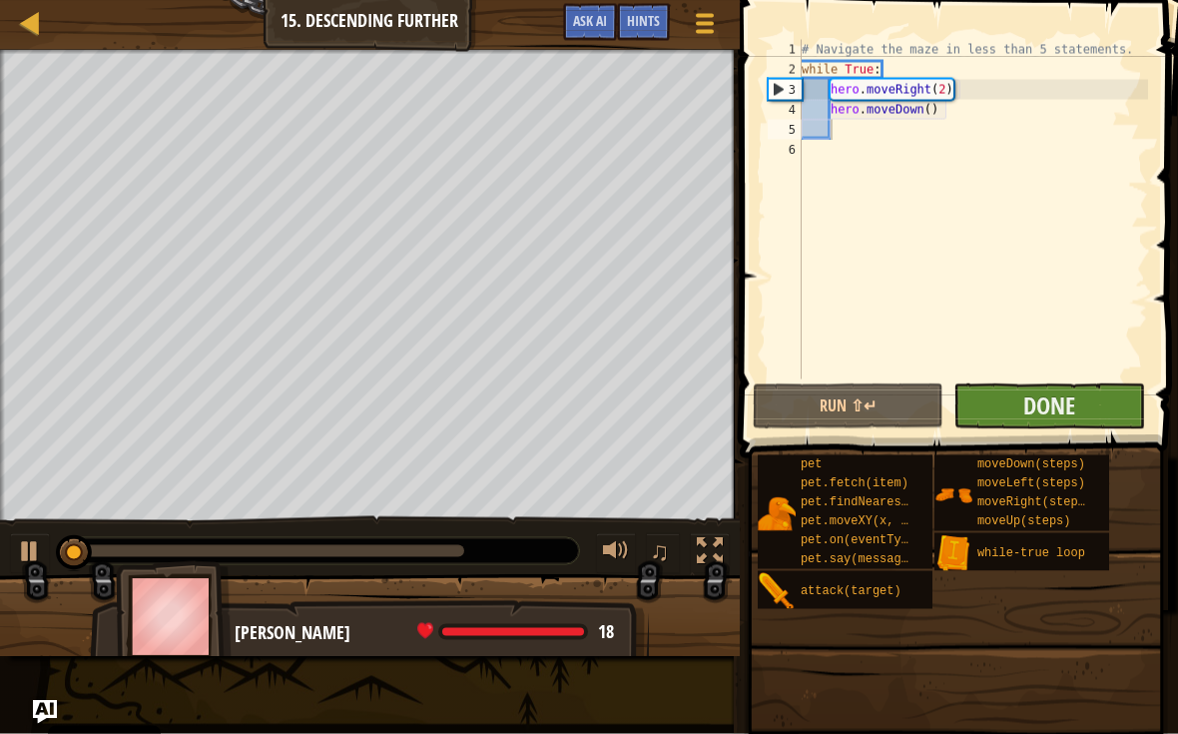
click at [1082, 418] on button "Done" at bounding box center [1048, 406] width 191 height 46
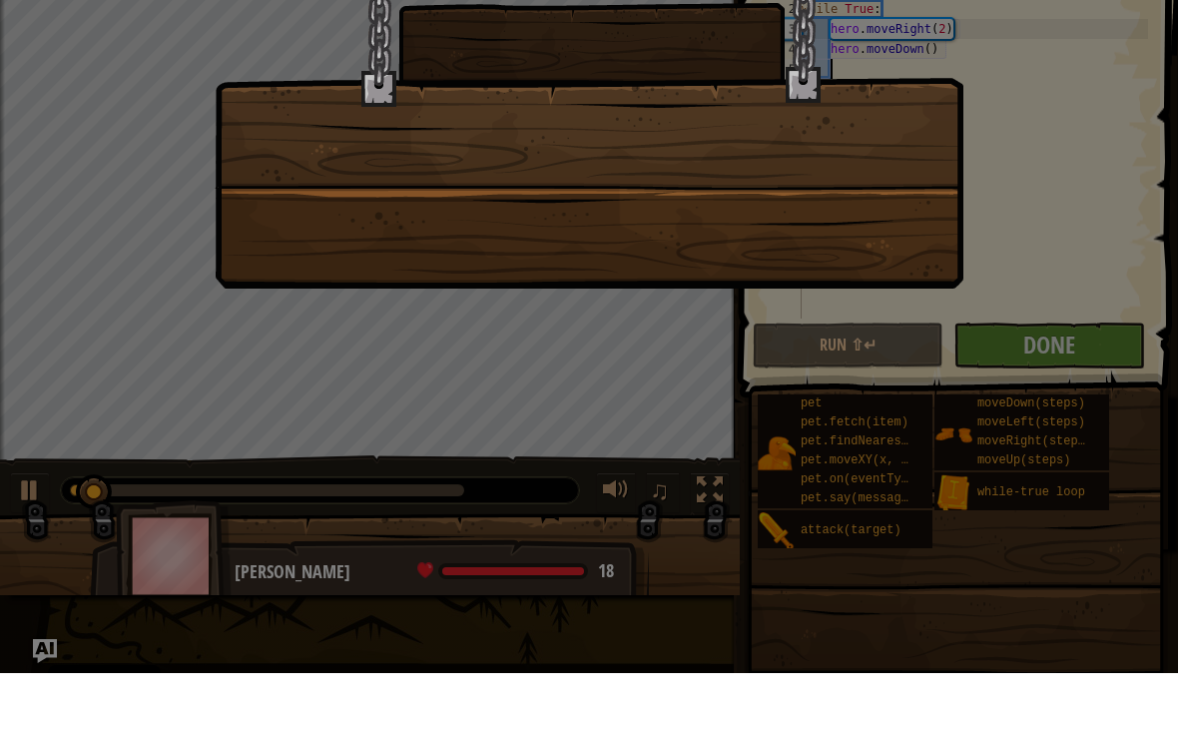
click at [1089, 332] on div at bounding box center [589, 367] width 1178 height 734
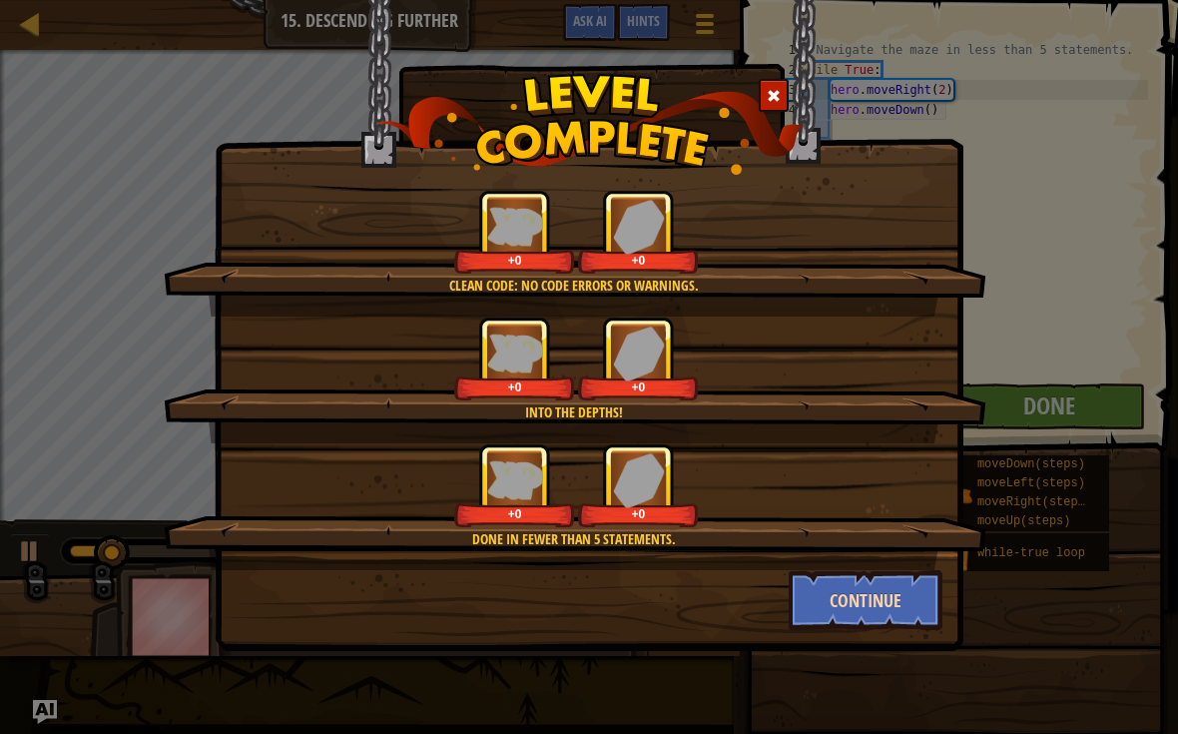
click at [881, 586] on button "Continue" at bounding box center [866, 600] width 155 height 60
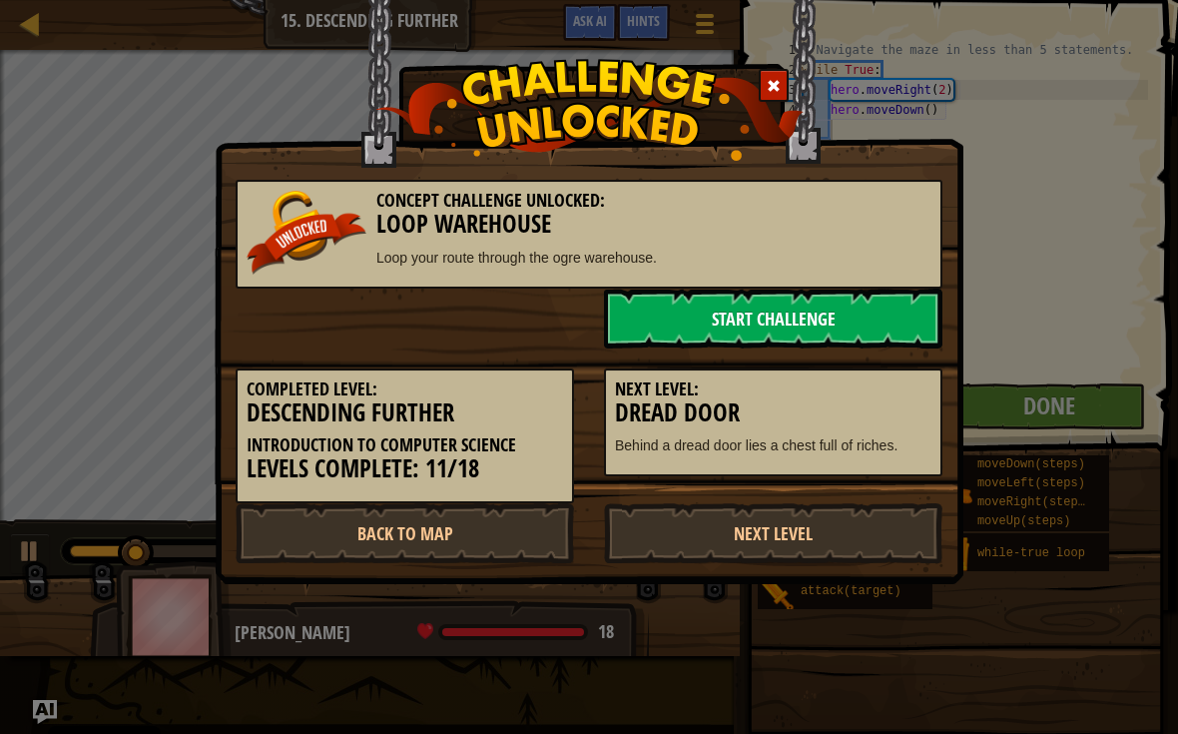
click at [874, 314] on link "Start Challenge" at bounding box center [773, 318] width 338 height 60
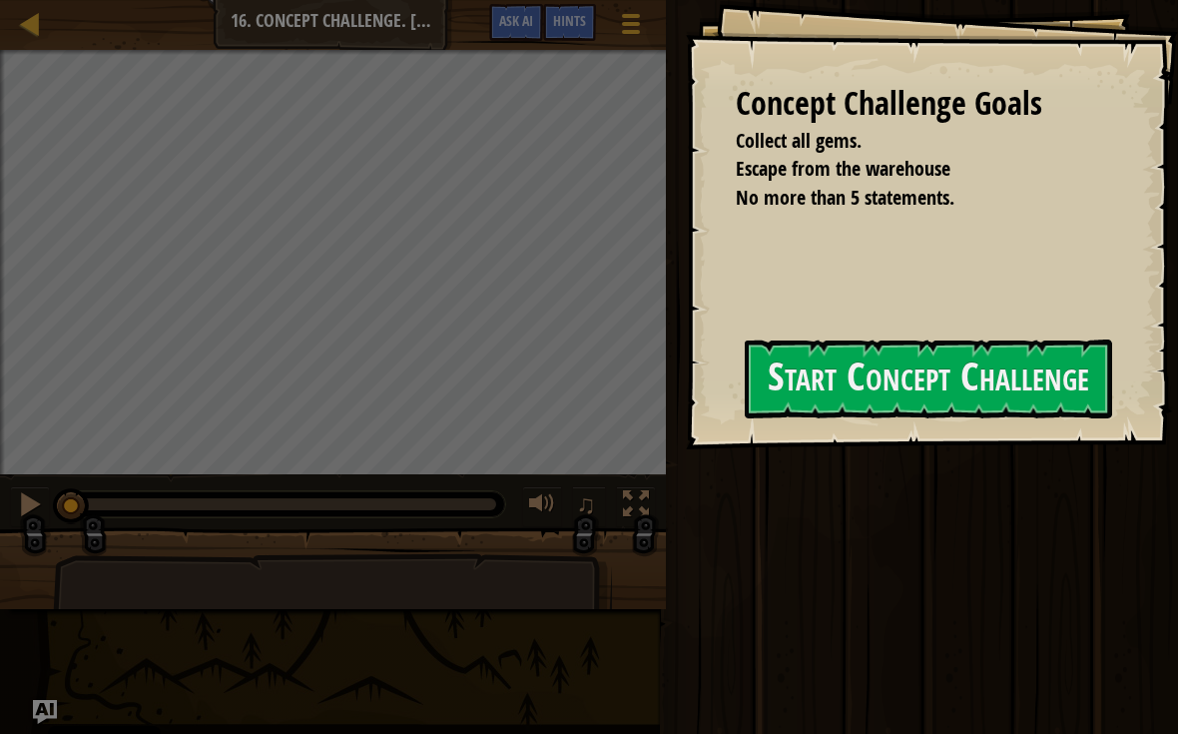
click at [799, 449] on div "Concept Challenge Goals Collect all gems. Escape from the warehouse No more tha…" at bounding box center [932, 224] width 492 height 449
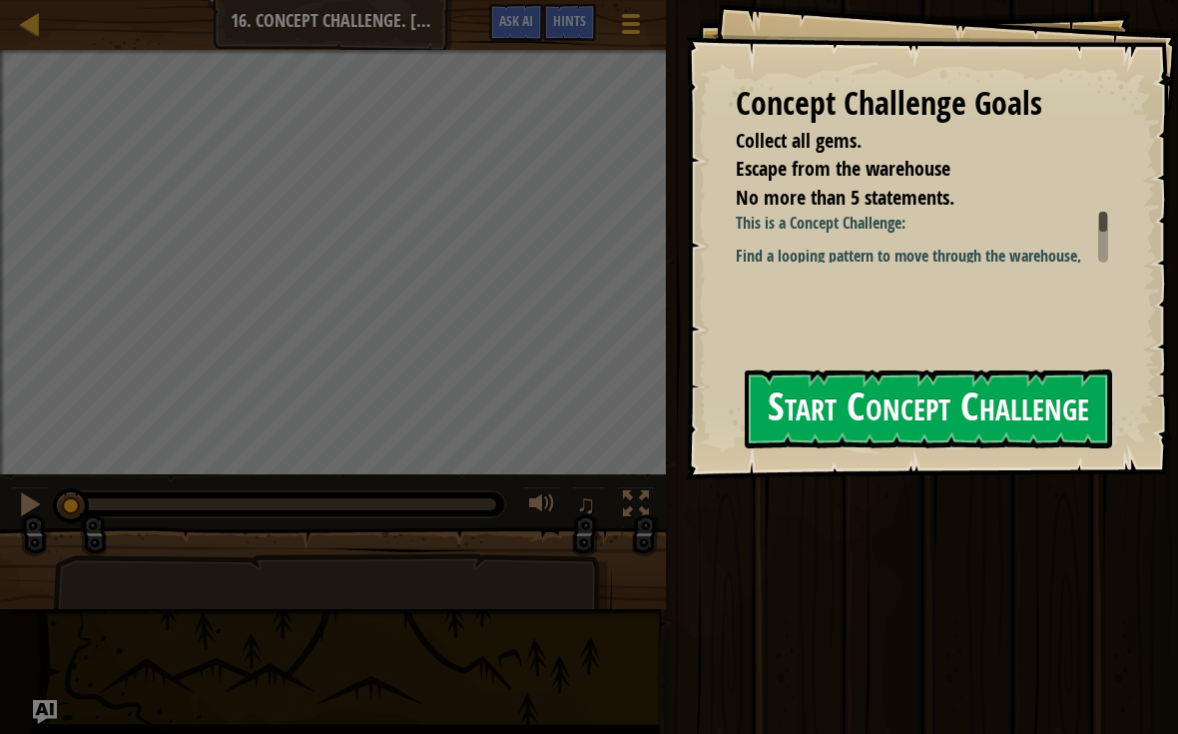
click at [1006, 405] on button "Start Concept Challenge" at bounding box center [928, 408] width 367 height 79
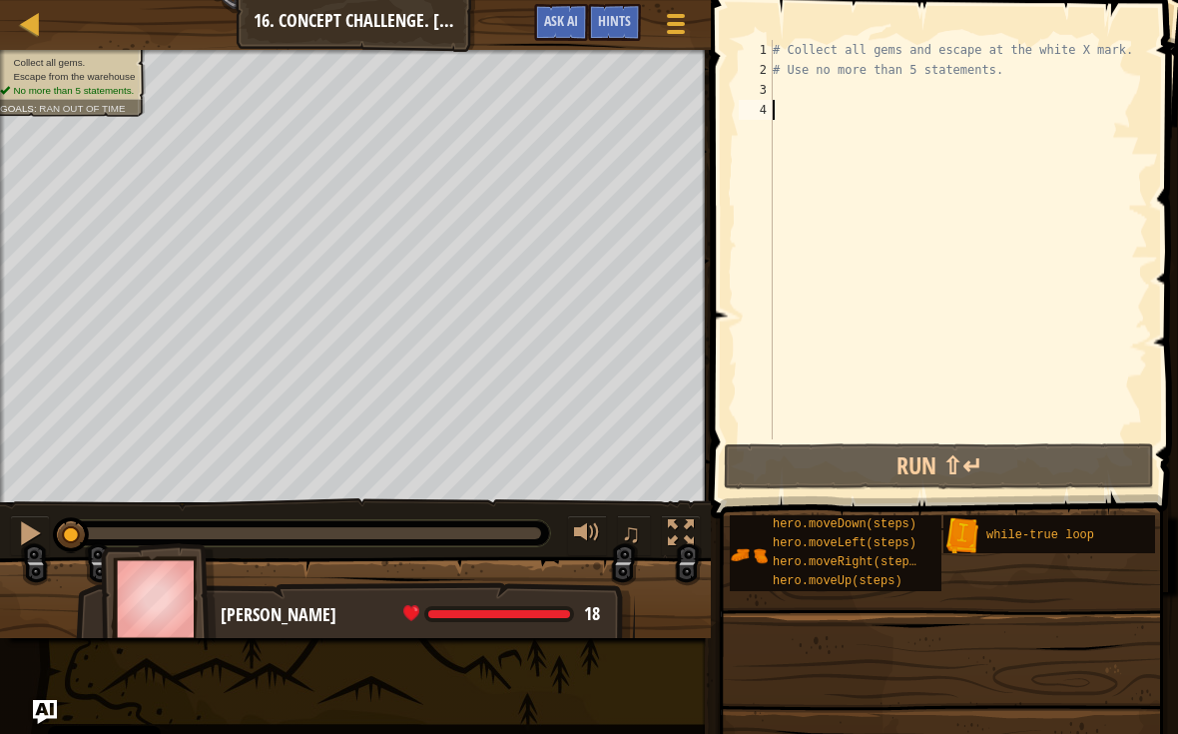
scroll to position [10, 0]
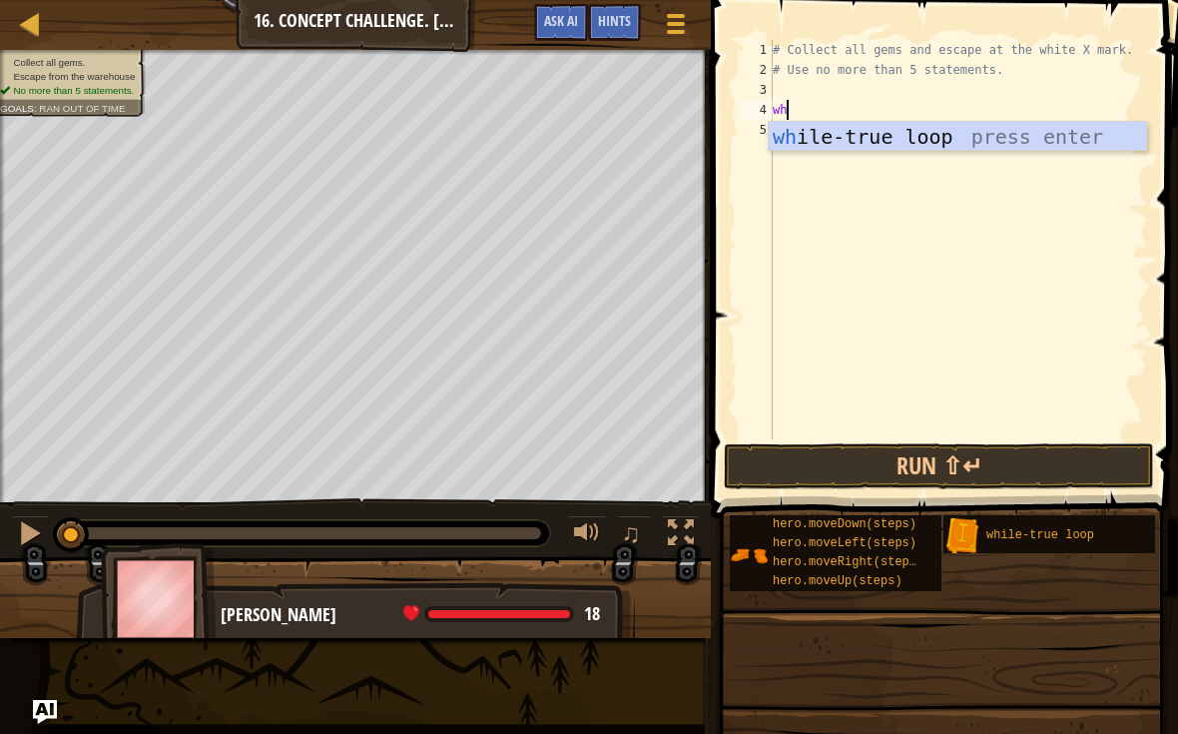
type textarea "whi"
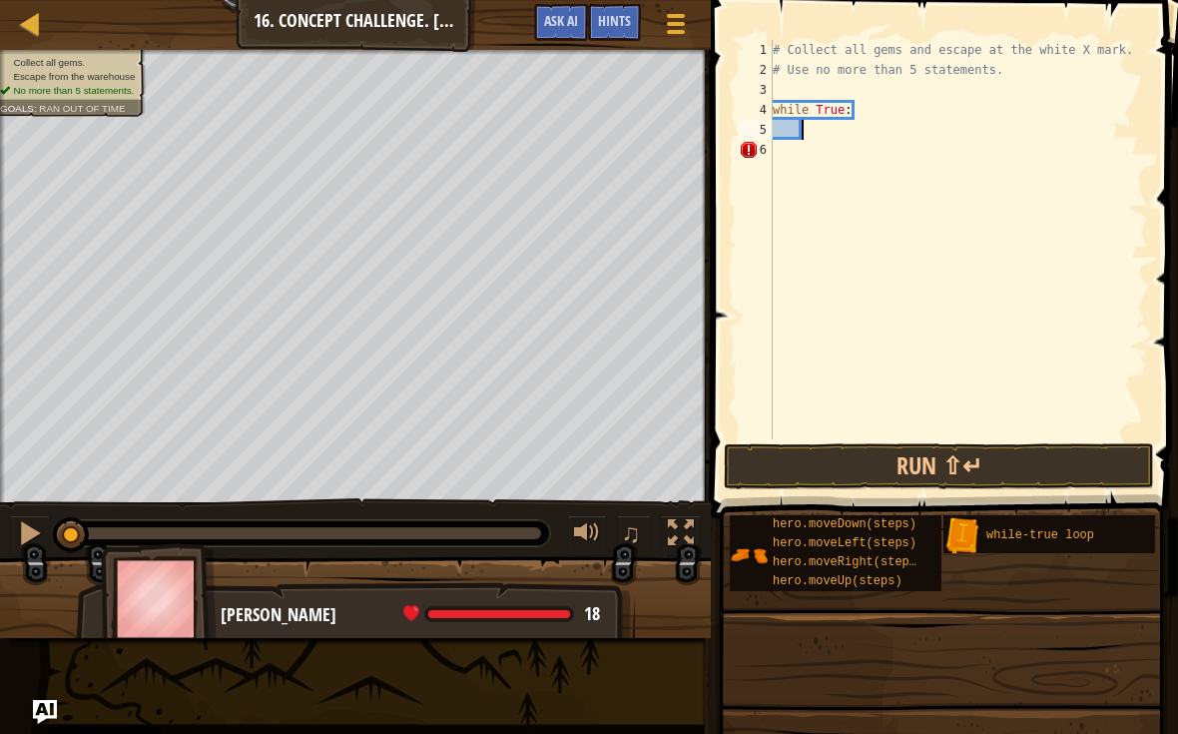
scroll to position [10, 2]
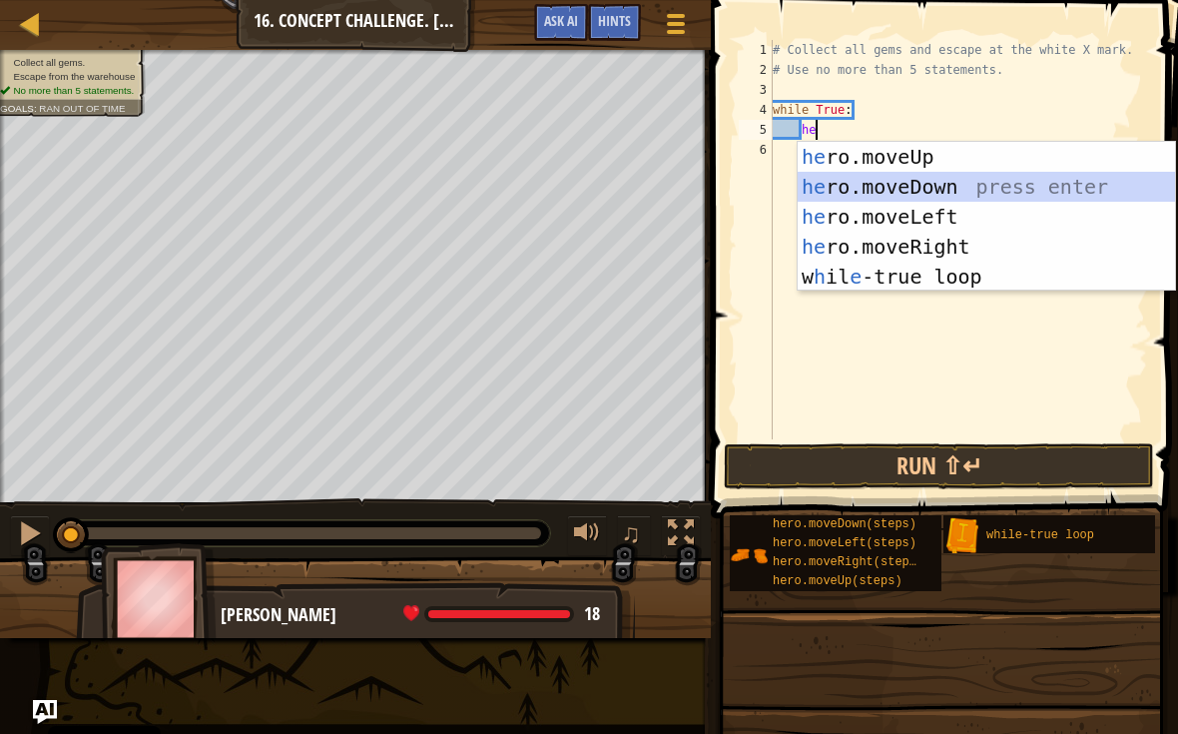
type textarea "while True:"
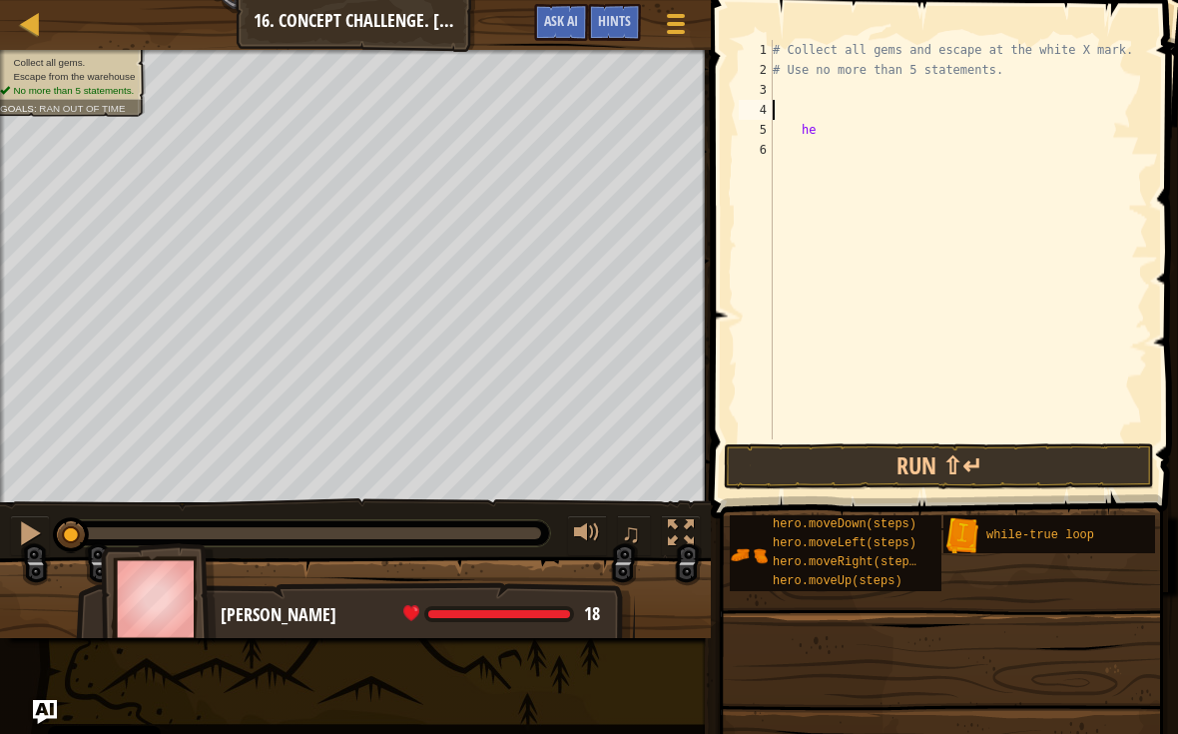
scroll to position [10, 0]
type textarea "# Use no more than 5 statements."
type textarea "he"
type textarea "h"
type textarea "hero.moveUp(2)"
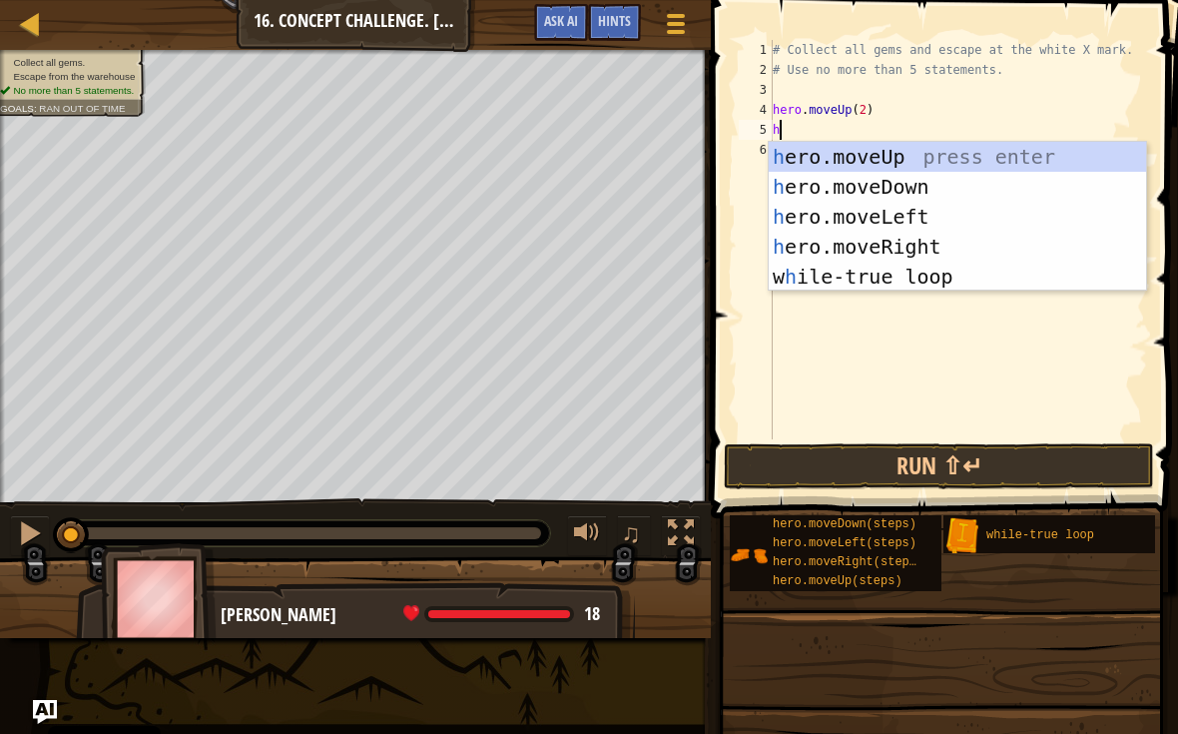
type textarea "he"
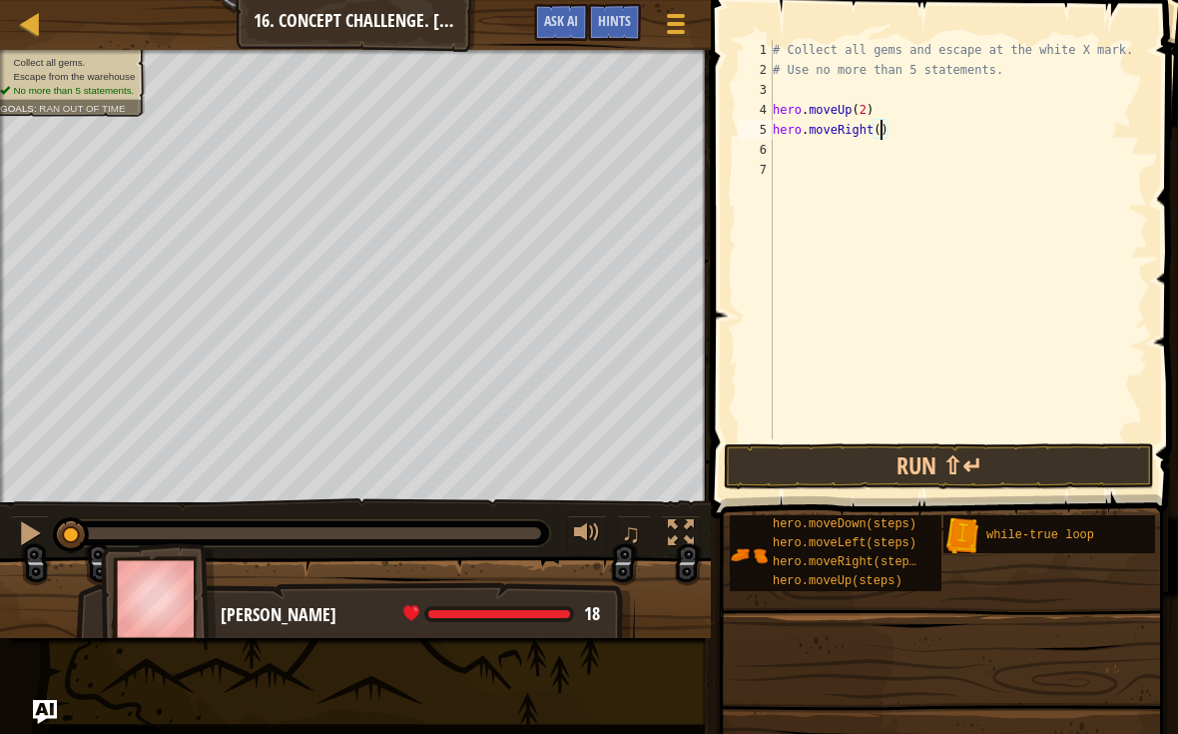
scroll to position [10, 9]
type textarea "hero.moveUp(2)"
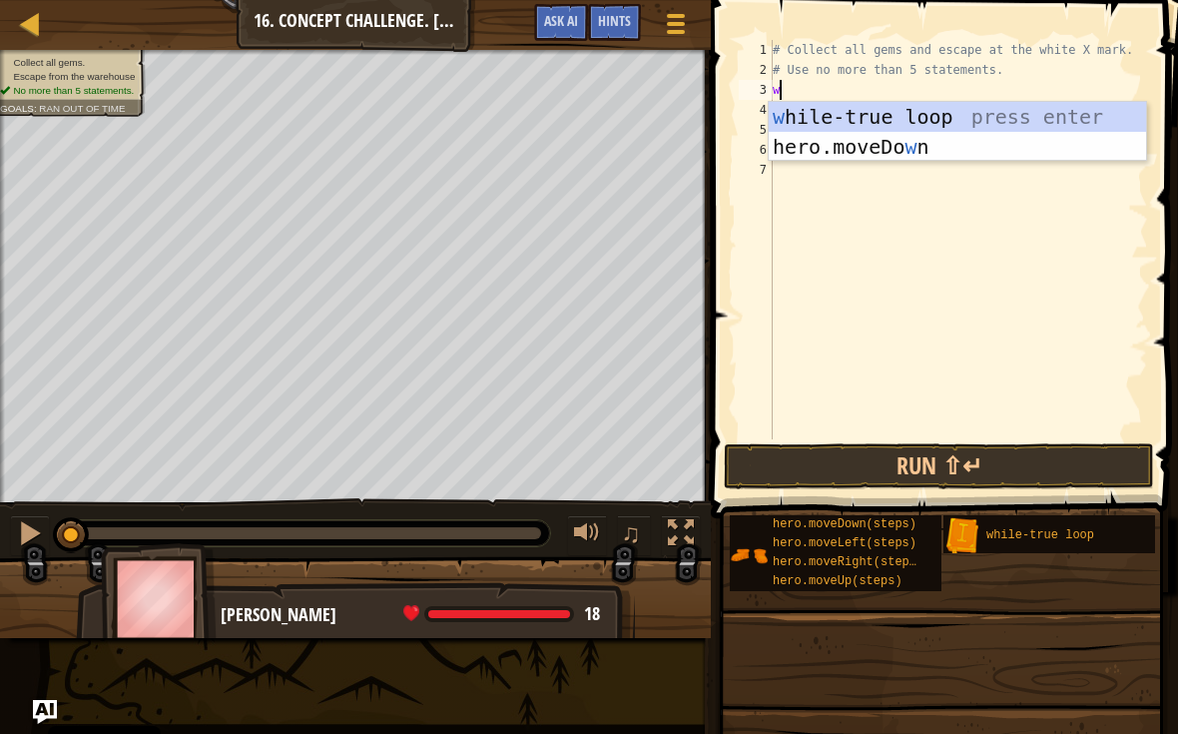
type textarea "wh"
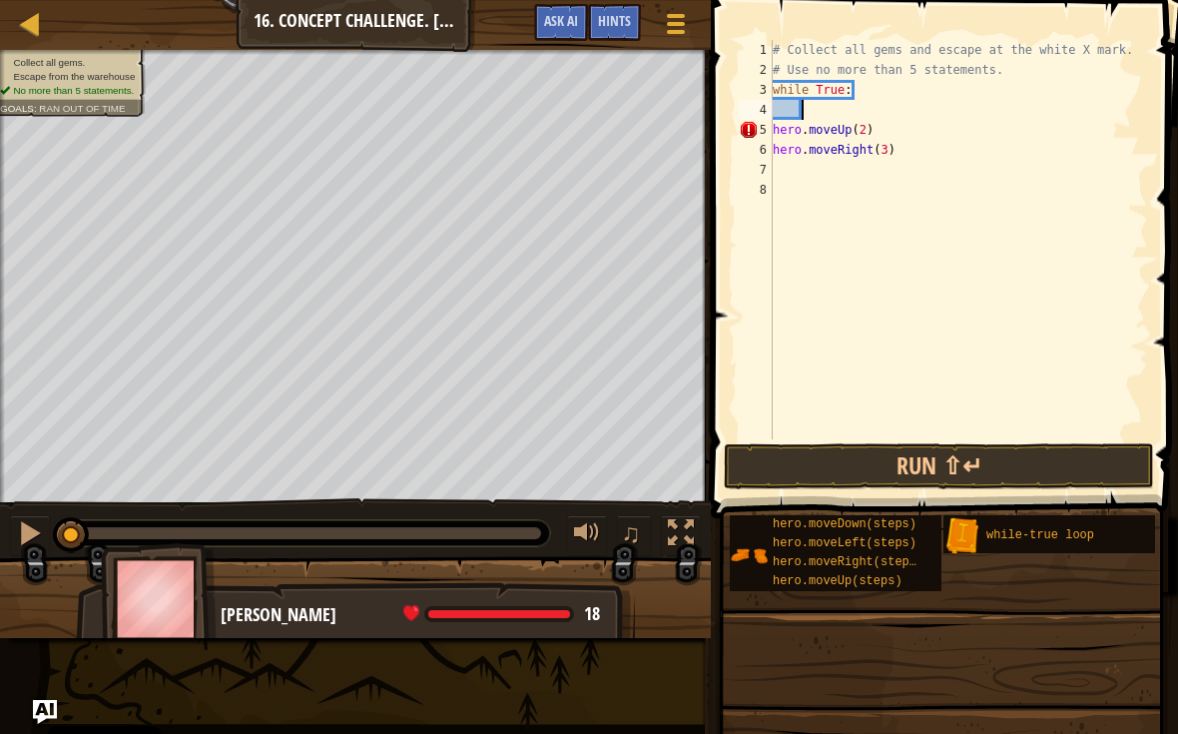
type textarea "hero.moveUp(2)"
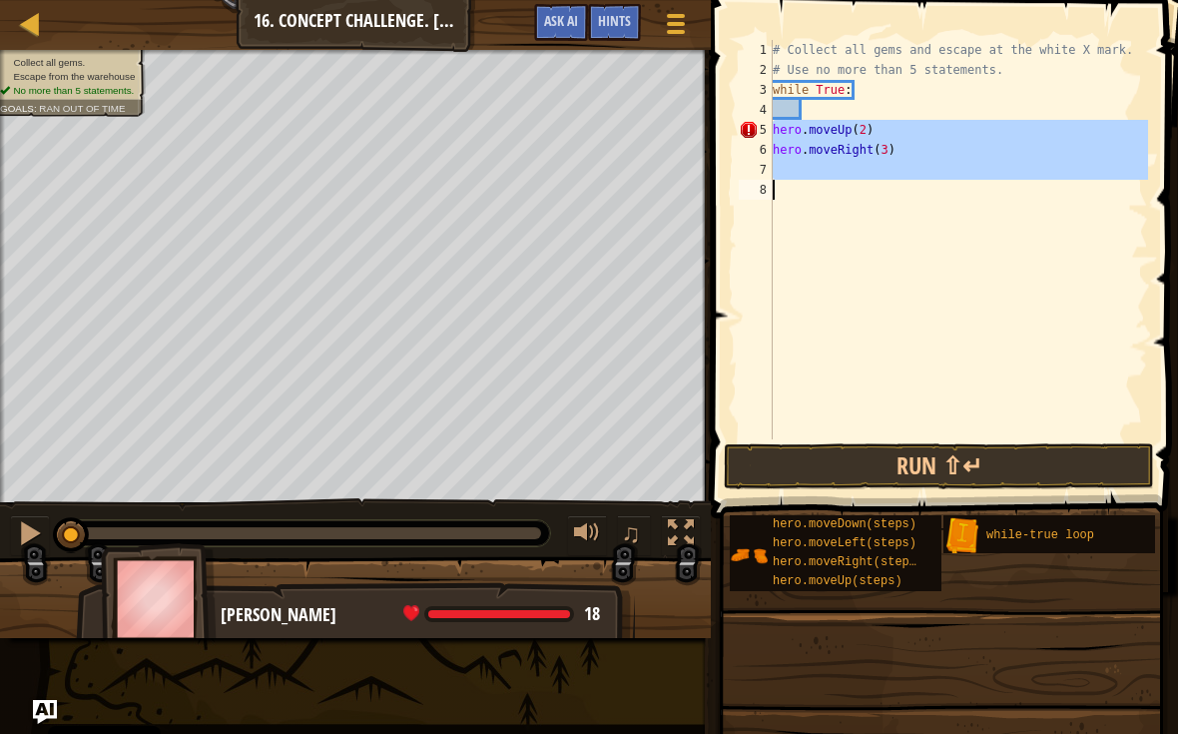
type textarea "c"
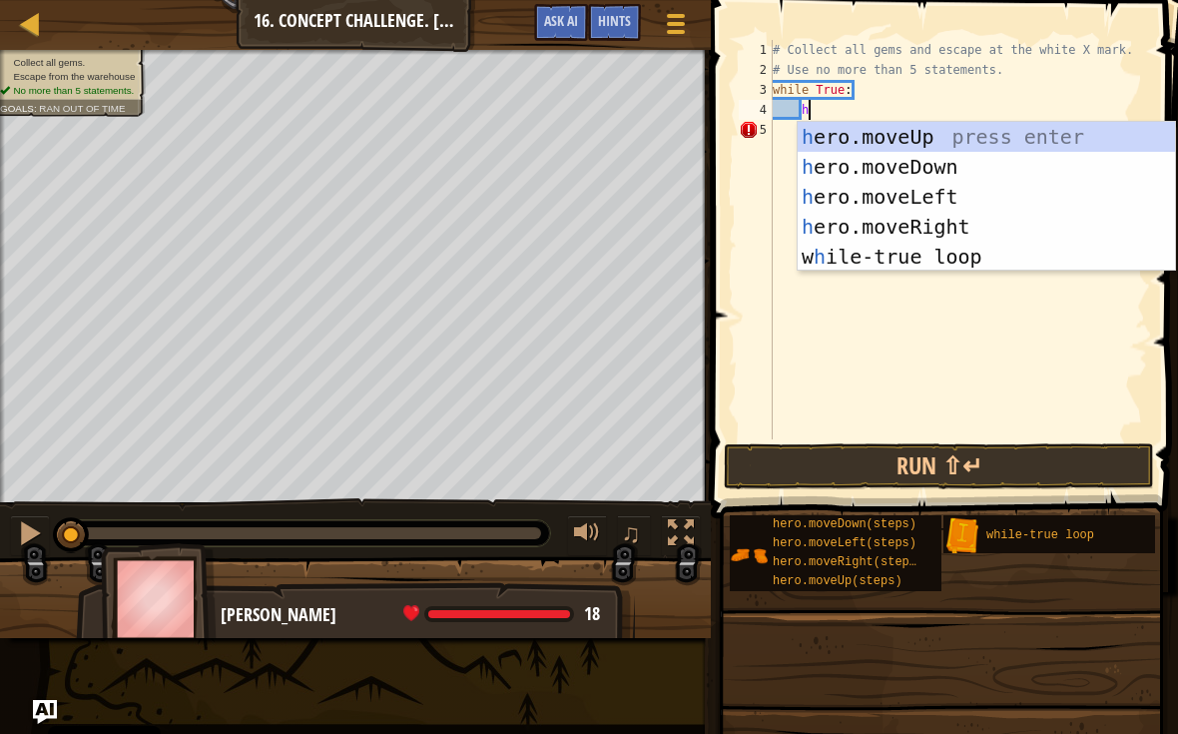
type textarea "he"
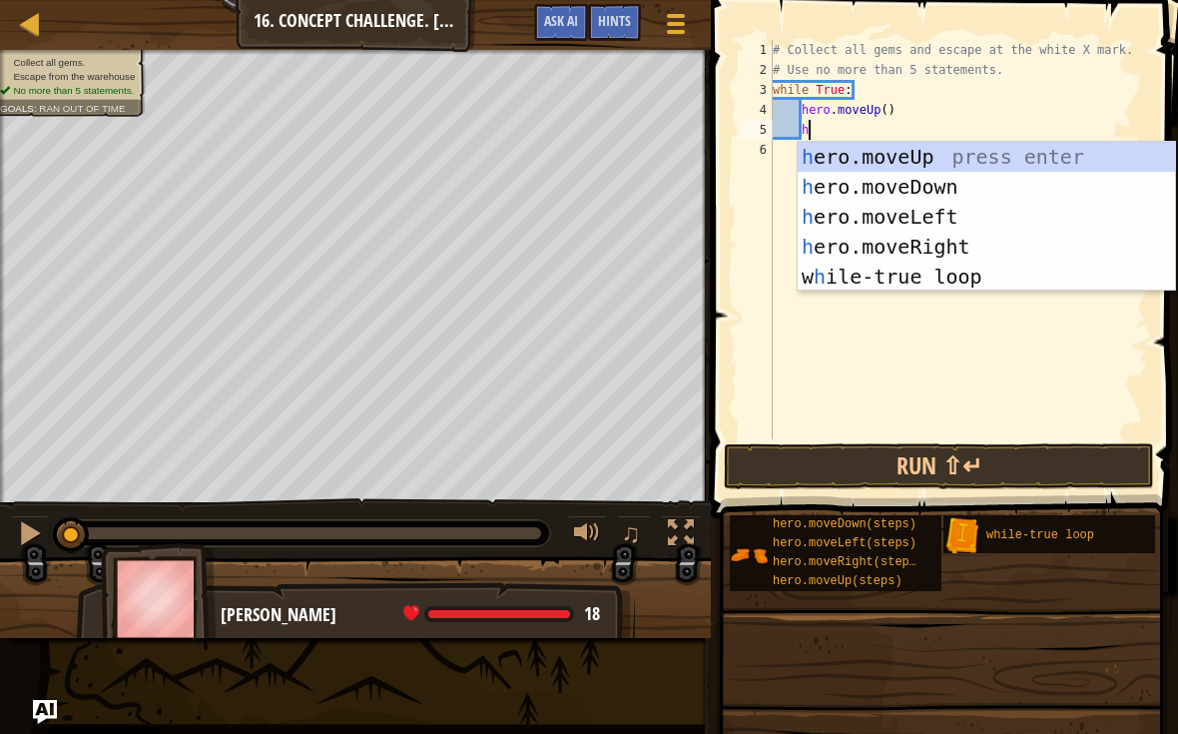
scroll to position [10, 2]
type textarea "he"
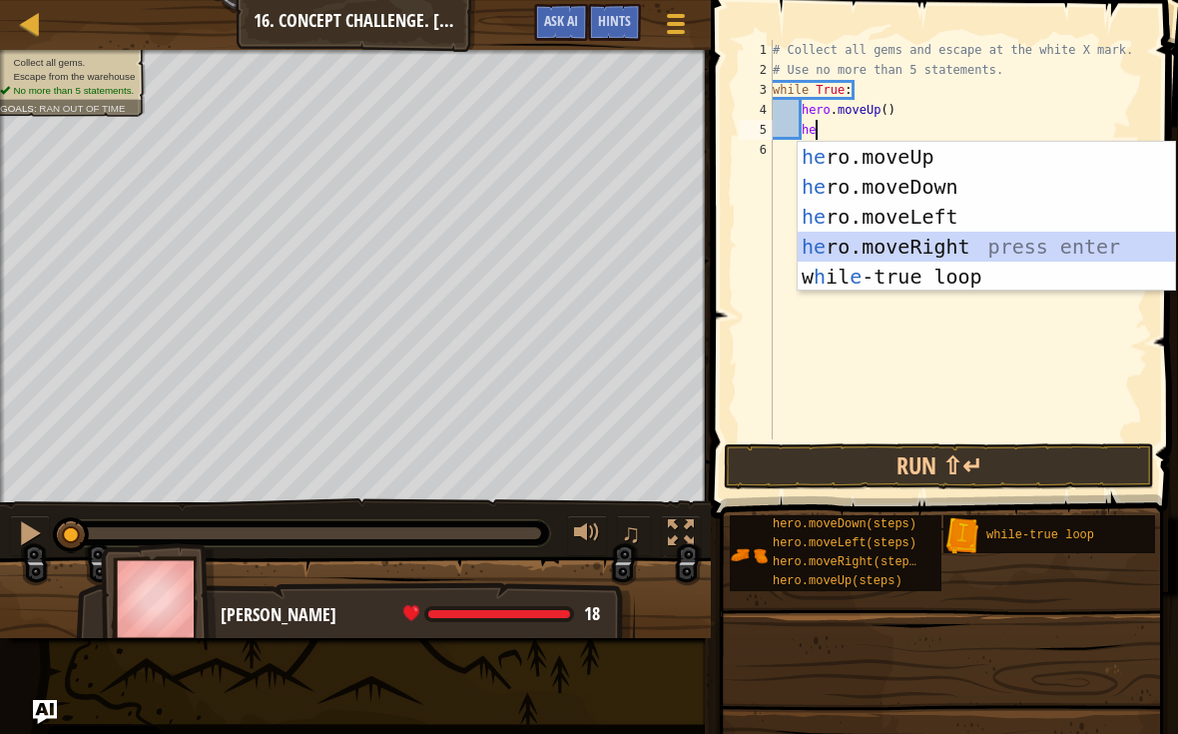
scroll to position [10, 1]
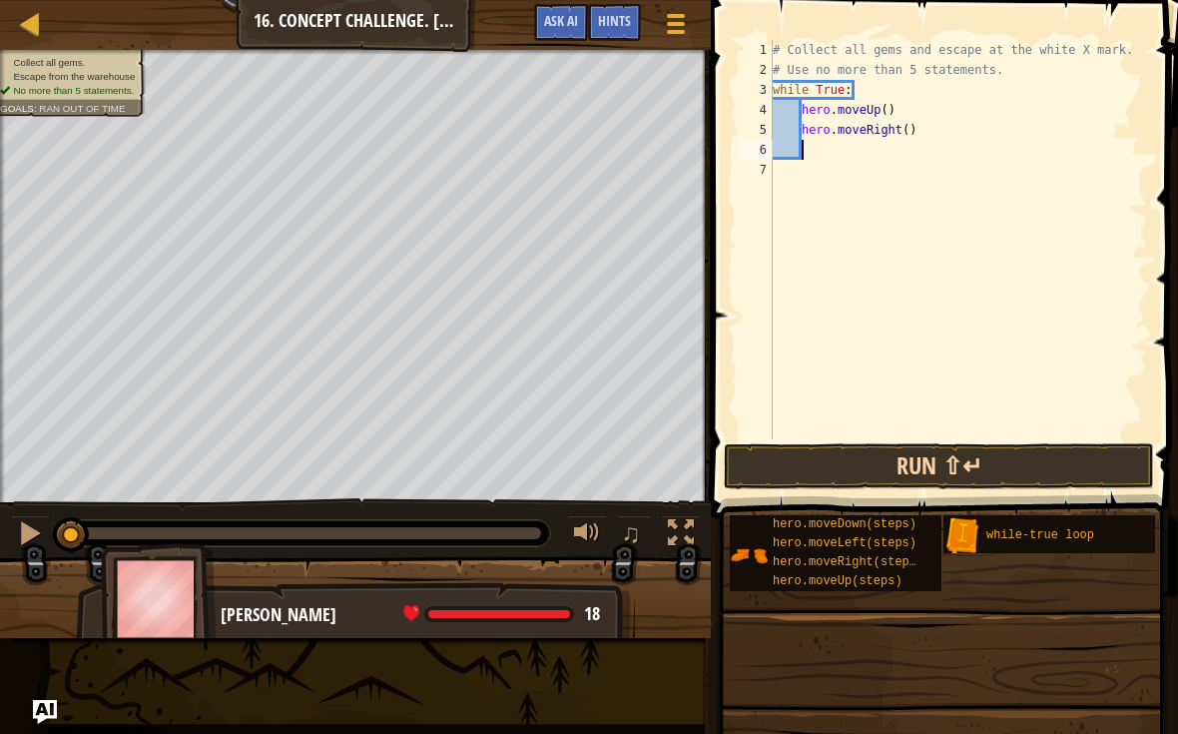
click at [1052, 466] on button "Run ⇧↵" at bounding box center [939, 466] width 430 height 46
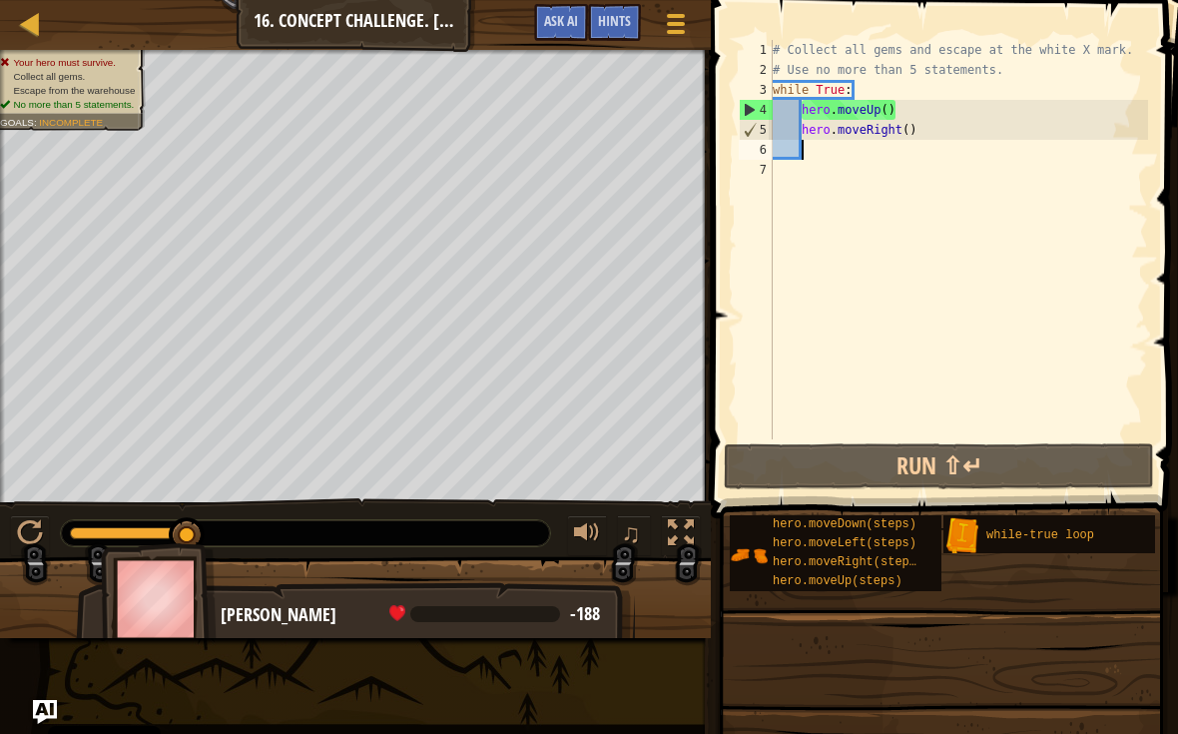
click at [597, 0] on div "Map Introduction to Computer Science 16. Concept Challenge. Loop Warehouse Game…" at bounding box center [355, 25] width 711 height 50
click at [612, 5] on div "Hints" at bounding box center [614, 22] width 53 height 37
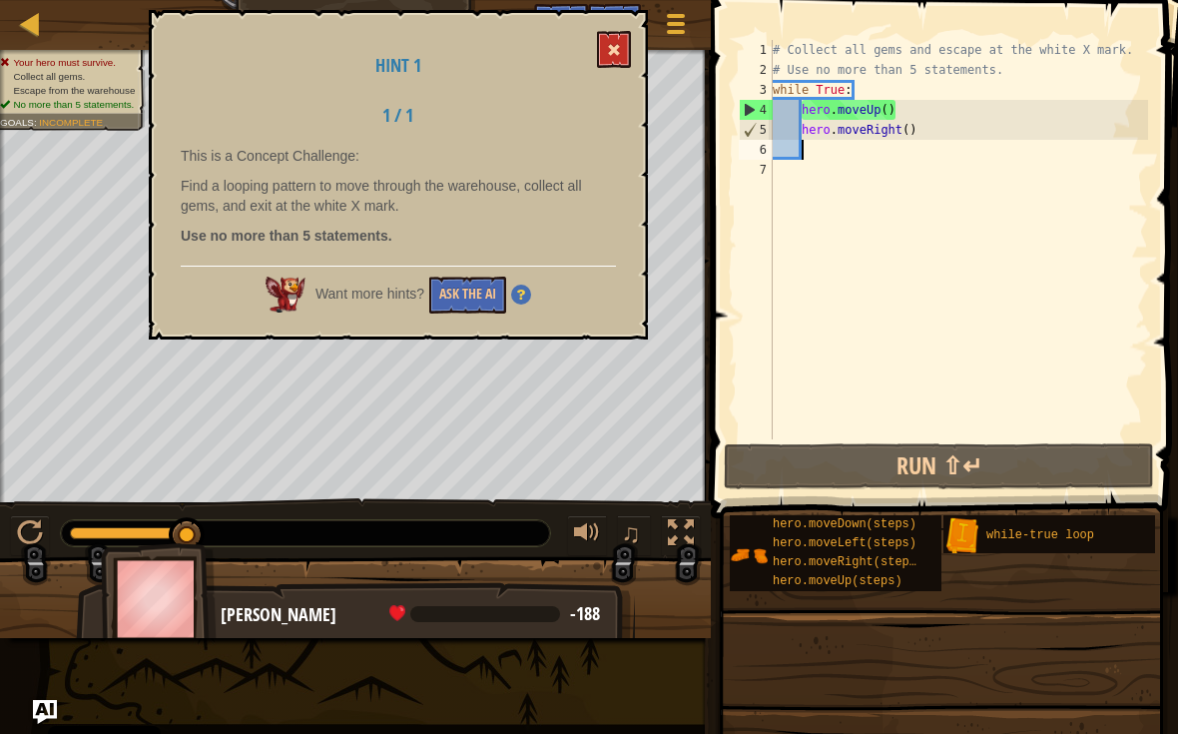
click at [602, 65] on button at bounding box center [614, 49] width 34 height 37
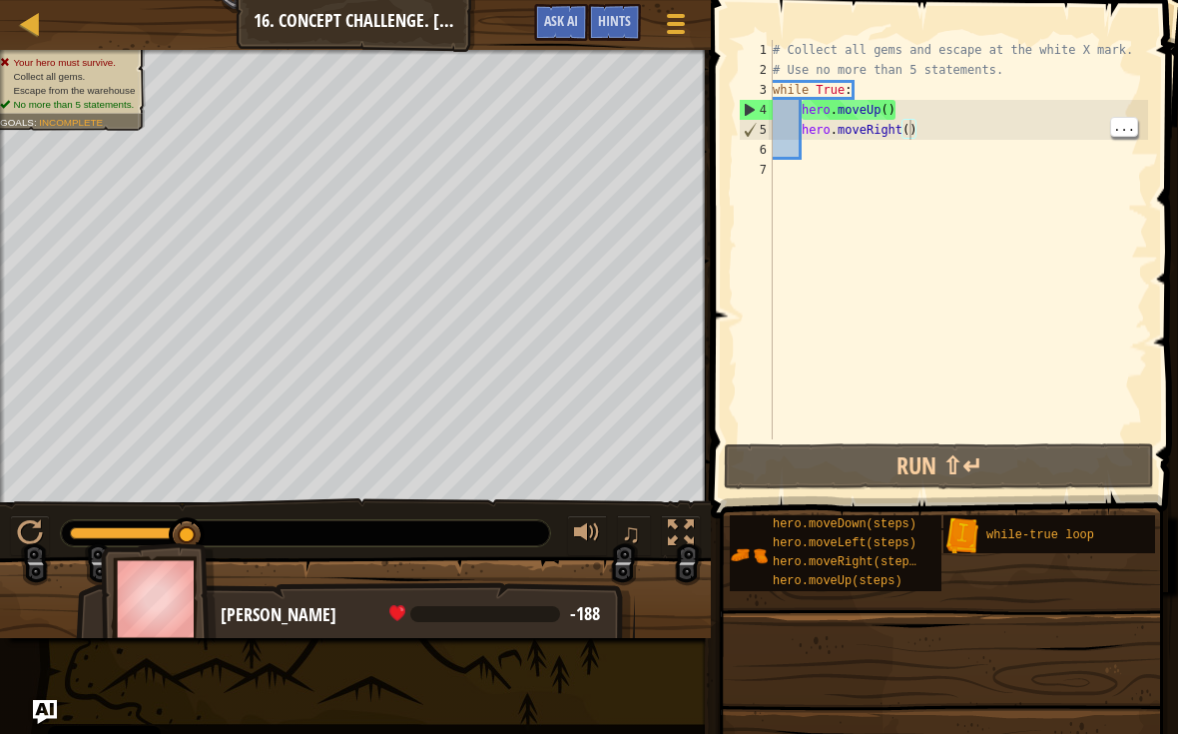
click at [911, 125] on div "# Collect all gems and escape at the white X mark. # Use no more than 5 stateme…" at bounding box center [958, 259] width 379 height 439
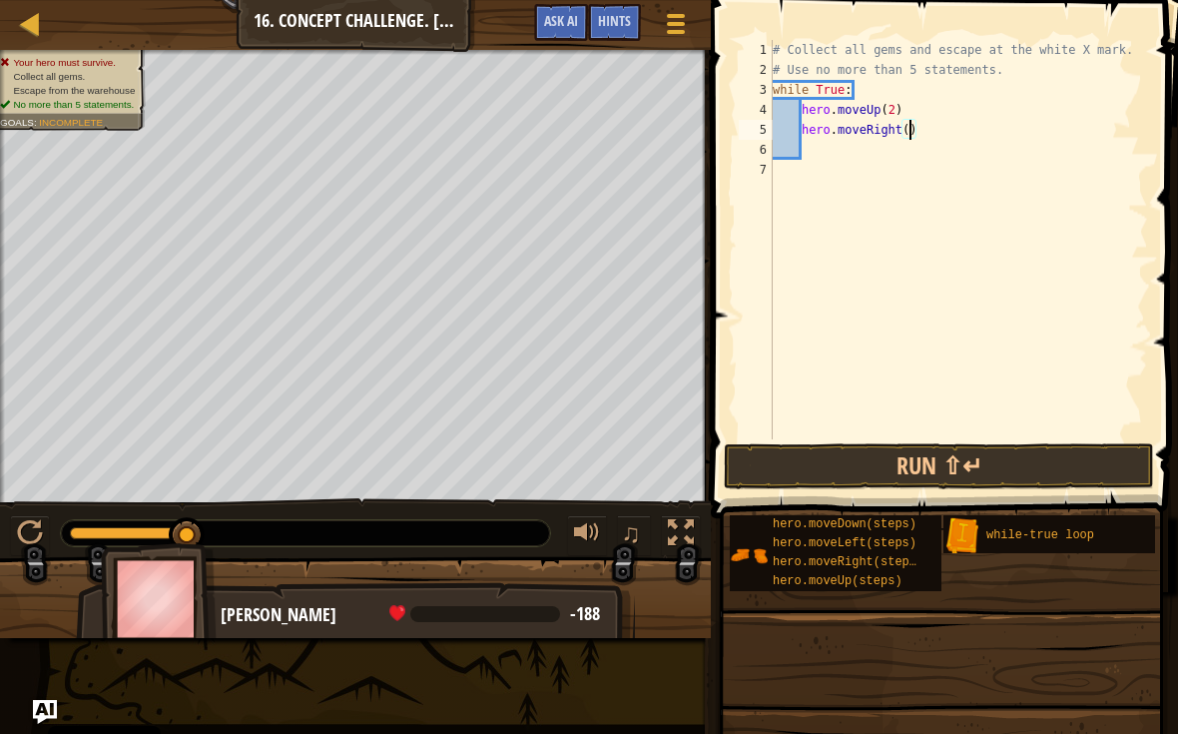
type textarea "hero.moveRight(2)"
type textarea "h"
type textarea "he"
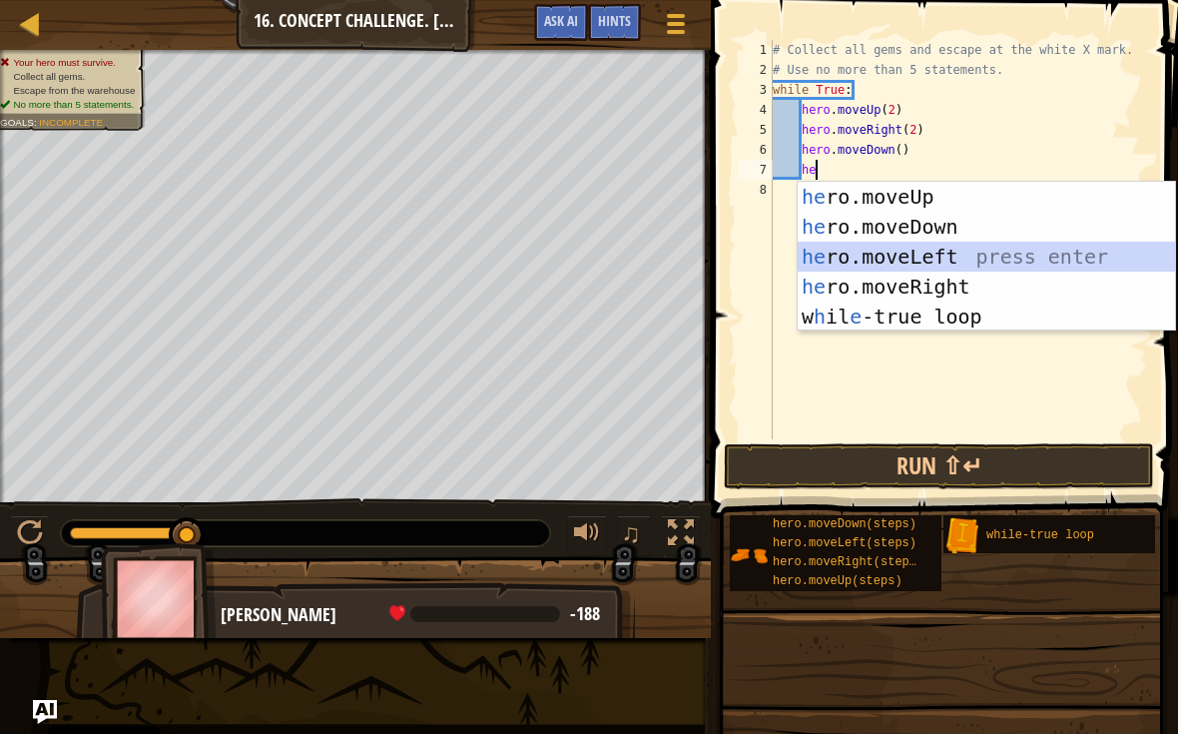
scroll to position [10, 1]
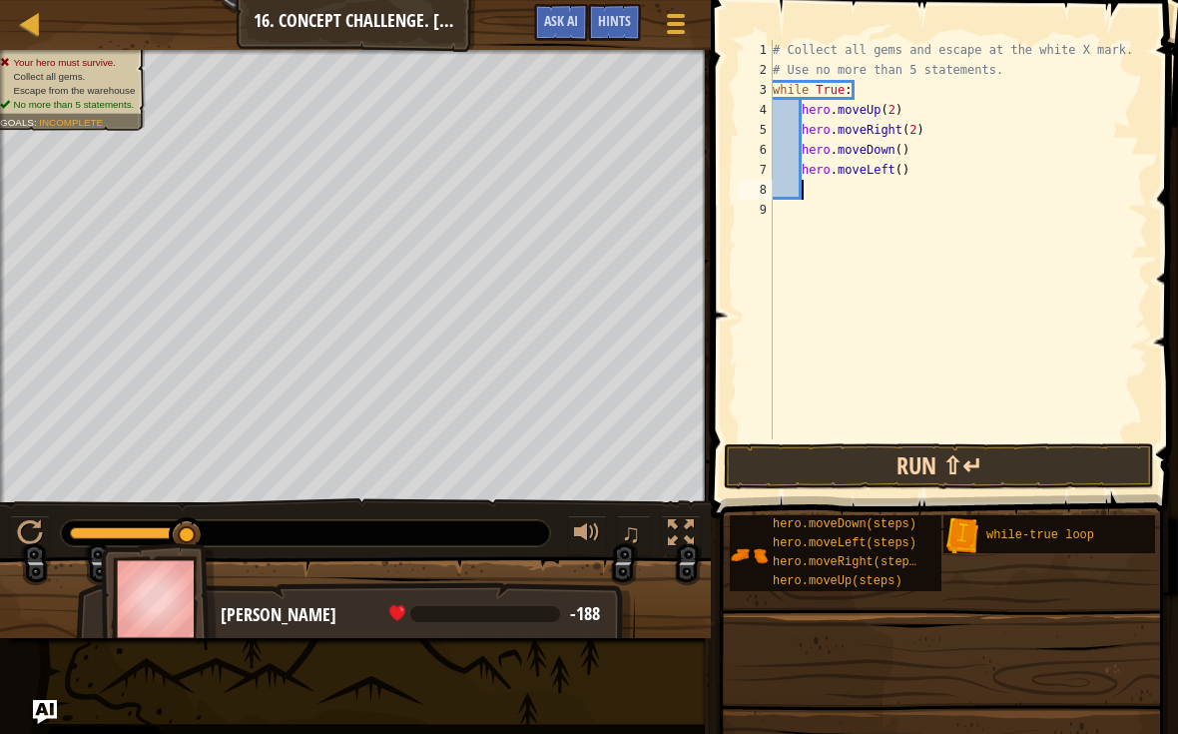
click at [1070, 484] on button "Run ⇧↵" at bounding box center [939, 466] width 430 height 46
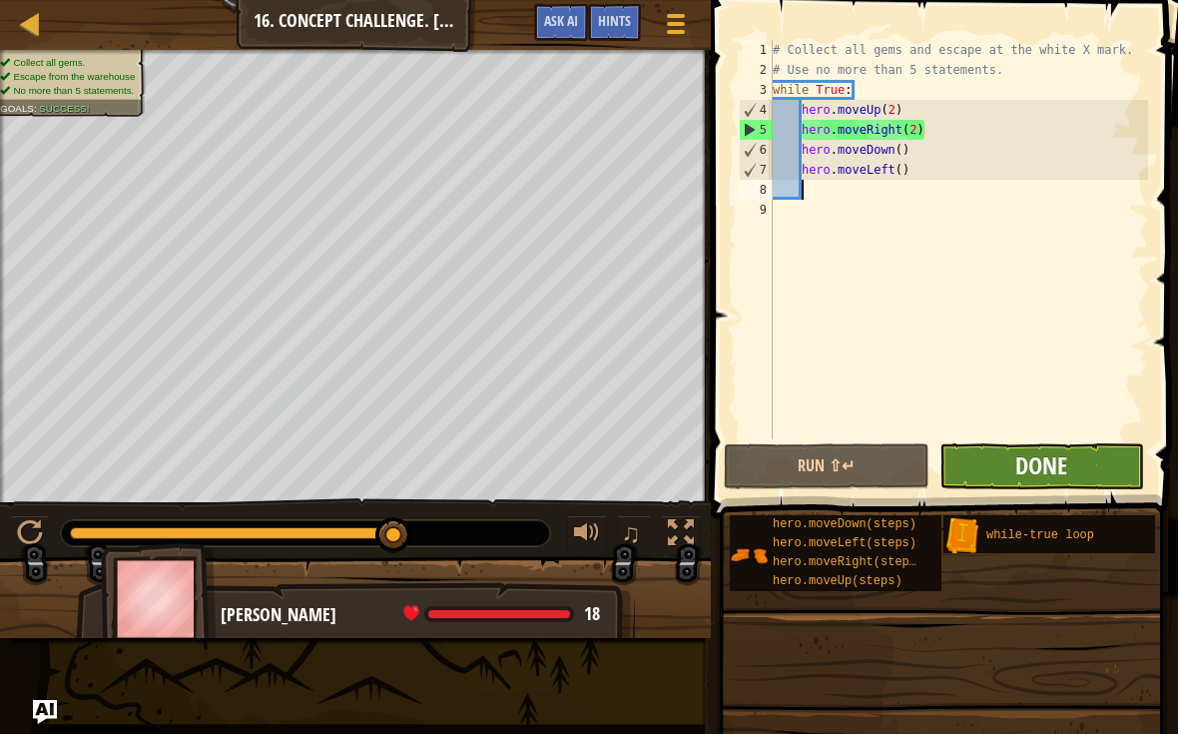
click at [1043, 457] on span "Done" at bounding box center [1041, 465] width 52 height 32
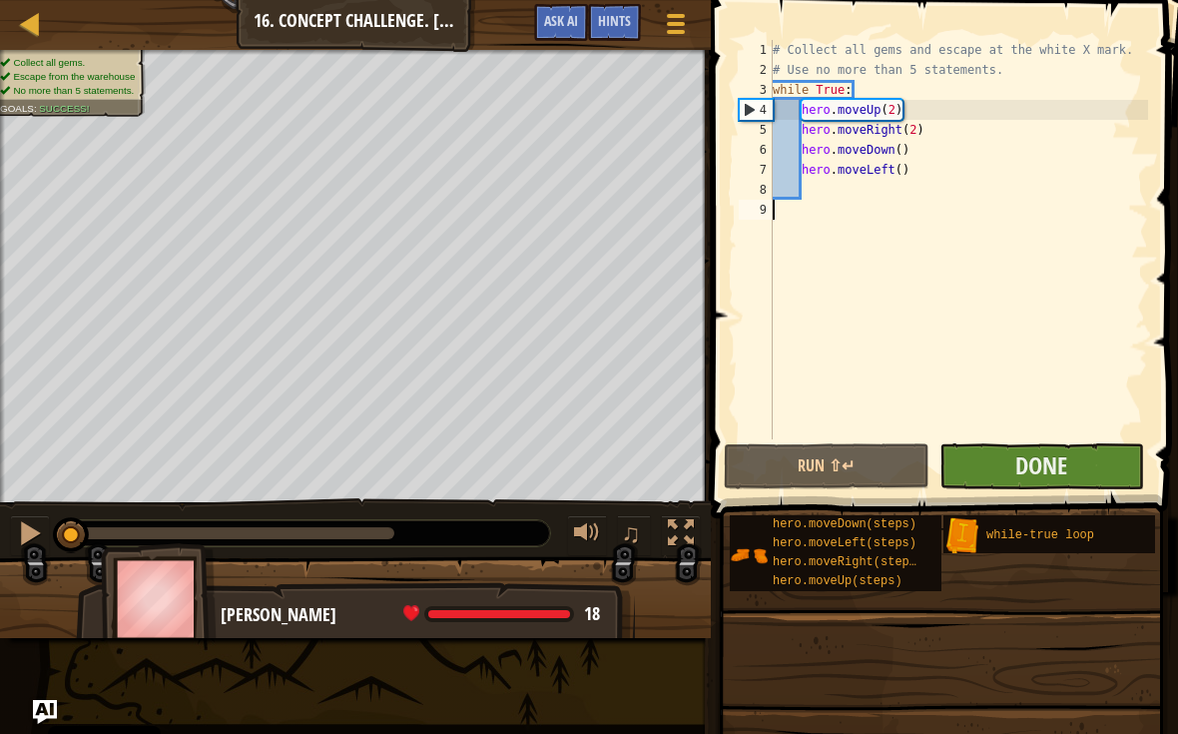
click at [1086, 457] on button "Done" at bounding box center [1041, 466] width 205 height 46
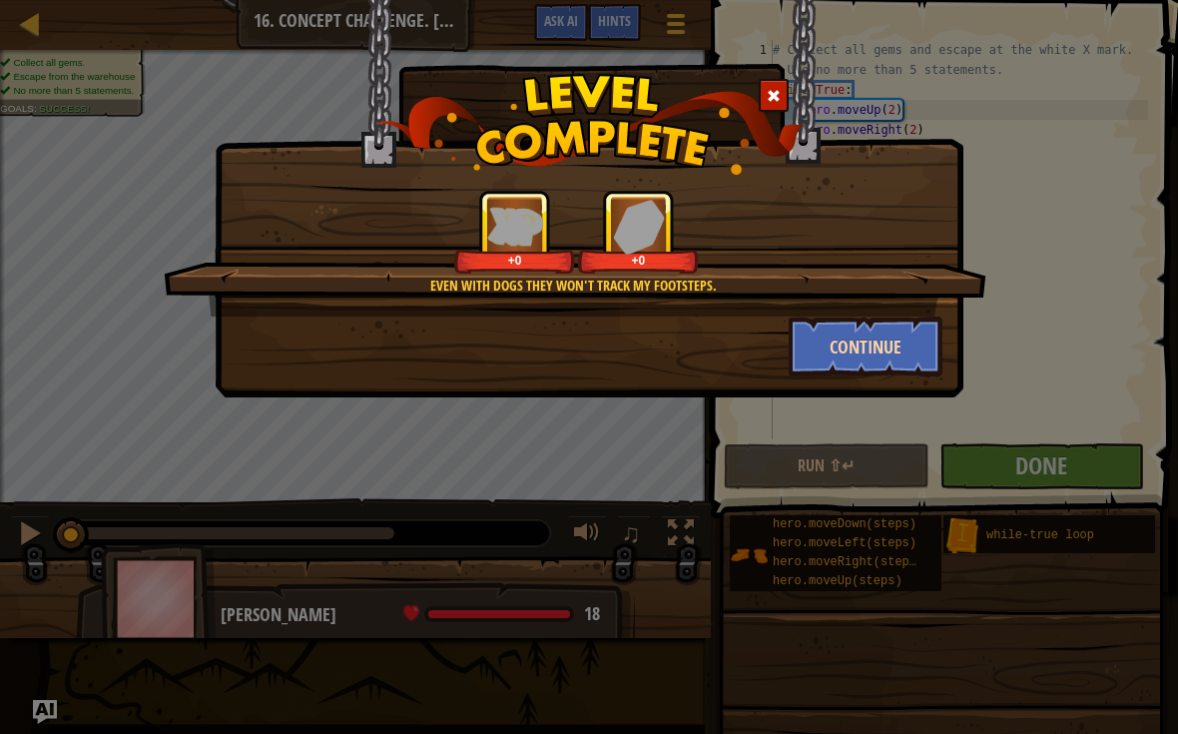
click at [877, 337] on button "Continue" at bounding box center [866, 346] width 155 height 60
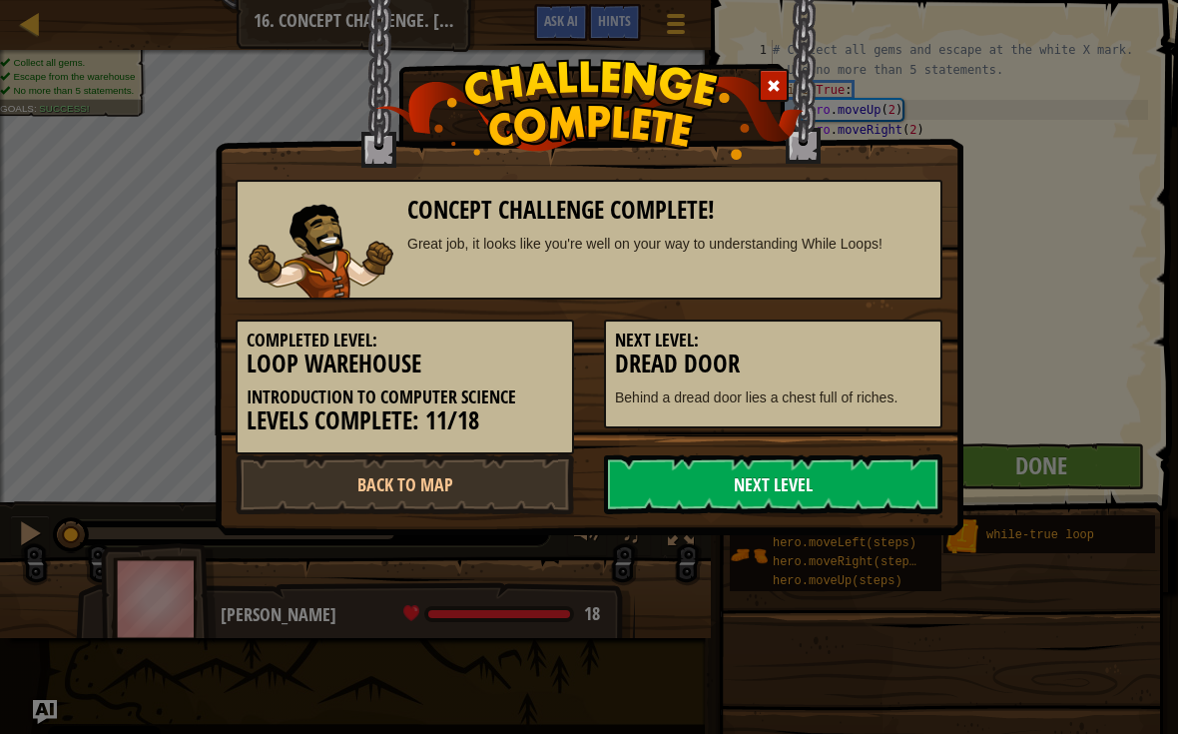
click at [881, 476] on link "Next Level" at bounding box center [773, 484] width 338 height 60
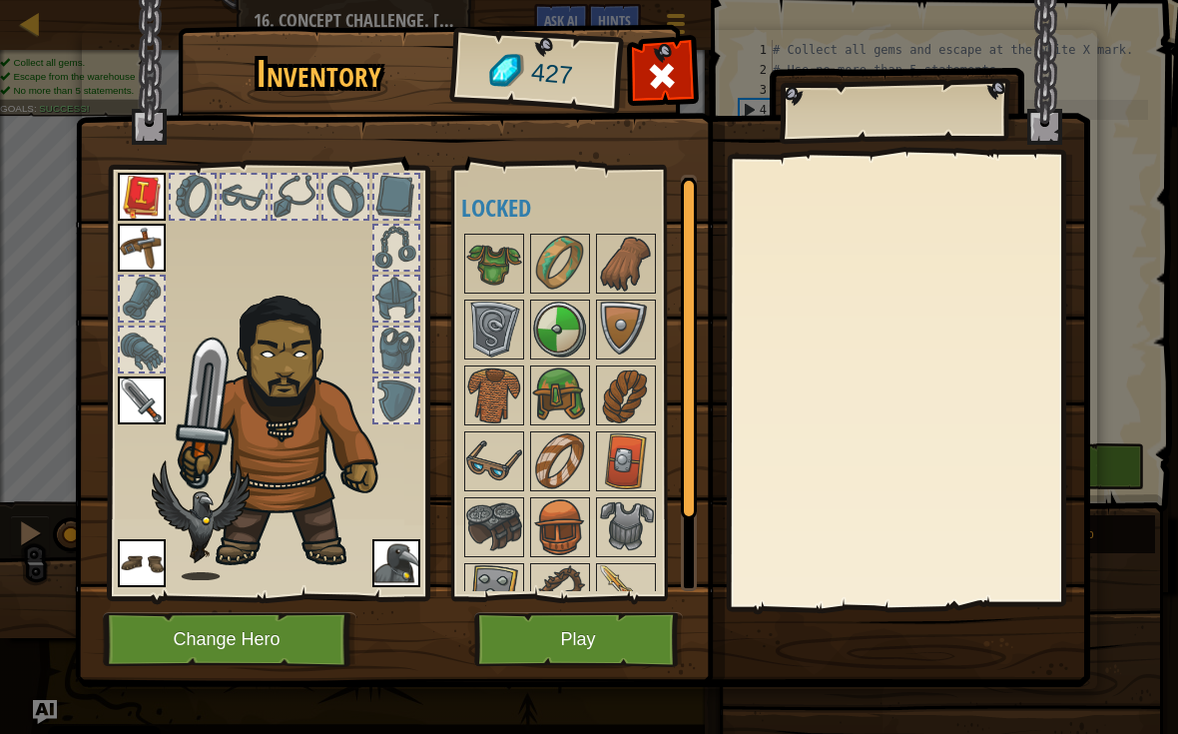
click at [593, 625] on button "Play" at bounding box center [578, 639] width 209 height 55
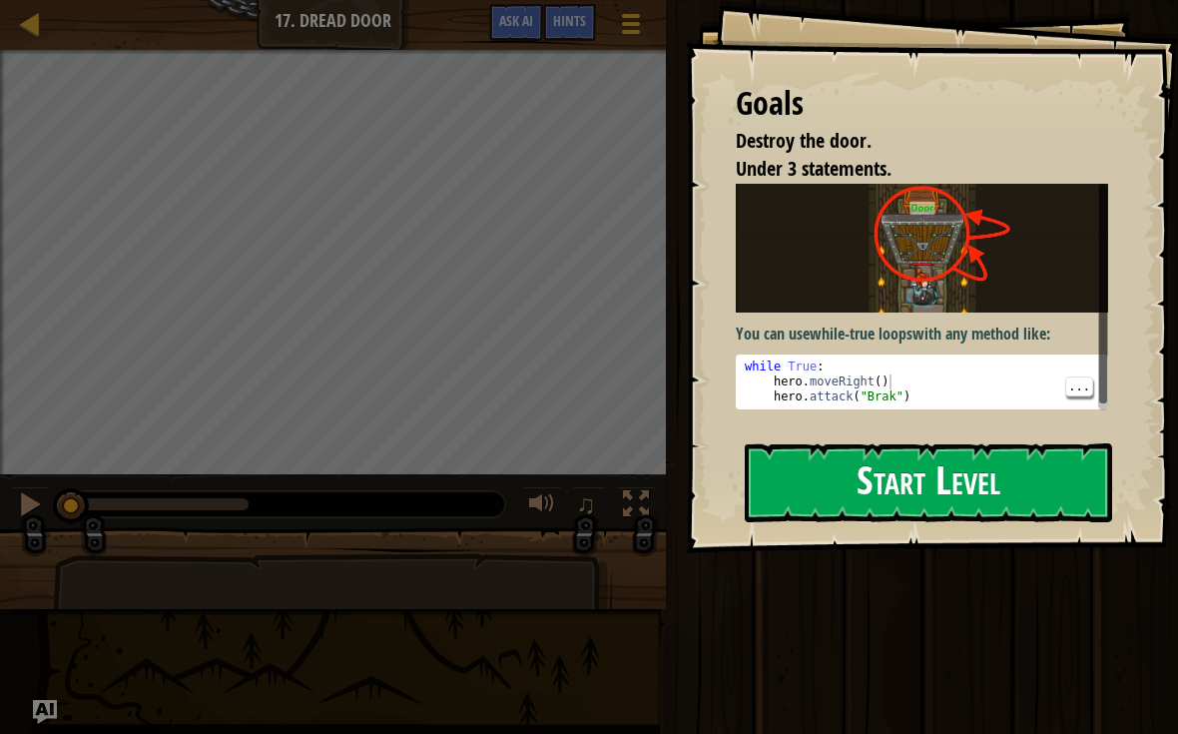
click at [1019, 458] on button "Start Level" at bounding box center [928, 482] width 367 height 79
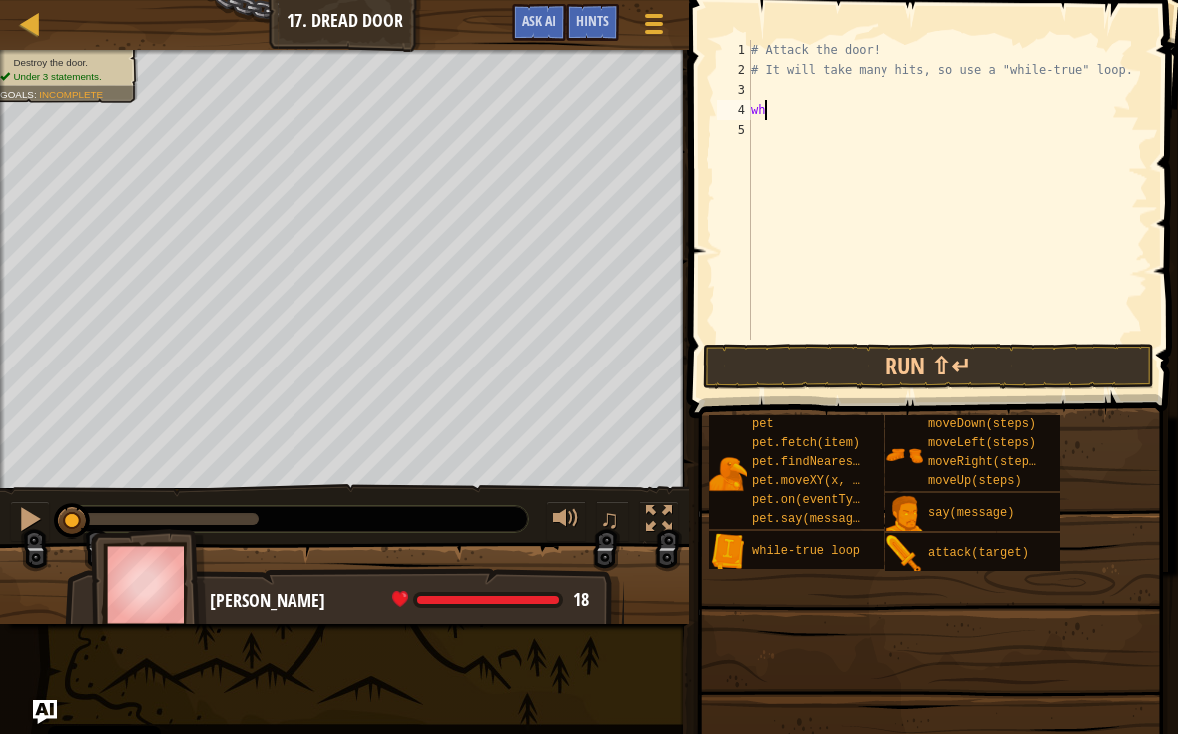
scroll to position [10, 1]
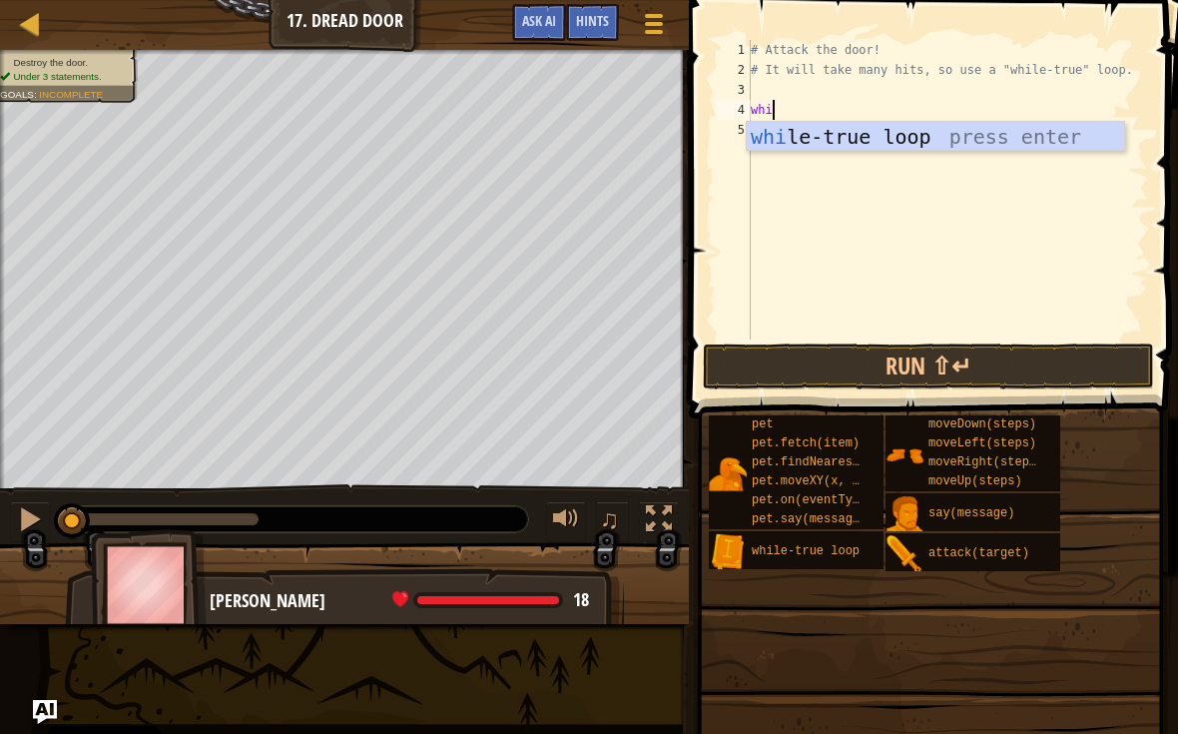
type textarea "whil"
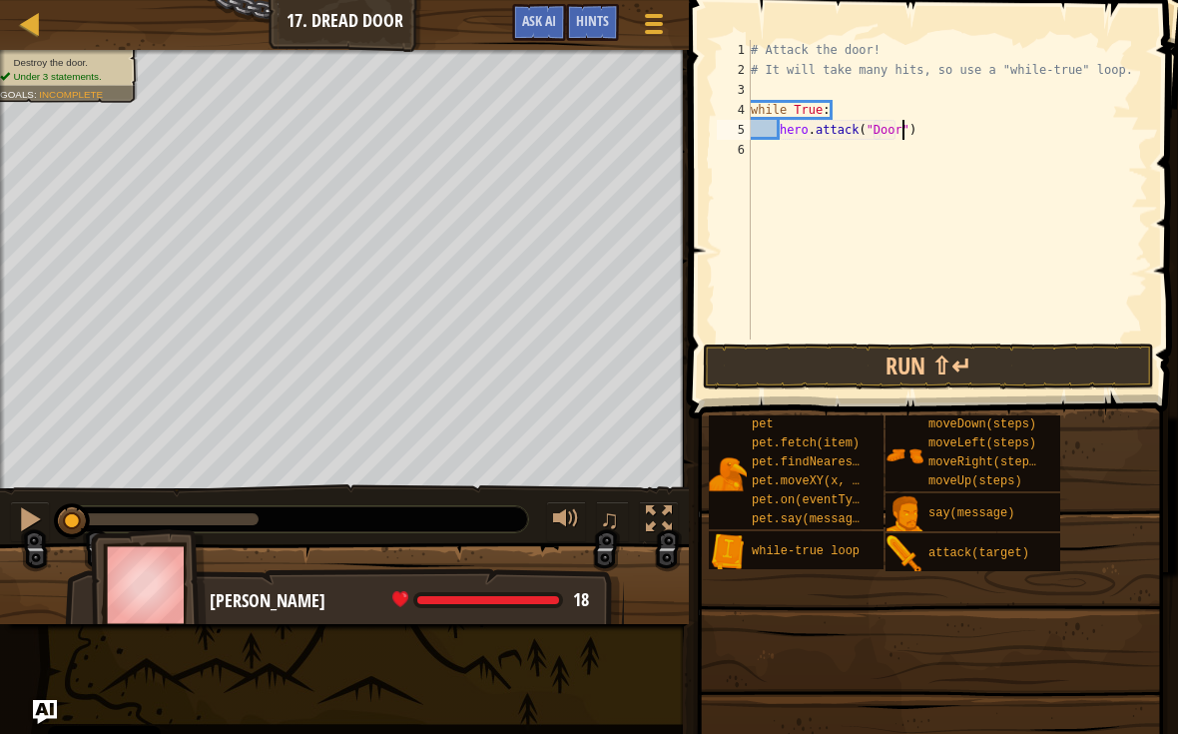
scroll to position [10, 13]
type textarea "hero.attack("Door")"
click at [1070, 362] on button "Run ⇧↵" at bounding box center [928, 366] width 451 height 46
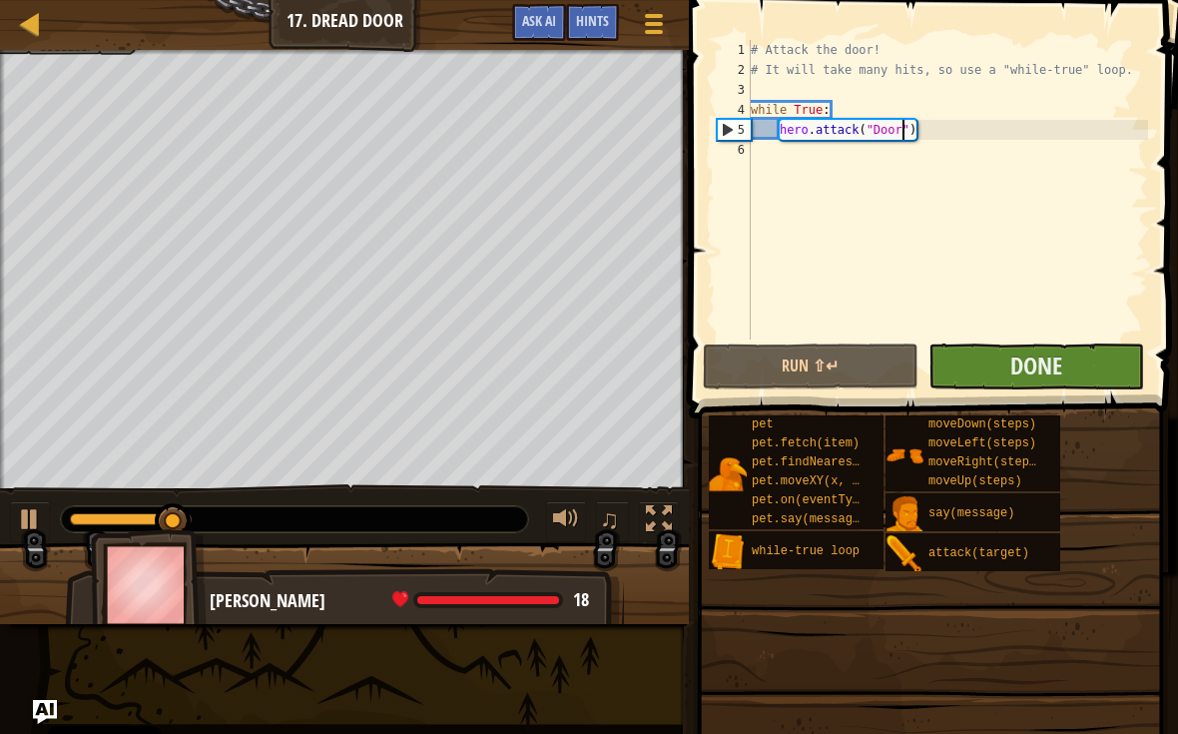
click at [1074, 369] on button "Done" at bounding box center [1036, 366] width 216 height 46
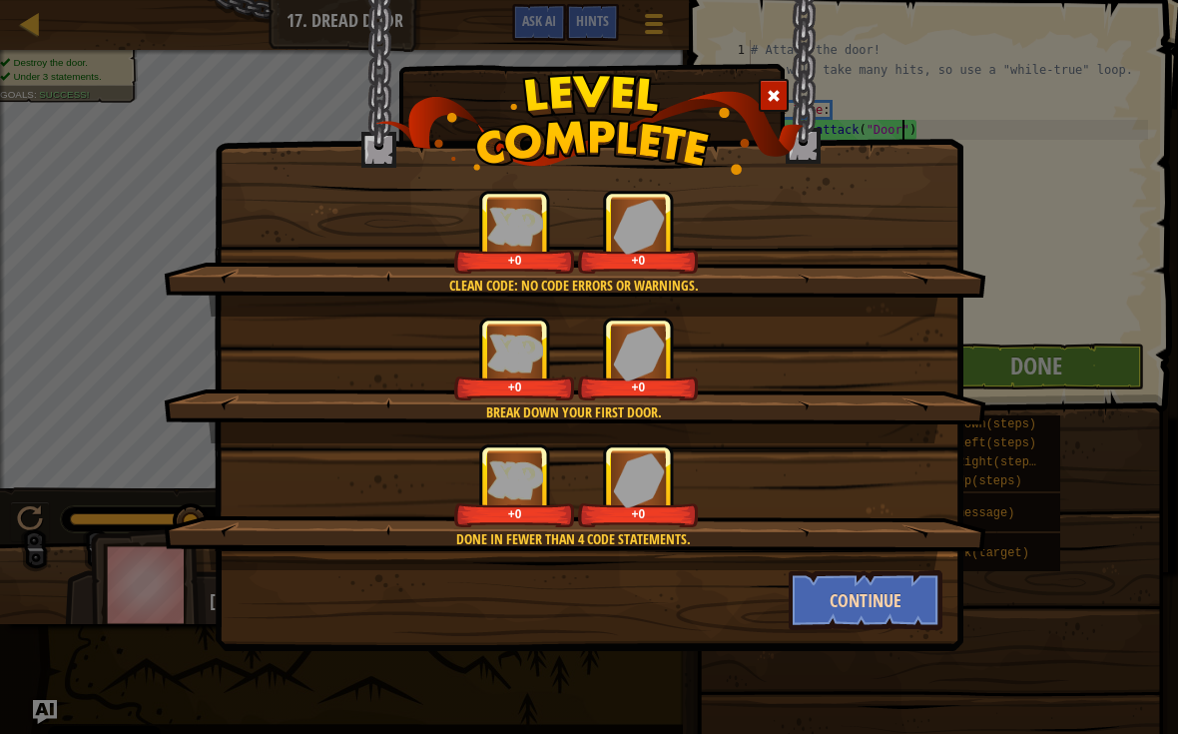
click at [874, 601] on button "Continue" at bounding box center [866, 600] width 155 height 60
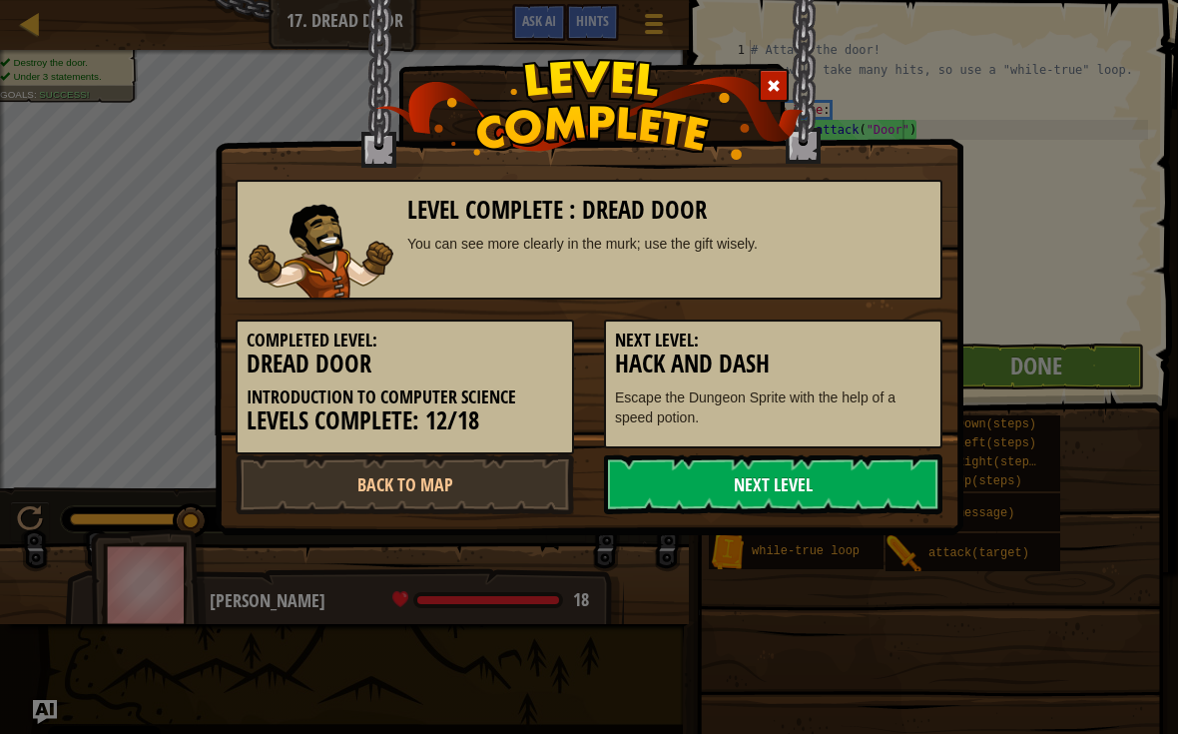
click at [871, 477] on link "Next Level" at bounding box center [773, 484] width 338 height 60
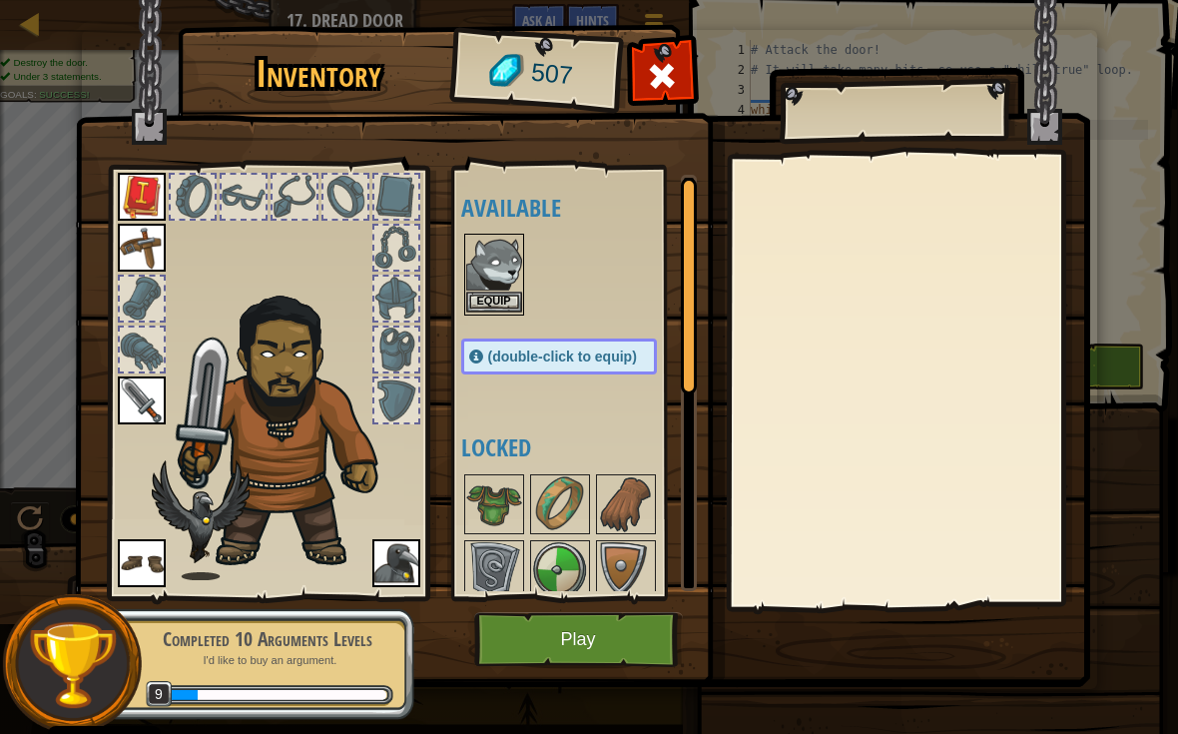
click at [498, 288] on img at bounding box center [494, 264] width 56 height 56
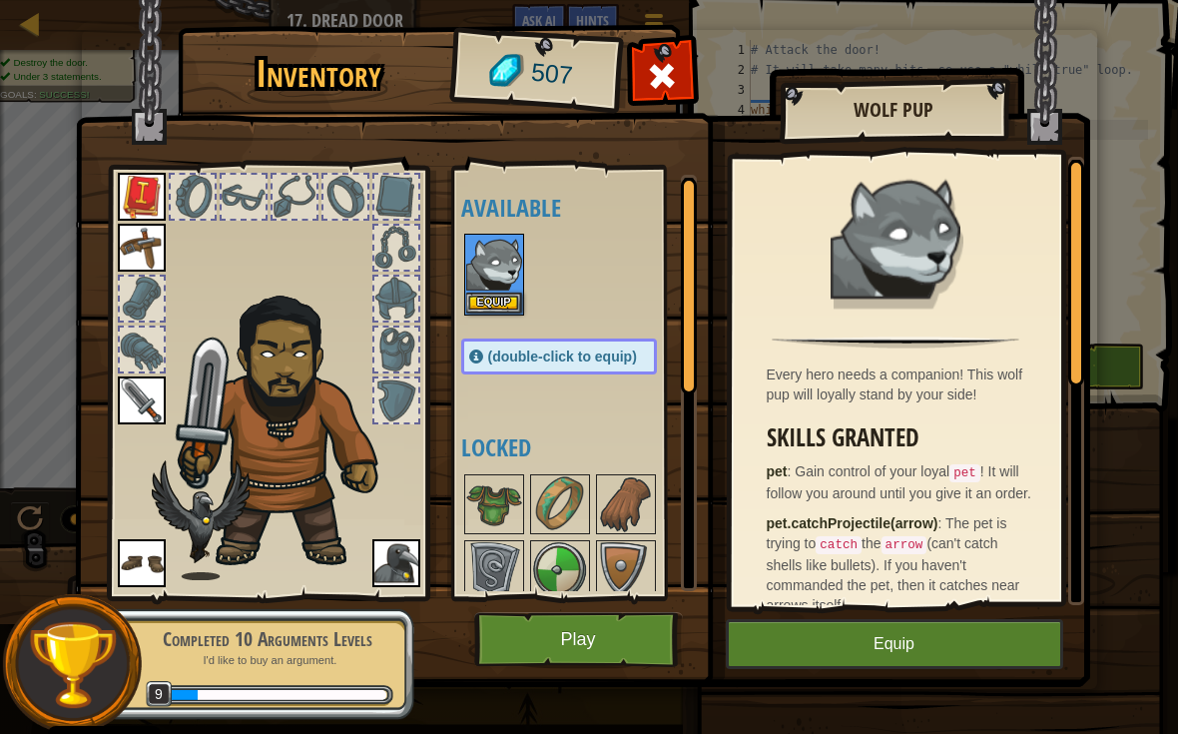
click at [410, 562] on img at bounding box center [396, 563] width 48 height 48
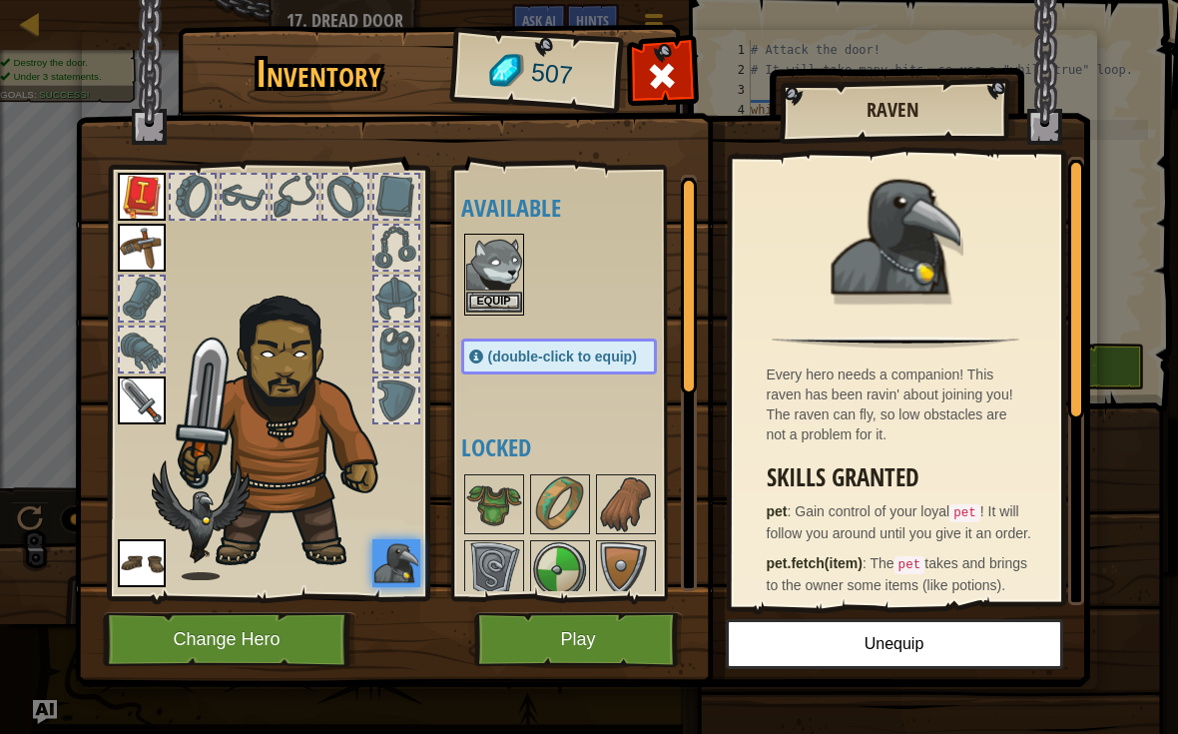
click at [500, 275] on img at bounding box center [494, 264] width 56 height 56
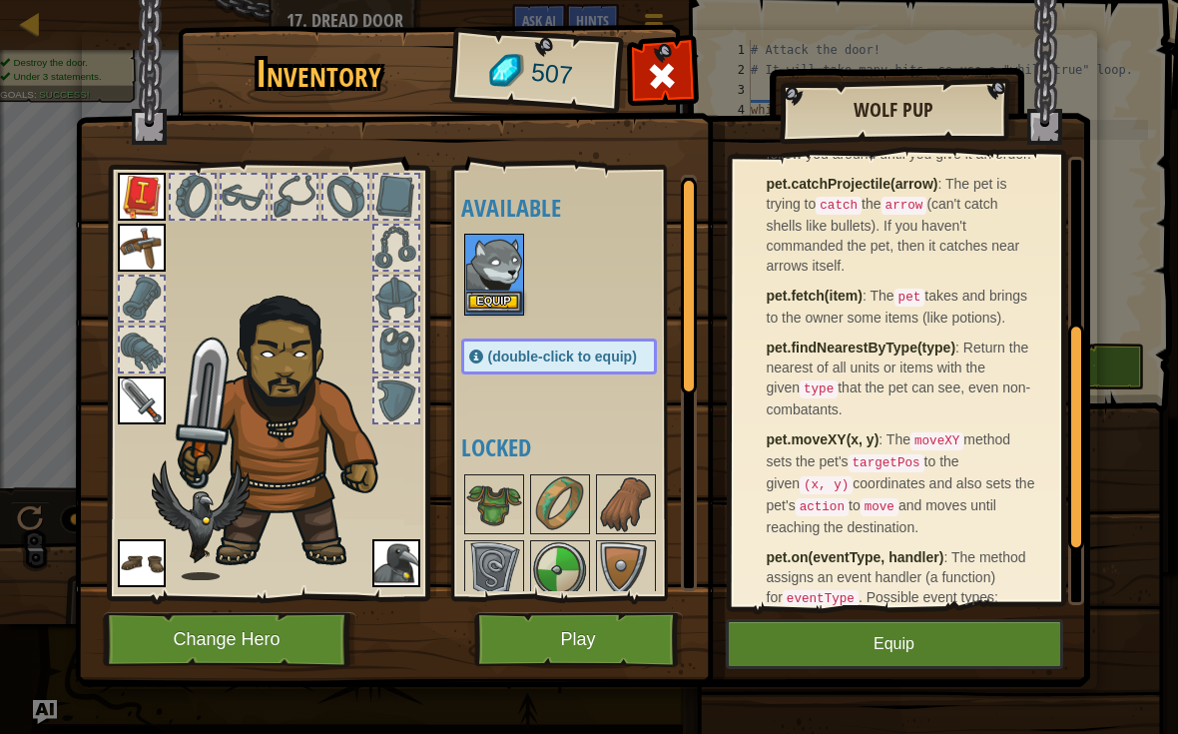
scroll to position [334, 0]
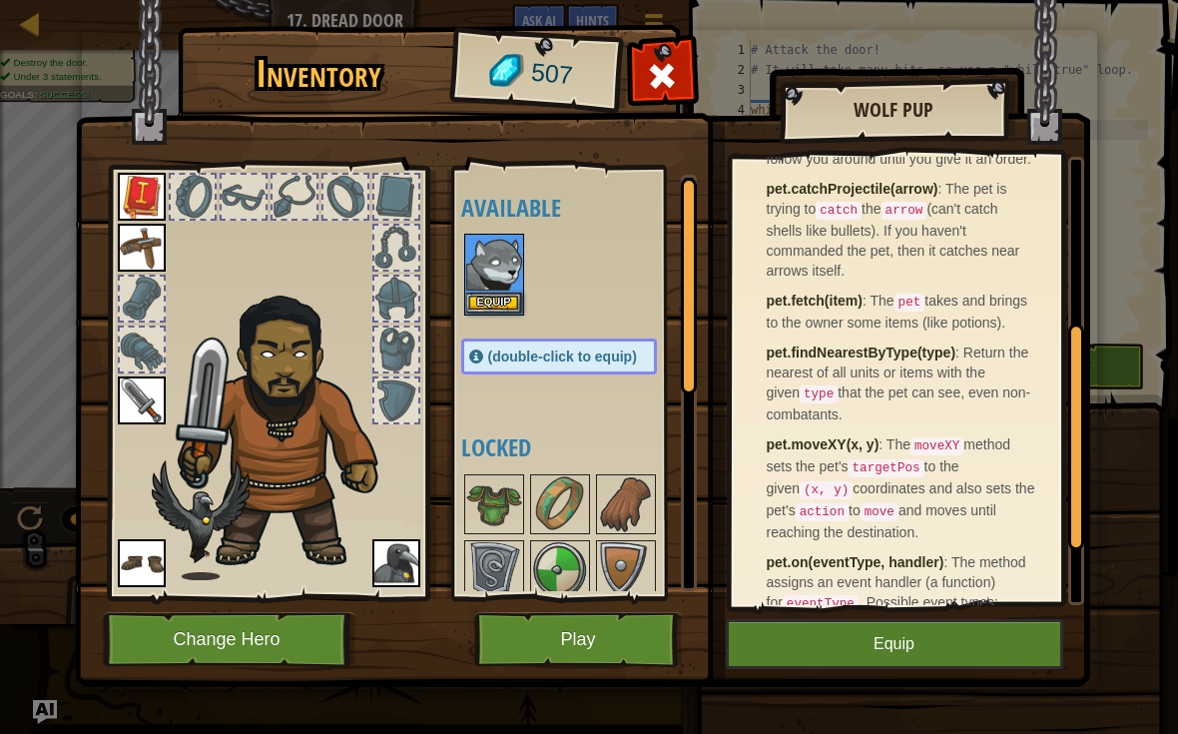
click at [404, 556] on img at bounding box center [396, 563] width 48 height 48
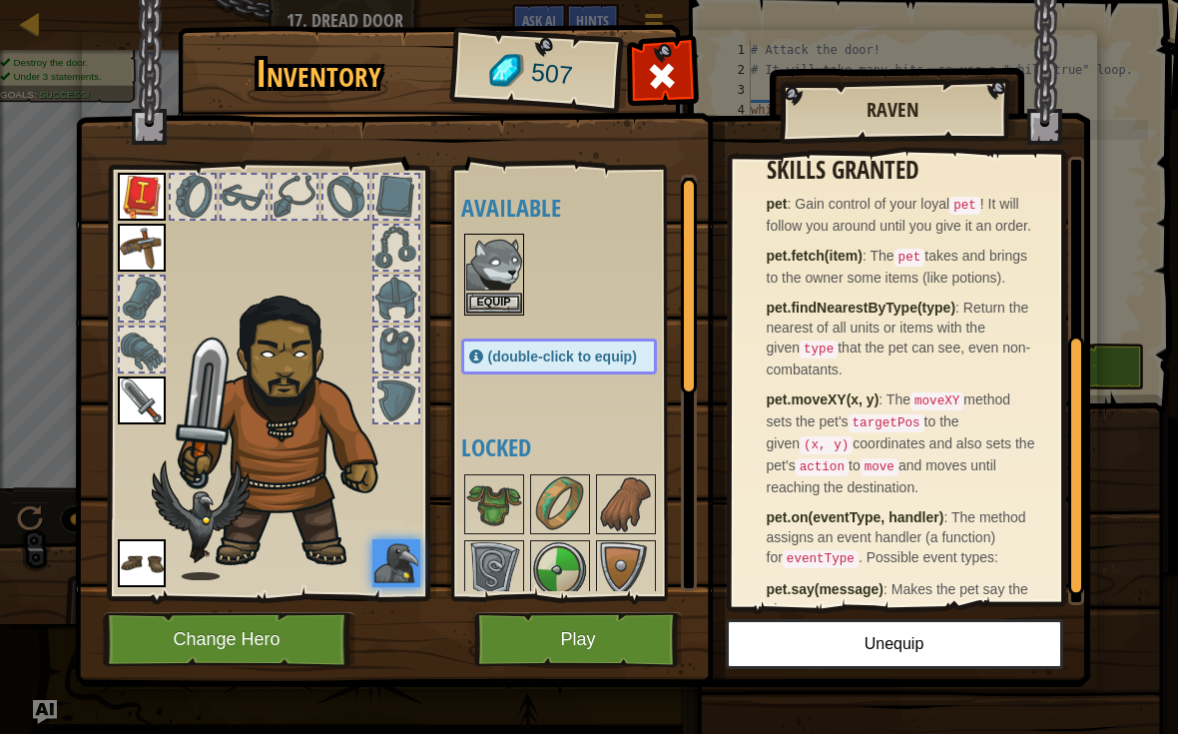
scroll to position [305, 0]
click at [589, 660] on button "Play" at bounding box center [578, 639] width 209 height 55
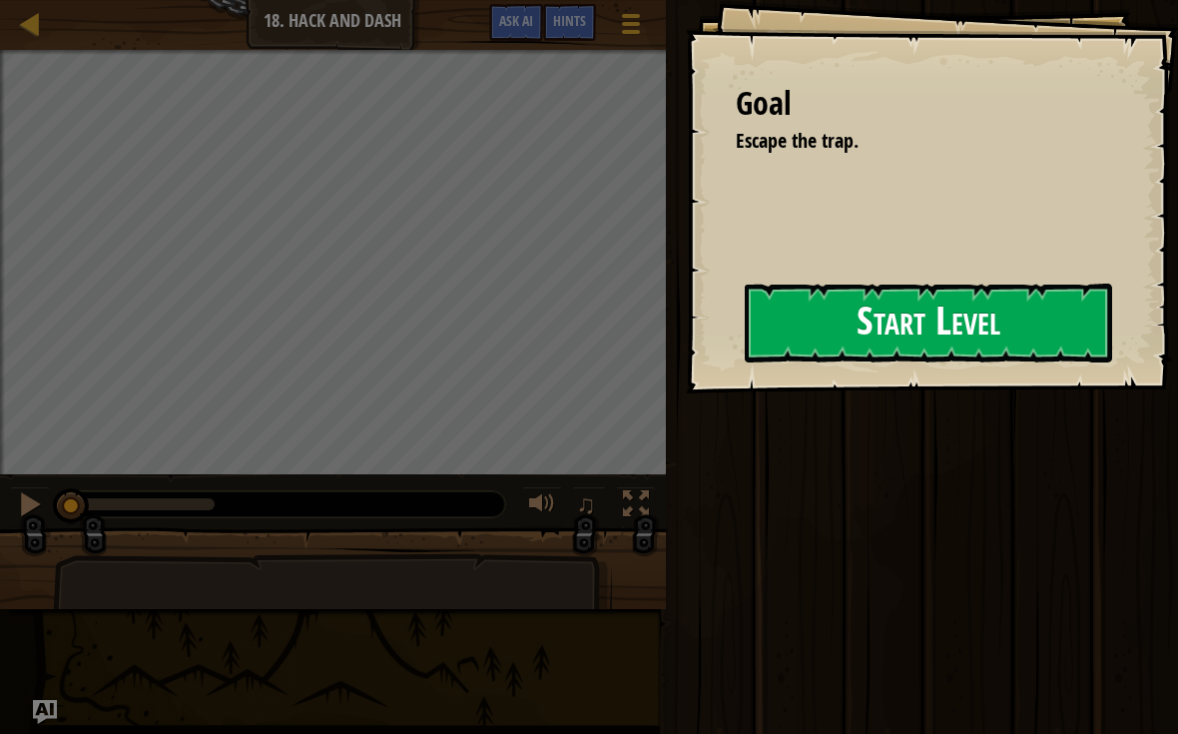
click at [903, 326] on button "Start Level" at bounding box center [928, 322] width 367 height 79
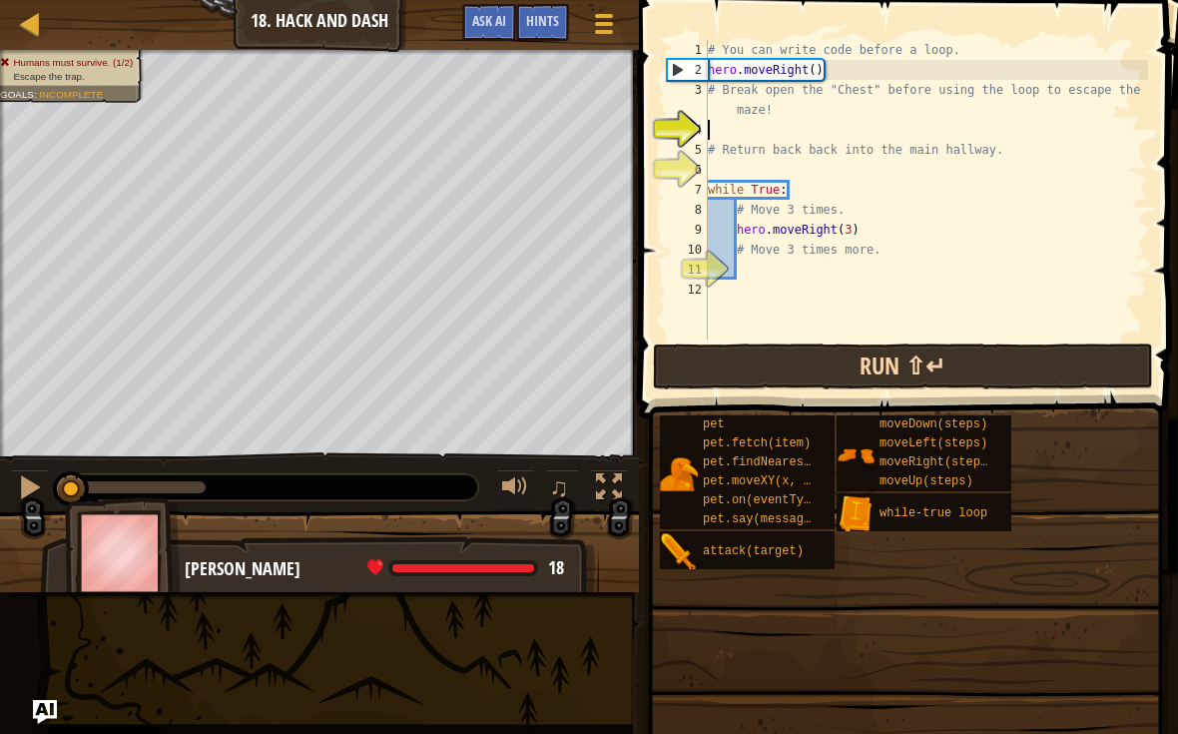
click at [1056, 382] on button "Run ⇧↵" at bounding box center [903, 366] width 500 height 46
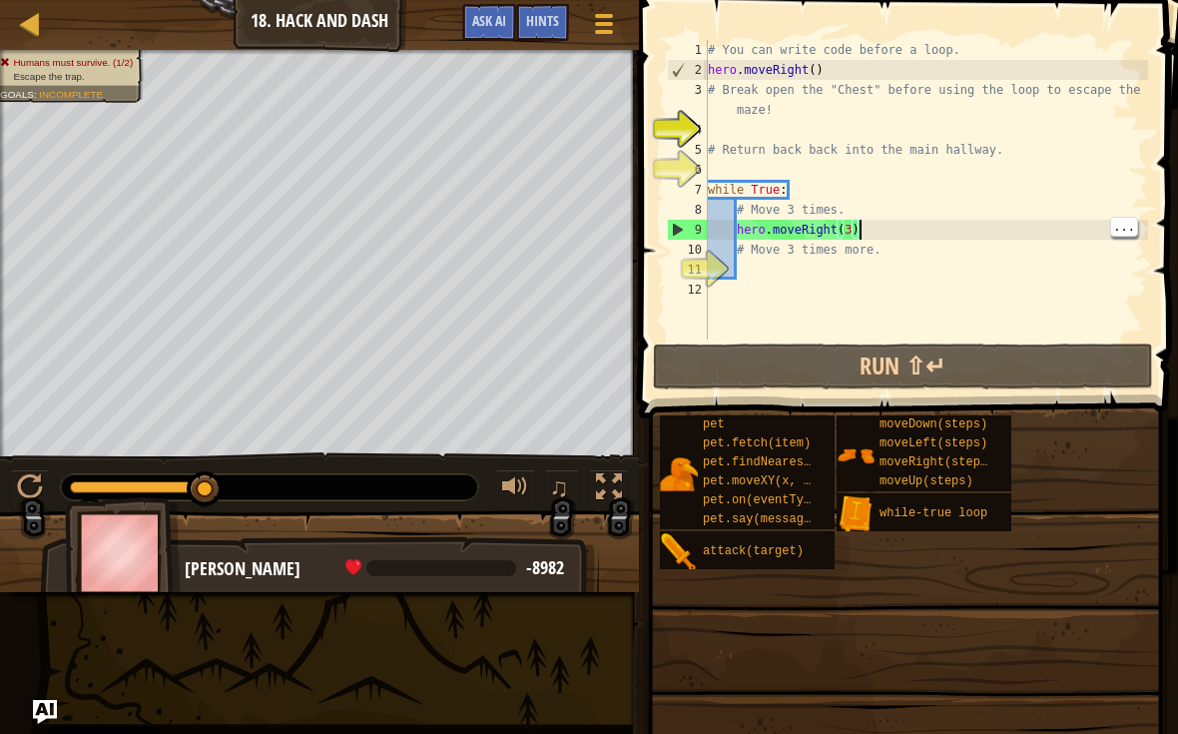
type textarea "# Move 3 times more."
type textarea "he"
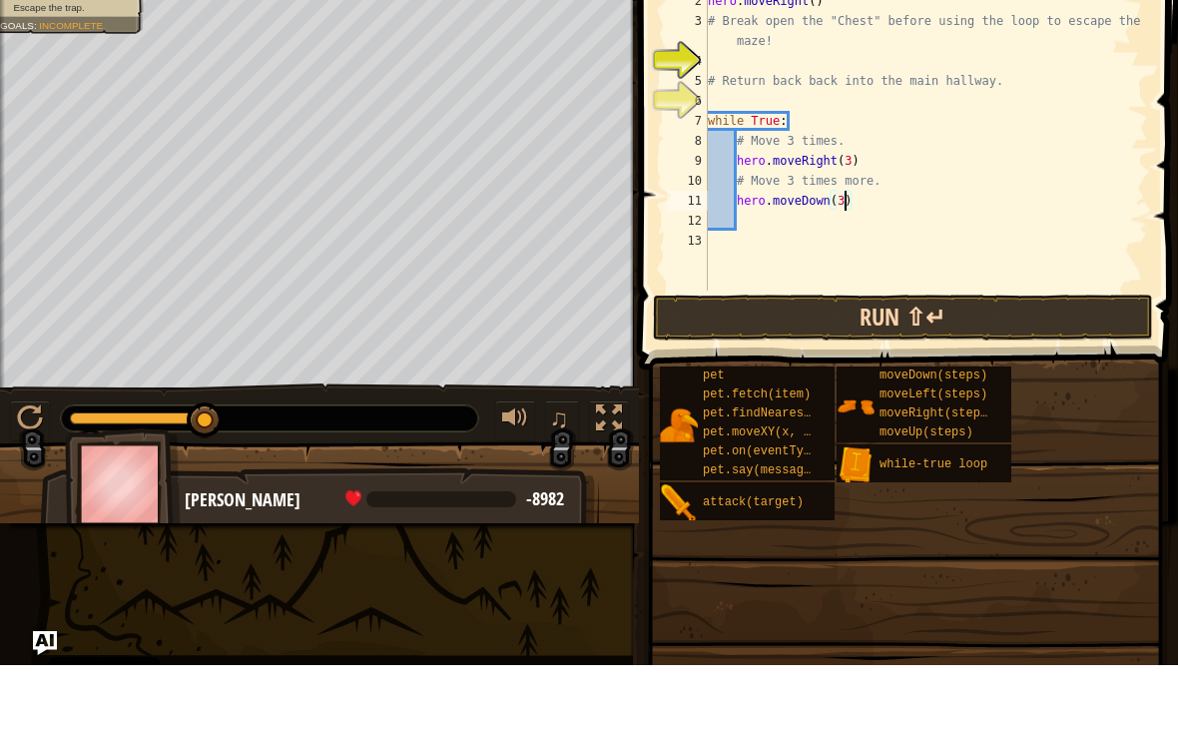
click at [1070, 363] on button "Run ⇧↵" at bounding box center [903, 386] width 500 height 46
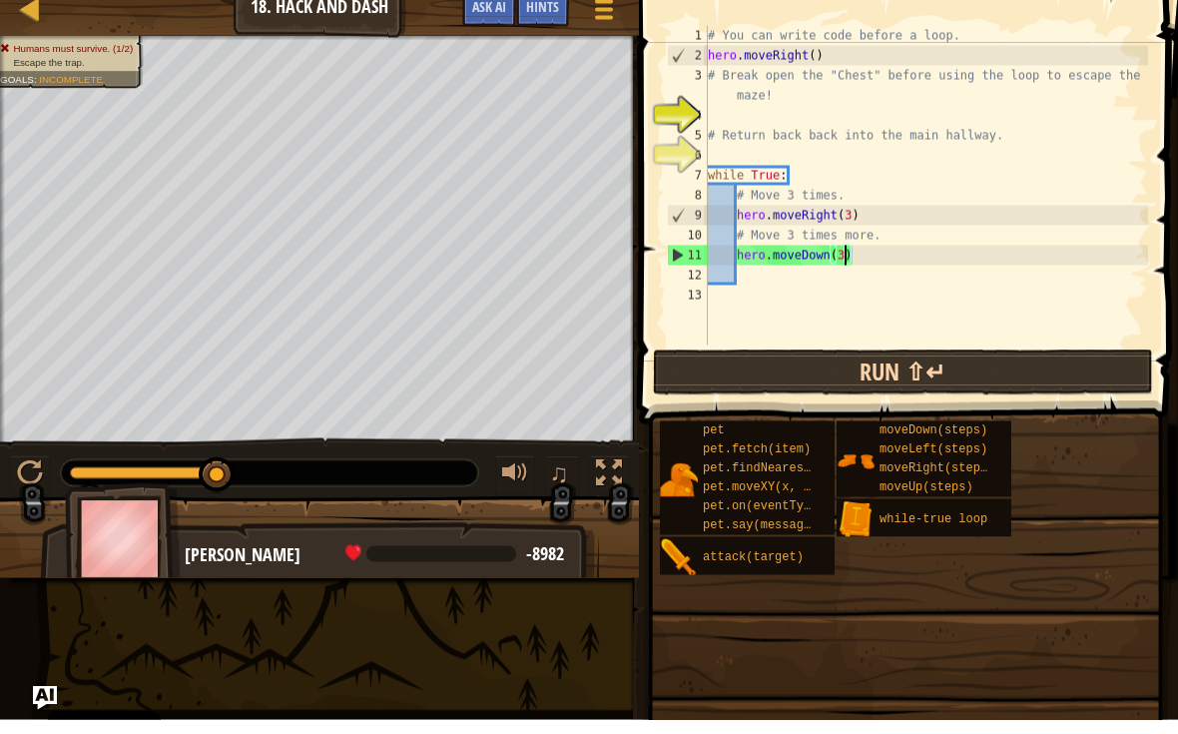
click at [1001, 365] on button "Run ⇧↵" at bounding box center [903, 386] width 500 height 46
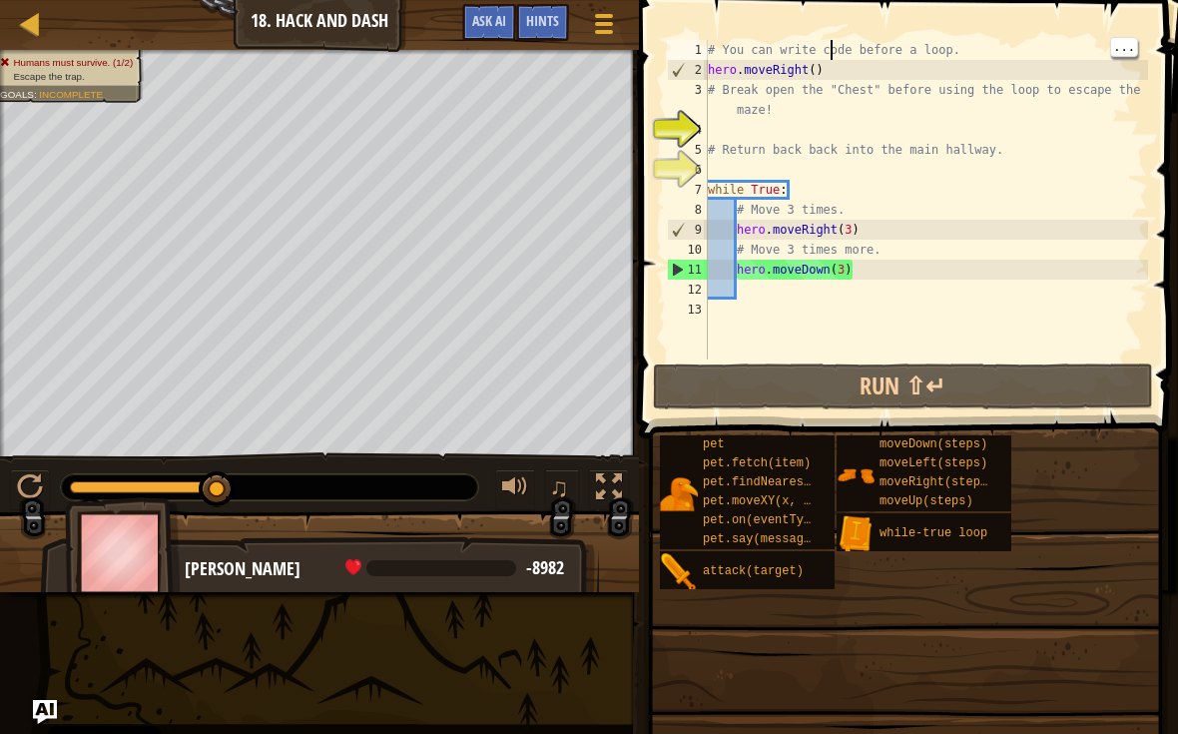
type textarea "hero.moveRight()"
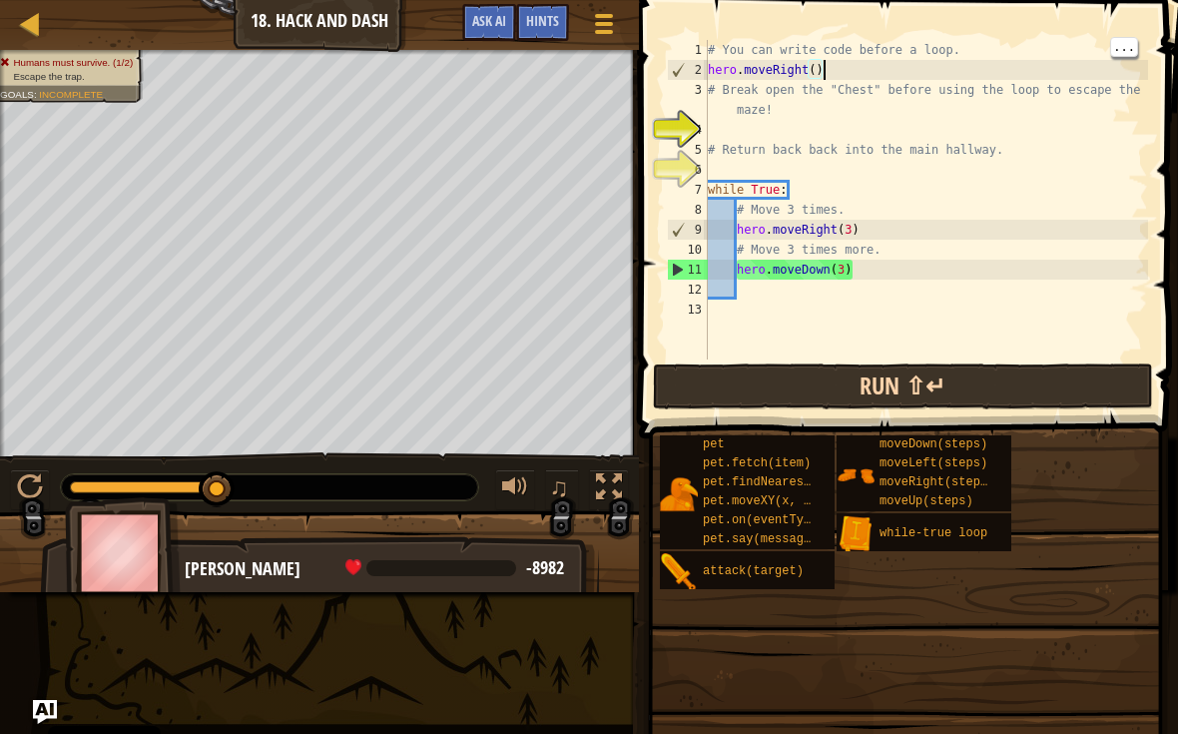
click at [836, 378] on button "Run ⇧↵" at bounding box center [903, 386] width 500 height 46
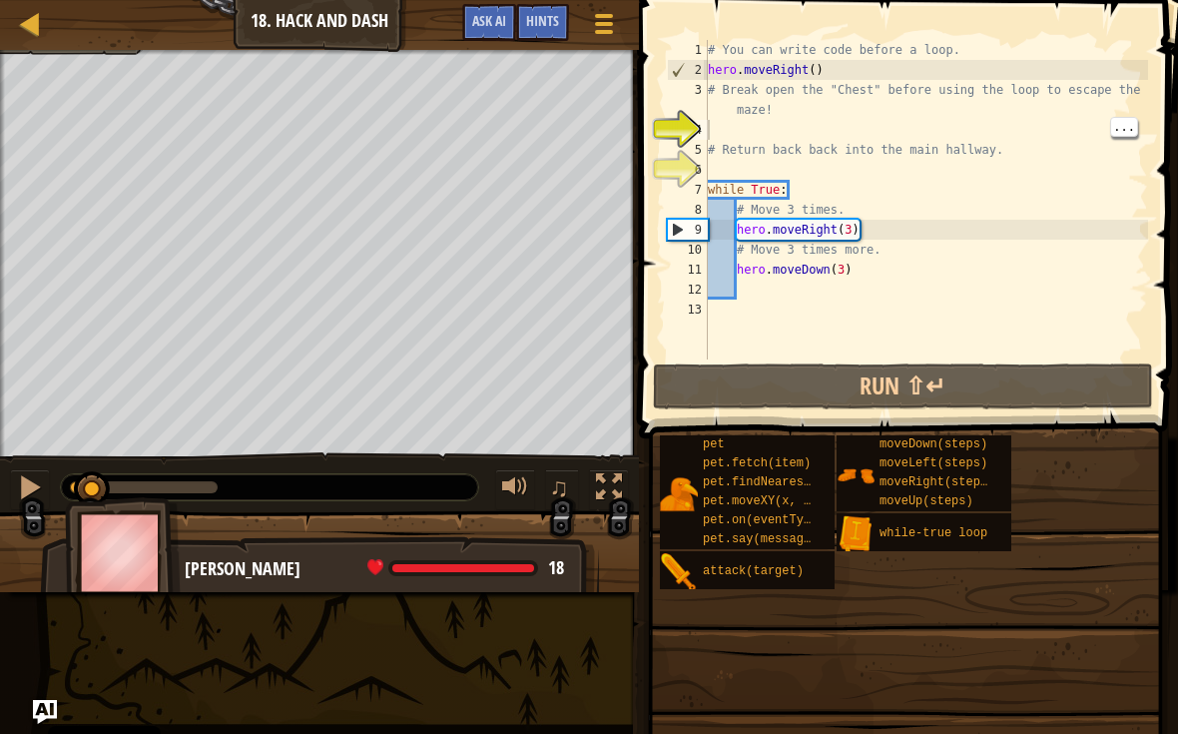
click at [773, 126] on div "# You can write code before a loop. hero . moveRight ( ) # Break open the "Ches…" at bounding box center [926, 219] width 444 height 359
type textarea "he"
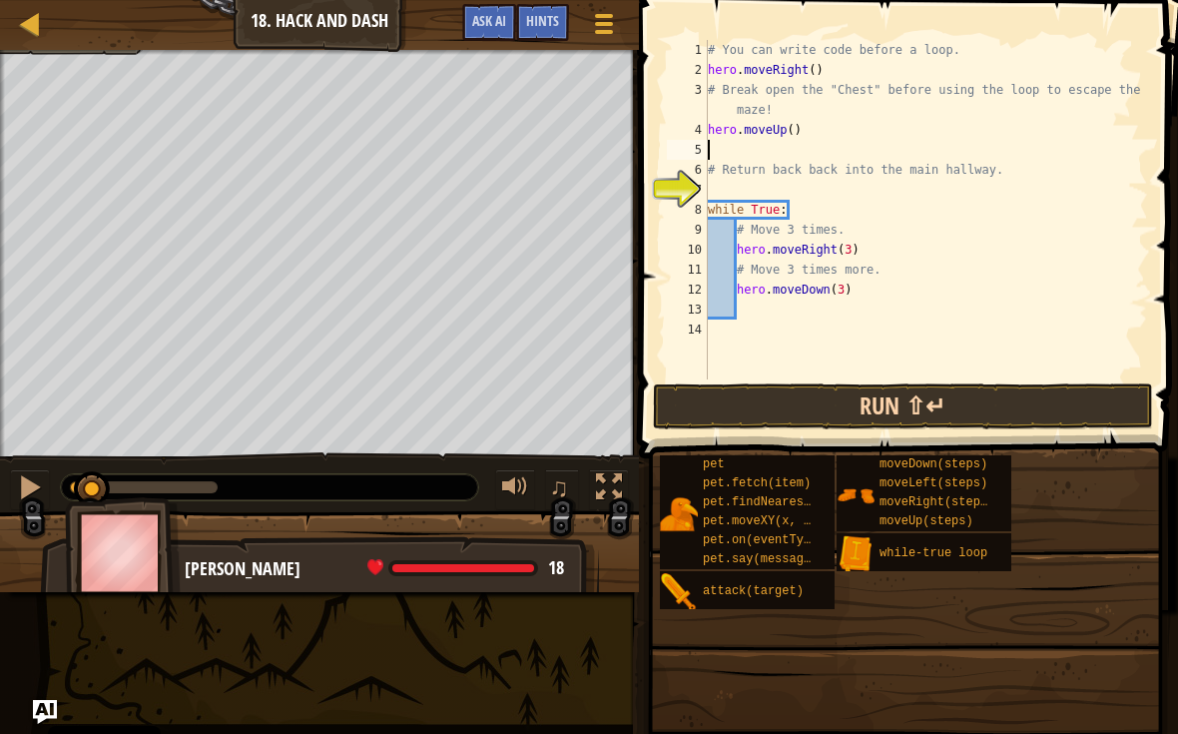
click at [1001, 406] on button "Run ⇧↵" at bounding box center [903, 406] width 500 height 46
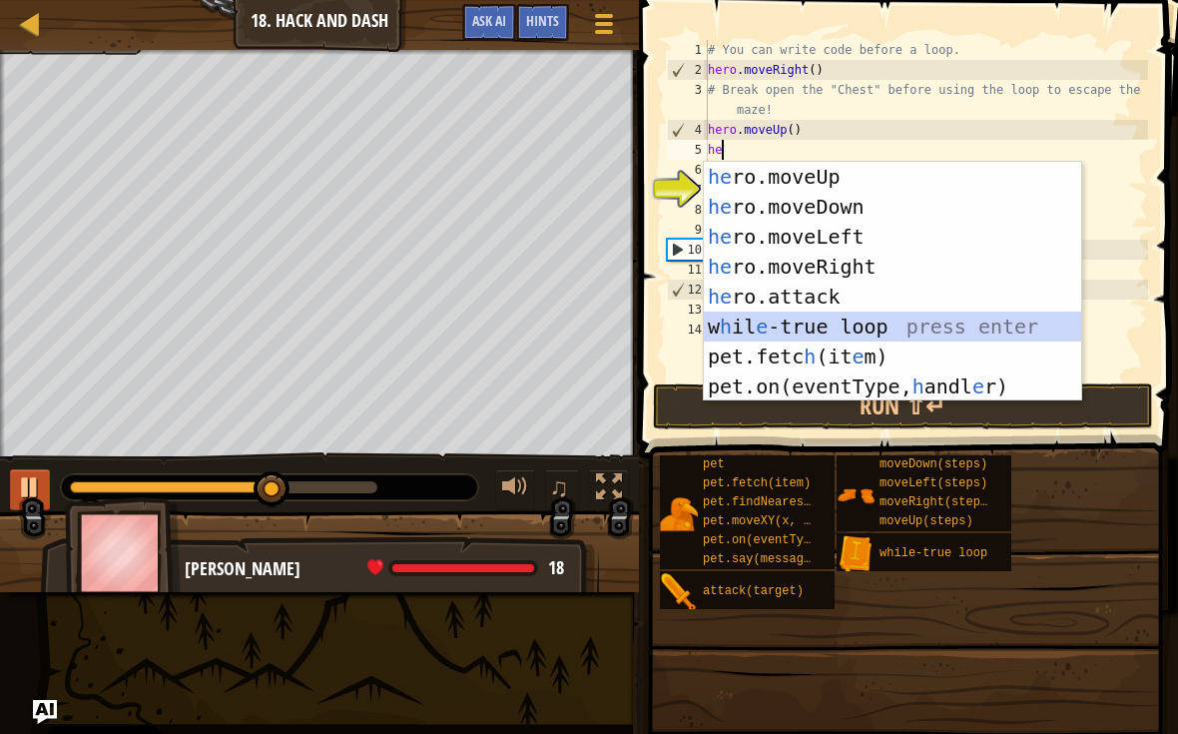
click at [31, 485] on div at bounding box center [30, 487] width 26 height 26
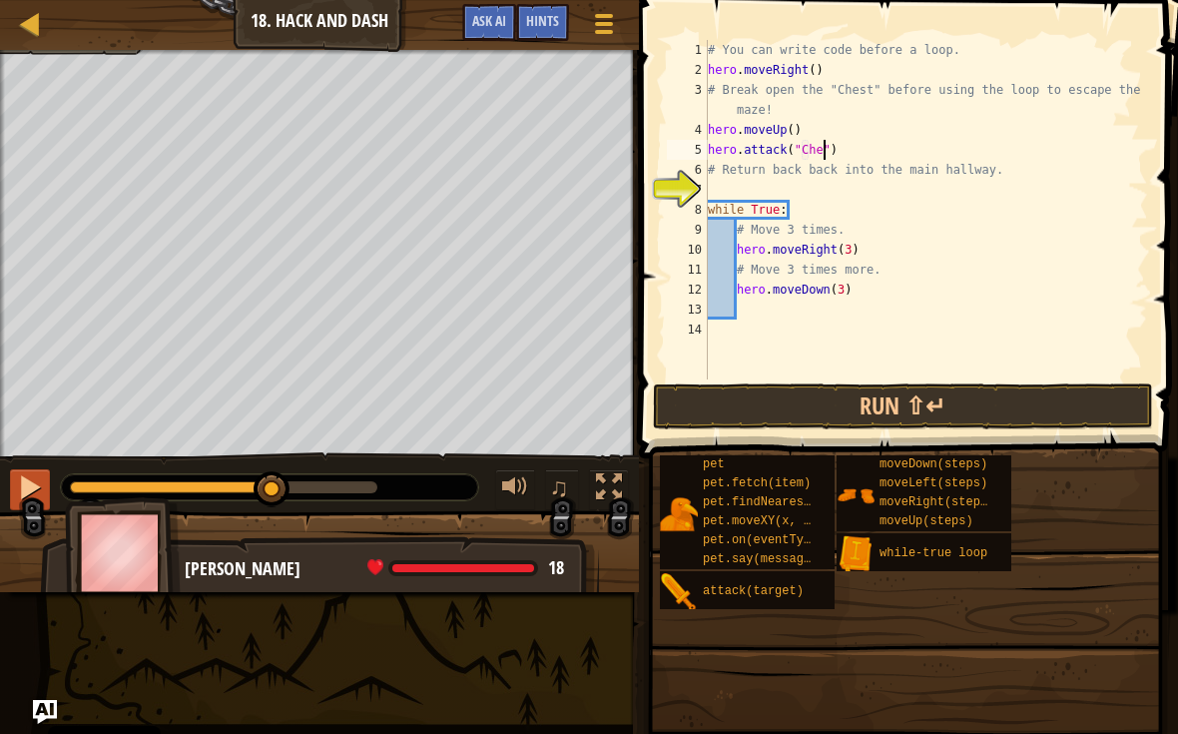
scroll to position [10, 10]
type textarea "hero.attack("Chest")"
click at [1053, 390] on button "Run ⇧↵" at bounding box center [903, 406] width 500 height 46
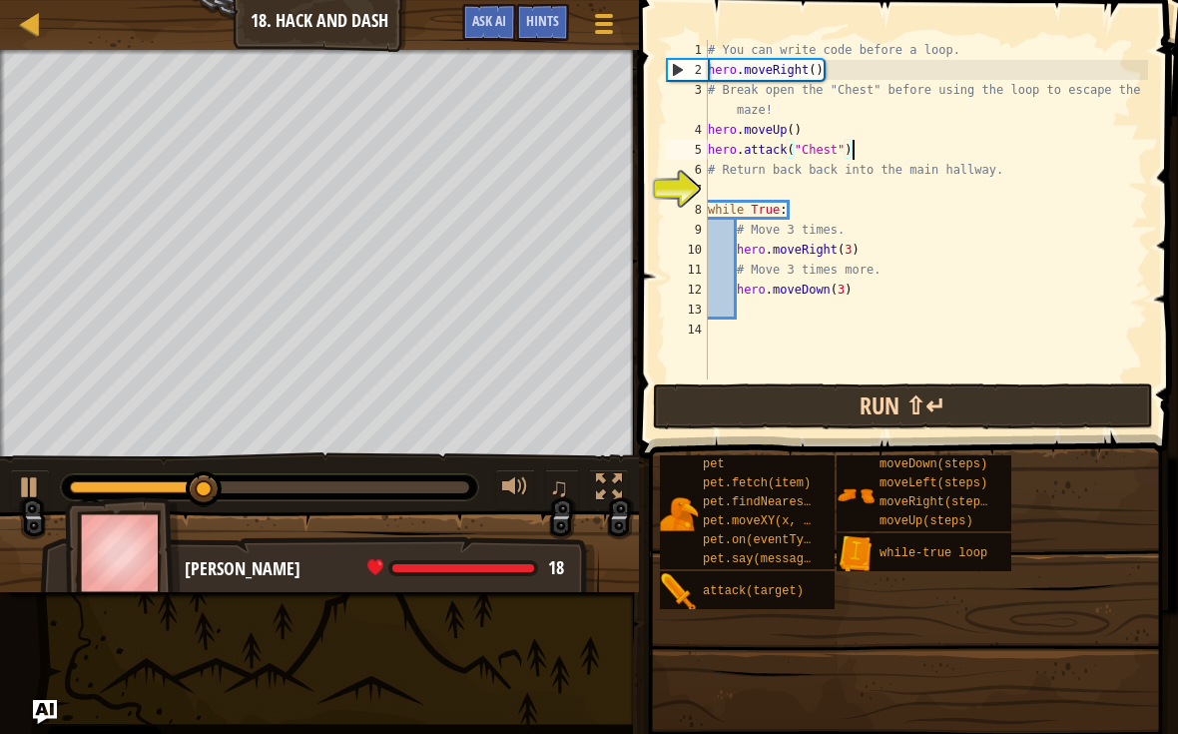
scroll to position [10, 0]
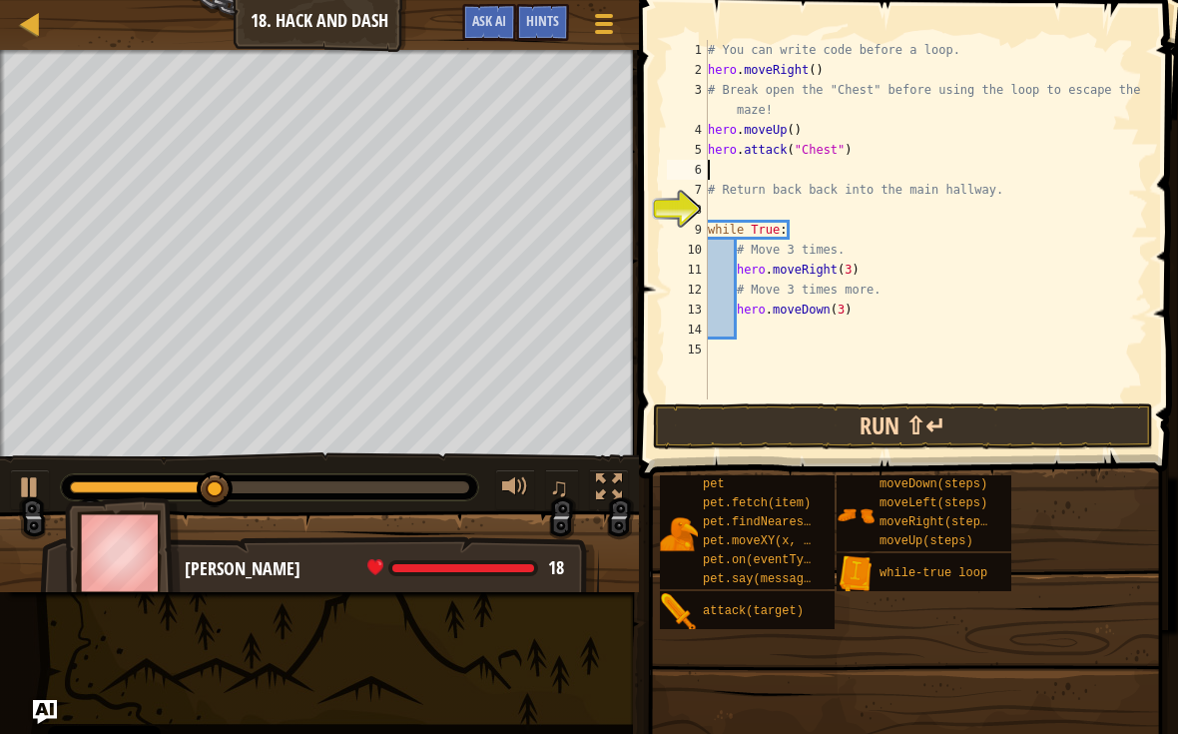
type textarea "he"
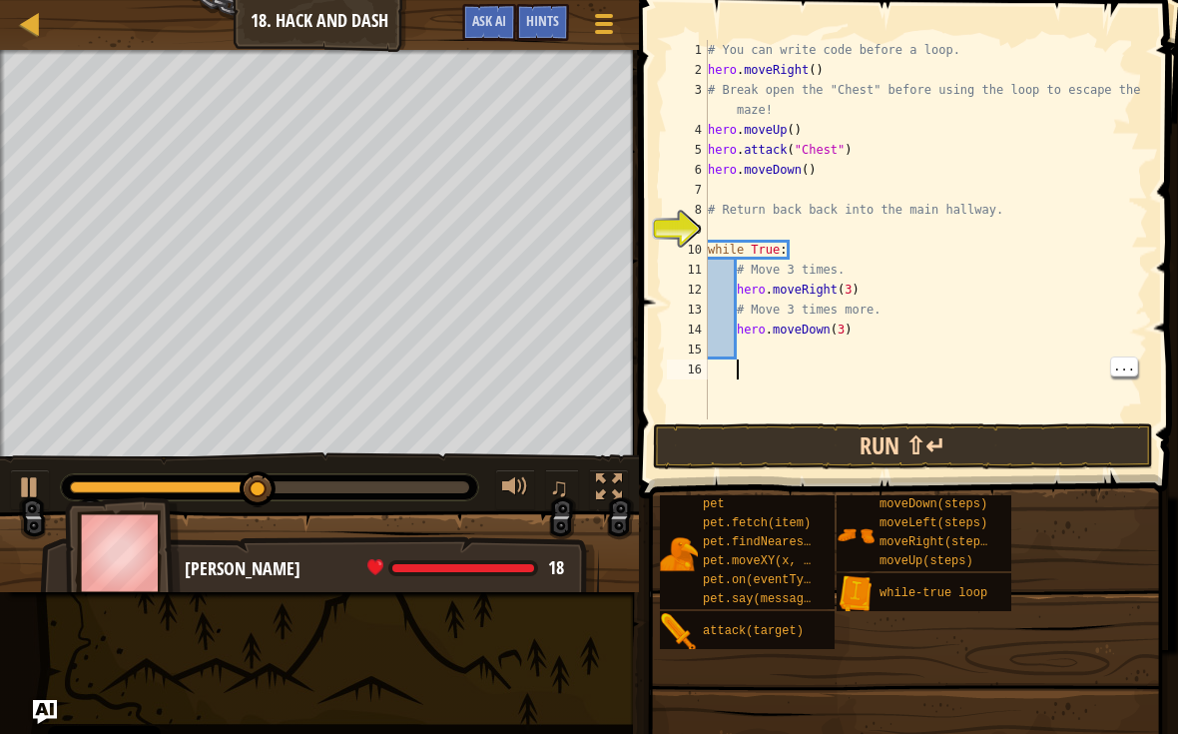
click at [1063, 434] on button "Run ⇧↵" at bounding box center [903, 446] width 500 height 46
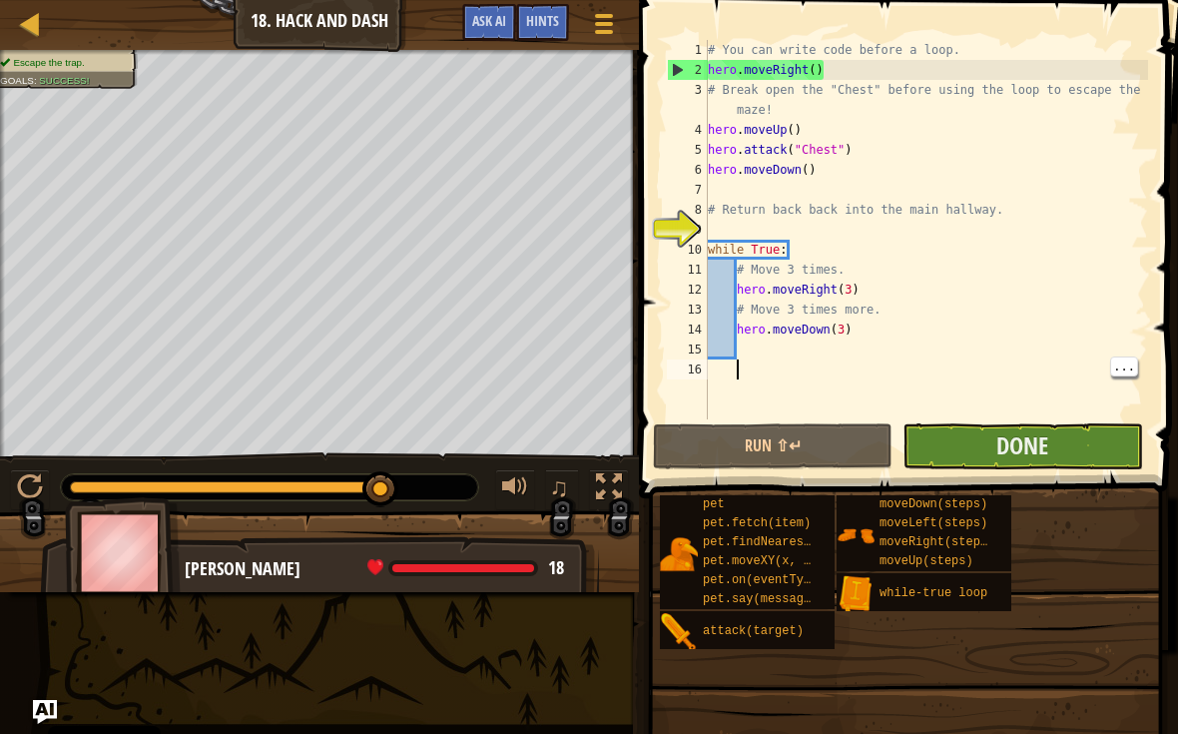
click at [1060, 449] on button "Done" at bounding box center [1022, 446] width 240 height 46
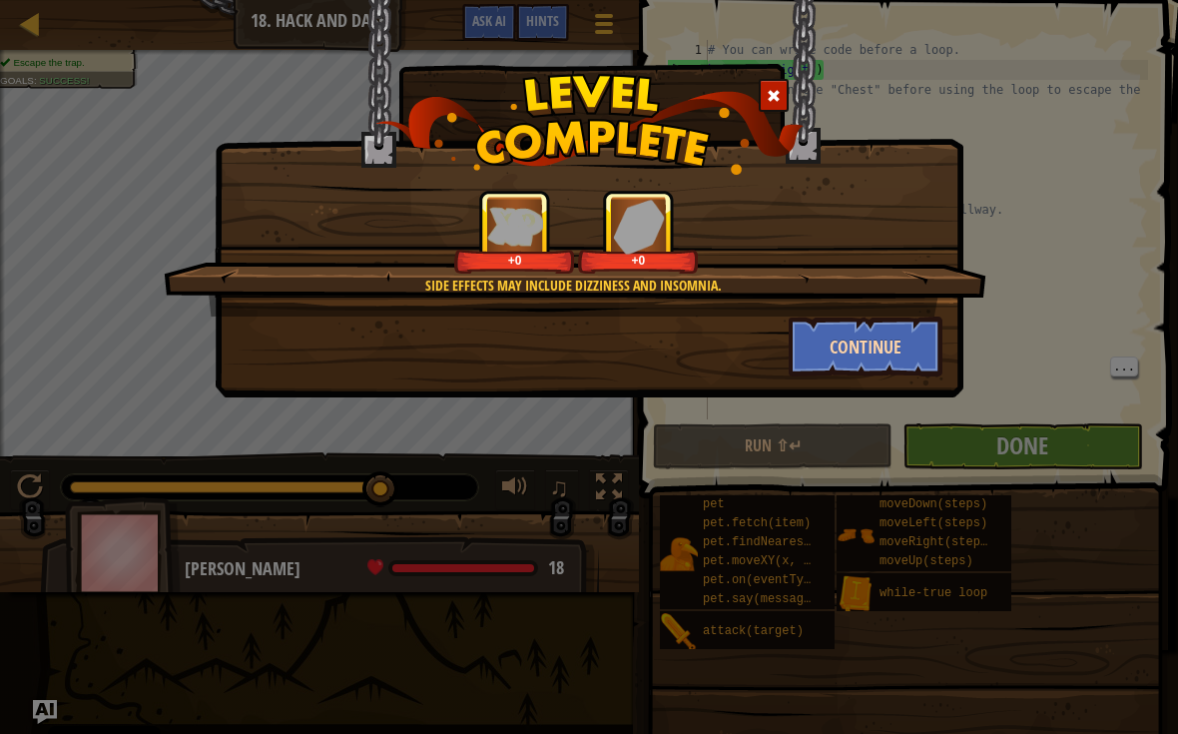
click at [909, 341] on button "Continue" at bounding box center [866, 346] width 155 height 60
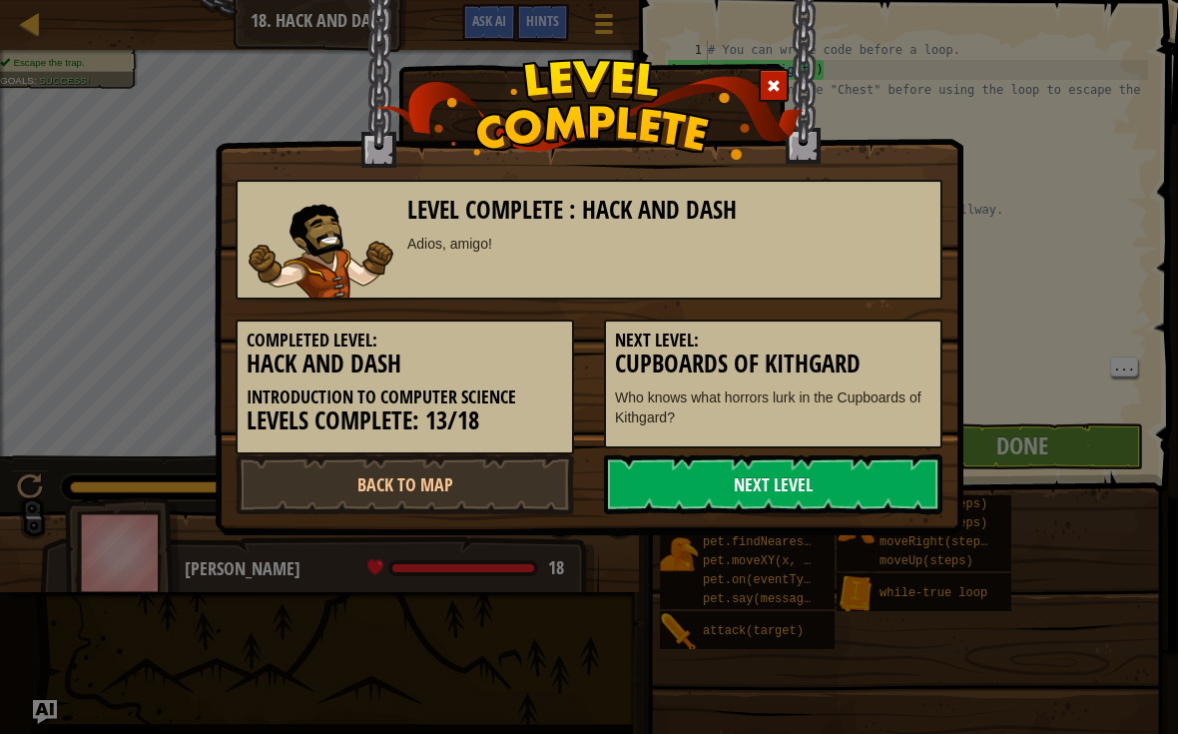
click at [873, 498] on link "Next Level" at bounding box center [773, 484] width 338 height 60
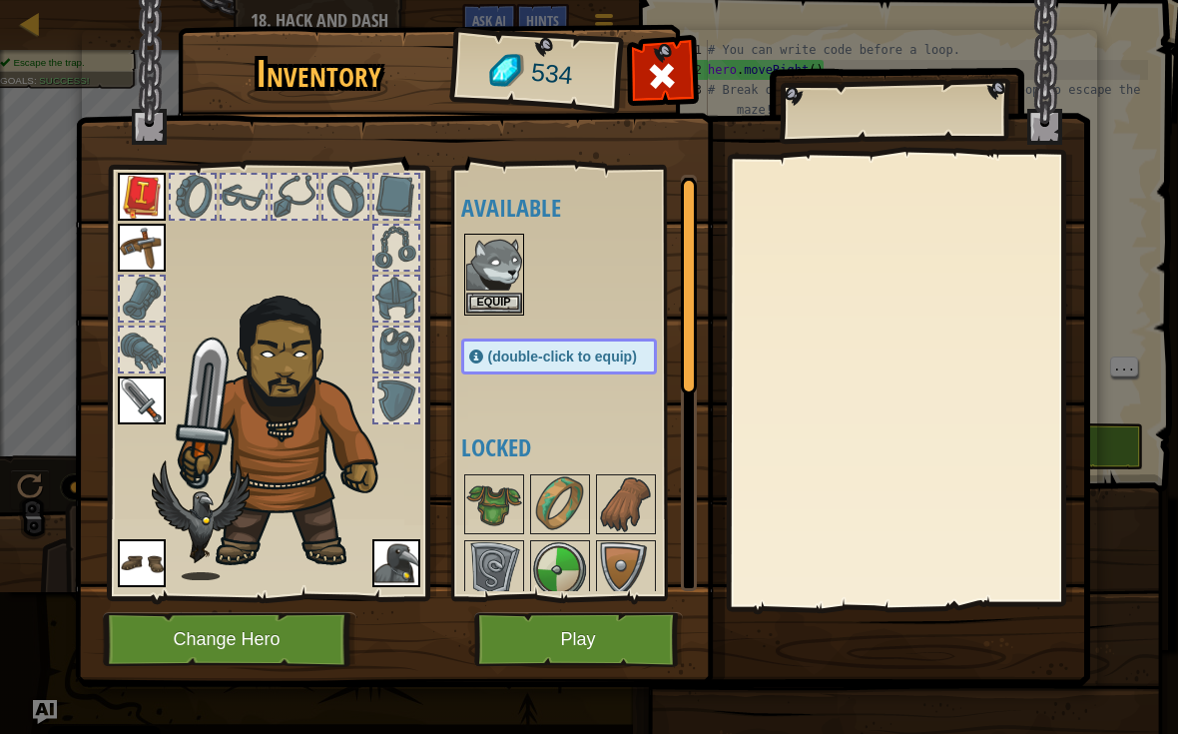
click at [643, 637] on button "Play" at bounding box center [578, 639] width 209 height 55
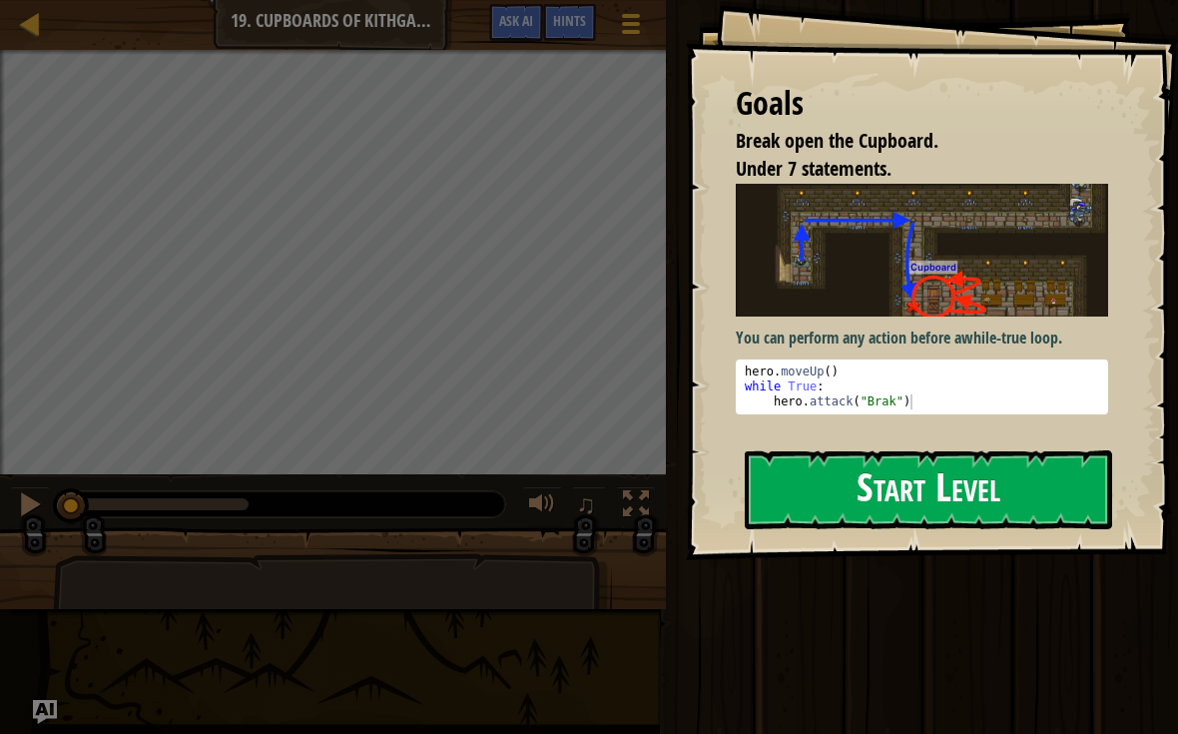
click at [1058, 450] on button "Start Level" at bounding box center [928, 489] width 367 height 79
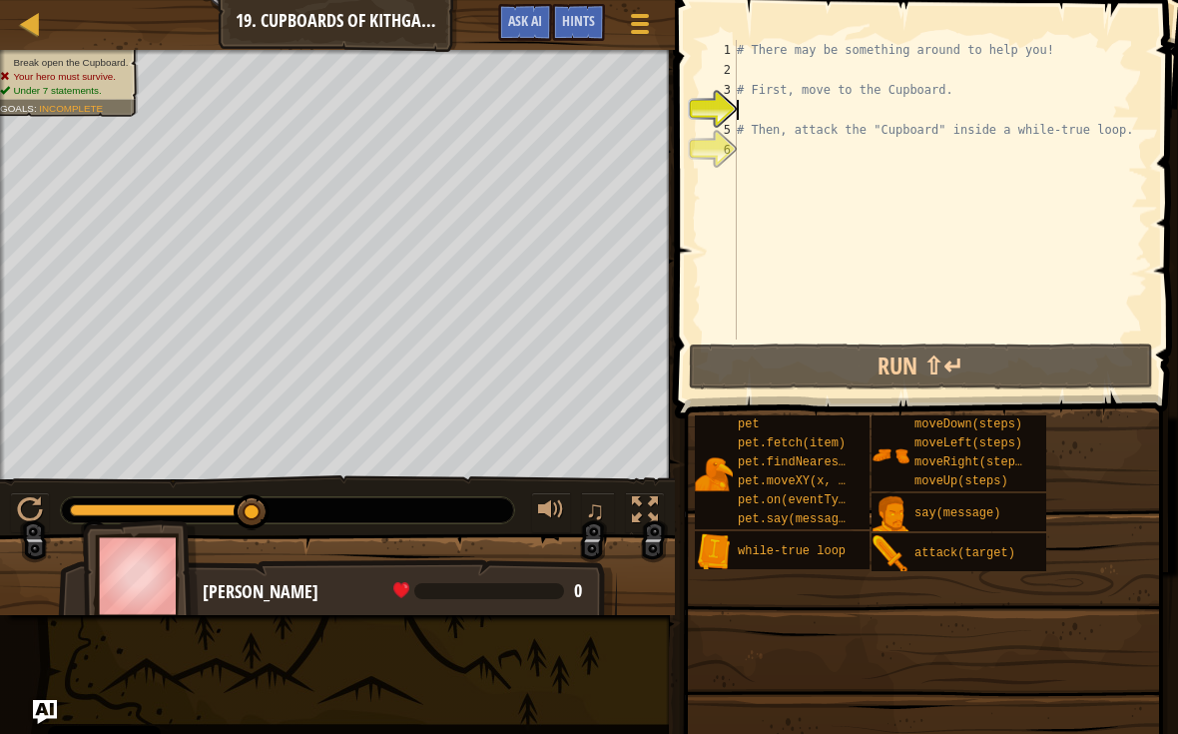
type textarea "h"
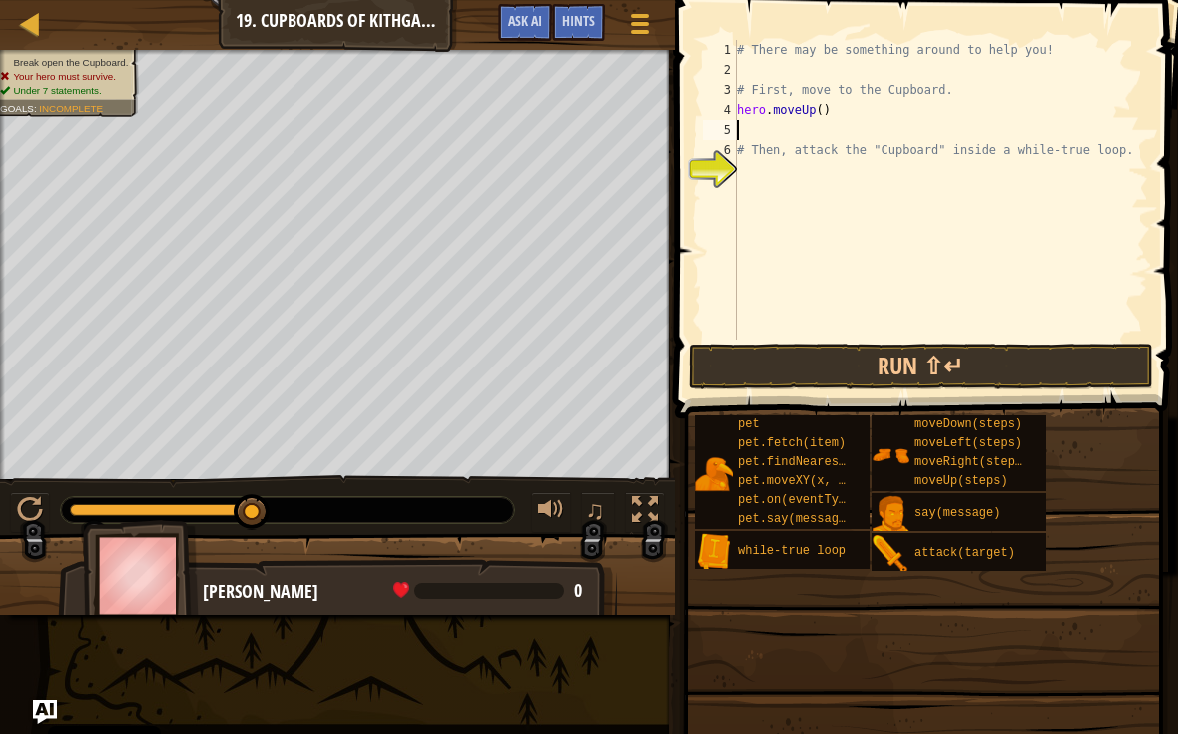
type textarea "h"
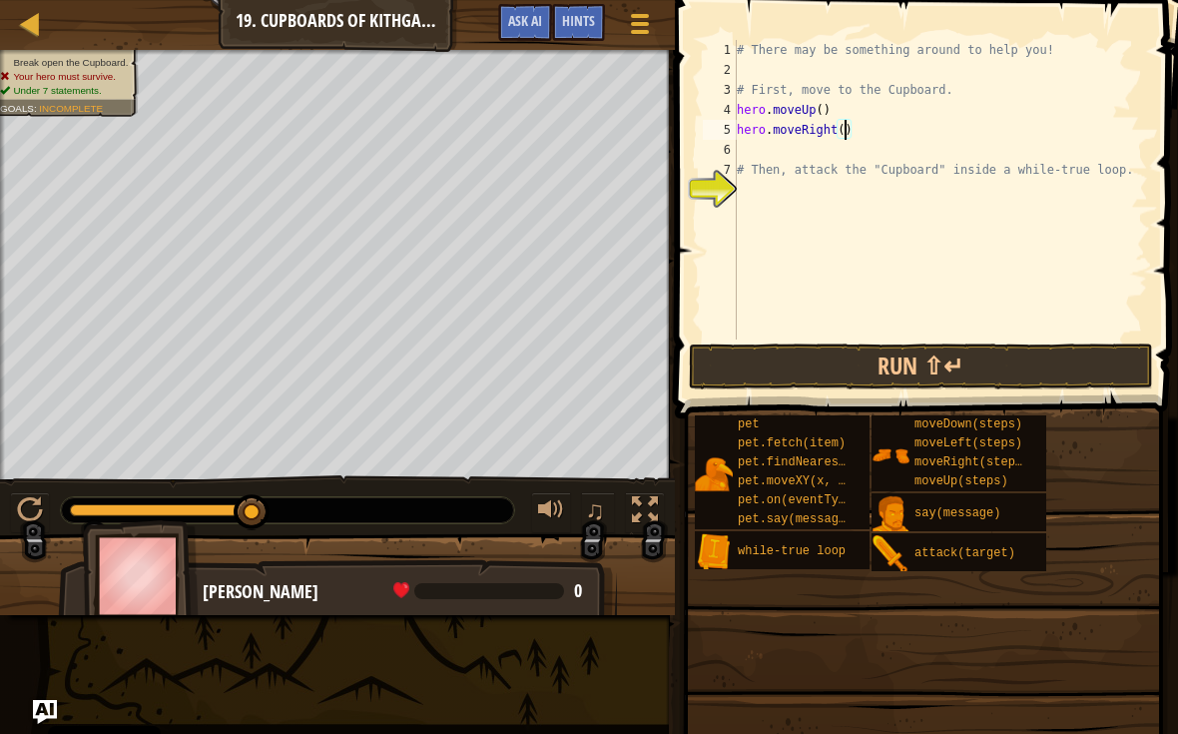
type textarea "hero.moveRight(2)"
type textarea "h"
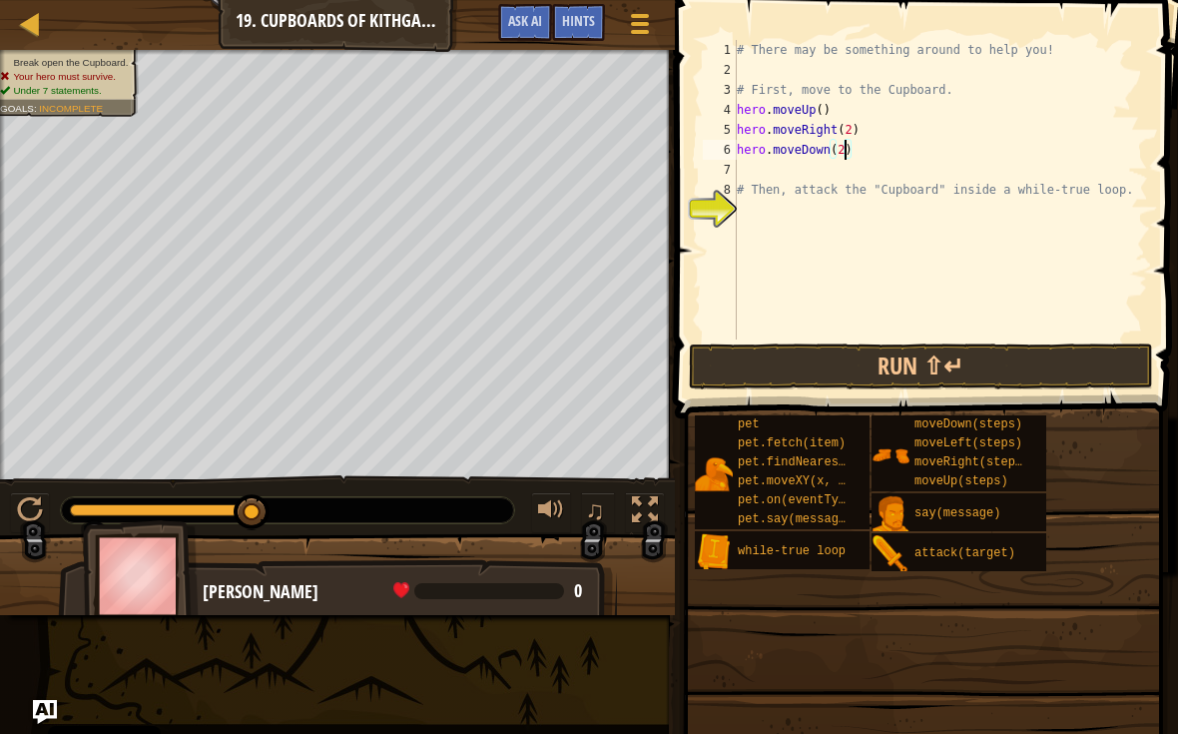
scroll to position [10, 9]
type textarea "hero.moveDown(2)"
click at [1043, 347] on button "Run ⇧↵" at bounding box center [921, 366] width 465 height 46
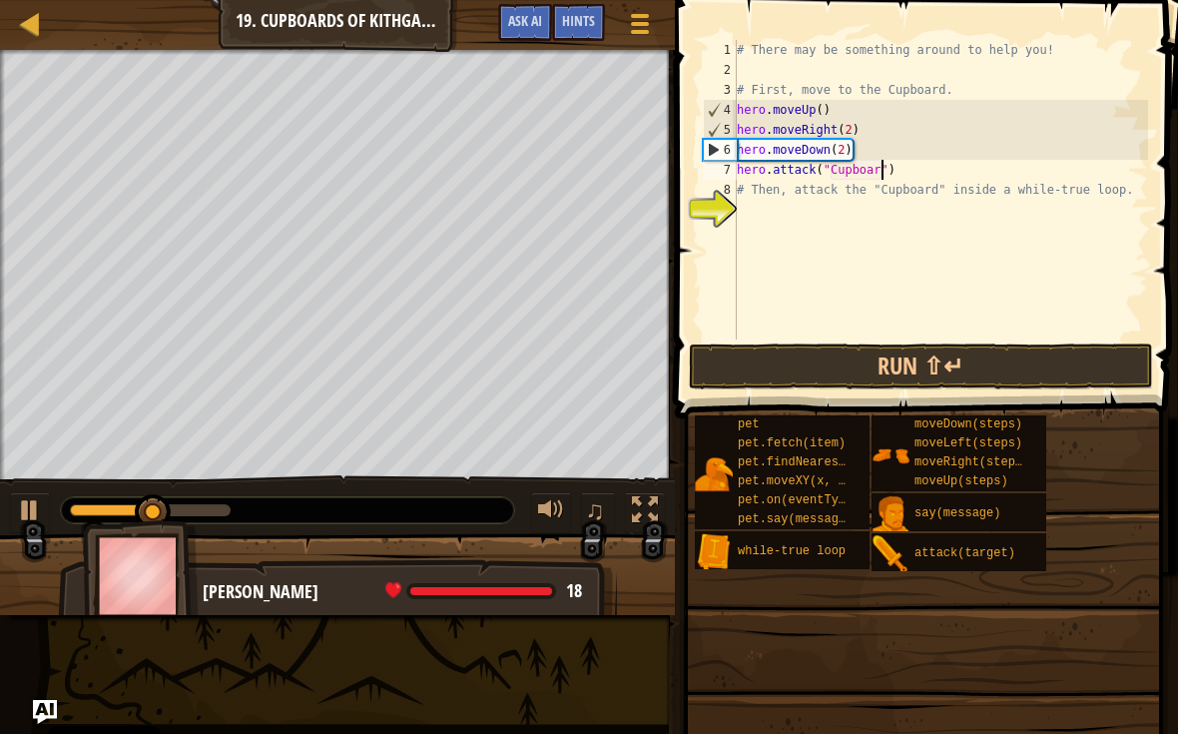
scroll to position [10, 12]
click at [1064, 356] on button "Run ⇧↵" at bounding box center [921, 366] width 465 height 46
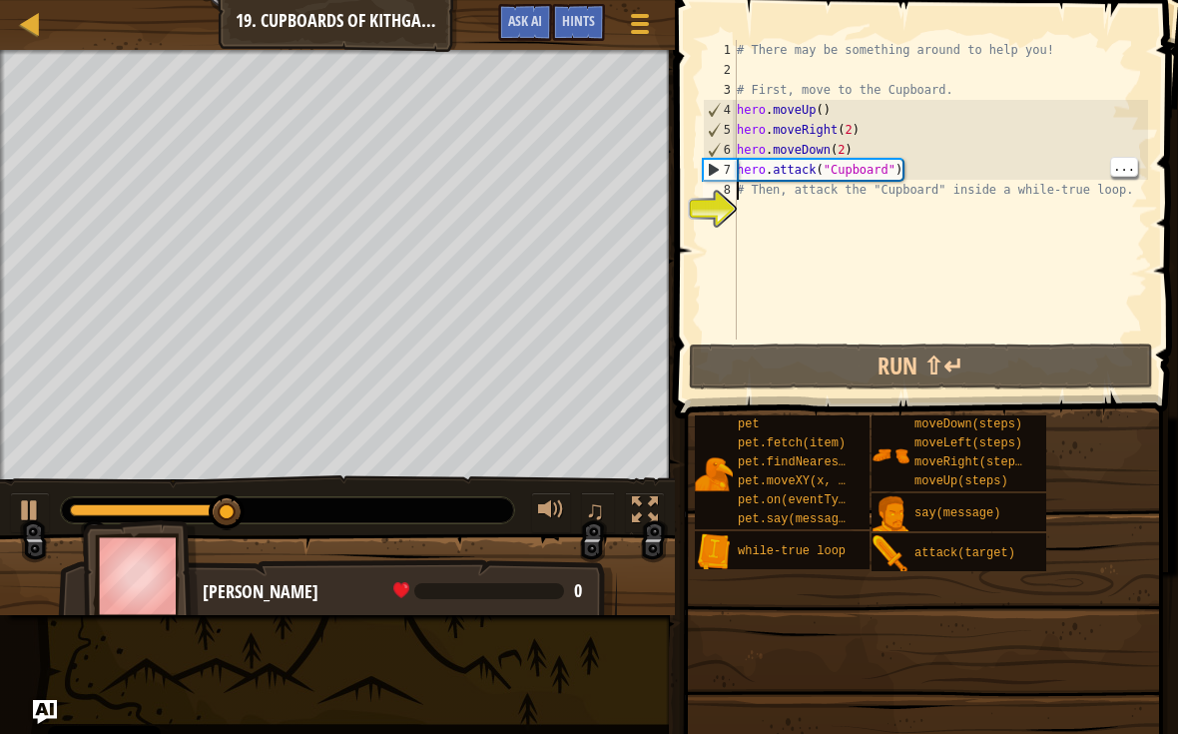
type textarea "hero.attack("Cupboard")"
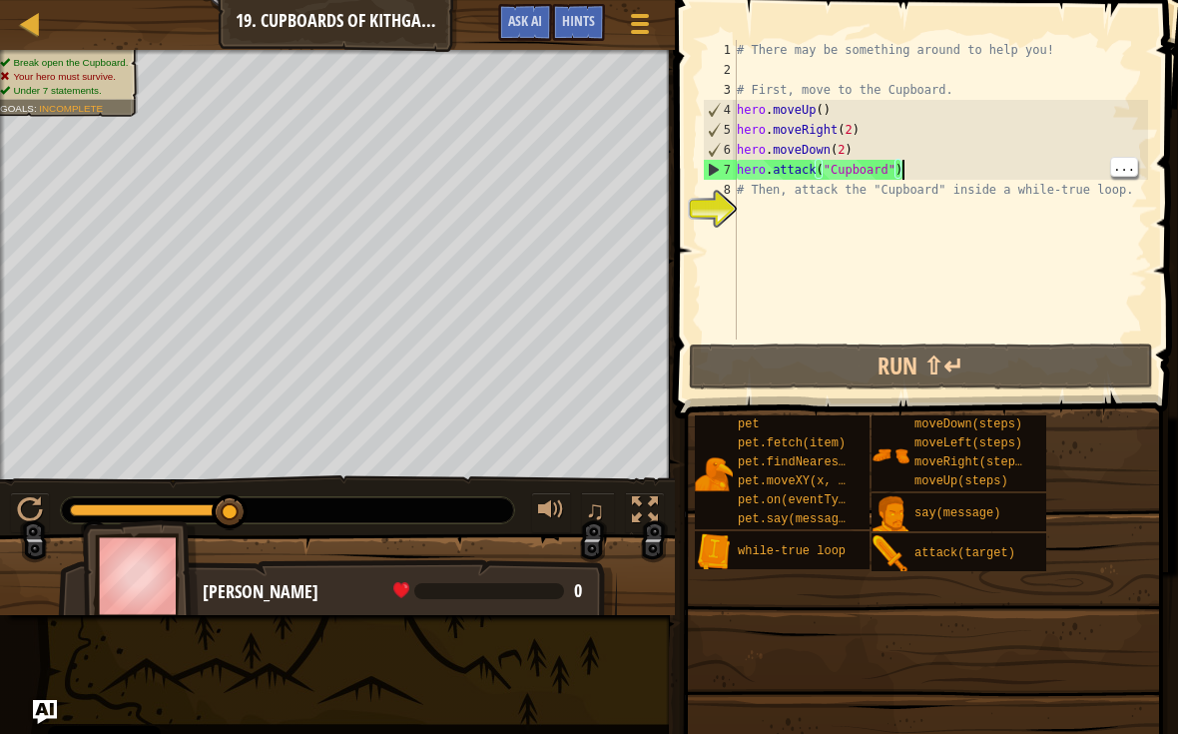
scroll to position [10, 0]
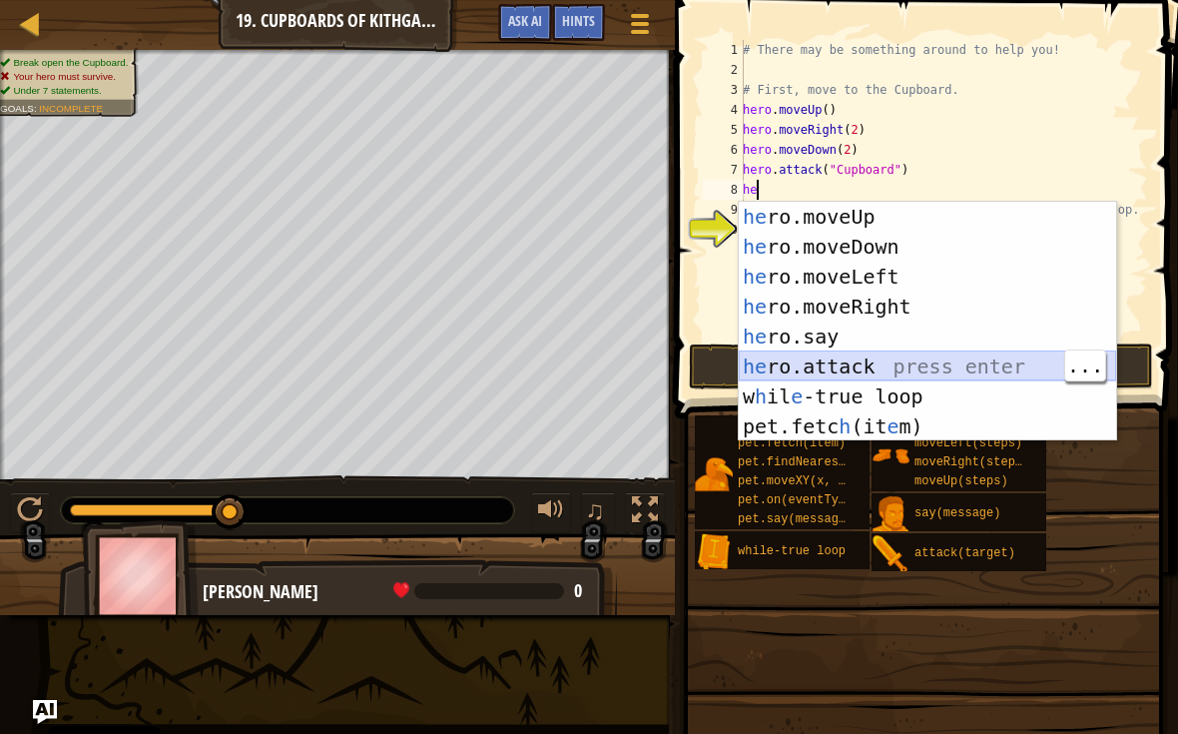
click at [949, 357] on div "he ro.moveUp press enter he ro.moveDown press enter he ro.moveLeft press enter …" at bounding box center [927, 351] width 377 height 299
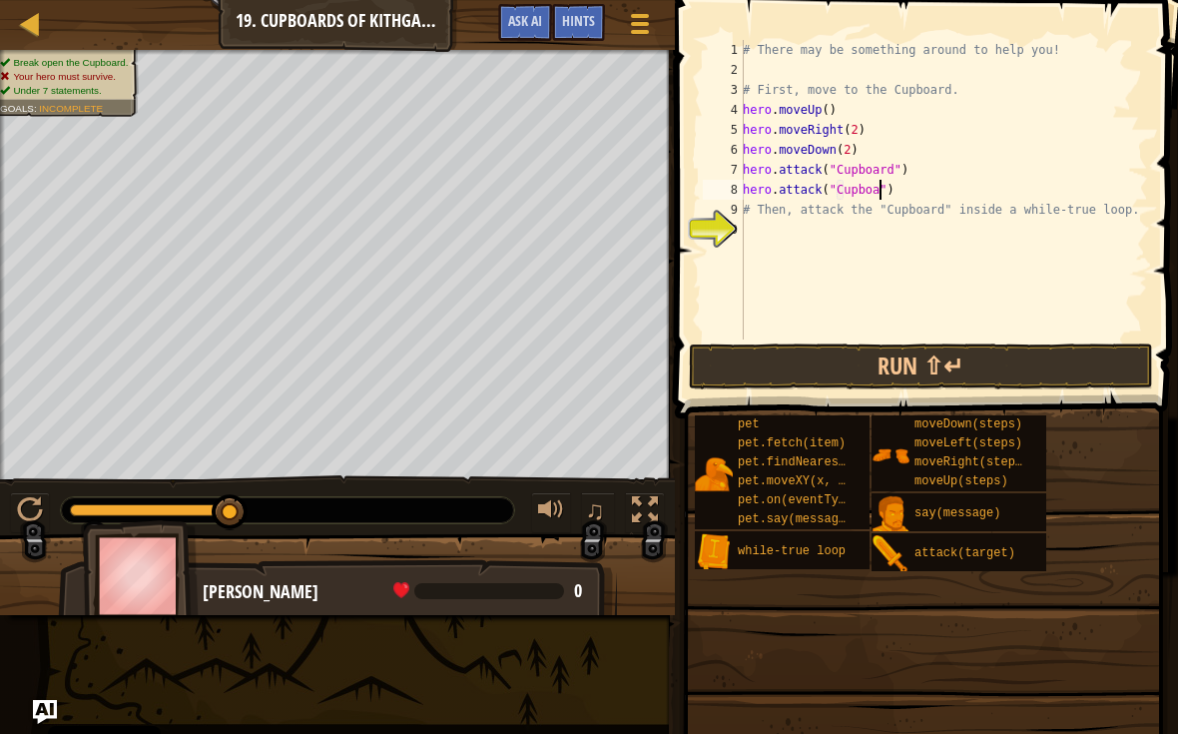
scroll to position [10, 12]
type textarea "hero.attack("Cupboard")"
click at [1067, 348] on button "Run ⇧↵" at bounding box center [921, 366] width 465 height 46
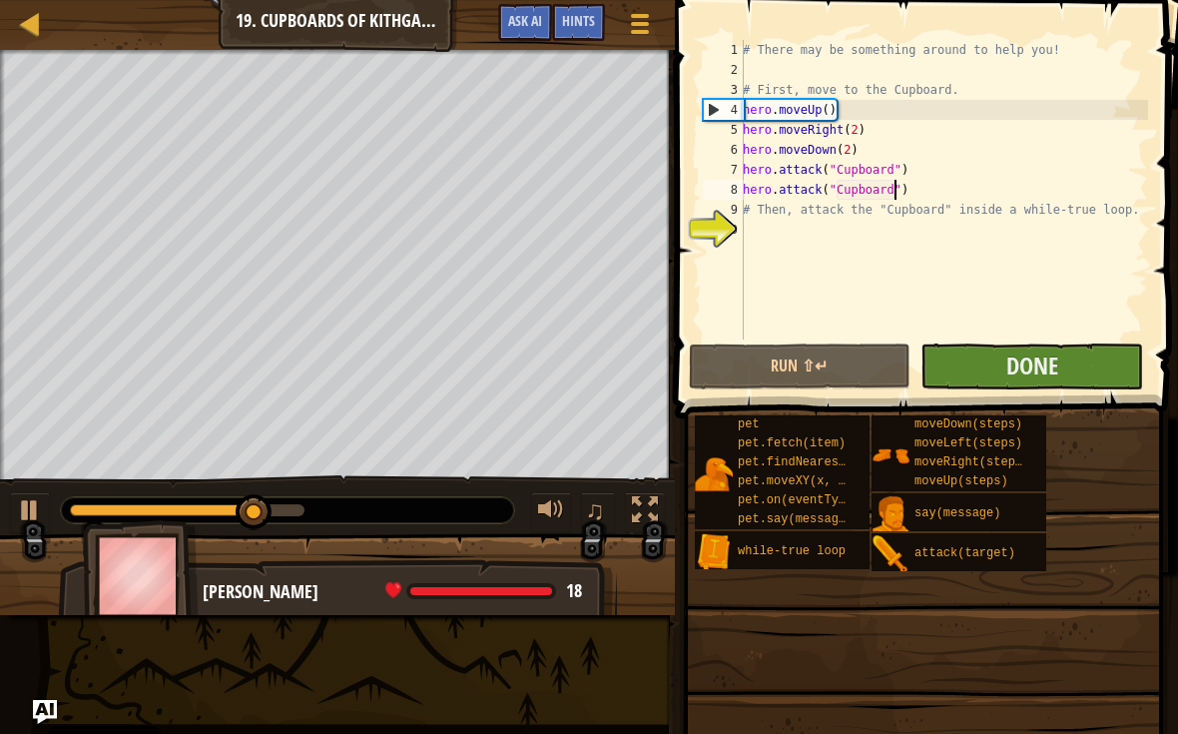
click at [1031, 346] on button "Done" at bounding box center [1031, 366] width 223 height 46
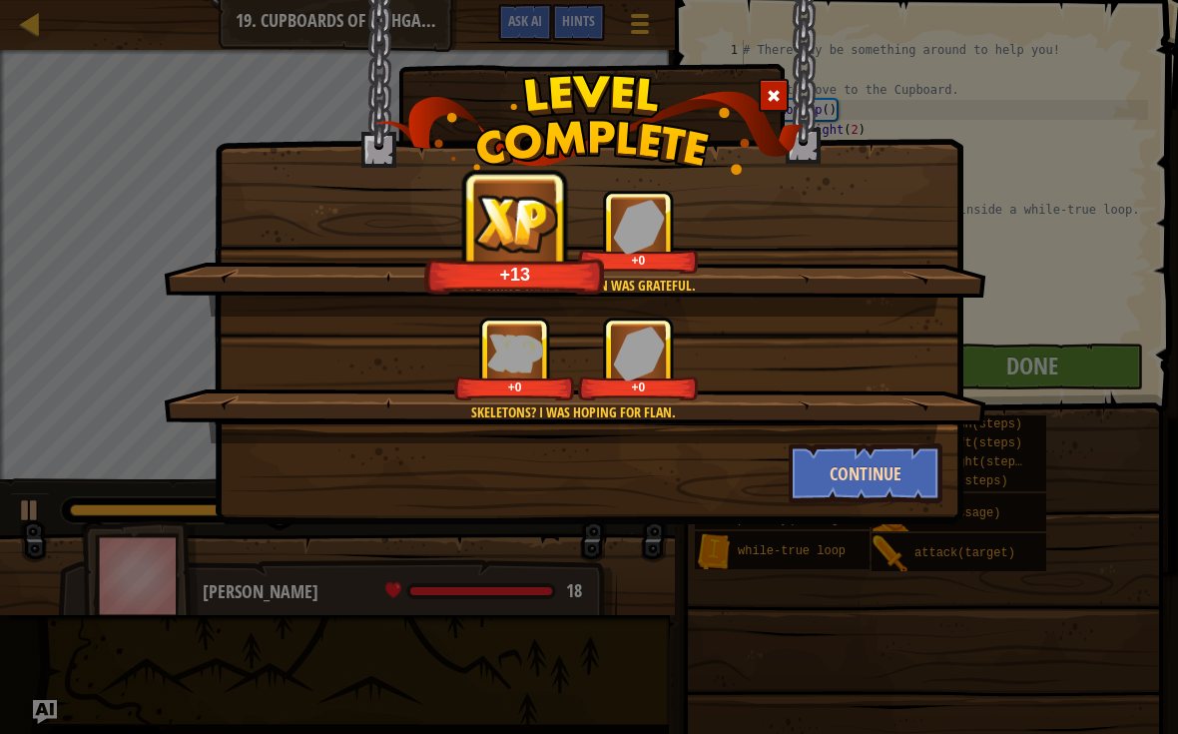
click at [882, 467] on button "Continue" at bounding box center [866, 473] width 155 height 60
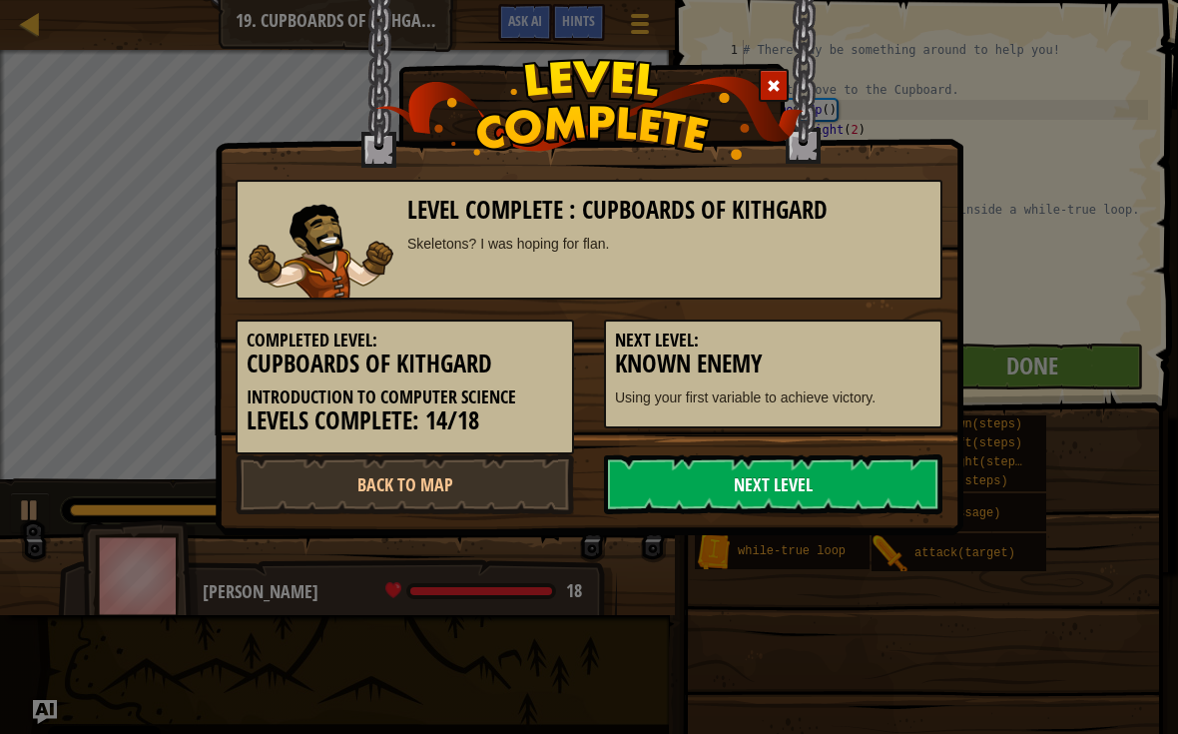
click at [876, 482] on link "Next Level" at bounding box center [773, 484] width 338 height 60
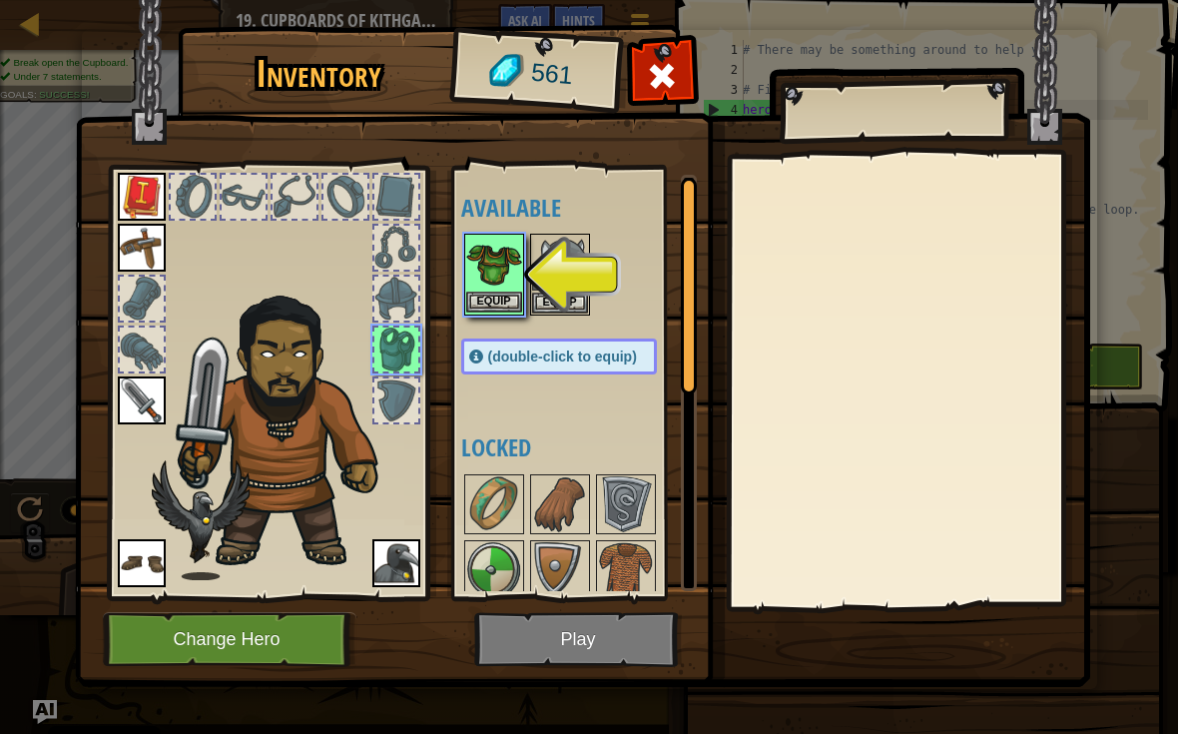
click at [502, 295] on button "Equip" at bounding box center [494, 301] width 56 height 21
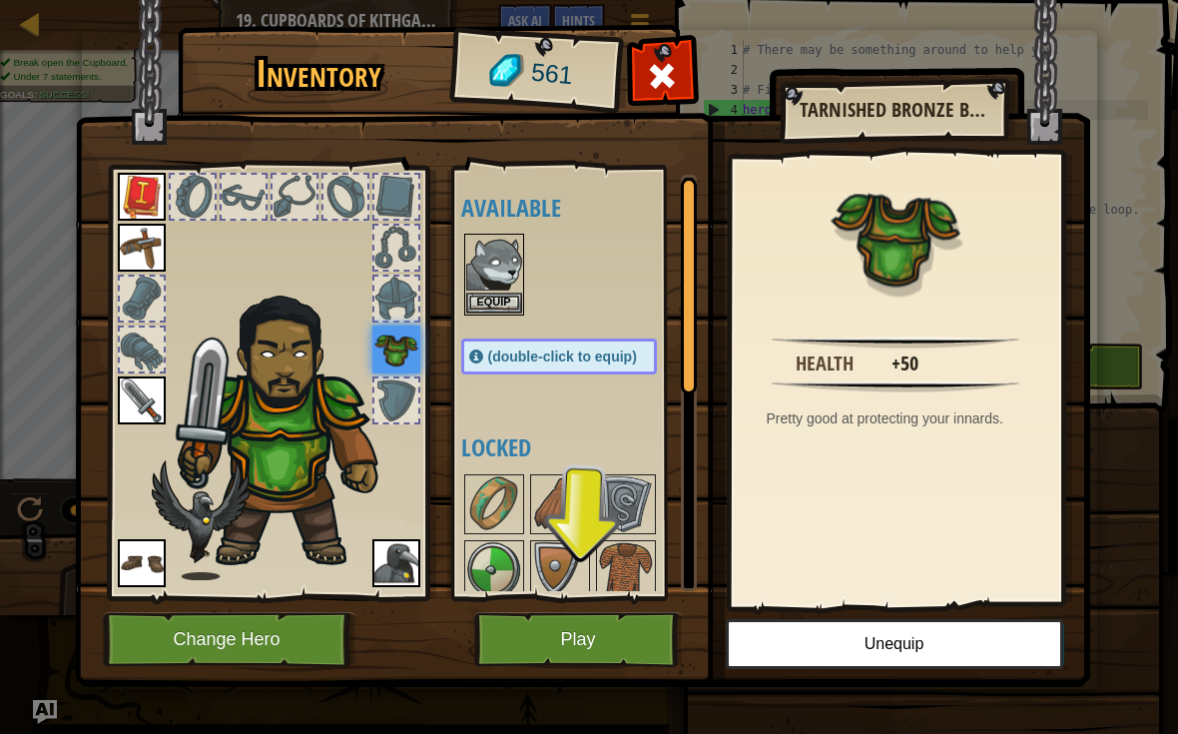
click at [621, 642] on button "Play" at bounding box center [578, 639] width 209 height 55
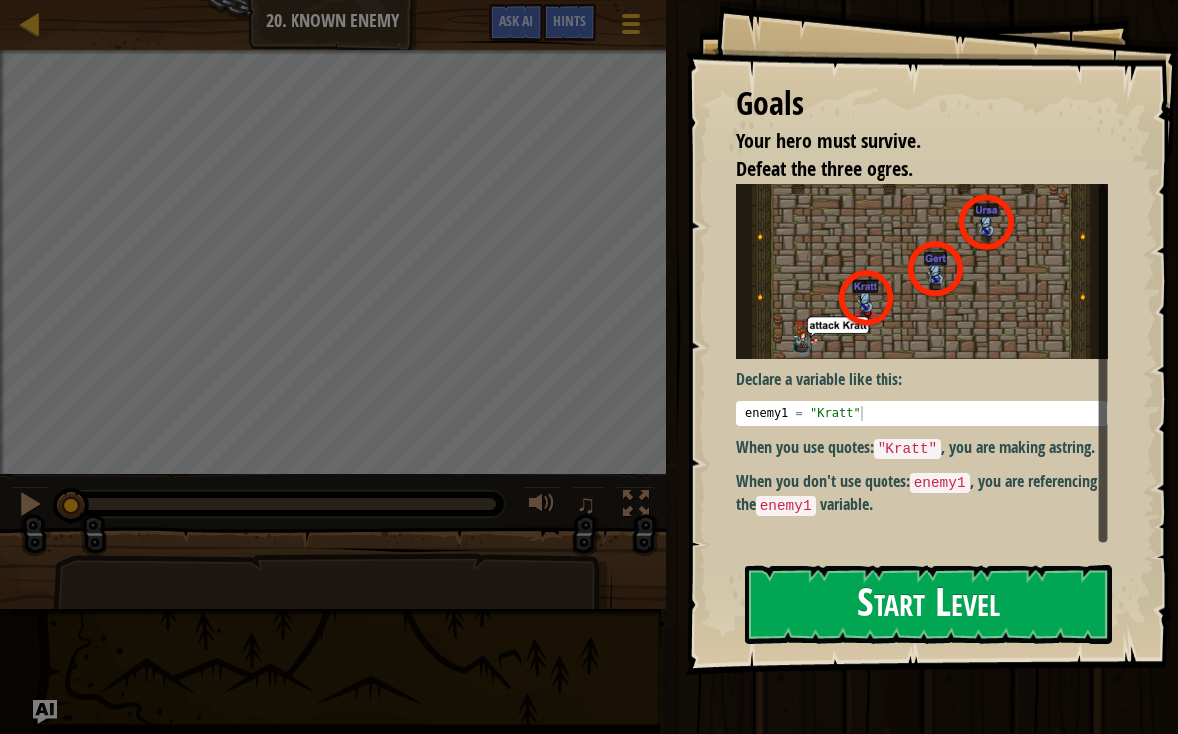
click at [832, 625] on button "Start Level" at bounding box center [928, 604] width 367 height 79
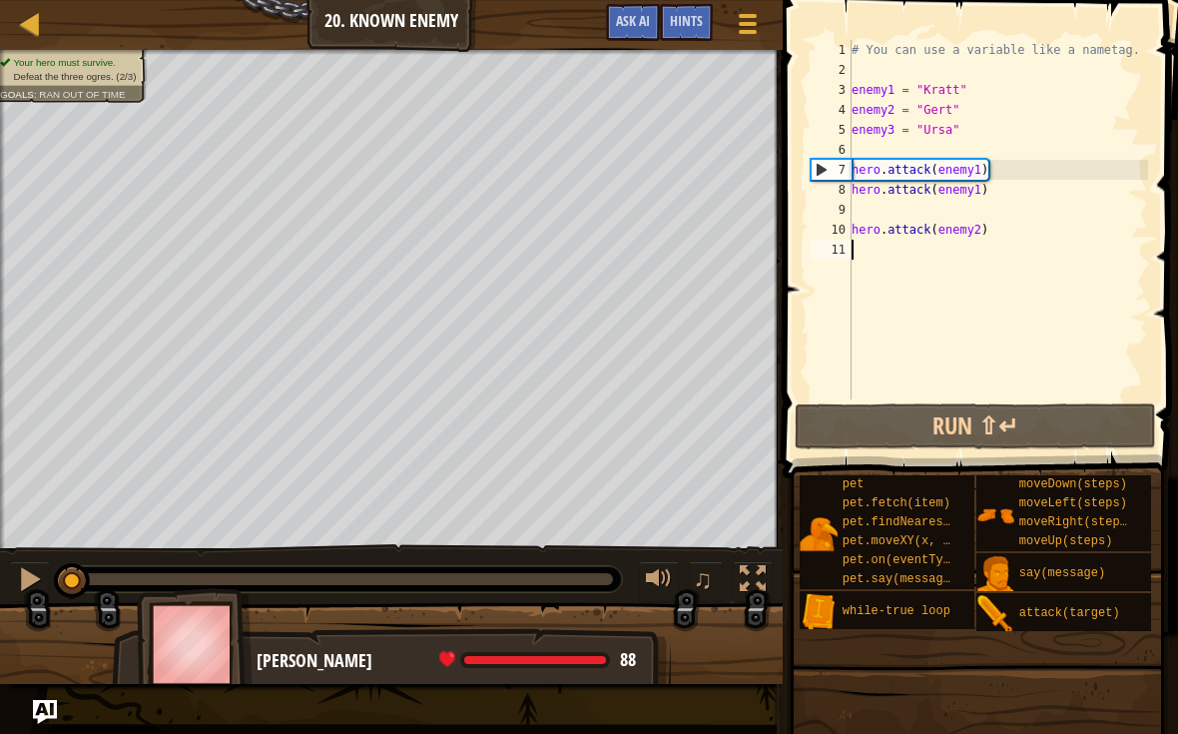
type textarea "hero.attack(enemy1)"
click at [1057, 274] on div "# You can use a variable like a nametag. enemy1 = "Kratt" enemy2 = "Gert" enemy…" at bounding box center [997, 239] width 300 height 399
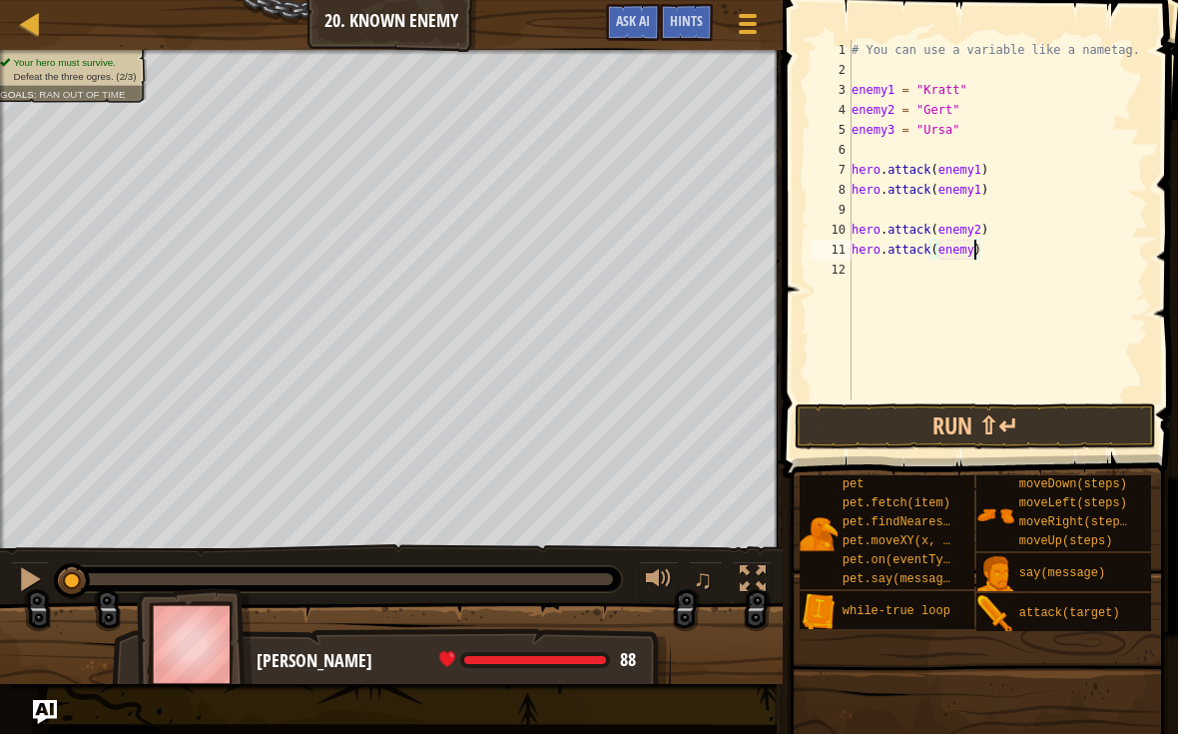
type textarea "hero.attack(enemy2)"
type textarea "hero.attack(enemy3)"
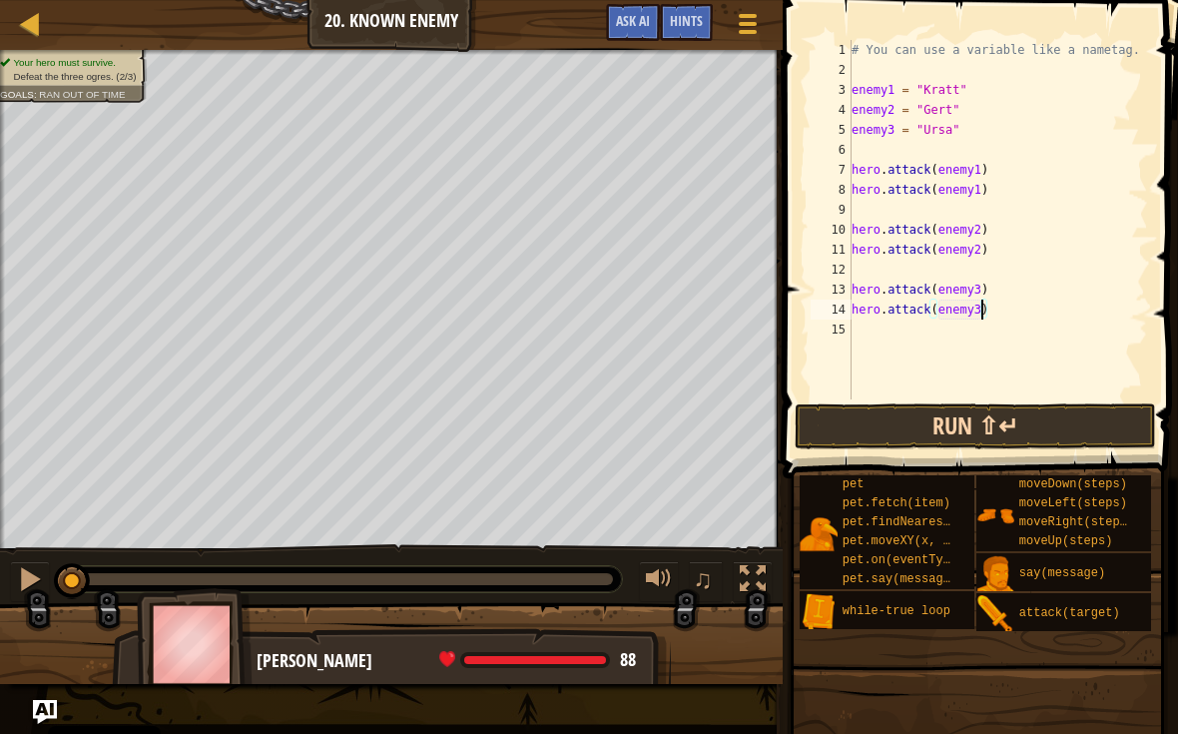
click at [1110, 405] on button "Run ⇧↵" at bounding box center [975, 426] width 360 height 46
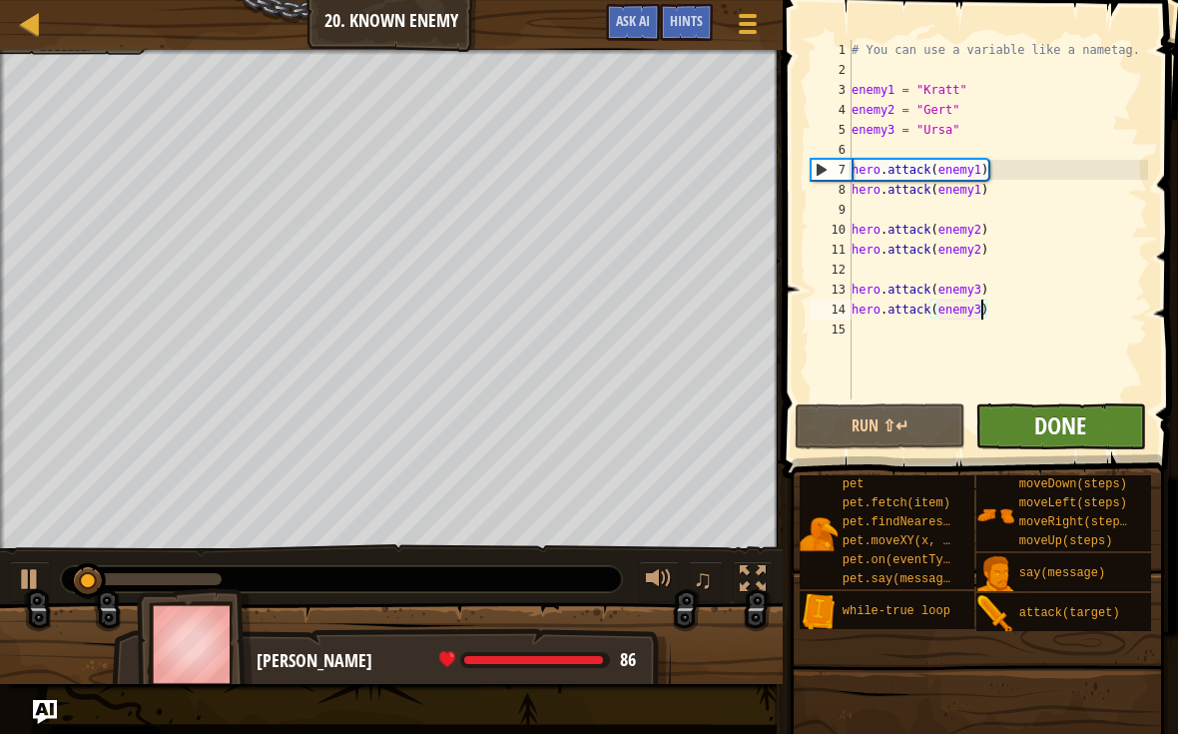
click at [1078, 419] on span "Done" at bounding box center [1060, 425] width 52 height 32
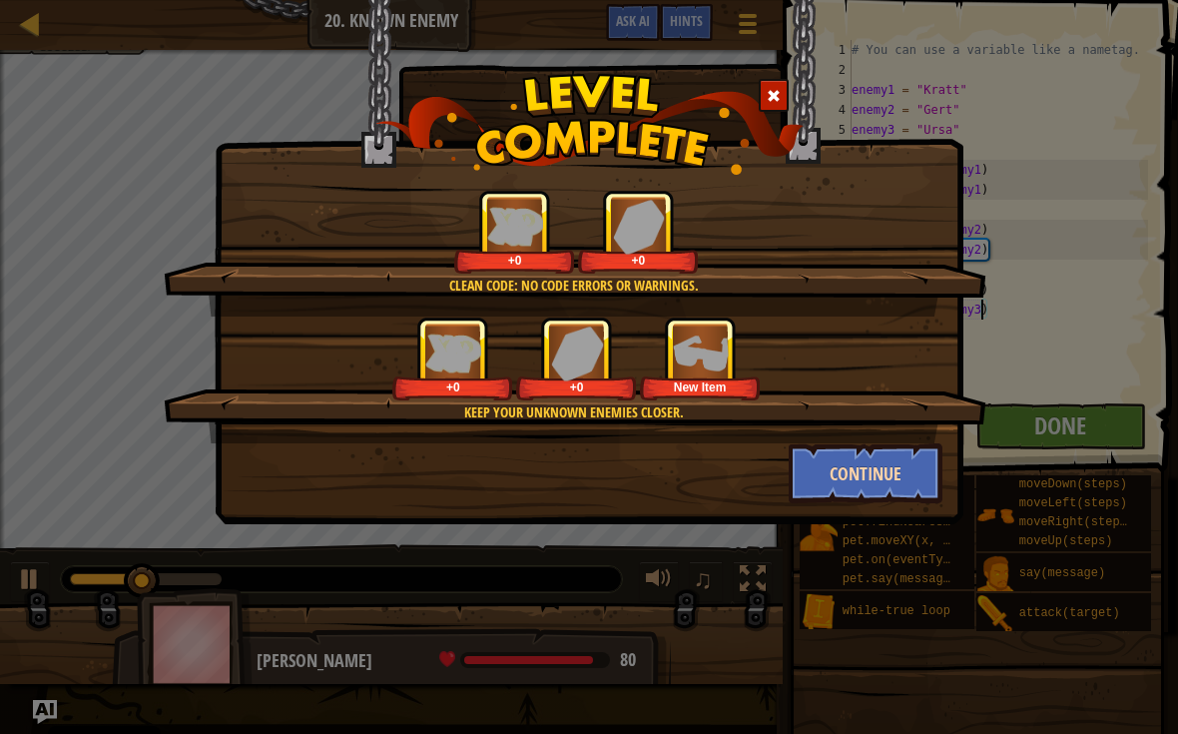
click at [893, 486] on button "Continue" at bounding box center [866, 473] width 155 height 60
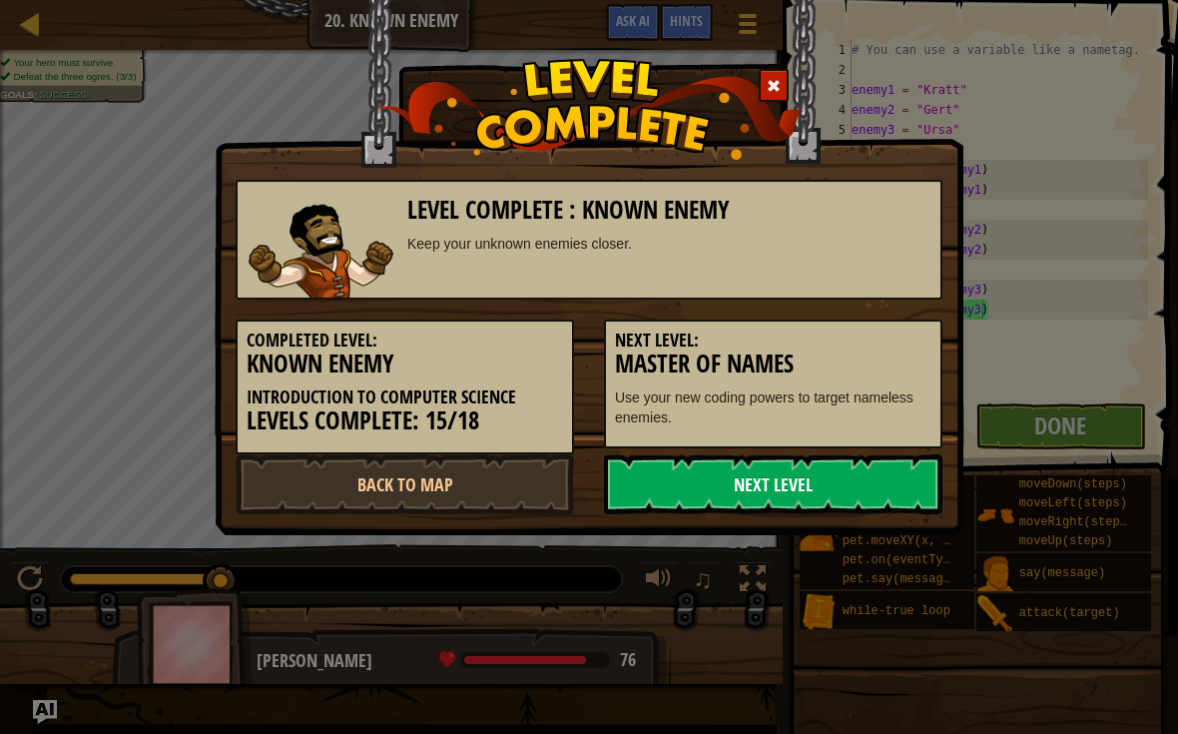
click at [861, 491] on link "Next Level" at bounding box center [773, 484] width 338 height 60
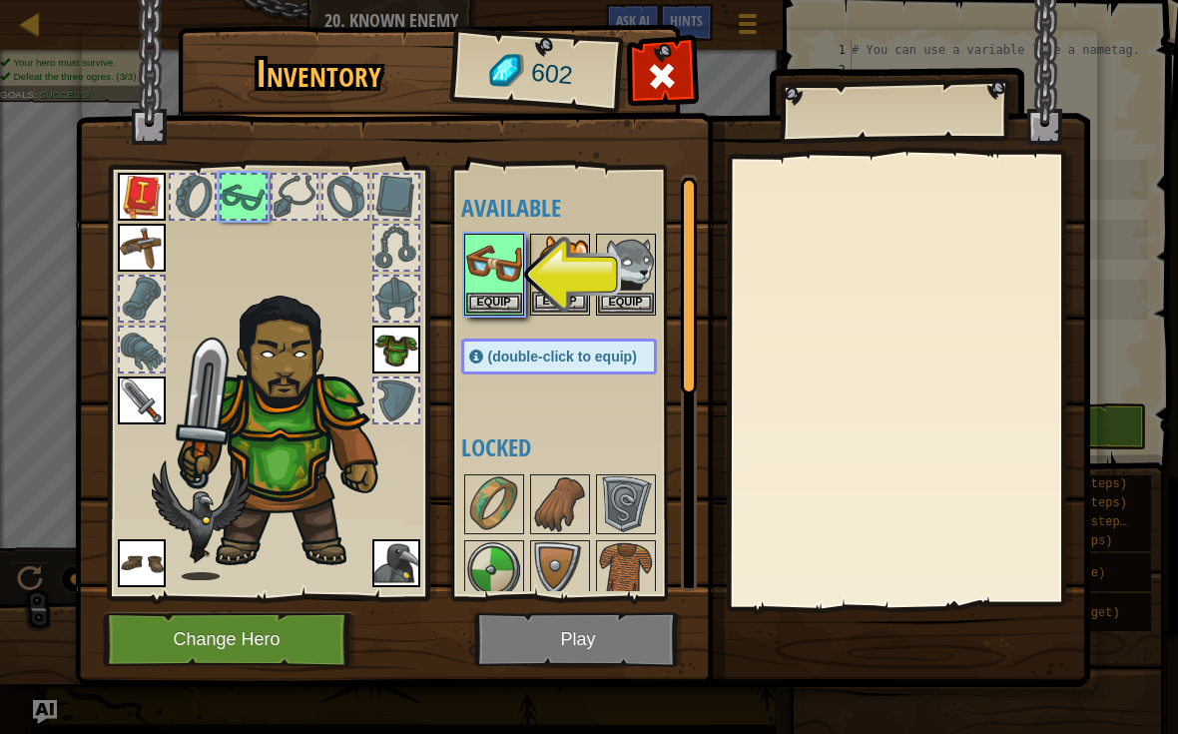
click at [579, 307] on button "Equip" at bounding box center [560, 301] width 56 height 21
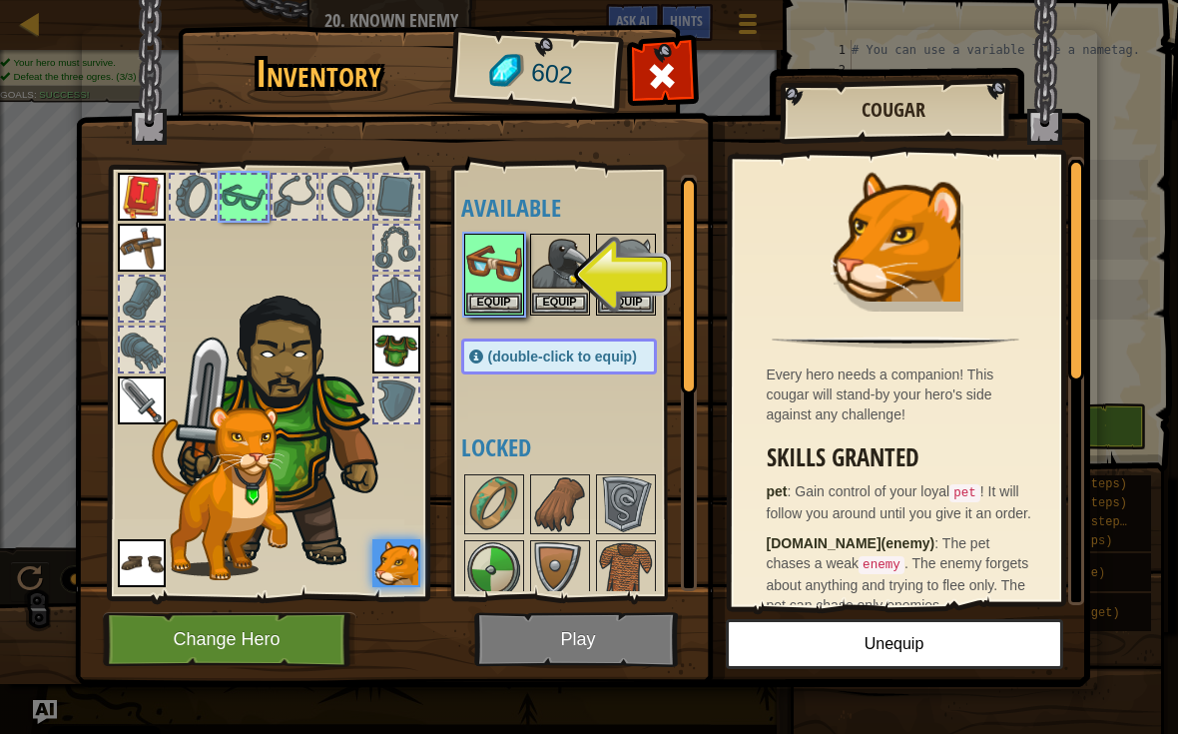
click at [616, 629] on img at bounding box center [582, 324] width 1015 height 725
click at [664, 639] on img at bounding box center [582, 324] width 1015 height 725
click at [648, 628] on img at bounding box center [582, 324] width 1015 height 725
click at [631, 642] on img at bounding box center [582, 324] width 1015 height 725
click at [503, 304] on button "Equip" at bounding box center [494, 301] width 56 height 21
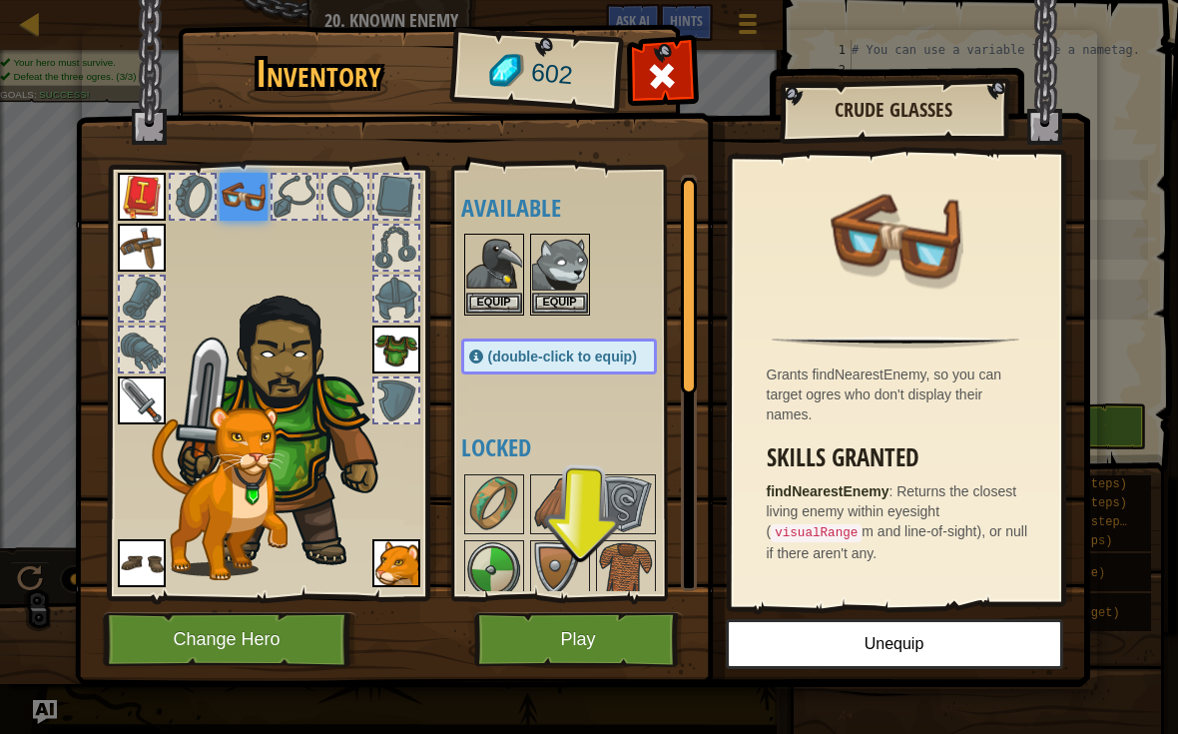
click at [625, 637] on button "Play" at bounding box center [578, 639] width 209 height 55
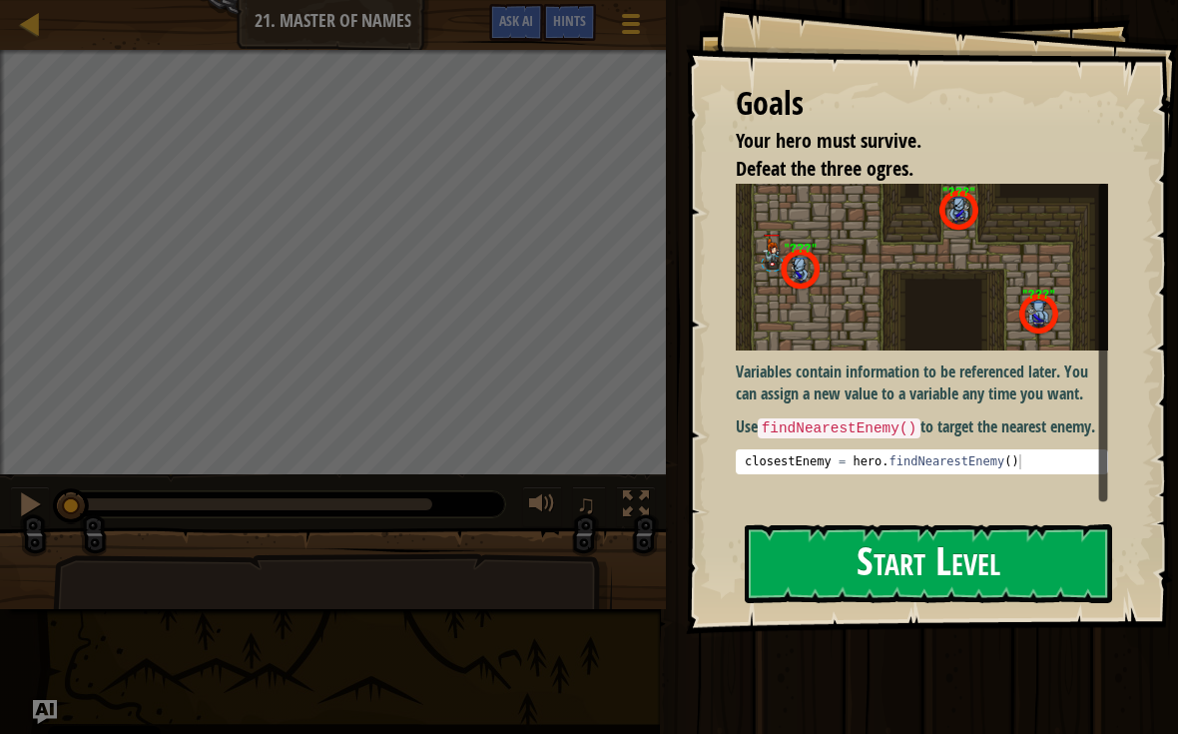
click at [977, 553] on button "Start Level" at bounding box center [928, 563] width 367 height 79
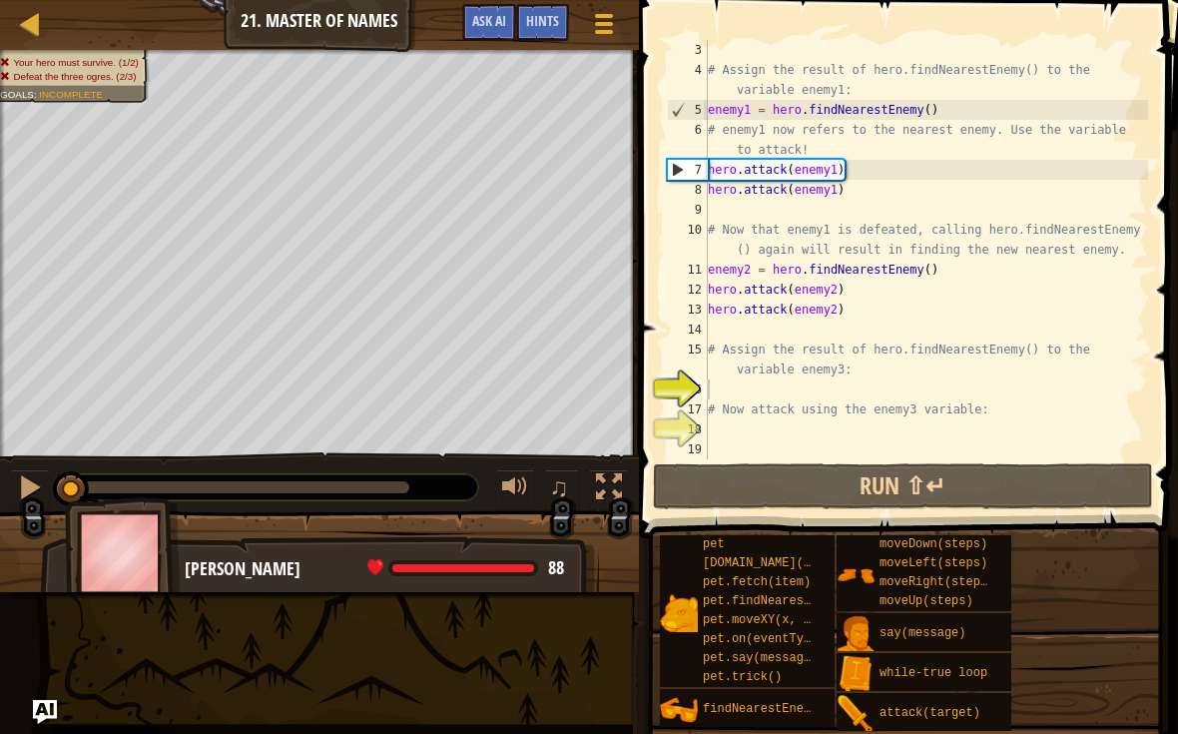
scroll to position [40, 0]
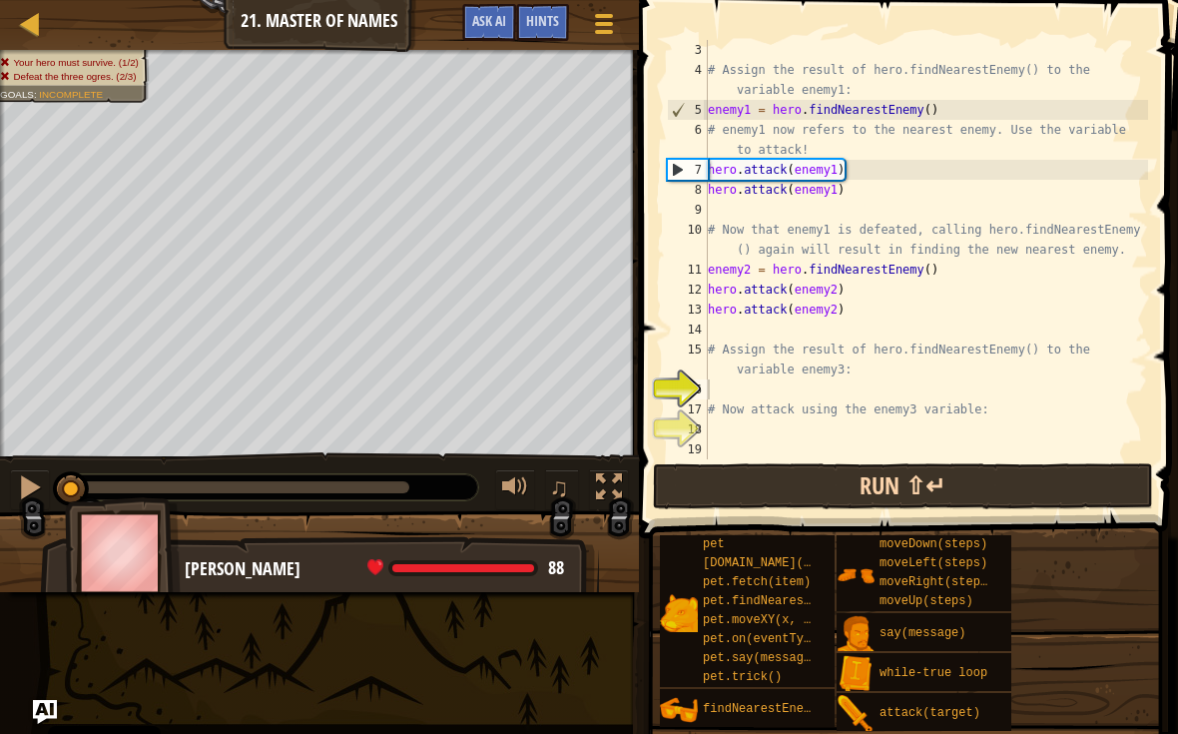
click at [1060, 472] on button "Run ⇧↵" at bounding box center [903, 486] width 500 height 46
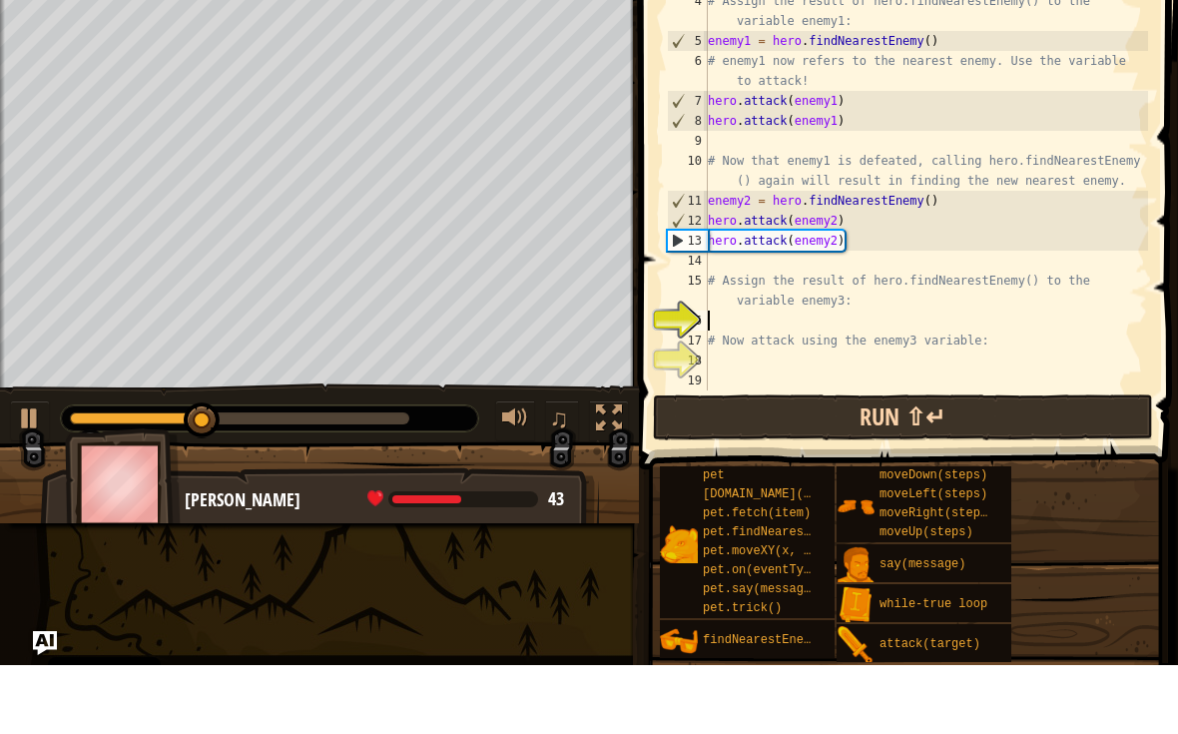
scroll to position [1, 0]
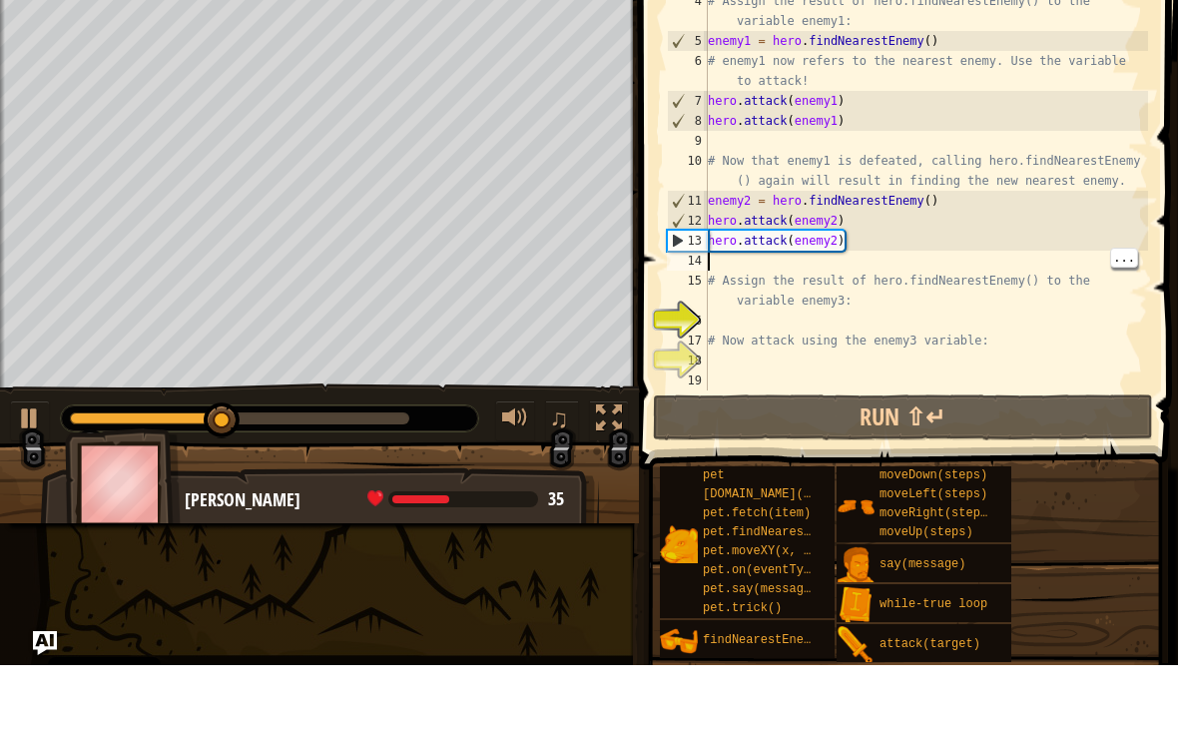
type textarea "# Assign the result of hero.findNearestEnemy() to the variable enemy3:"
click at [728, 290] on div "# Assign the result of hero.findNearestEnemy() to the variable enemy1: enemy1 =…" at bounding box center [926, 269] width 444 height 459
click at [708, 299] on div "# Assign the result of hero.findNearestEnemy() to the variable enemy1: enemy1 =…" at bounding box center [926, 269] width 444 height 459
type textarea "# Now attack using the enemy3 variable:"
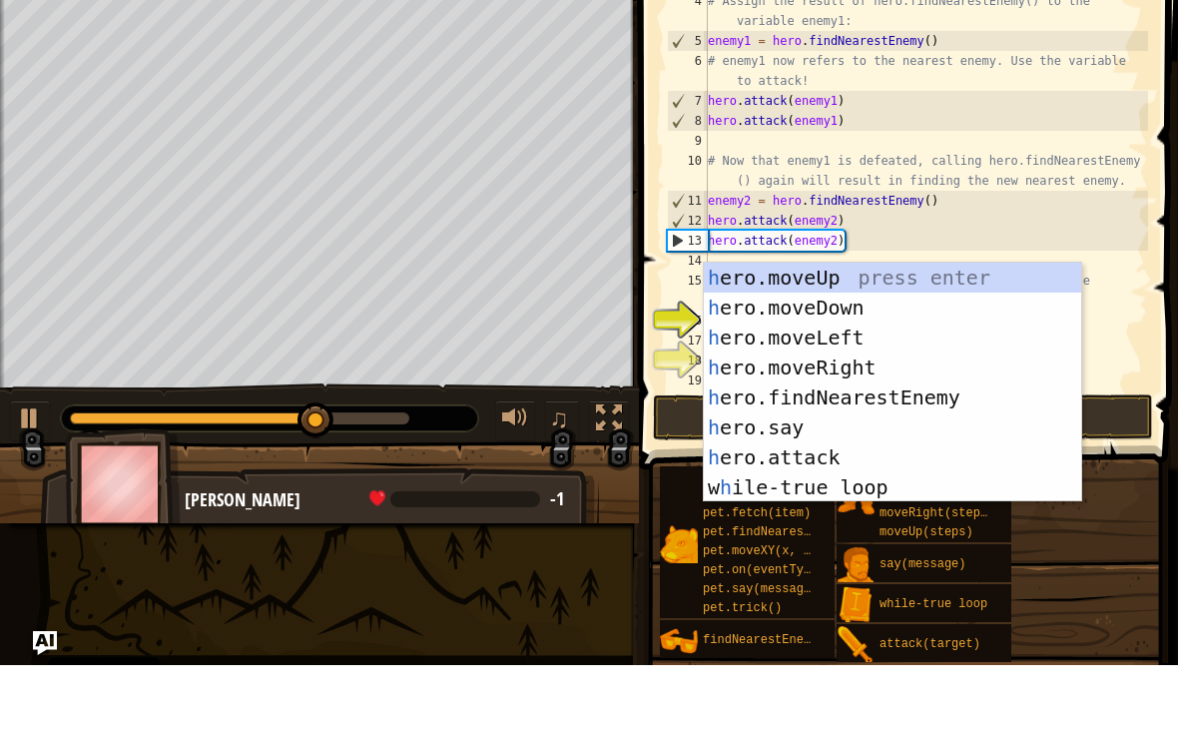
scroll to position [10, 0]
type textarea "he"
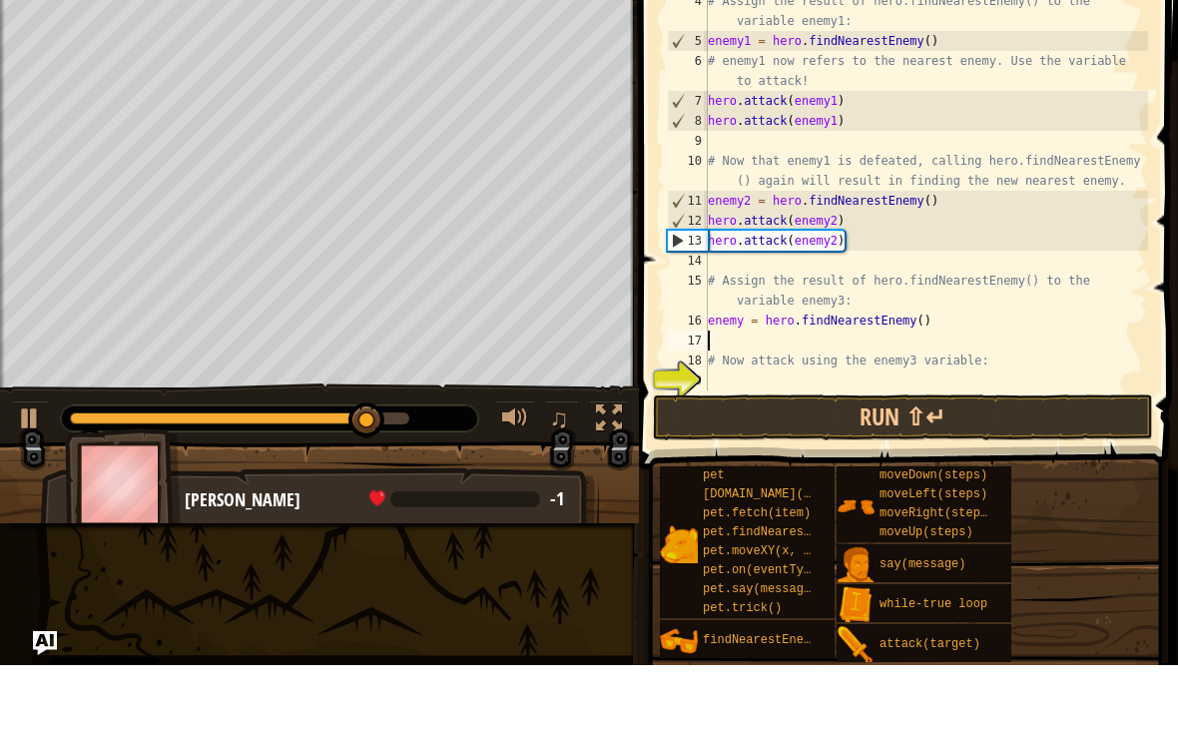
type textarea "# Now attack using the enemy3 variable:"
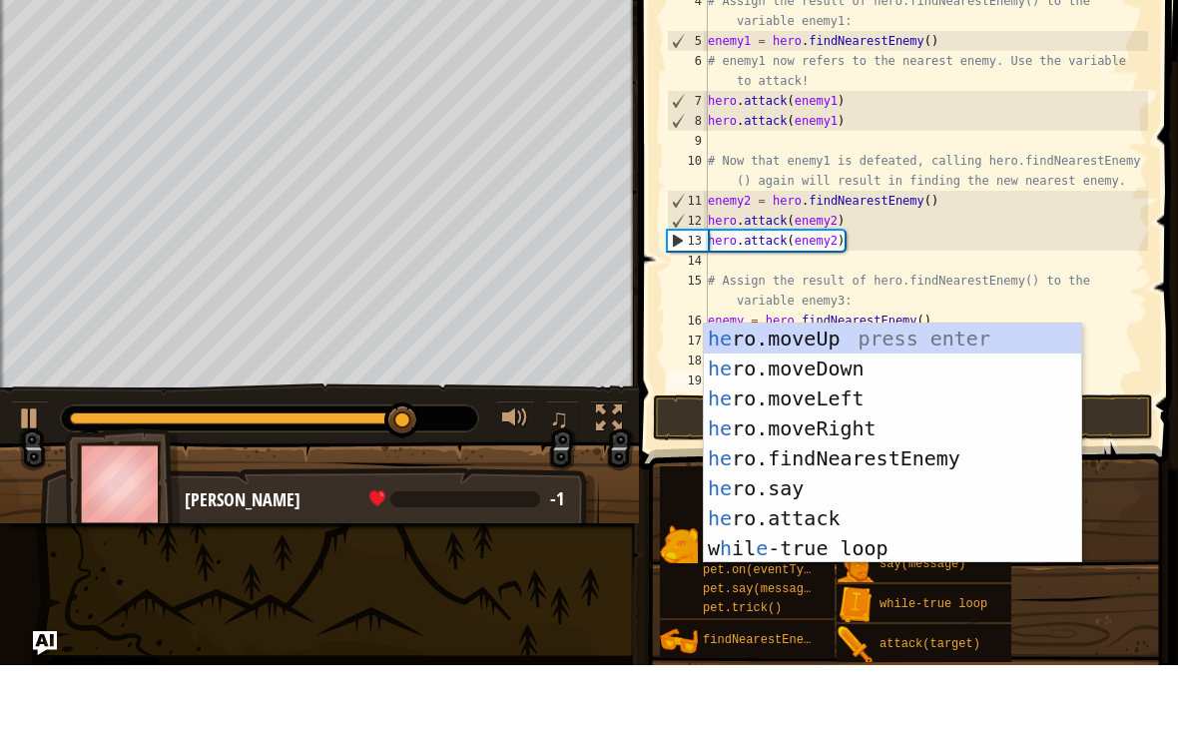
type textarea "her"
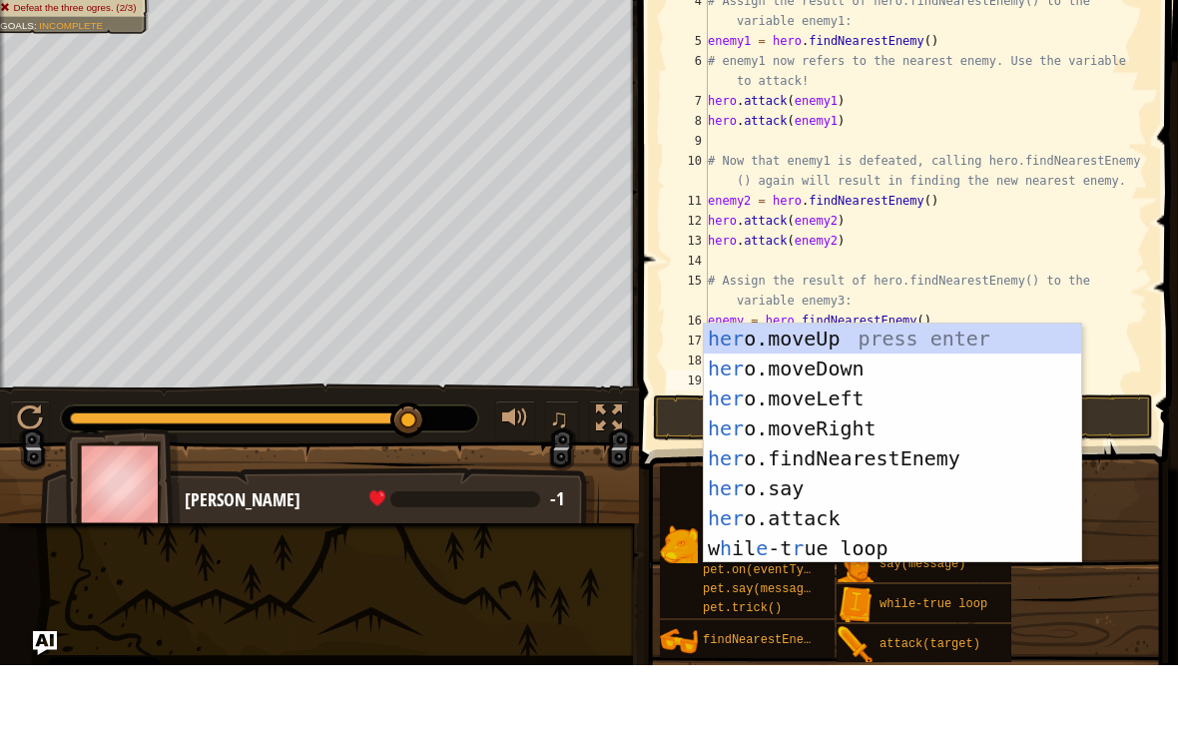
scroll to position [30, 0]
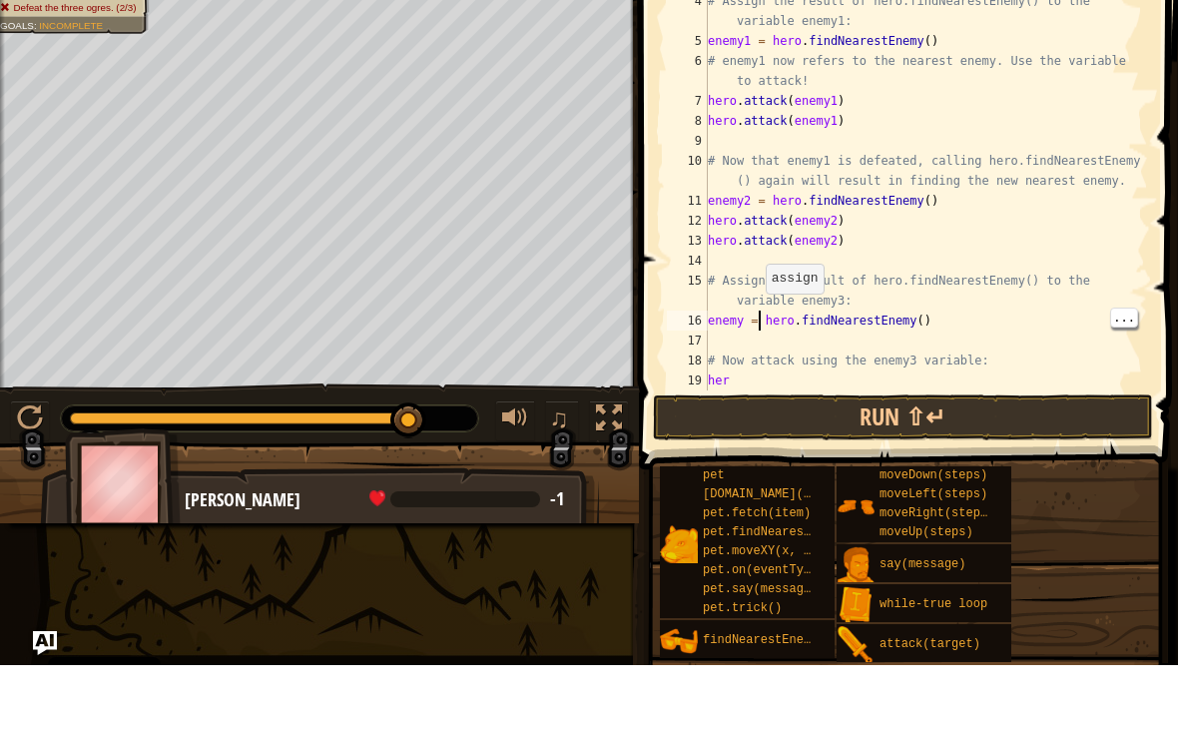
type textarea "# Now attack using the enemy3 variable:"
click at [766, 366] on div "# Assign the result of hero.findNearestEnemy() to the variable enemy1: enemy1 =…" at bounding box center [926, 269] width 444 height 459
type textarea "her"
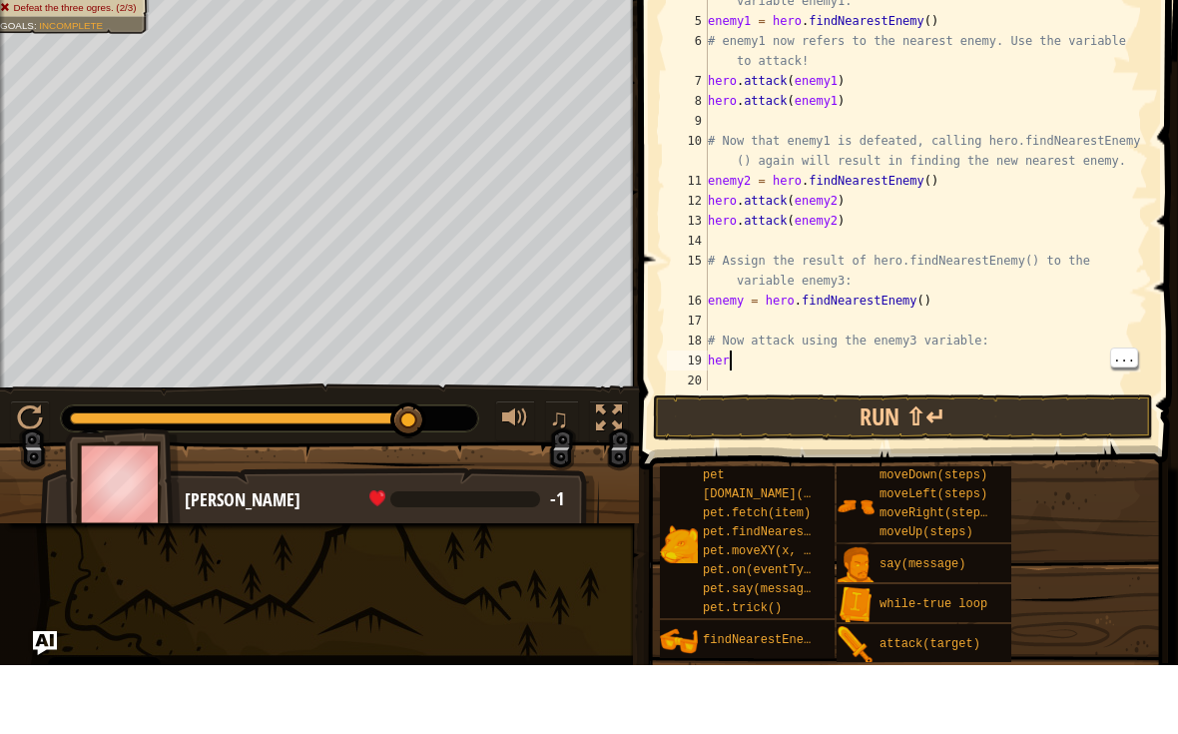
scroll to position [10, 1]
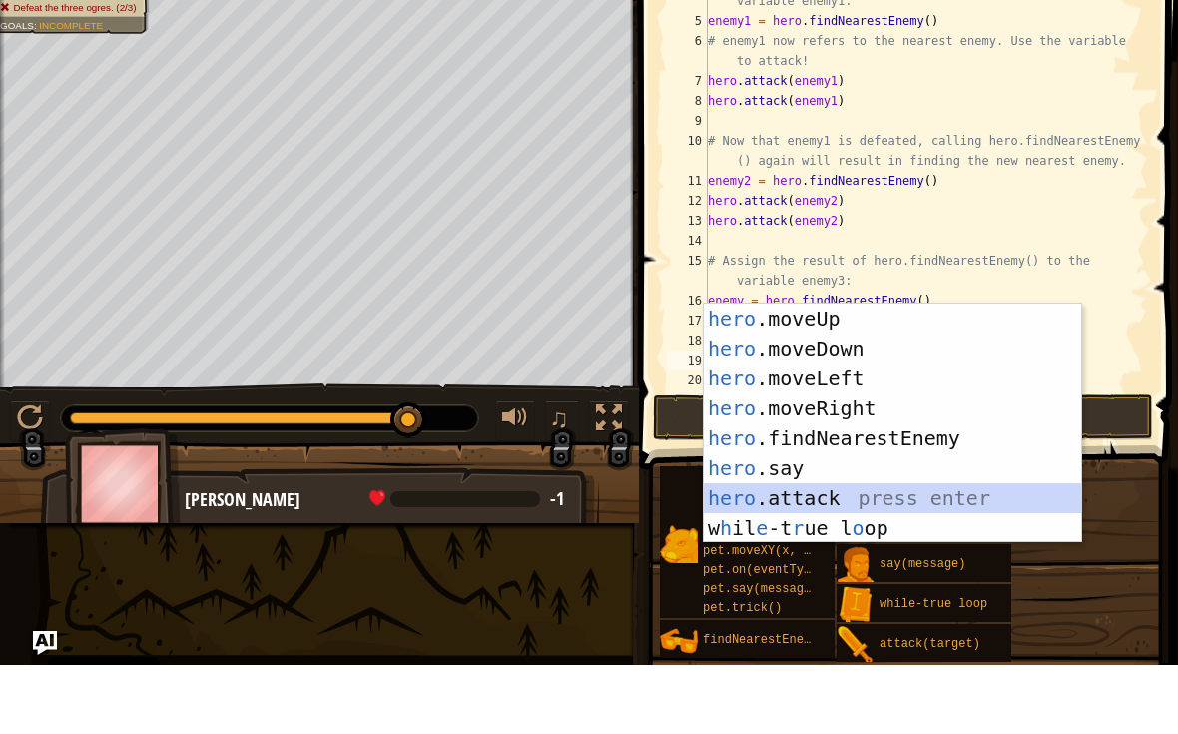
type textarea "hero.attack(enemy)"
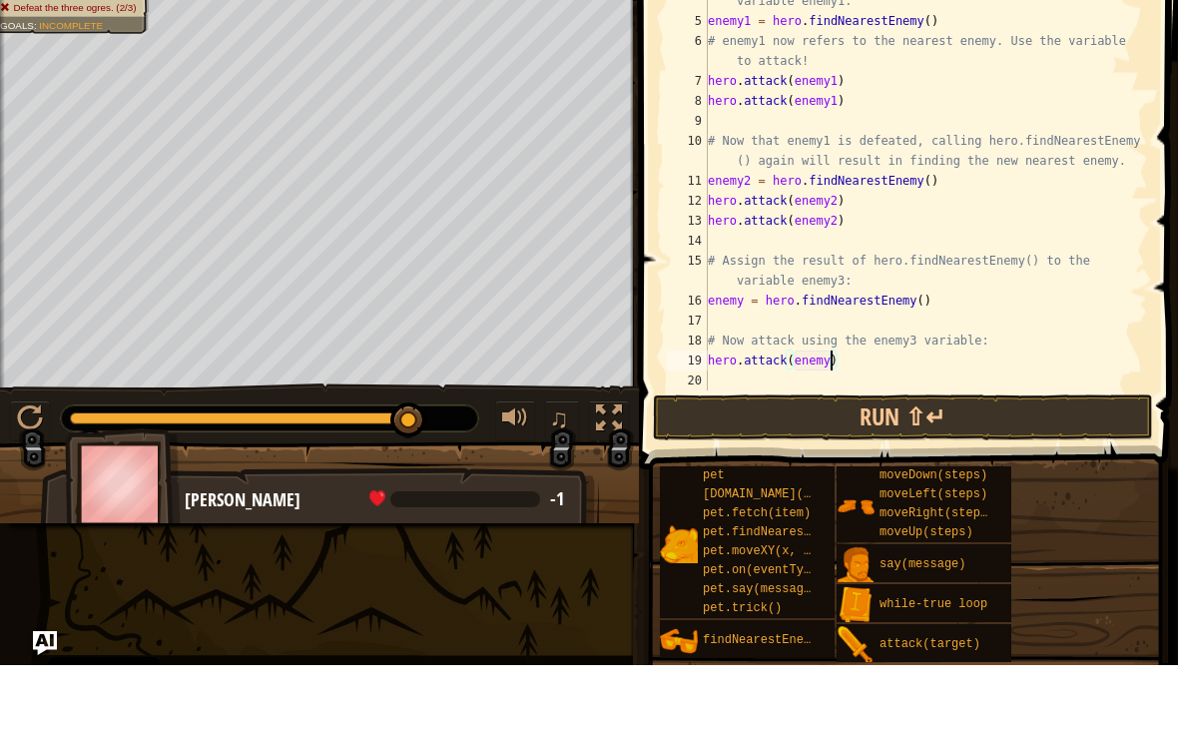
scroll to position [10, 0]
click at [1046, 463] on button "Run ⇧↵" at bounding box center [903, 486] width 500 height 46
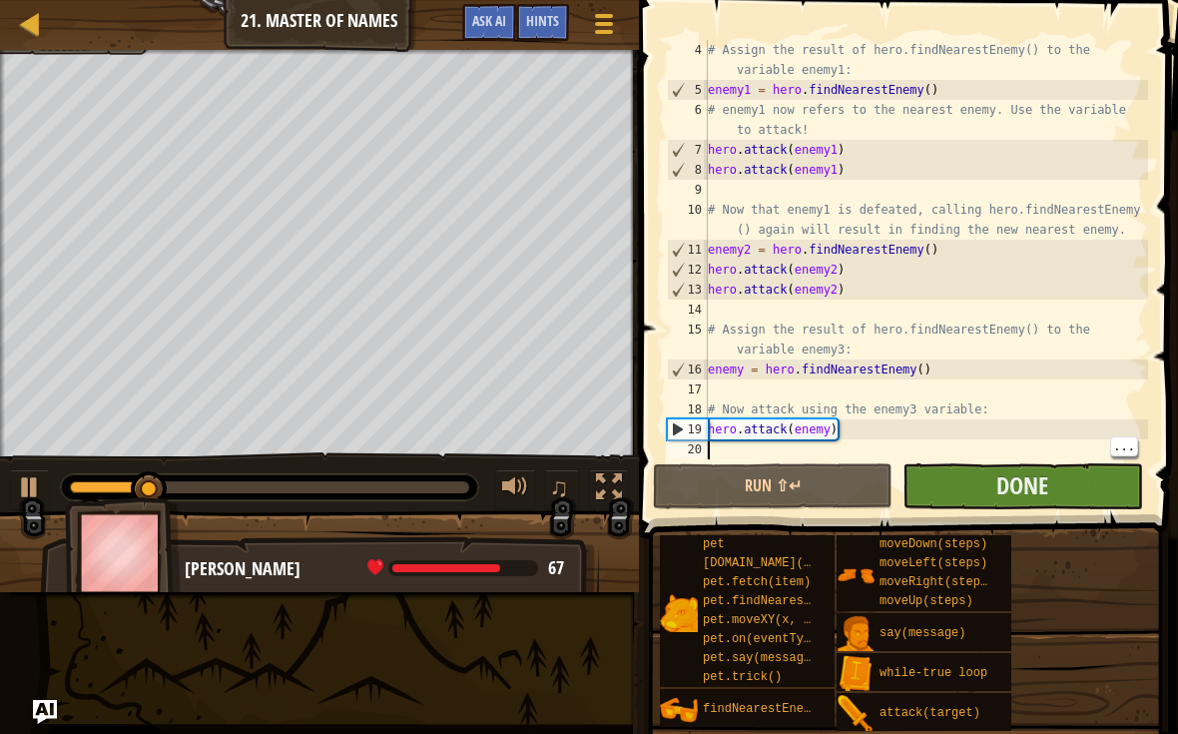
click at [1054, 490] on button "Done" at bounding box center [1022, 486] width 240 height 46
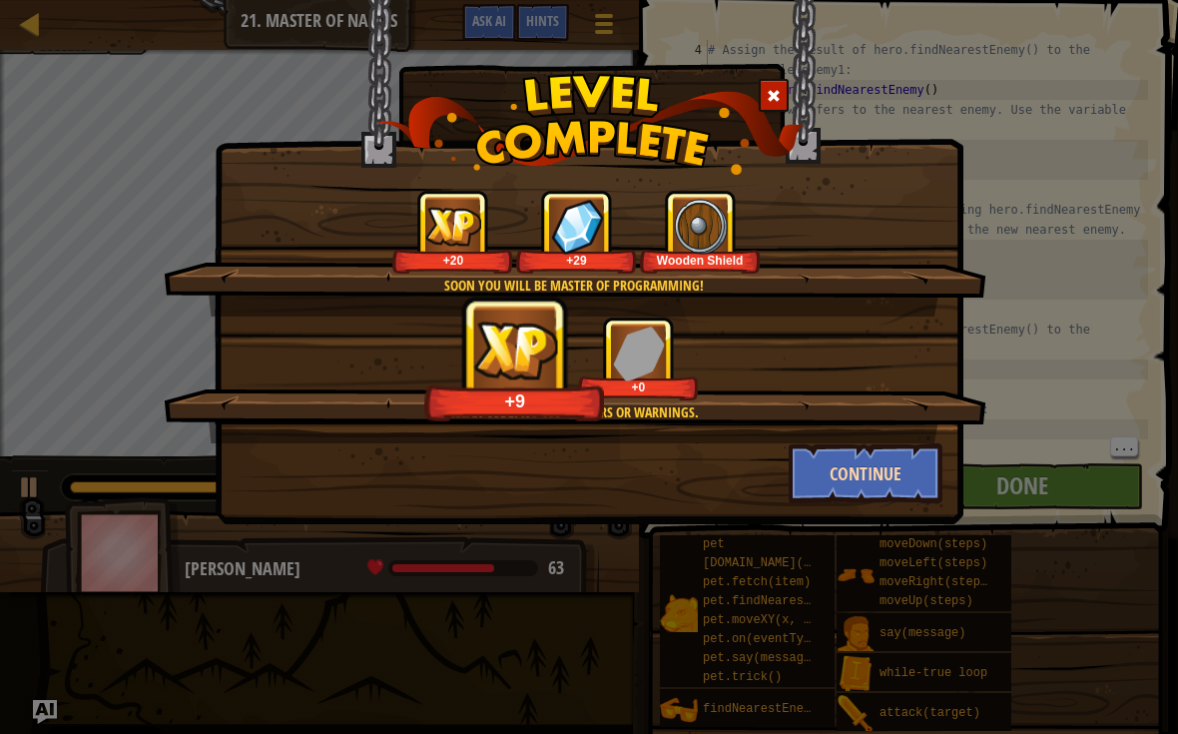
click at [891, 471] on button "Continue" at bounding box center [866, 473] width 155 height 60
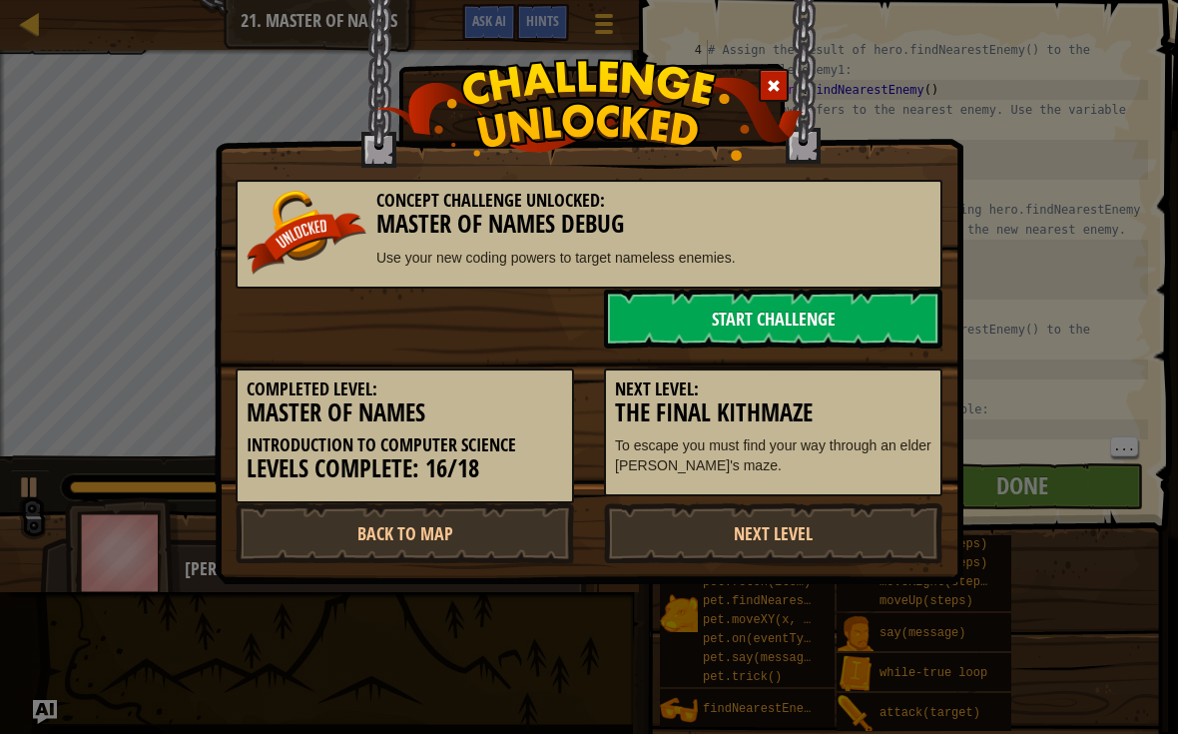
click at [883, 302] on link "Start Challenge" at bounding box center [773, 318] width 338 height 60
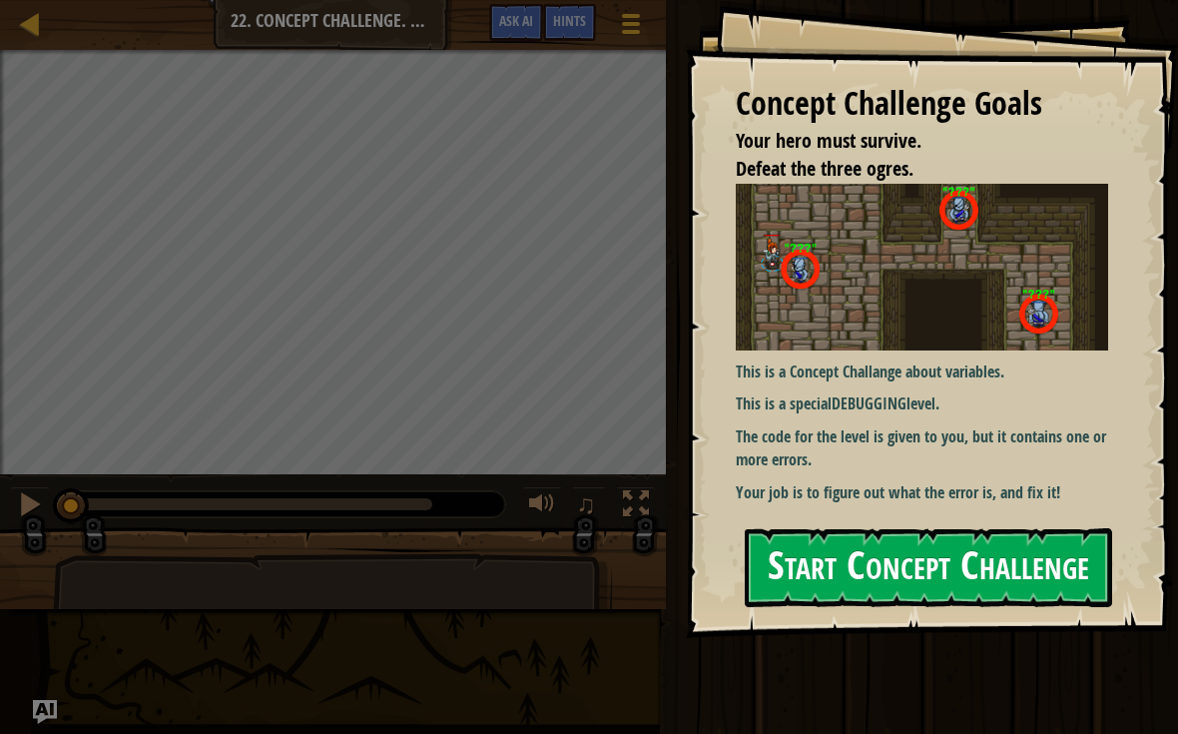
click at [978, 528] on button "Start Concept Challenge" at bounding box center [928, 567] width 367 height 79
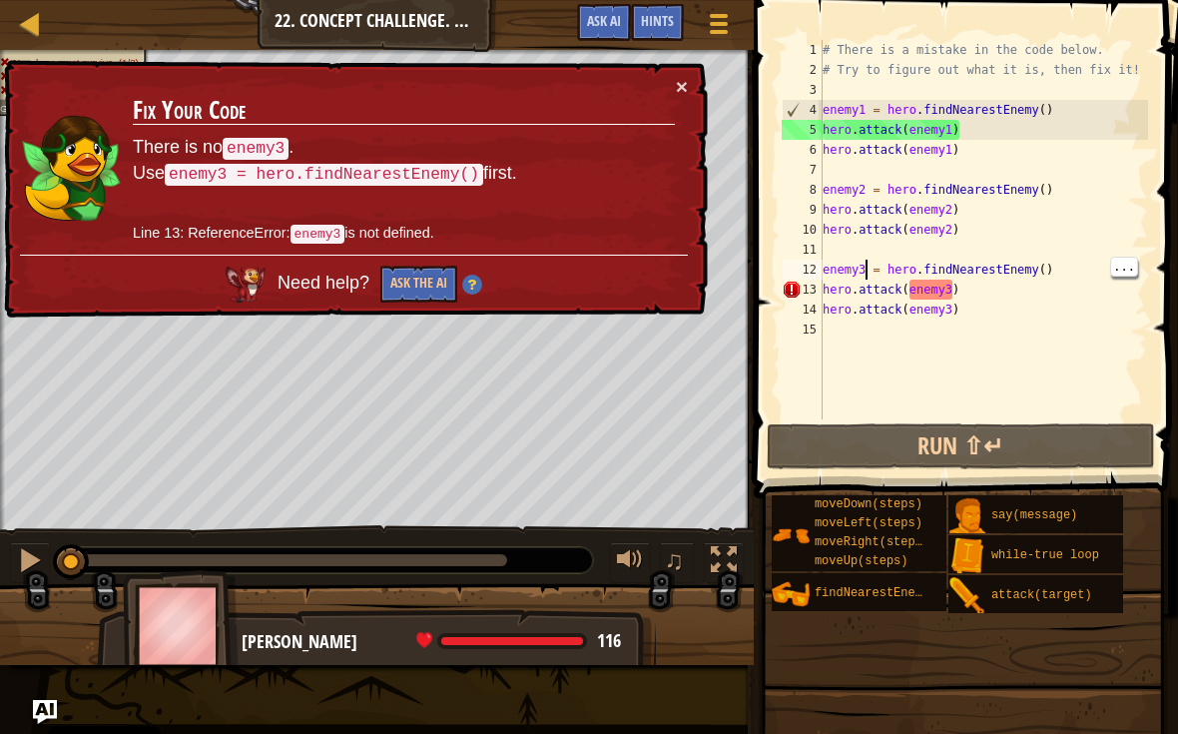
scroll to position [10, 4]
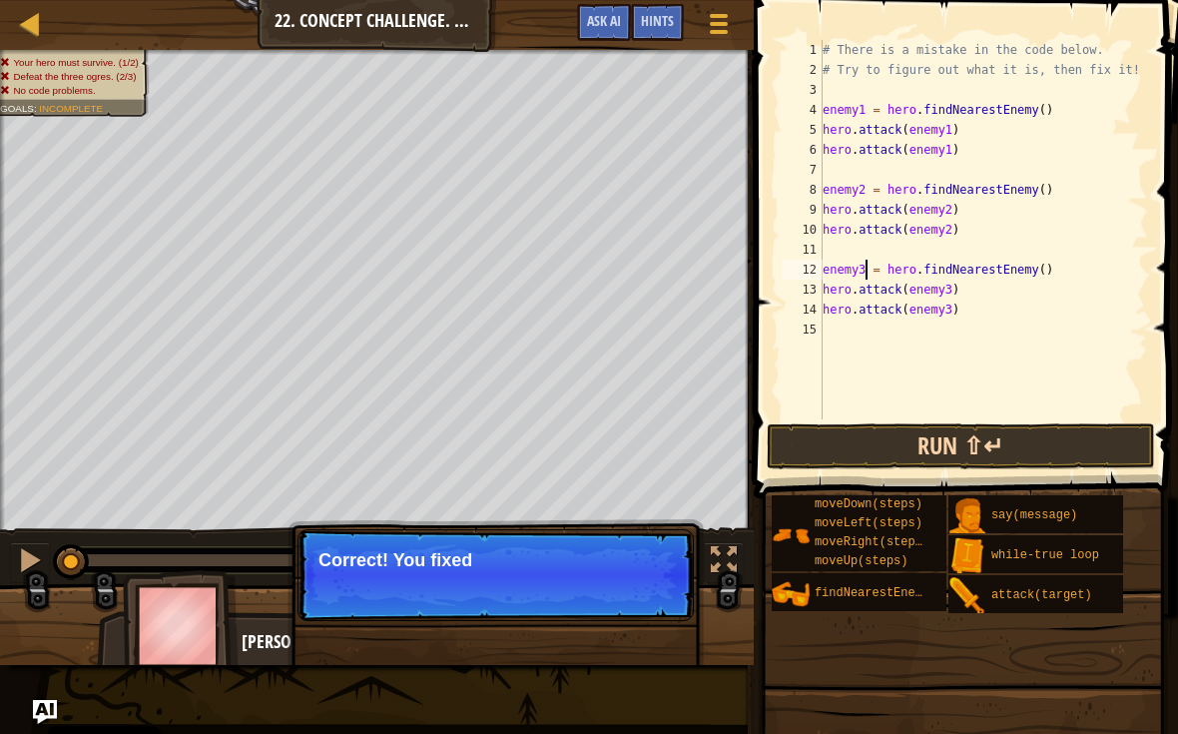
type textarea "enemy3 = hero.findNearestEnemy()"
click at [1044, 447] on button "Run ⇧↵" at bounding box center [961, 446] width 388 height 46
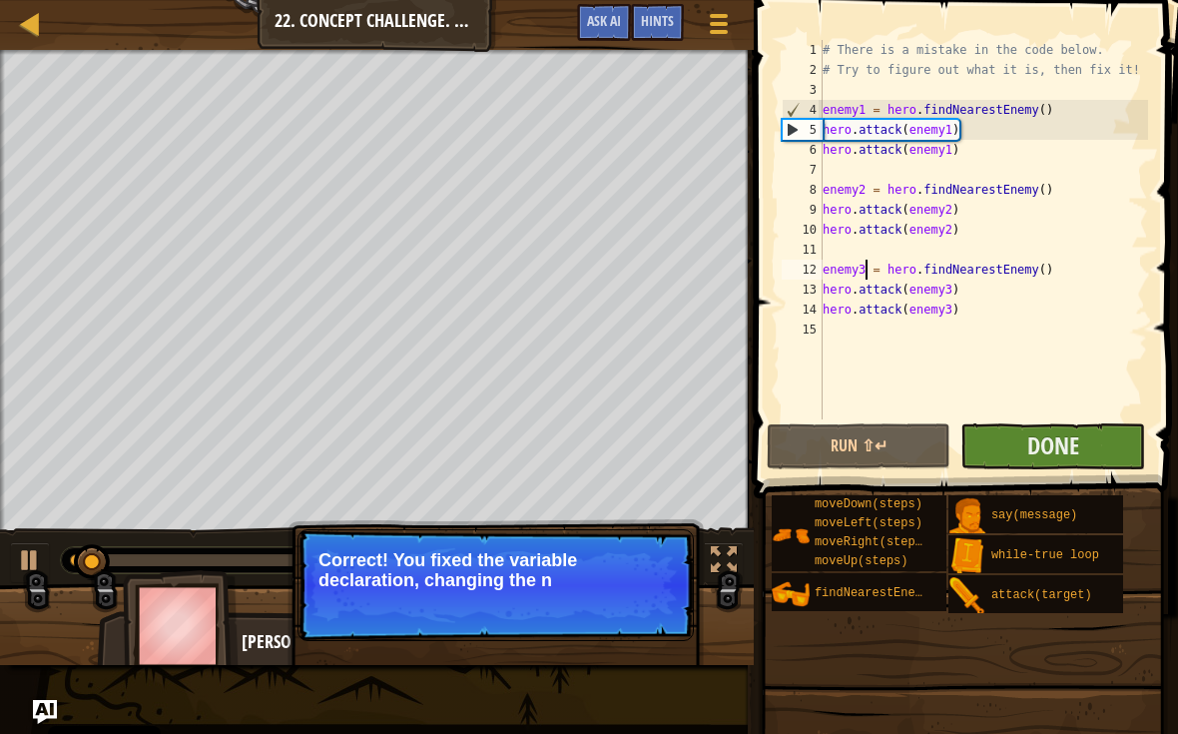
click at [1080, 441] on button "Done" at bounding box center [1052, 446] width 185 height 46
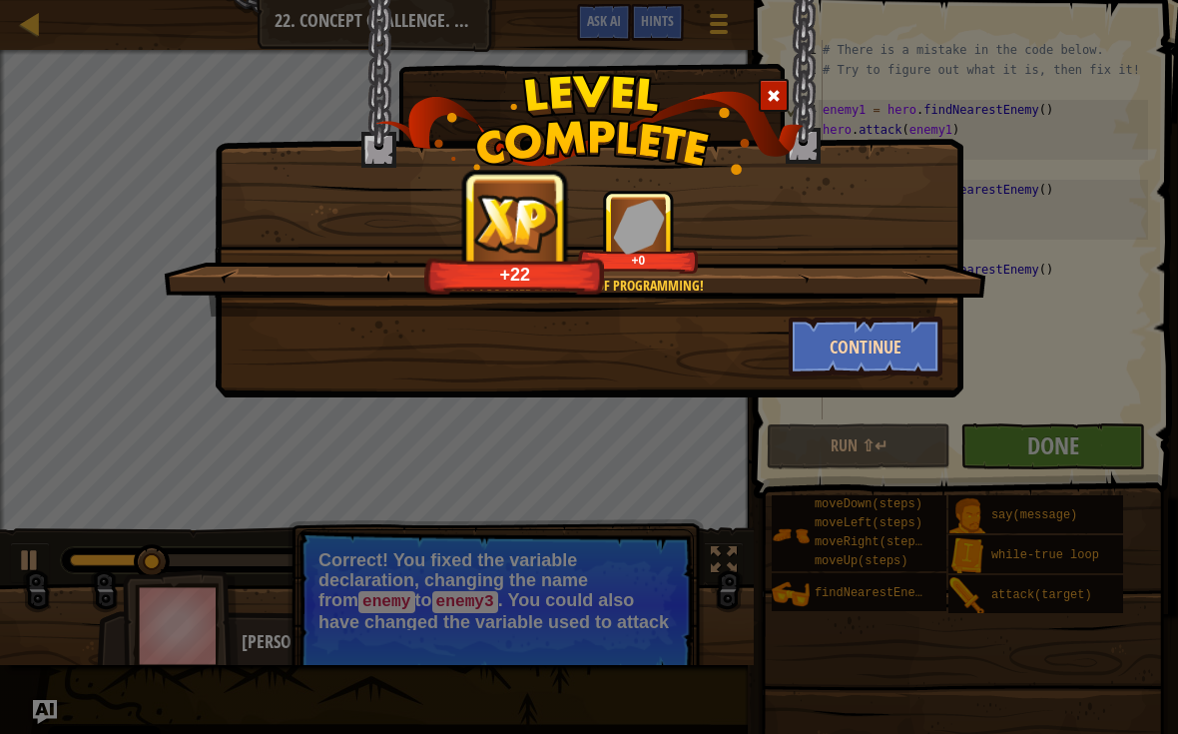
click at [896, 338] on button "Continue" at bounding box center [866, 346] width 155 height 60
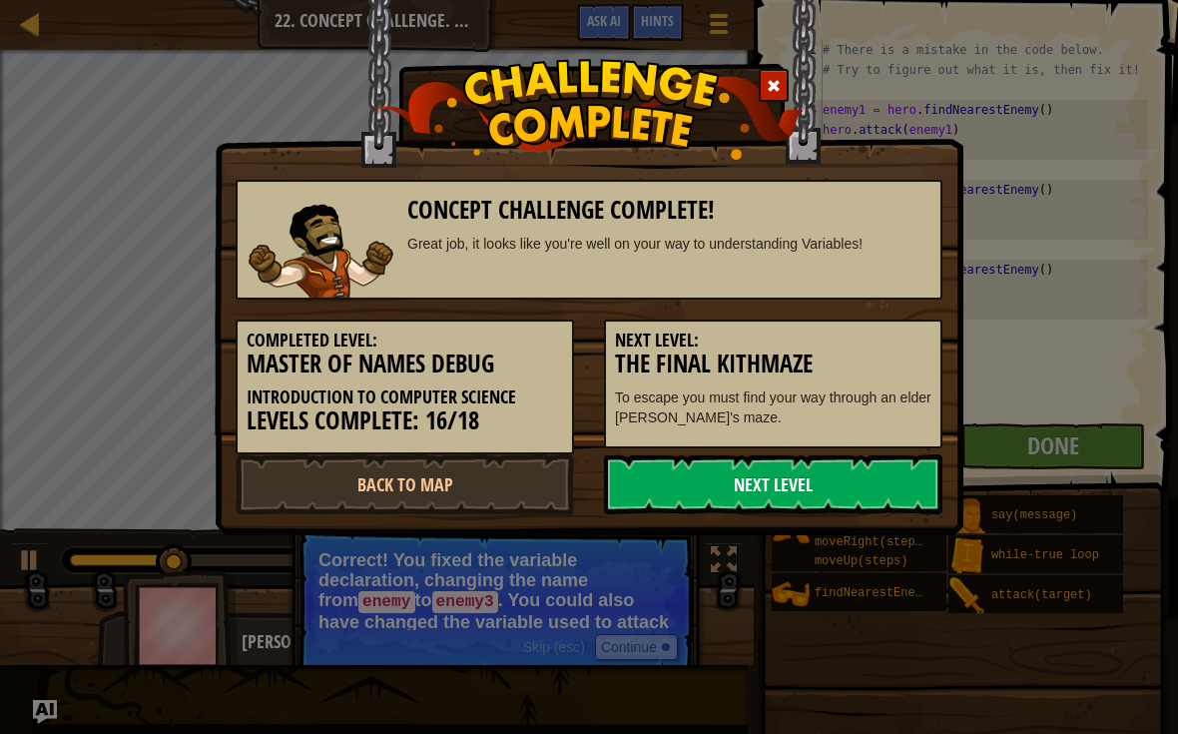
click at [878, 491] on link "Next Level" at bounding box center [773, 484] width 338 height 60
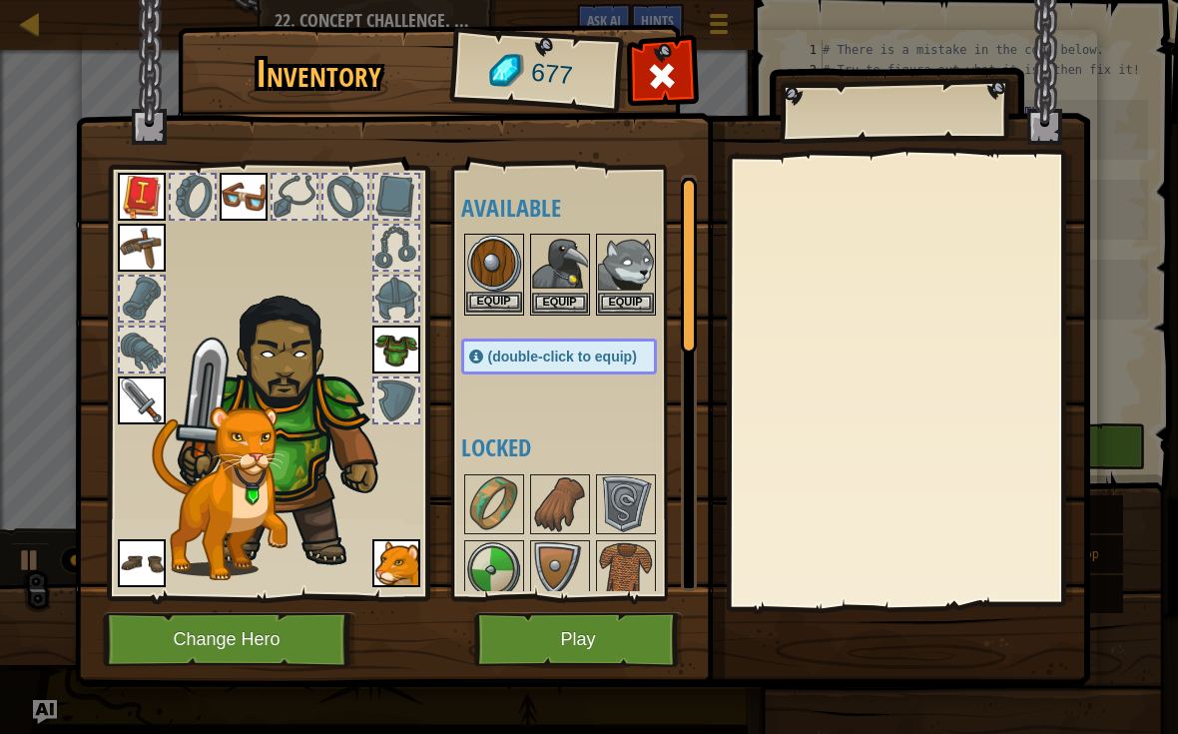
click at [509, 291] on button "Equip" at bounding box center [494, 301] width 56 height 21
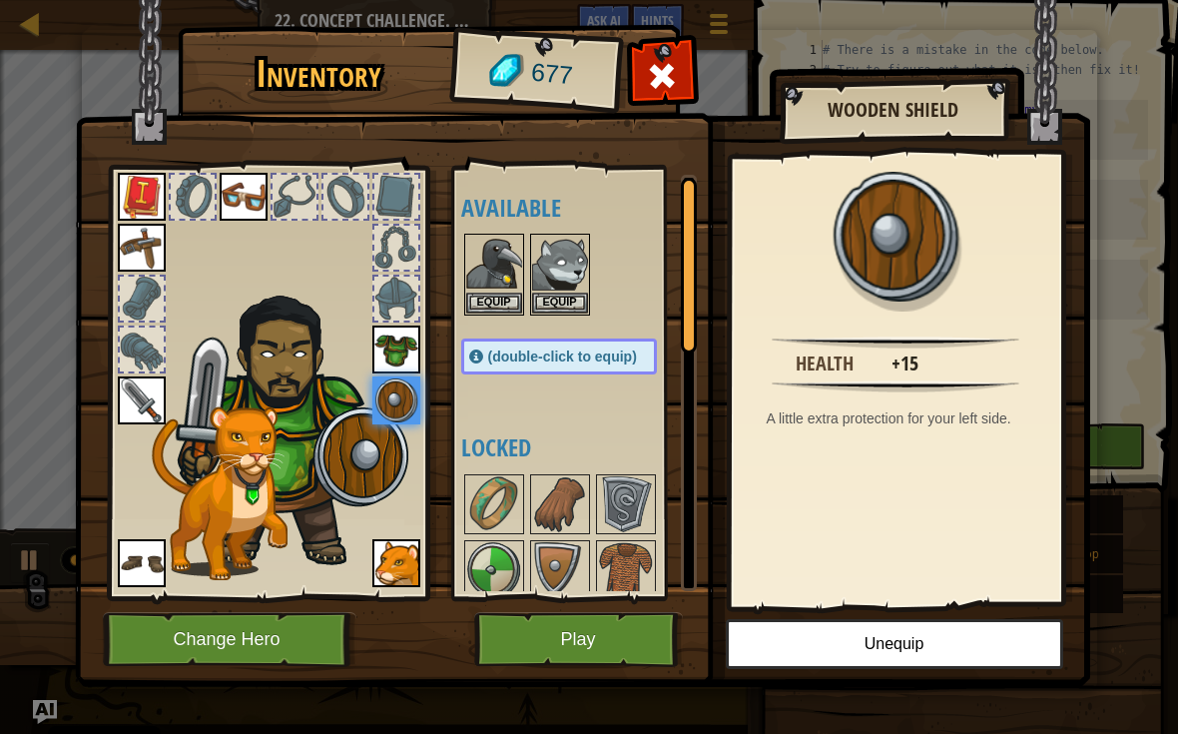
click at [611, 658] on button "Play" at bounding box center [578, 639] width 209 height 55
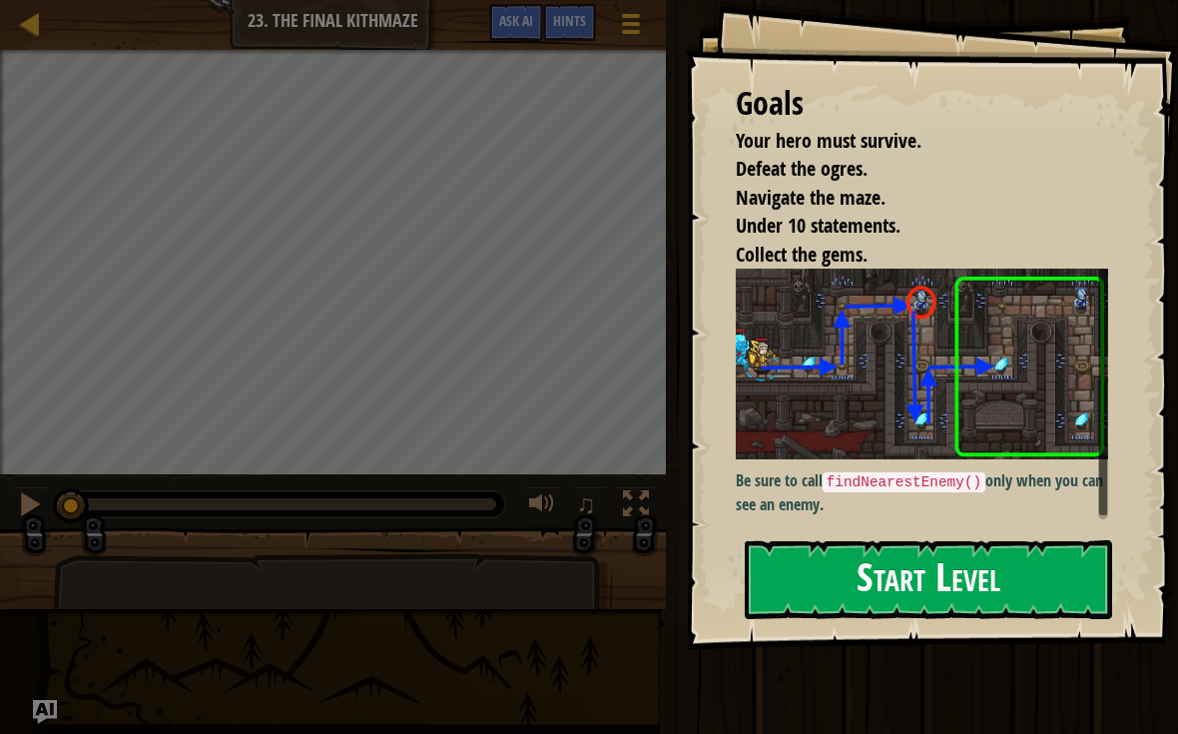
click at [944, 547] on button "Start Level" at bounding box center [928, 579] width 367 height 79
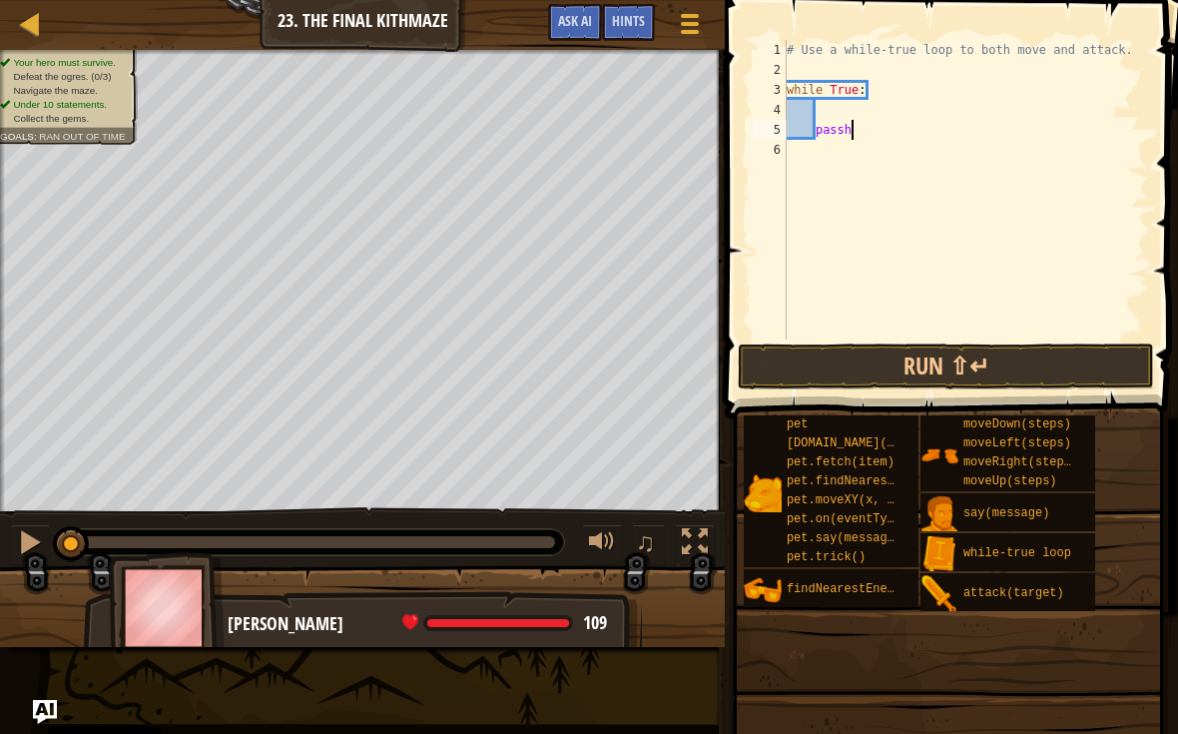
scroll to position [10, 4]
type textarea "p"
type textarea "he"
type textarea "hero"
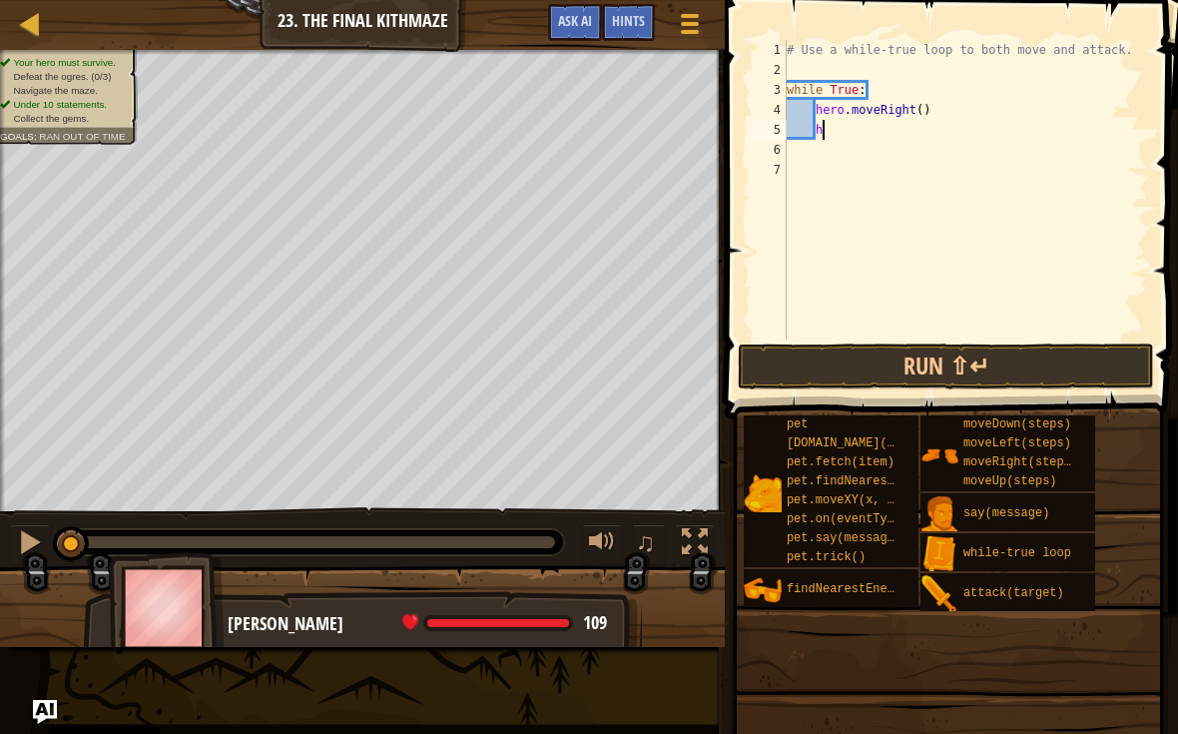
scroll to position [10, 3]
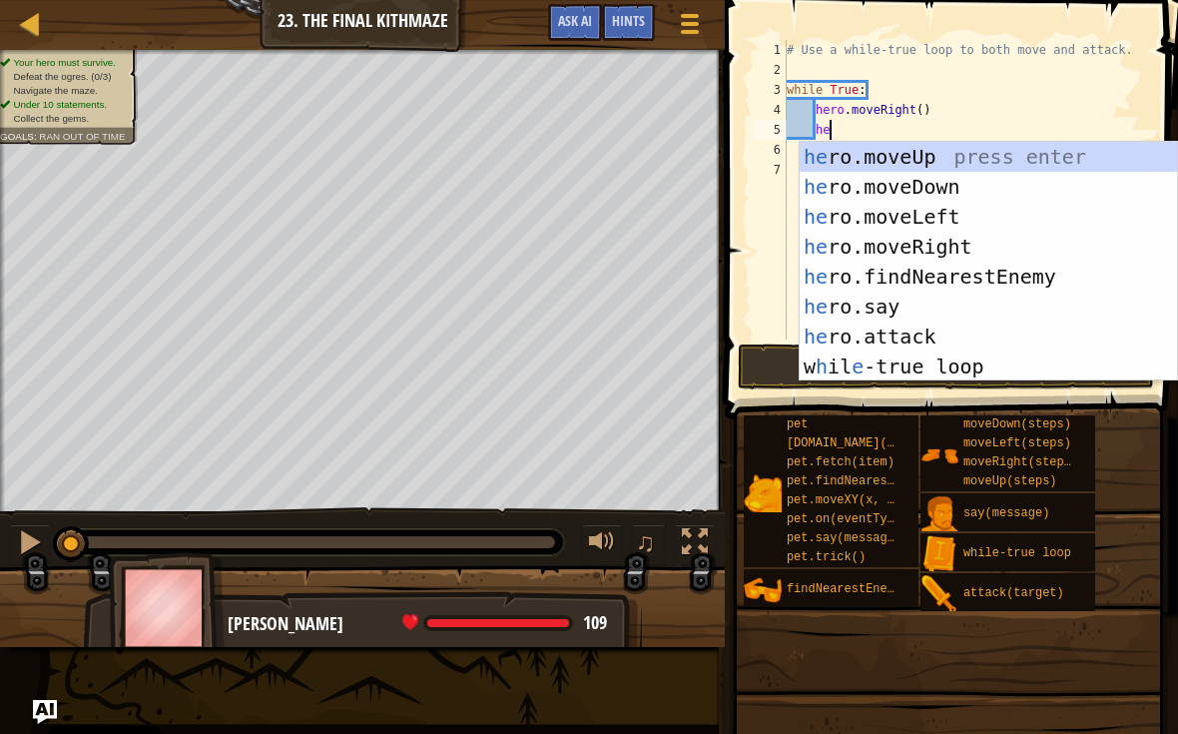
click at [906, 671] on span at bounding box center [948, 689] width 439 height 591
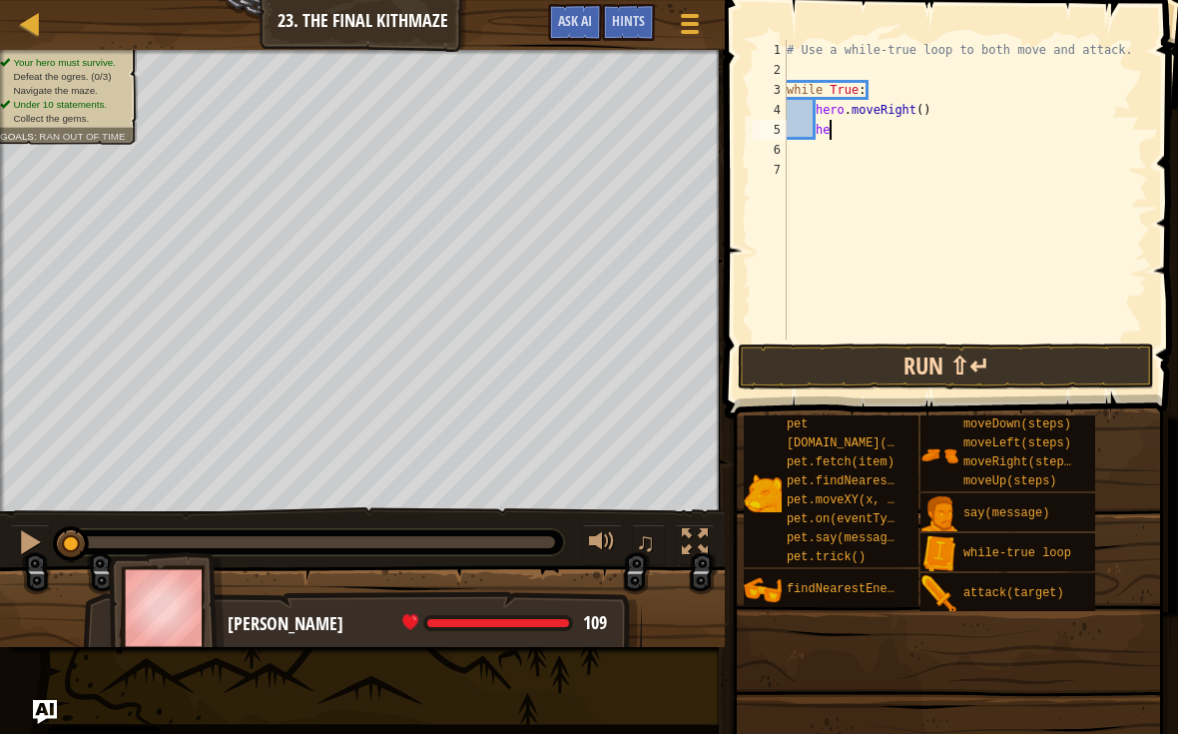
click at [1029, 376] on button "Run ⇧↵" at bounding box center [946, 366] width 416 height 46
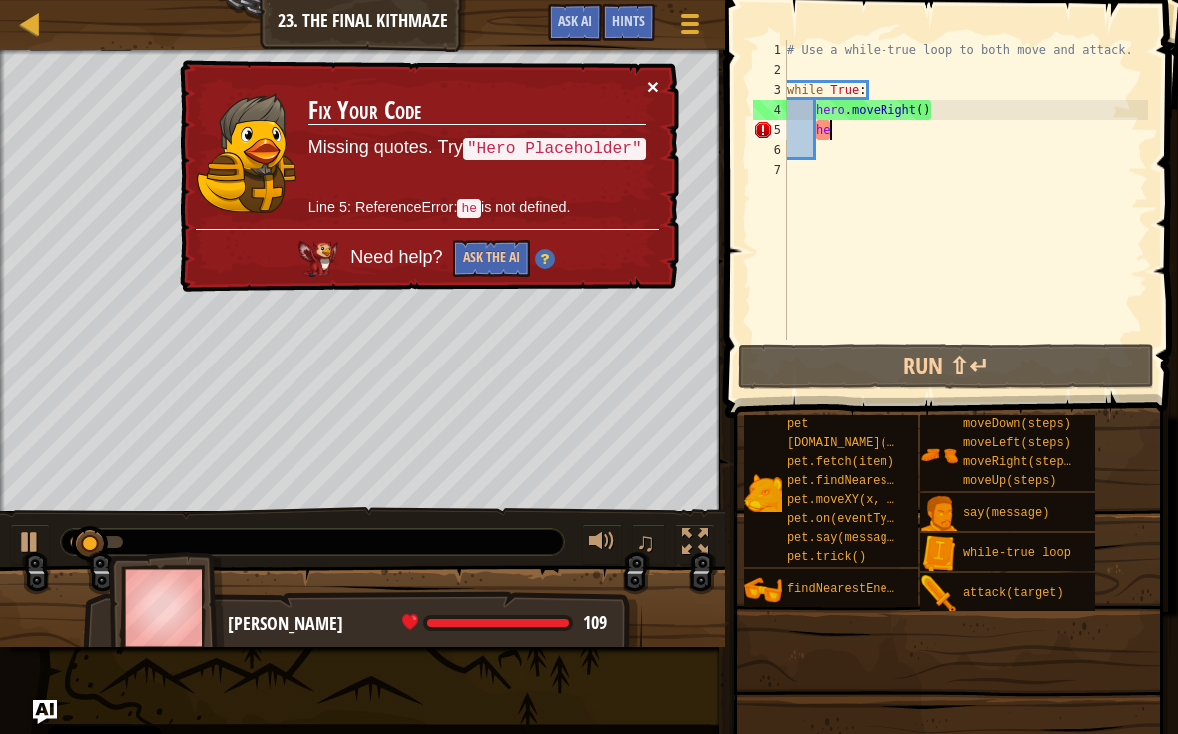
click at [647, 90] on button "×" at bounding box center [653, 86] width 12 height 21
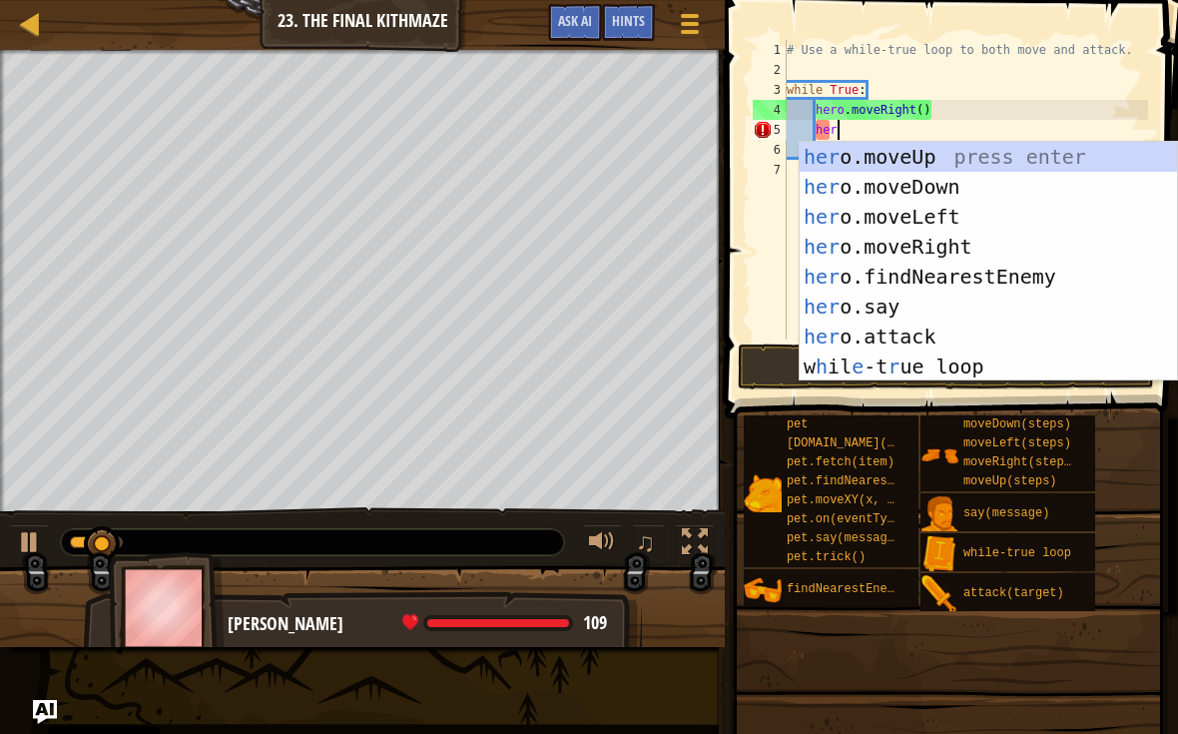
scroll to position [10, 4]
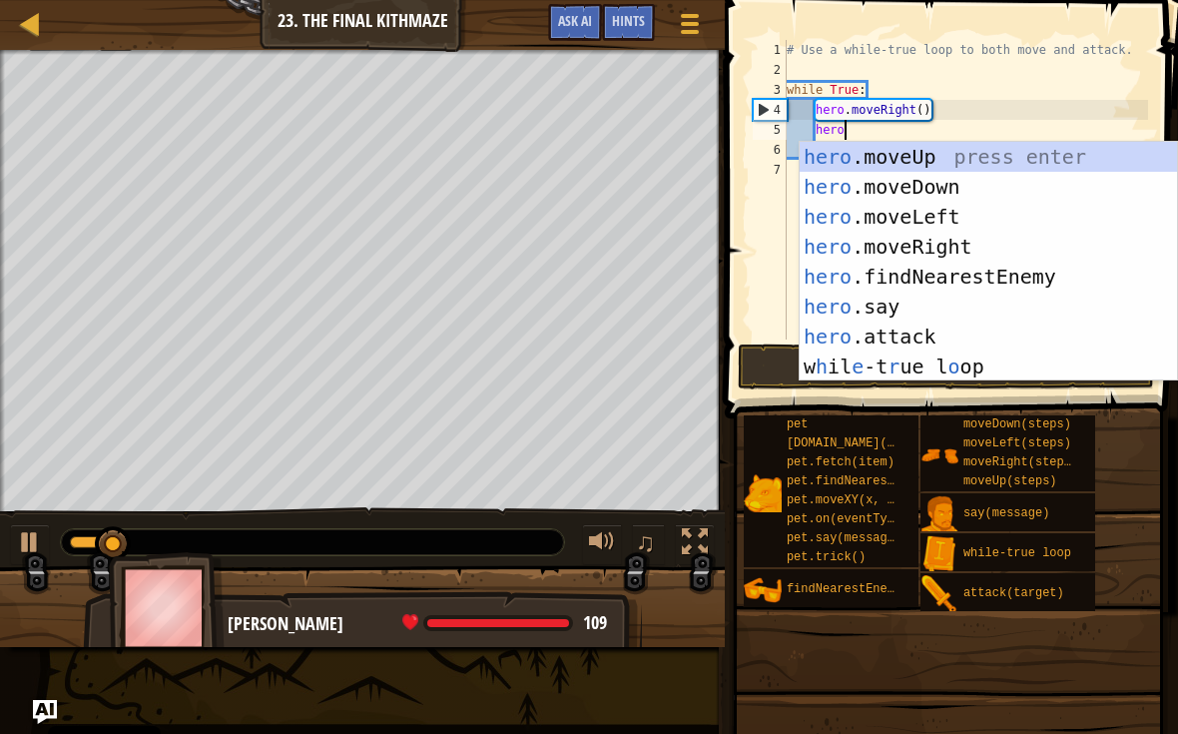
type textarea "hero."
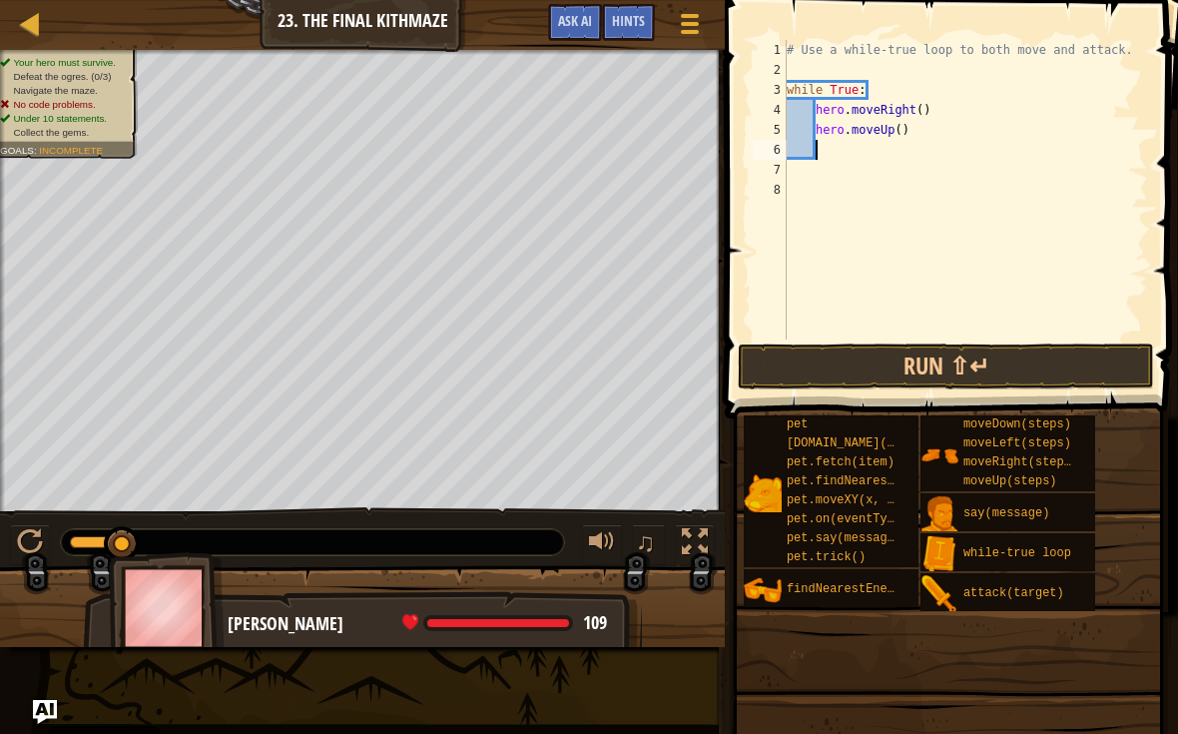
type textarea "h"
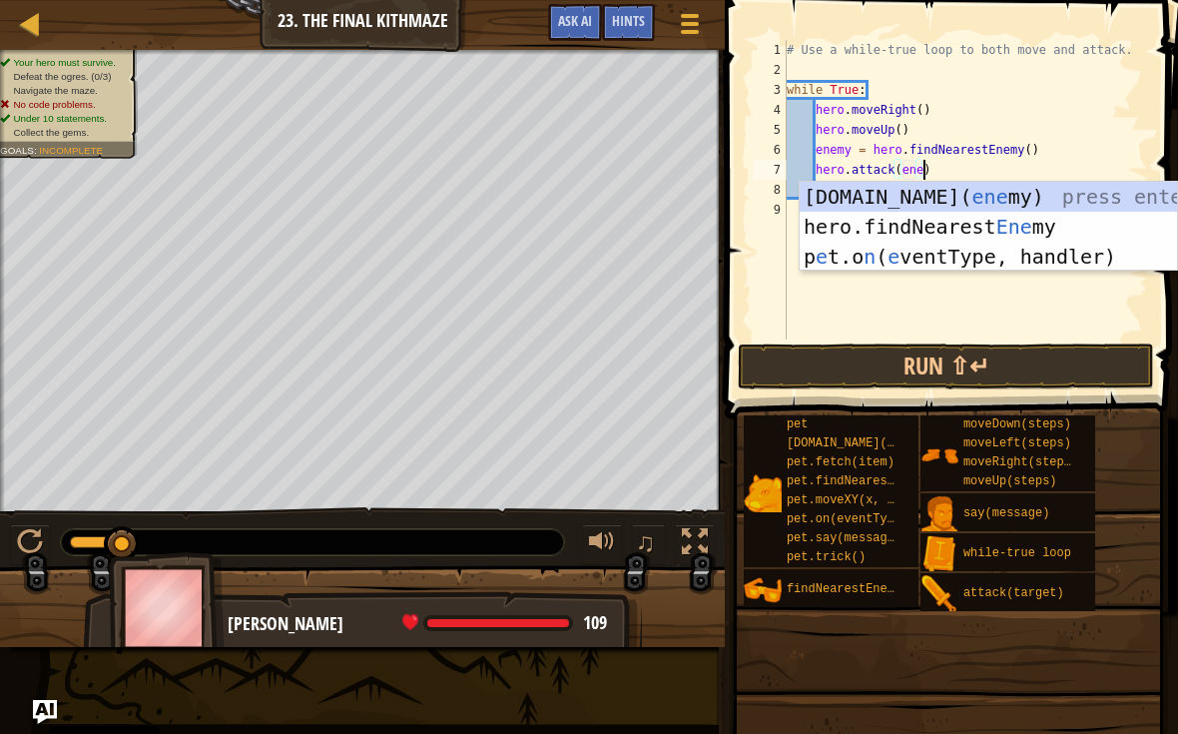
scroll to position [10, 12]
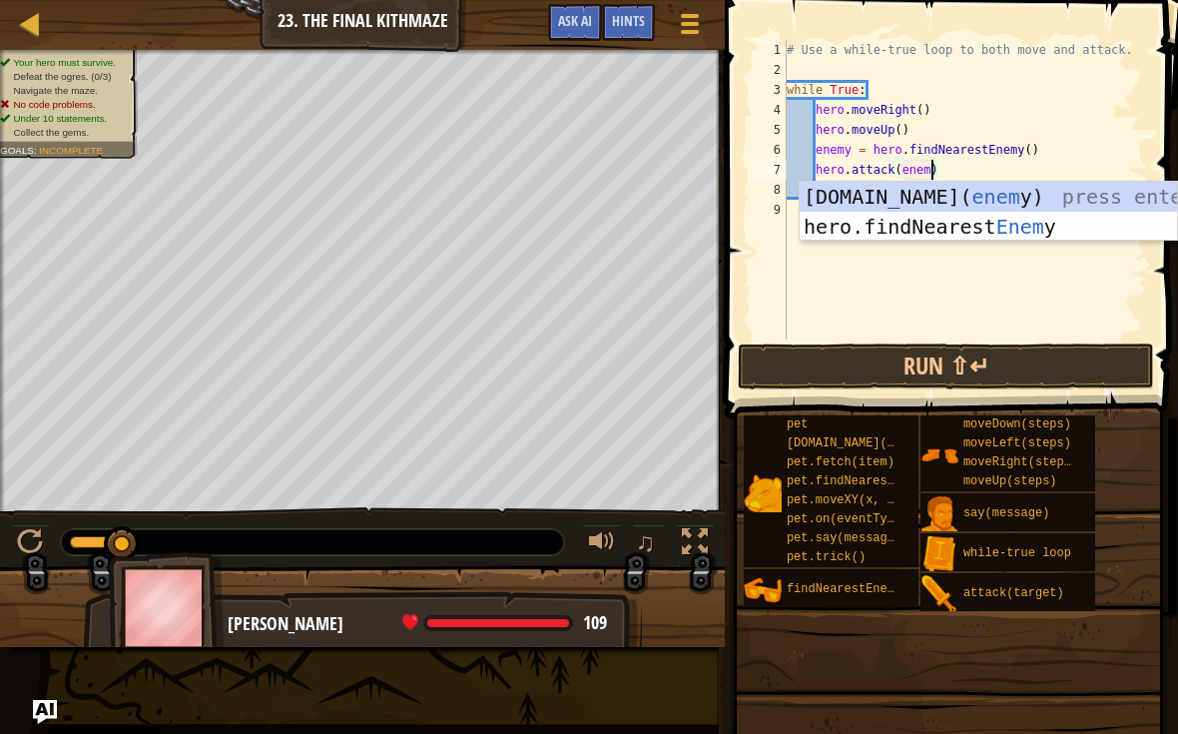
type textarea "hero.attack(enemy)"
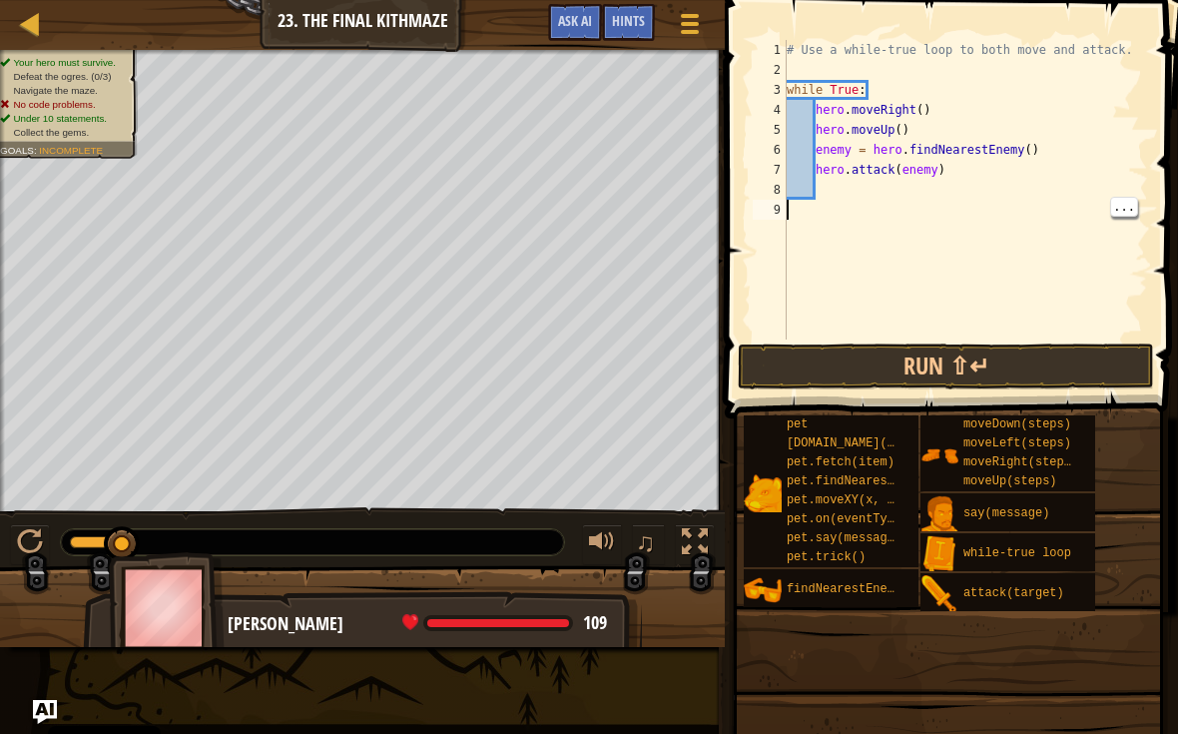
type textarea "hero.attack(enemy)"
click at [915, 179] on div "# Use a while-true loop to both move and attack. while True : hero . moveRight …" at bounding box center [965, 209] width 365 height 339
click at [840, 188] on div "# Use a while-true loop to both move and attack. while True : hero . moveRight …" at bounding box center [965, 209] width 365 height 339
type textarea "H"
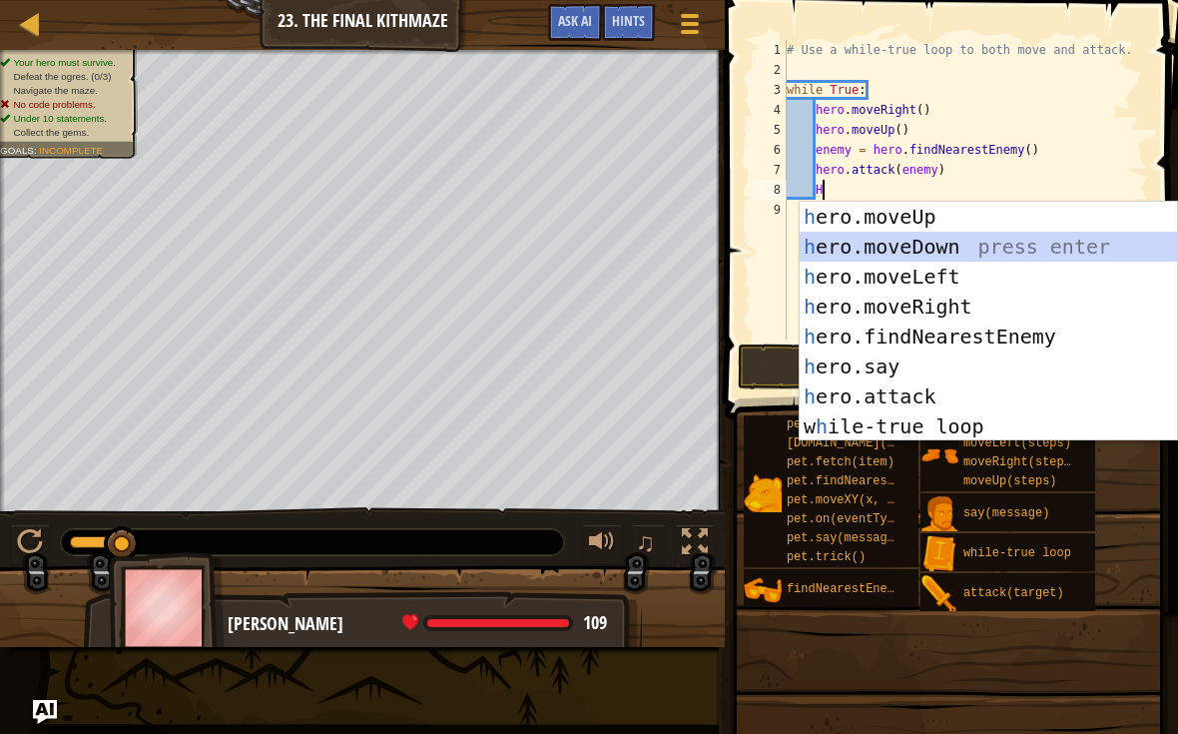
scroll to position [10, 1]
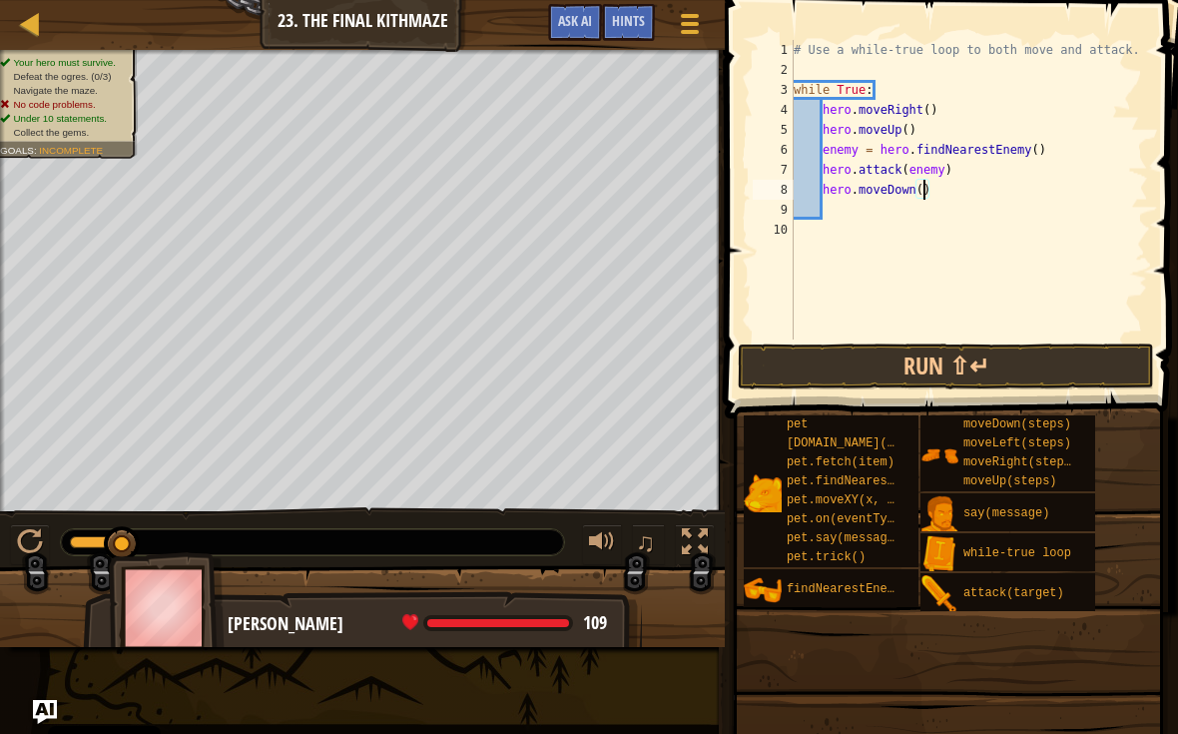
type textarea "hero.moveDown(2)"
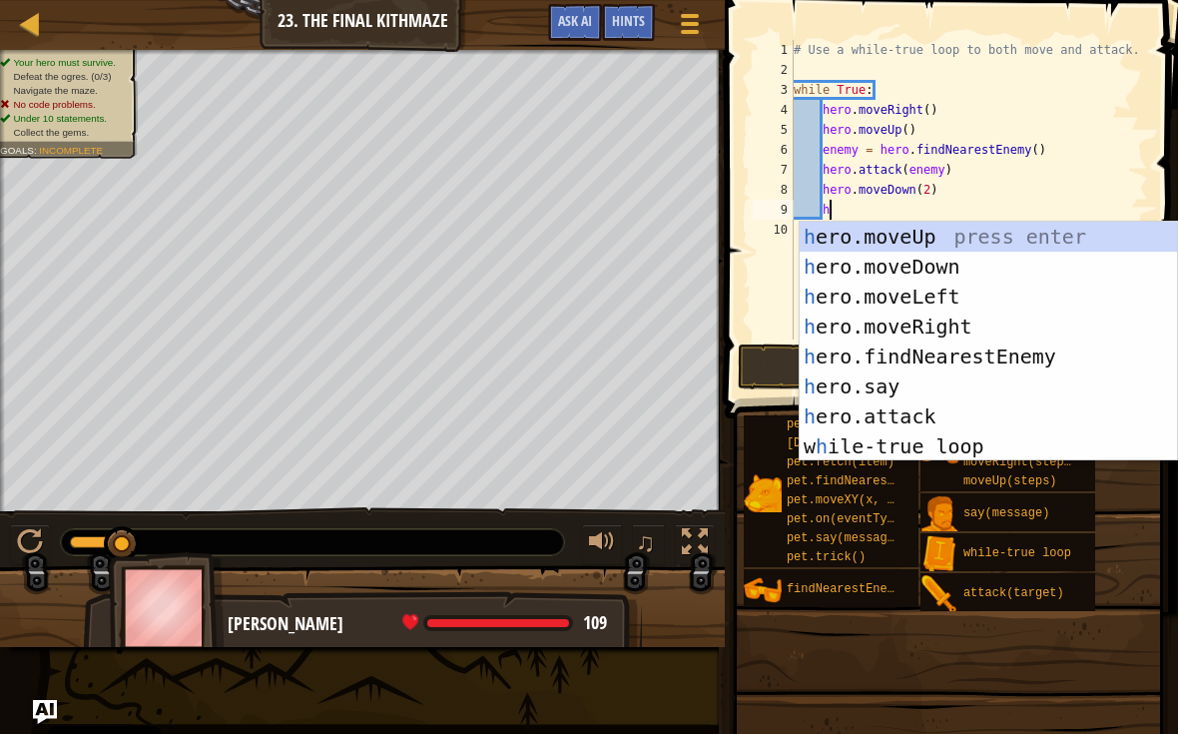
type textarea "he"
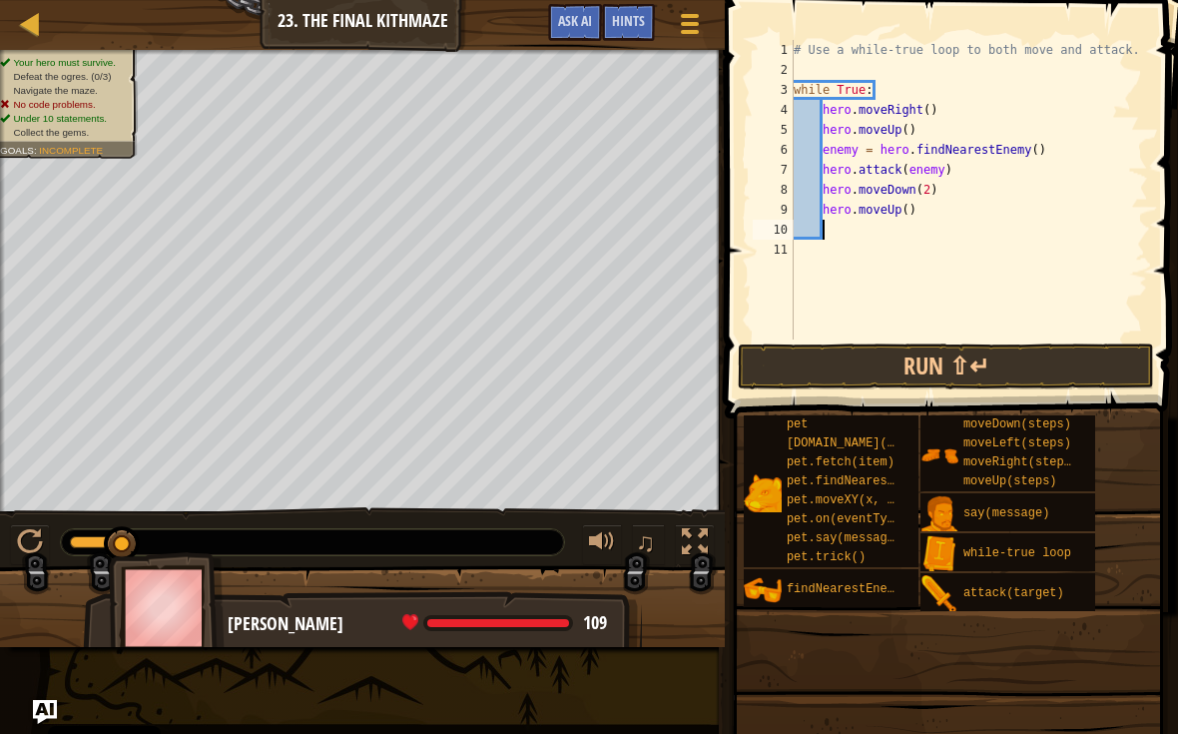
scroll to position [10, 0]
click at [1094, 354] on button "Run ⇧↵" at bounding box center [946, 366] width 416 height 46
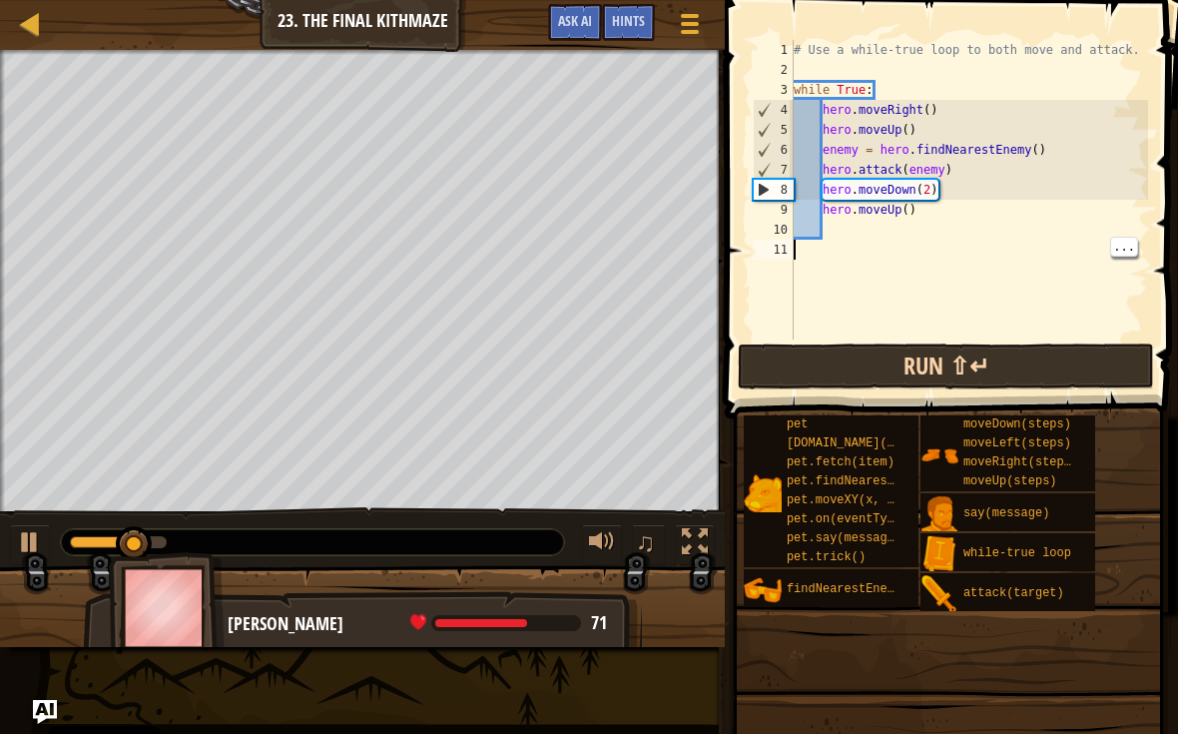
type textarea "hero.attack(enemy)"
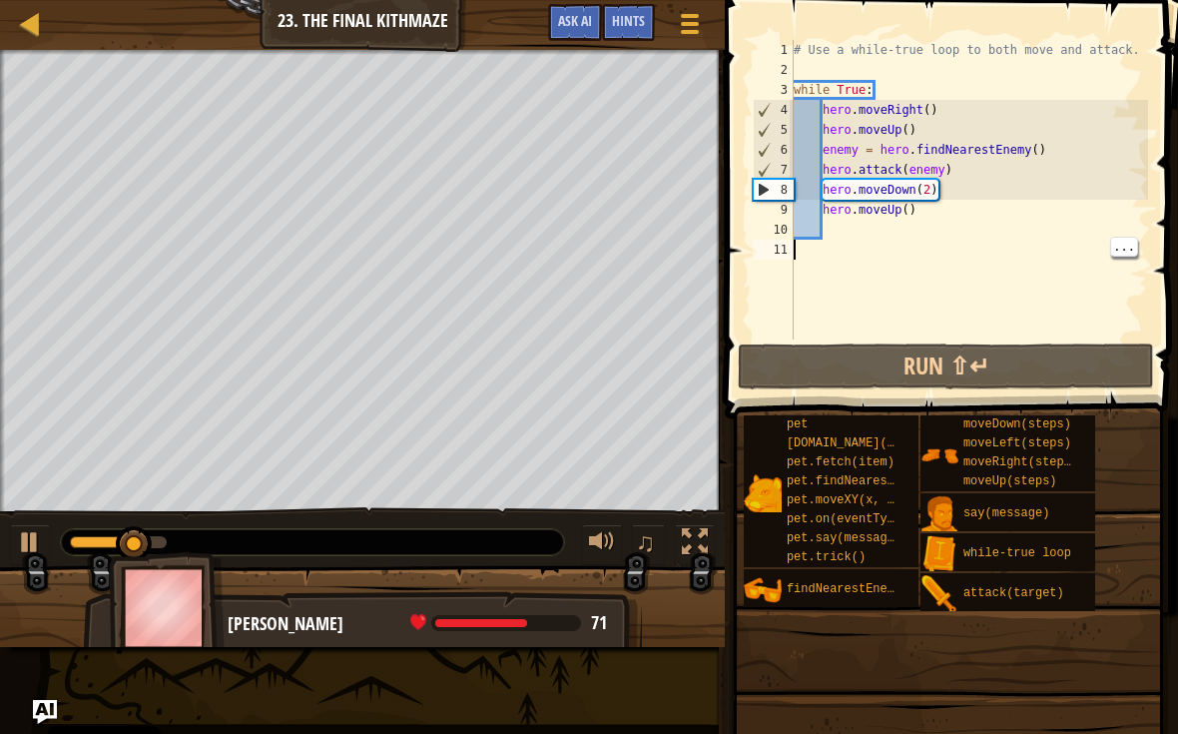
click at [949, 171] on div "# Use a while-true loop to both move and attack. while True : hero . moveRight …" at bounding box center [969, 209] width 359 height 339
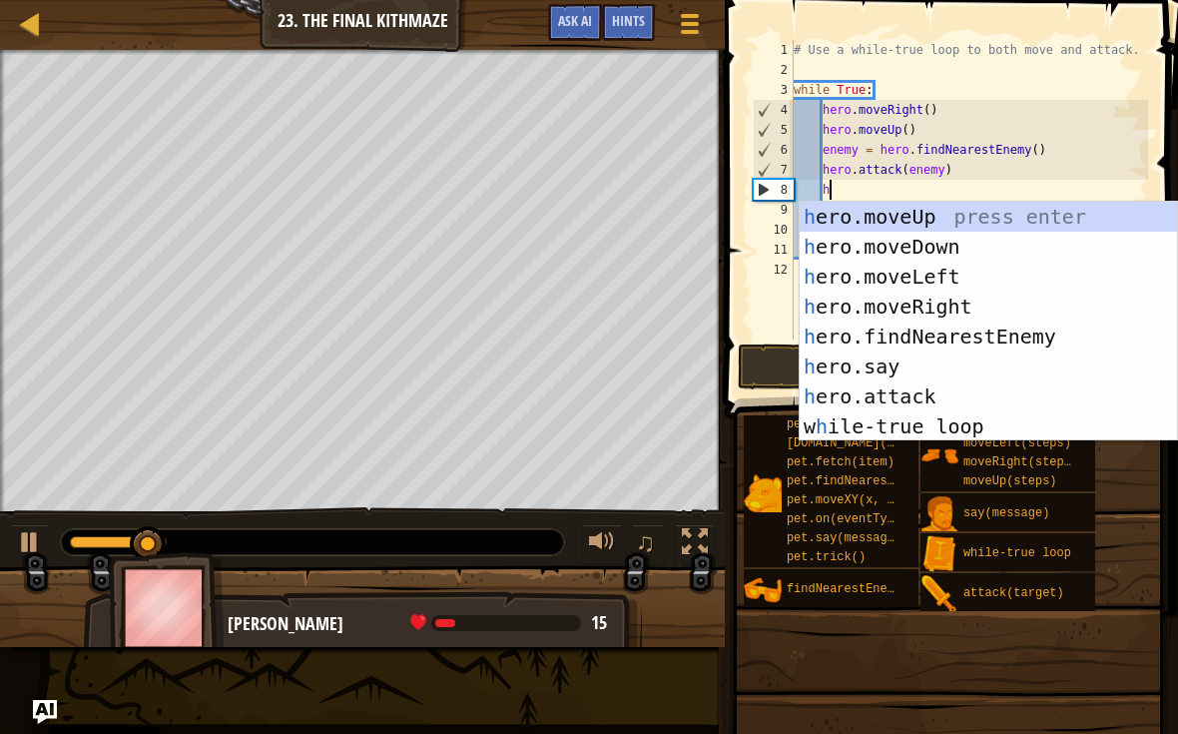
scroll to position [10, 3]
type textarea "he"
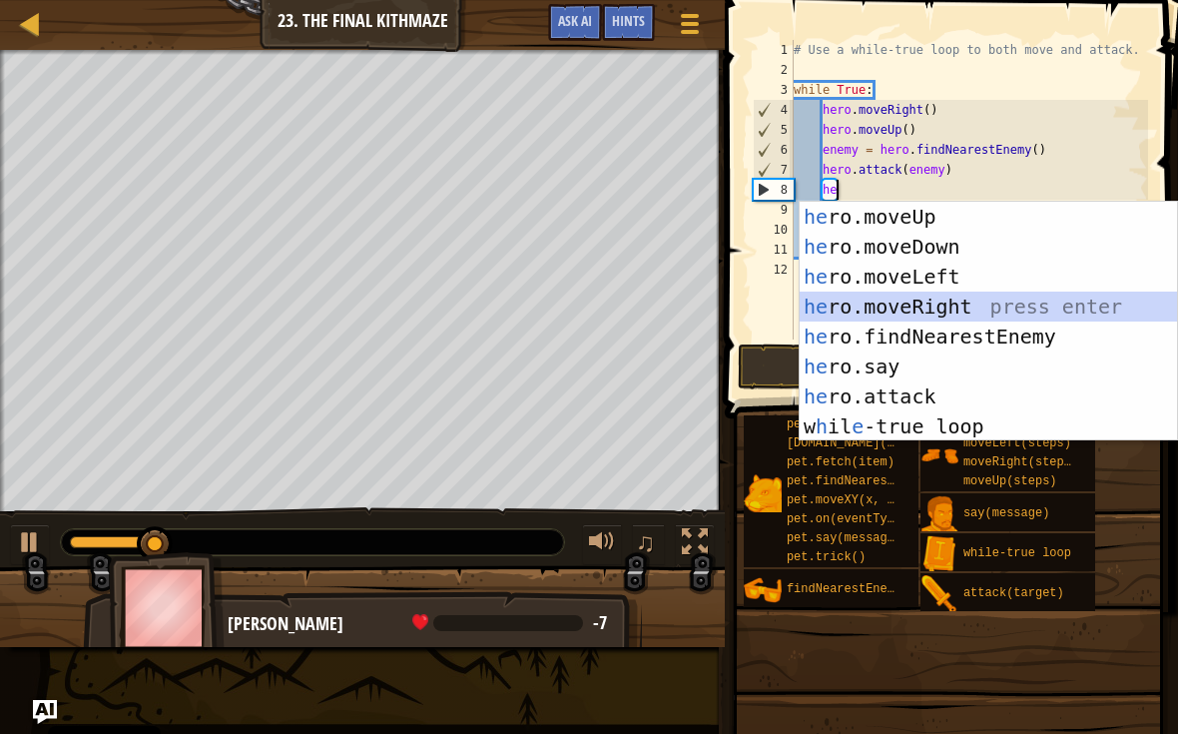
scroll to position [10, 1]
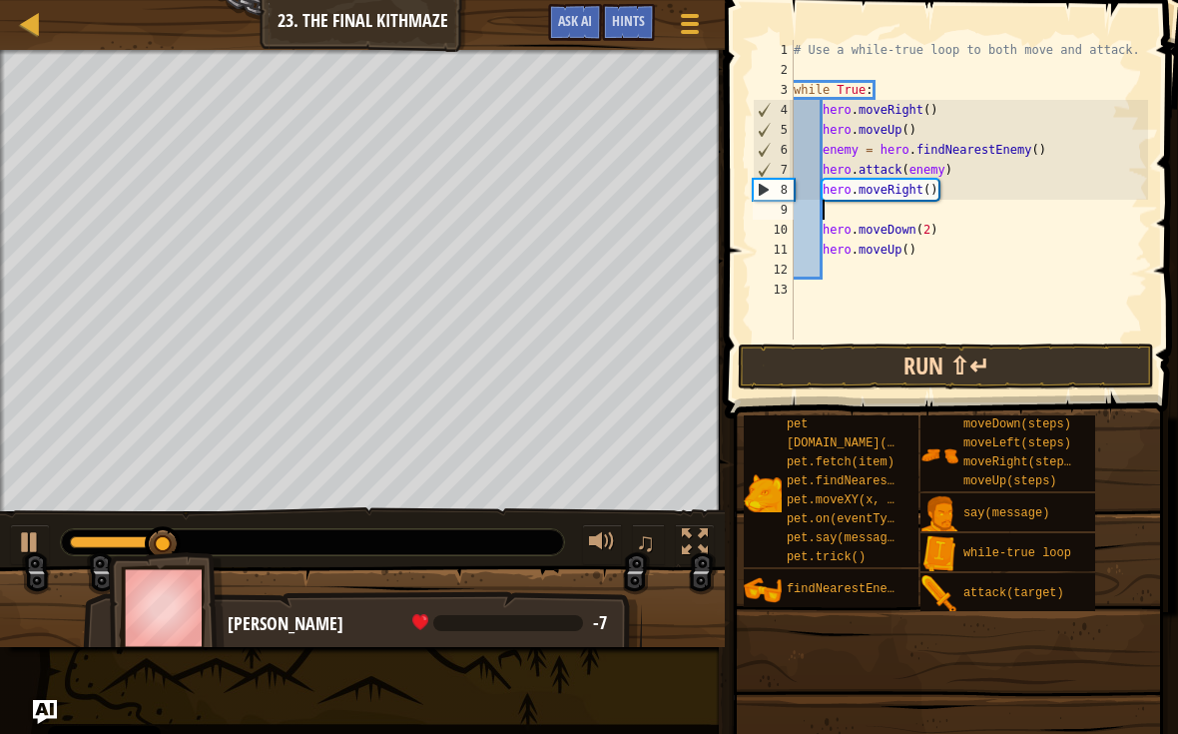
click at [1063, 373] on button "Run ⇧↵" at bounding box center [946, 366] width 416 height 46
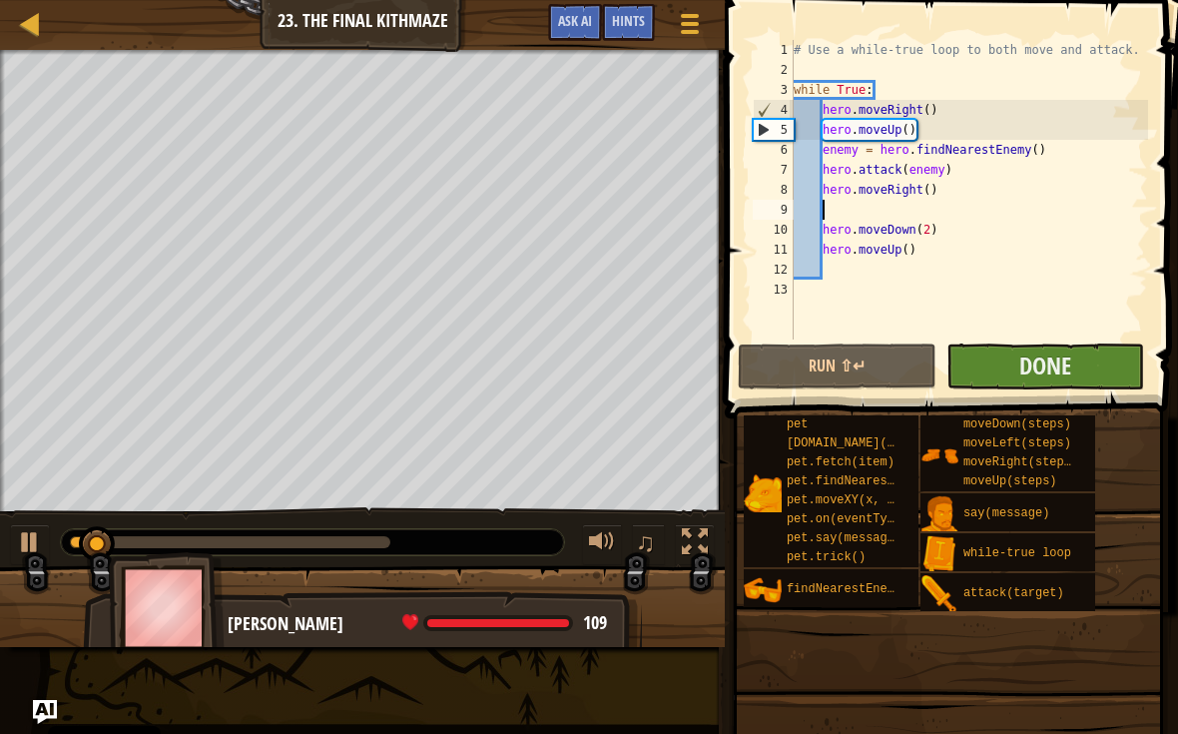
click at [1080, 370] on button "Done" at bounding box center [1045, 366] width 198 height 46
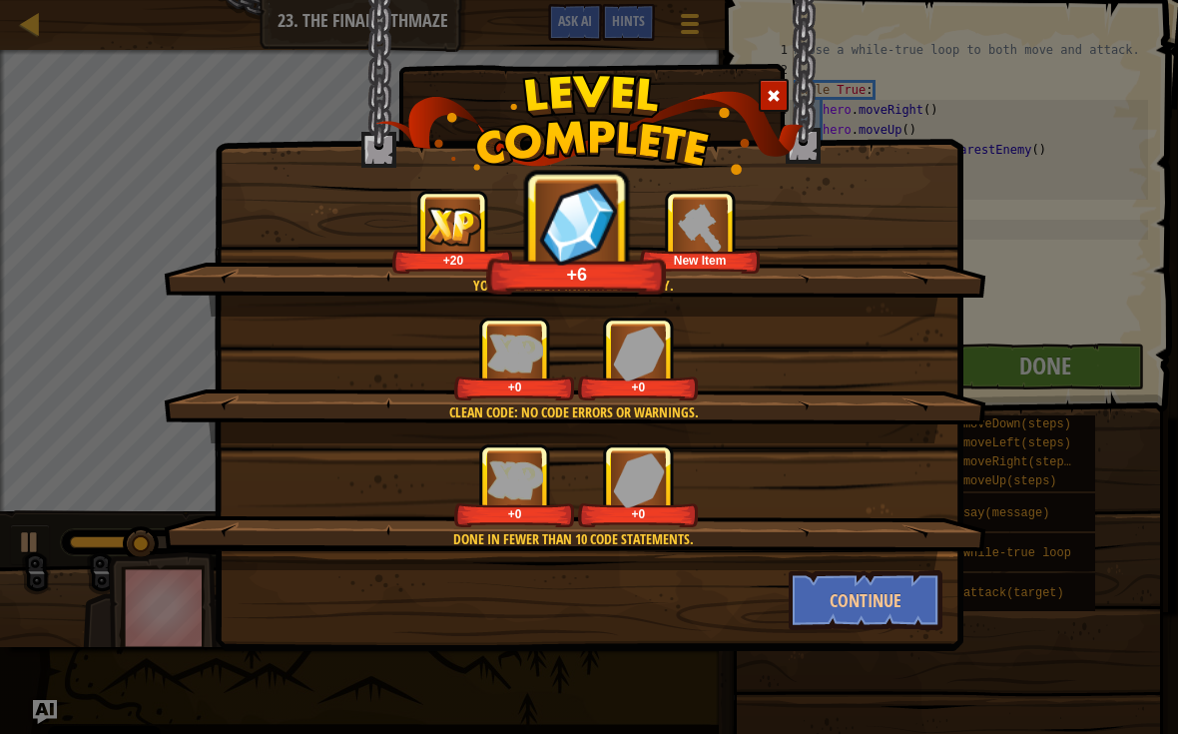
click at [688, 209] on img at bounding box center [700, 226] width 55 height 55
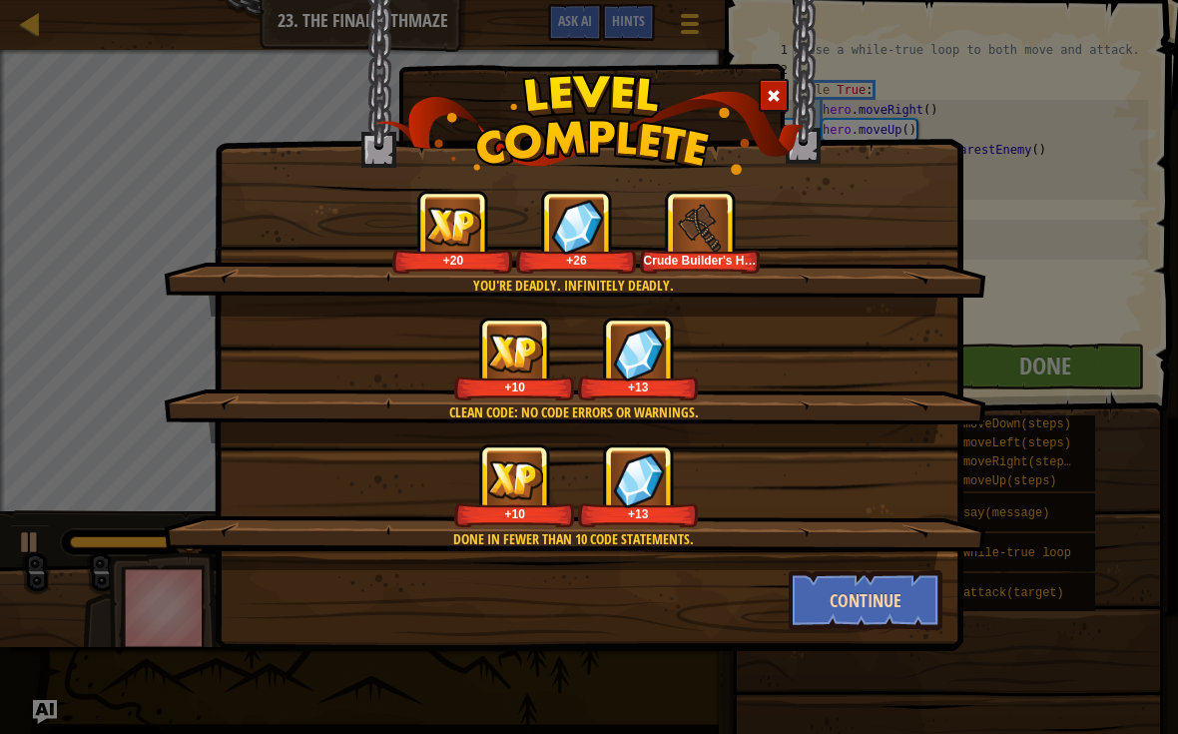
click at [906, 586] on button "Continue" at bounding box center [866, 600] width 155 height 60
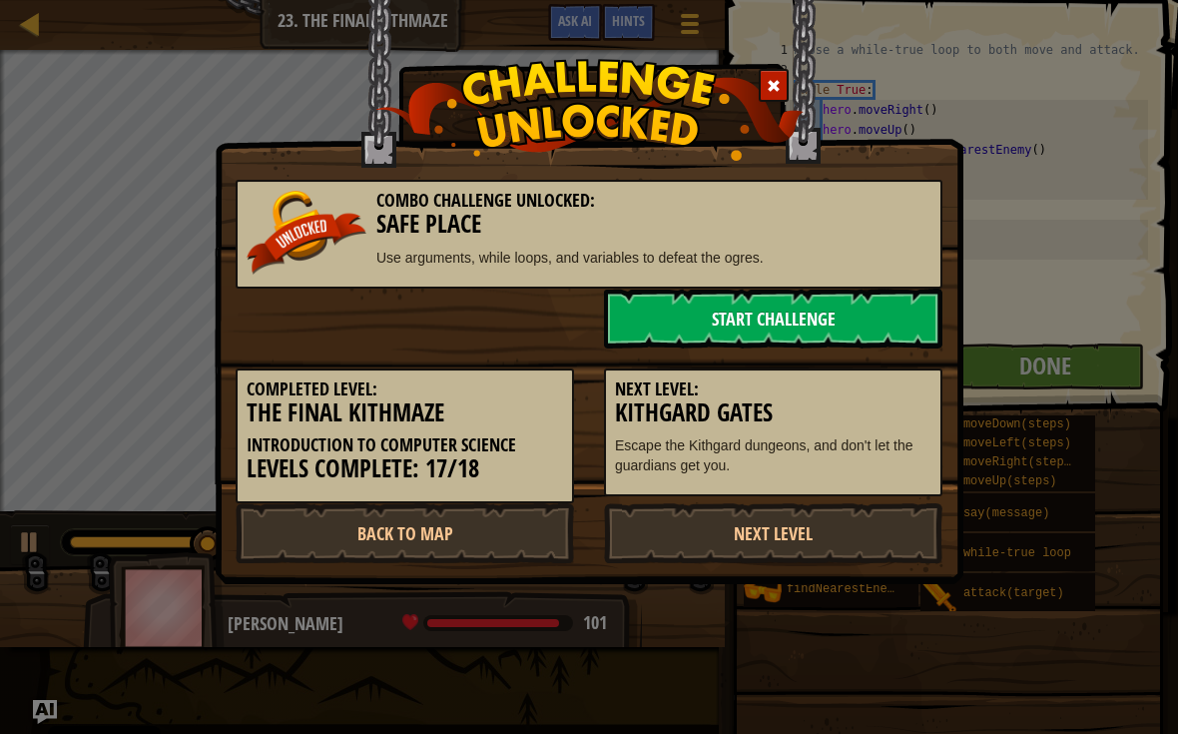
click at [867, 309] on link "Start Challenge" at bounding box center [773, 318] width 338 height 60
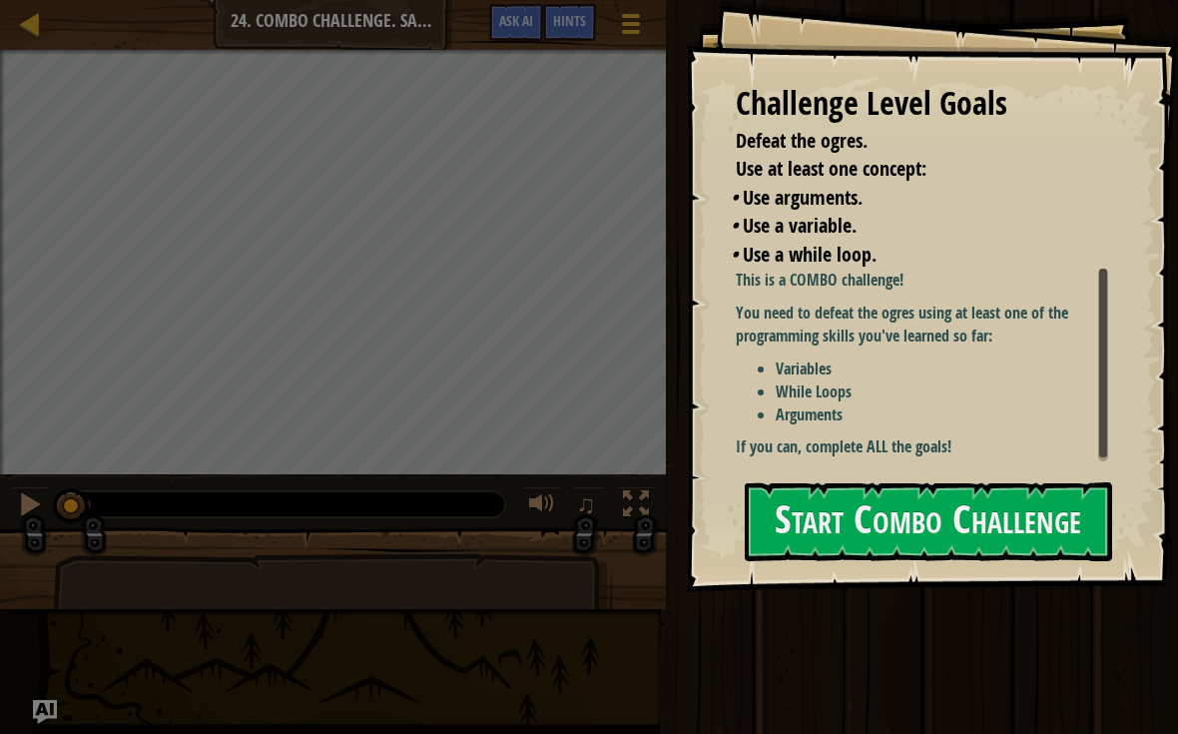
click at [1046, 409] on li "Arguments" at bounding box center [942, 414] width 332 height 23
click at [1021, 513] on button "Start Combo Challenge" at bounding box center [928, 521] width 367 height 79
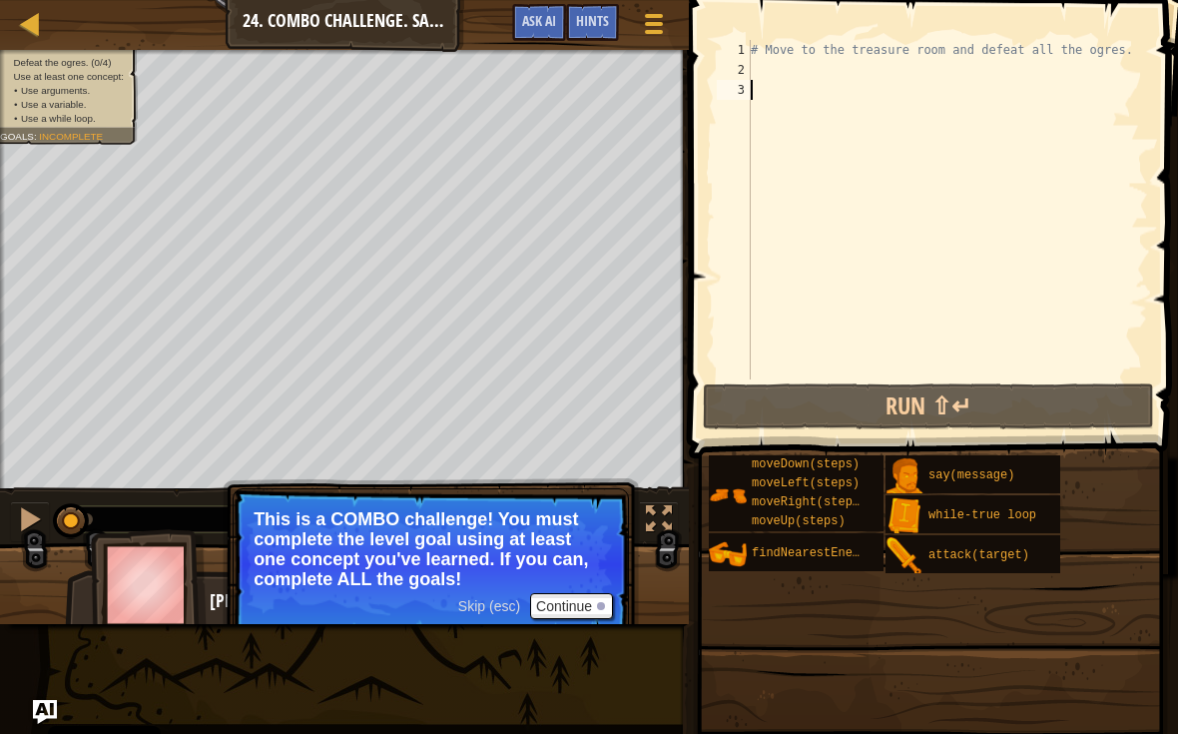
scroll to position [10, 0]
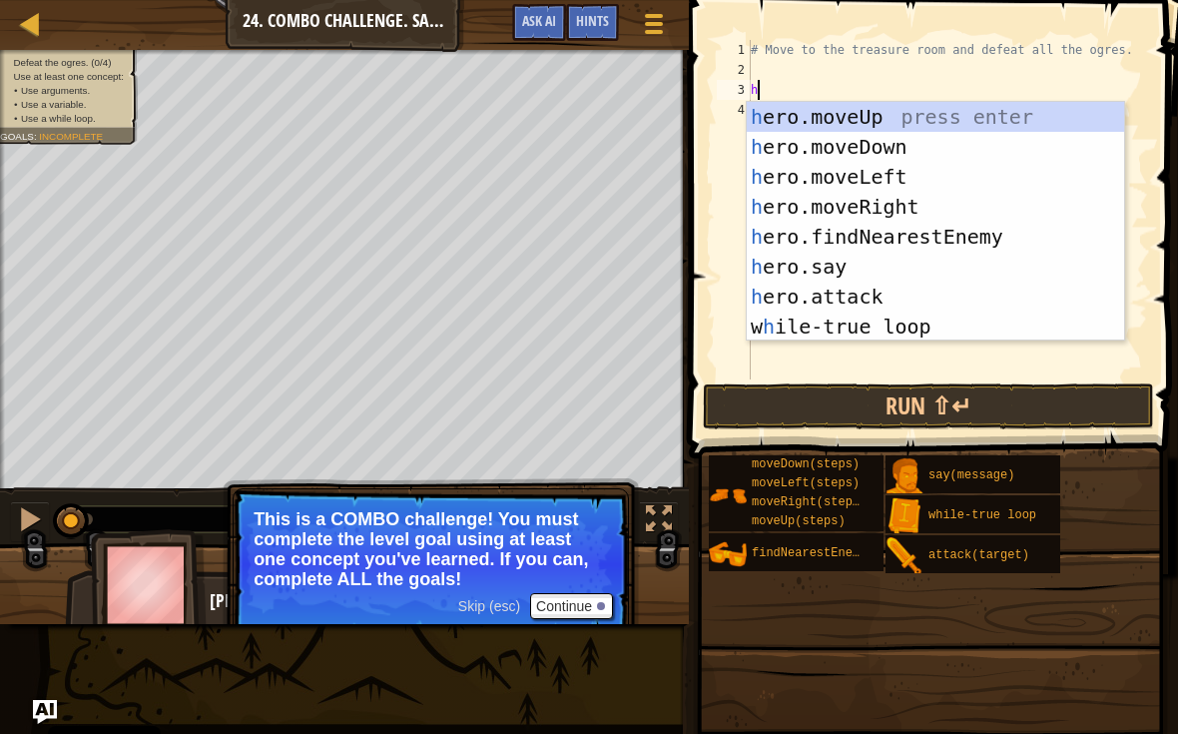
type textarea "he"
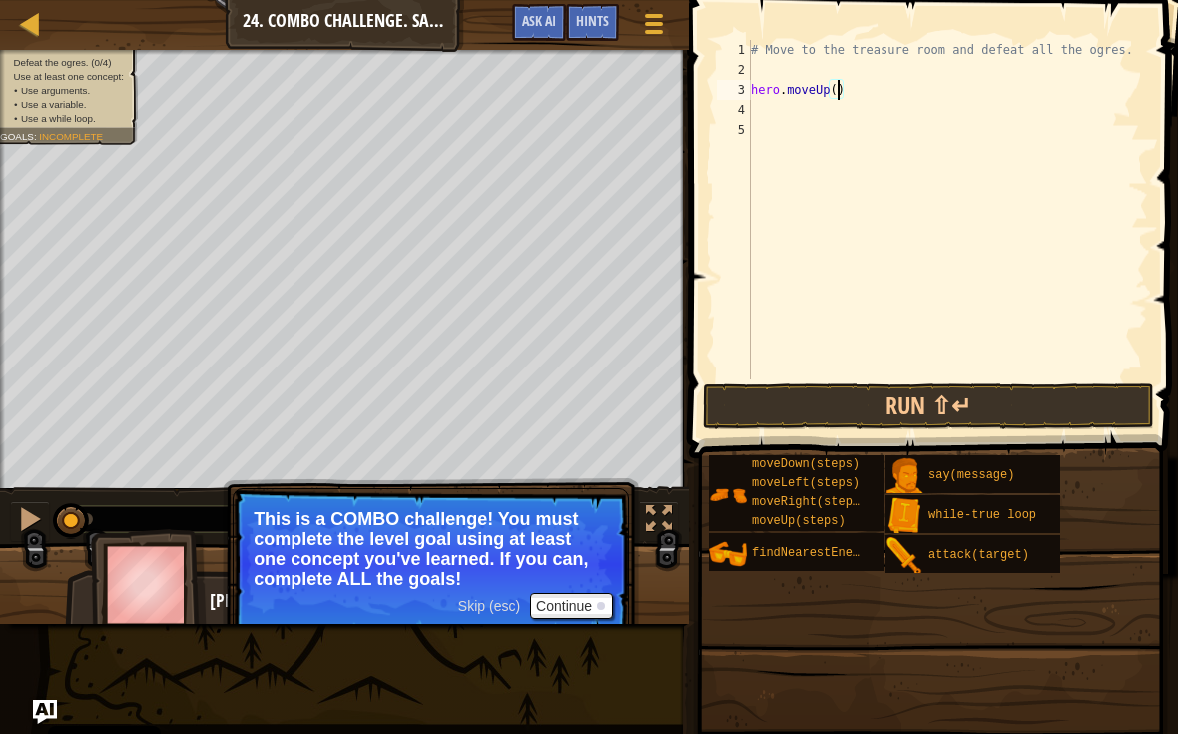
scroll to position [10, 7]
type textarea "hero.moveUp(4)"
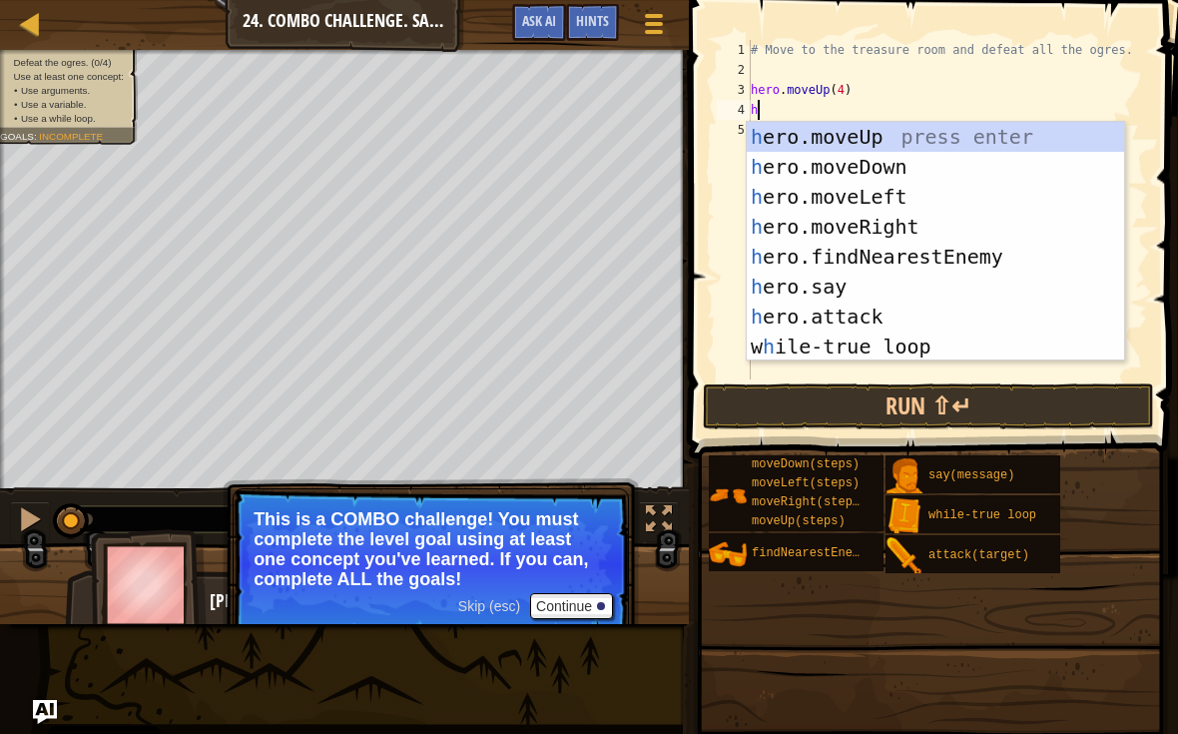
type textarea "he"
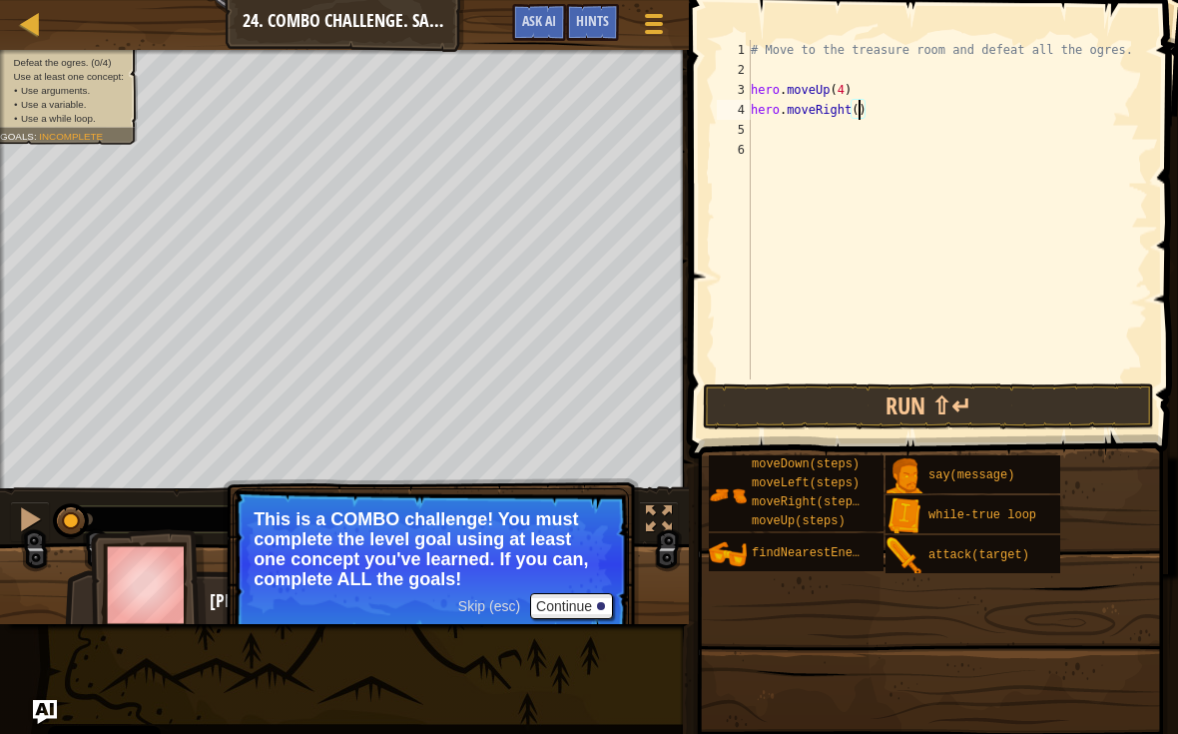
type textarea "hero.moveRight(4)"
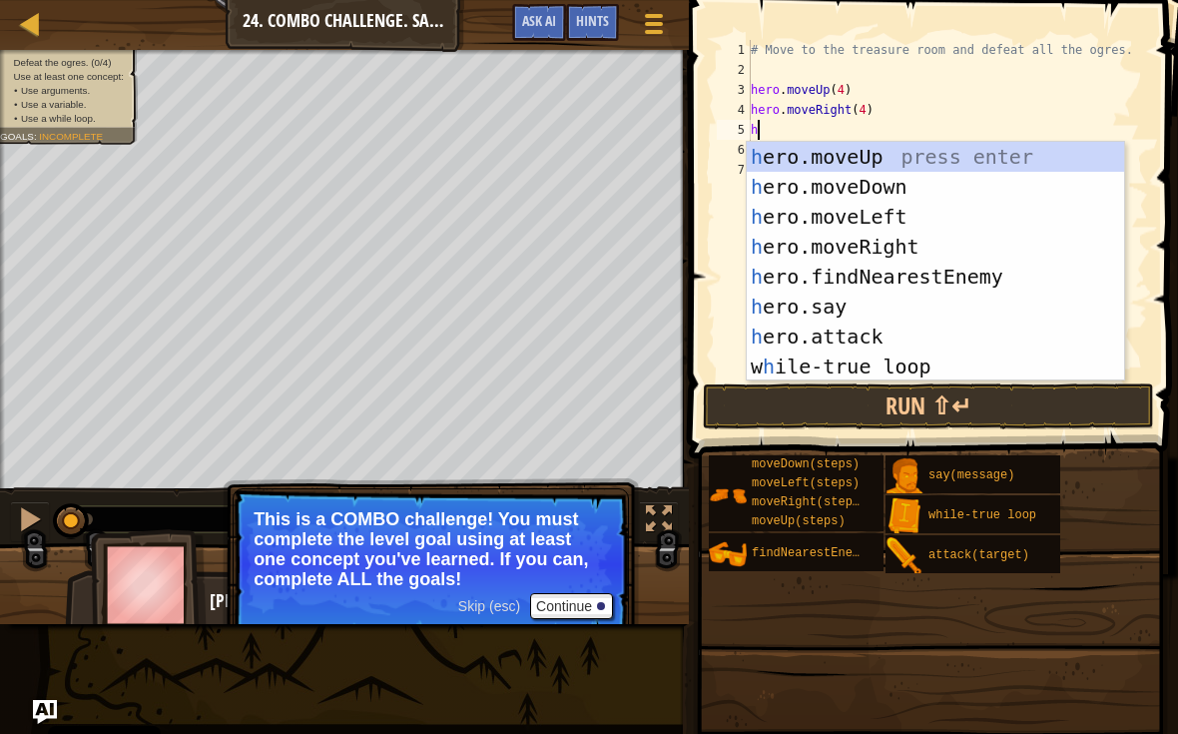
type textarea "he"
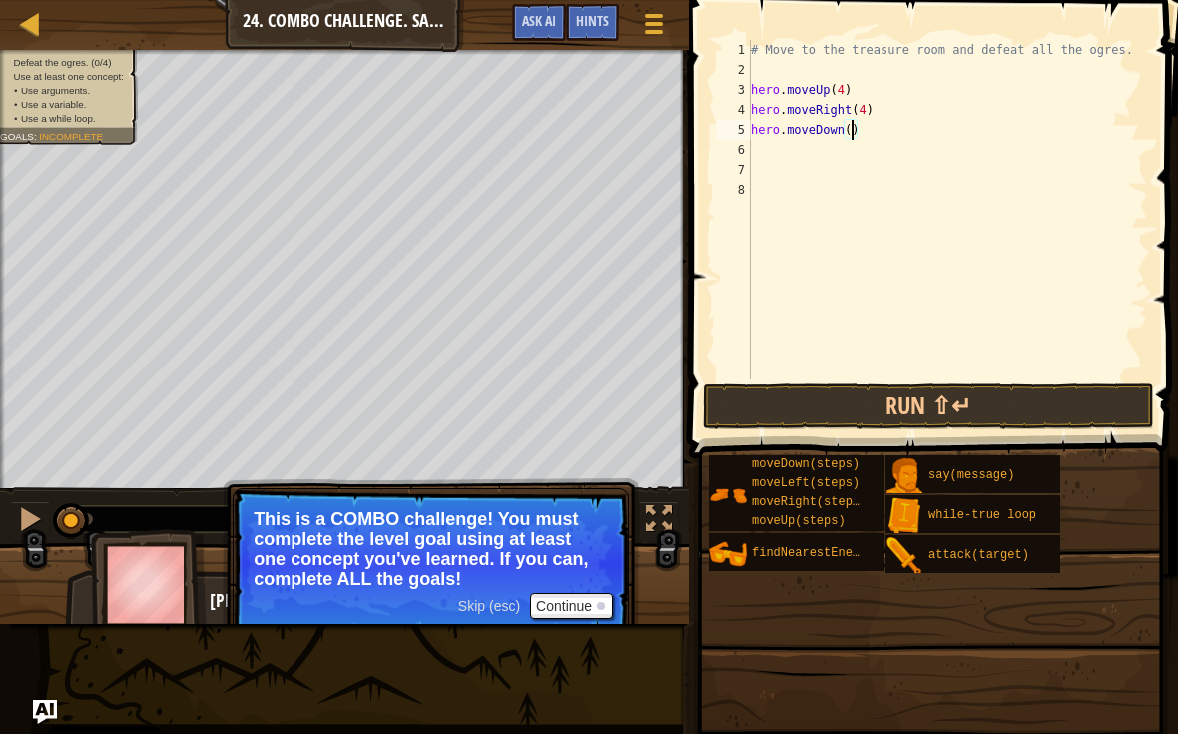
type textarea "hero.moveDown(3)"
type textarea "h"
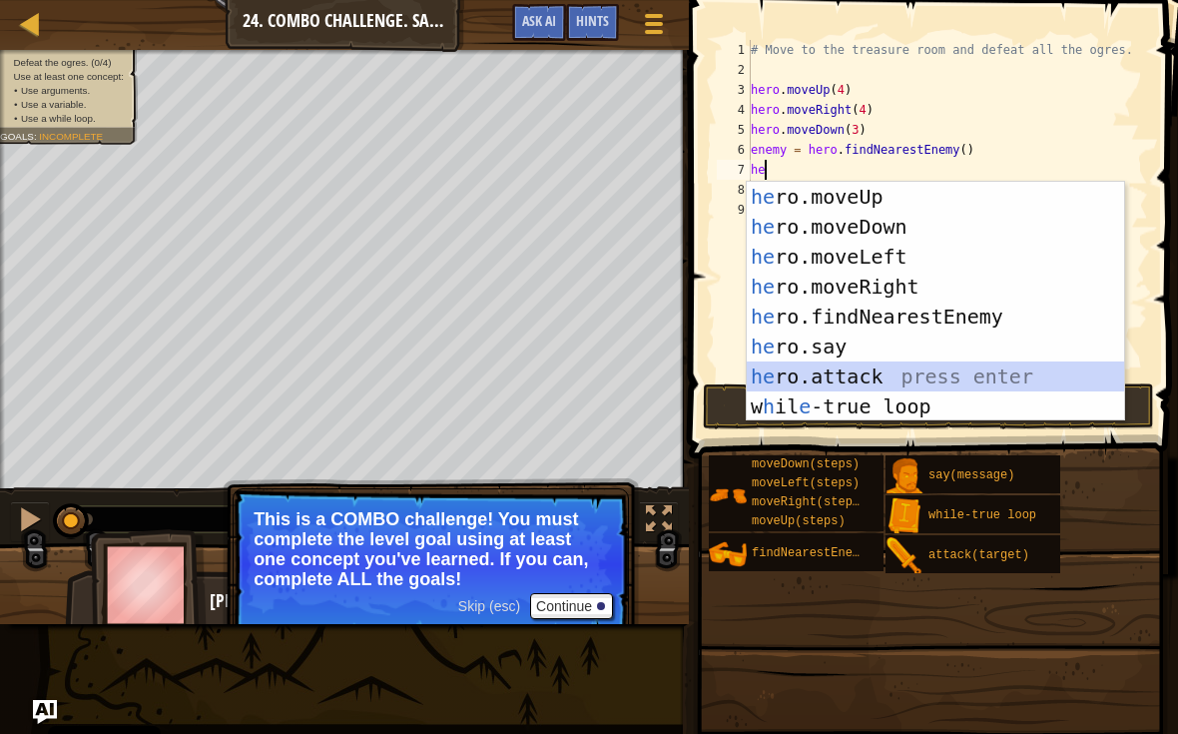
type textarea "hero.attack(enemy)"
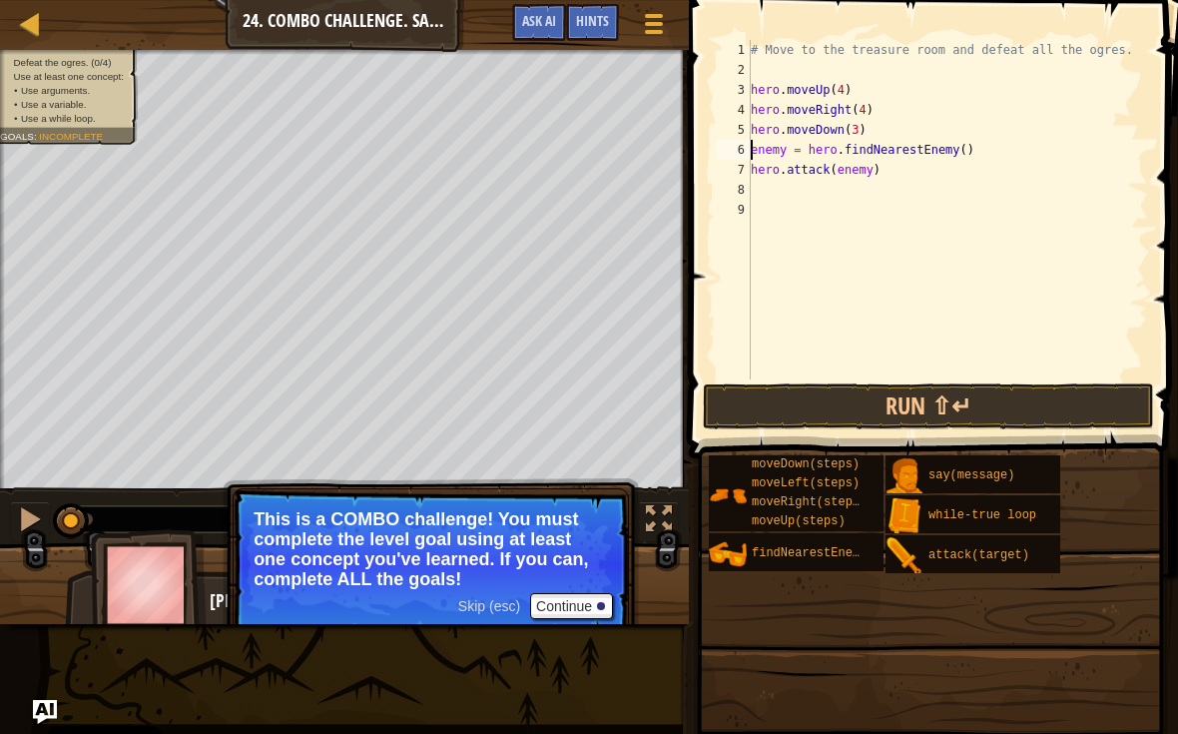
scroll to position [10, 1]
type textarea "while True:.attack(enemy)"
type textarea "hero.moveDown(3)"
type textarea "e"
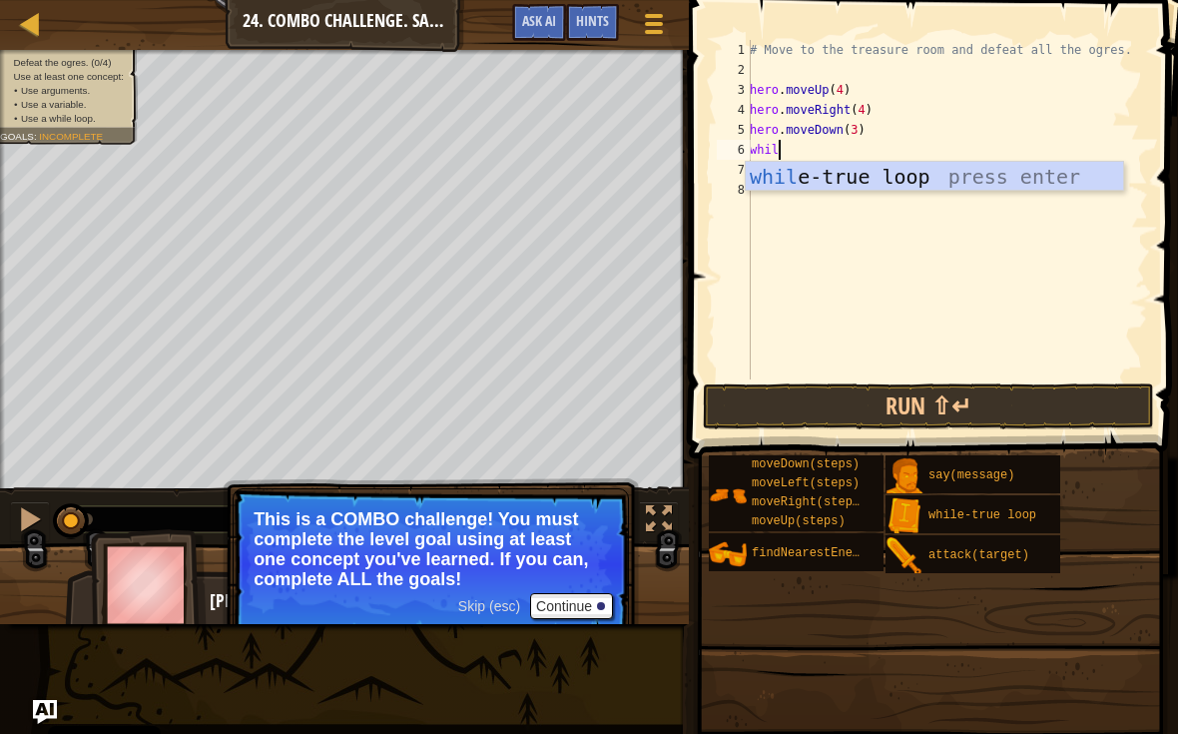
type textarea "while"
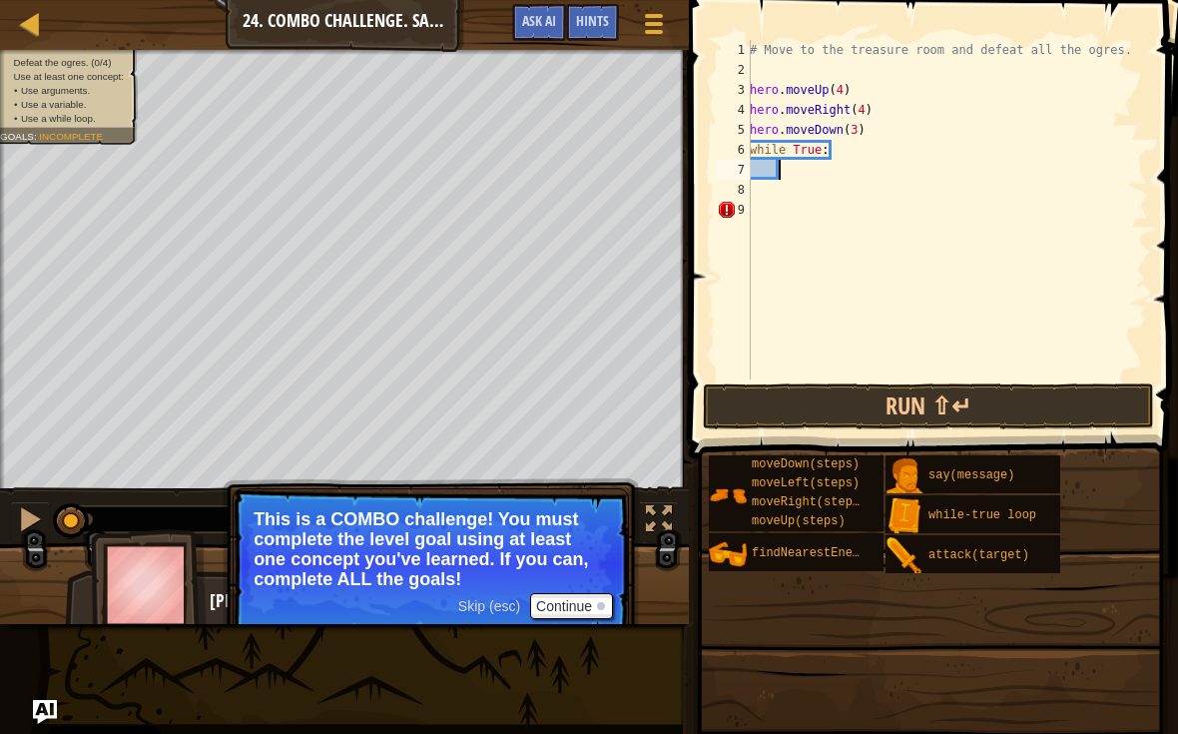
type textarea "he"
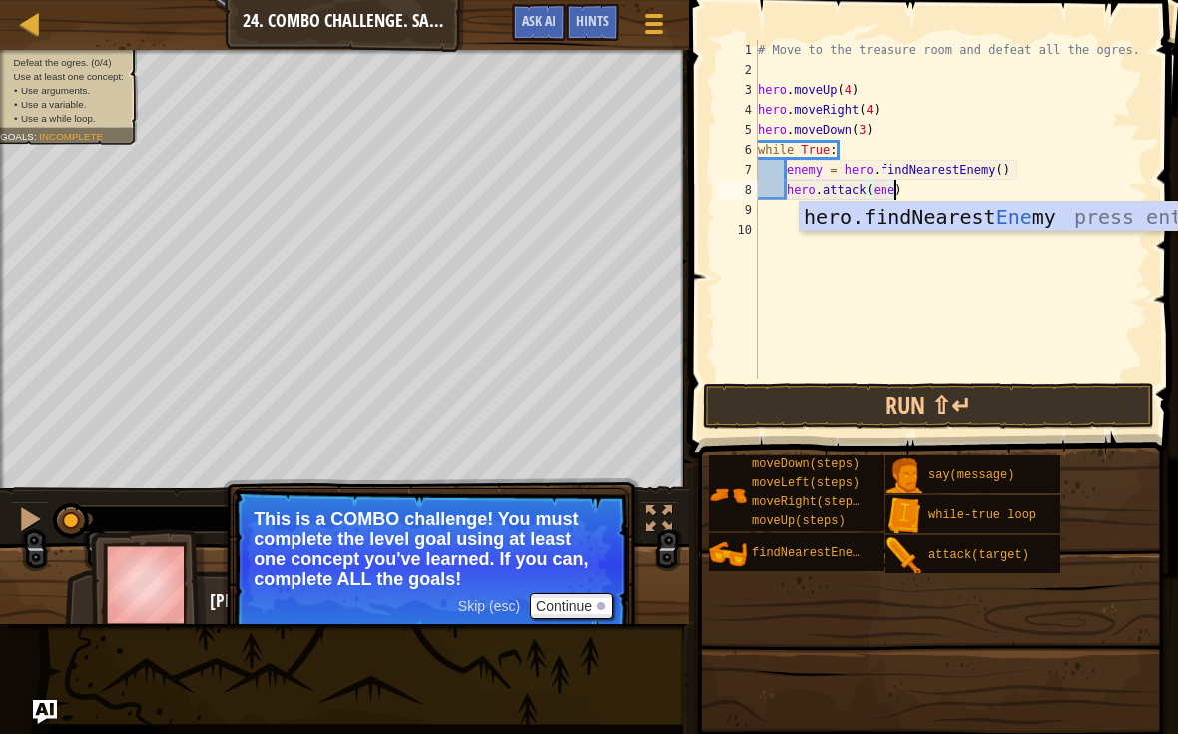
scroll to position [10, 12]
type textarea "hero.attack(enemy)"
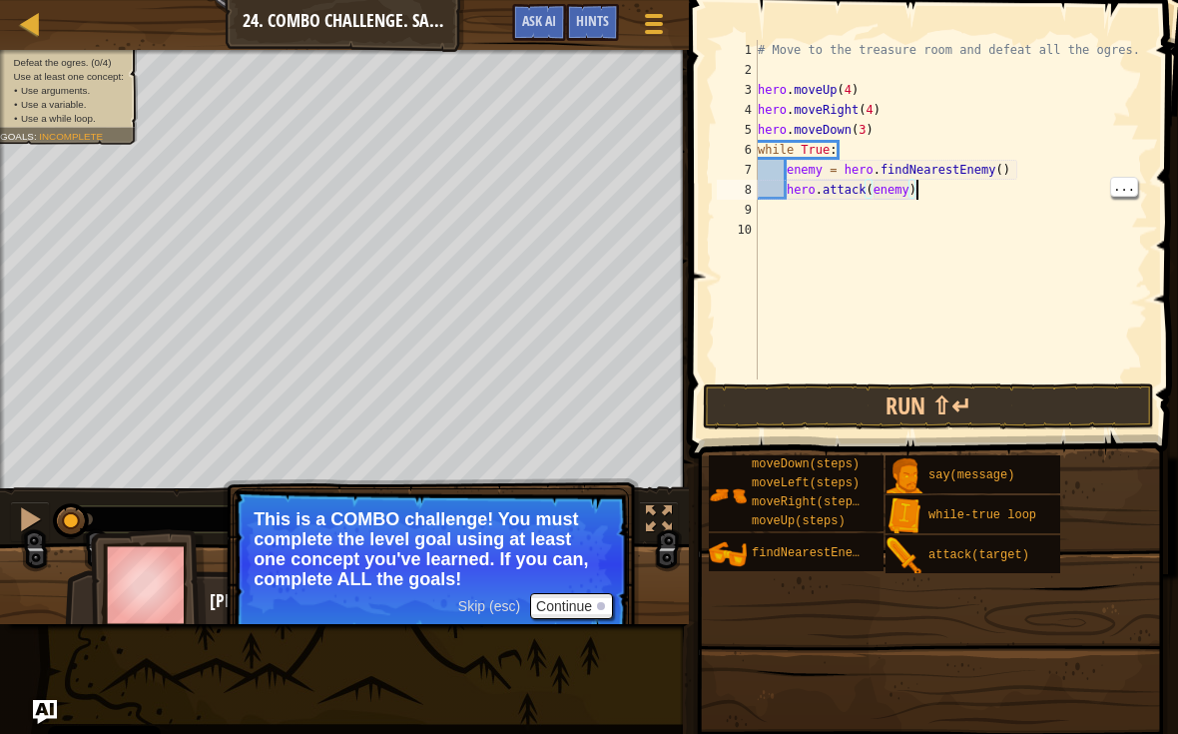
scroll to position [10, 0]
click at [933, 201] on div "# Move to the treasure room and defeat all the ogres. hero . moveUp ( 4 ) hero …" at bounding box center [951, 229] width 395 height 379
type textarea "hero.attack(enemy)"
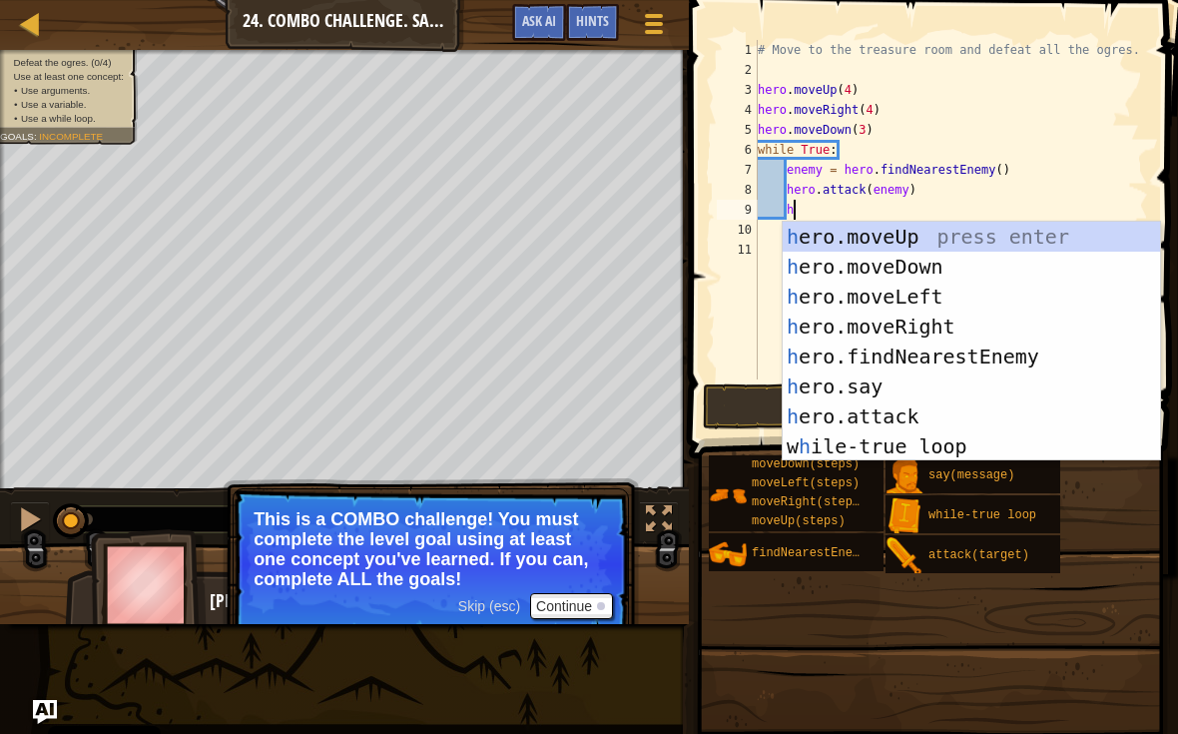
scroll to position [10, 3]
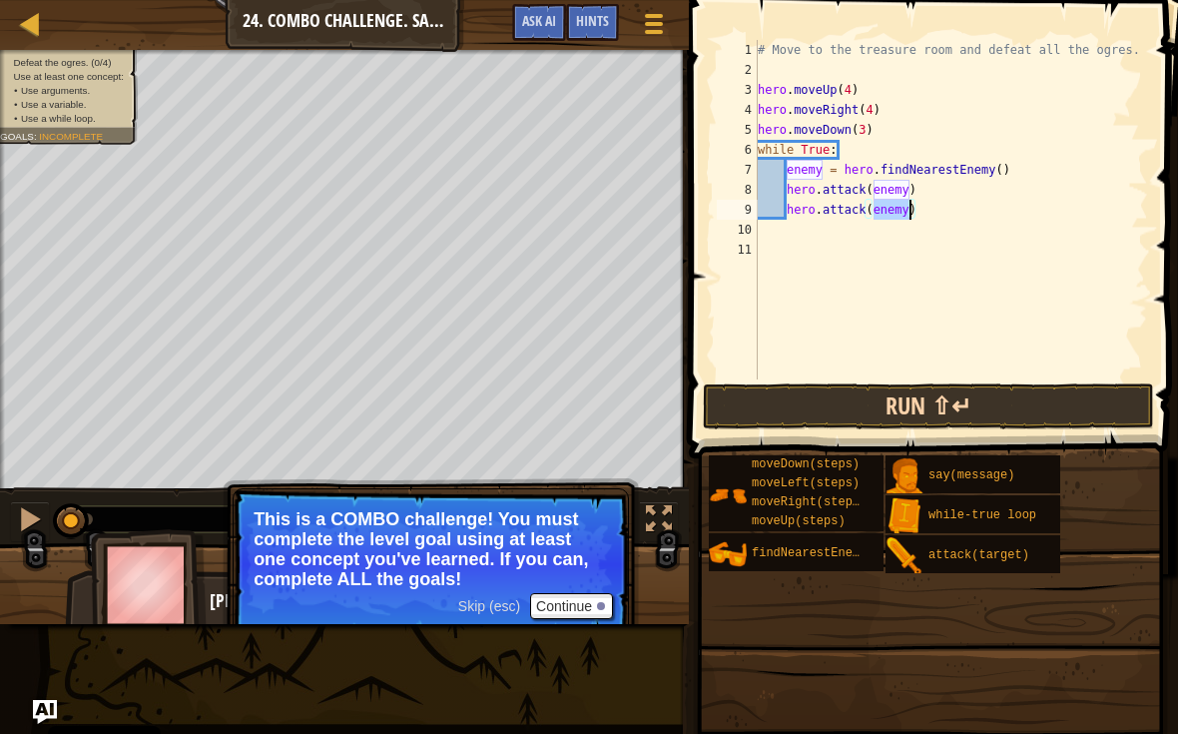
click at [1037, 401] on button "Run ⇧↵" at bounding box center [928, 406] width 451 height 46
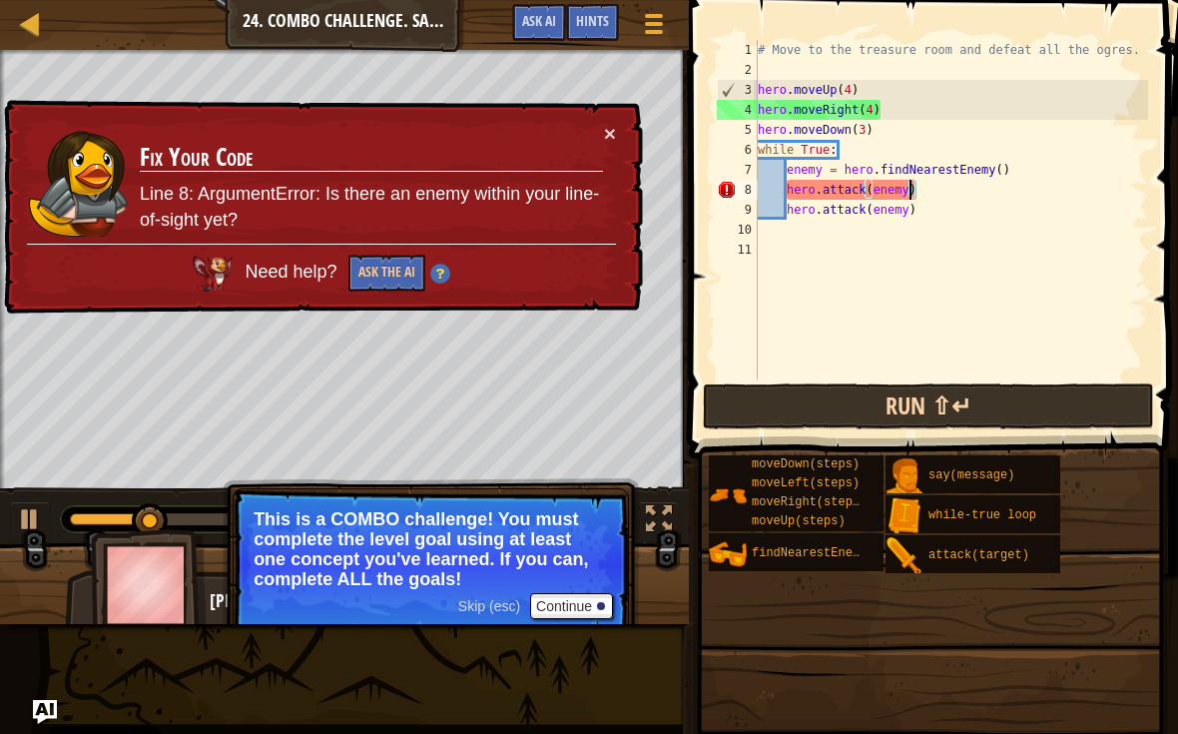
type textarea "hero.moveDown(3)"
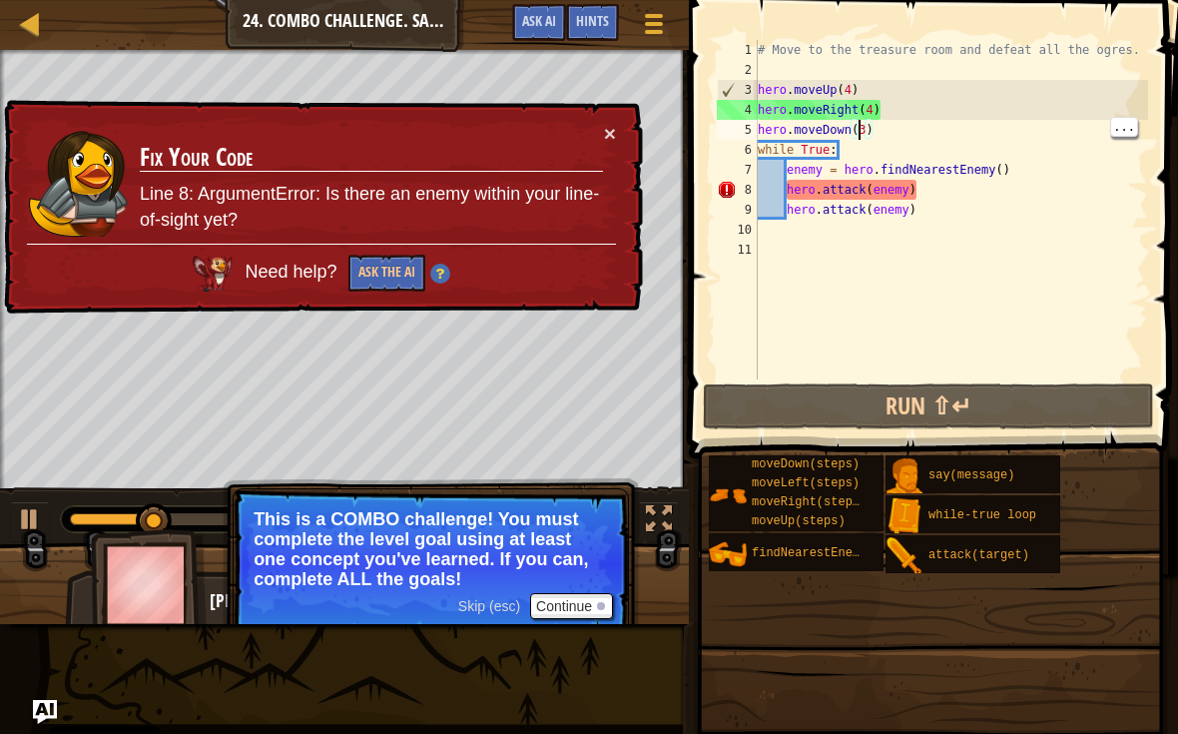
click at [901, 130] on div "# Move to the treasure room and defeat all the ogres. hero . moveUp ( 4 ) hero …" at bounding box center [951, 229] width 395 height 379
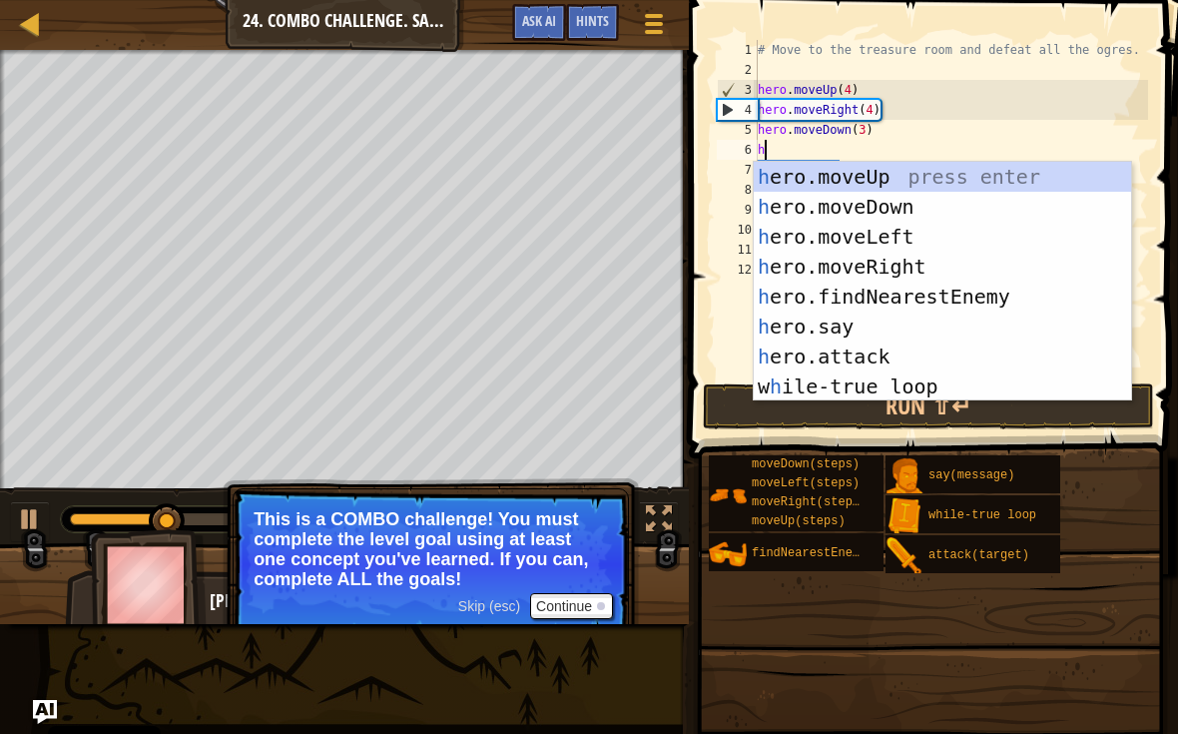
type textarea "he"
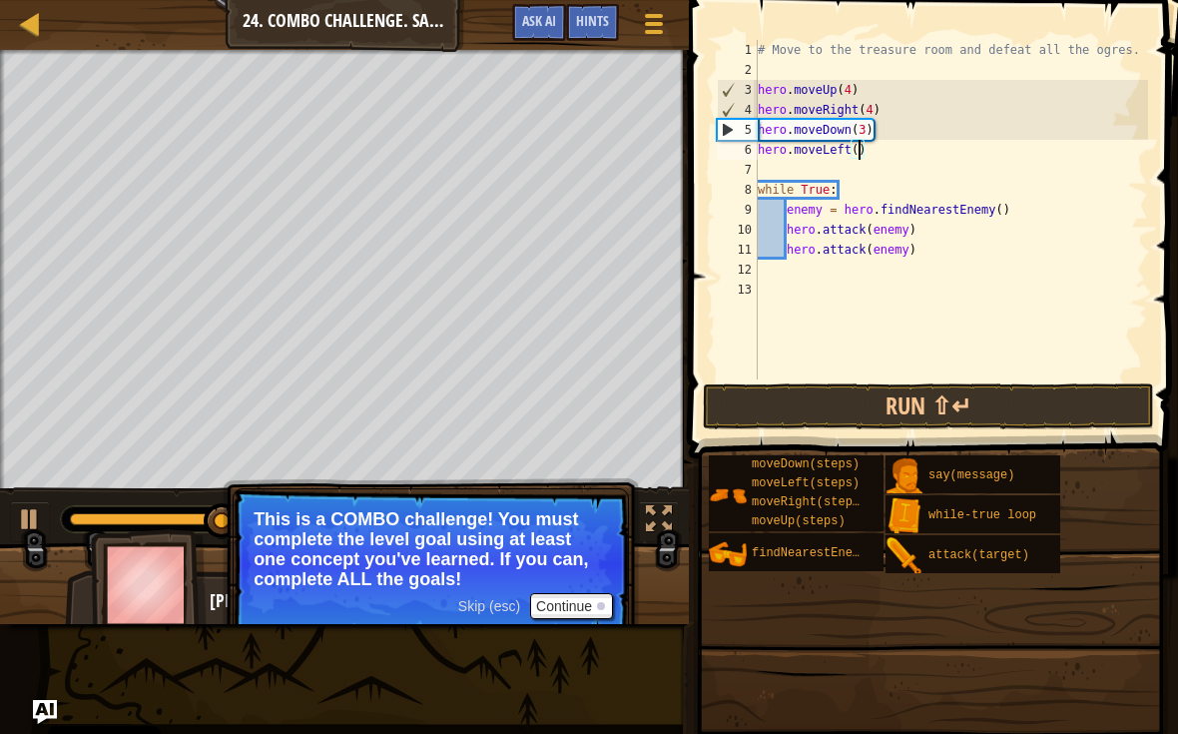
type textarea "hero.moveLeft(2)"
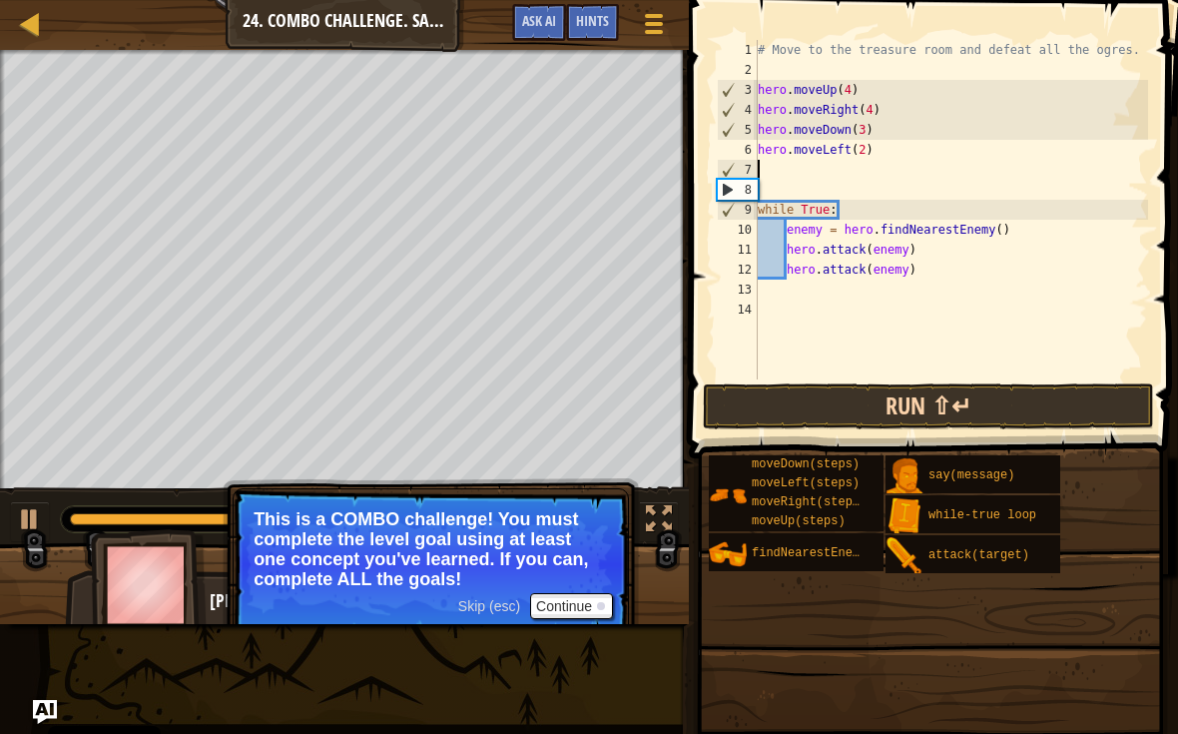
click at [1023, 409] on button "Run ⇧↵" at bounding box center [928, 406] width 451 height 46
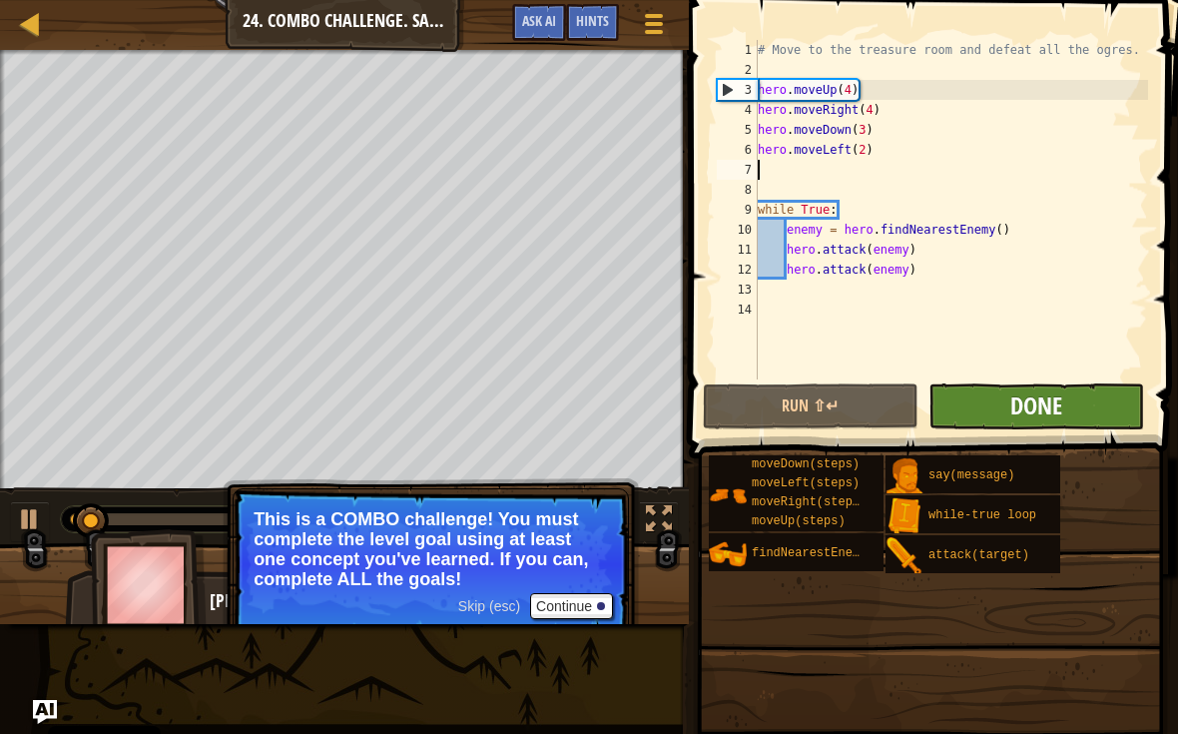
click at [1057, 407] on span "Done" at bounding box center [1036, 405] width 52 height 32
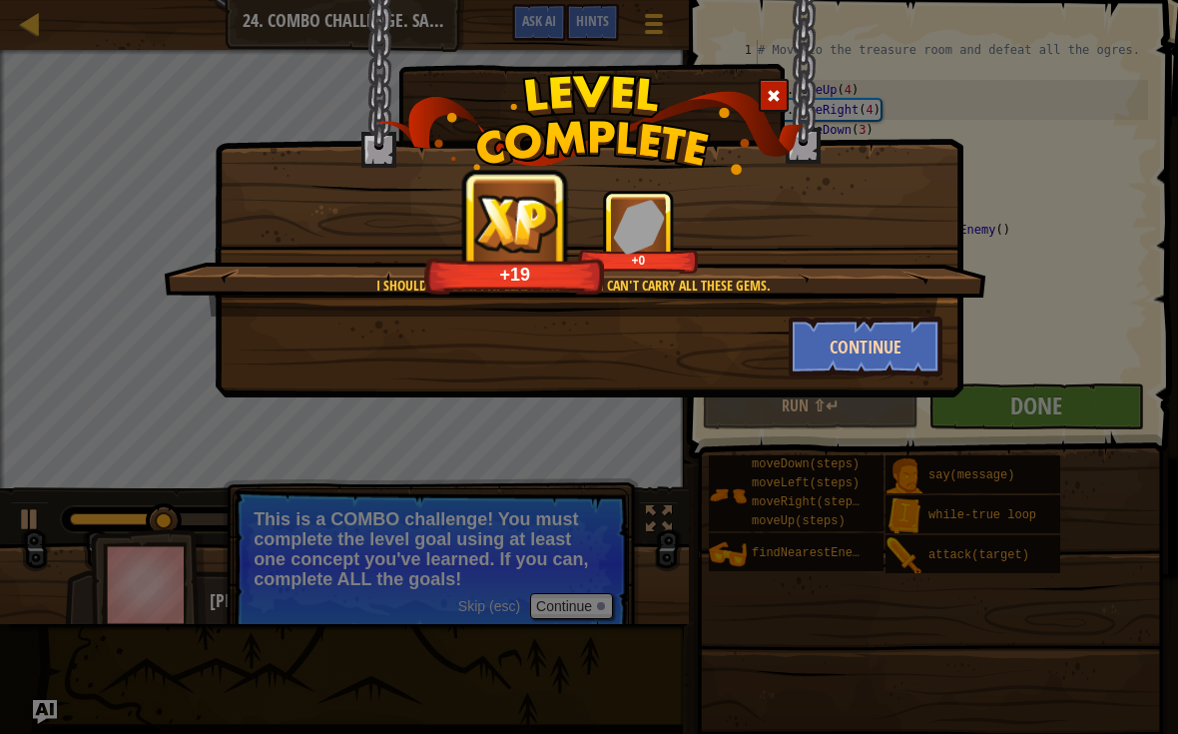
click at [889, 327] on button "Continue" at bounding box center [866, 346] width 155 height 60
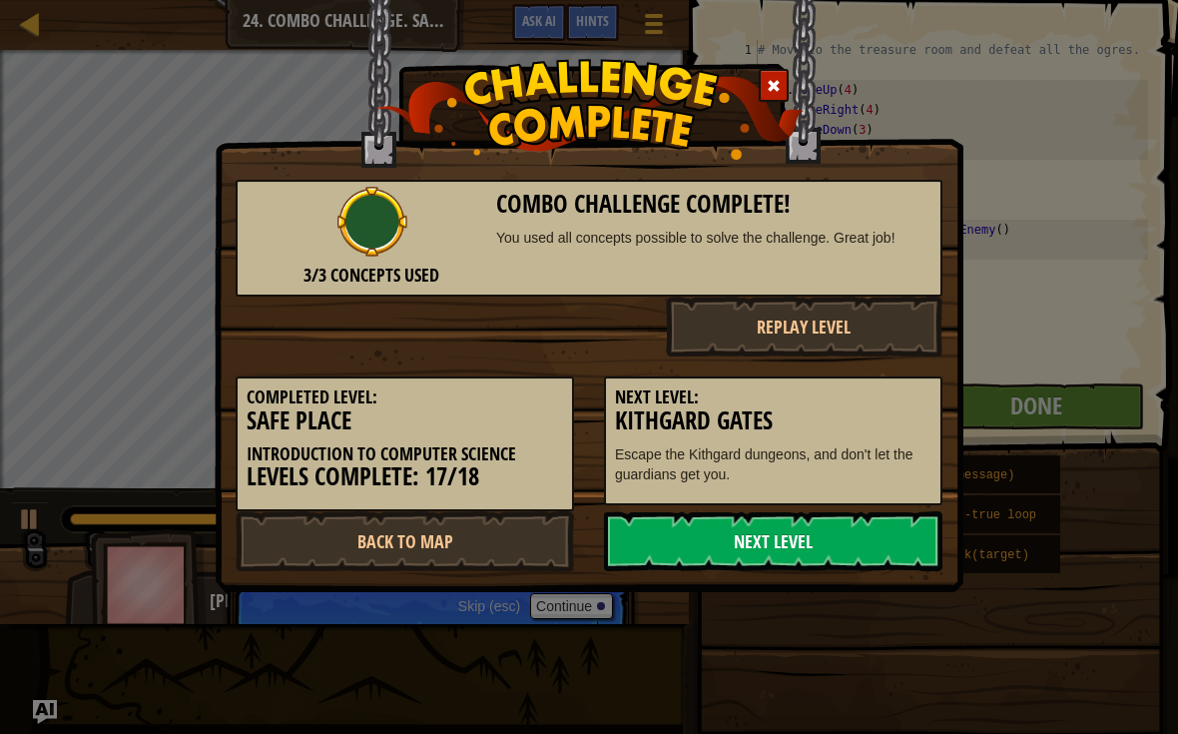
click at [899, 523] on link "Next Level" at bounding box center [773, 541] width 338 height 60
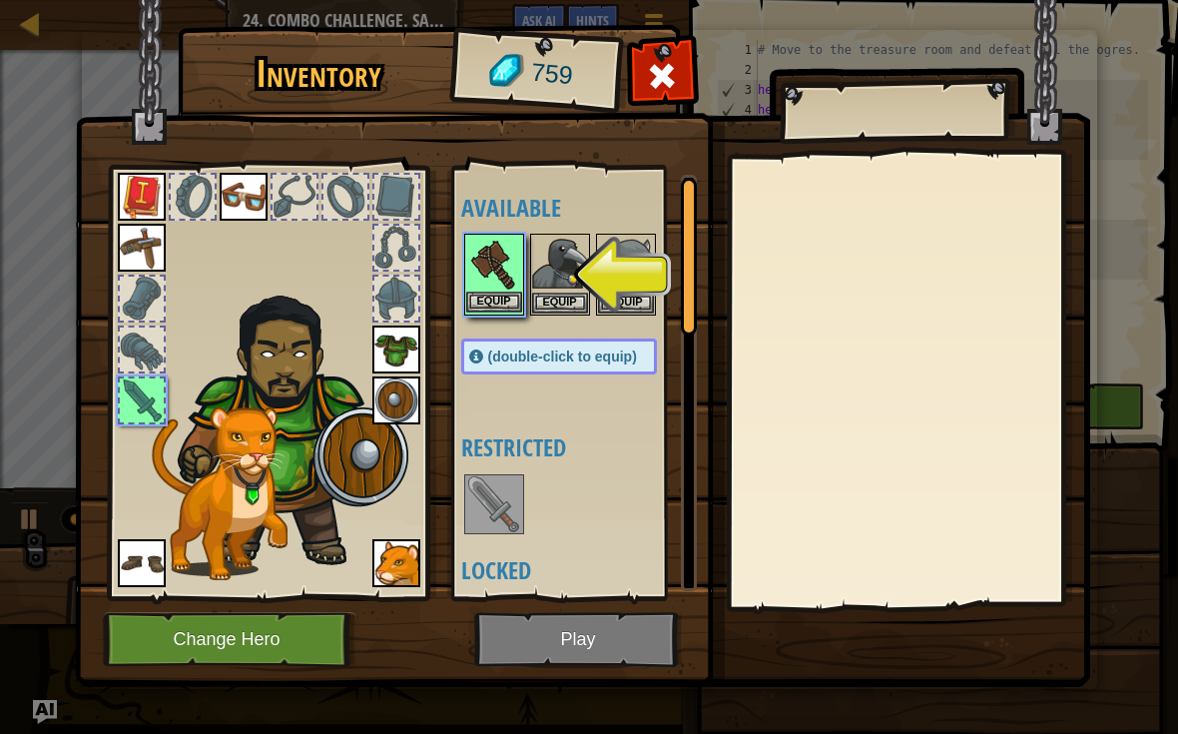
click at [507, 294] on button "Equip" at bounding box center [494, 301] width 56 height 21
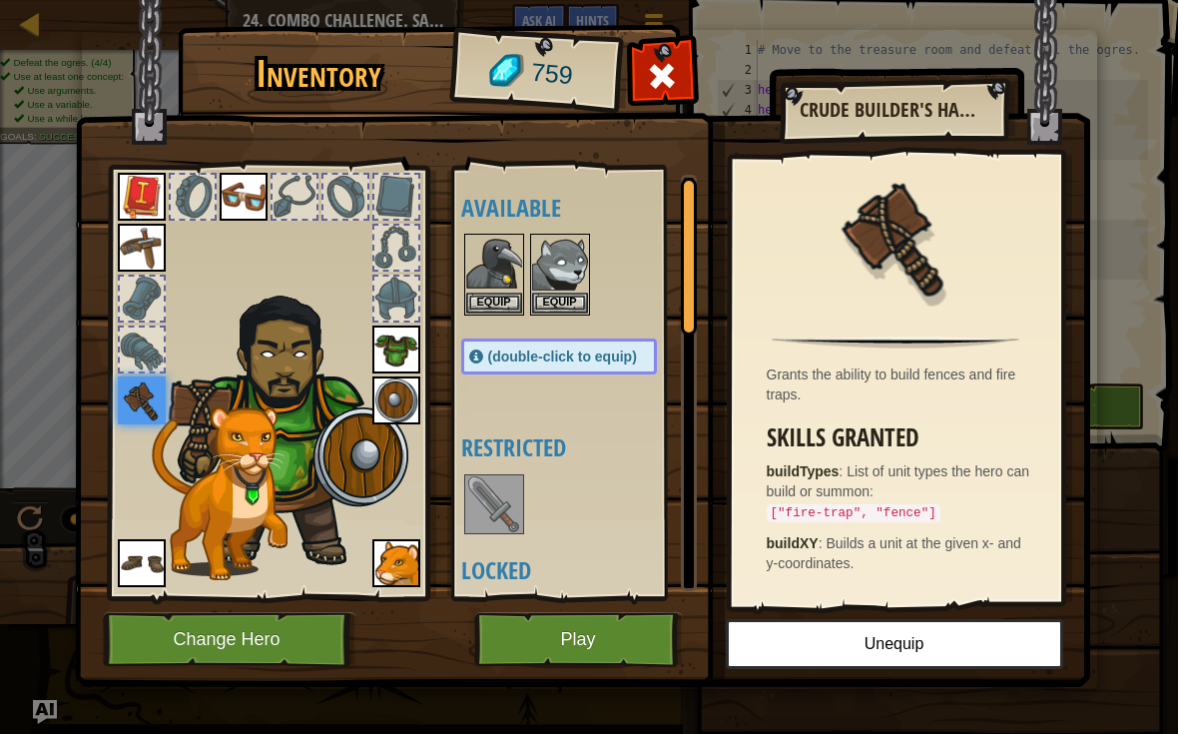
click at [623, 631] on button "Play" at bounding box center [578, 639] width 209 height 55
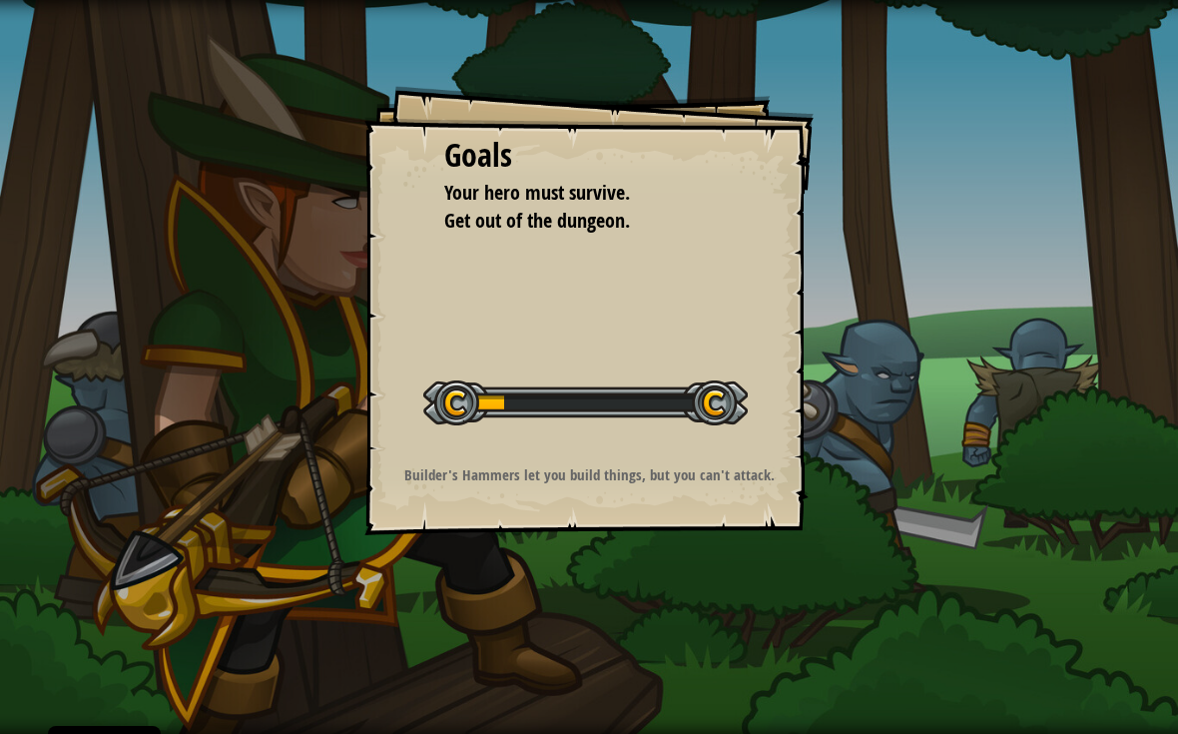
click at [645, 637] on div "Goals Your hero must survive. Get out of the dungeon. Start Level Error loading…" at bounding box center [589, 367] width 1178 height 734
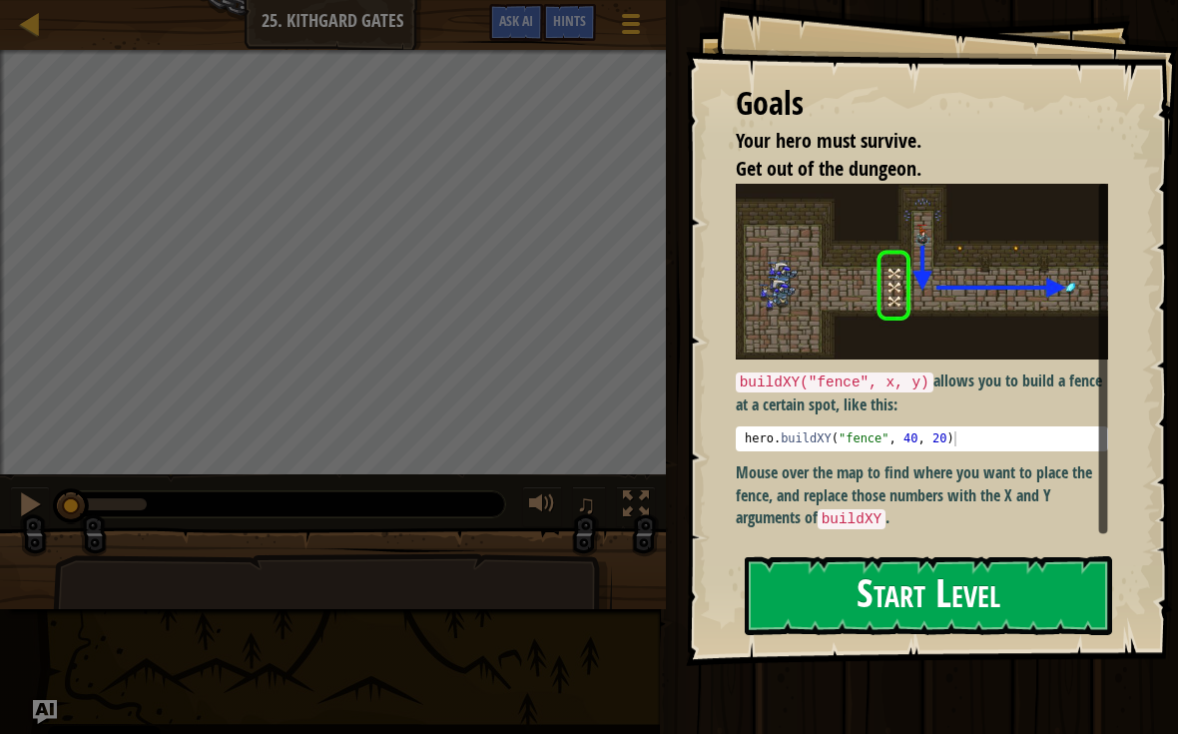
click at [981, 556] on button "Start Level" at bounding box center [928, 595] width 367 height 79
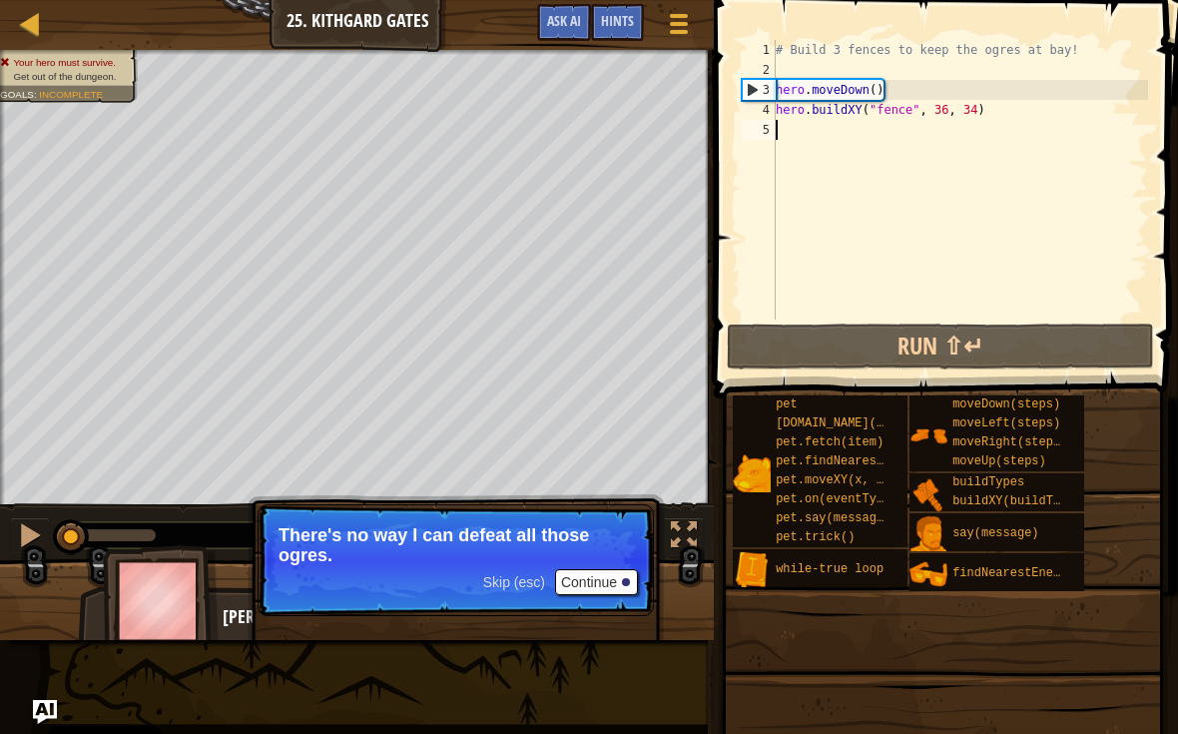
click at [620, 583] on button "Continue" at bounding box center [596, 582] width 83 height 26
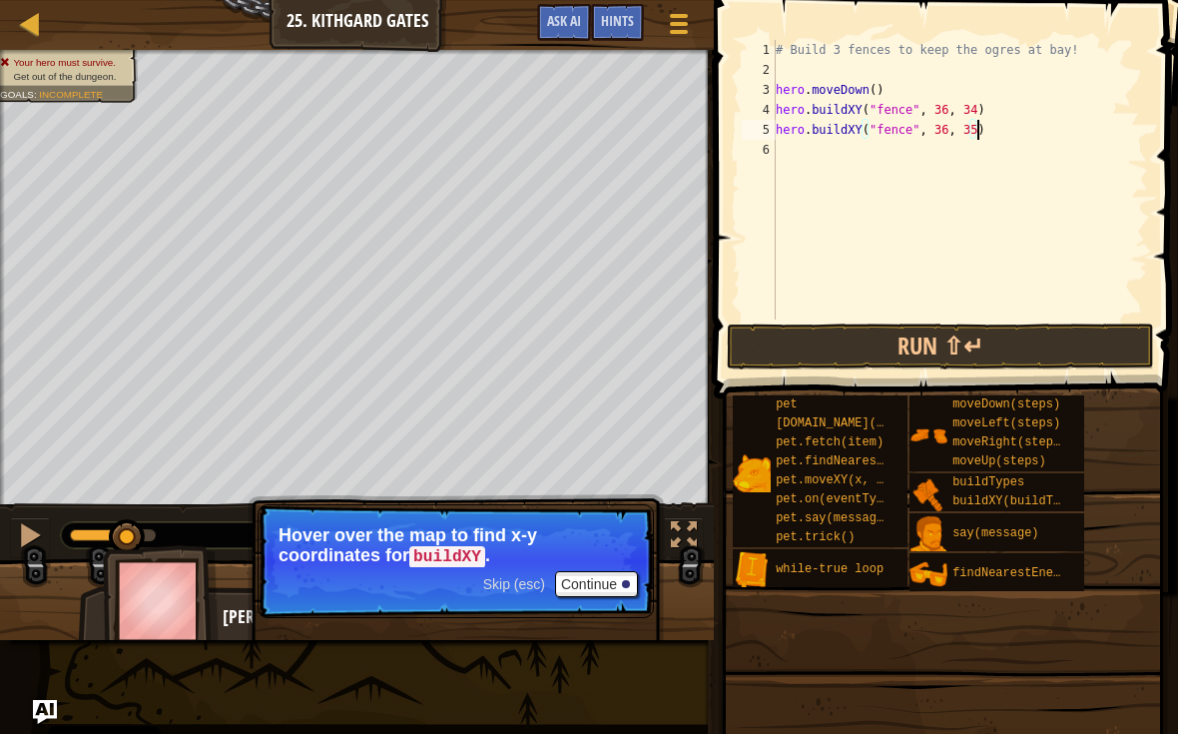
scroll to position [10, 16]
click at [1063, 335] on button "Run ⇧↵" at bounding box center [940, 346] width 427 height 46
type textarea "hero.buildXY("fence", 36, 40)"
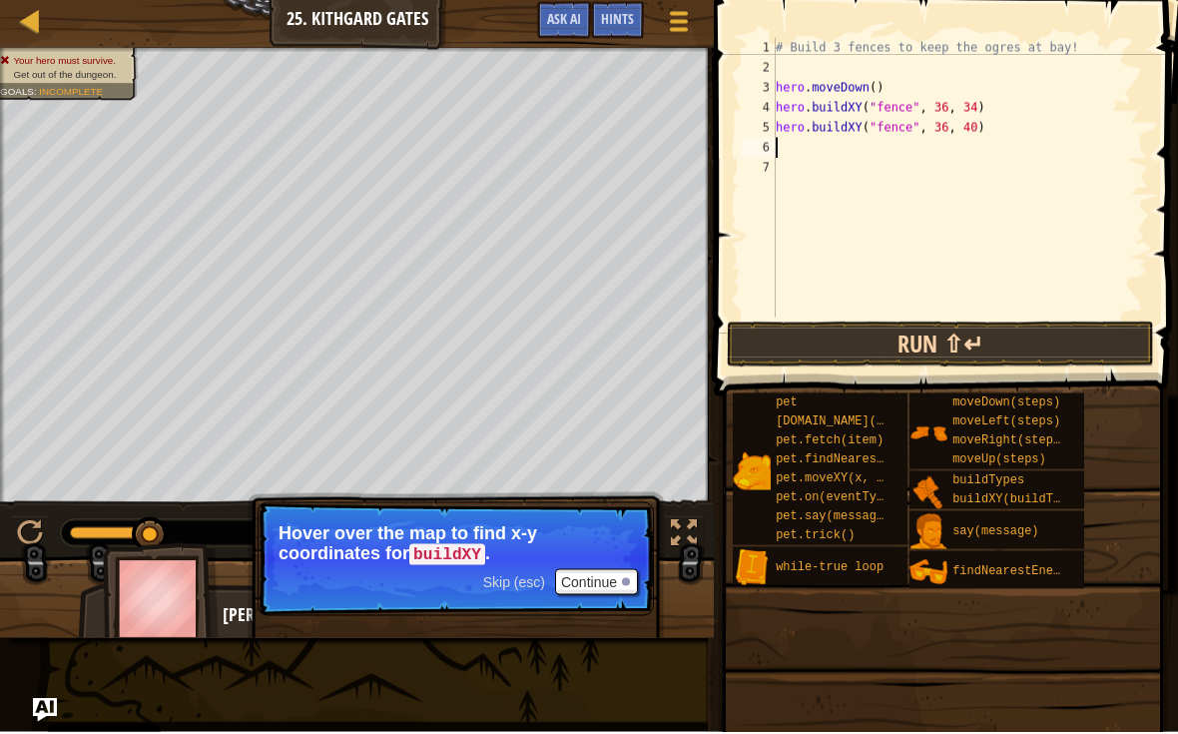
click at [1072, 364] on button "Run ⇧↵" at bounding box center [940, 346] width 427 height 46
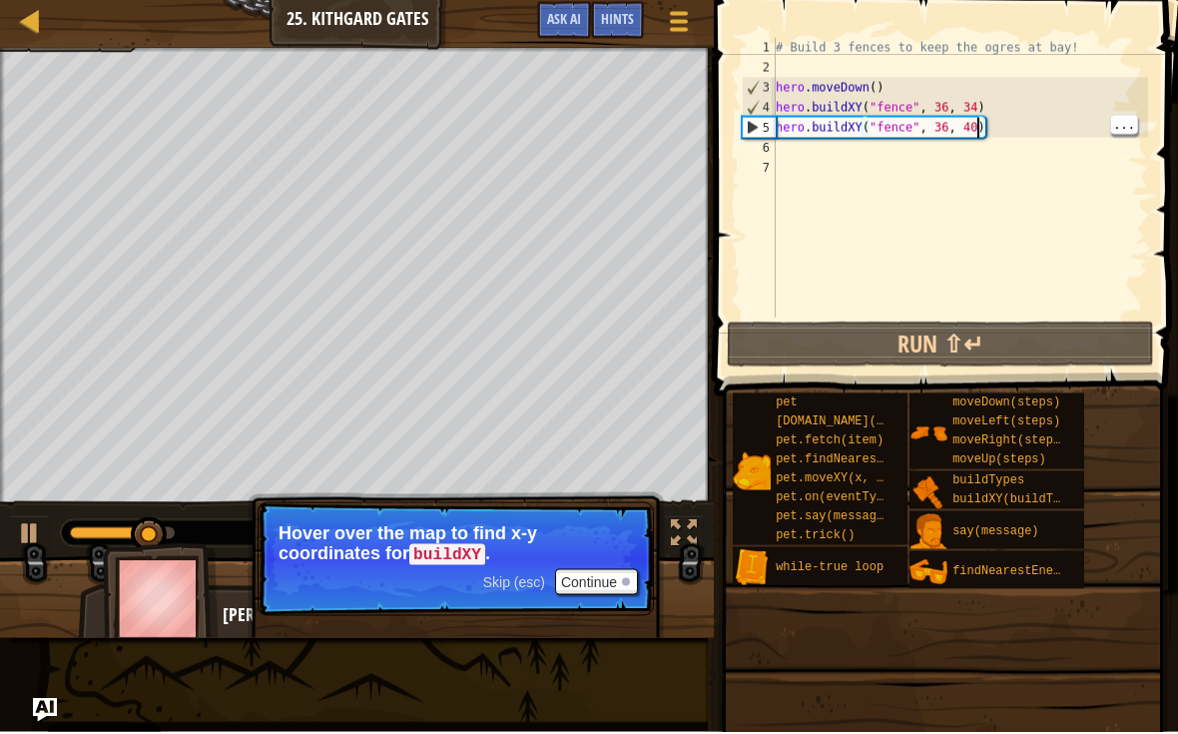
click at [979, 125] on div "# Build 3 fences to keep the ogres at bay! hero . moveDown ( ) hero . buildXY (…" at bounding box center [960, 199] width 376 height 319
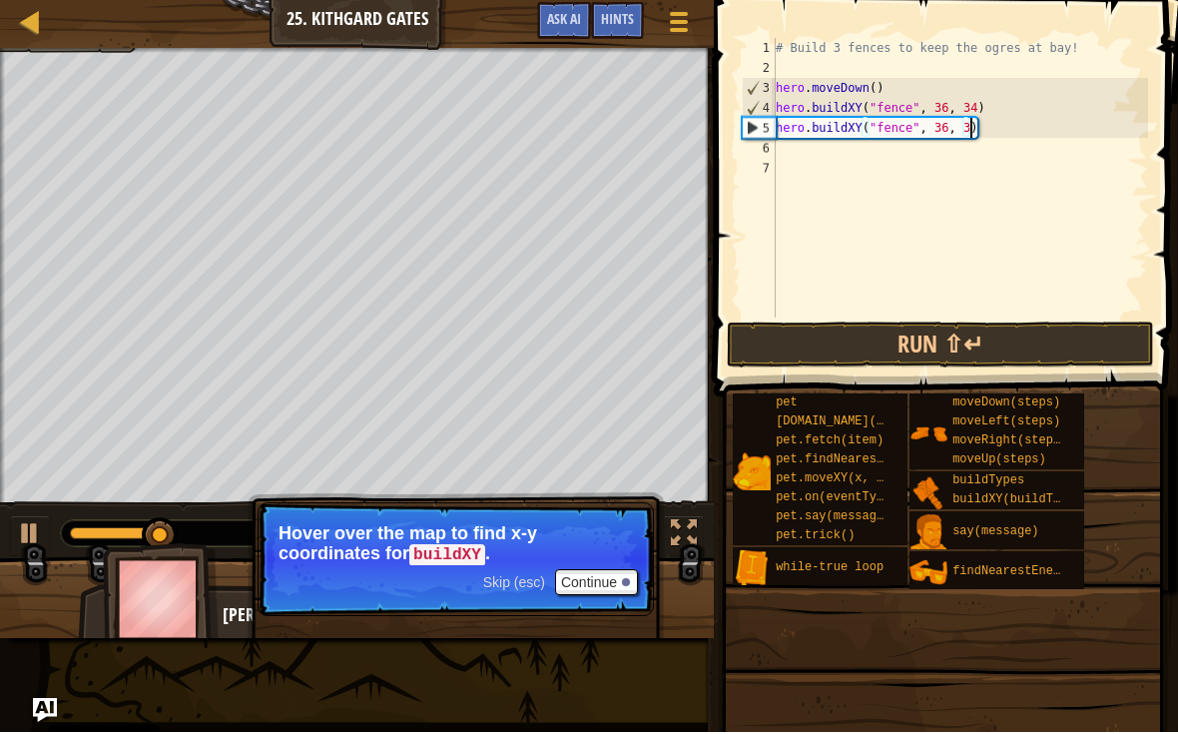
scroll to position [10, 16]
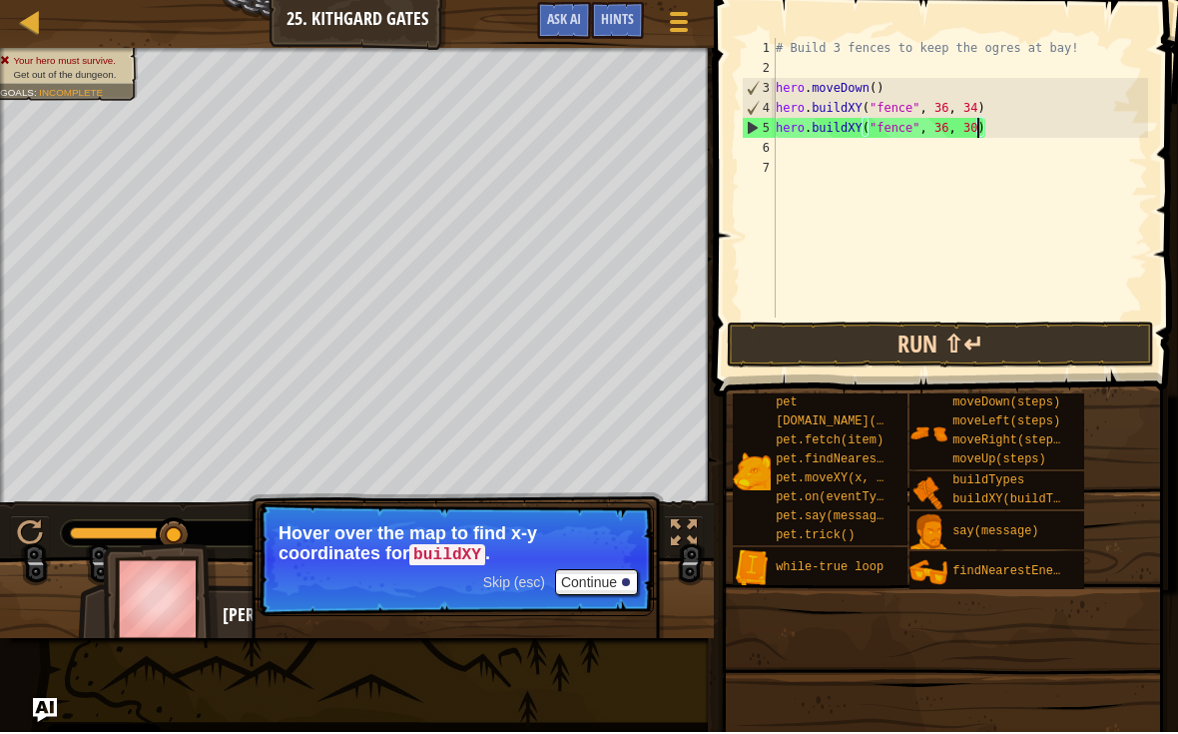
type textarea "hero.buildXY("fence", 36, 30)"
click at [1078, 323] on button "Run ⇧↵" at bounding box center [940, 346] width 427 height 46
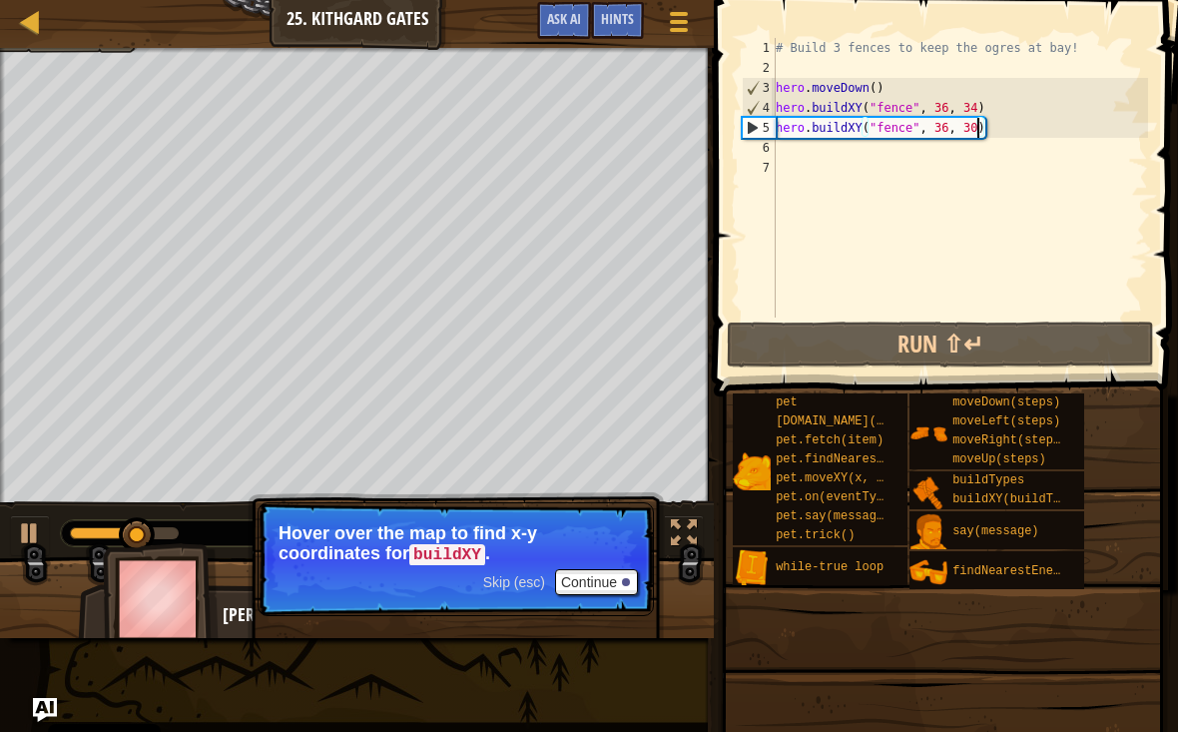
scroll to position [10, 0]
click at [778, 154] on div "# Build 3 fences to keep the ogres at bay! hero . moveDown ( ) hero . buildXY (…" at bounding box center [960, 199] width 376 height 319
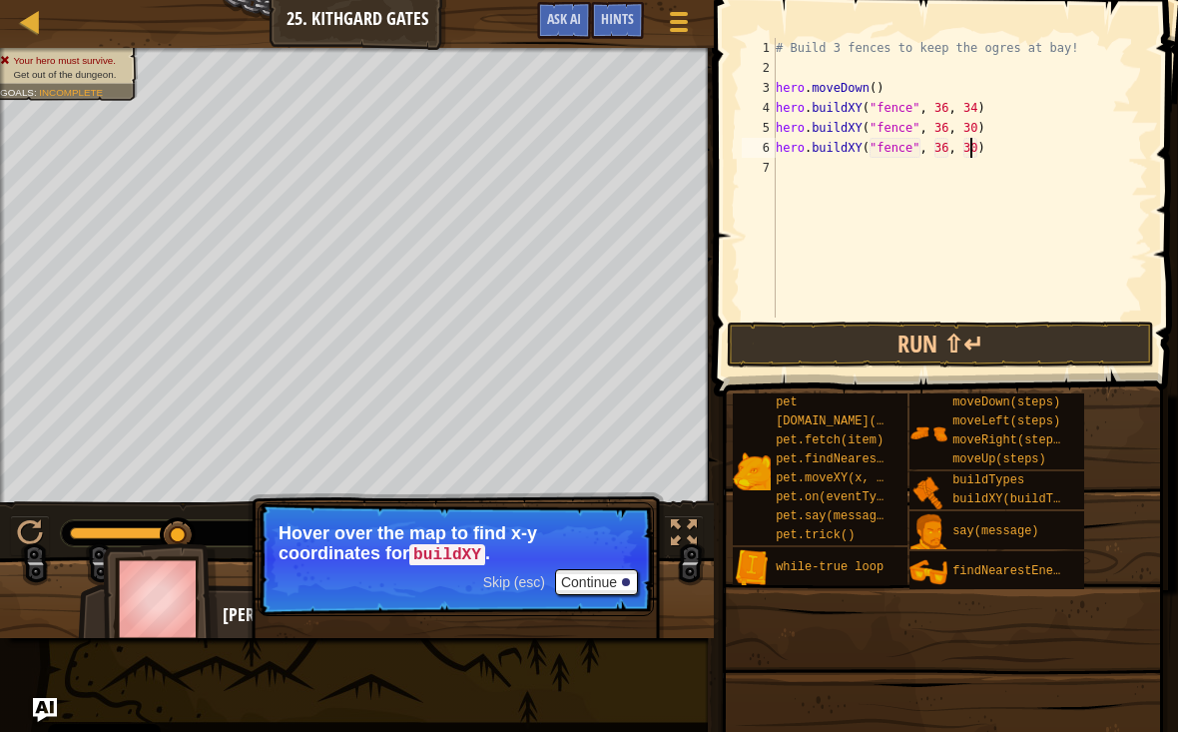
click at [971, 150] on div "# Build 3 fences to keep the ogres at bay! hero . moveDown ( ) hero . buildXY (…" at bounding box center [960, 199] width 376 height 319
type textarea "hero.buildXY("fence", 36, 26)"
click at [1070, 329] on button "Run ⇧↵" at bounding box center [940, 346] width 427 height 46
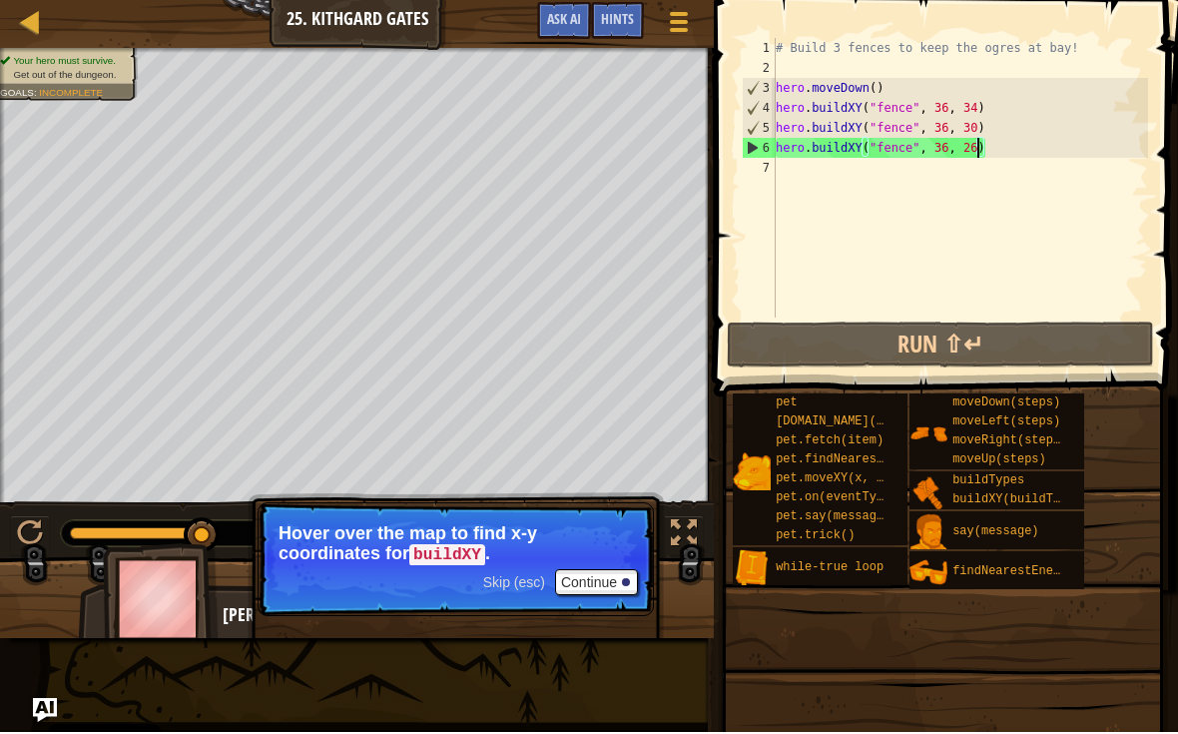
scroll to position [10, 0]
type textarea "he"
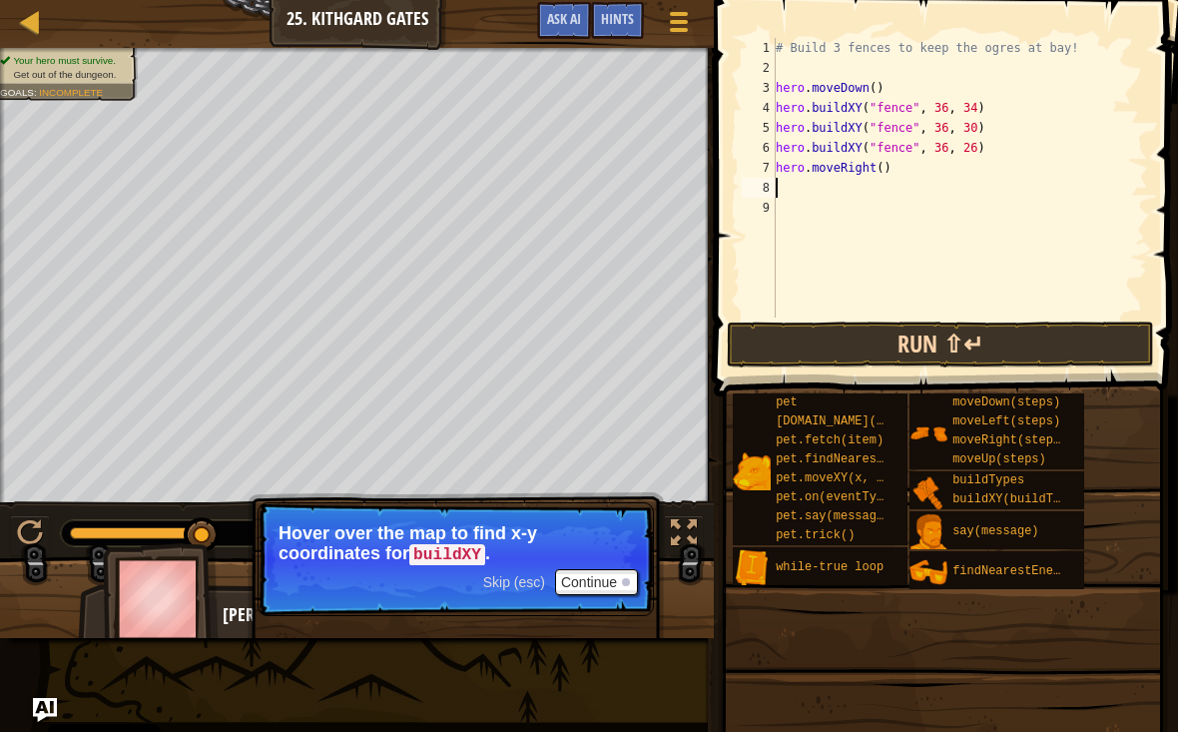
click at [1026, 329] on button "Run ⇧↵" at bounding box center [940, 346] width 427 height 46
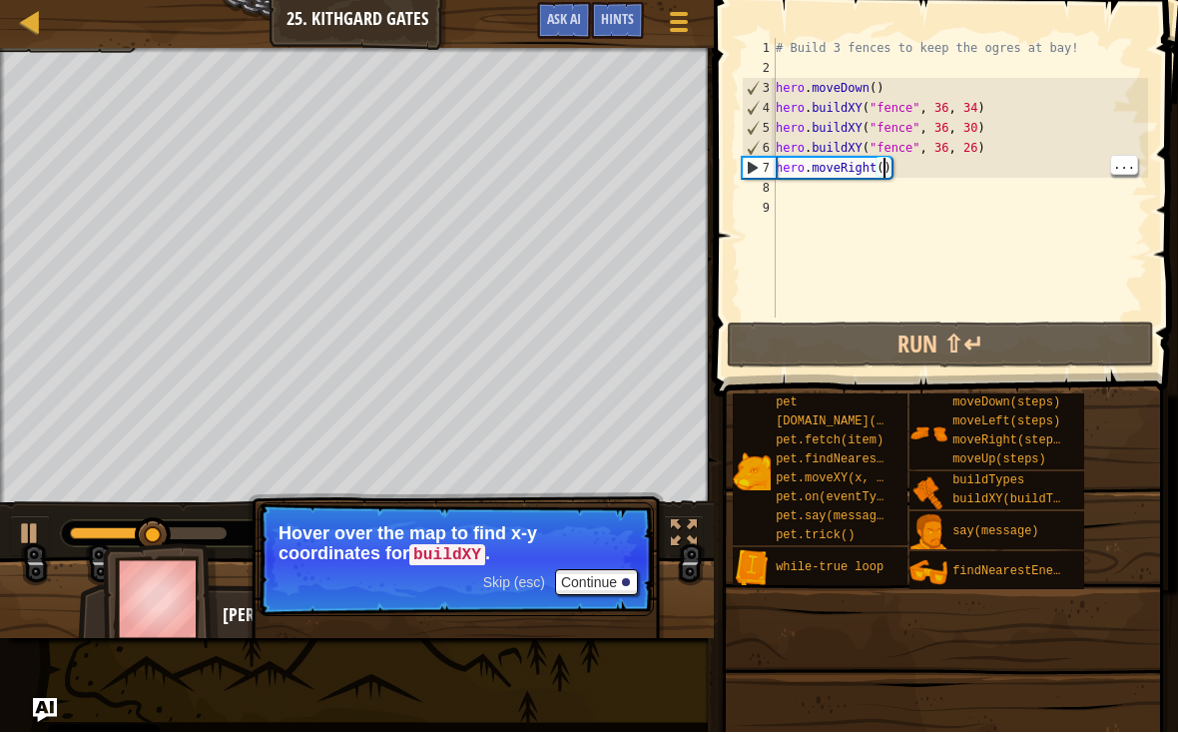
scroll to position [10, 9]
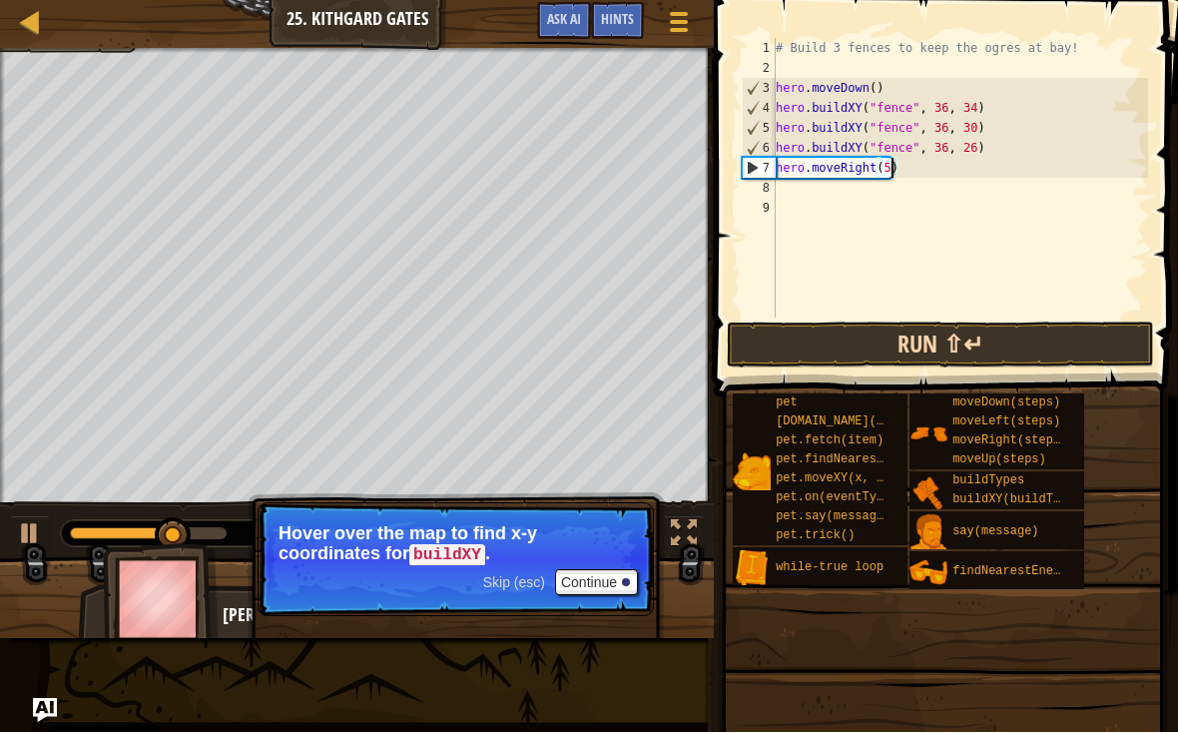
type textarea "hero.moveRight(5)"
click at [1054, 351] on button "Run ⇧↵" at bounding box center [940, 346] width 427 height 46
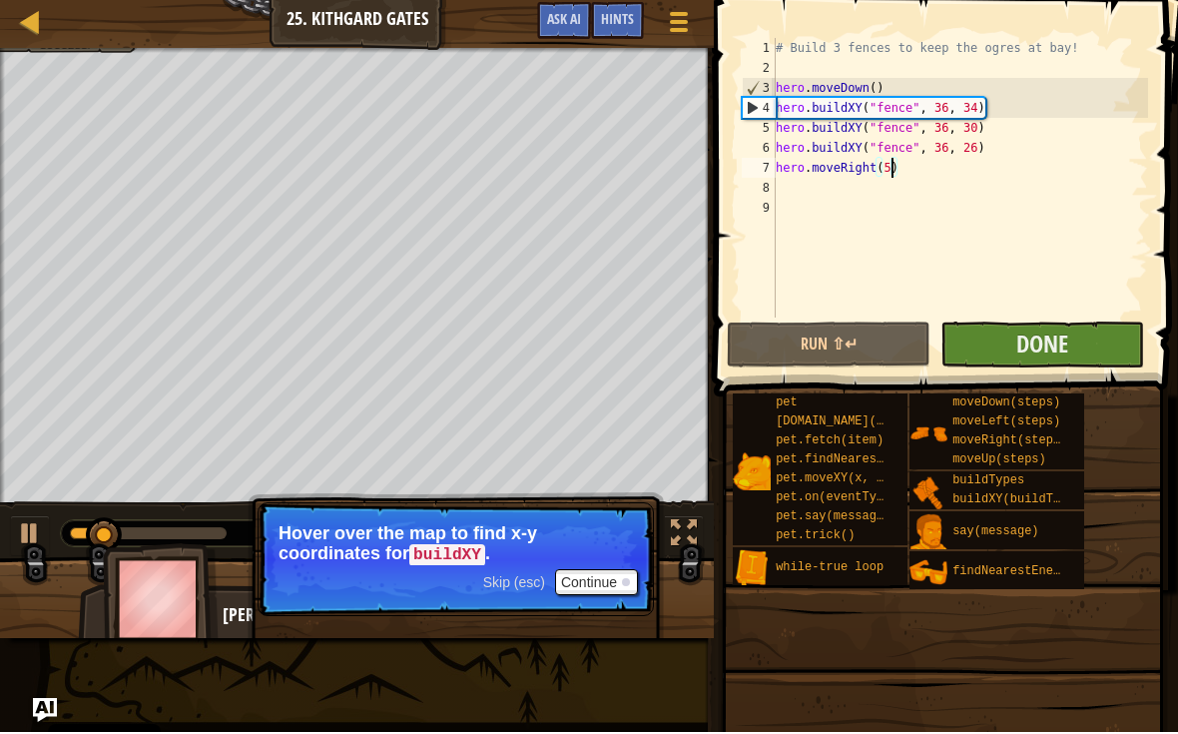
click at [1082, 338] on button "Done" at bounding box center [1042, 346] width 204 height 46
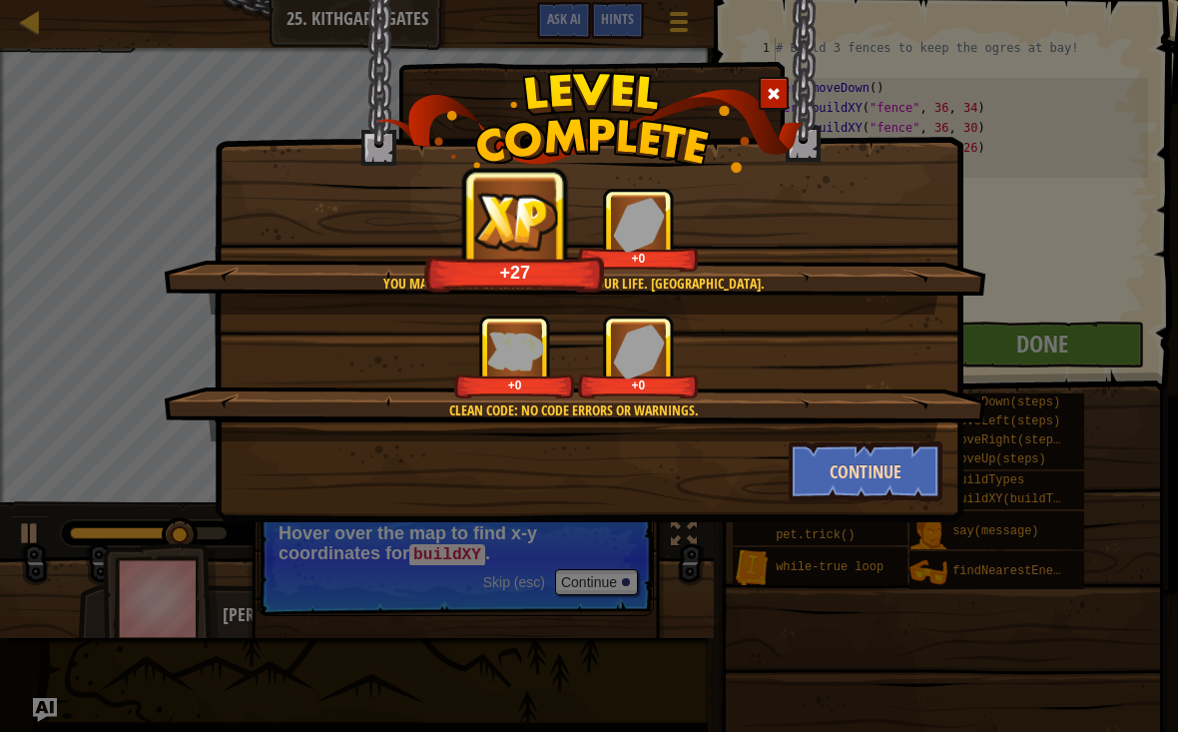
click at [911, 479] on button "Continue" at bounding box center [866, 473] width 155 height 60
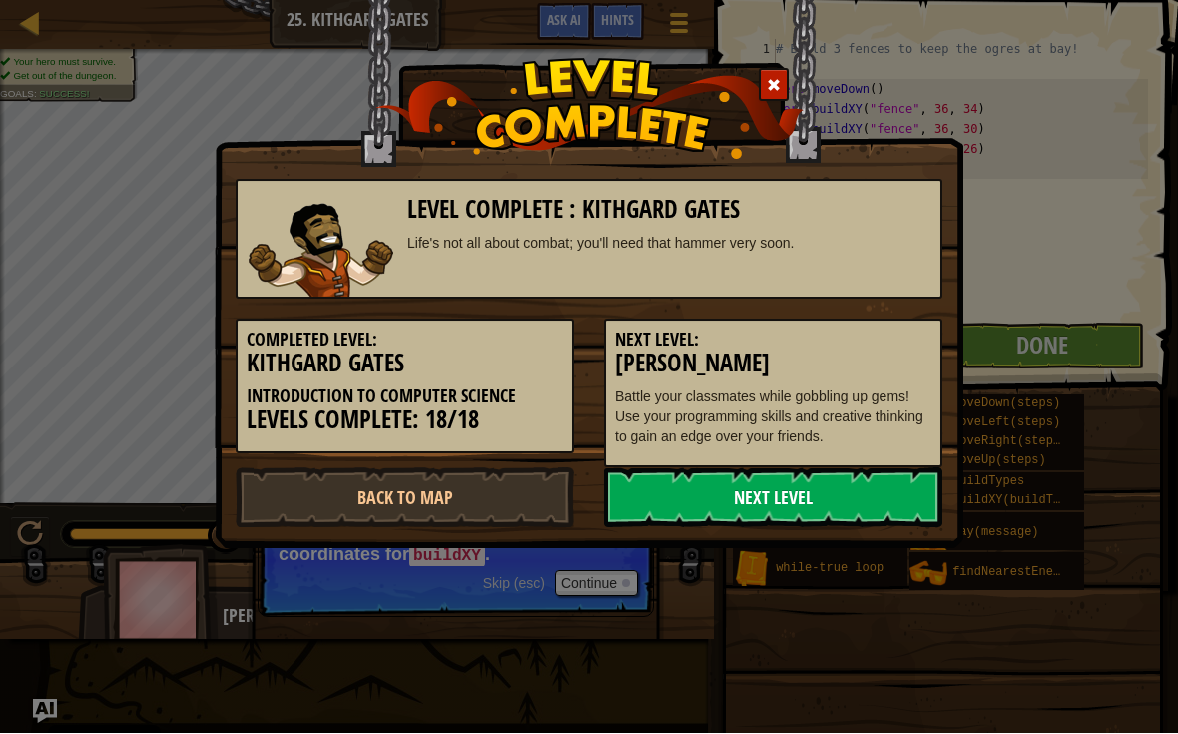
click at [685, 488] on link "Next Level" at bounding box center [773, 498] width 338 height 60
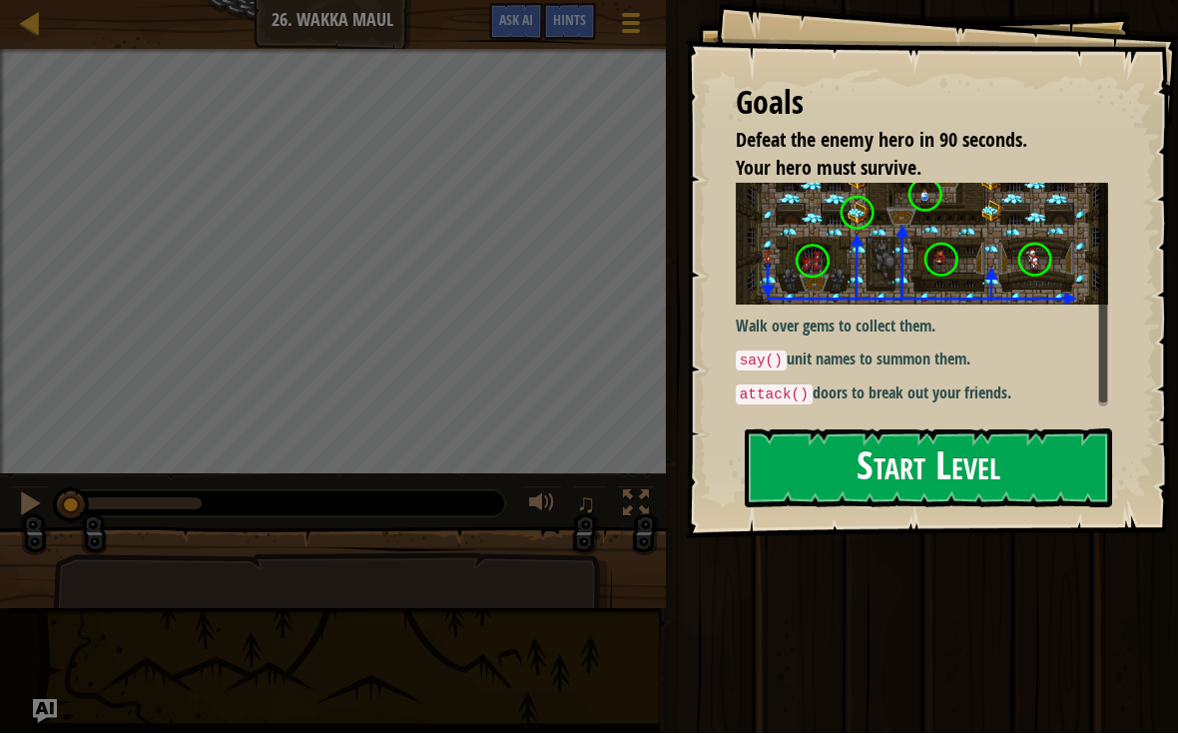
click at [958, 454] on button "Start Level" at bounding box center [928, 468] width 367 height 79
